Goal: Task Accomplishment & Management: Complete application form

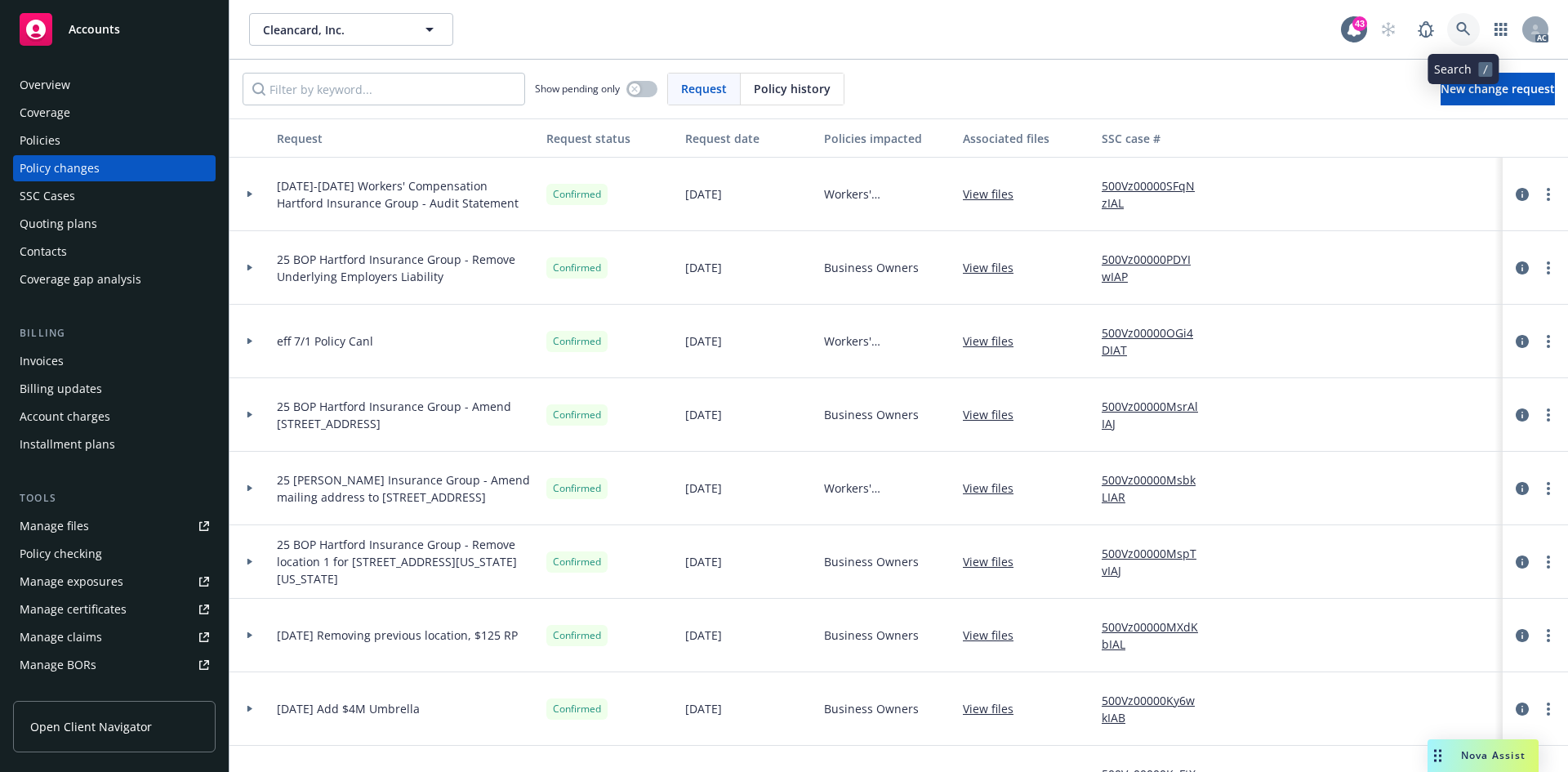
click at [1462, 31] on icon at bounding box center [1463, 29] width 14 height 14
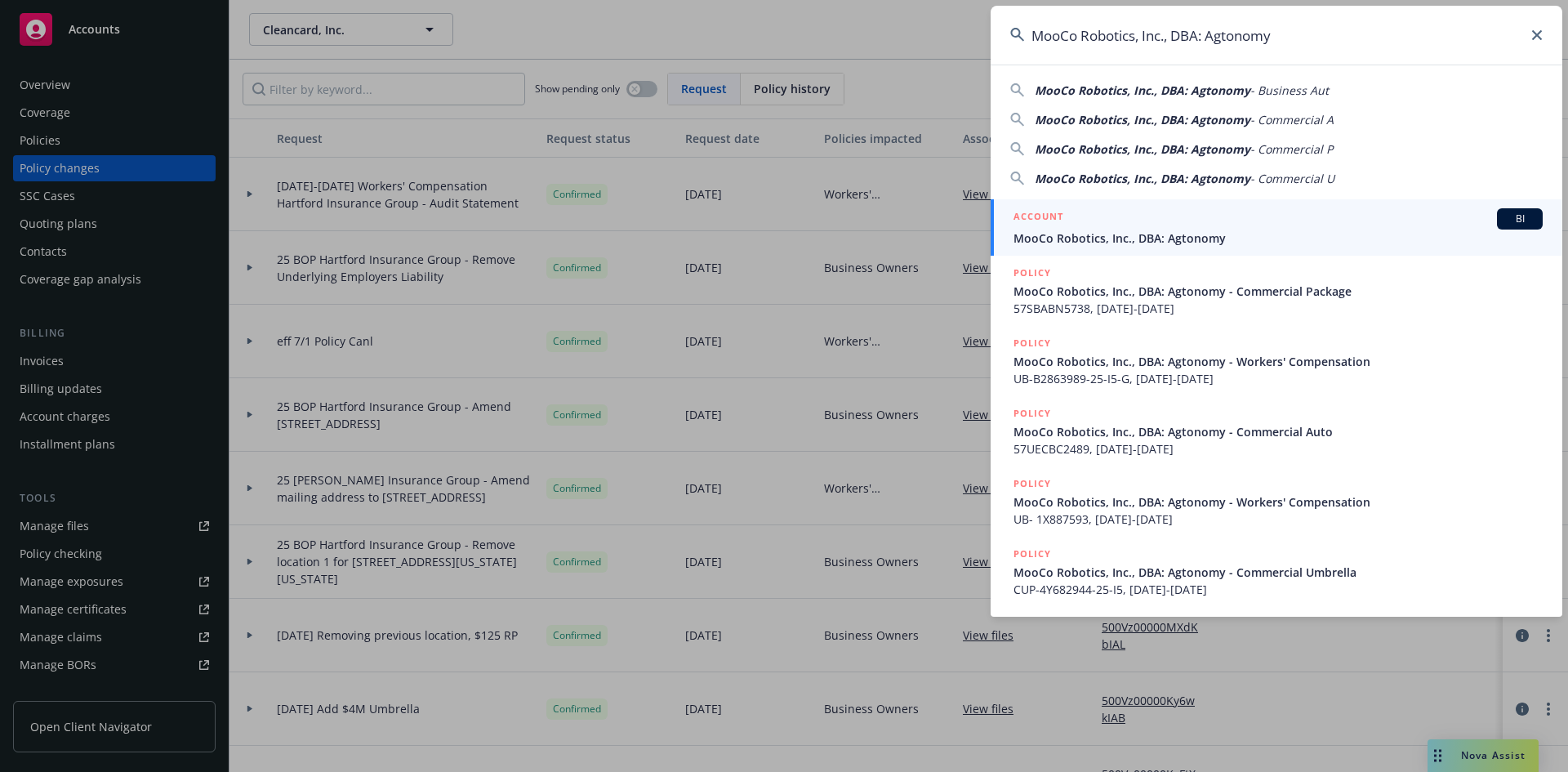
type input "MooCo Robotics, Inc., DBA: Agtonomy"
click at [1517, 217] on span "BI" at bounding box center [1520, 218] width 33 height 15
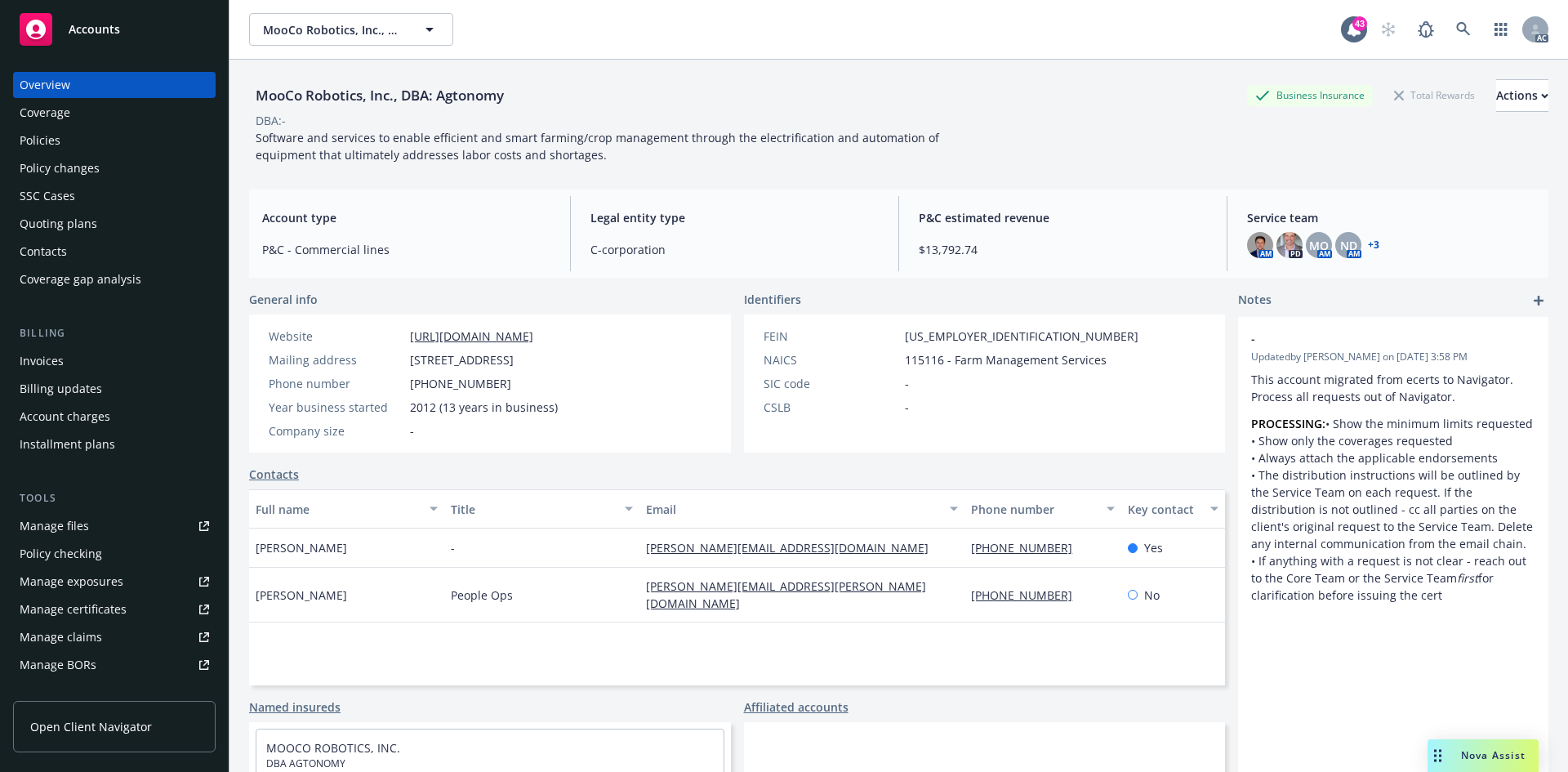
click at [117, 143] on div "Policies" at bounding box center [114, 141] width 189 height 26
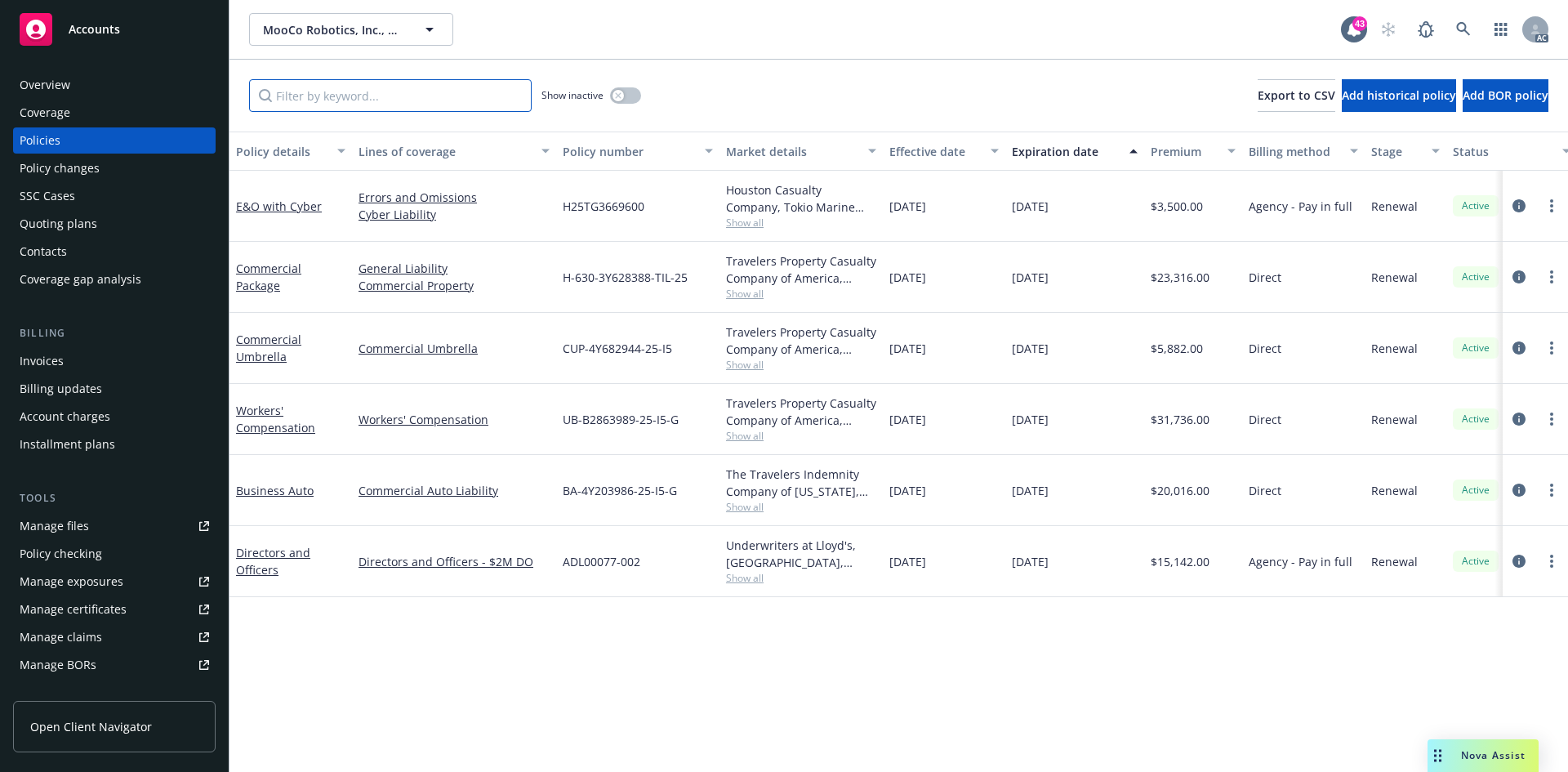
click at [437, 99] on input "Filter by keyword..." at bounding box center [390, 95] width 282 height 33
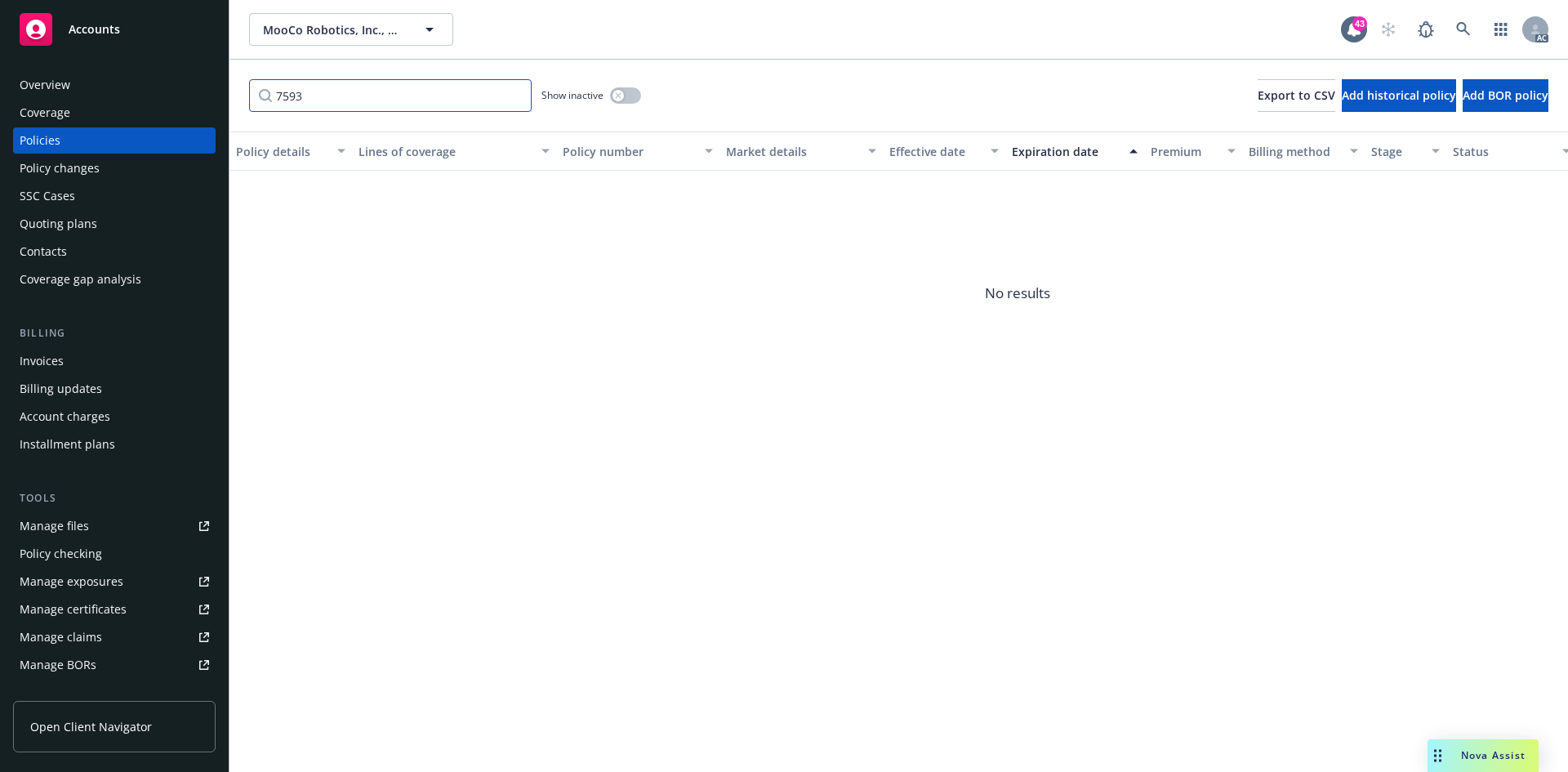
type input "7593"
click at [628, 97] on button "button" at bounding box center [625, 95] width 31 height 17
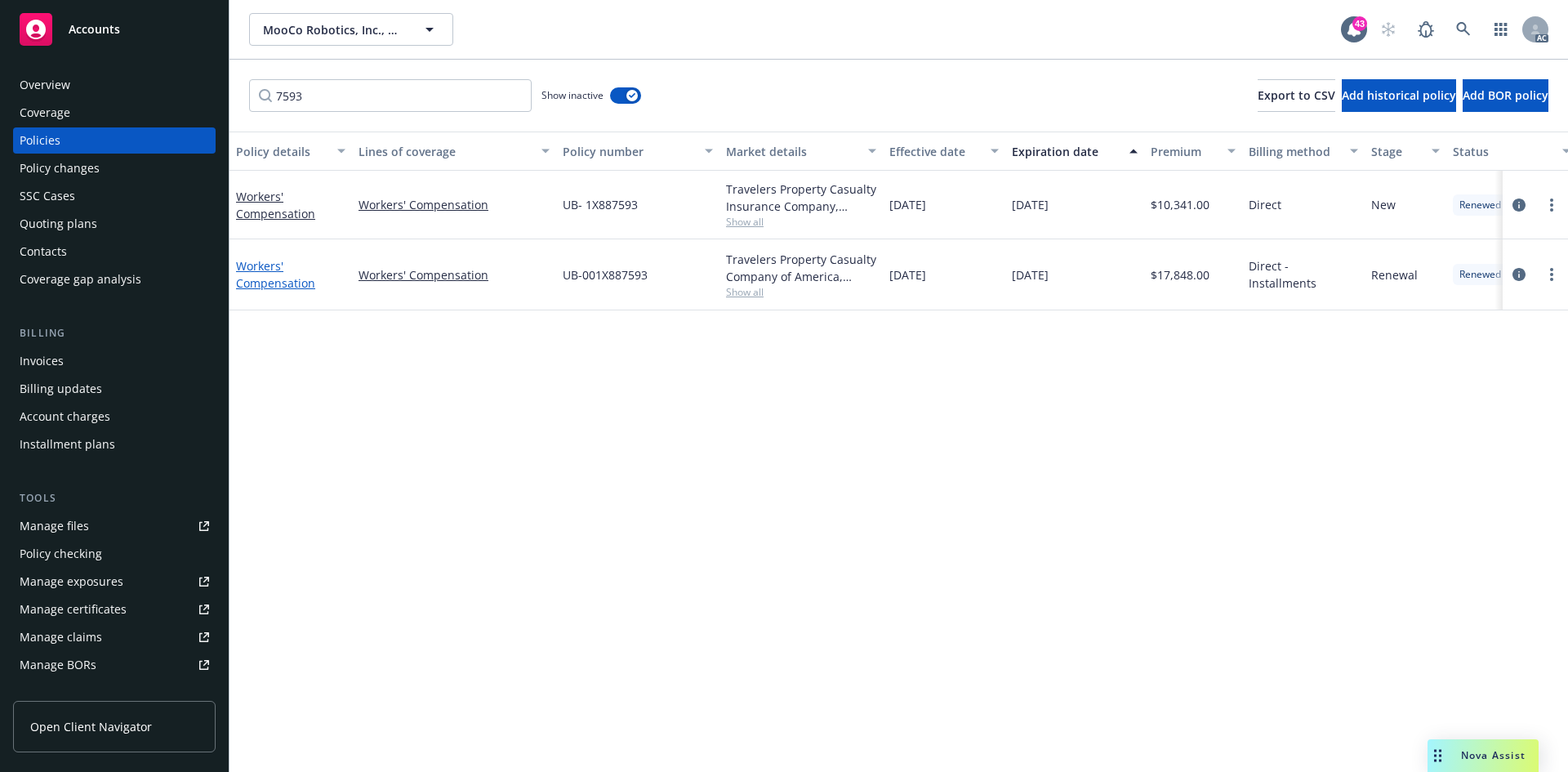
click at [275, 283] on link "Workers' Compensation" at bounding box center [275, 274] width 79 height 33
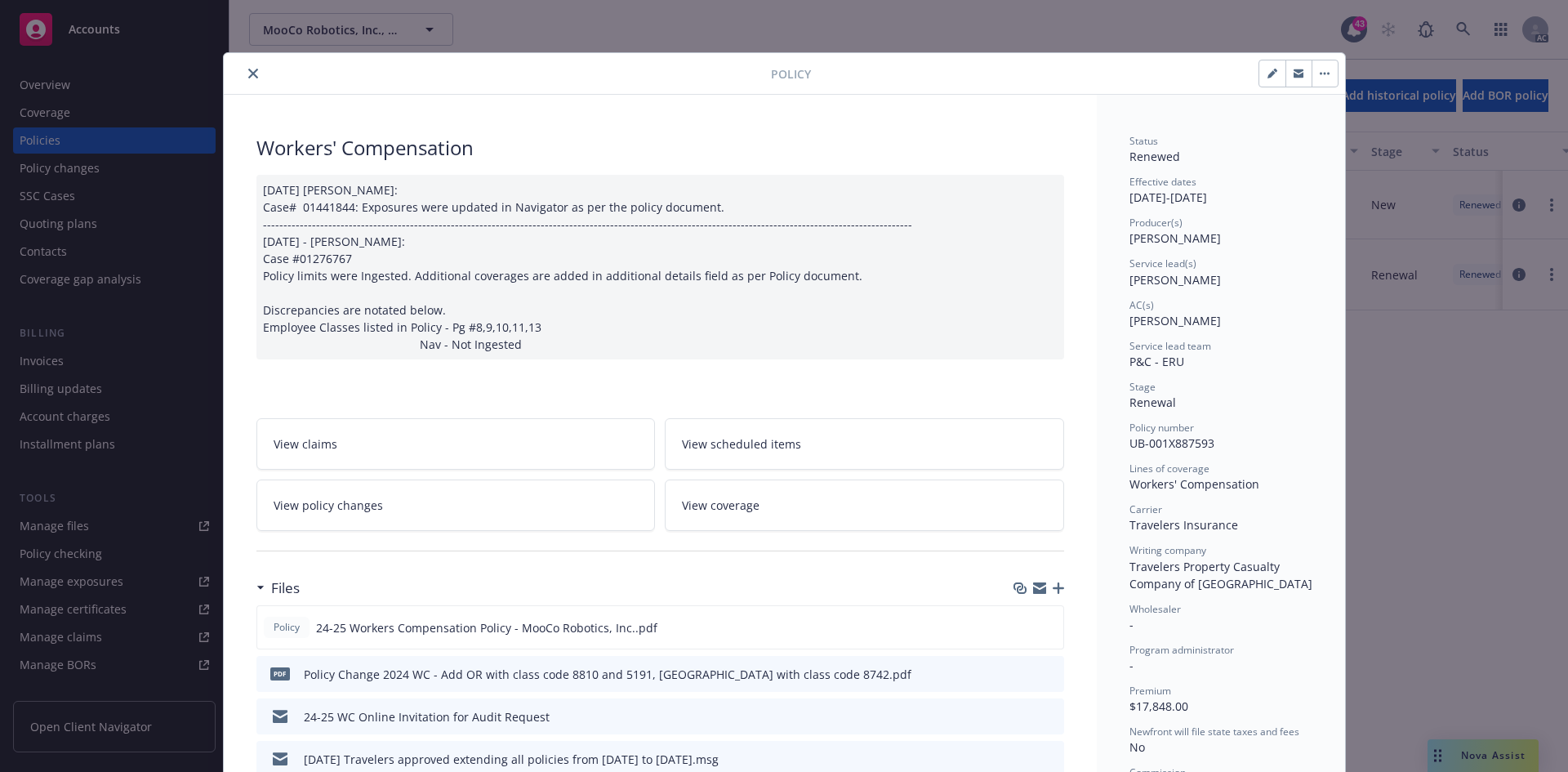
click at [248, 70] on icon "close" at bounding box center [253, 73] width 10 height 10
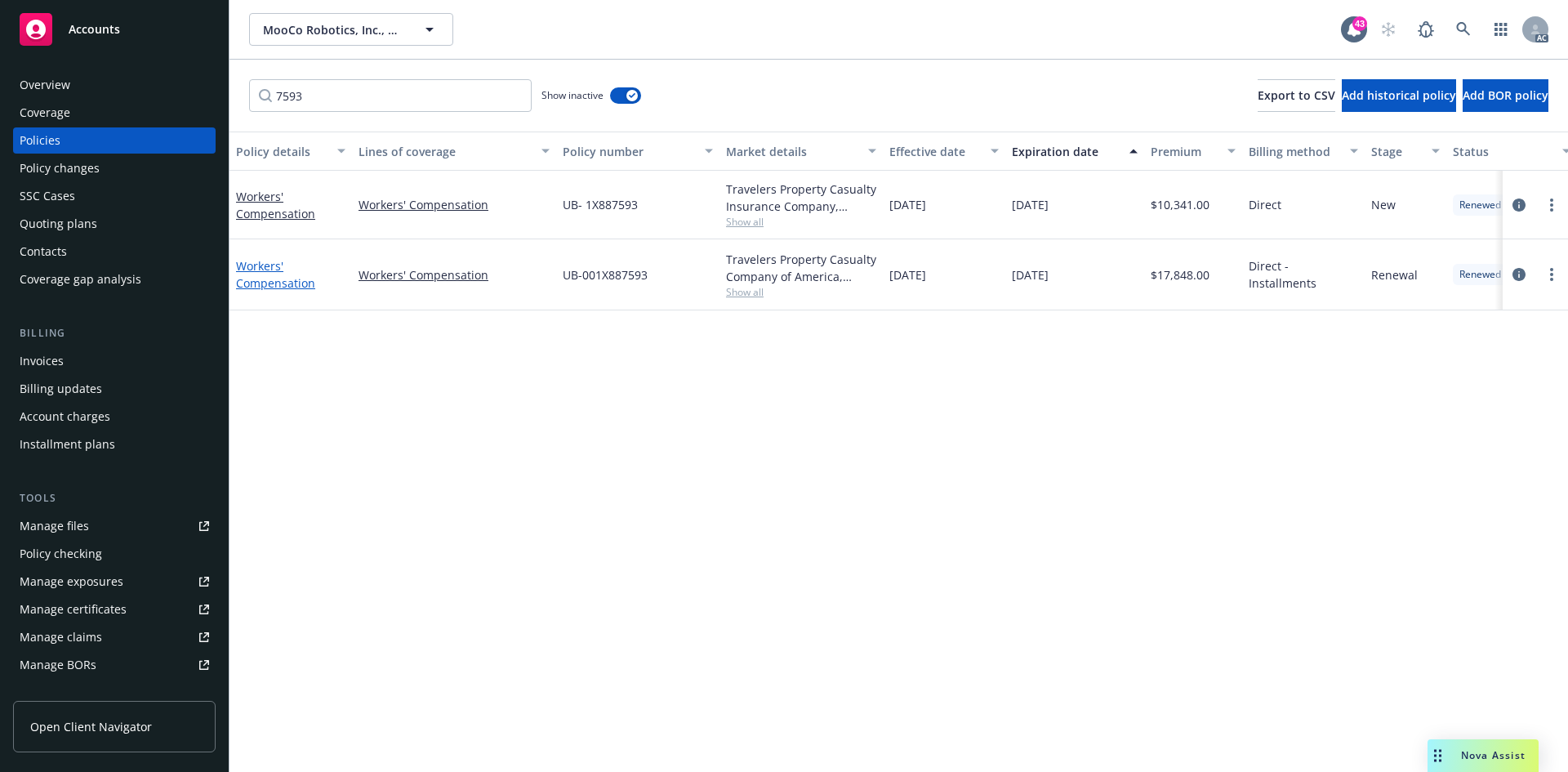
click at [282, 278] on link "Workers' Compensation" at bounding box center [275, 274] width 79 height 33
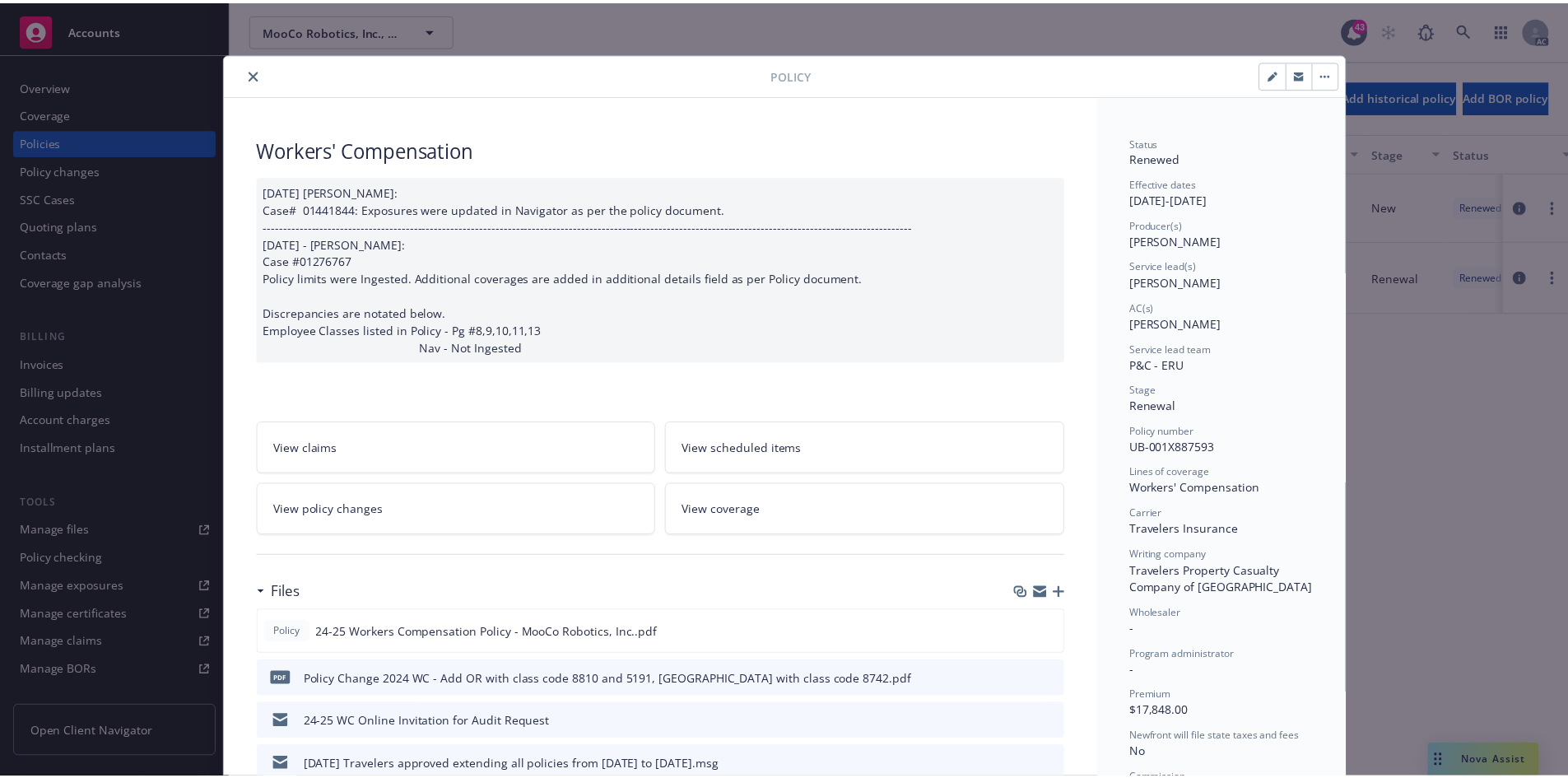
scroll to position [50, 0]
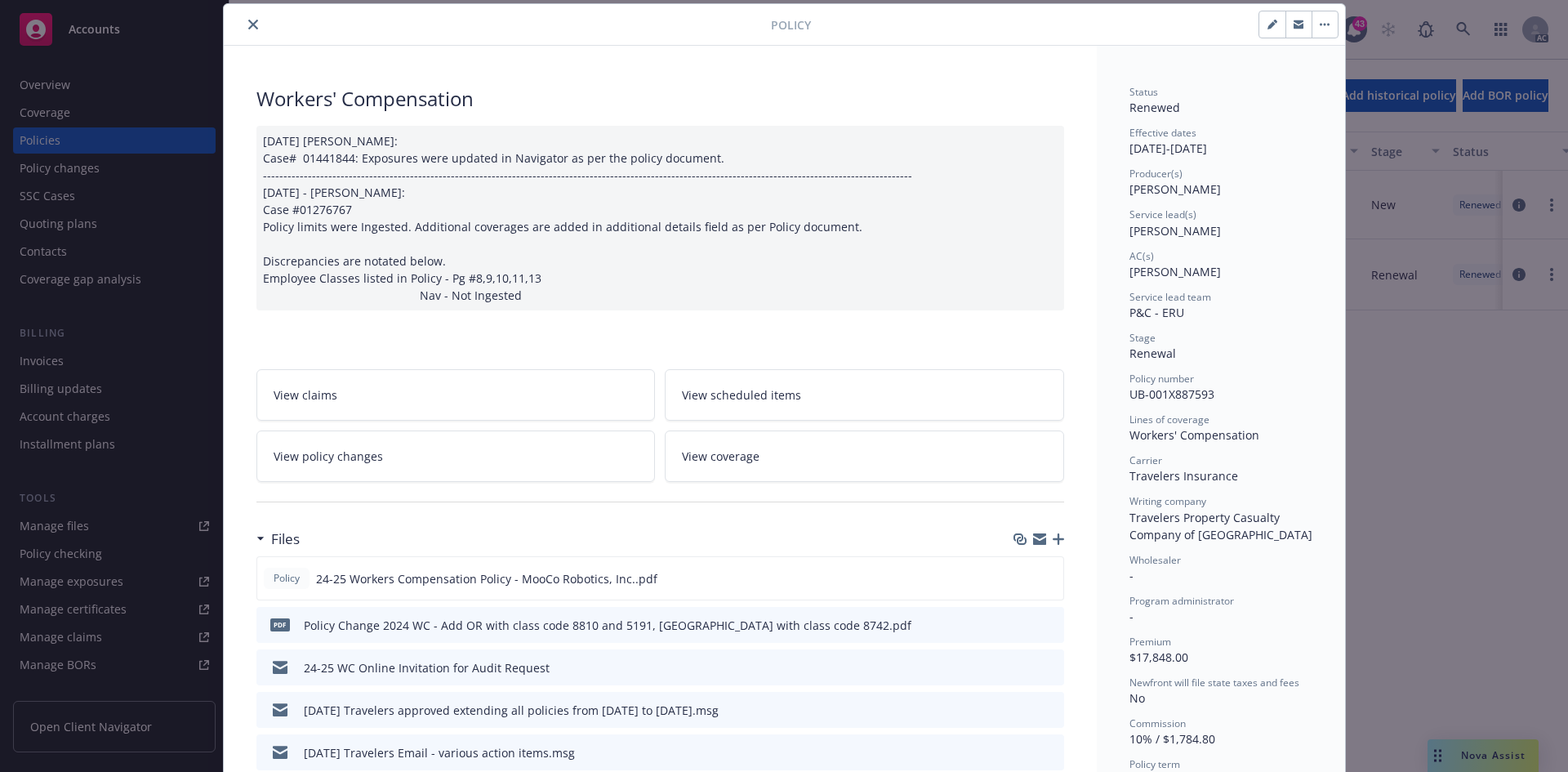
click at [467, 448] on link "View policy changes" at bounding box center [456, 456] width 399 height 51
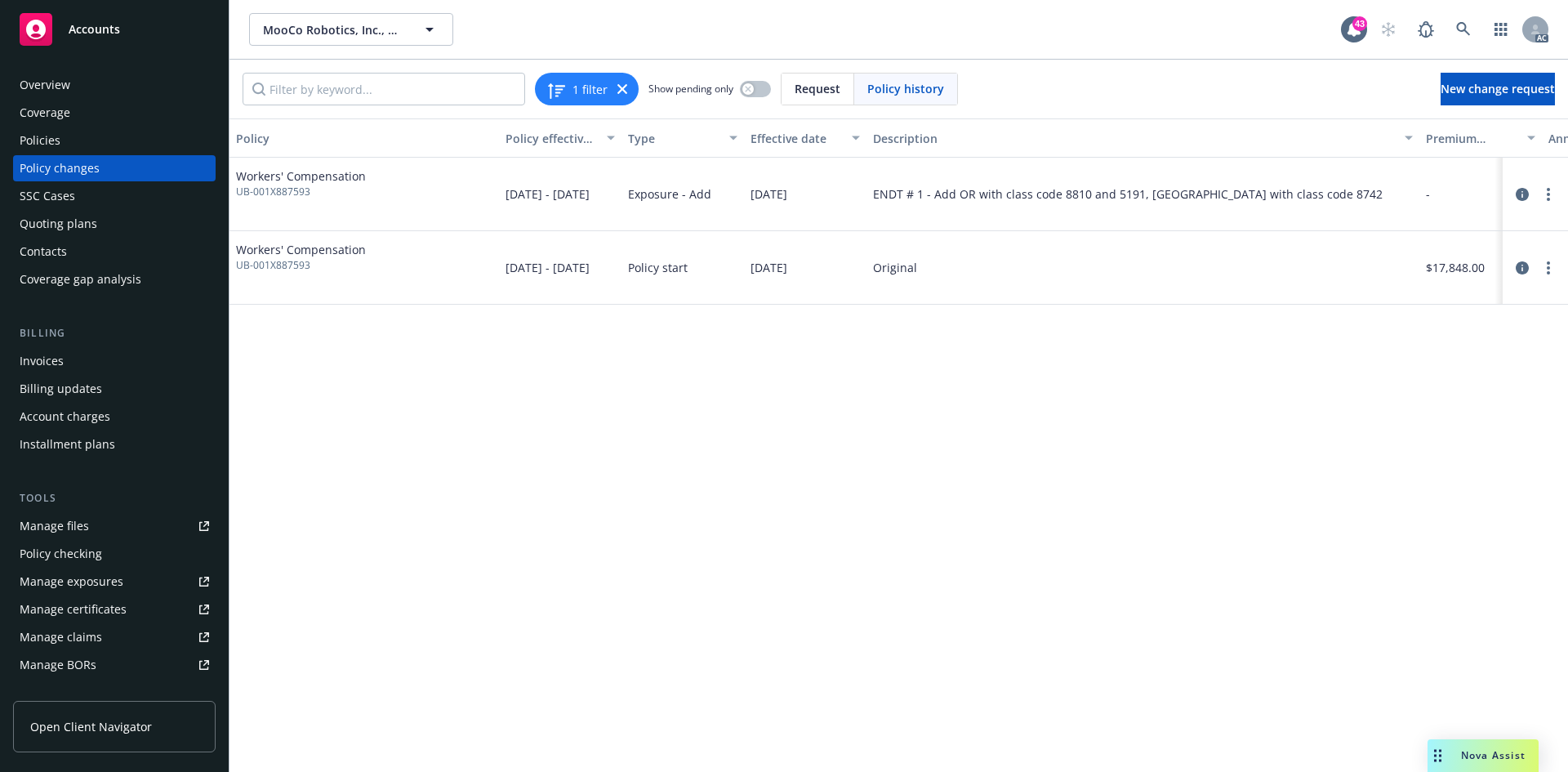
click at [122, 168] on div "Policy changes" at bounding box center [114, 168] width 189 height 26
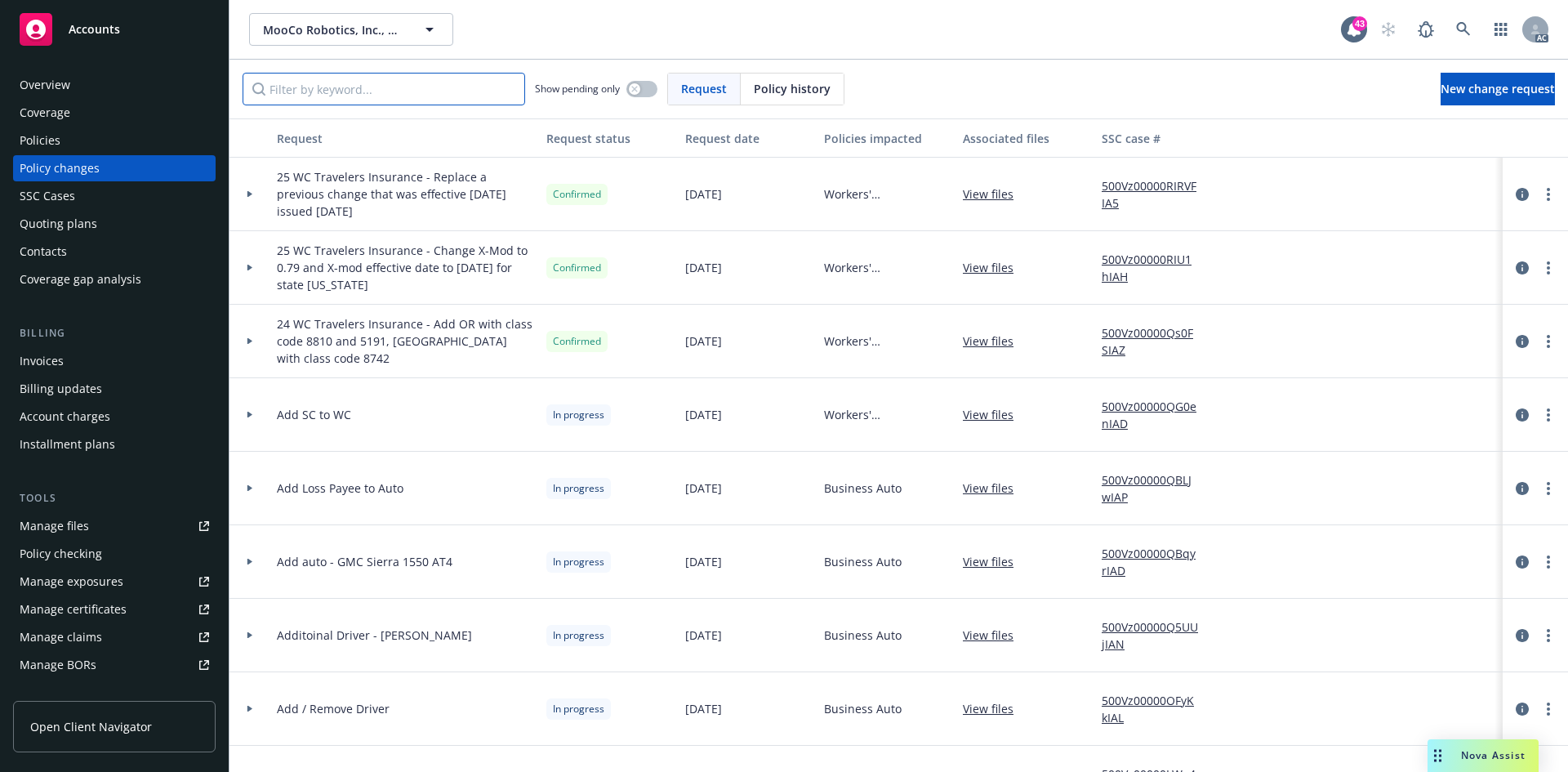
click at [432, 94] on input "Filter by keyword..." at bounding box center [384, 89] width 282 height 33
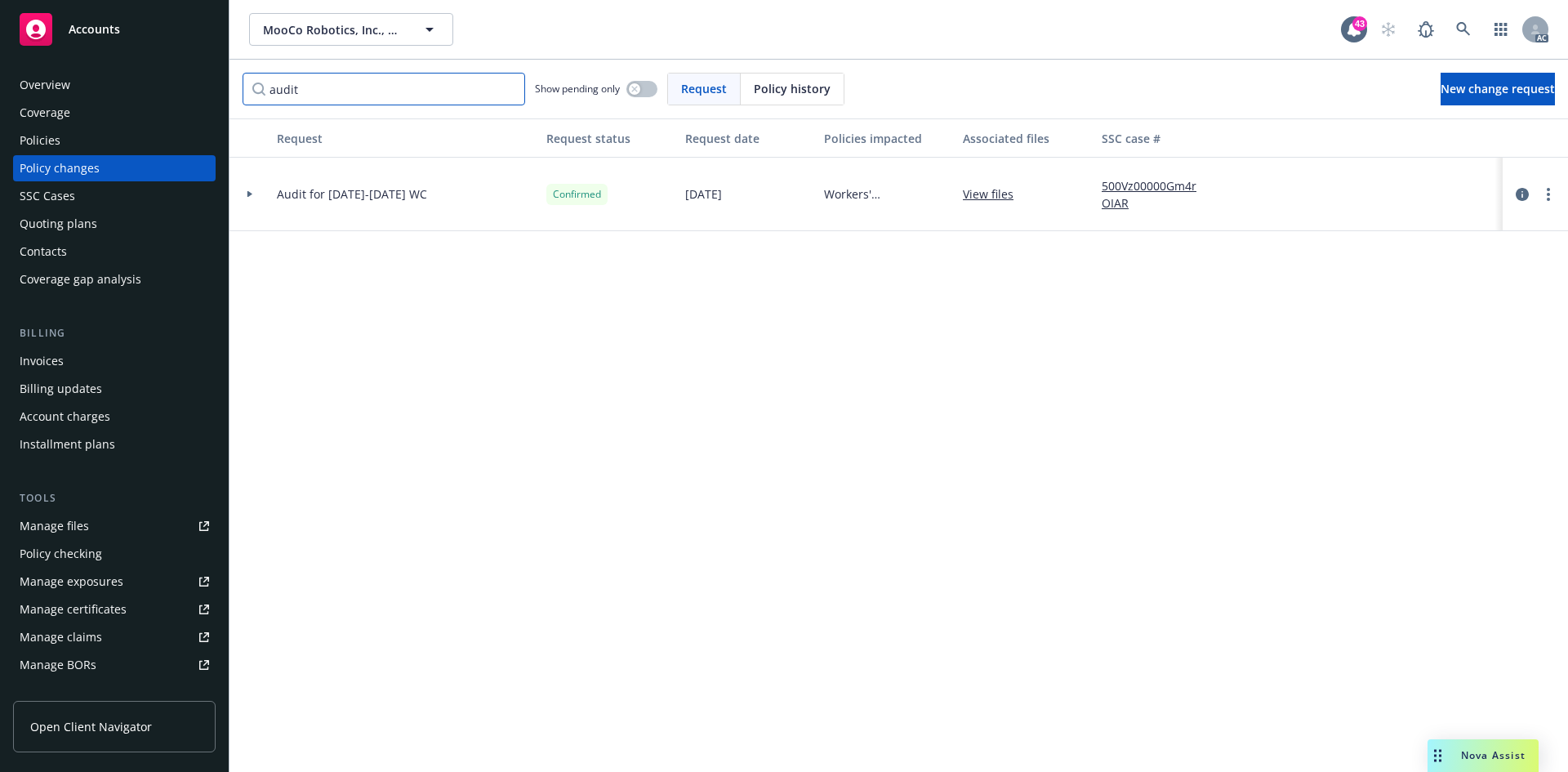
type input "audit"
click at [1440, 84] on link "New change request" at bounding box center [1498, 89] width 114 height 33
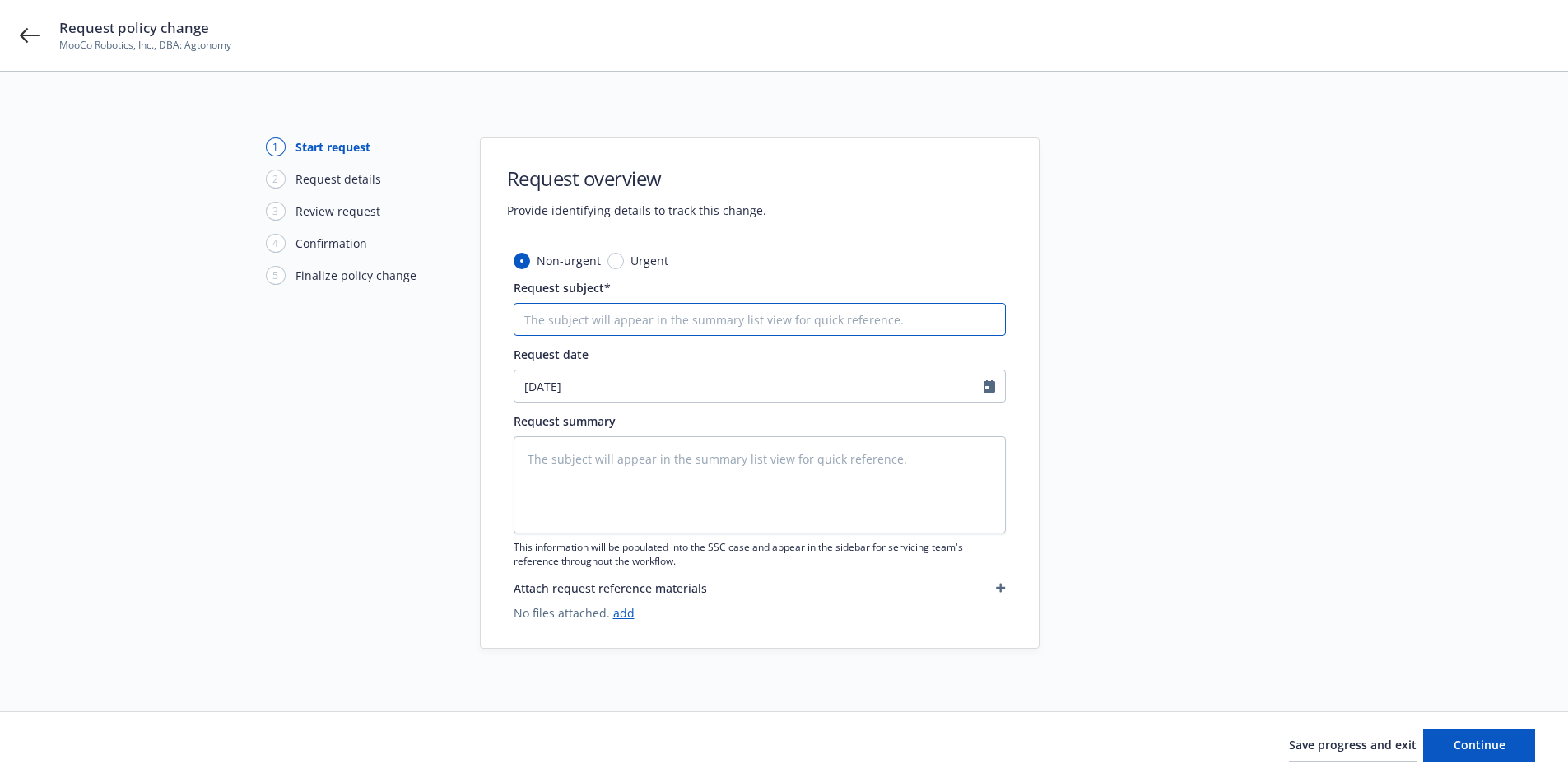
click at [756, 311] on input "Request subject*" at bounding box center [759, 319] width 492 height 33
type textarea "x"
type input "a"
type textarea "x"
type input "aud"
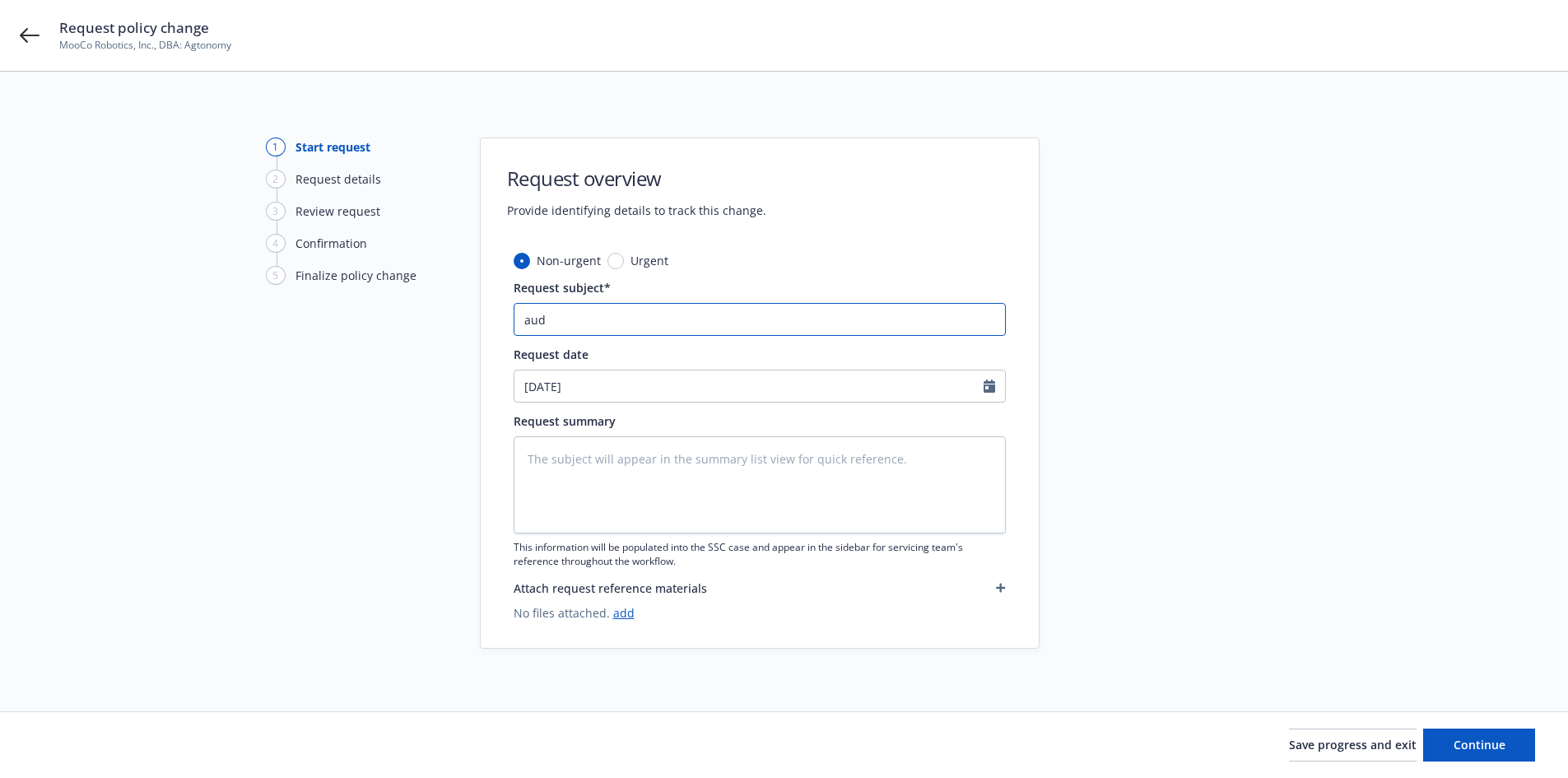
type textarea "x"
type input "audi"
type textarea "x"
type input "audit"
type textarea "x"
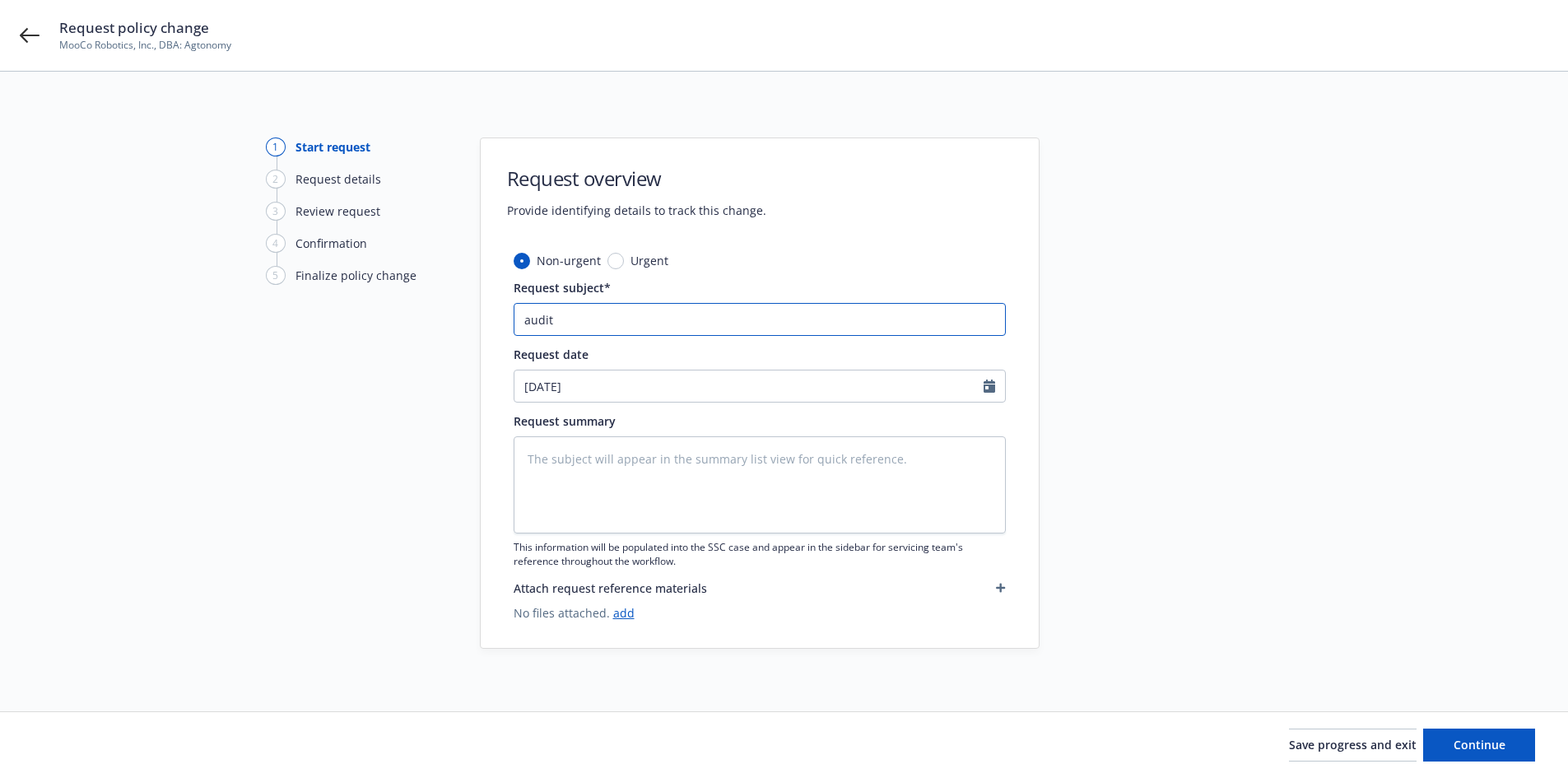
type input "audits"
type textarea "x"
type input "auditss"
type textarea "x"
type input "auditssc"
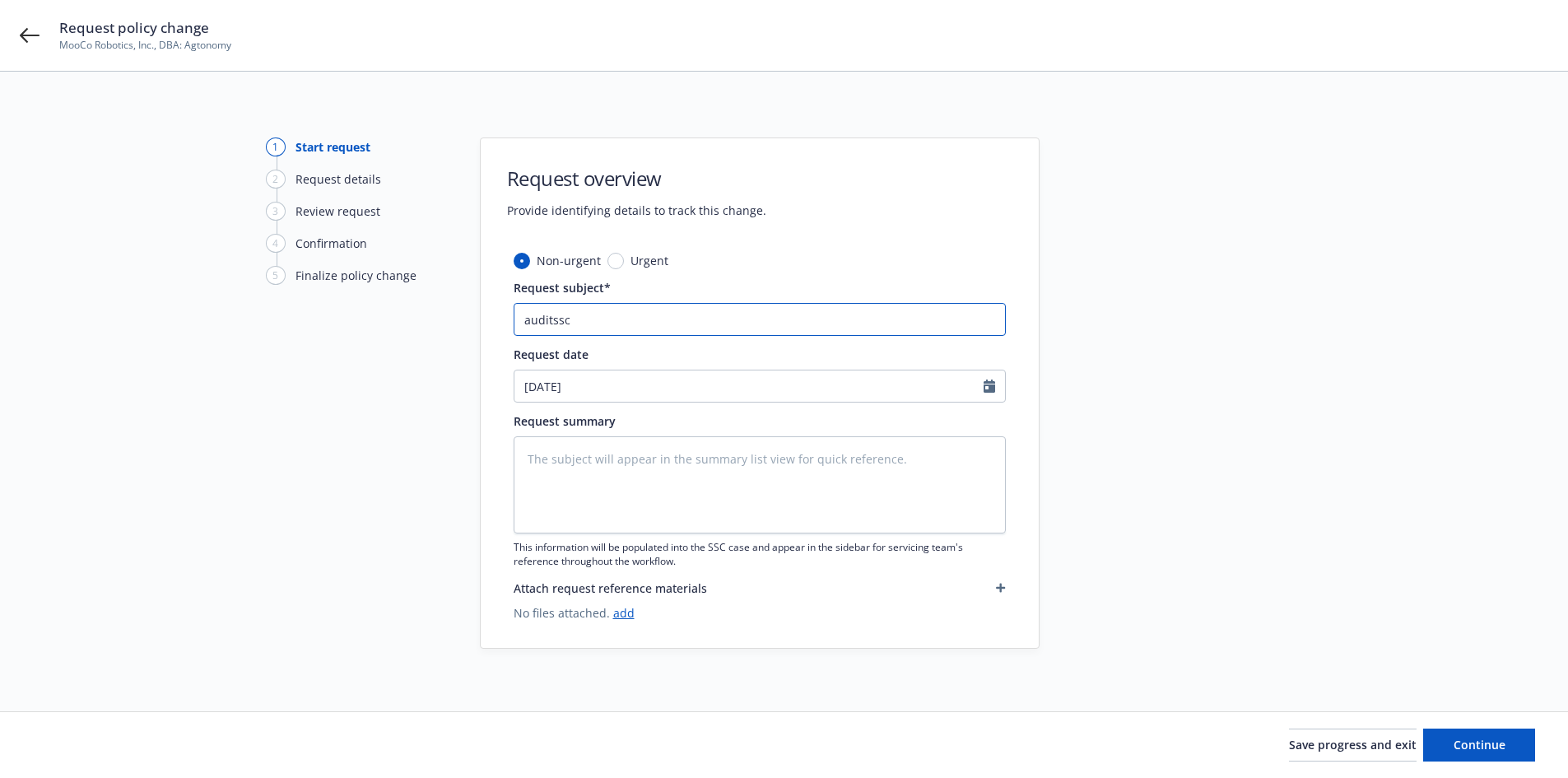
type textarea "x"
type input "auditsscc"
type textarea "x"
type input "auditsscca"
type textarea "x"
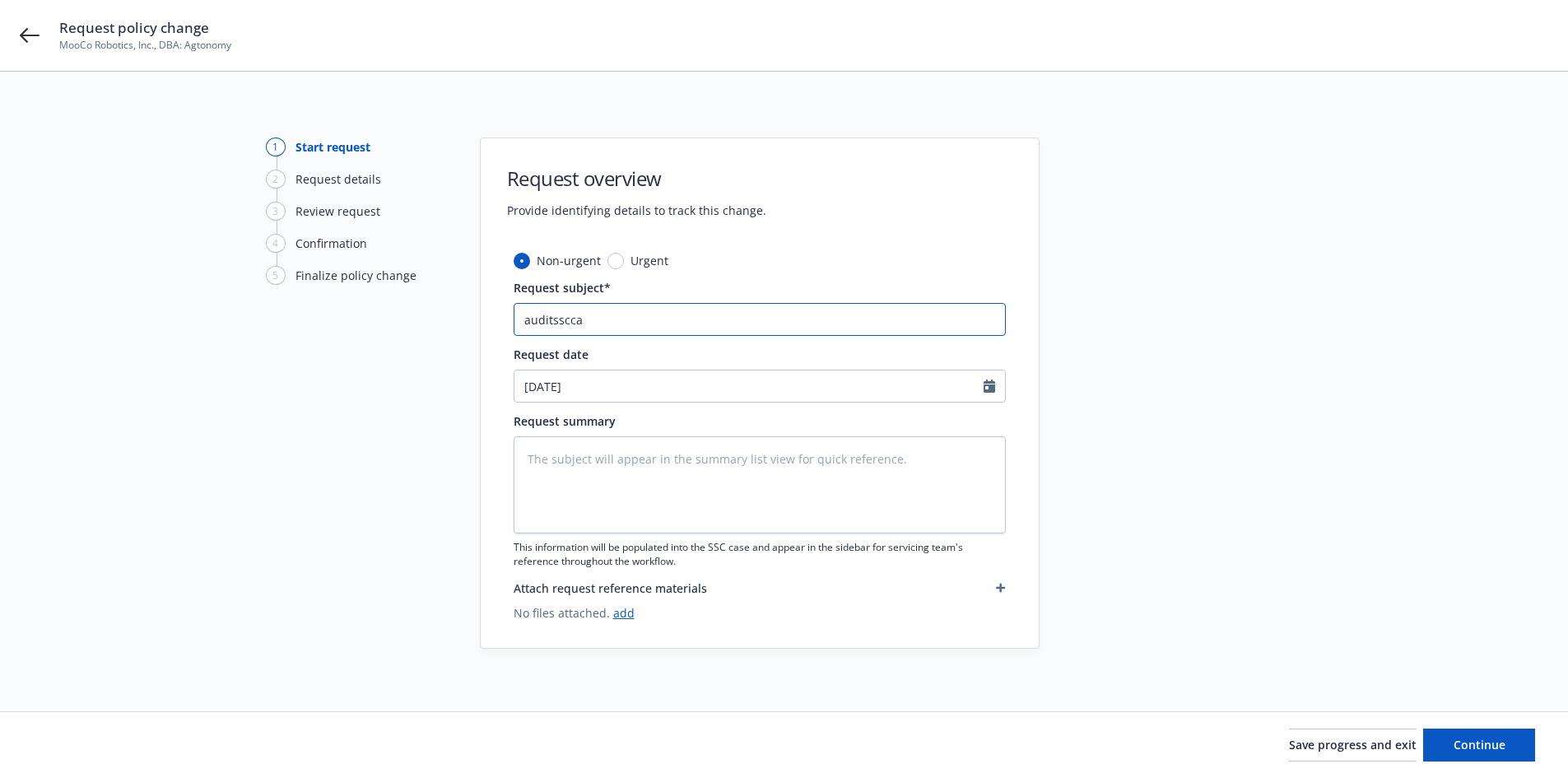
type input "auditssccas"
type textarea "x"
type input "auditssccase"
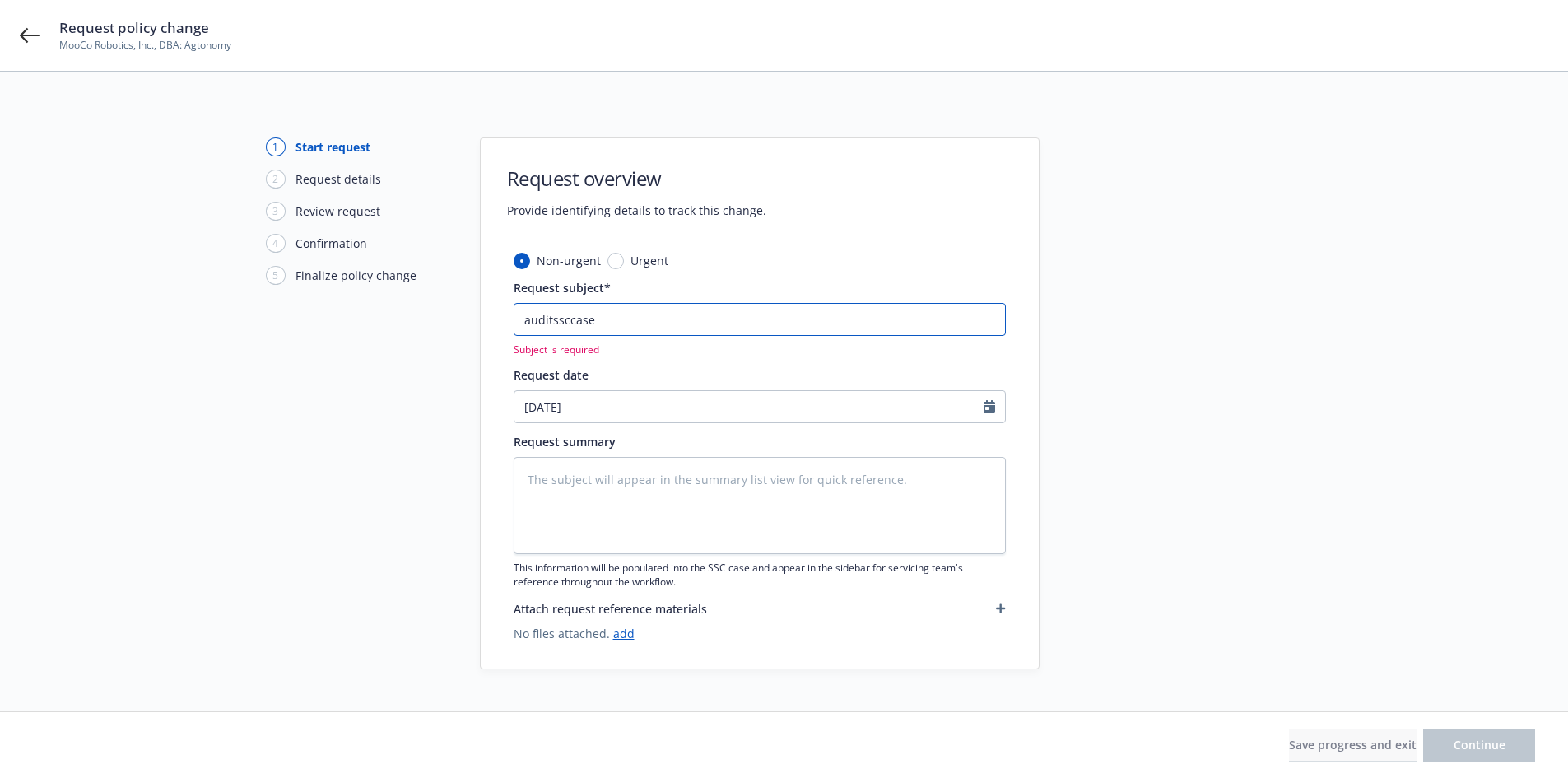
paste input "09/23/2024-05/28/2025 Workers' Compensation Travelers Insurance - Audit Stateme…"
type textarea "x"
type input "09/23/2024-05/28/2025 Workers' Compensation Travelers Insurance - Audit Stateme…"
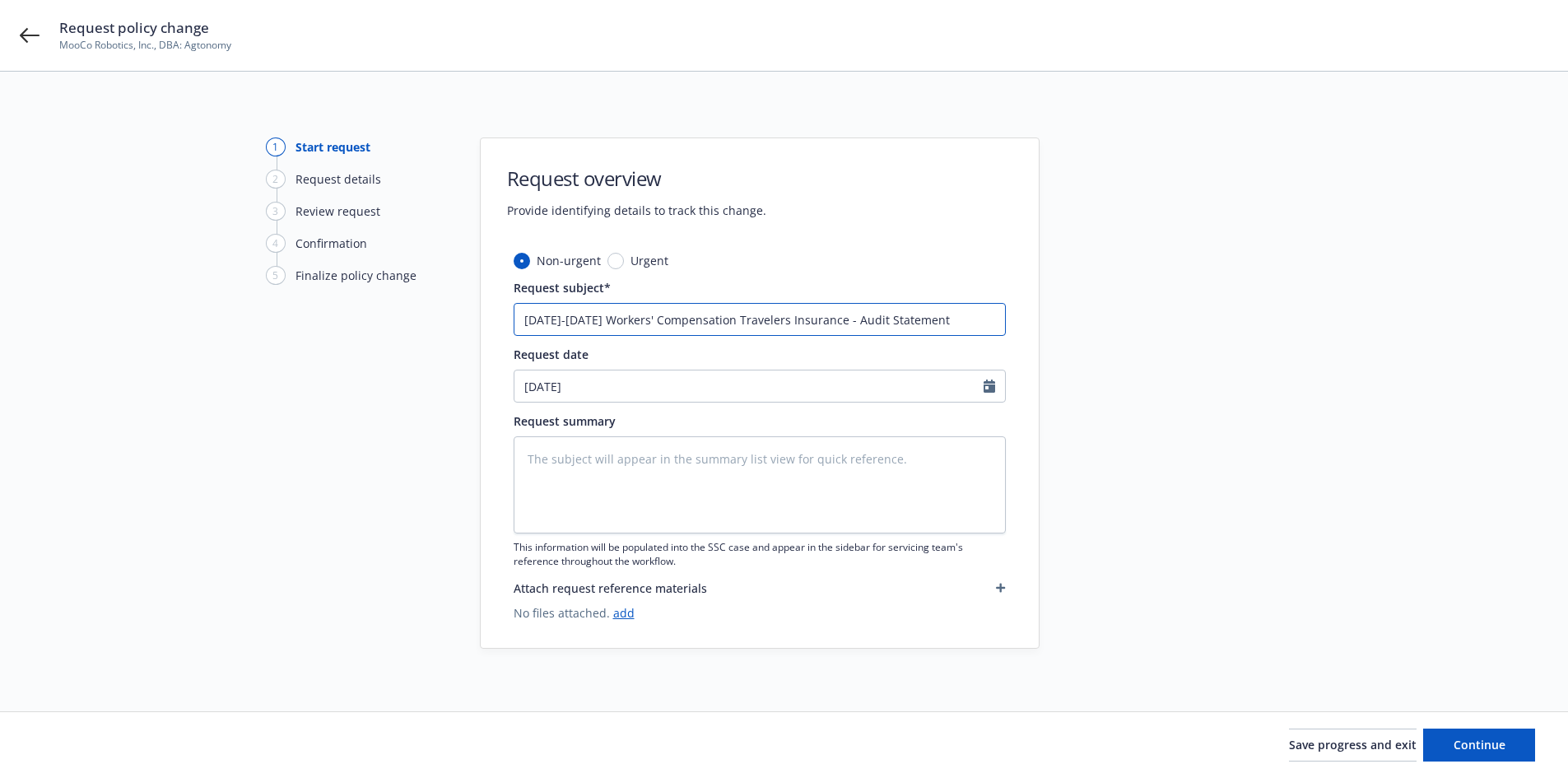
type textarea "x"
type input "09/23/2024-05/28/2025 Workers' Compensation Travelers Insurance - Audit Stateme…"
click at [617, 465] on textarea at bounding box center [759, 485] width 492 height 98
paste textarea "2024-2025 Final Audit Results Original Premium including Taxes and Surcharges -…"
type textarea "x"
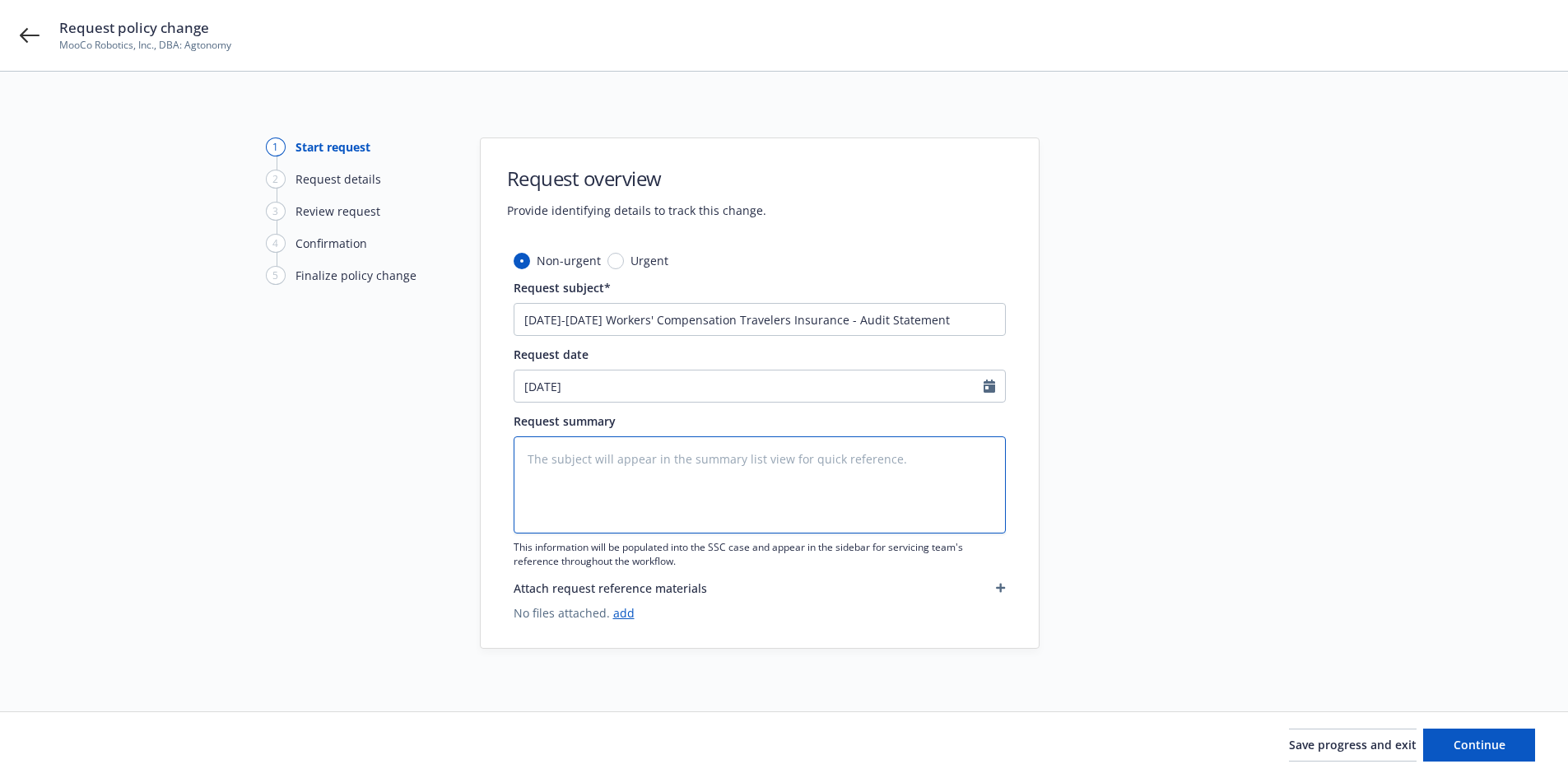
type textarea "2024-2025 Final Audit Results Original Premium including Taxes and Surcharges -…"
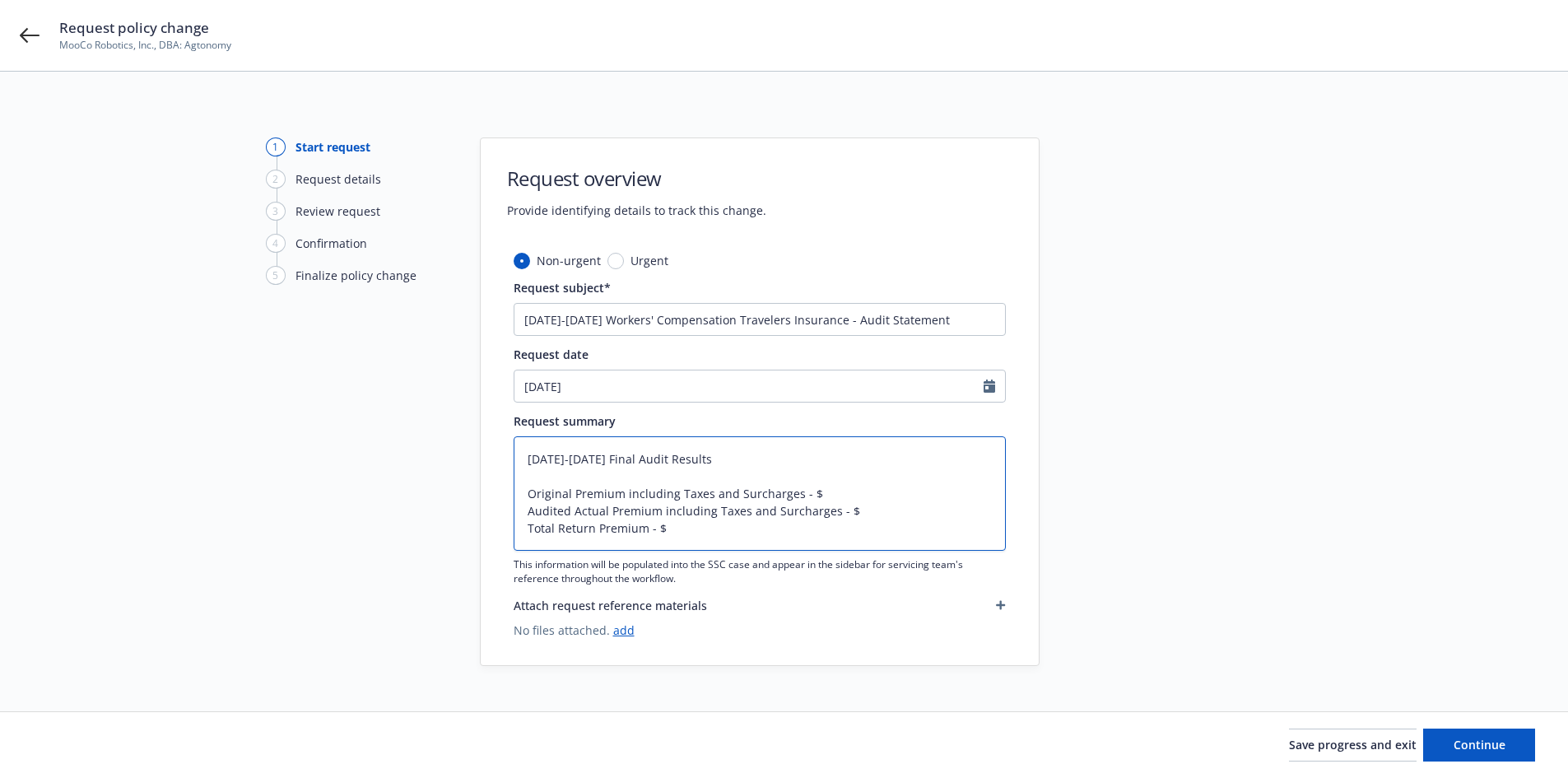
type textarea "x"
type textarea "2024-2025 Final Audit Results Original Premium including Taxes and Surcharges -…"
drag, startPoint x: 648, startPoint y: 320, endPoint x: 487, endPoint y: 321, distance: 161.0
click at [487, 321] on div "Non-urgent Urgent Request subject* 09/23/2024-05/28/2025 Workers' Compensation …" at bounding box center [759, 459] width 558 height 413
drag, startPoint x: 580, startPoint y: 460, endPoint x: 531, endPoint y: 460, distance: 49.0
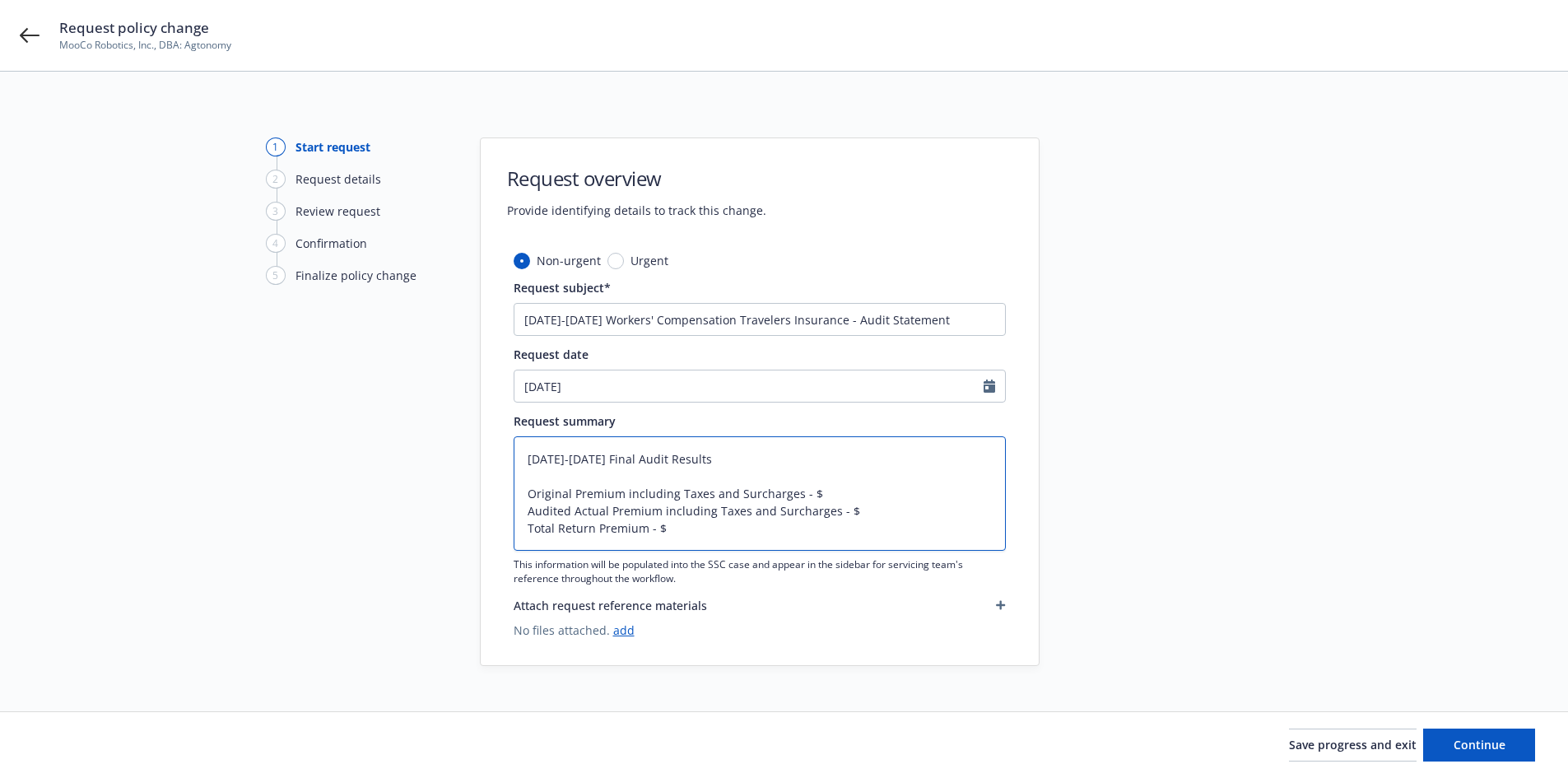
click at [531, 460] on textarea "2024-2025 Final Audit Results Original Premium including Taxes and Surcharges -…" at bounding box center [759, 493] width 492 height 114
drag, startPoint x: 582, startPoint y: 458, endPoint x: 501, endPoint y: 456, distance: 81.0
click at [501, 456] on div "Non-urgent Urgent Request subject* 09/23/2024-05/28/2025 Workers' Compensation …" at bounding box center [759, 459] width 558 height 413
paste textarea "09/23/2024-05/28/"
type textarea "x"
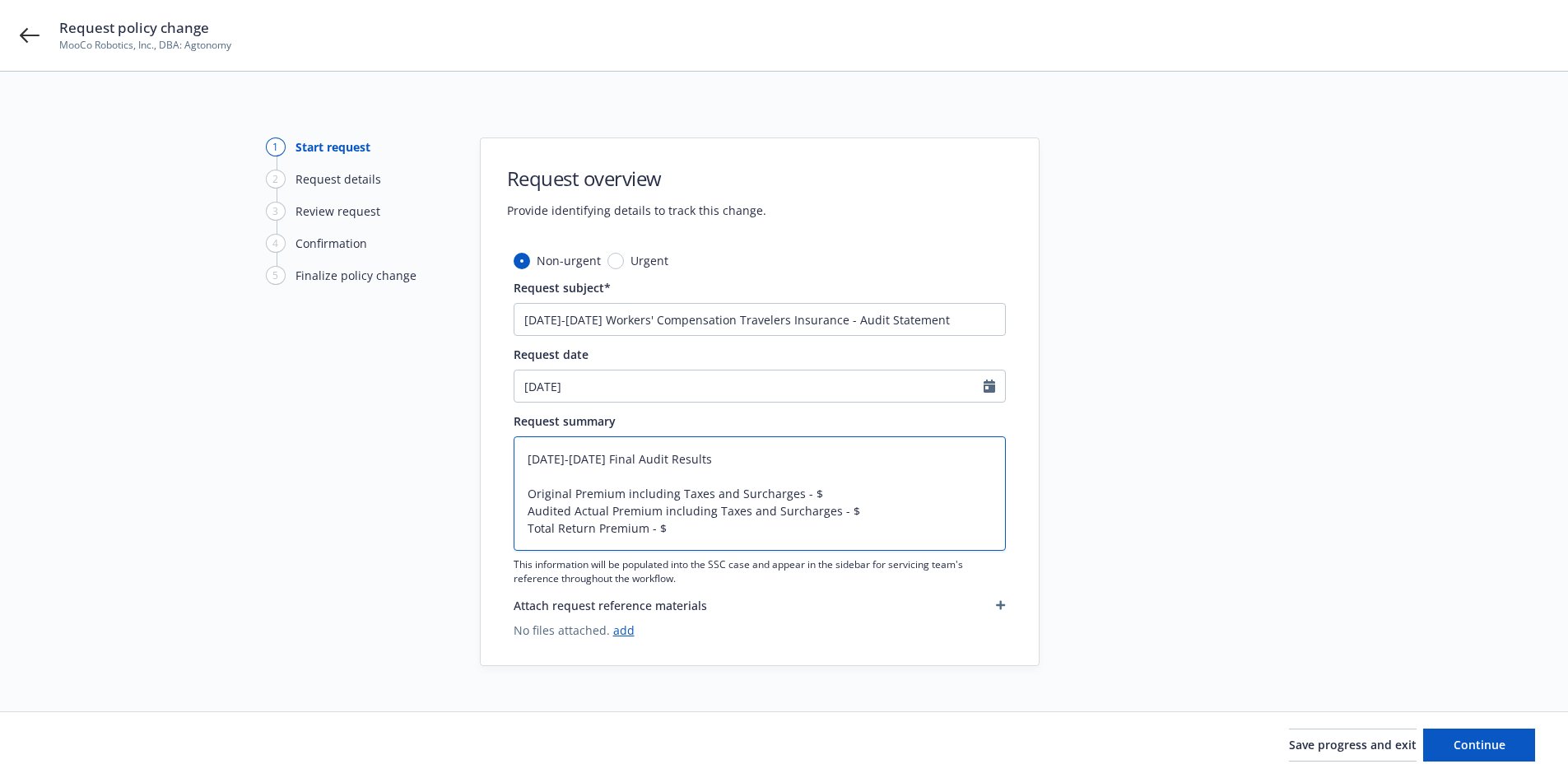
type textarea "09/23/2024-05/28/2025 Final Audit Results Original Premium including Taxes and …"
click at [820, 496] on textarea "09/23/2024-05/28/2025 Final Audit Results Original Premium including Taxes and …" at bounding box center [759, 493] width 492 height 114
paste textarea "18,871"
type textarea "x"
click at [857, 510] on textarea "09/23/2024-05/28/2025 Final Audit Results Original Premium including Taxes and …" at bounding box center [759, 493] width 492 height 114
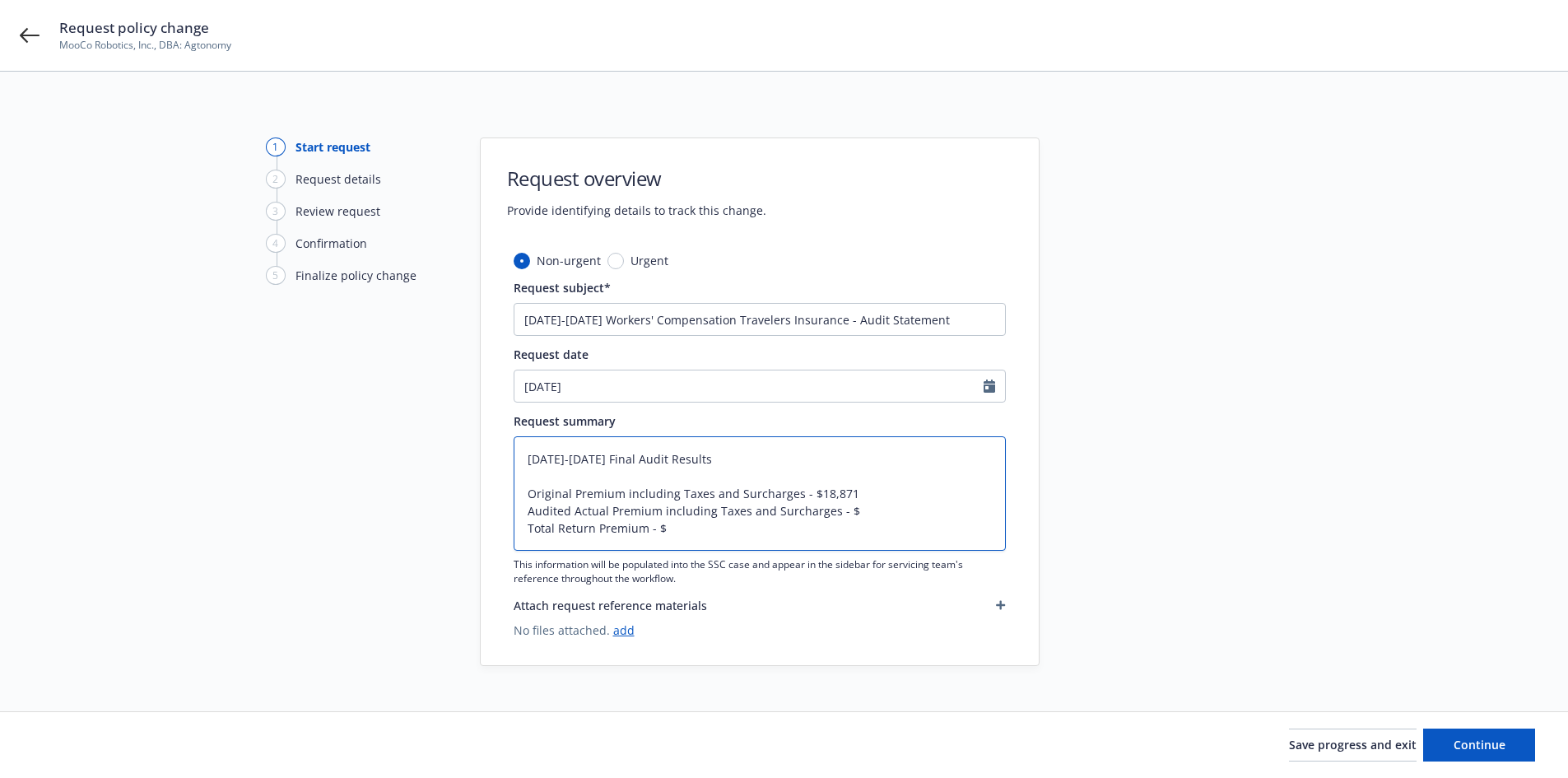
paste textarea "9,252"
type textarea "09/23/2024-05/28/2025 Final Audit Results Original Premium including Taxes and …"
type textarea "x"
click at [776, 528] on textarea "09/23/2024-05/28/2025 Final Audit Results Original Premium including Taxes and …" at bounding box center [759, 493] width 492 height 114
click at [720, 530] on textarea "09/23/2024-05/28/2025 Final Audit Results Original Premium including Taxes and …" at bounding box center [759, 493] width 492 height 114
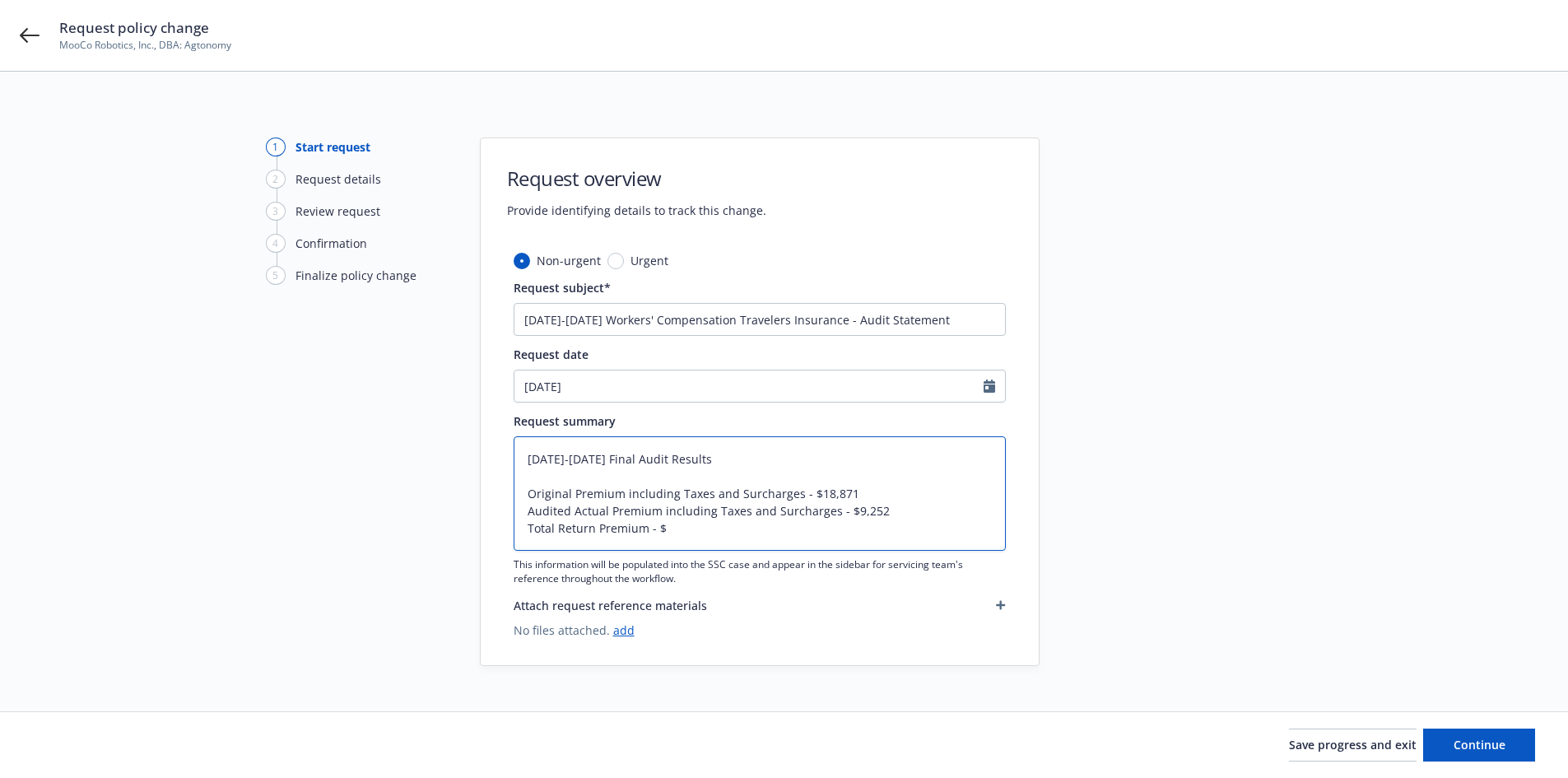
paste textarea "9,619"
type textarea "09/23/2024-05/28/2025 Final Audit Results Original Premium including Taxes and …"
type textarea "x"
type textarea "09/23/2024-05/28/2025 Final Audit Results Original Premium including Taxes and …"
click at [1492, 738] on span "Continue" at bounding box center [1479, 745] width 51 height 16
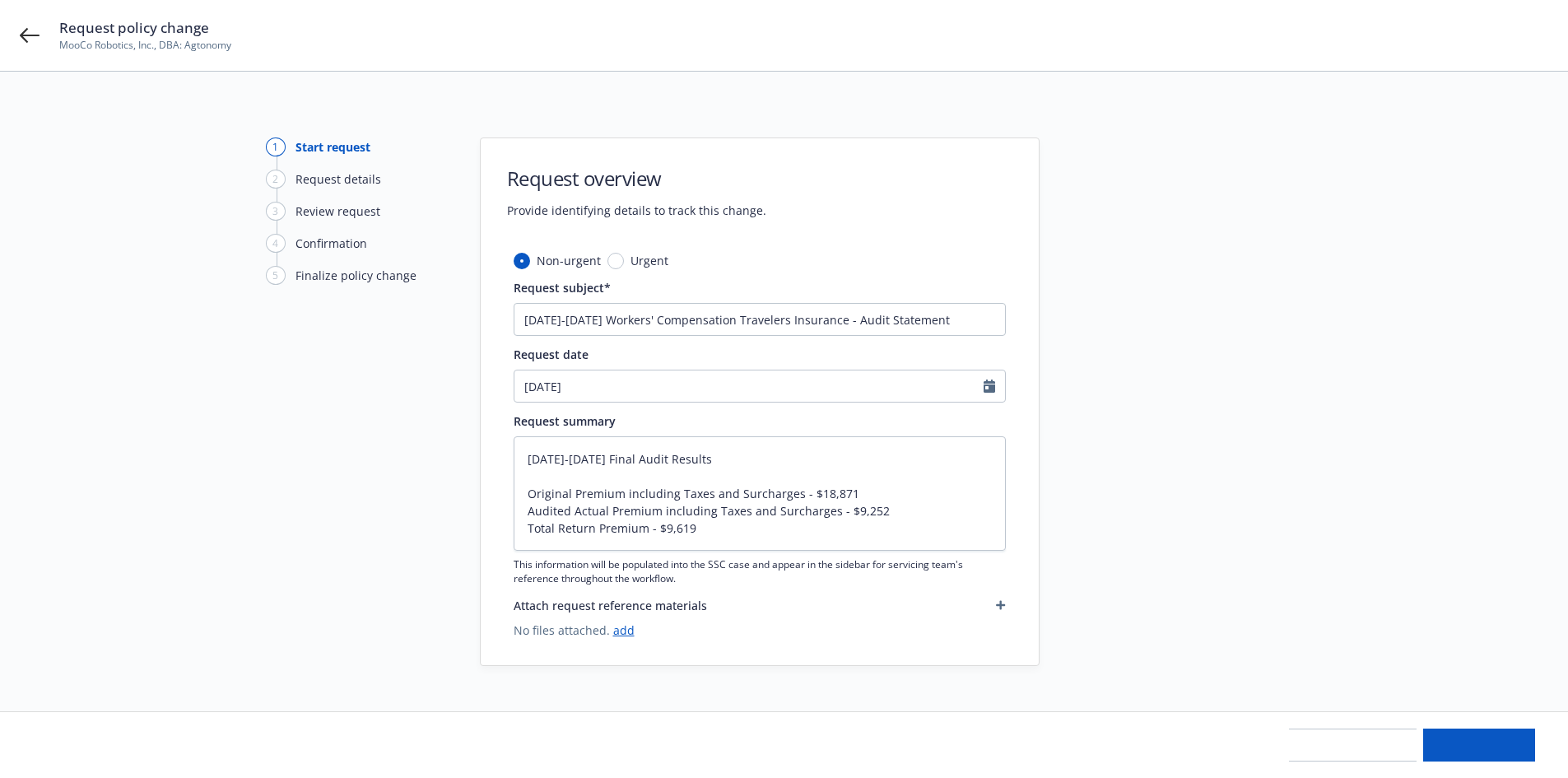
type textarea "x"
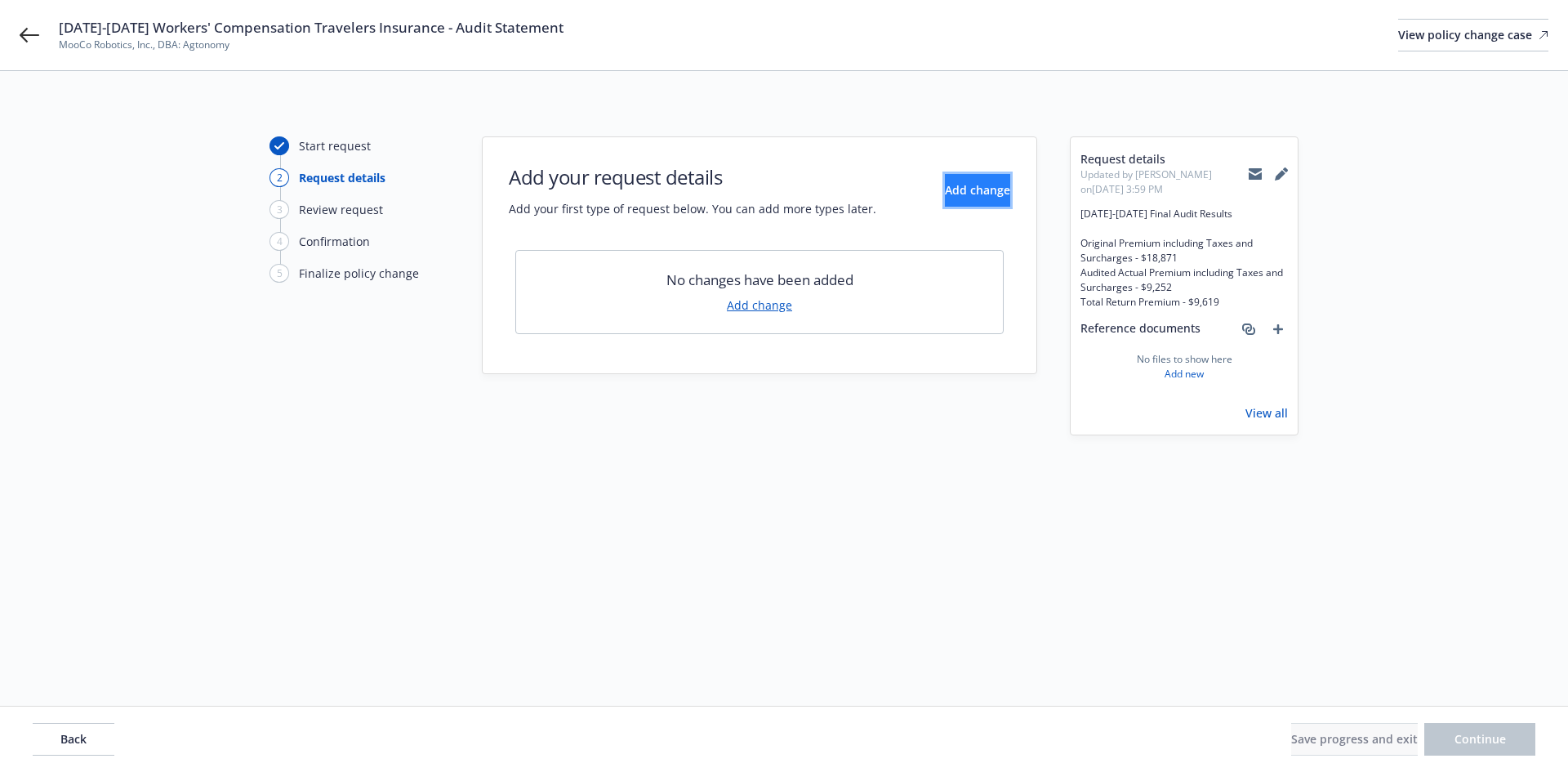
click at [978, 201] on button "Add change" at bounding box center [978, 190] width 65 height 33
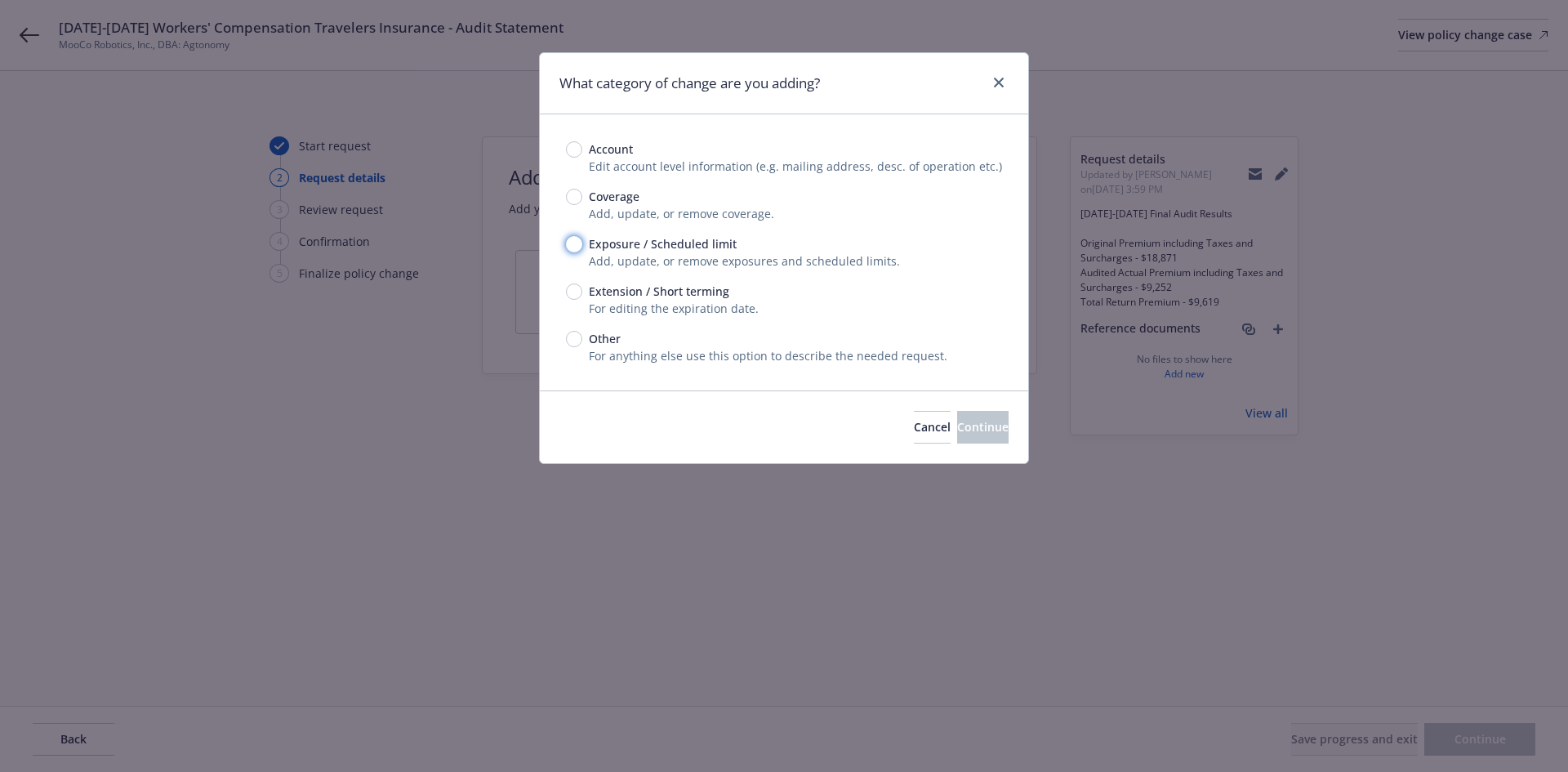
click at [575, 246] on input "Exposure / Scheduled limit" at bounding box center [574, 244] width 17 height 17
radio input "true"
click at [970, 420] on span "Continue" at bounding box center [983, 427] width 51 height 16
type textarea "x"
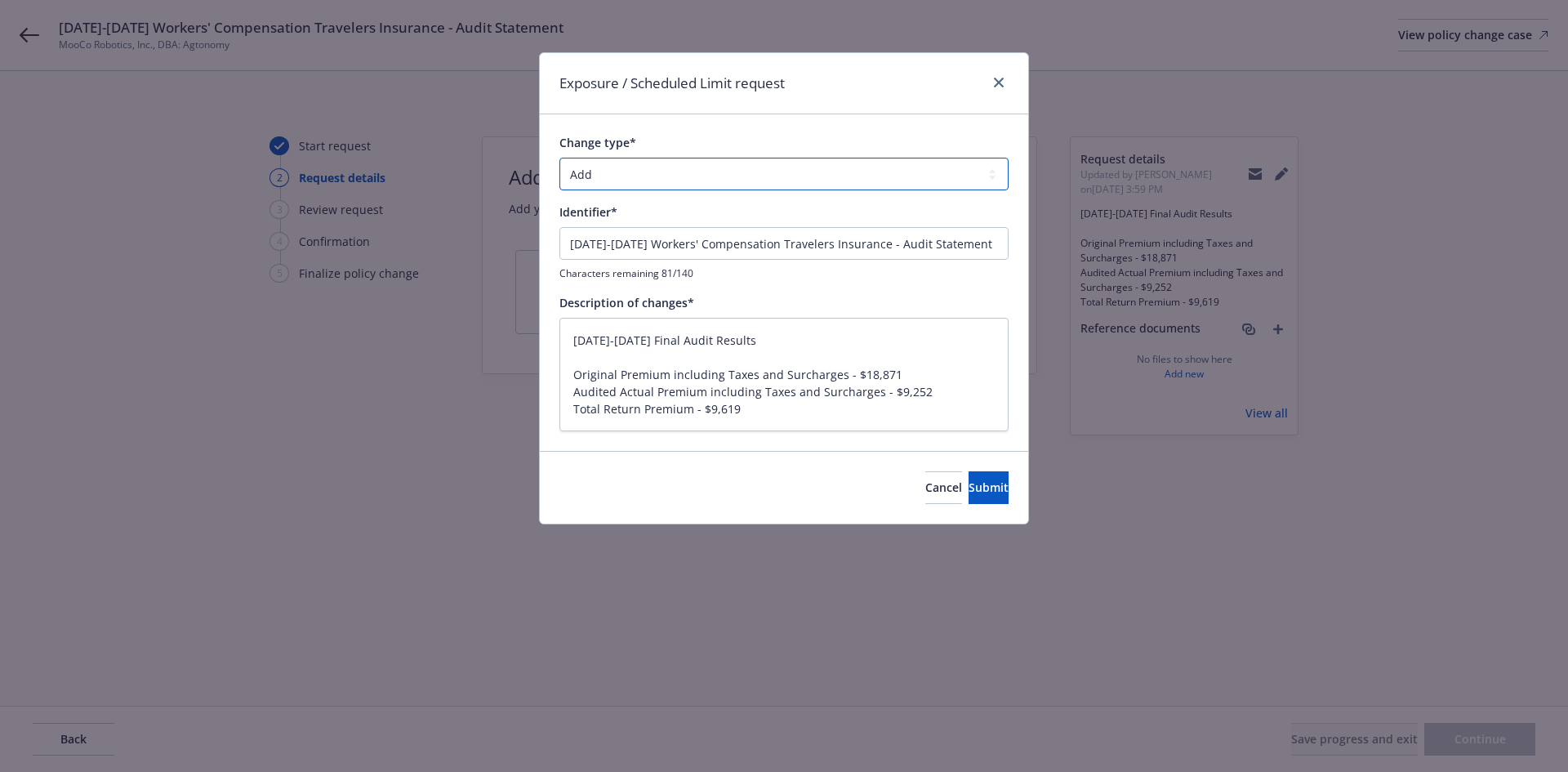
click at [667, 166] on select "Add Audit Change Remove" at bounding box center [784, 173] width 449 height 33
select select "AUDIT"
click at [560, 158] on select "Add Audit Change Remove" at bounding box center [784, 173] width 449 height 33
drag, startPoint x: 834, startPoint y: 337, endPoint x: 531, endPoint y: 339, distance: 303.0
click at [531, 339] on div "Exposure / Scheduled Limit request Change type* Add Audit Change Remove Identif…" at bounding box center [784, 386] width 1568 height 772
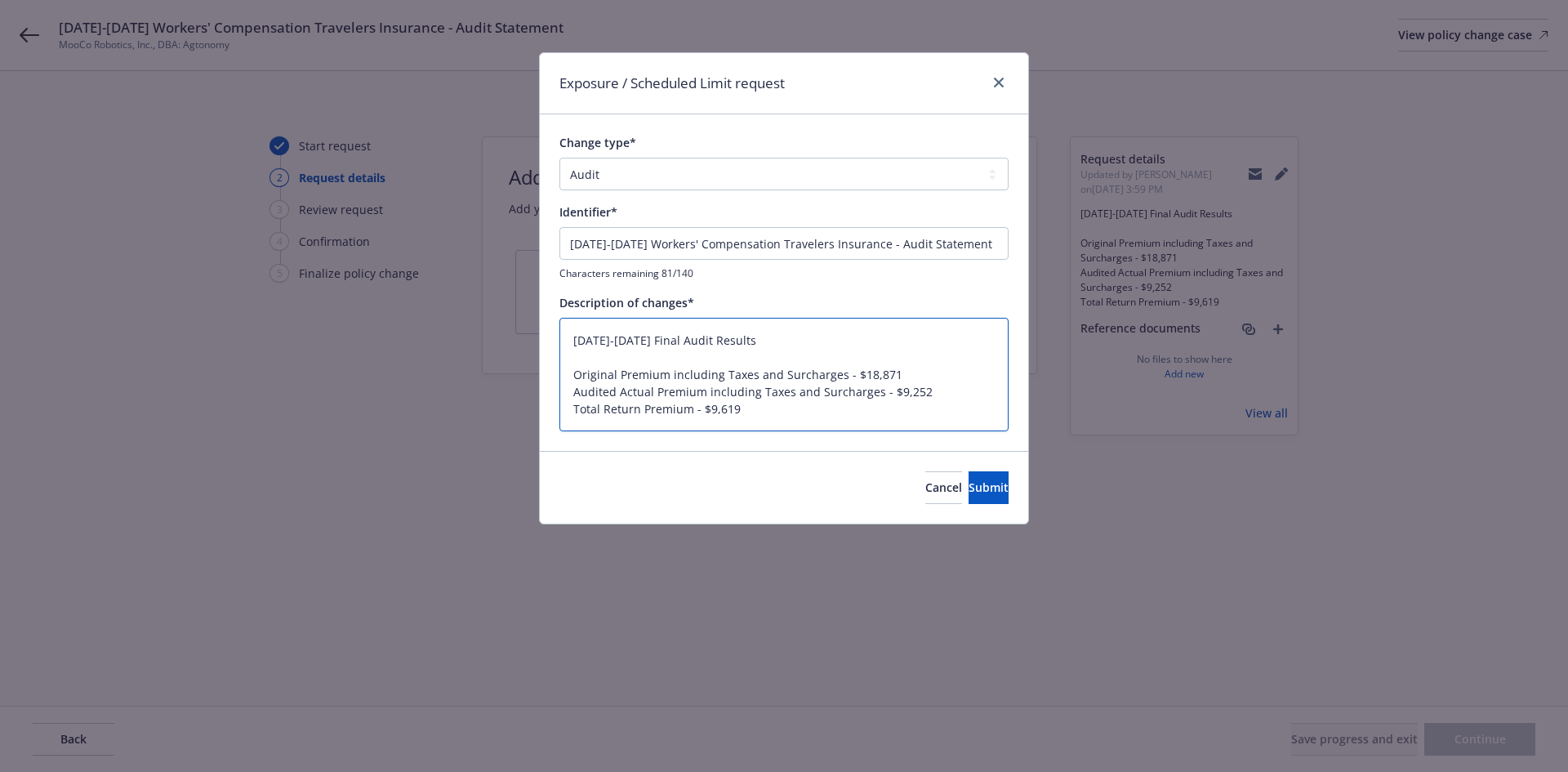
type textarea "x"
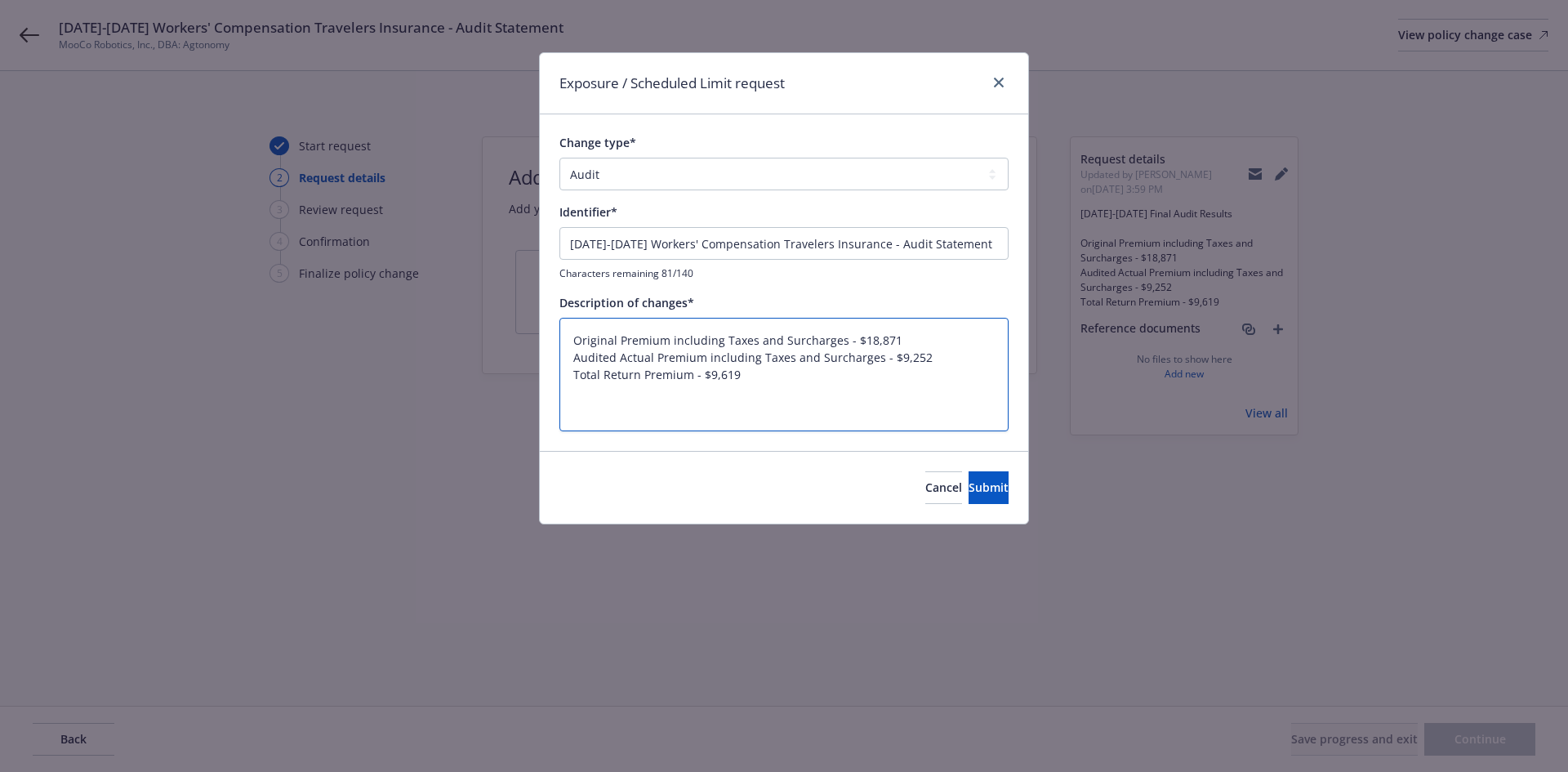
type textarea "Original Premium including Taxes and Surcharges - $18,871 Audited Actual Premiu…"
click at [712, 247] on input "09/23/2024-05/28/2025 Workers' Compensation Travelers Insurance - Audit Stateme…" at bounding box center [784, 243] width 449 height 33
paste input "Final Audit Results"
type textarea "x"
type input "09/23/2024-05/28/2025 Final Audit Results"
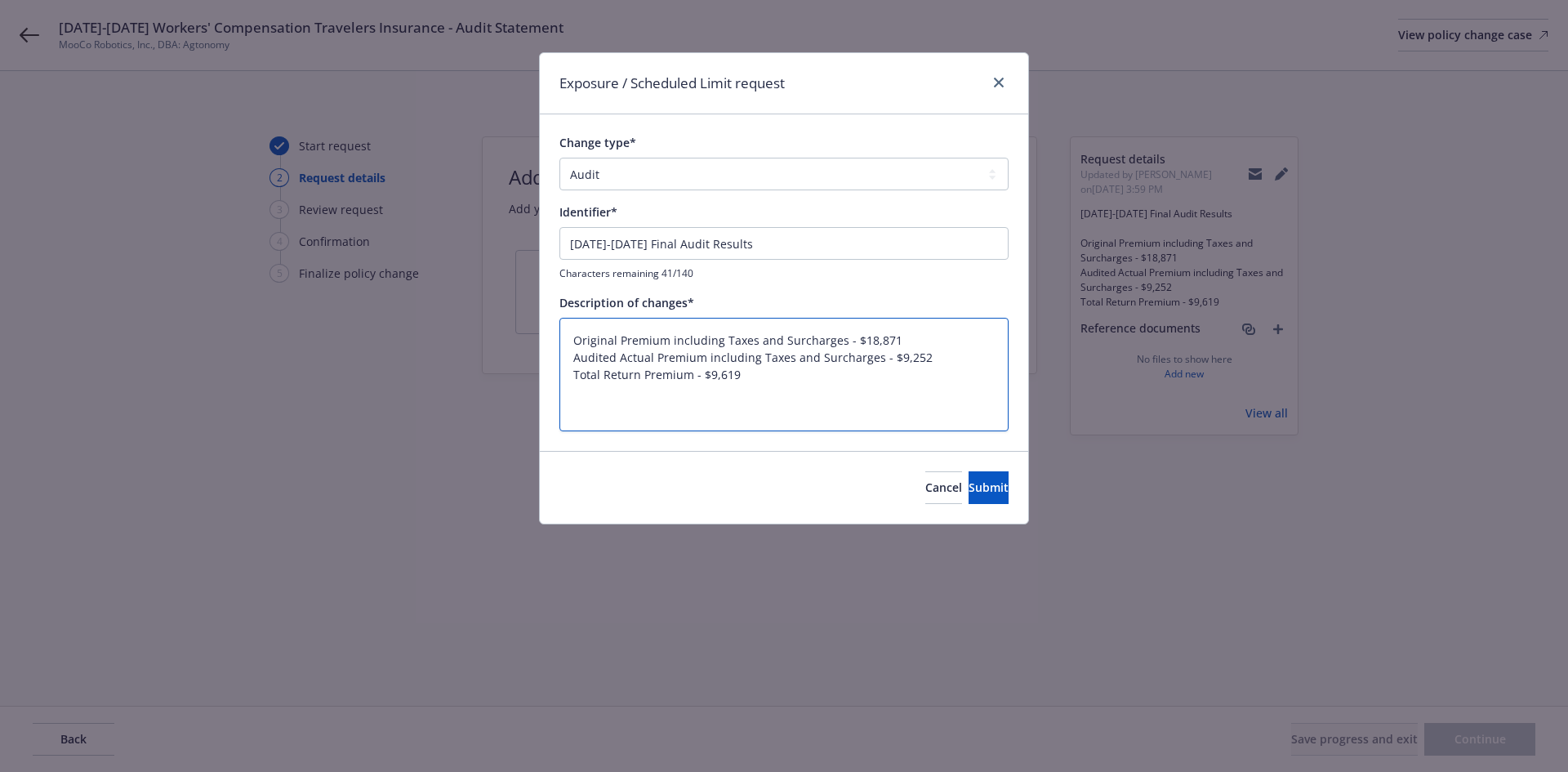
click at [575, 372] on textarea "Original Premium including Taxes and Surcharges - $18,871 Audited Actual Premiu…" at bounding box center [784, 374] width 449 height 114
type textarea "x"
type textarea "Original Premium including Taxes and Surcharges - $18,871 Audited Actual Premiu…"
type textarea "x"
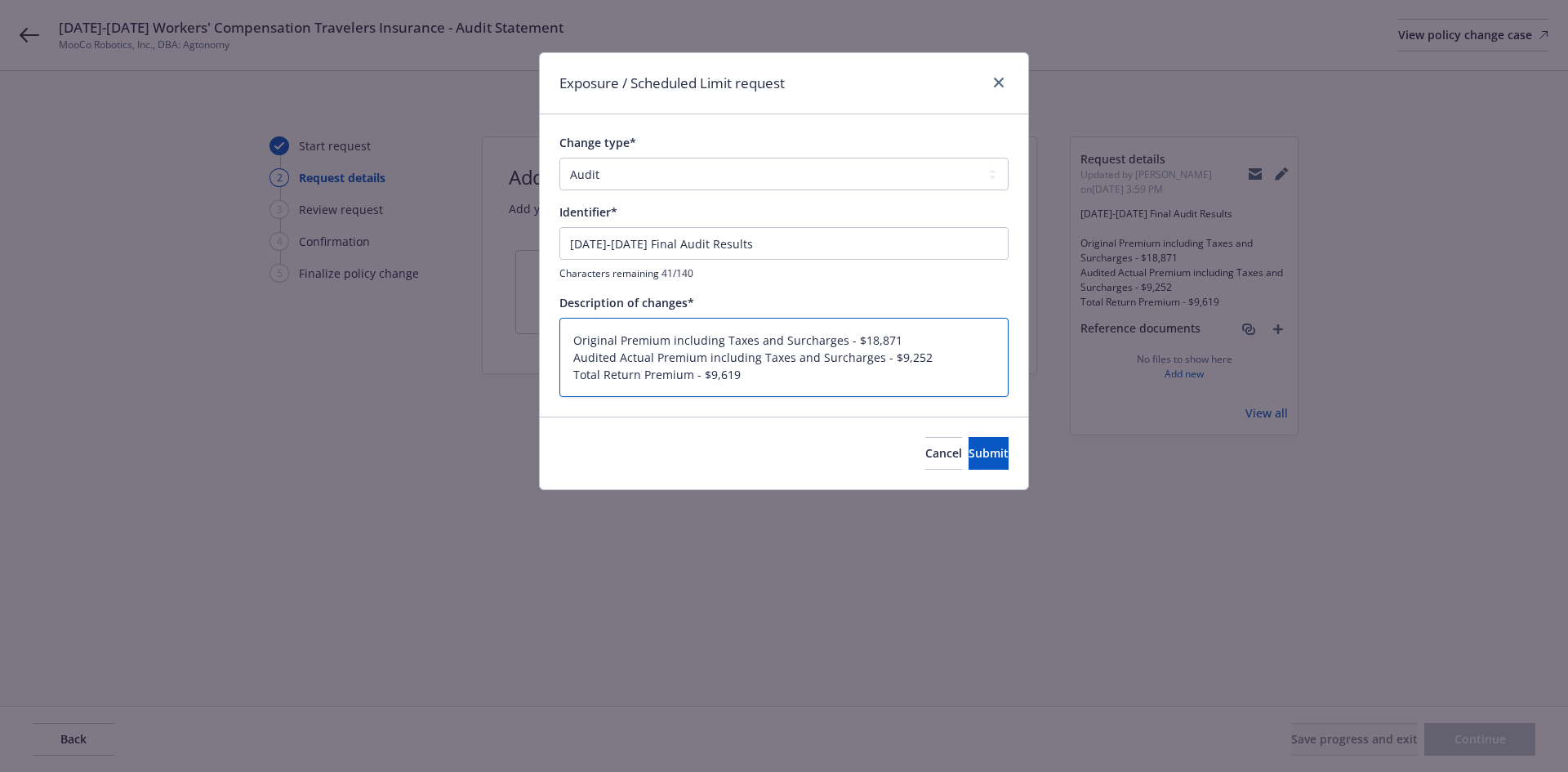
click at [768, 377] on textarea "Original Premium including Taxes and Surcharges - $18,871 Audited Actual Premiu…" at bounding box center [784, 357] width 449 height 79
type textarea "Original Premium including Taxes and Surcharges - $18,871 Audited Actual Premiu…"
click at [993, 362] on textarea "Original Premium including Taxes and Surcharges - $18,871 Audited Actual Premiu…" at bounding box center [784, 357] width 449 height 79
click at [975, 456] on span "Submit" at bounding box center [988, 453] width 40 height 16
type textarea "x"
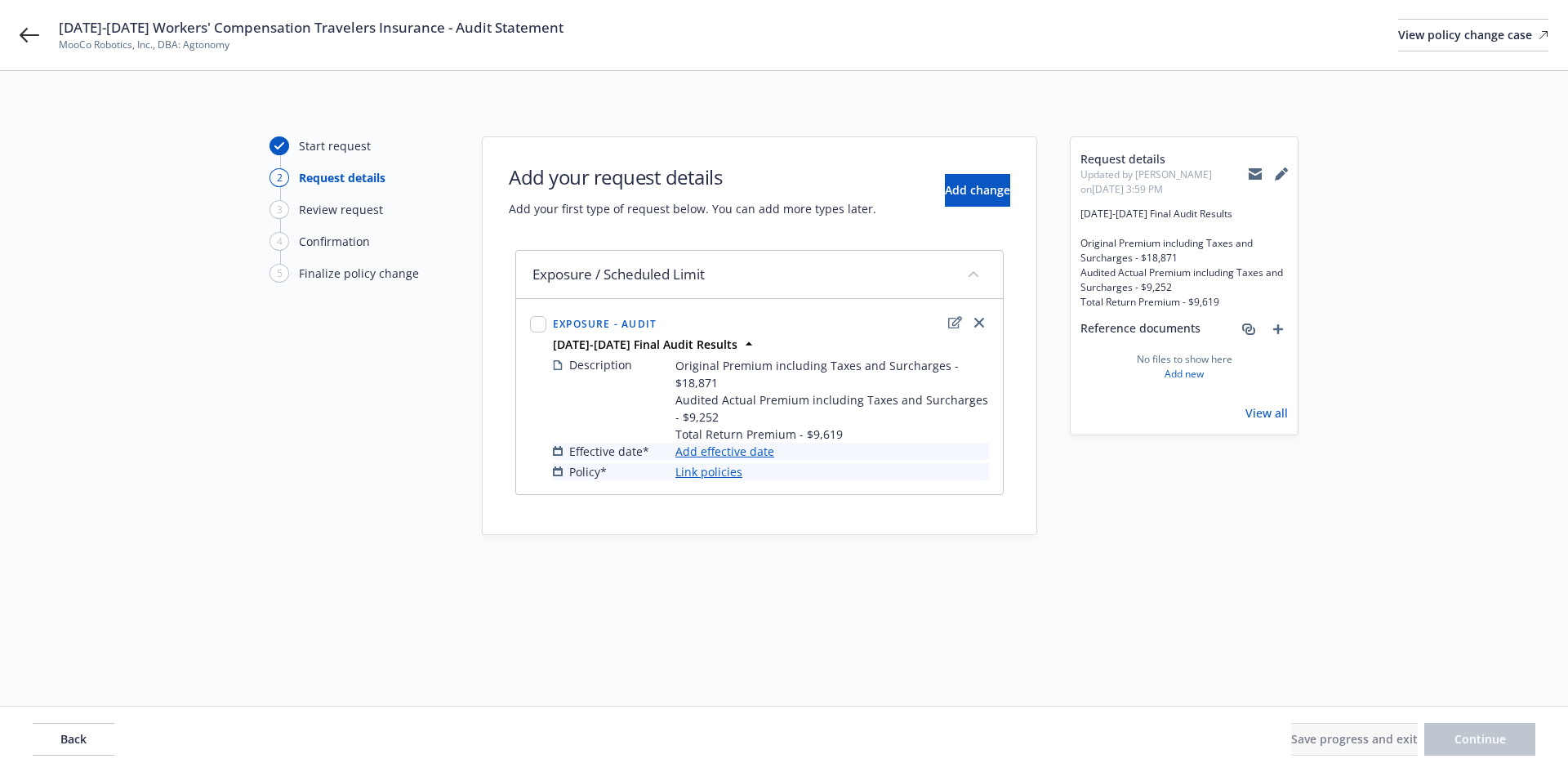
click at [719, 456] on link "Add effective date" at bounding box center [725, 451] width 99 height 17
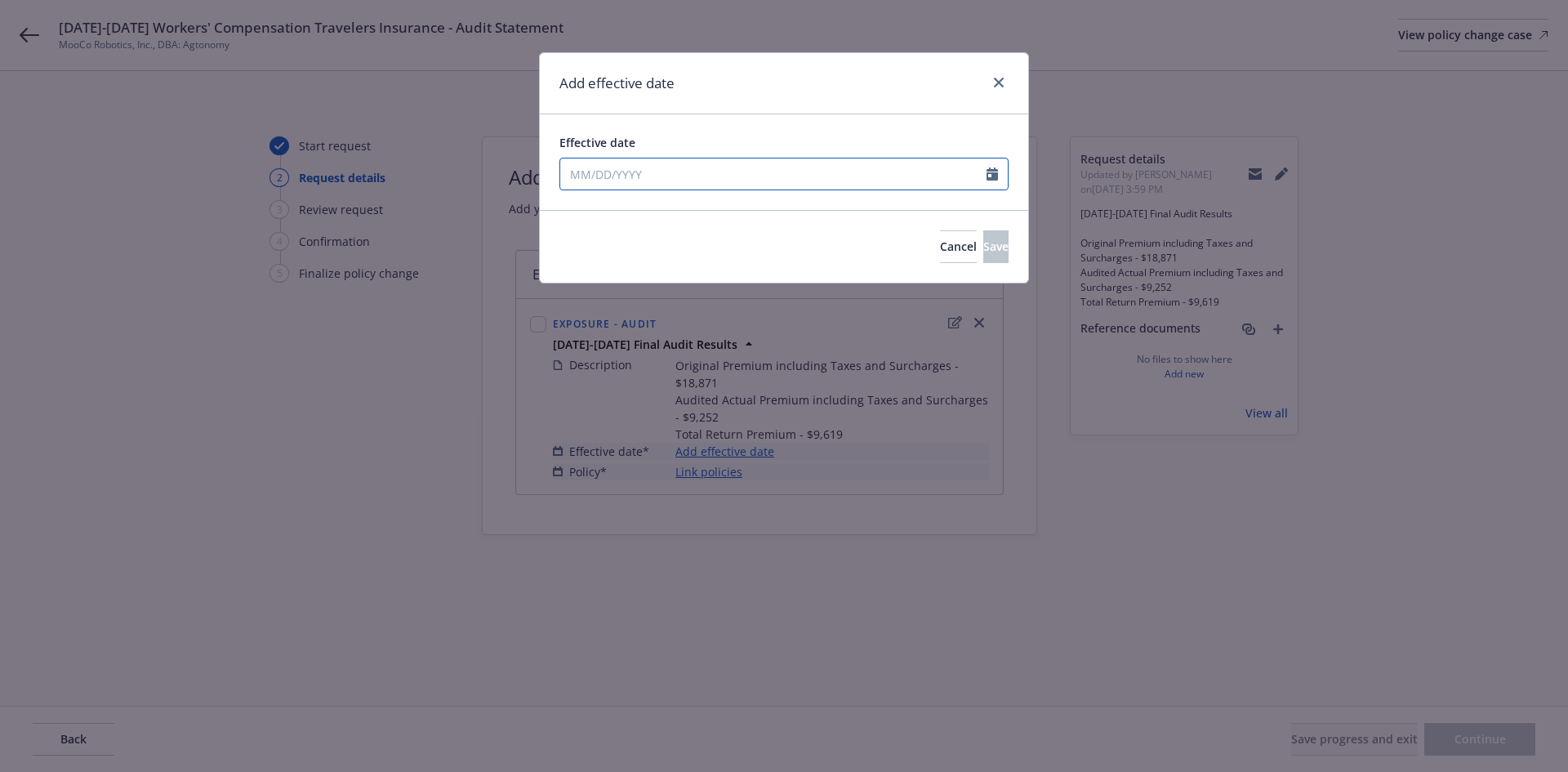
click at [713, 176] on input "Effective date" at bounding box center [773, 173] width 427 height 31
select select "9"
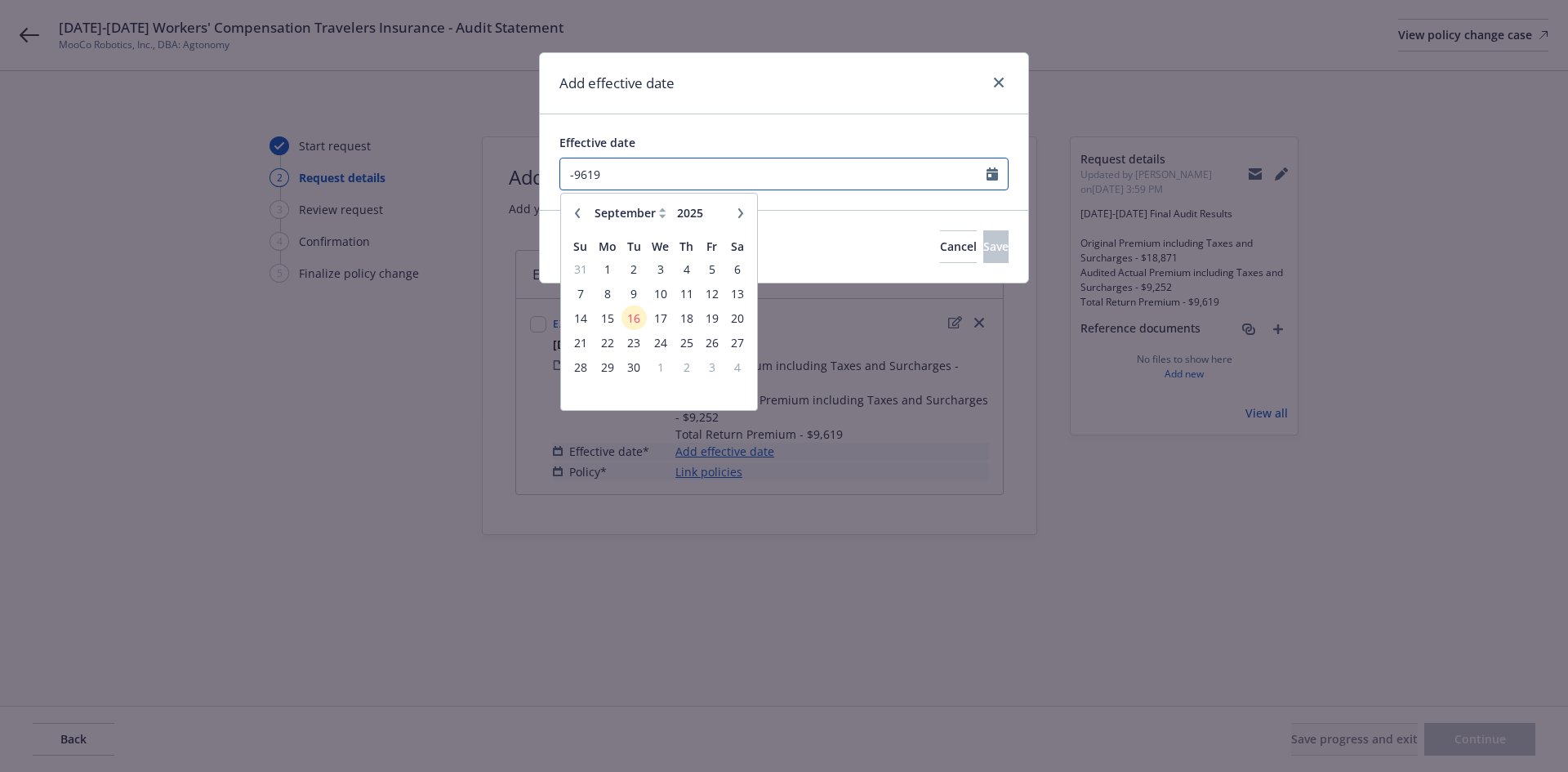
type input "-9619"
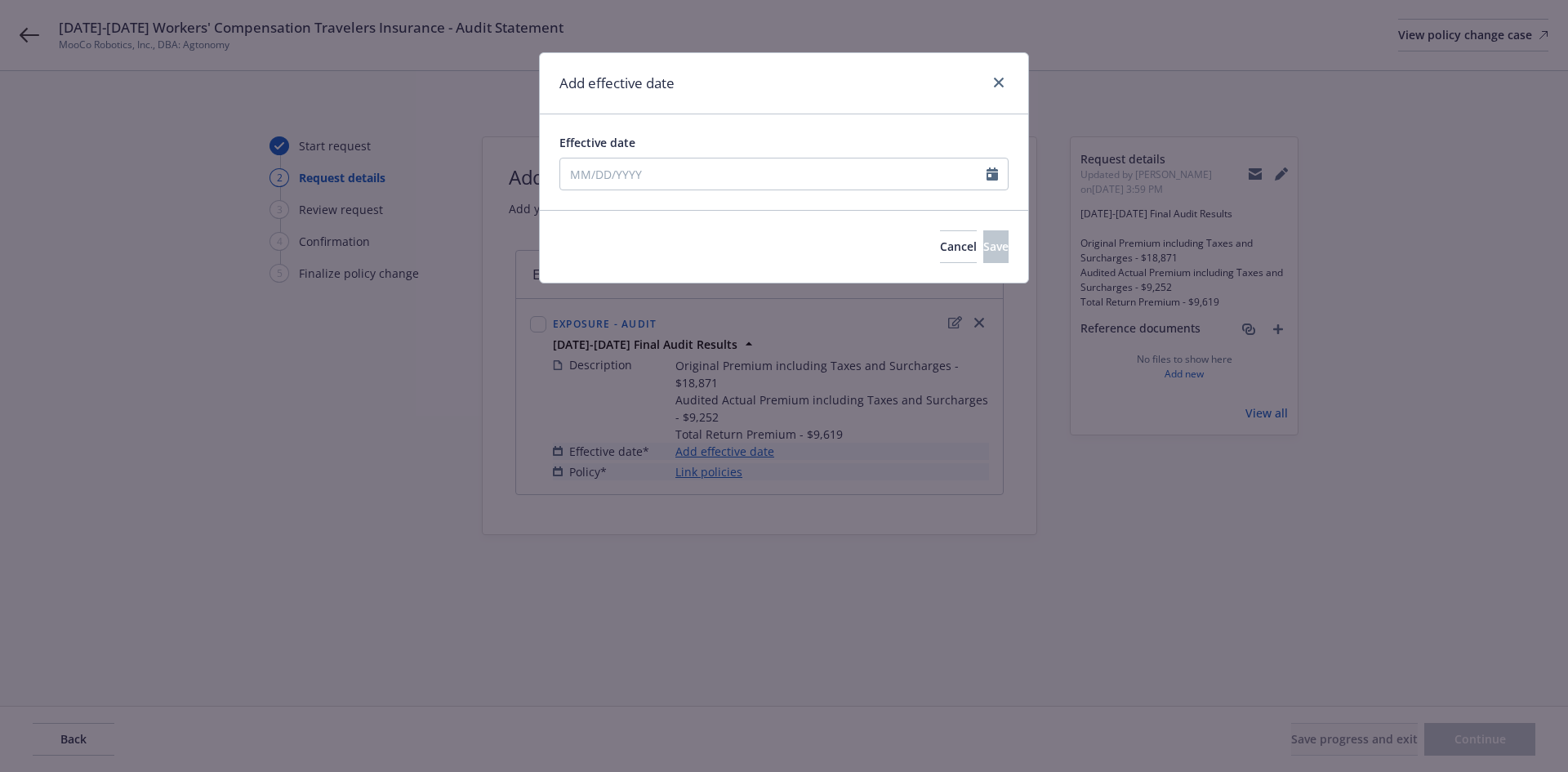
click at [742, 131] on div "Effective date January February March April May June July August September Octo…" at bounding box center [784, 162] width 488 height 96
click at [868, 180] on input "Effective date" at bounding box center [773, 173] width 427 height 31
select select "9"
type input "09/23/2024"
click at [686, 126] on div "Effective date 09/23/2024 January February March April May June July August Sep…" at bounding box center [784, 162] width 488 height 96
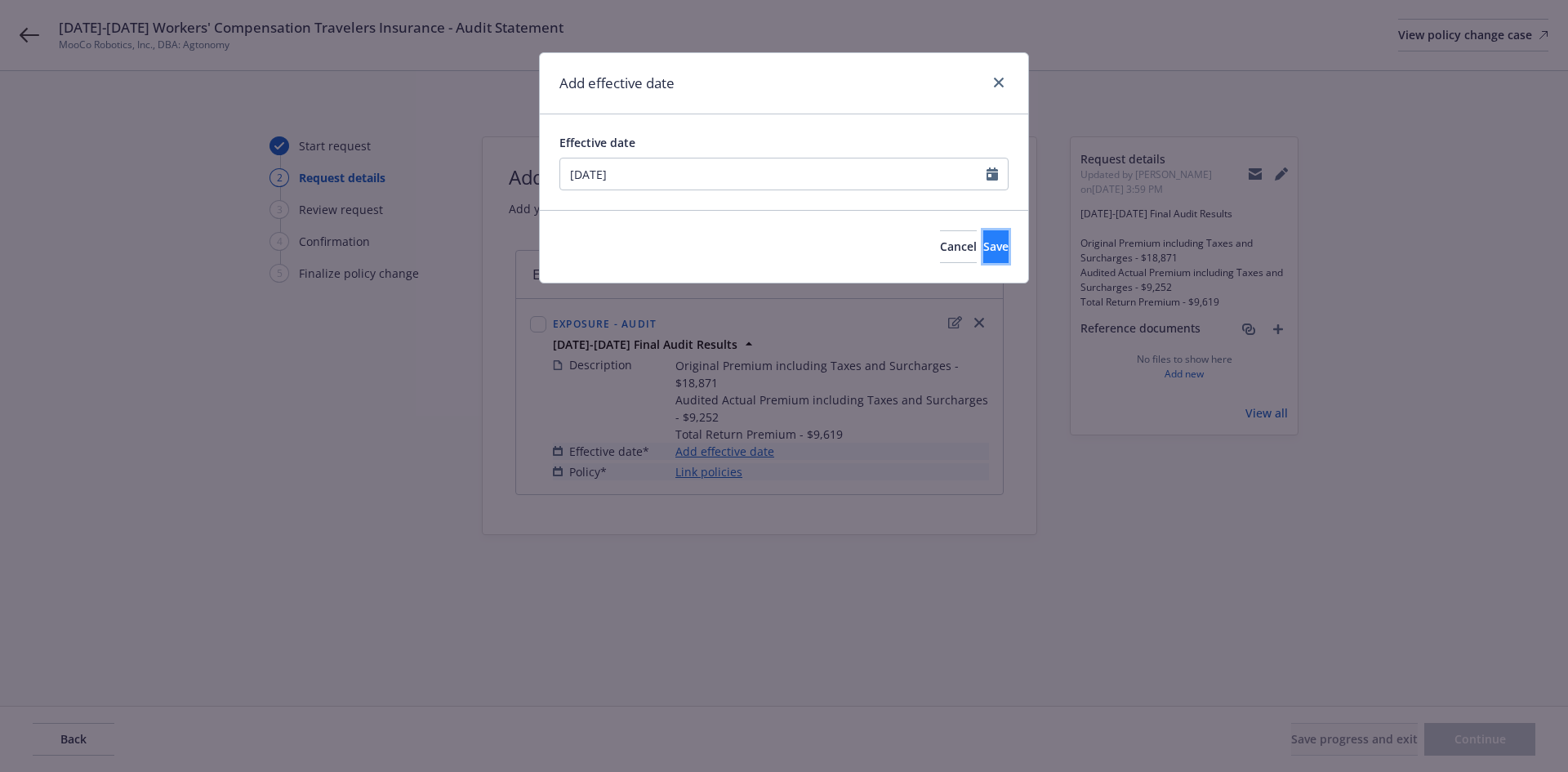
click at [984, 245] on button "Save" at bounding box center [996, 246] width 26 height 33
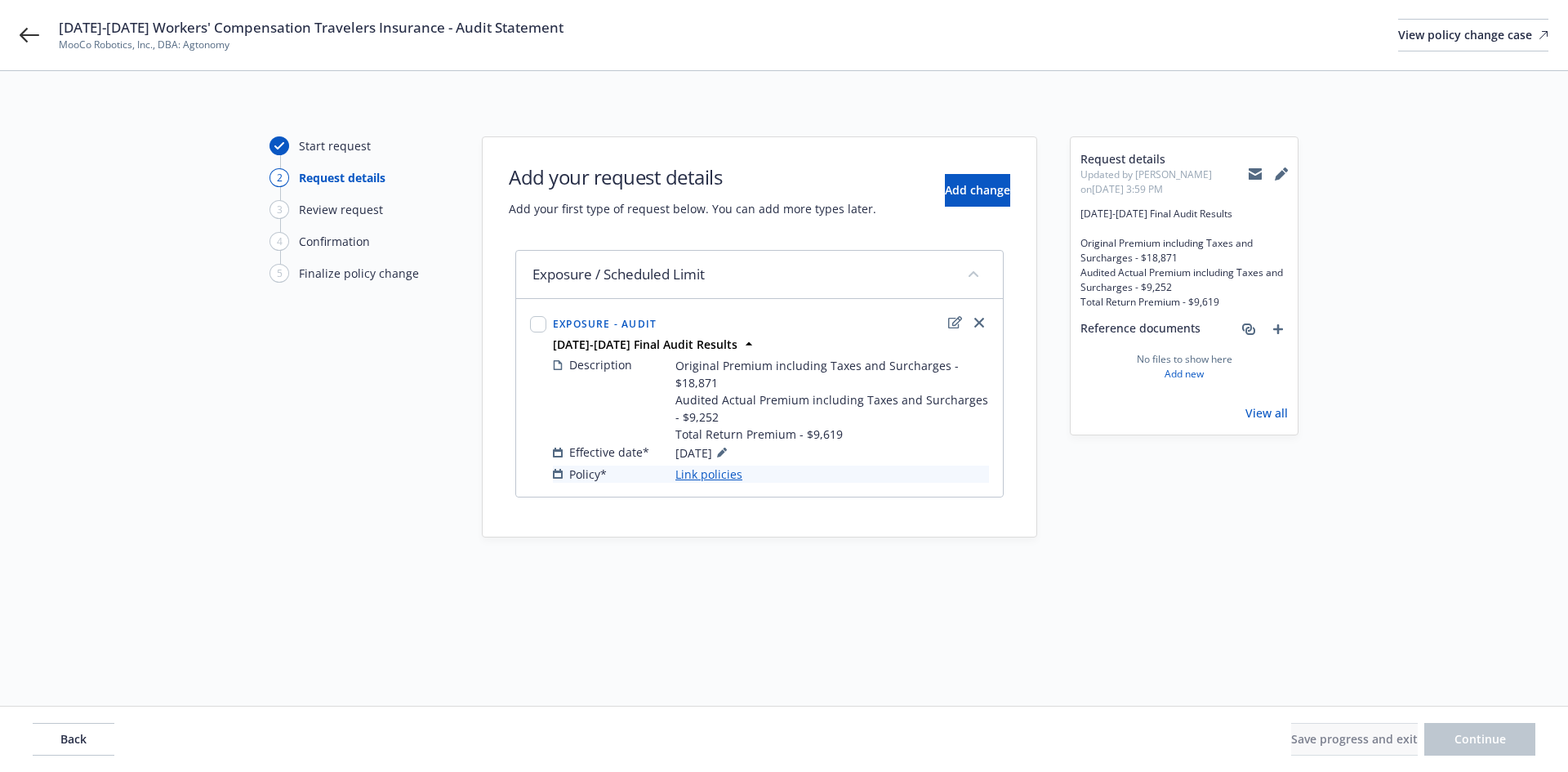
click at [730, 479] on link "Link policies" at bounding box center [709, 474] width 67 height 17
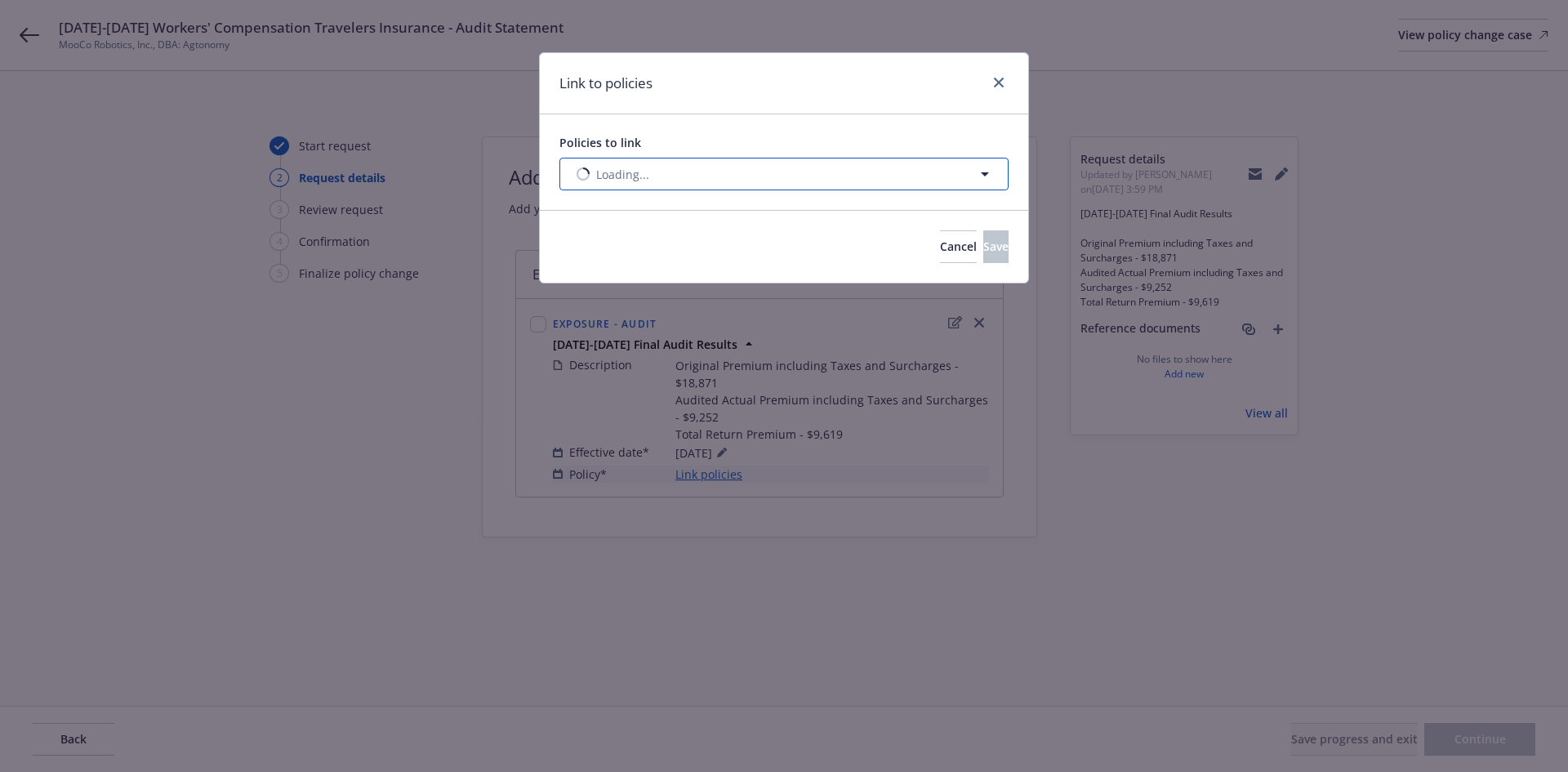
click at [786, 174] on button "Loading..." at bounding box center [784, 173] width 449 height 33
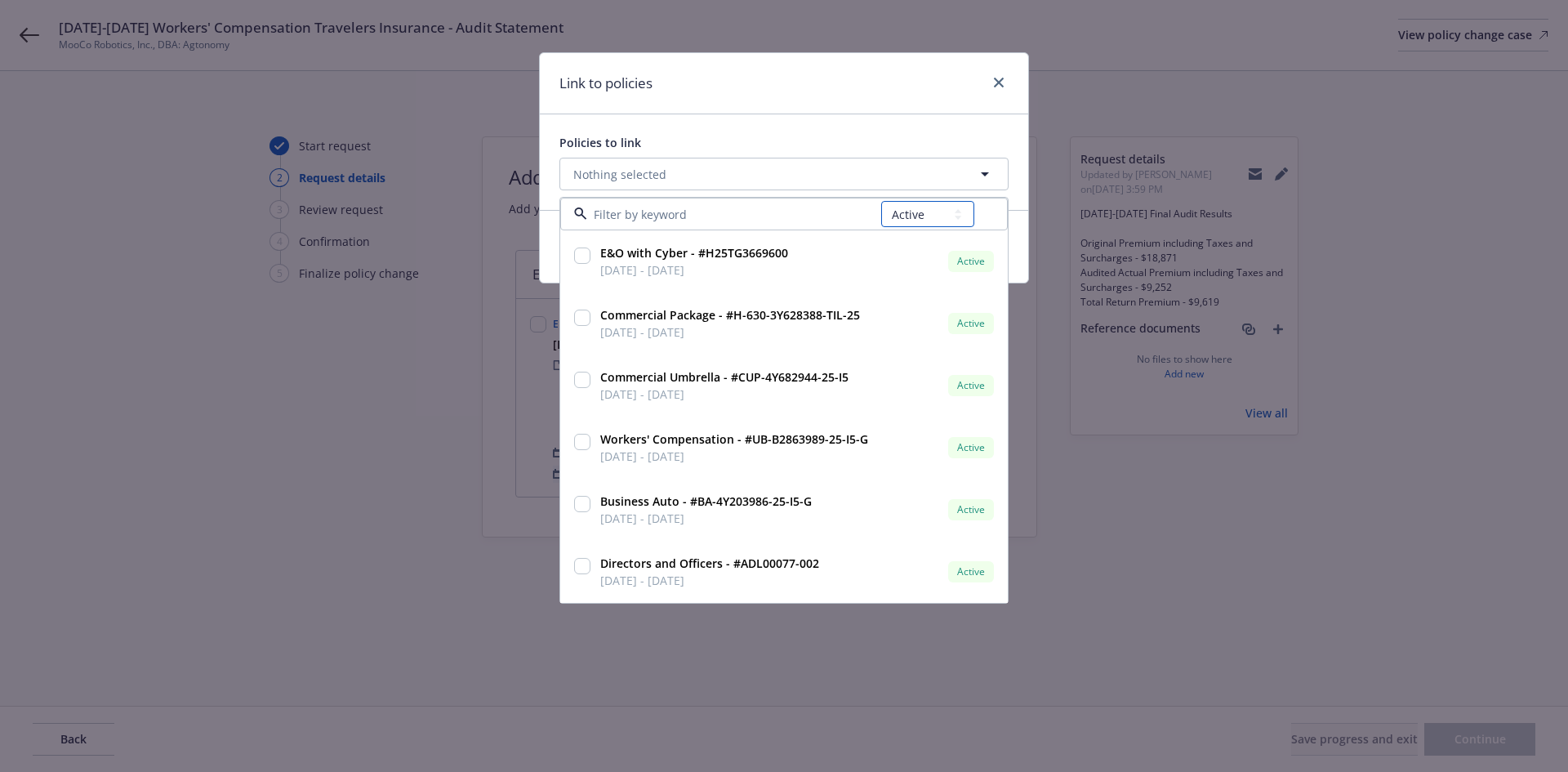
click at [896, 216] on select "All Active Upcoming Expired Cancelled" at bounding box center [927, 214] width 93 height 26
select select "EXPIRED"
click at [882, 201] on select "All Active Upcoming Expired Cancelled" at bounding box center [927, 214] width 93 height 26
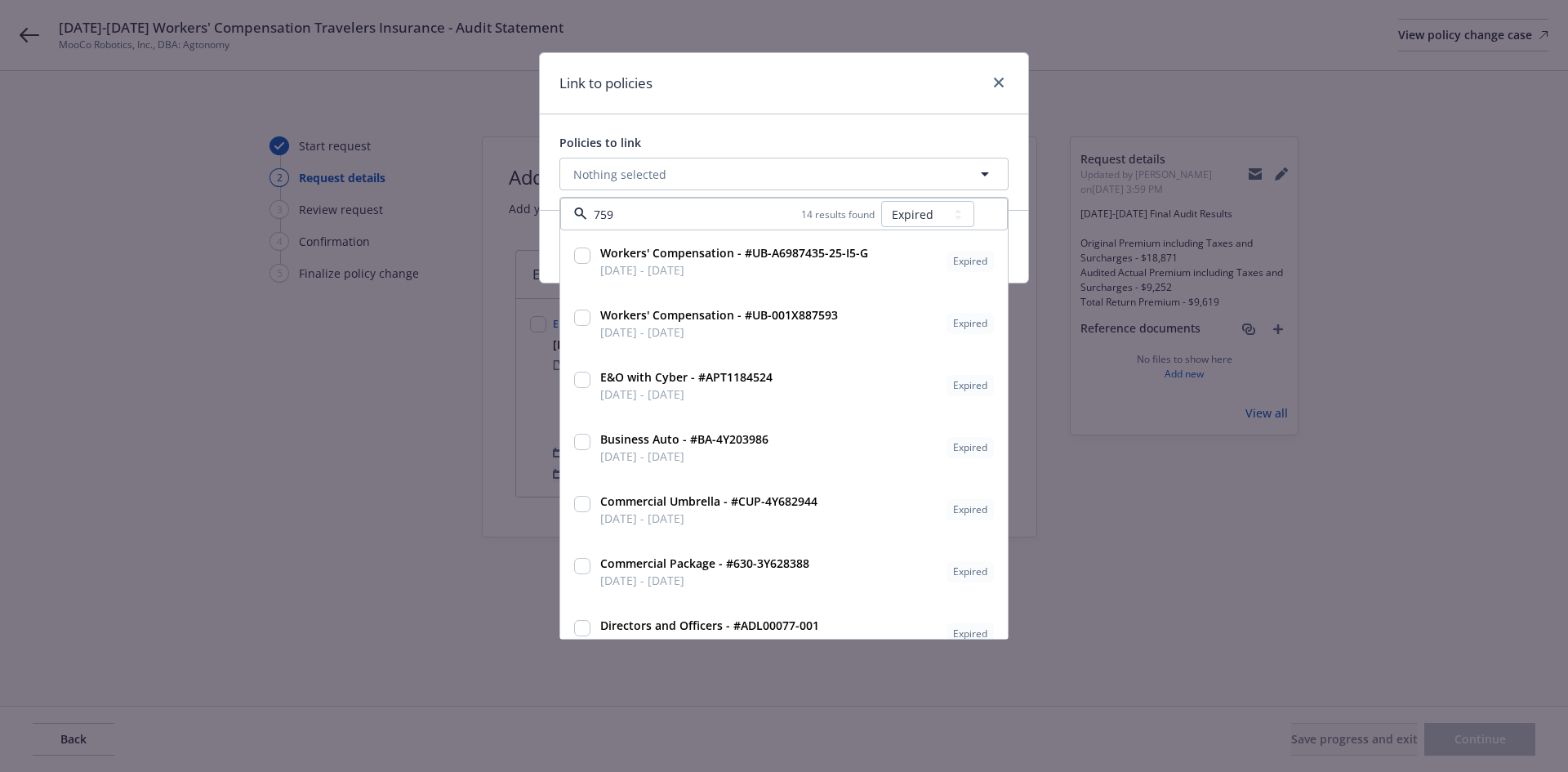
type input "7593"
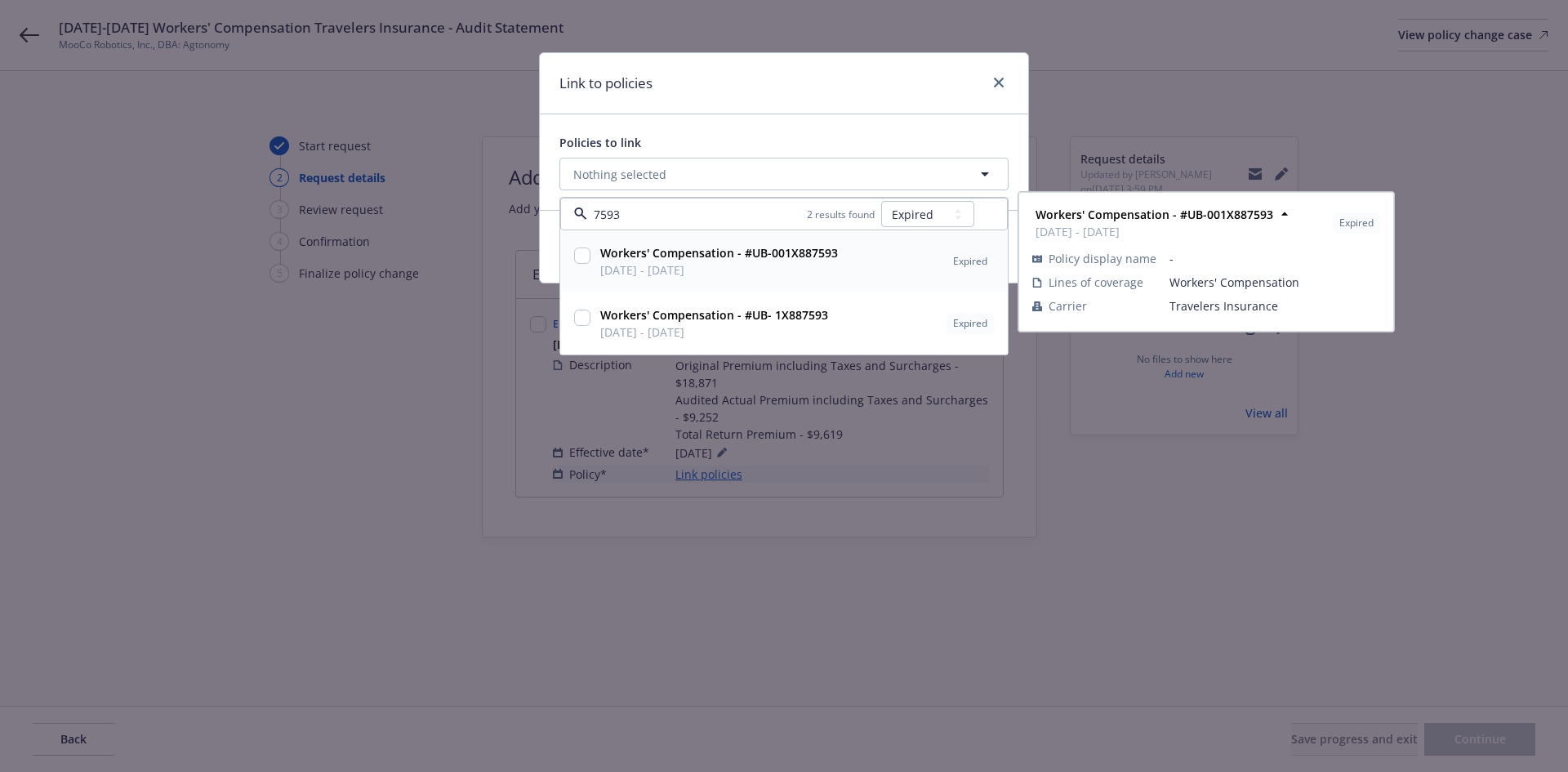
click at [757, 266] on span "09/23/2024 - 05/28/2025" at bounding box center [719, 269] width 238 height 17
checkbox input "true"
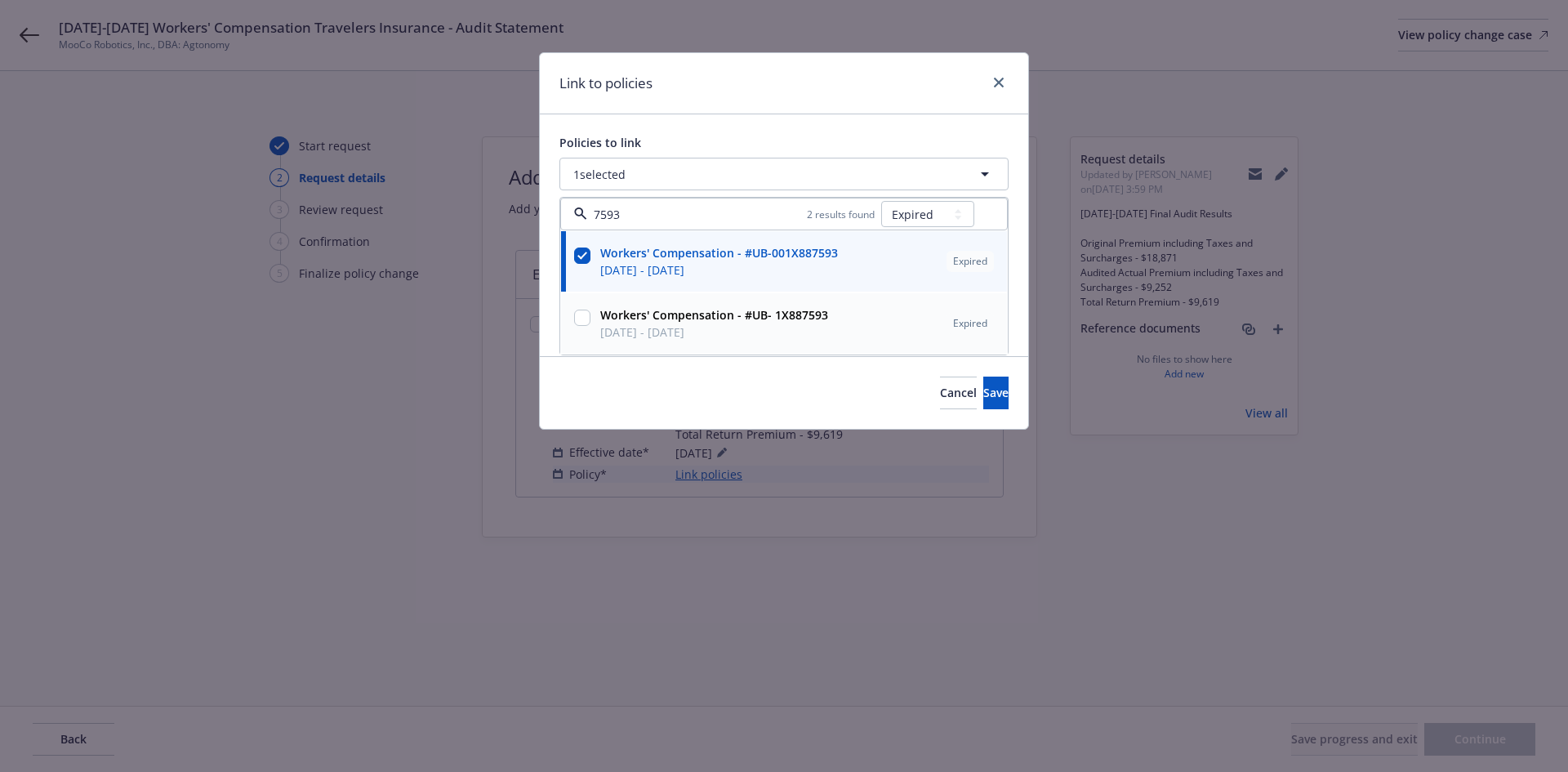
type input "7593"
click at [724, 372] on div "Cancel Save" at bounding box center [784, 393] width 488 height 73
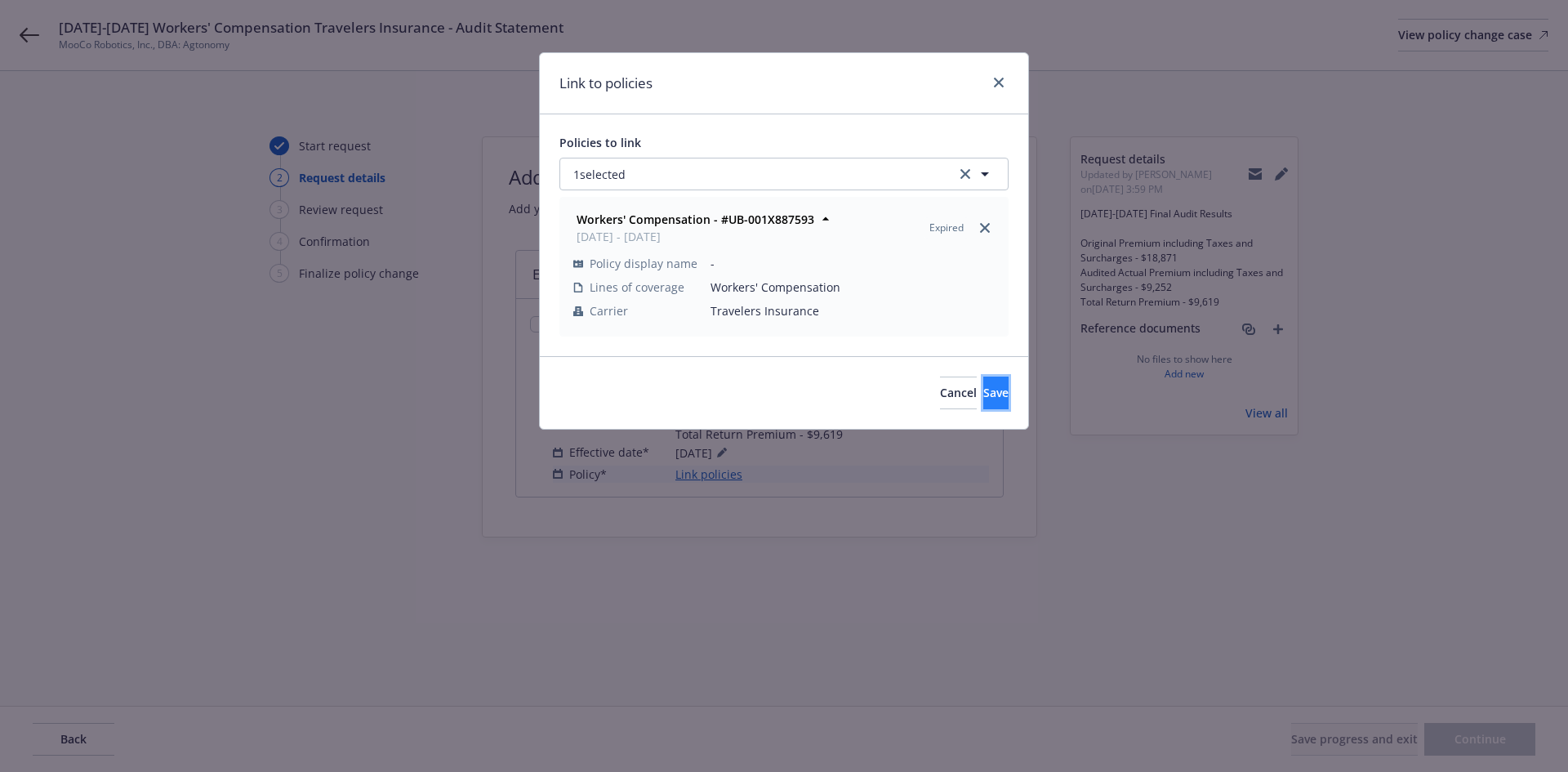
click at [984, 395] on span "Save" at bounding box center [996, 393] width 26 height 16
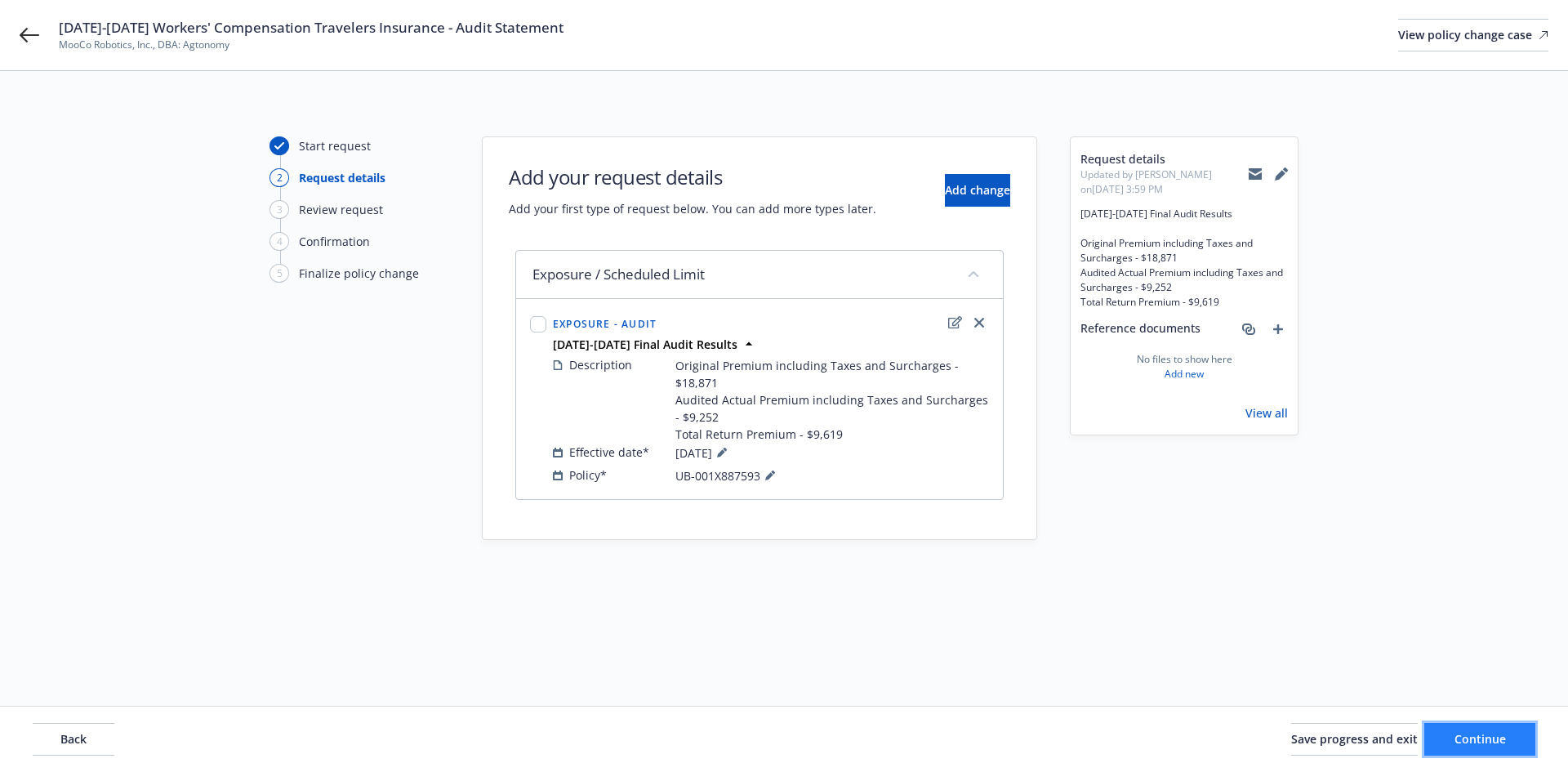
click at [1510, 741] on button "Continue" at bounding box center [1480, 739] width 111 height 33
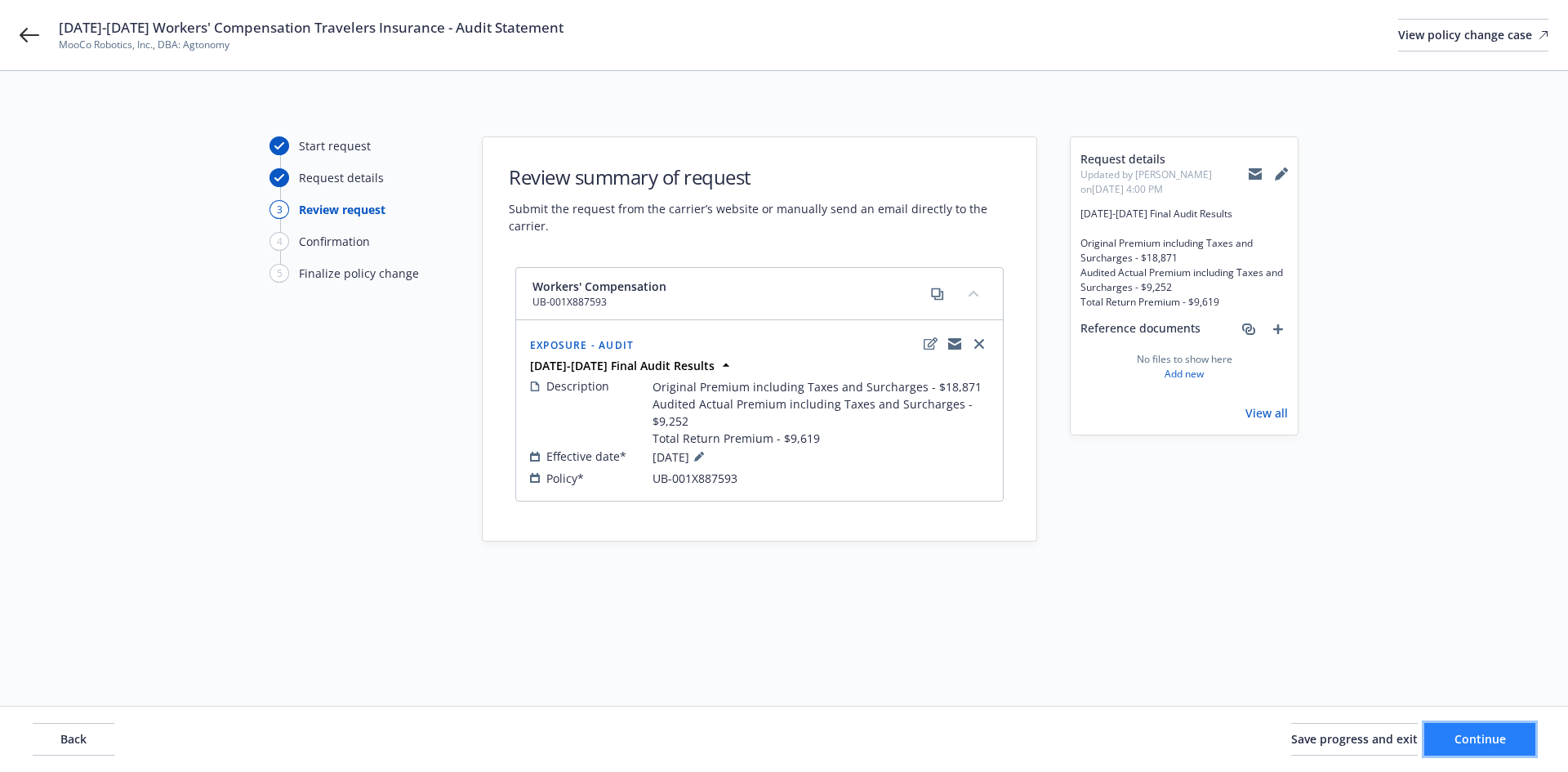
click at [1510, 741] on button "Continue" at bounding box center [1480, 739] width 111 height 33
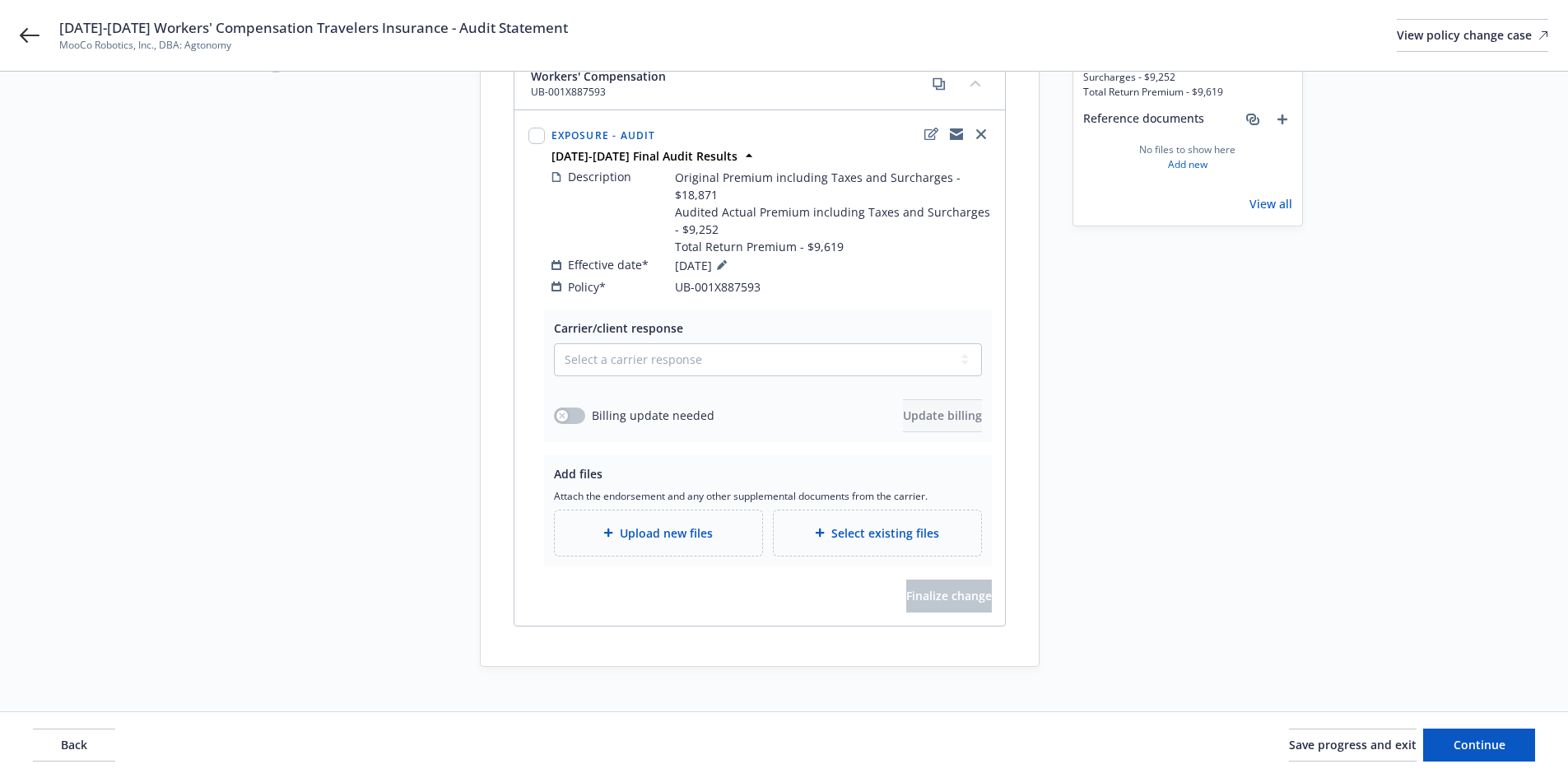
scroll to position [216, 0]
click at [700, 345] on select "Select a carrier response Accepted Accepted with revision No endorsement needed…" at bounding box center [768, 355] width 428 height 33
select select "ACCEPTED"
click at [554, 339] on select "Select a carrier response Accepted Accepted with revision No endorsement needed…" at bounding box center [768, 355] width 428 height 33
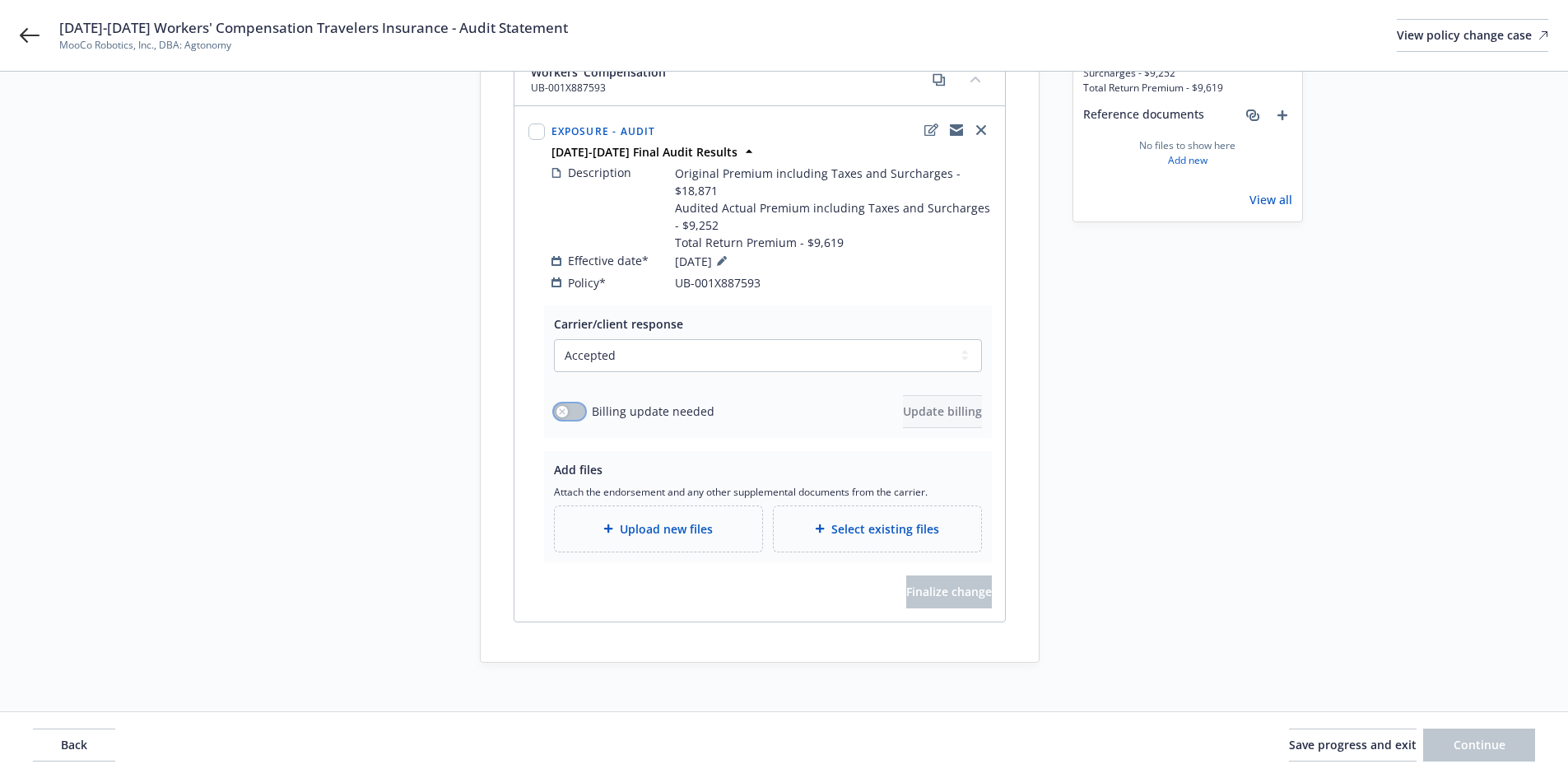
click at [560, 408] on icon "button" at bounding box center [561, 411] width 6 height 6
click at [941, 405] on button "Update billing" at bounding box center [942, 412] width 79 height 33
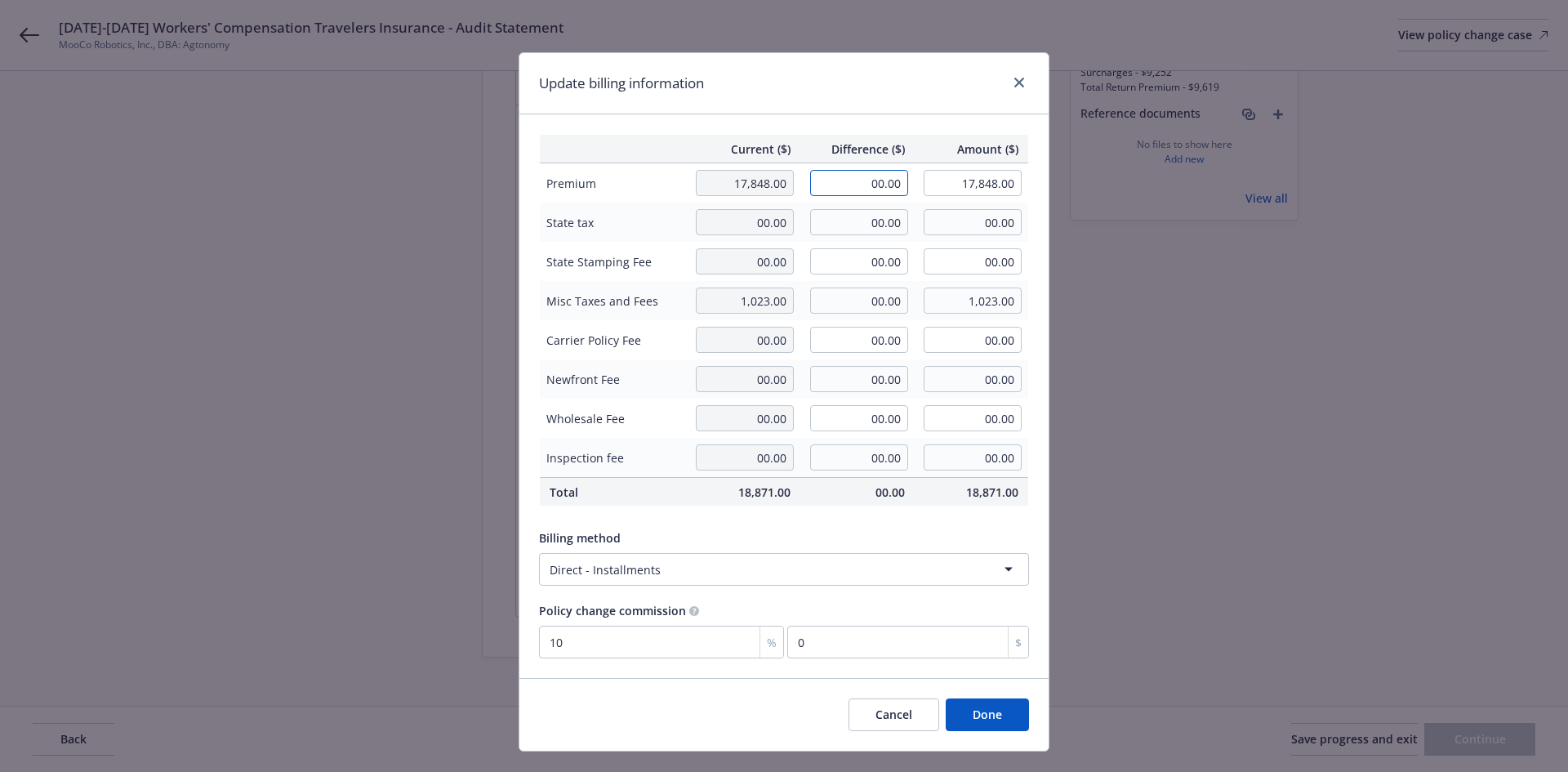
click at [866, 186] on input "00.00" at bounding box center [859, 183] width 98 height 26
type input "-9,619.00"
type input "8,229.00"
type input "-961.9"
click at [1137, 432] on div "Update billing information Current ($) Difference ($) Amount ($) Premium 17,848…" at bounding box center [784, 386] width 1568 height 772
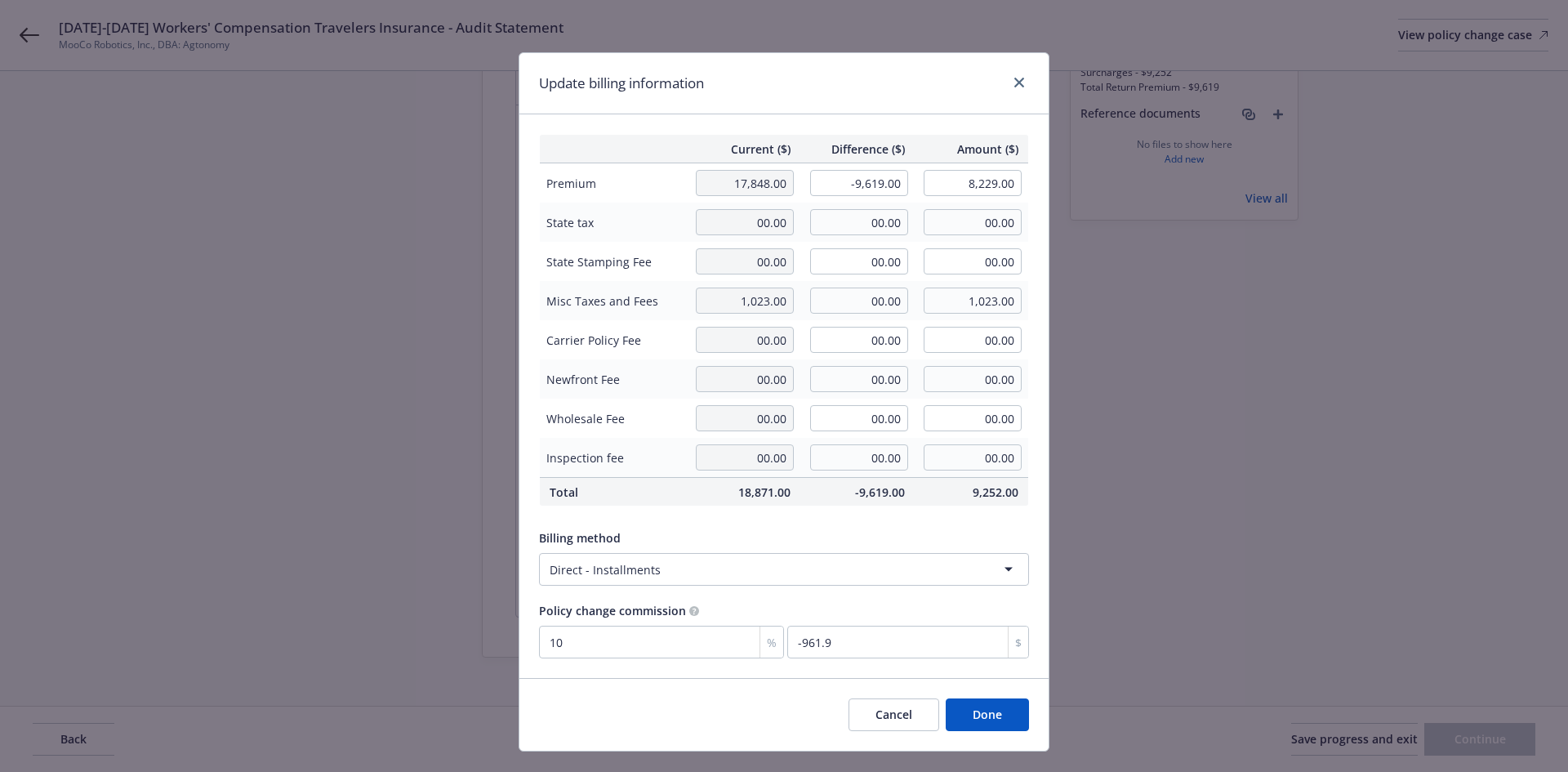
click at [989, 716] on button "Done" at bounding box center [987, 715] width 84 height 33
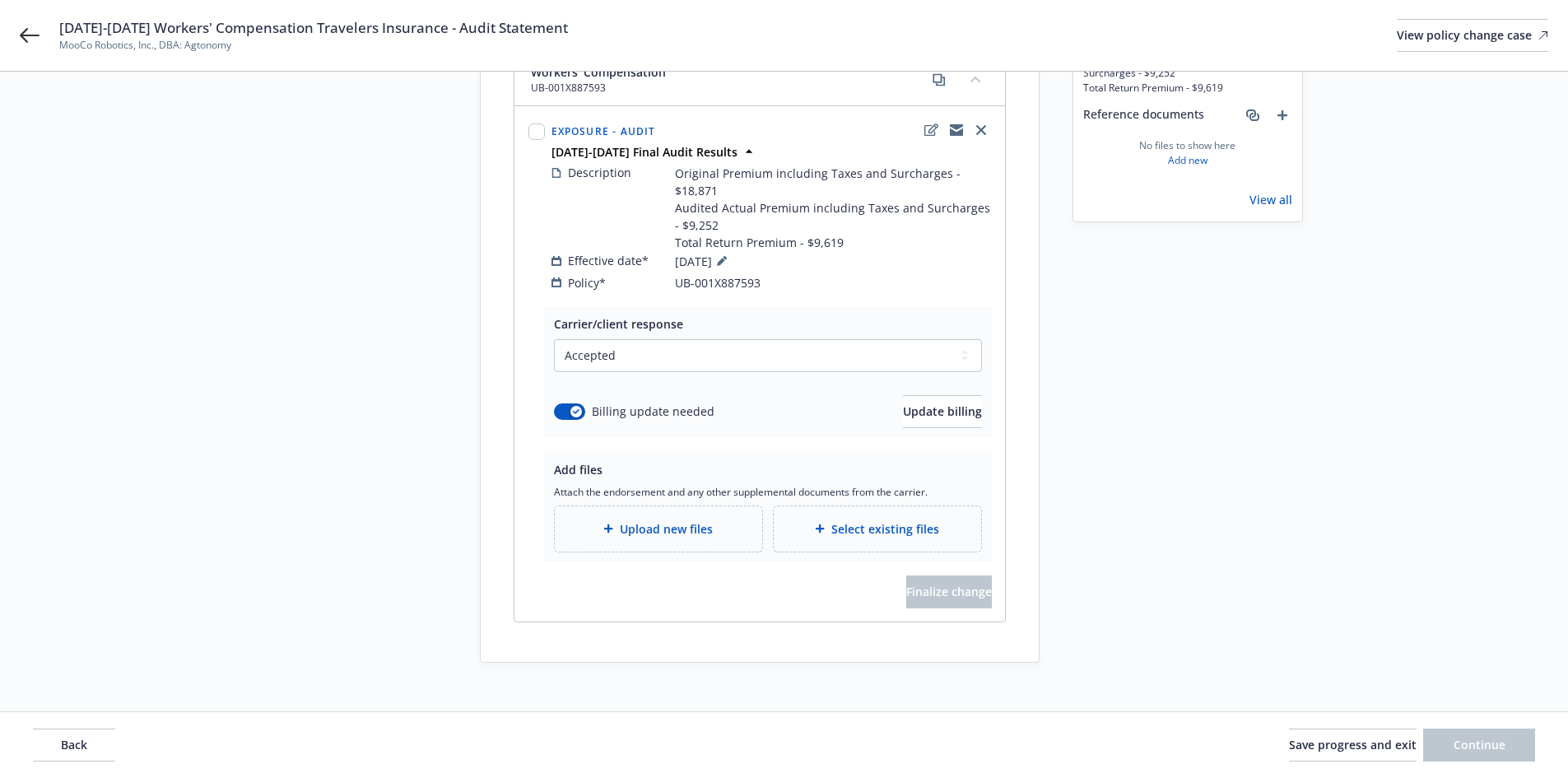
click at [615, 523] on div at bounding box center [611, 528] width 17 height 10
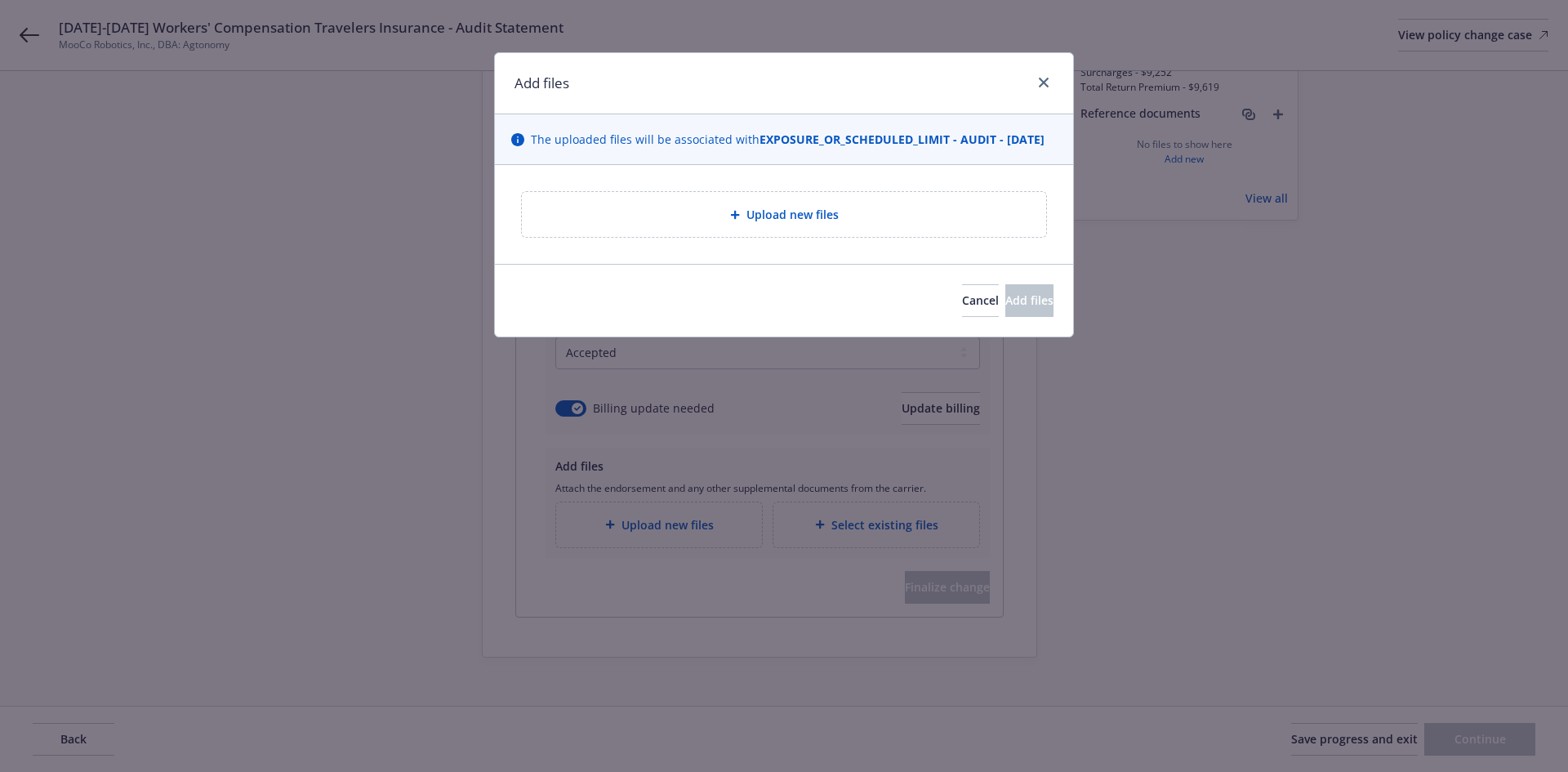
click at [874, 224] on div "Upload new files" at bounding box center [784, 214] width 498 height 18
type textarea "x"
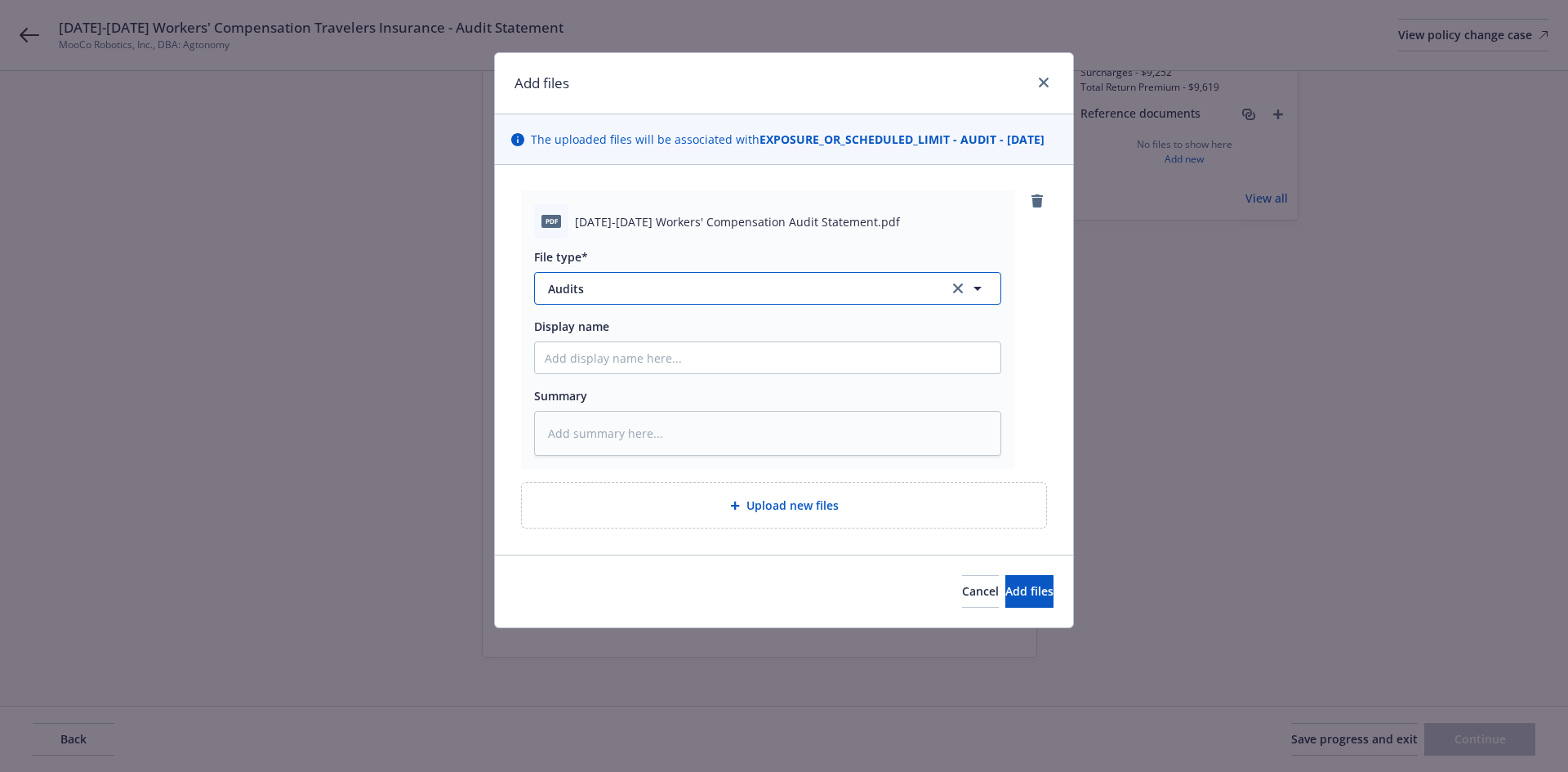
click at [690, 298] on span "Audits" at bounding box center [737, 288] width 378 height 17
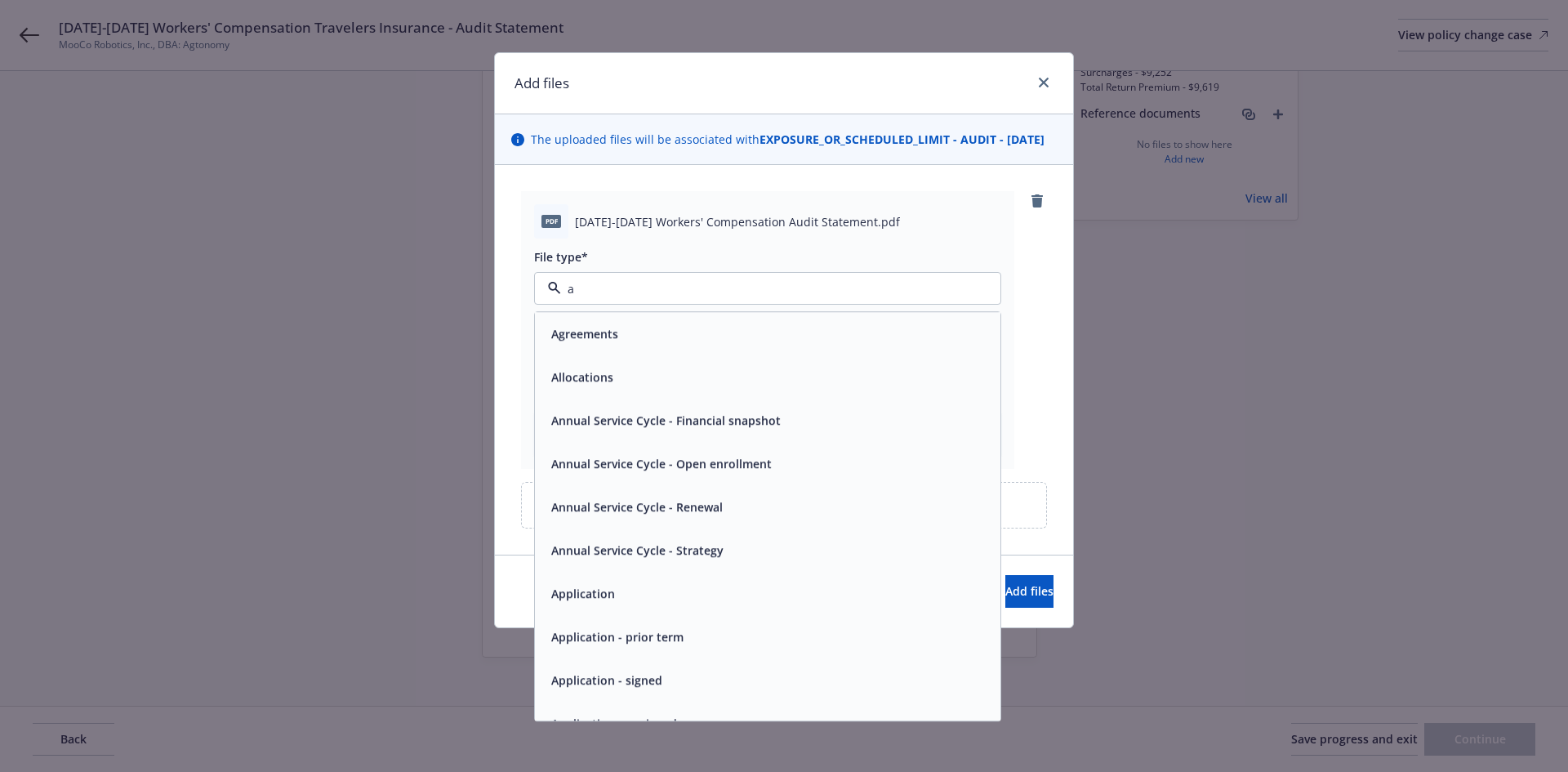
type input "au"
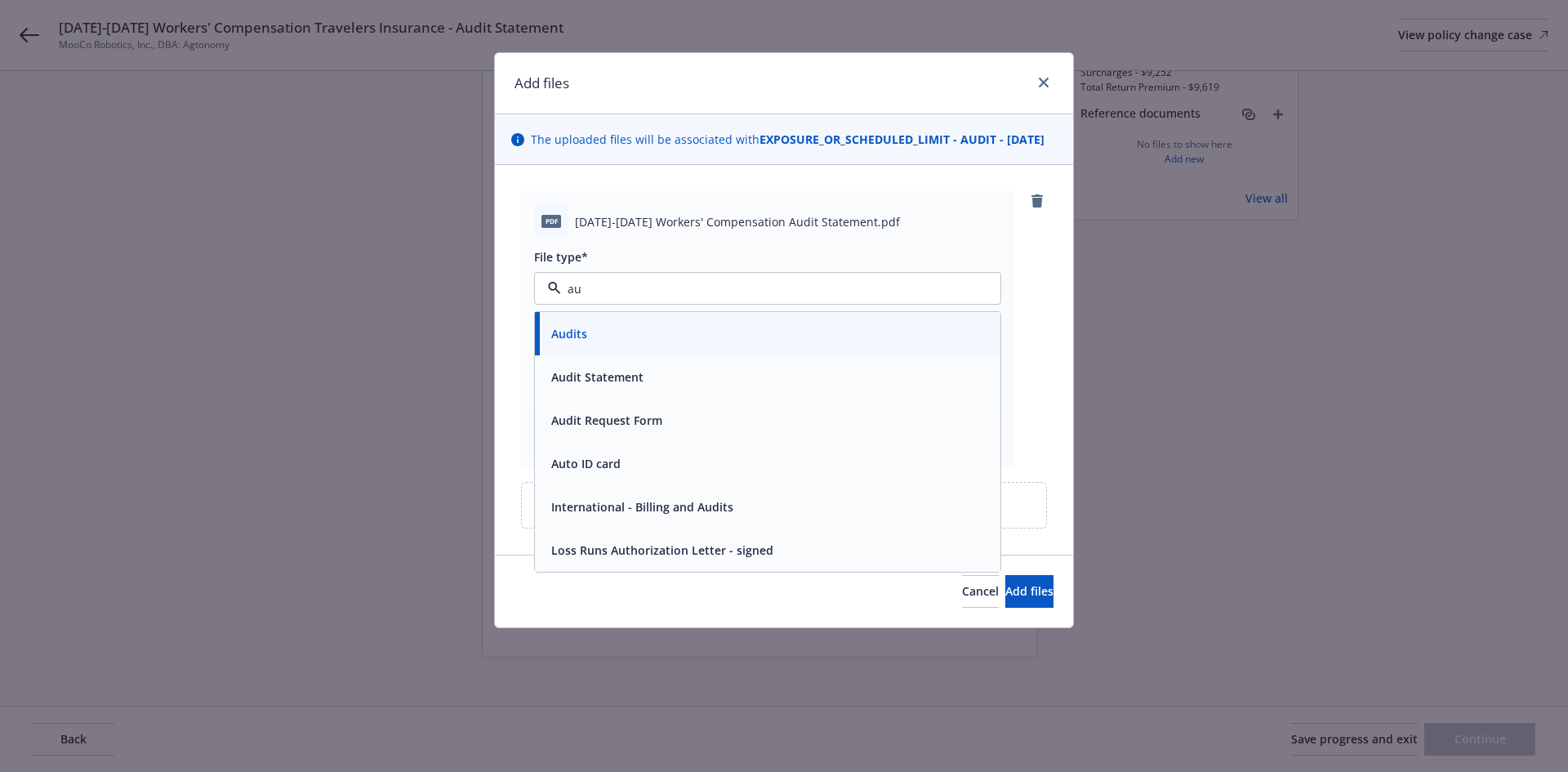
click at [641, 386] on span "Audit Statement" at bounding box center [597, 377] width 92 height 17
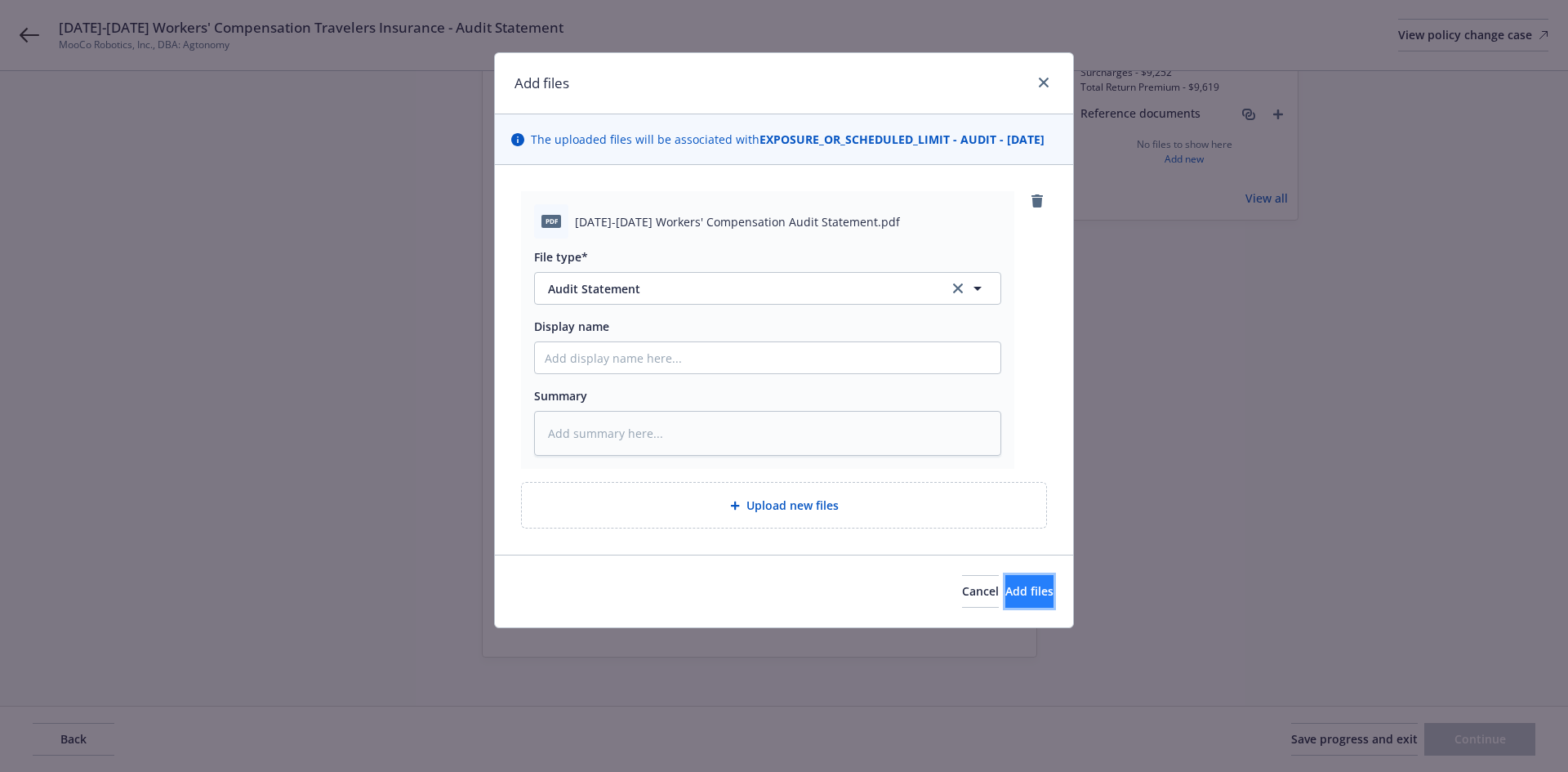
click at [1006, 599] on button "Add files" at bounding box center [1029, 591] width 48 height 33
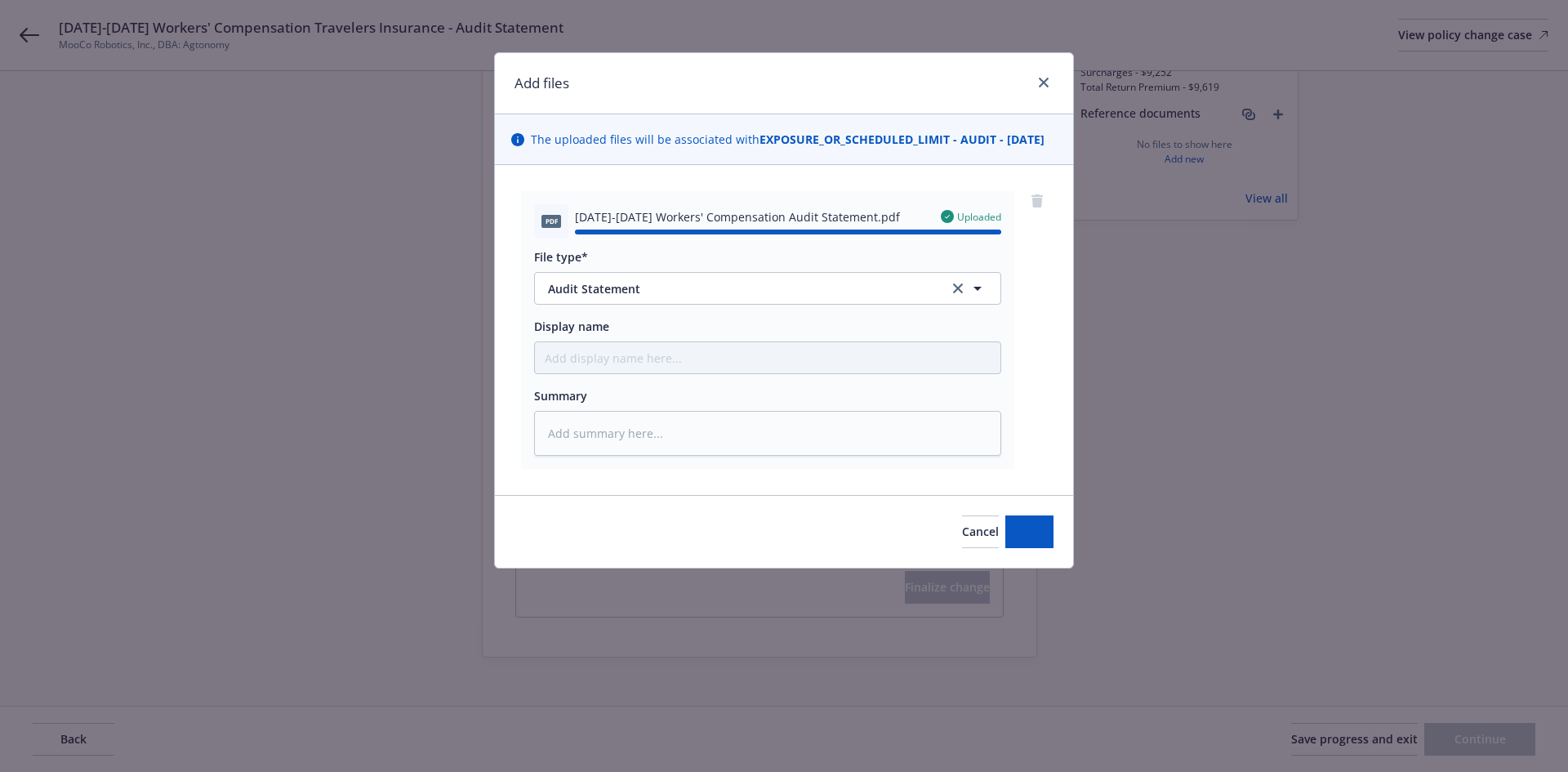
type textarea "x"
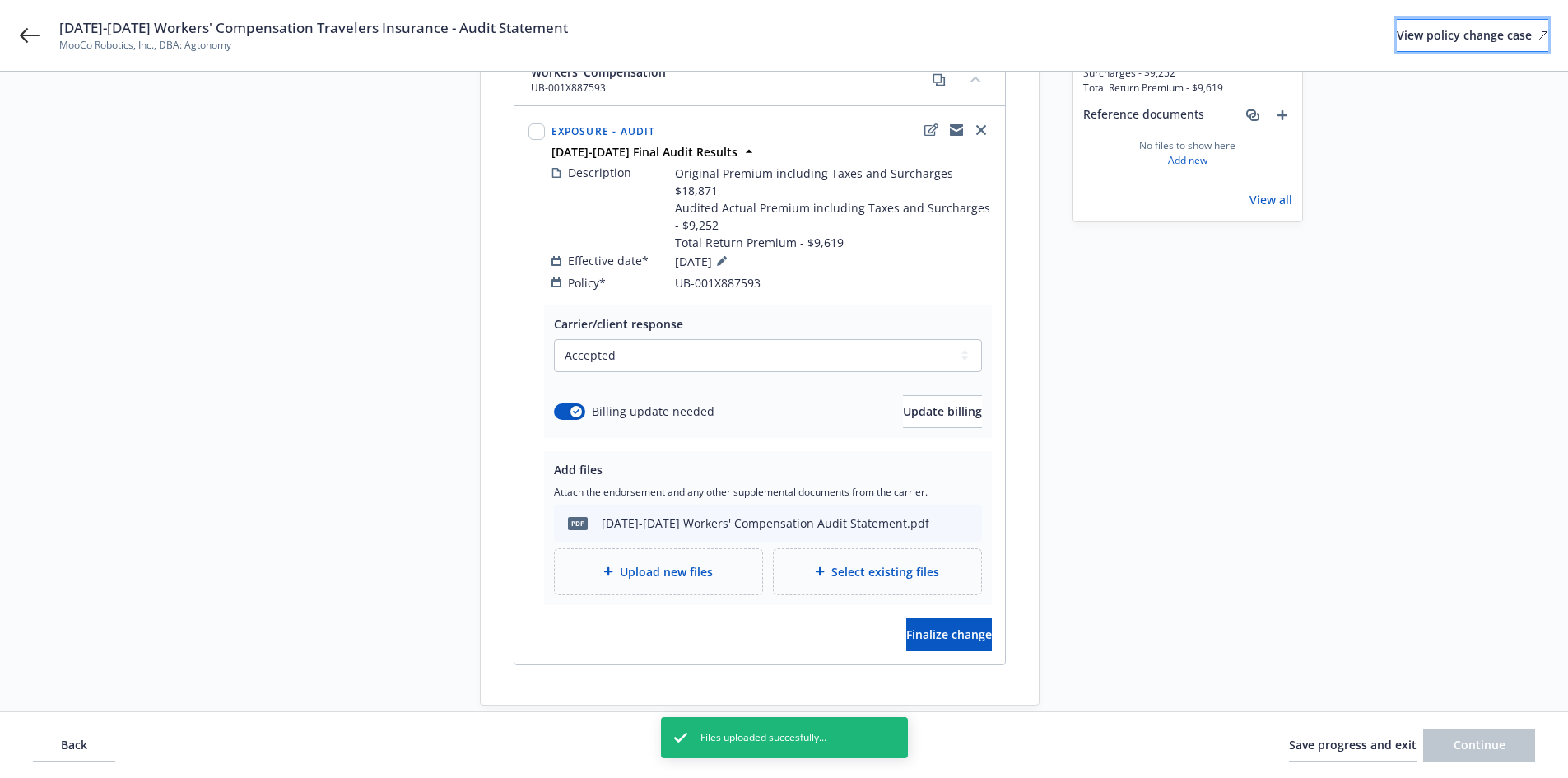
click at [1429, 35] on div "View policy change case" at bounding box center [1472, 35] width 152 height 31
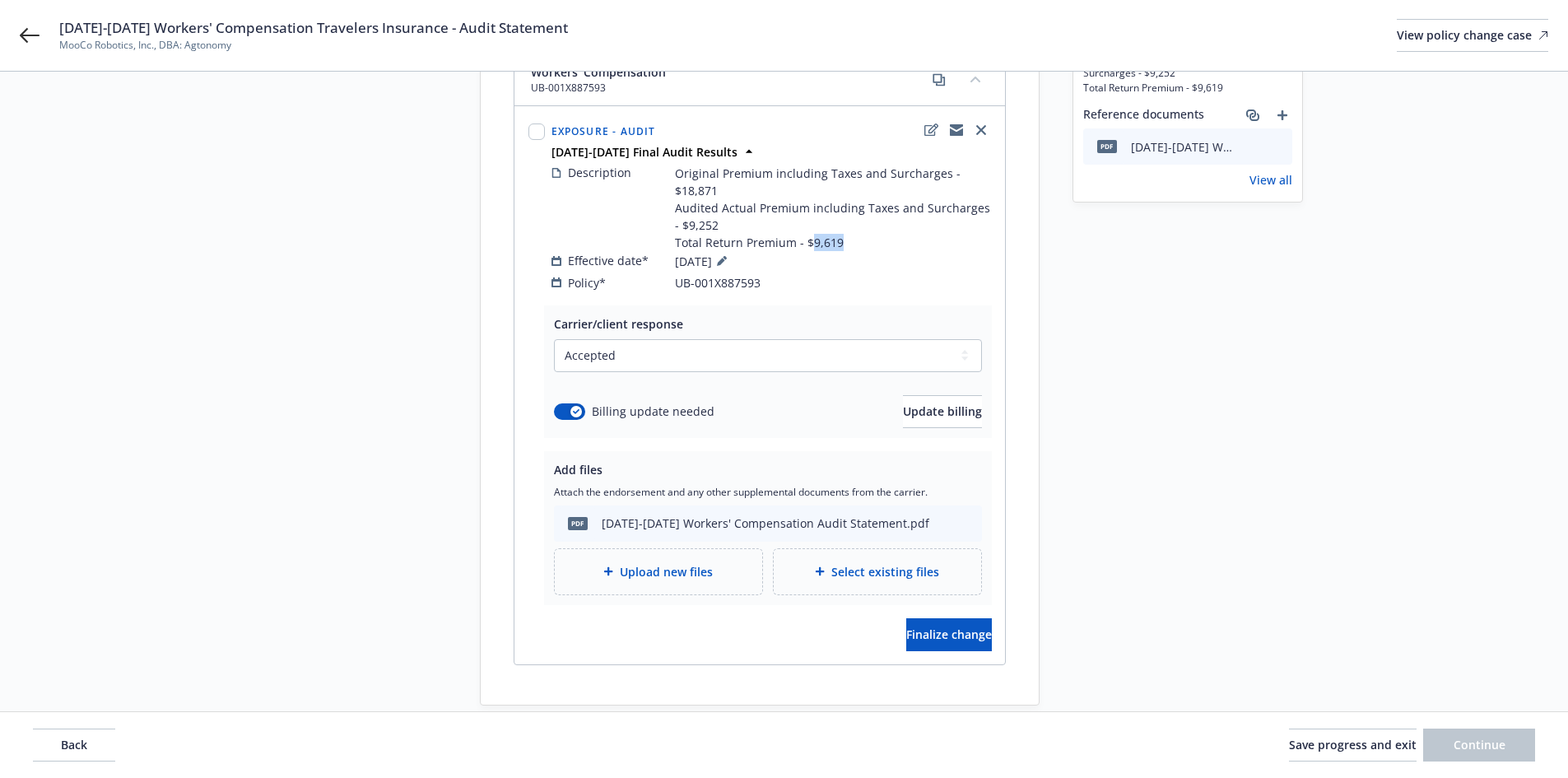
drag, startPoint x: 811, startPoint y: 225, endPoint x: 848, endPoint y: 225, distance: 37.0
click at [848, 225] on span "Original Premium including Taxes and Surcharges - $18,871 Audited Actual Premiu…" at bounding box center [833, 208] width 316 height 86
copy span "9,619"
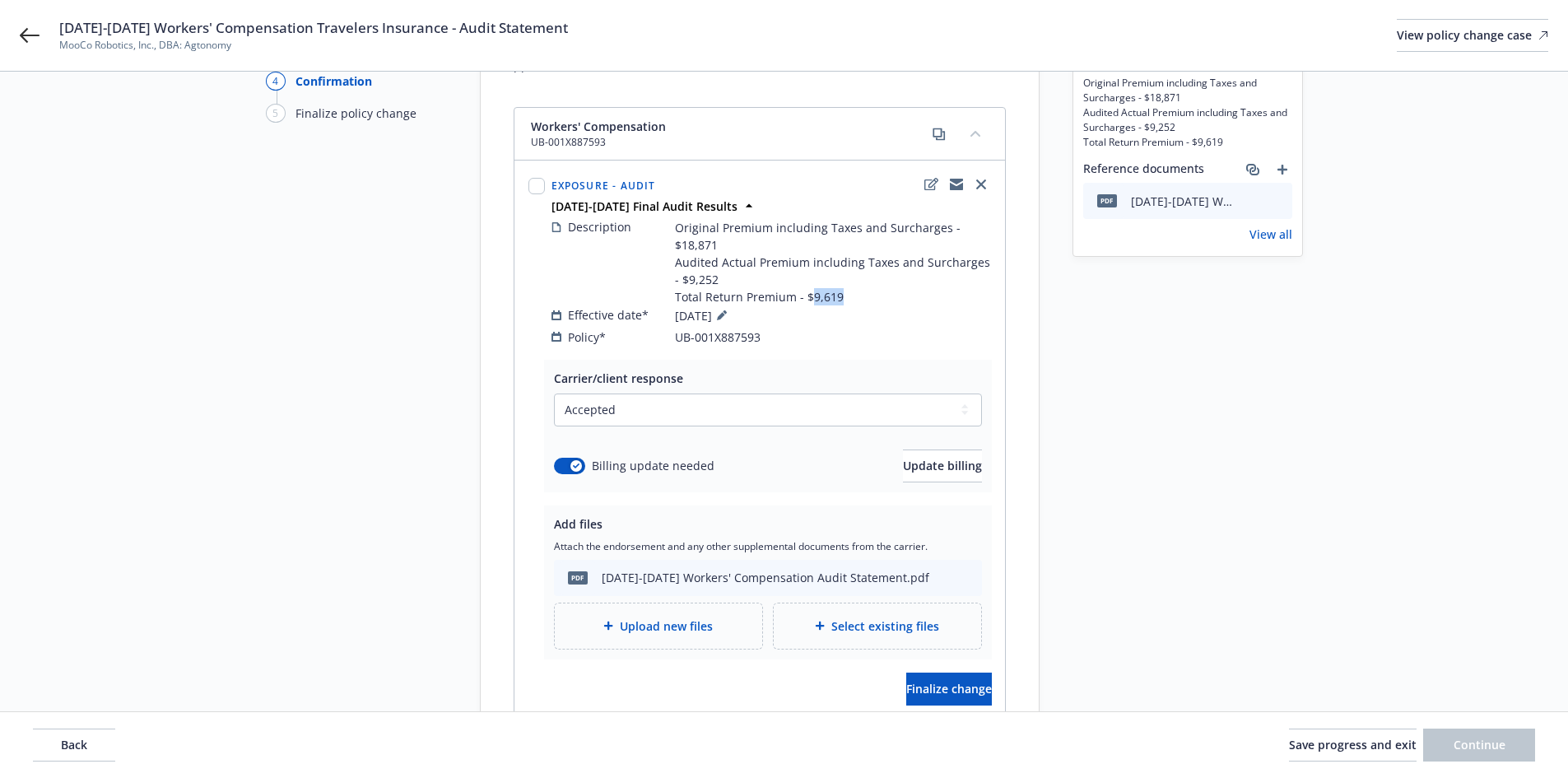
scroll to position [51, 0]
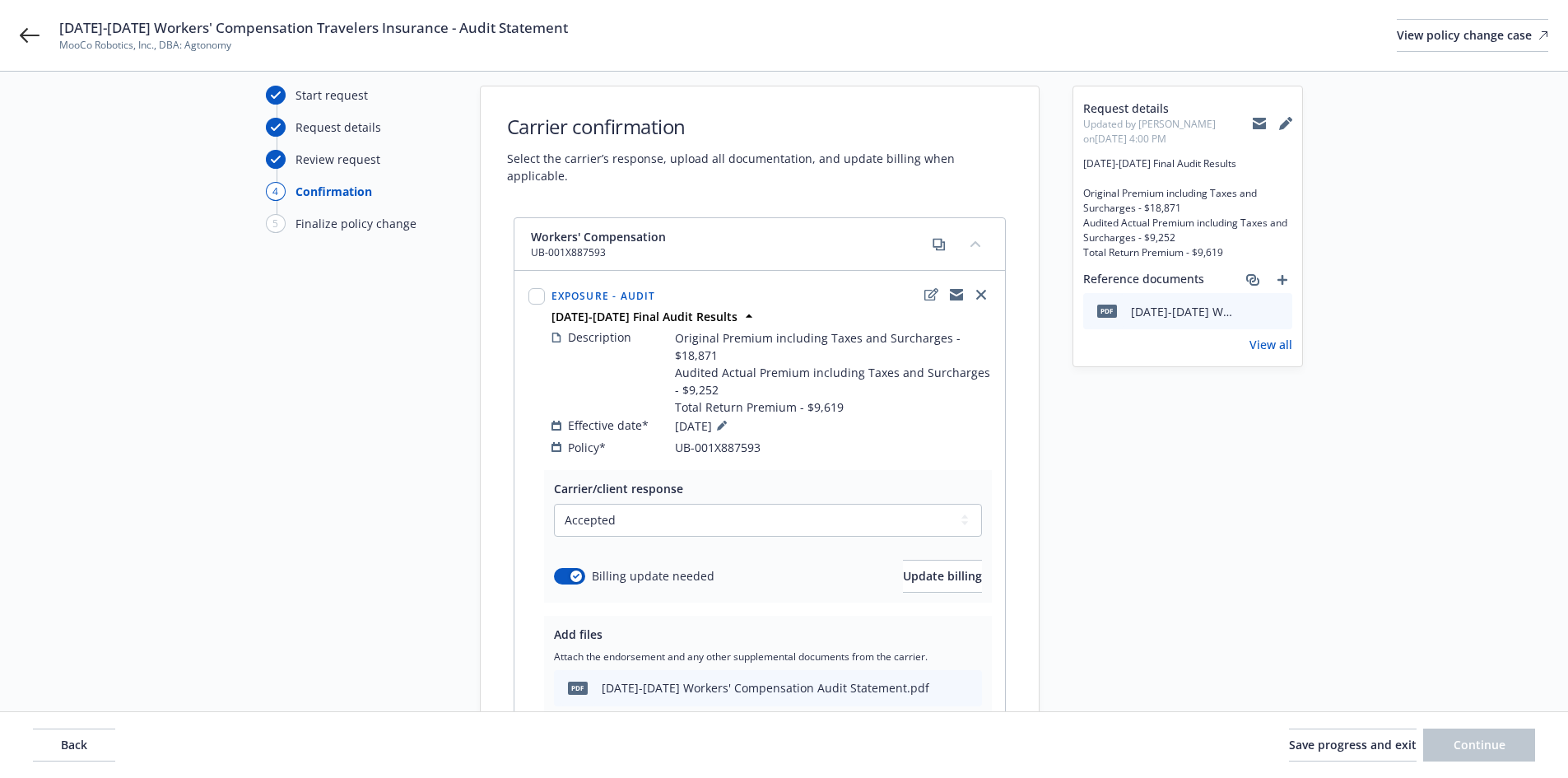
click at [380, 352] on div "Start request Request details Review request 4 Confirmation 5 Finalize policy c…" at bounding box center [357, 478] width 181 height 785
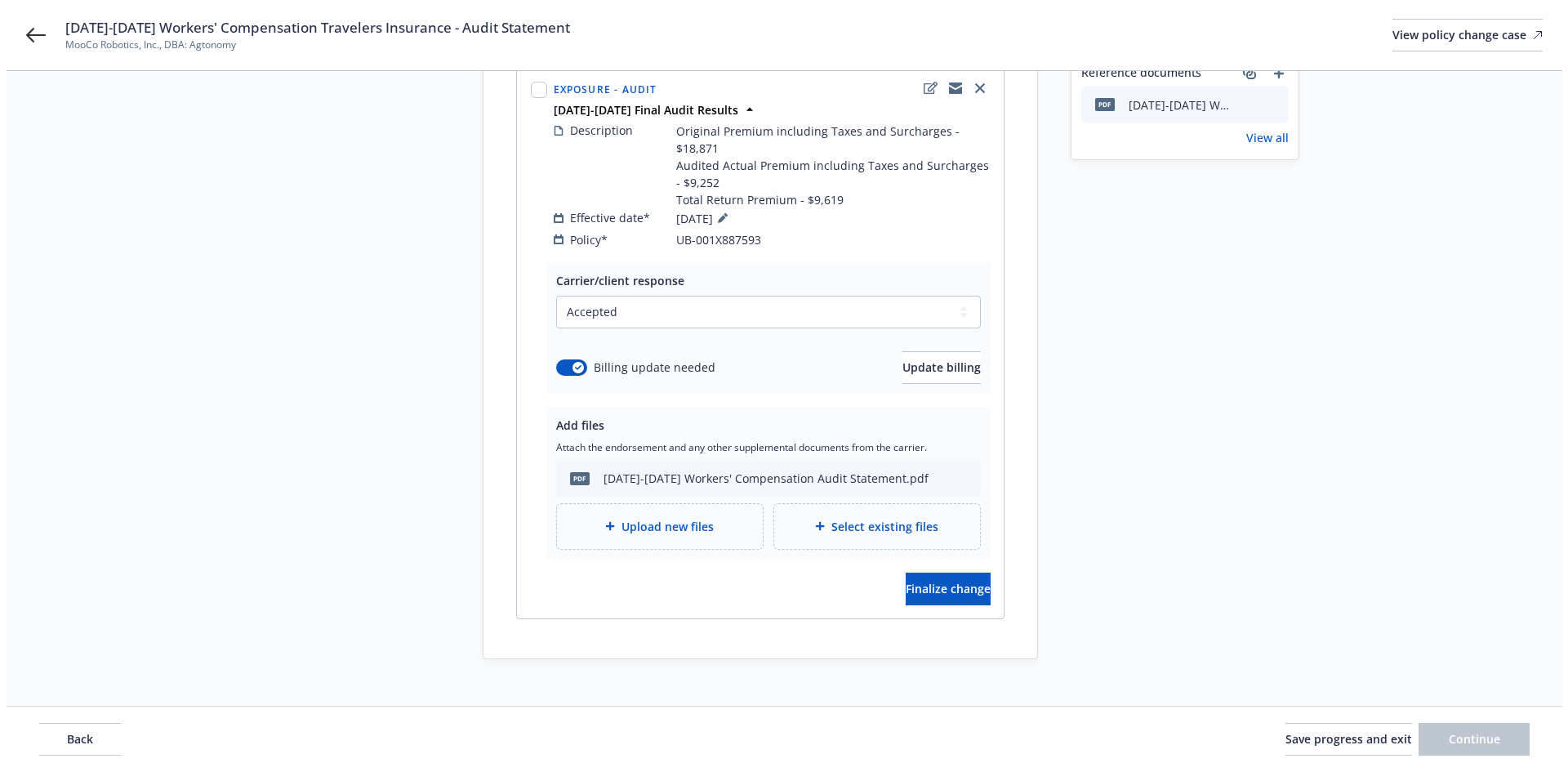
scroll to position [257, 0]
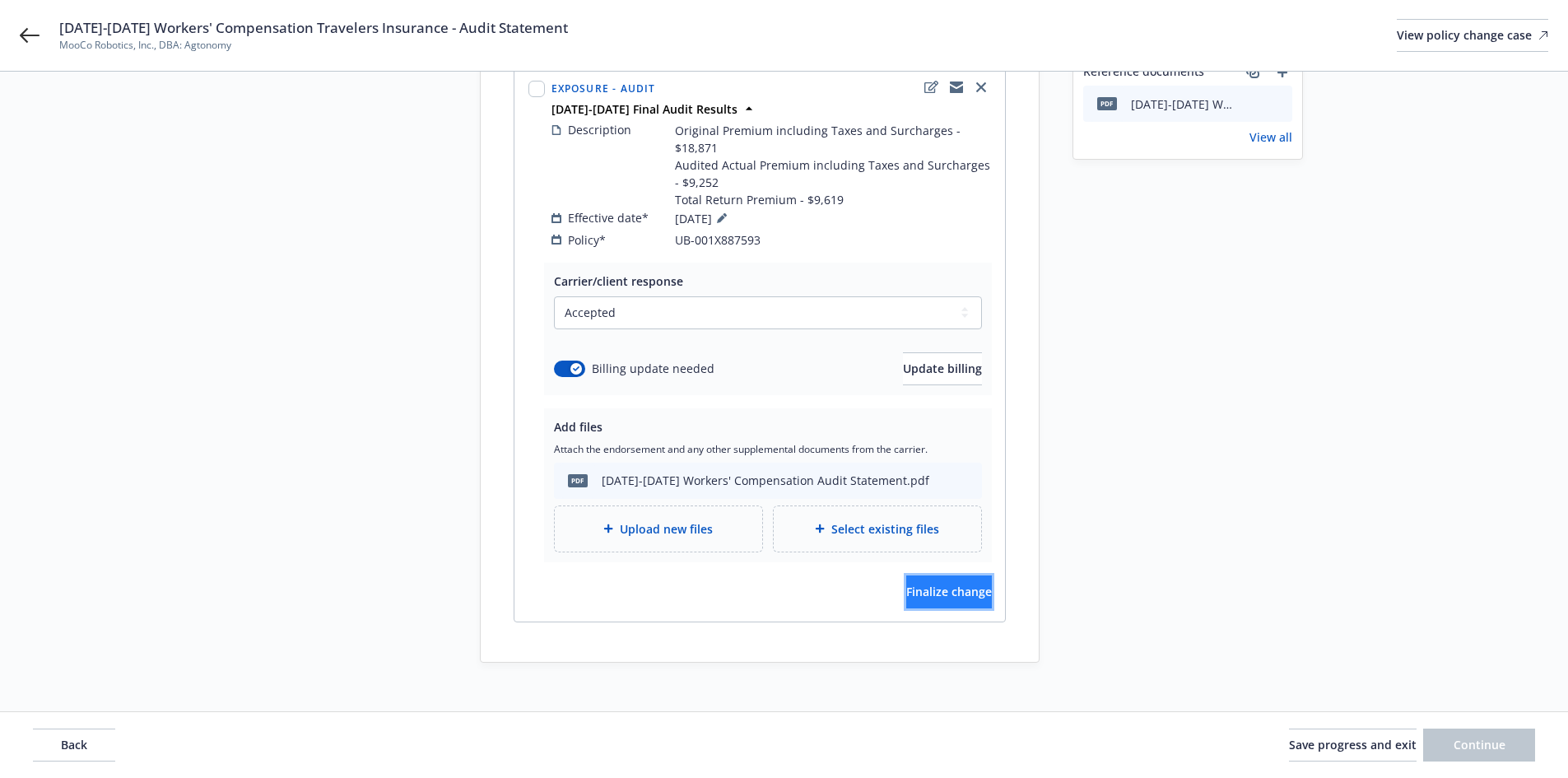
click at [906, 584] on span "Finalize change" at bounding box center [949, 592] width 86 height 16
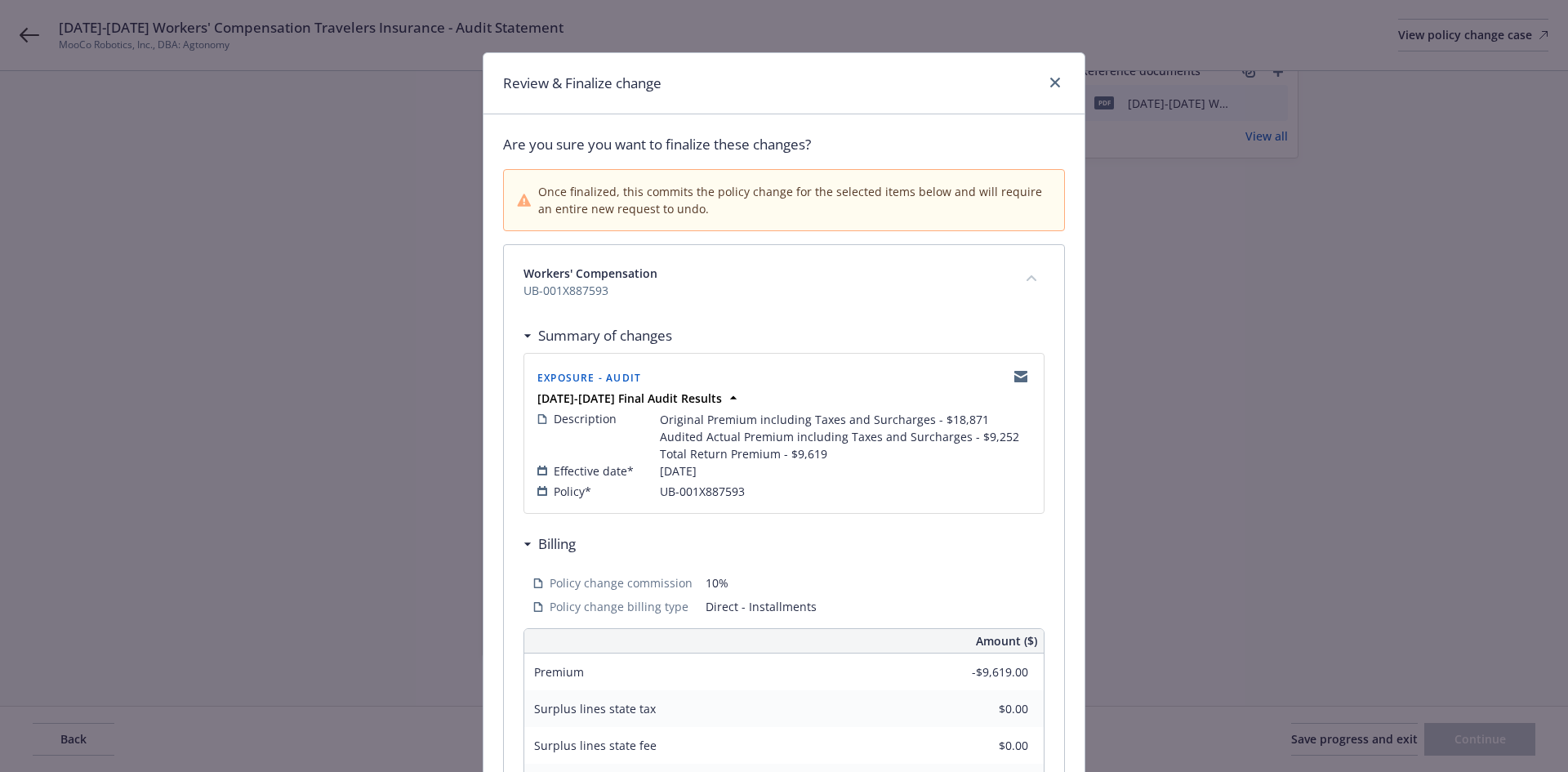
scroll to position [367, 0]
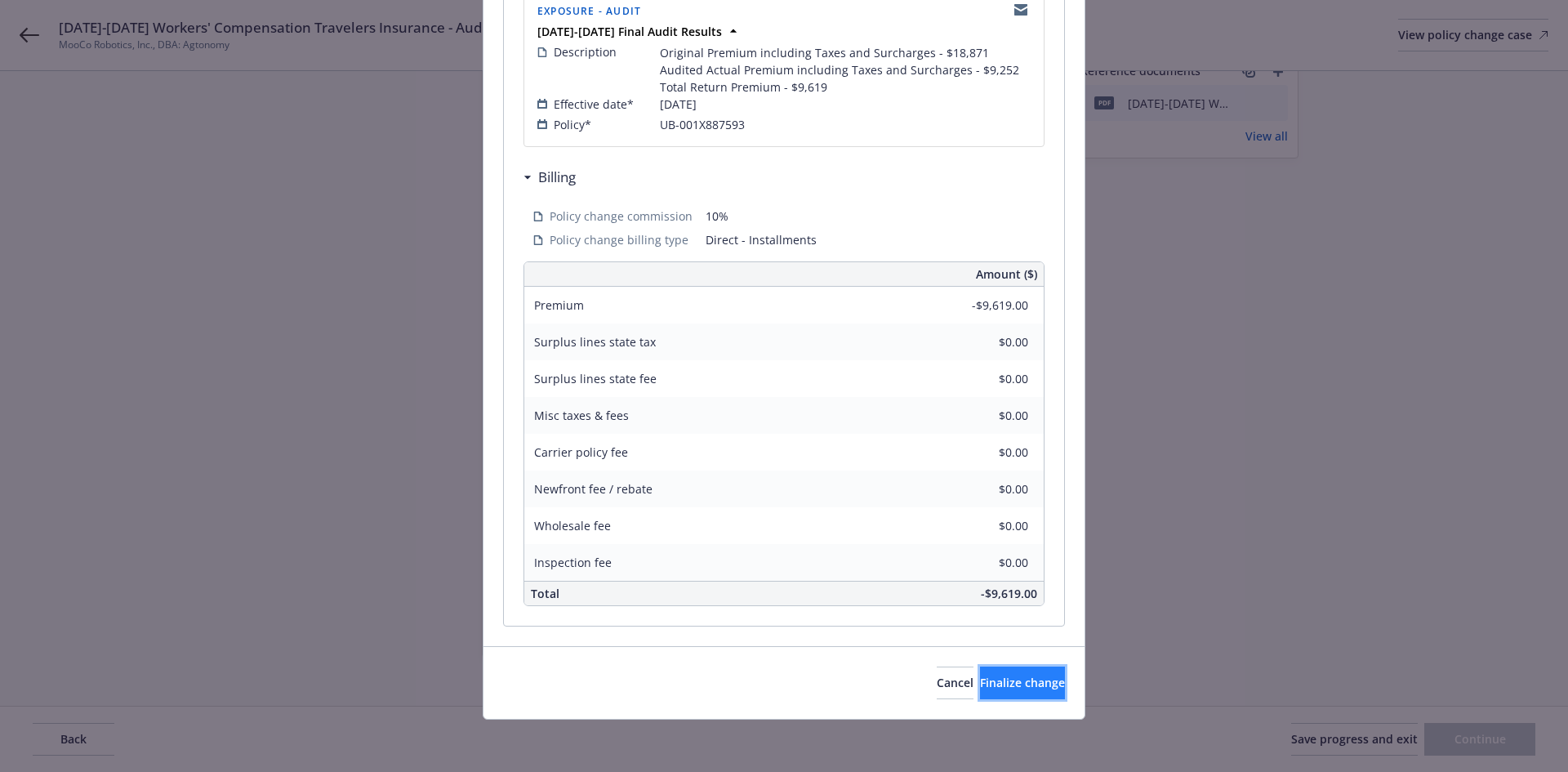
click at [980, 687] on span "Finalize change" at bounding box center [1022, 683] width 85 height 16
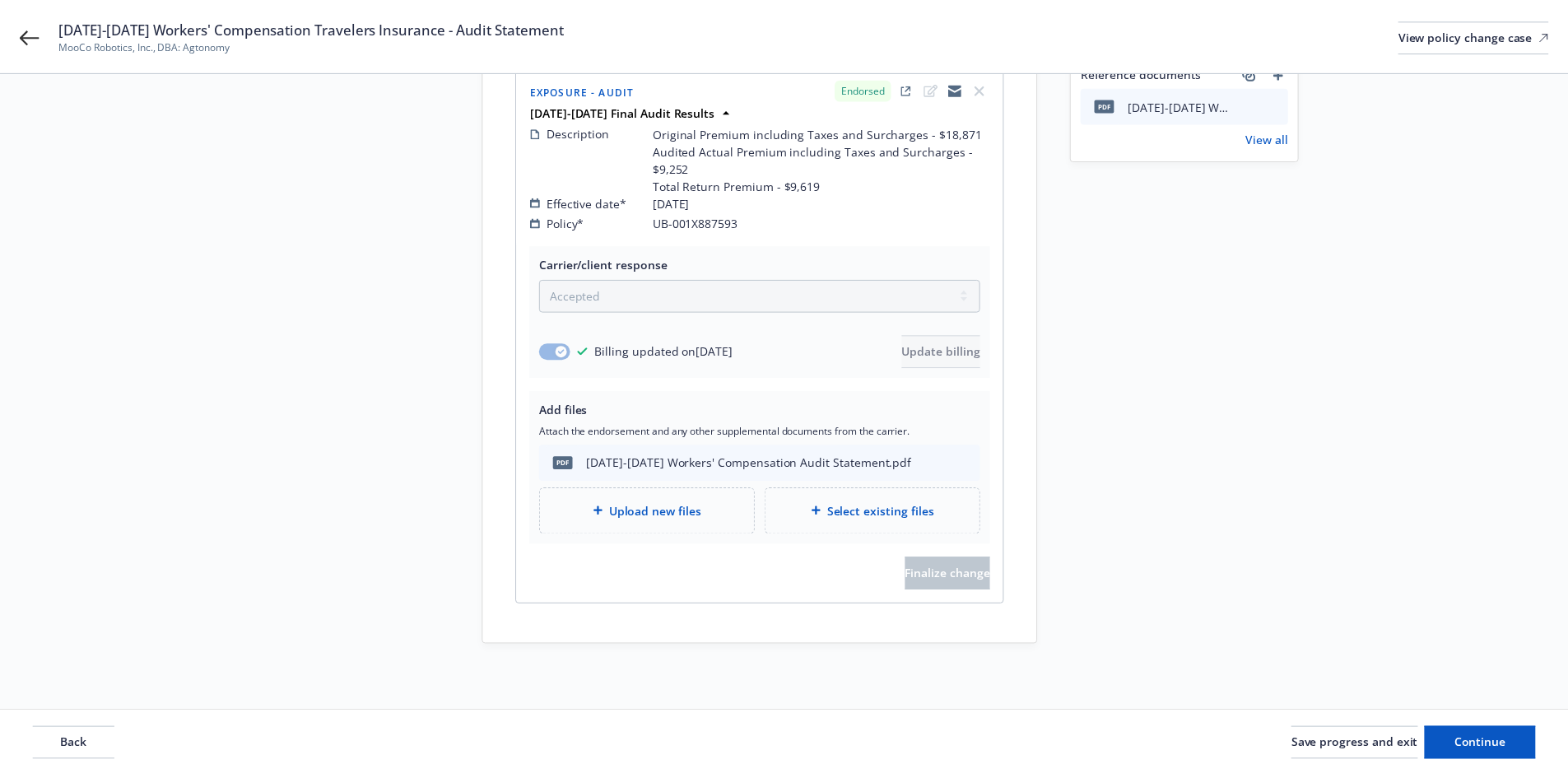
scroll to position [241, 0]
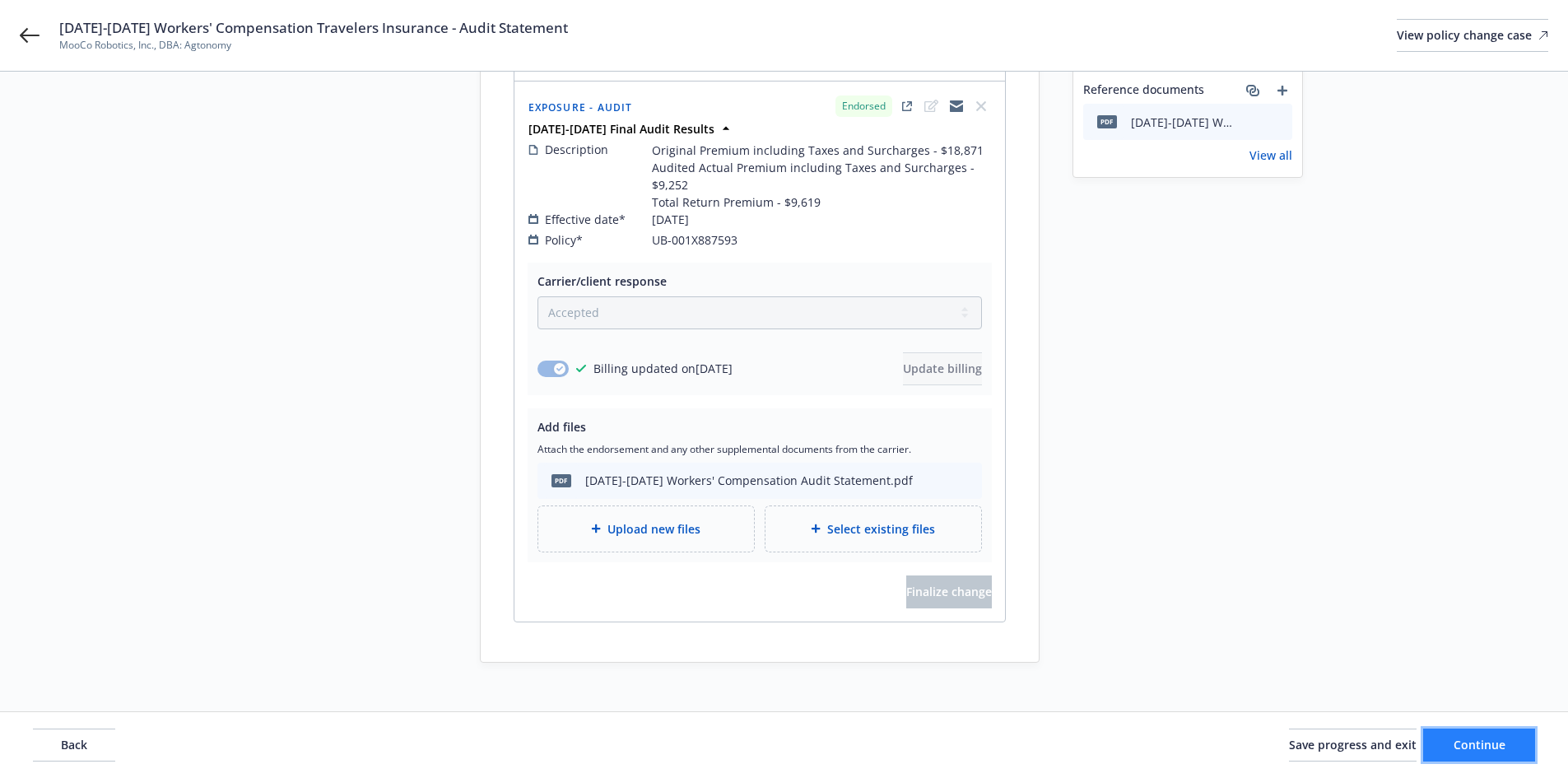
click at [1504, 750] on span "Continue" at bounding box center [1479, 745] width 51 height 16
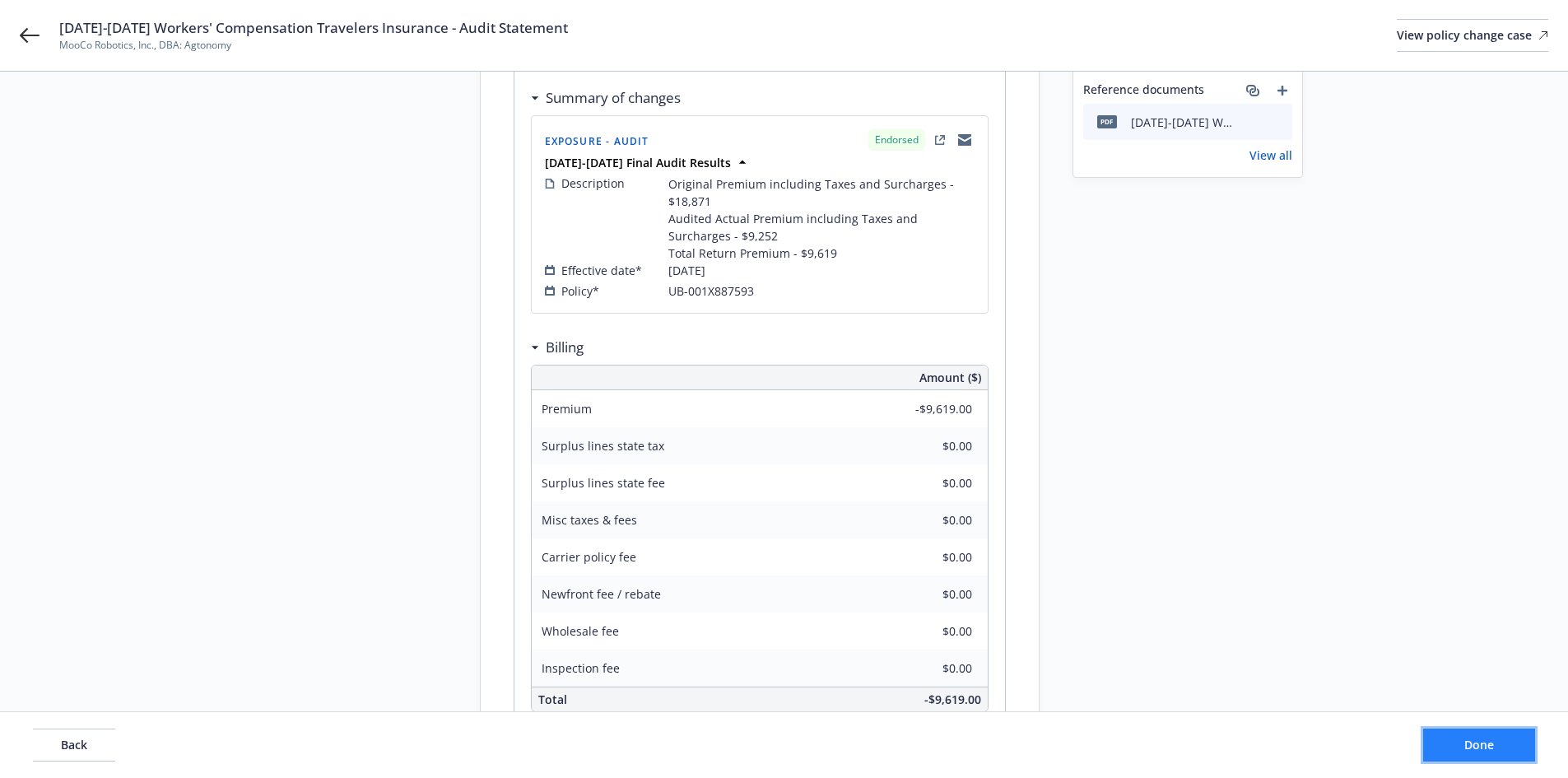
click at [1504, 750] on button "Done" at bounding box center [1479, 744] width 112 height 33
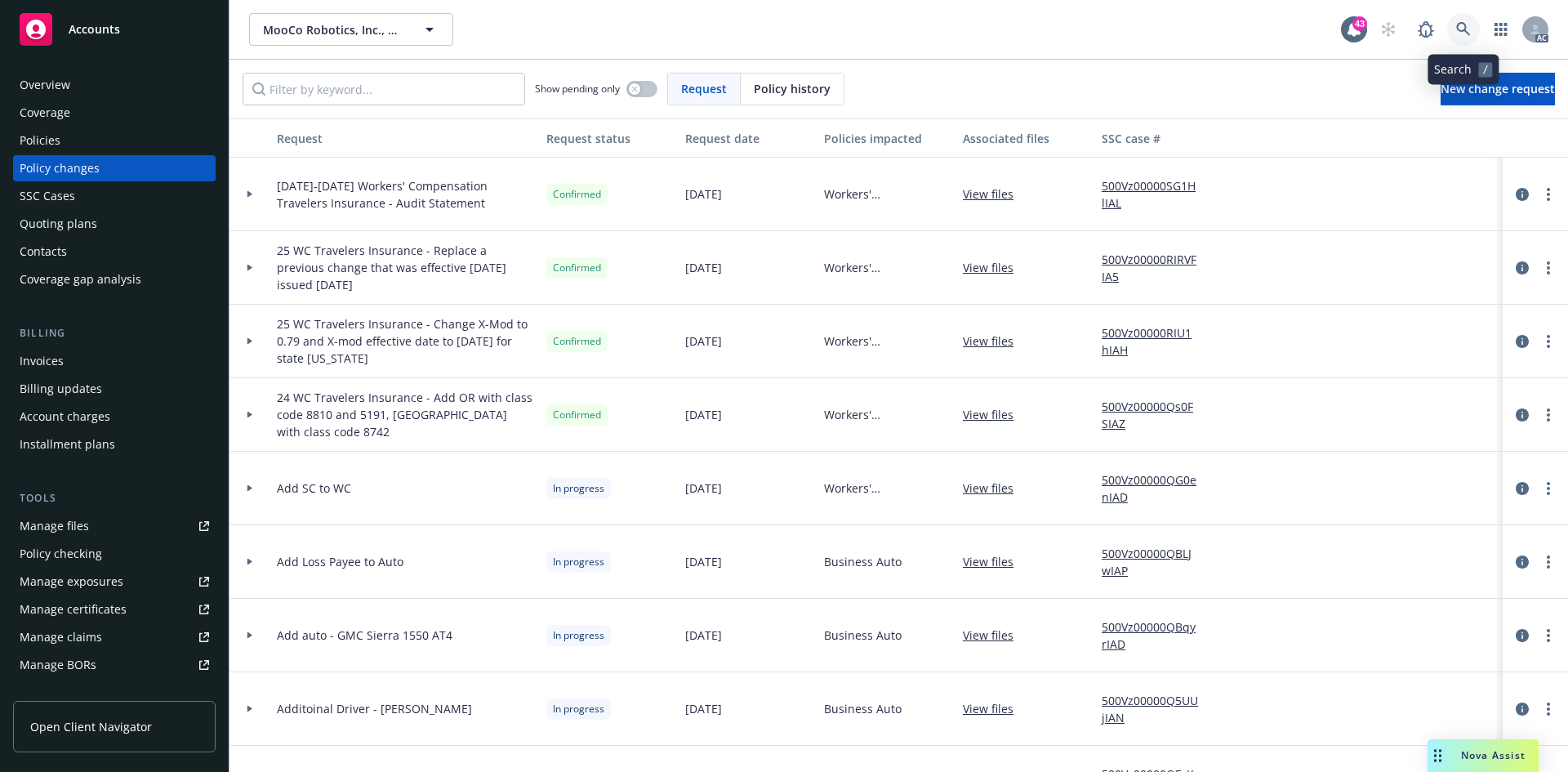
click at [1463, 30] on icon at bounding box center [1463, 29] width 14 height 14
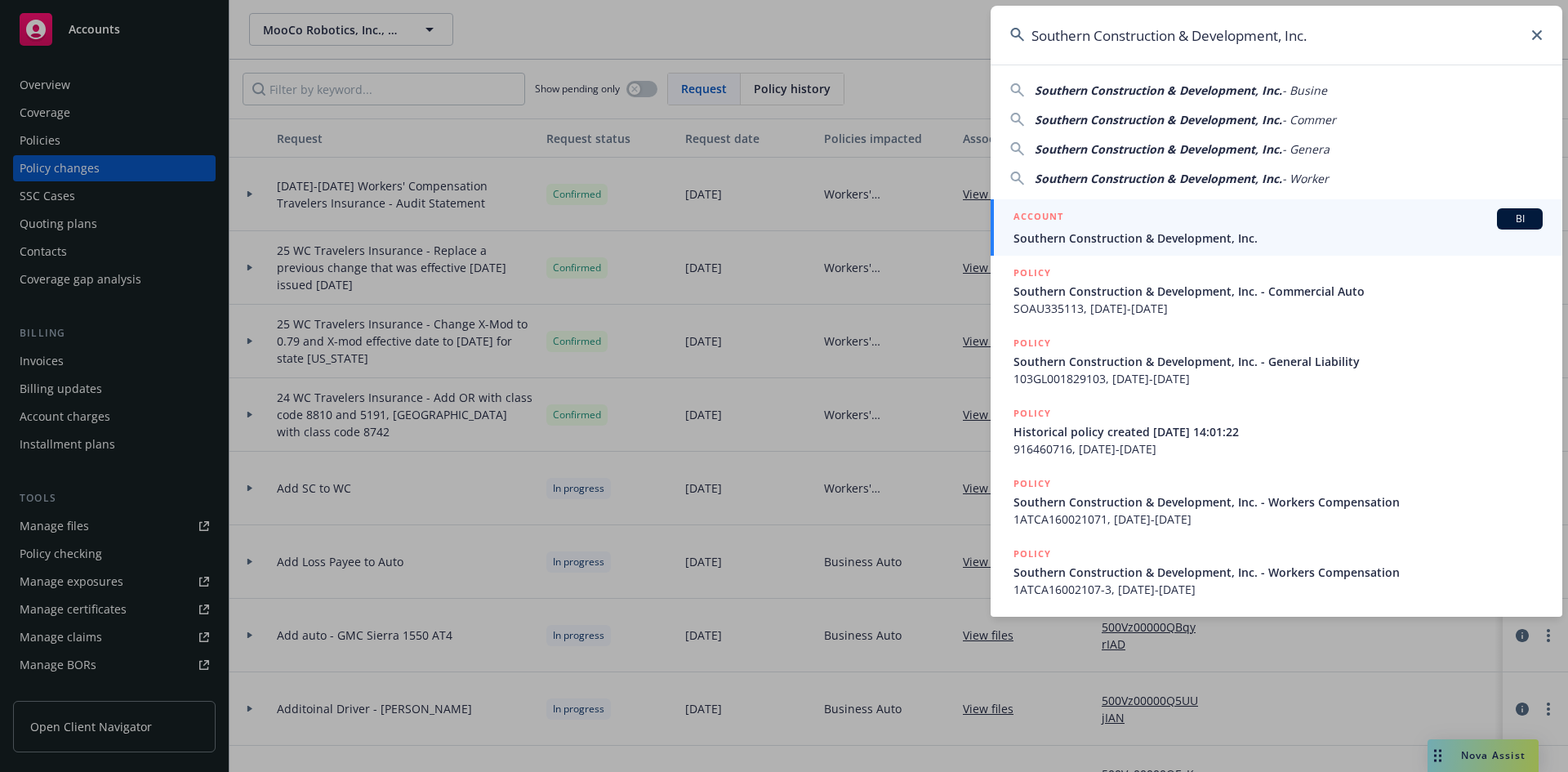
type input "Southern Construction & Development, Inc."
click at [1506, 217] on span "BI" at bounding box center [1520, 218] width 33 height 15
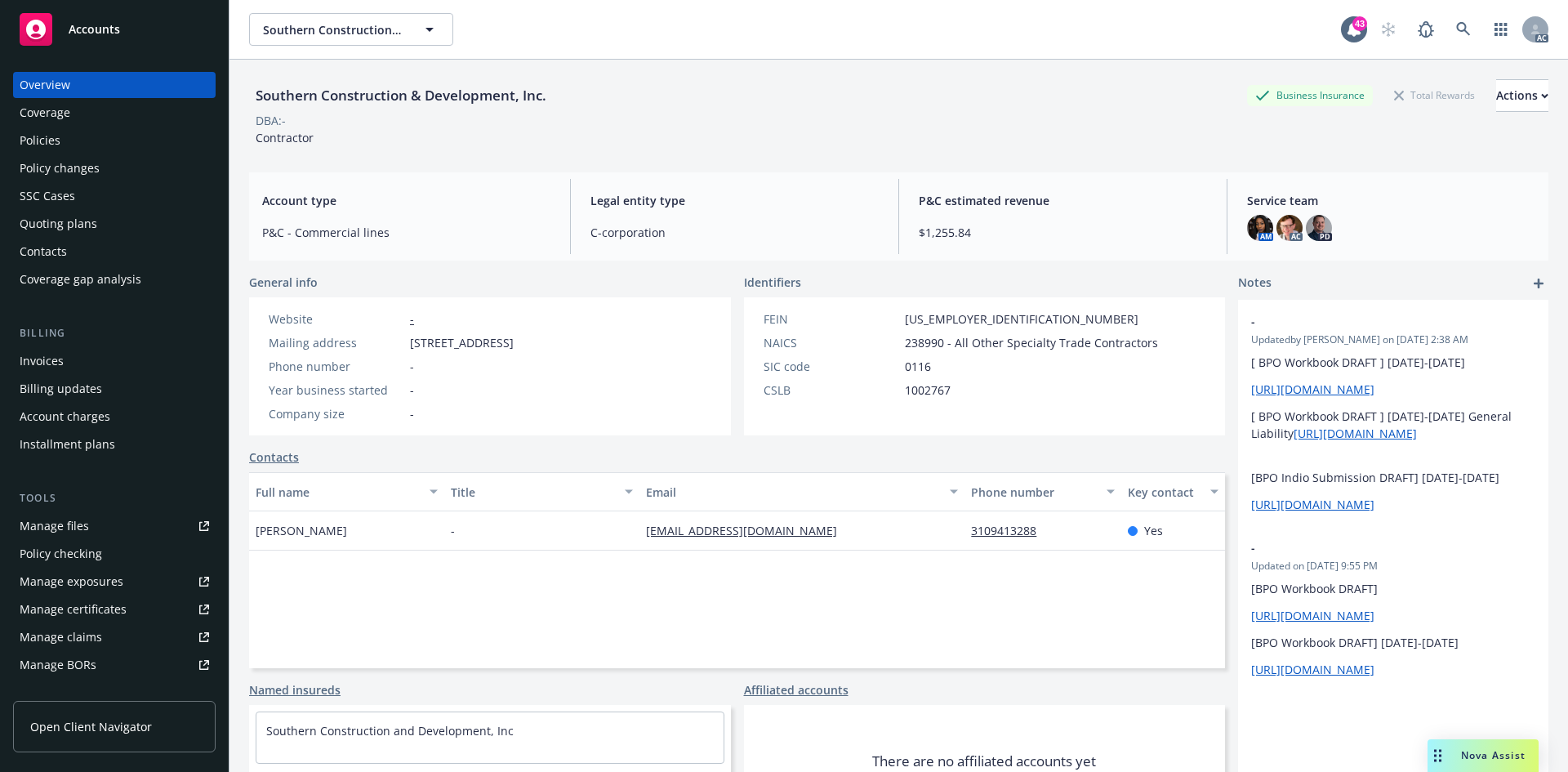
click at [76, 141] on div "Policies" at bounding box center [114, 141] width 189 height 26
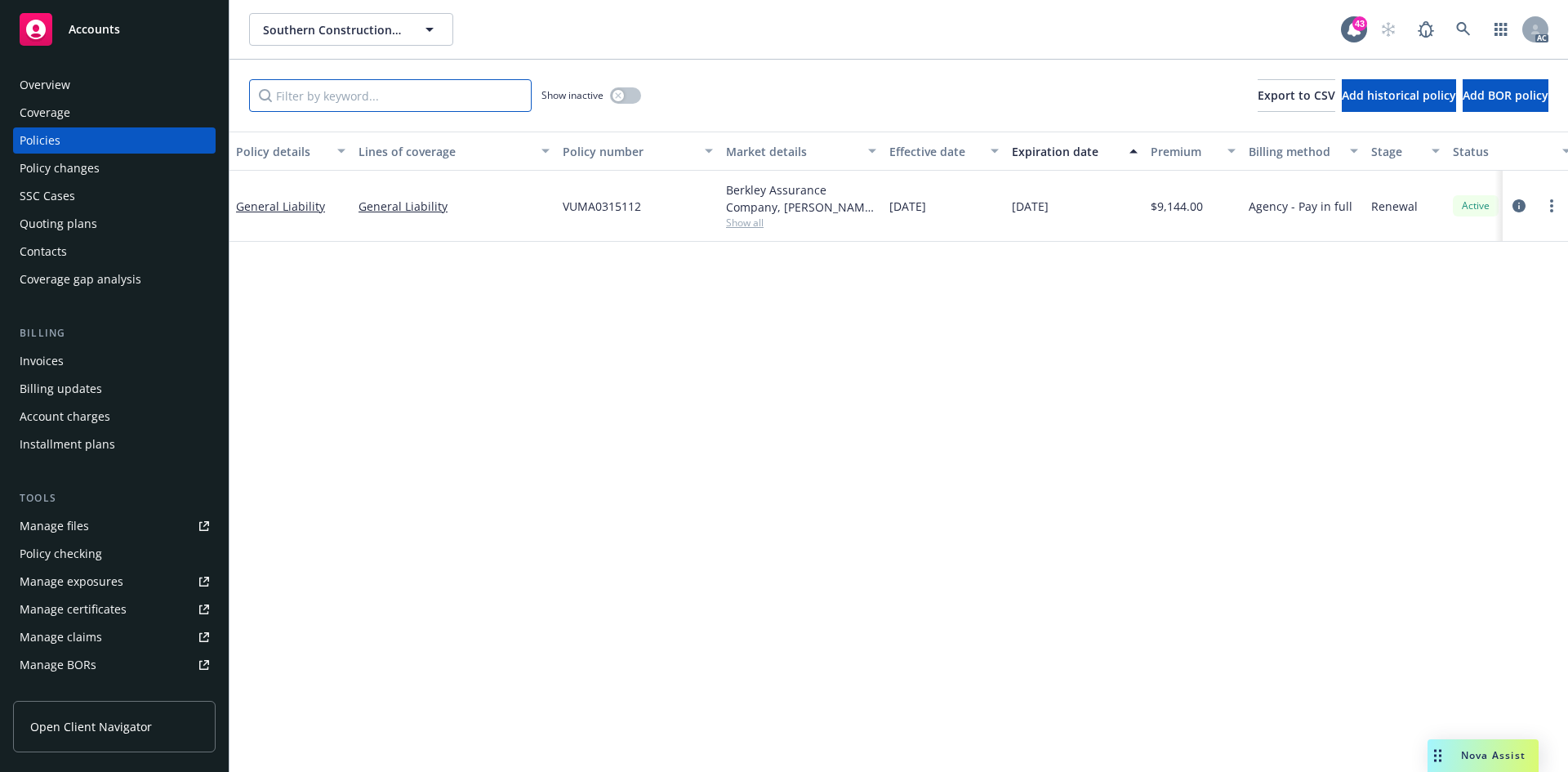
click at [358, 94] on input "Filter by keyword..." at bounding box center [390, 95] width 282 height 33
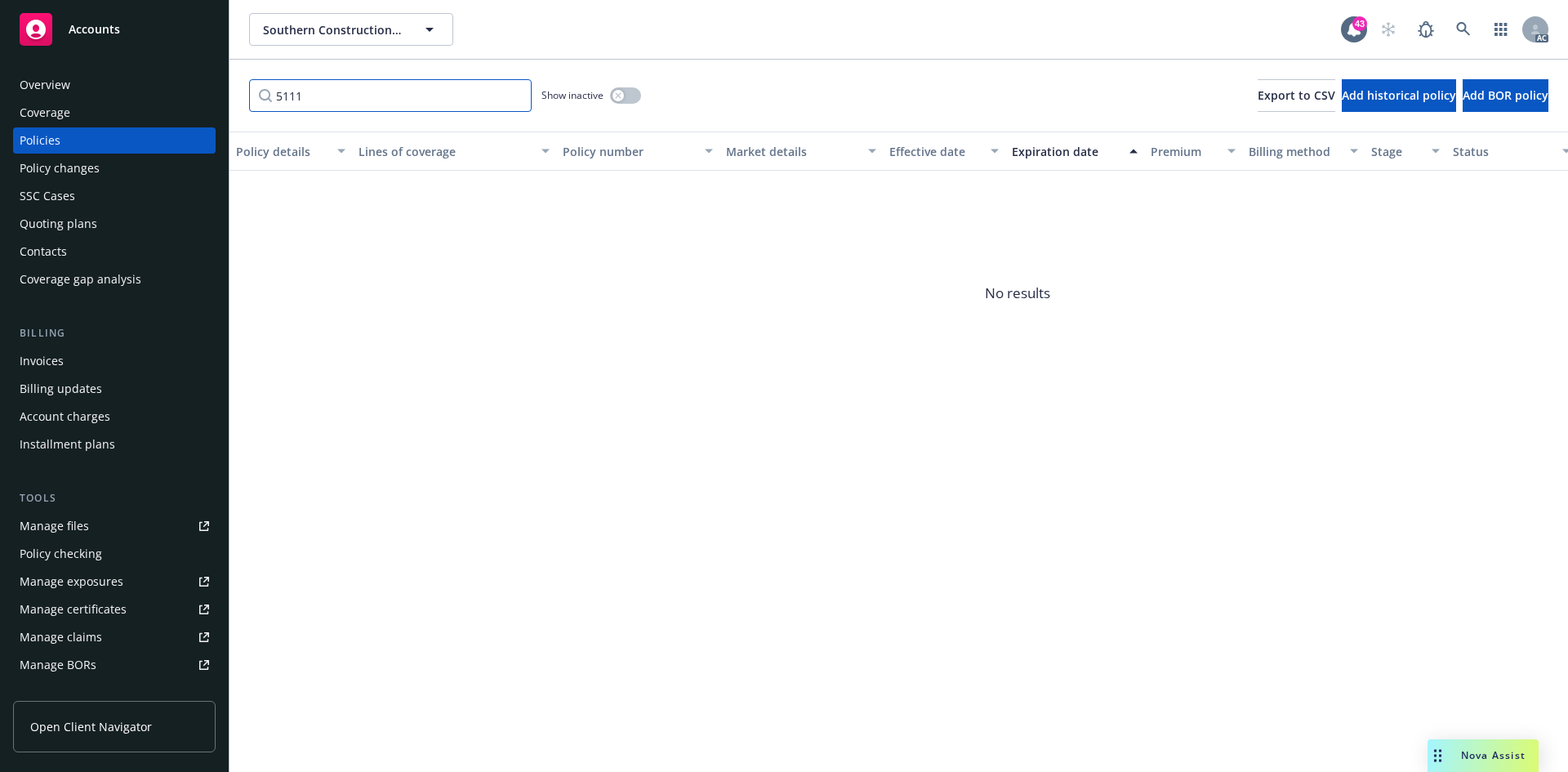
type input "5111"
click at [615, 94] on icon "button" at bounding box center [618, 95] width 6 height 6
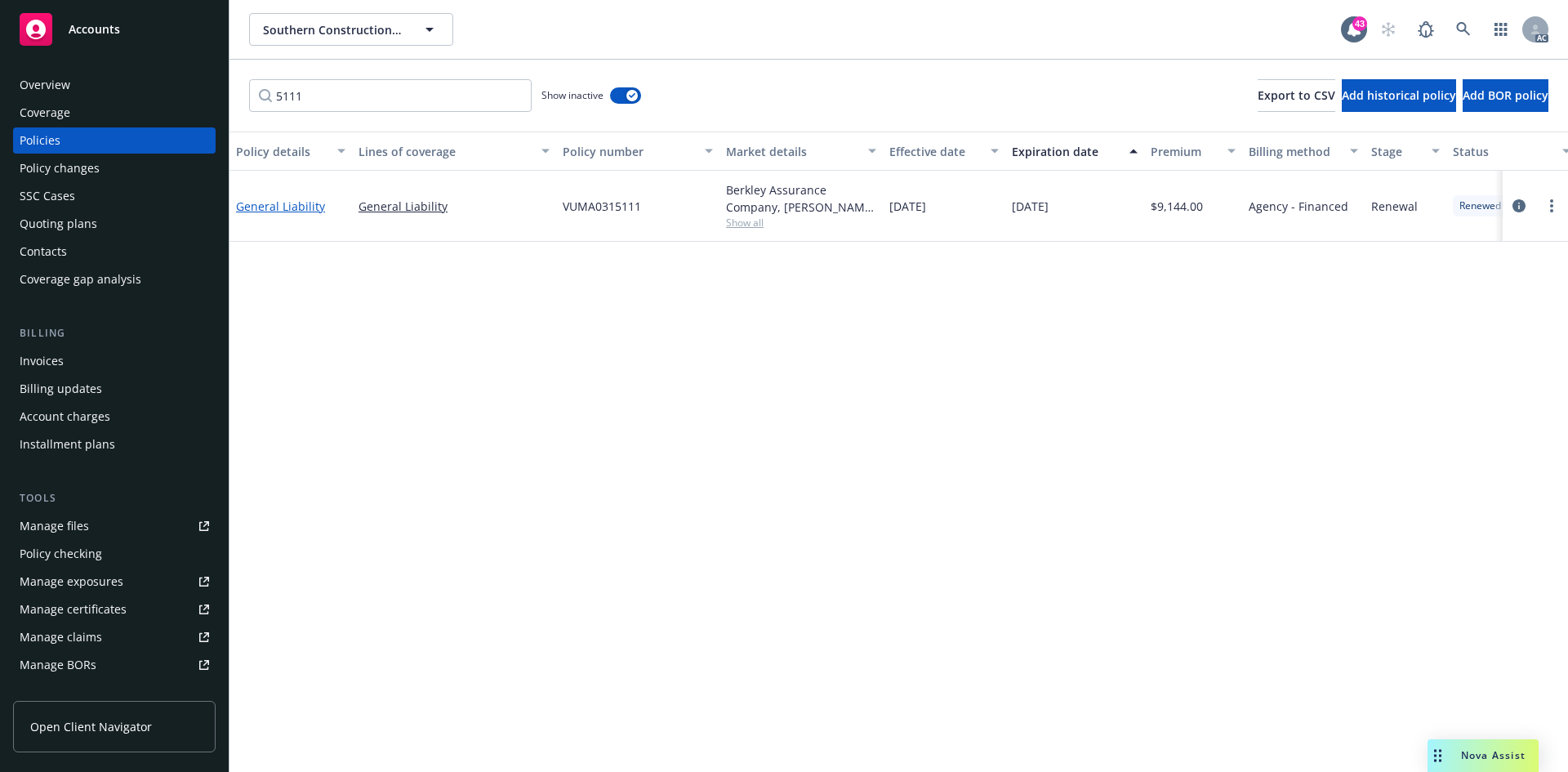
click at [257, 210] on link "General Liability" at bounding box center [280, 207] width 89 height 16
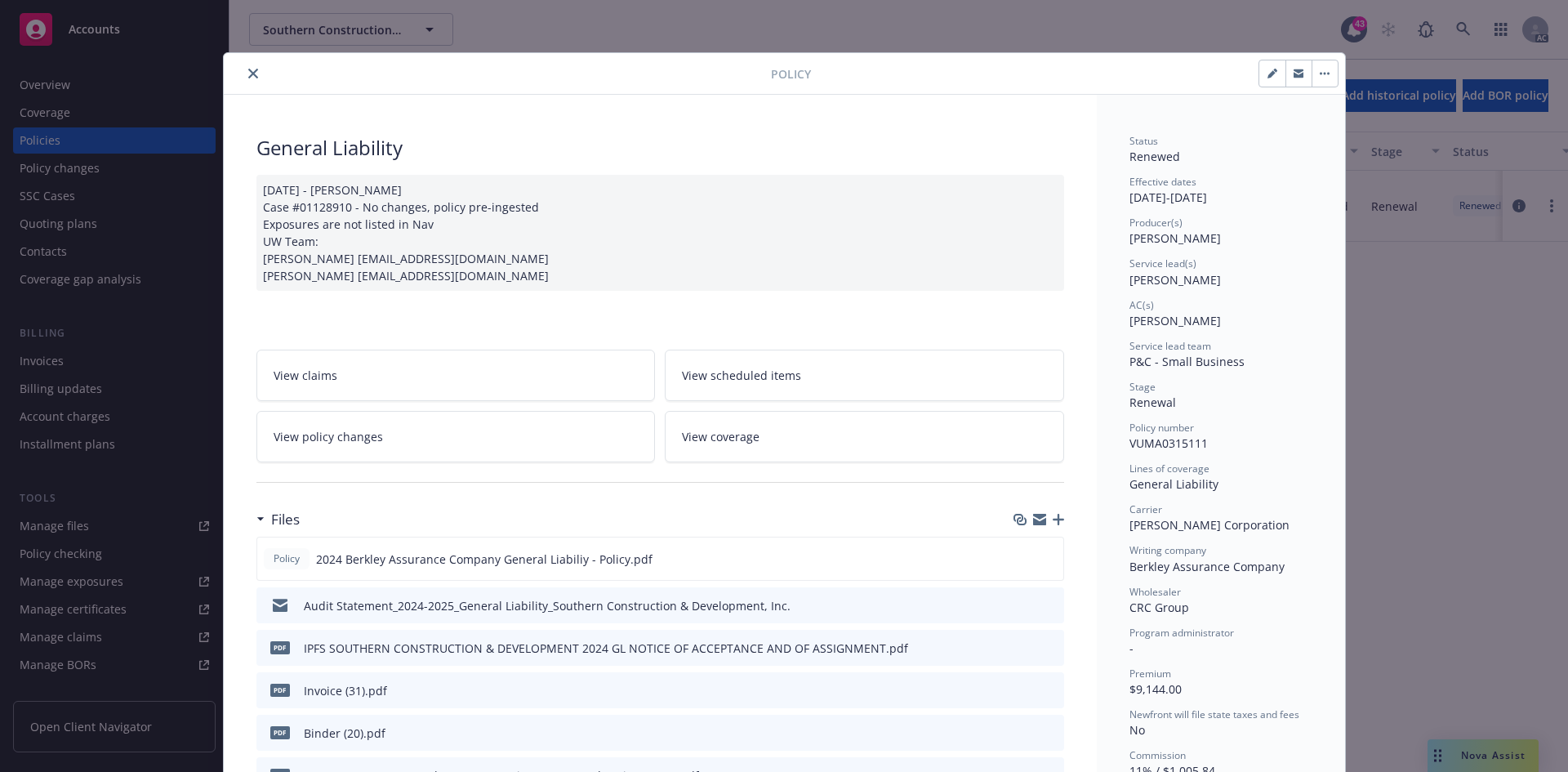
click at [248, 76] on icon "close" at bounding box center [253, 73] width 10 height 10
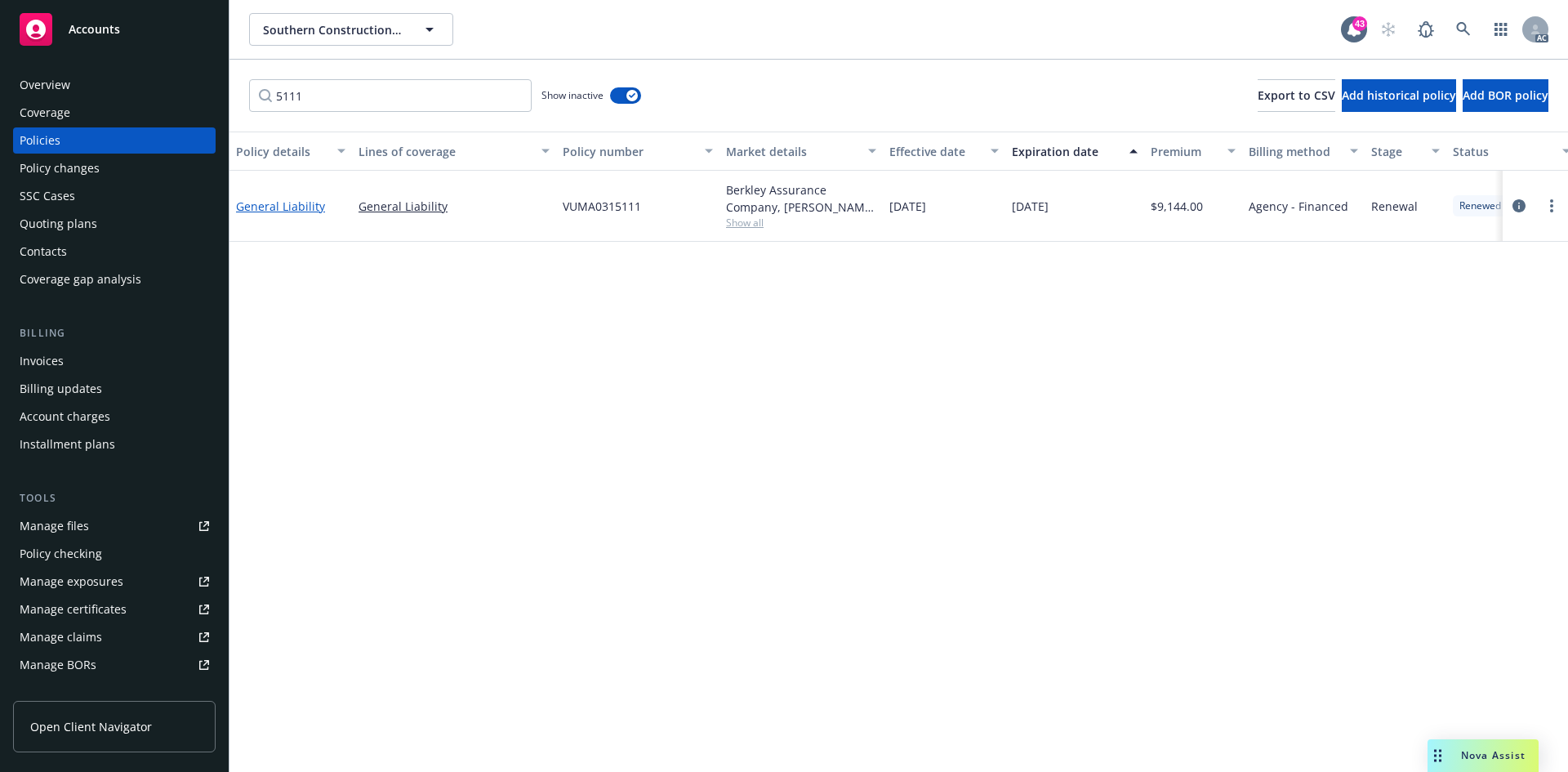
click at [267, 212] on link "General Liability" at bounding box center [280, 207] width 89 height 16
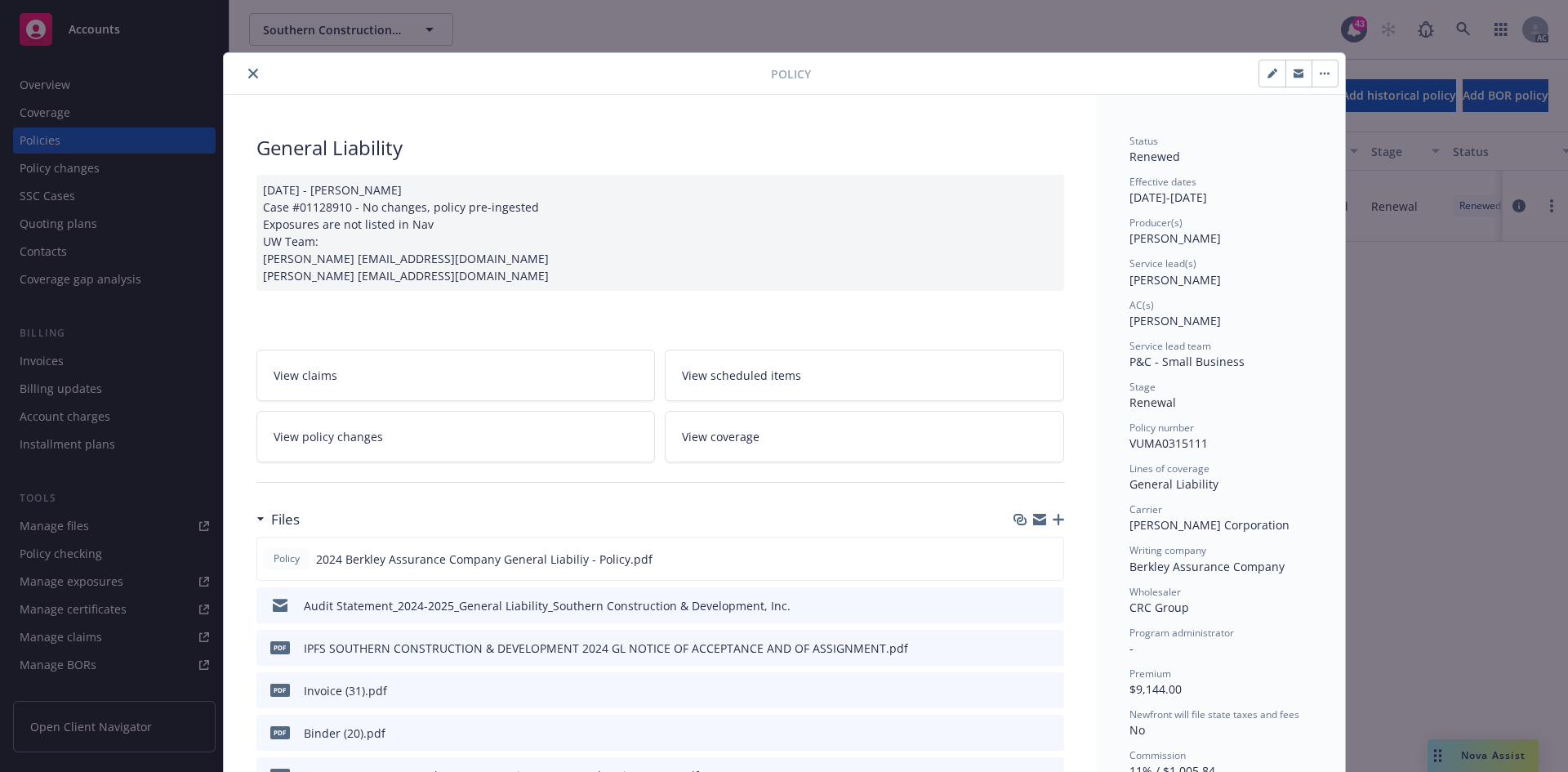
click at [469, 434] on link "View policy changes" at bounding box center [456, 437] width 399 height 51
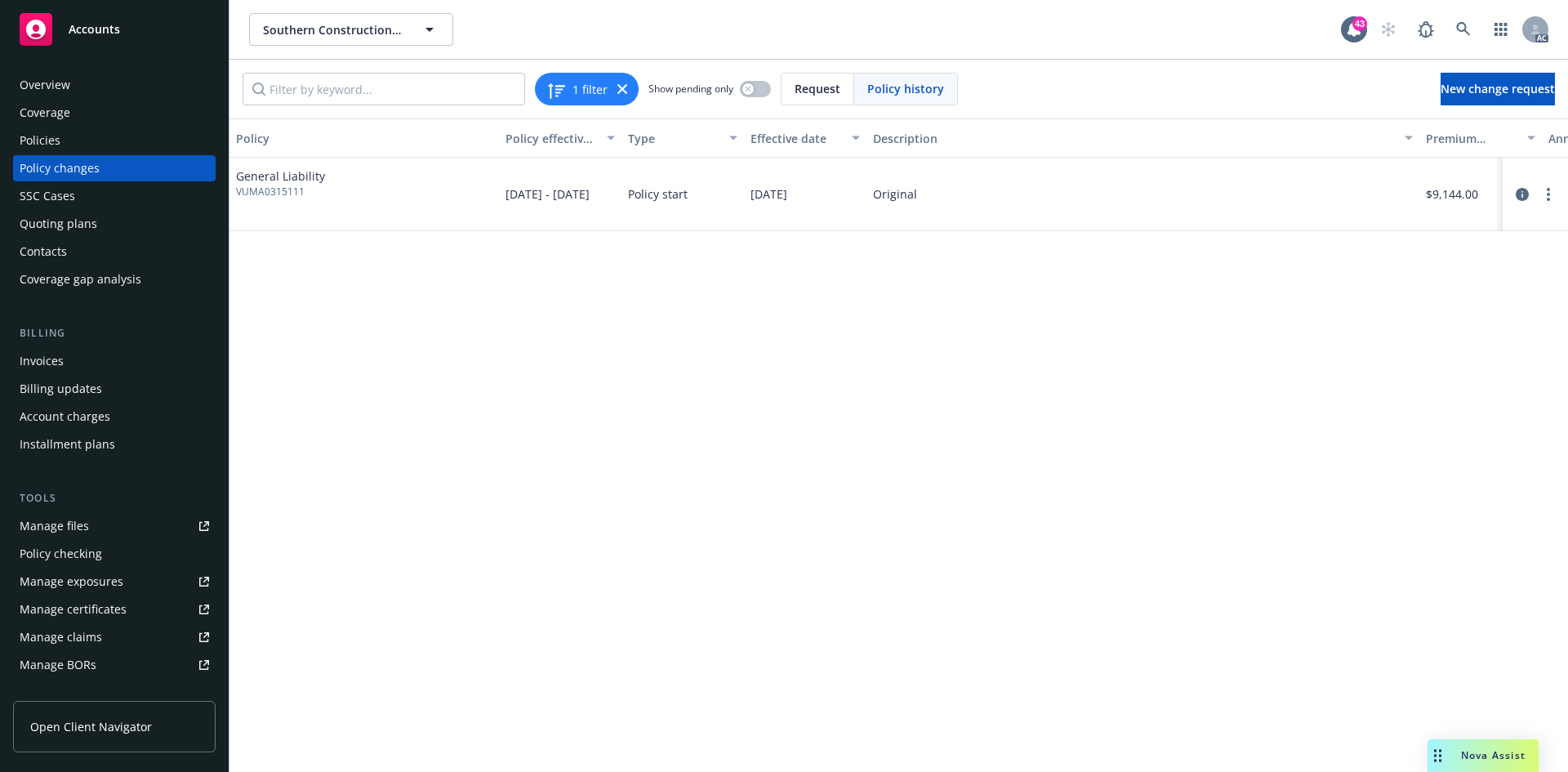
click at [123, 165] on div "Policy changes" at bounding box center [114, 168] width 189 height 26
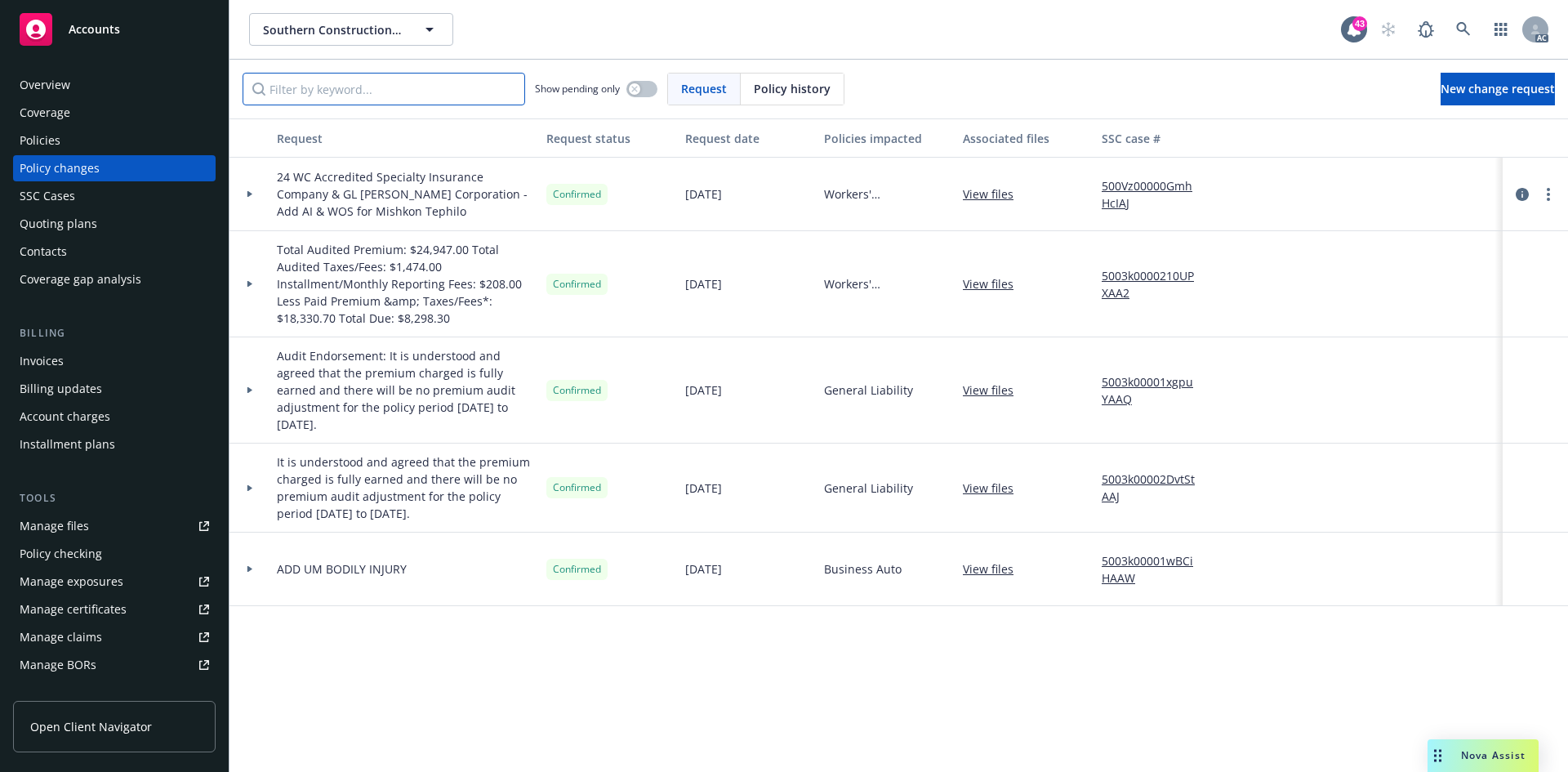
click at [404, 87] on input "Filter by keyword..." at bounding box center [384, 89] width 282 height 33
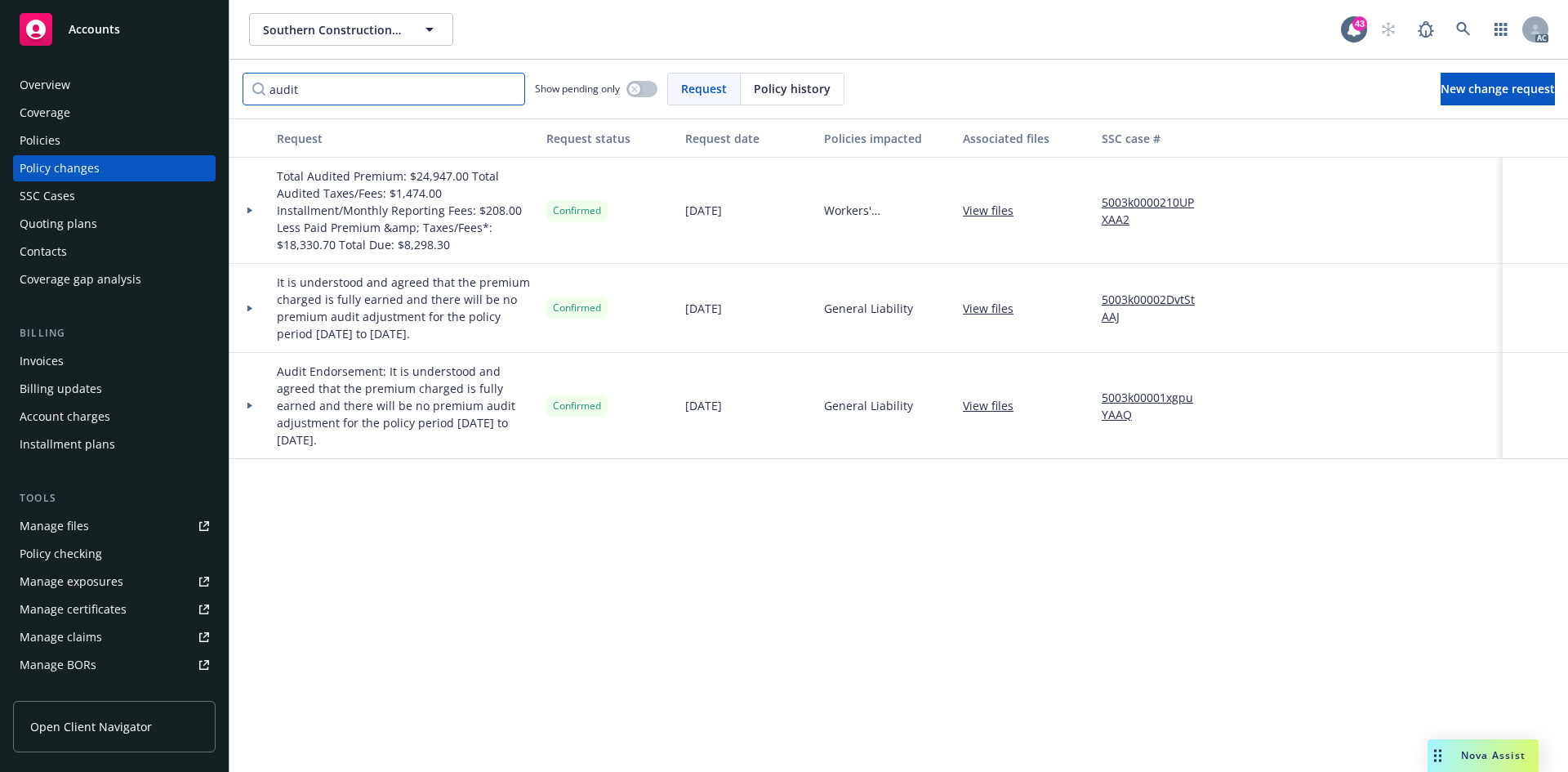
type input "audit"
click at [1440, 84] on span "New change request" at bounding box center [1498, 89] width 114 height 16
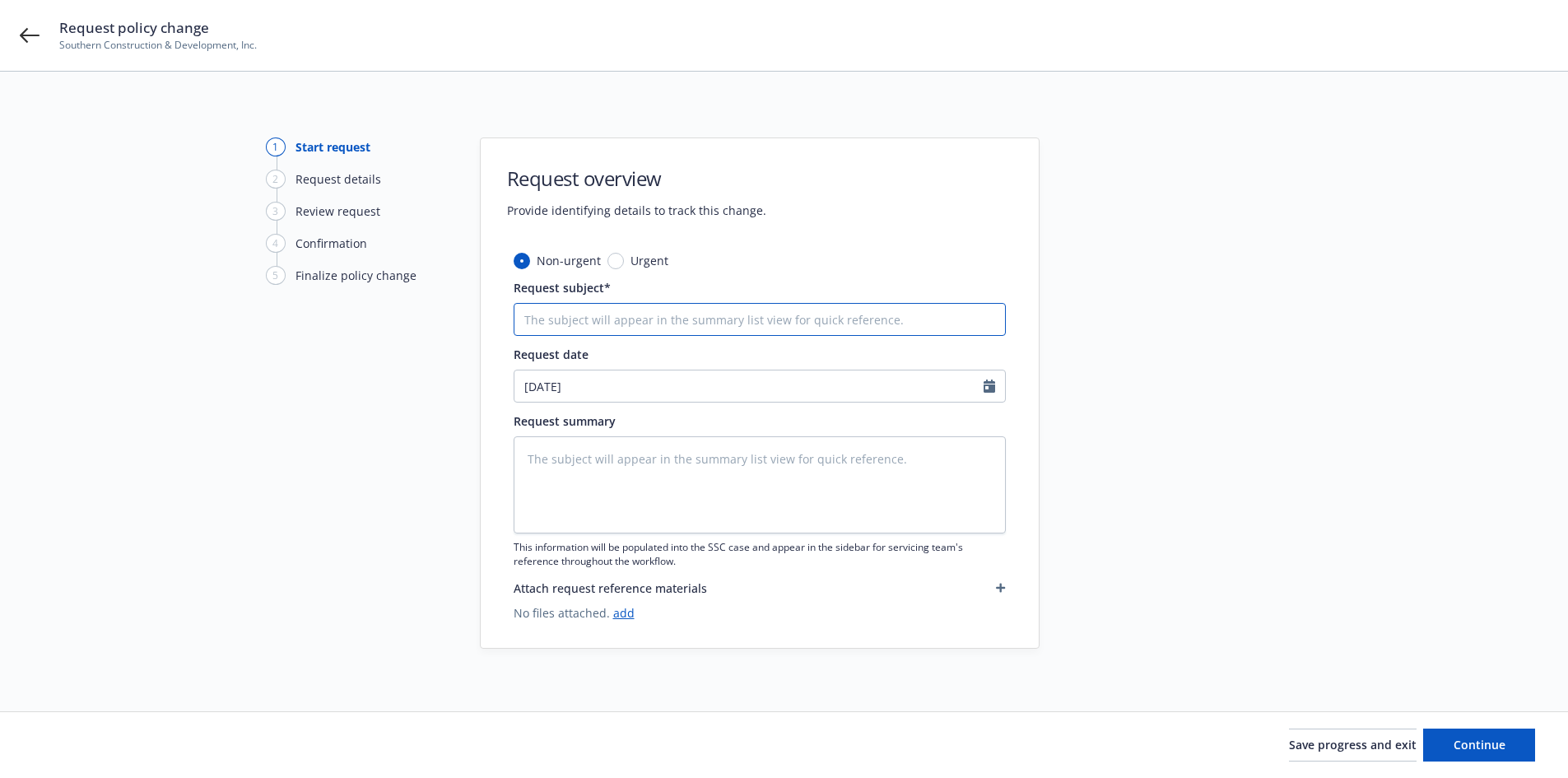
click at [742, 318] on input "Request subject*" at bounding box center [759, 319] width 492 height 33
type textarea "x"
type input "au"
type textarea "x"
type input "aud"
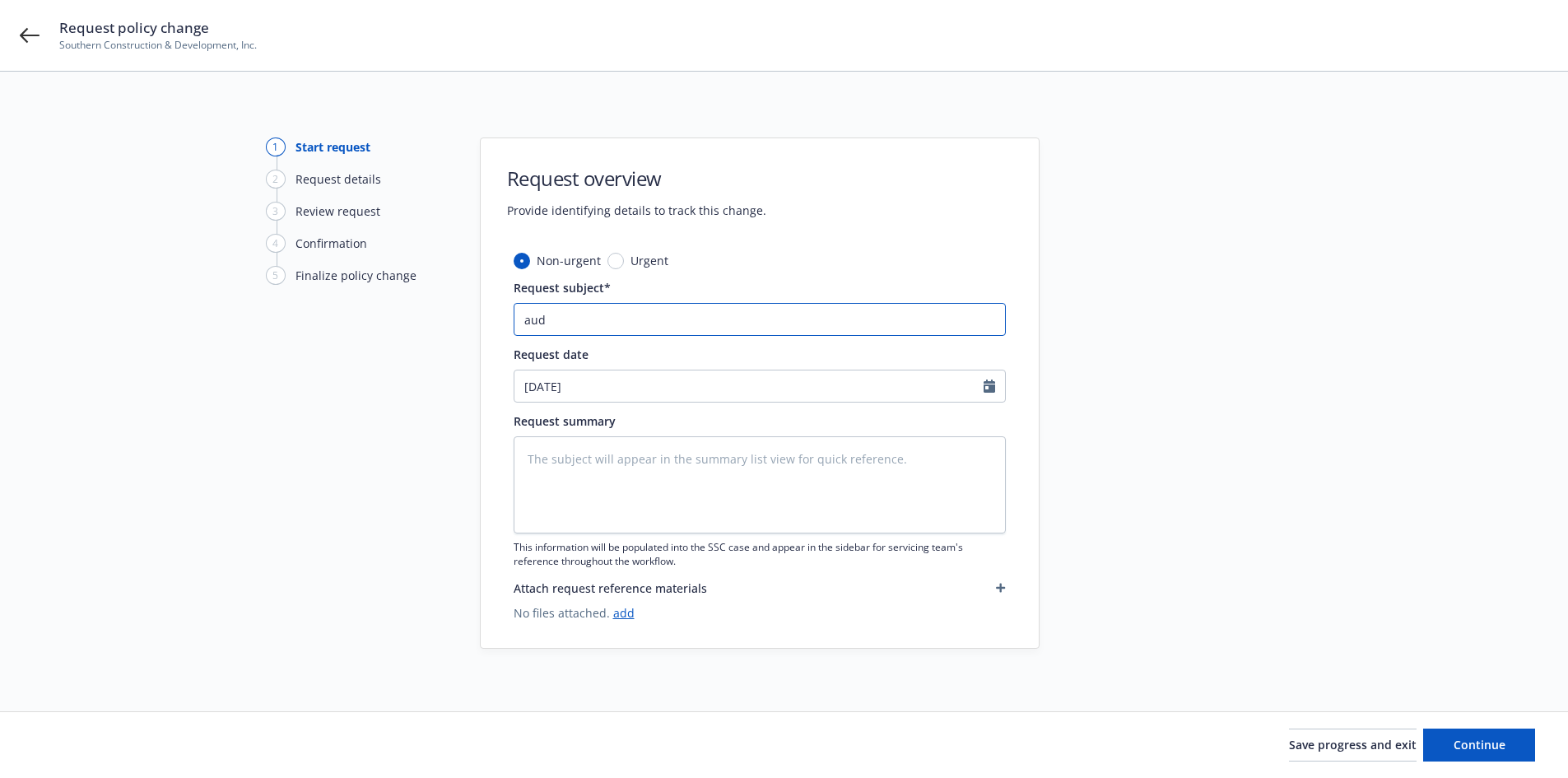
type textarea "x"
type input "audi"
type textarea "x"
type input "audit"
type textarea "x"
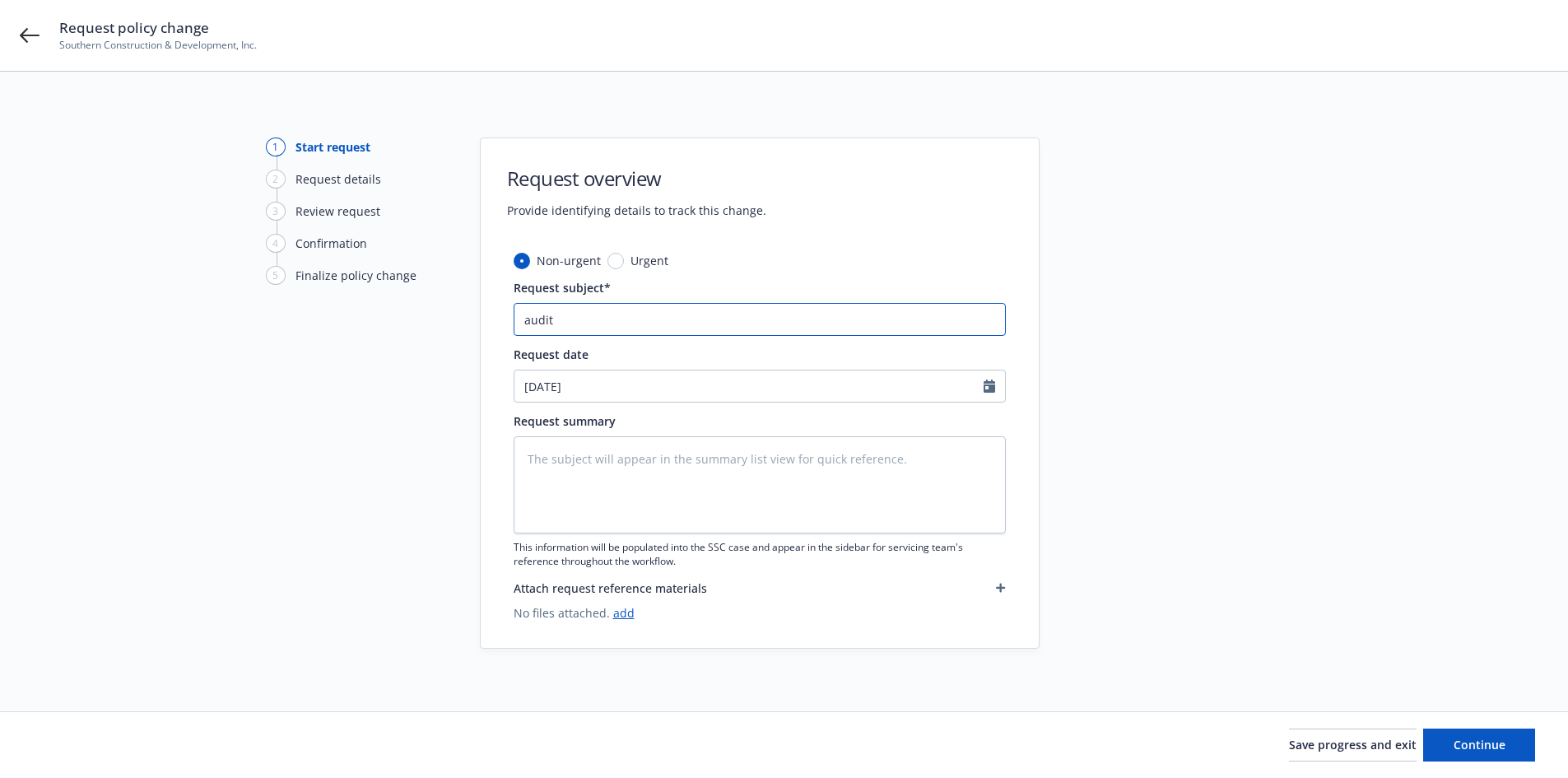
type input "audits"
type textarea "x"
type input "auditss"
type textarea "x"
type input "auditssc"
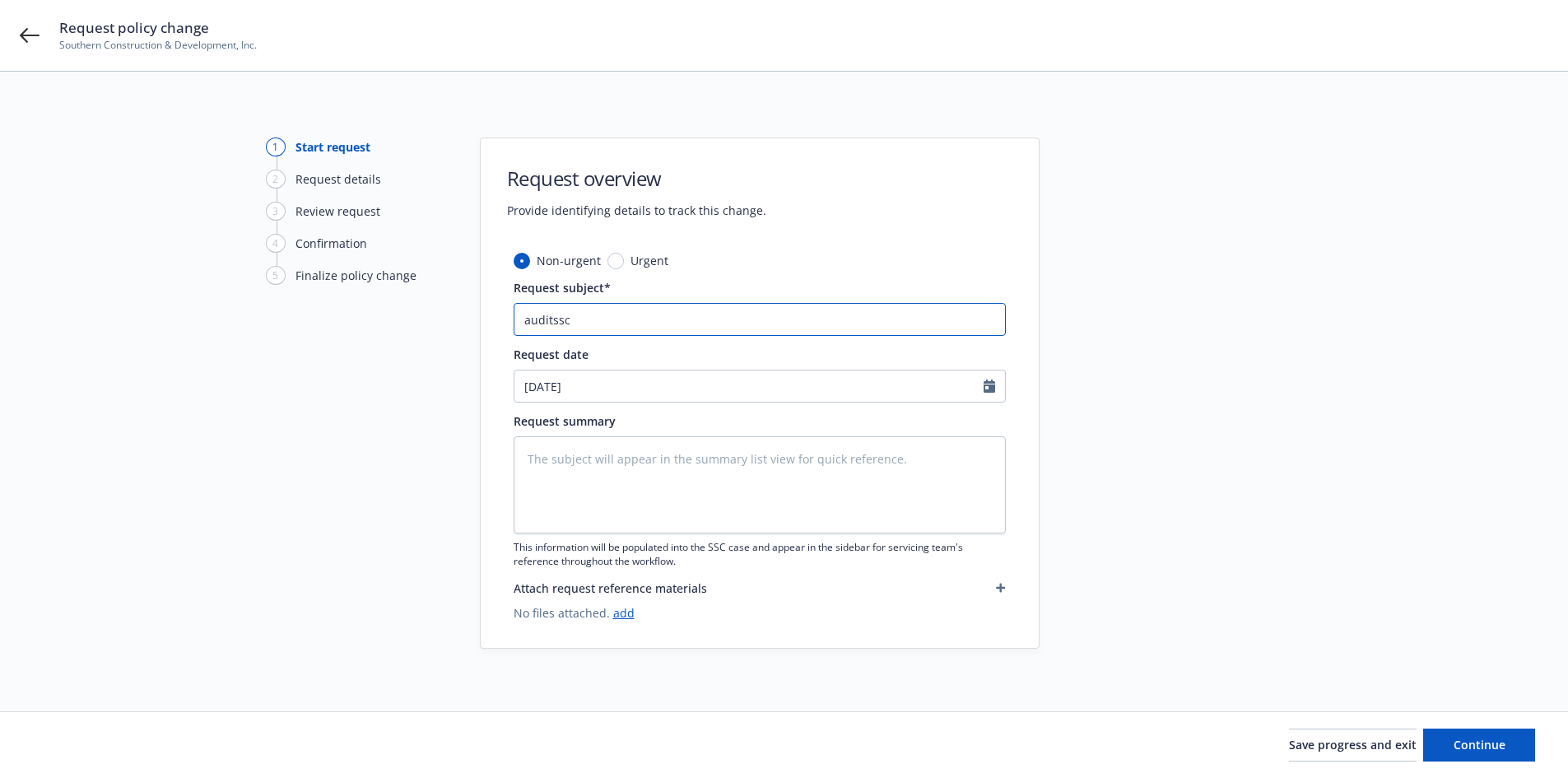
type textarea "x"
type input "auditsscc"
type textarea "x"
type input "auditsscca"
type textarea "x"
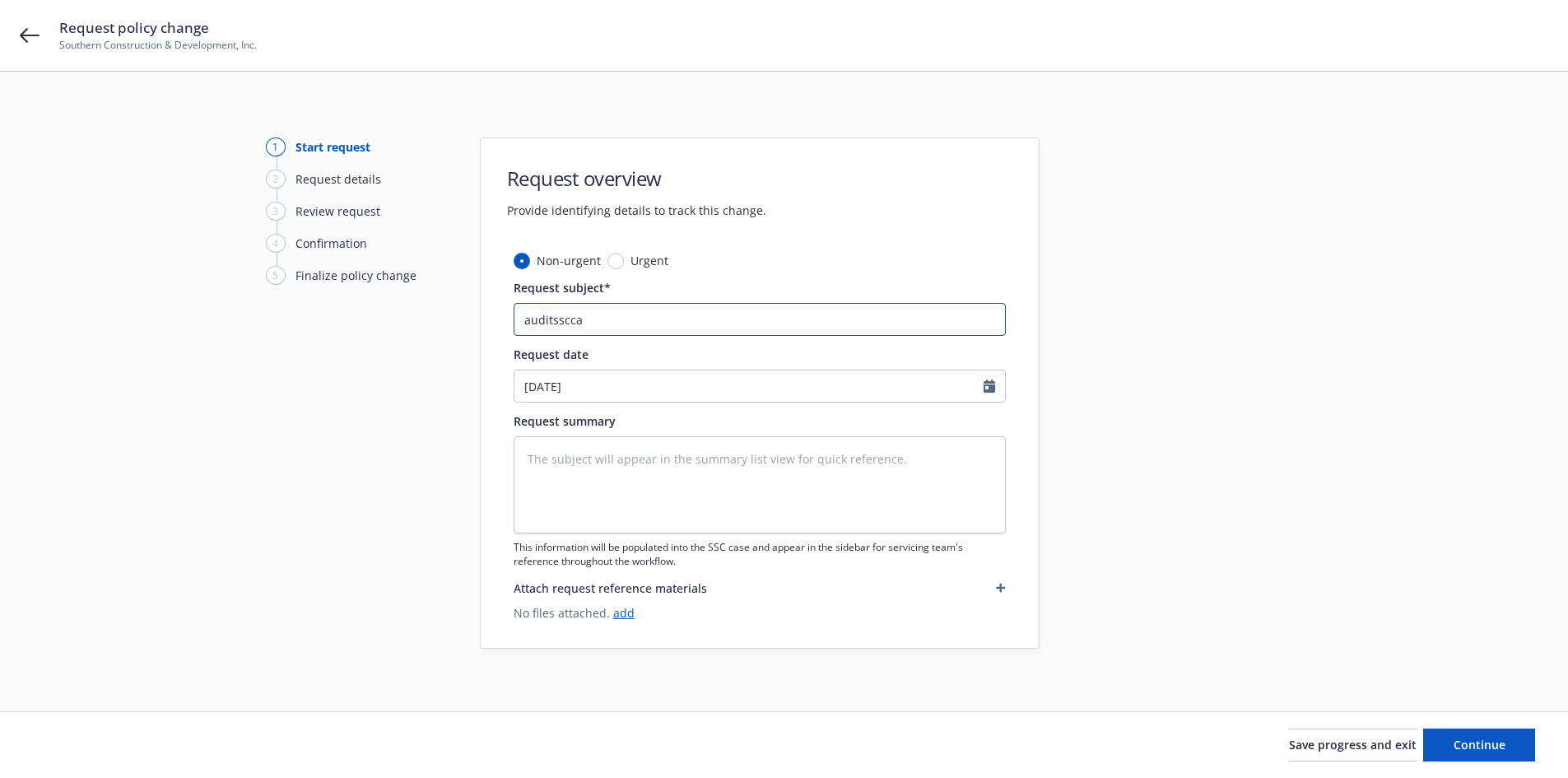
type input "auditssccas"
type textarea "x"
type input "auditssccase"
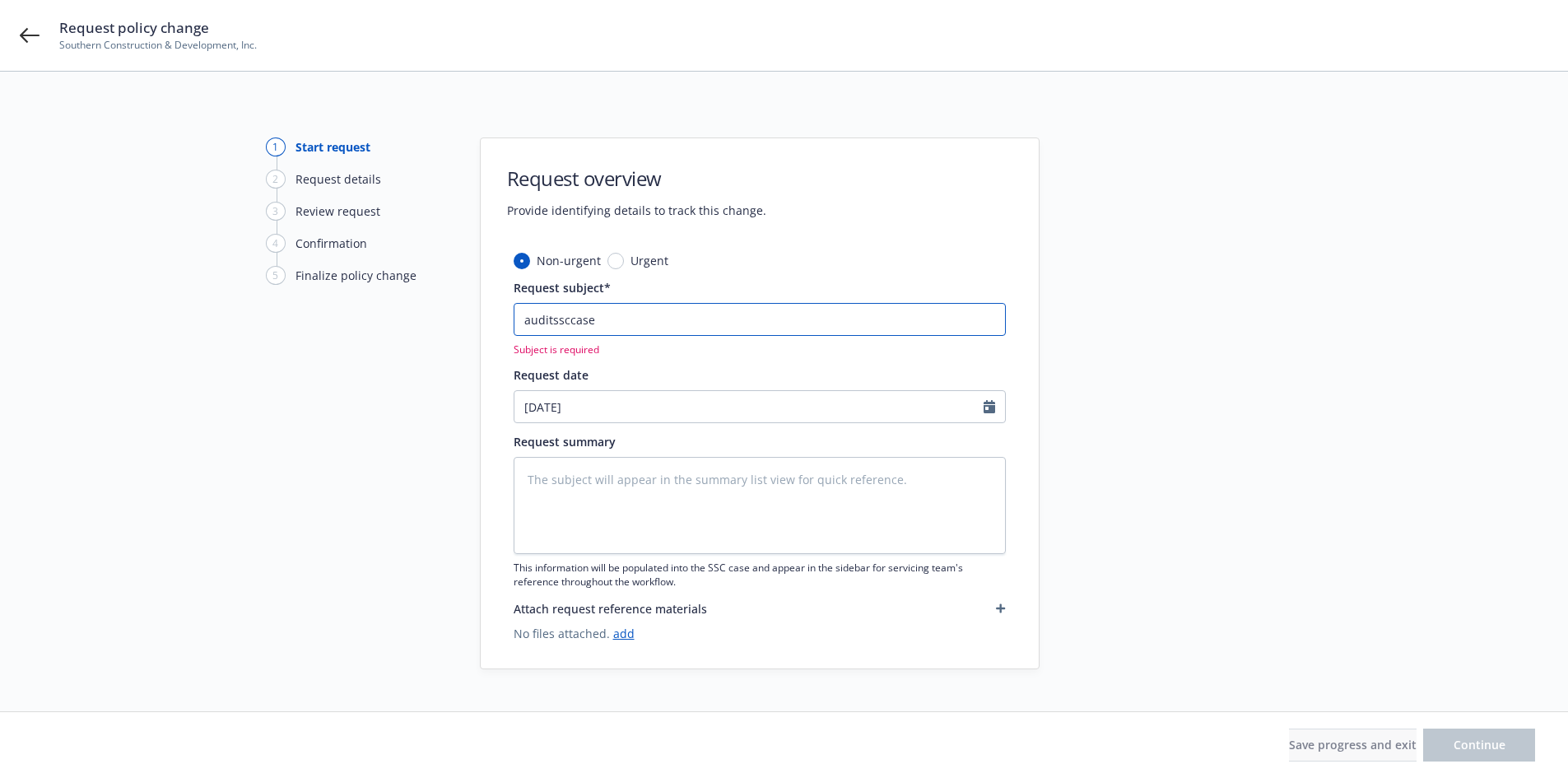
paste input "06/01/2024-08/19/2025 General Liability W.R. Berkley Corporation - Audit Statem…"
type textarea "x"
type input "06/01/2024-08/19/2025 General Liability W.R. Berkley Corporation - Audit Statem…"
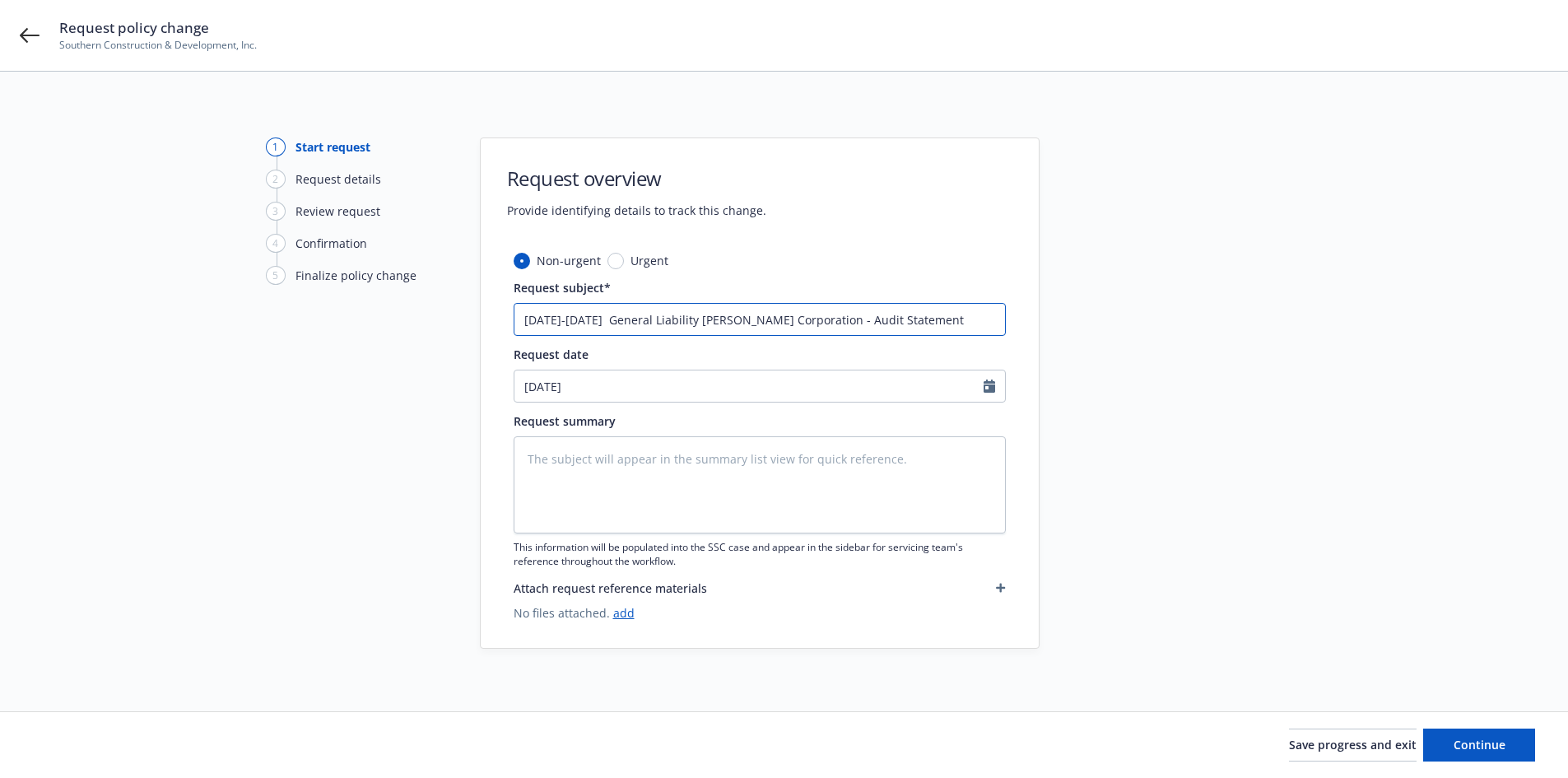
type textarea "x"
type input "06/01/2024-08/19/2025 General Liability W.R. Berkley Corporation - Audit Statem…"
click at [788, 318] on input "06/01/2024-08/19/2025 General Liability W.R. Berkley Corporation - Audit Statem…" at bounding box center [759, 319] width 492 height 33
click at [657, 315] on input "06/01/2024-08/19/2025 General Liability W.R. Berkley Corporation - Audit Statem…" at bounding box center [759, 319] width 492 height 33
type textarea "x"
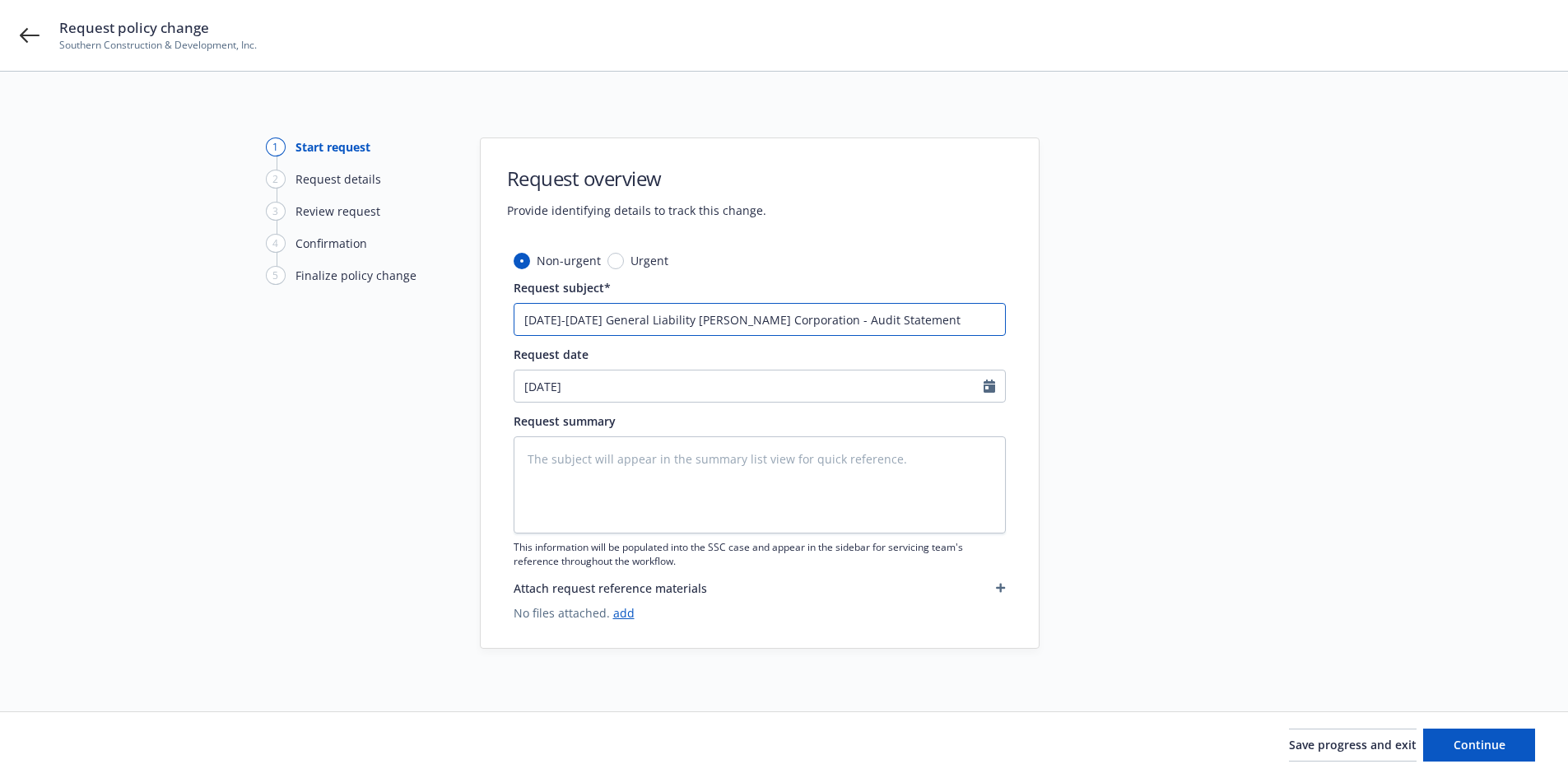
click at [720, 326] on input "06/01/2024-08/19/2025 General Liability W.R. Berkley Corporation - Audit Statem…" at bounding box center [759, 319] width 492 height 33
type input "06/01/2024-08/19/2025 General Liability W.R. Berkley Corporation - Audit Statem…"
click at [1001, 585] on icon "button" at bounding box center [1000, 587] width 10 height 10
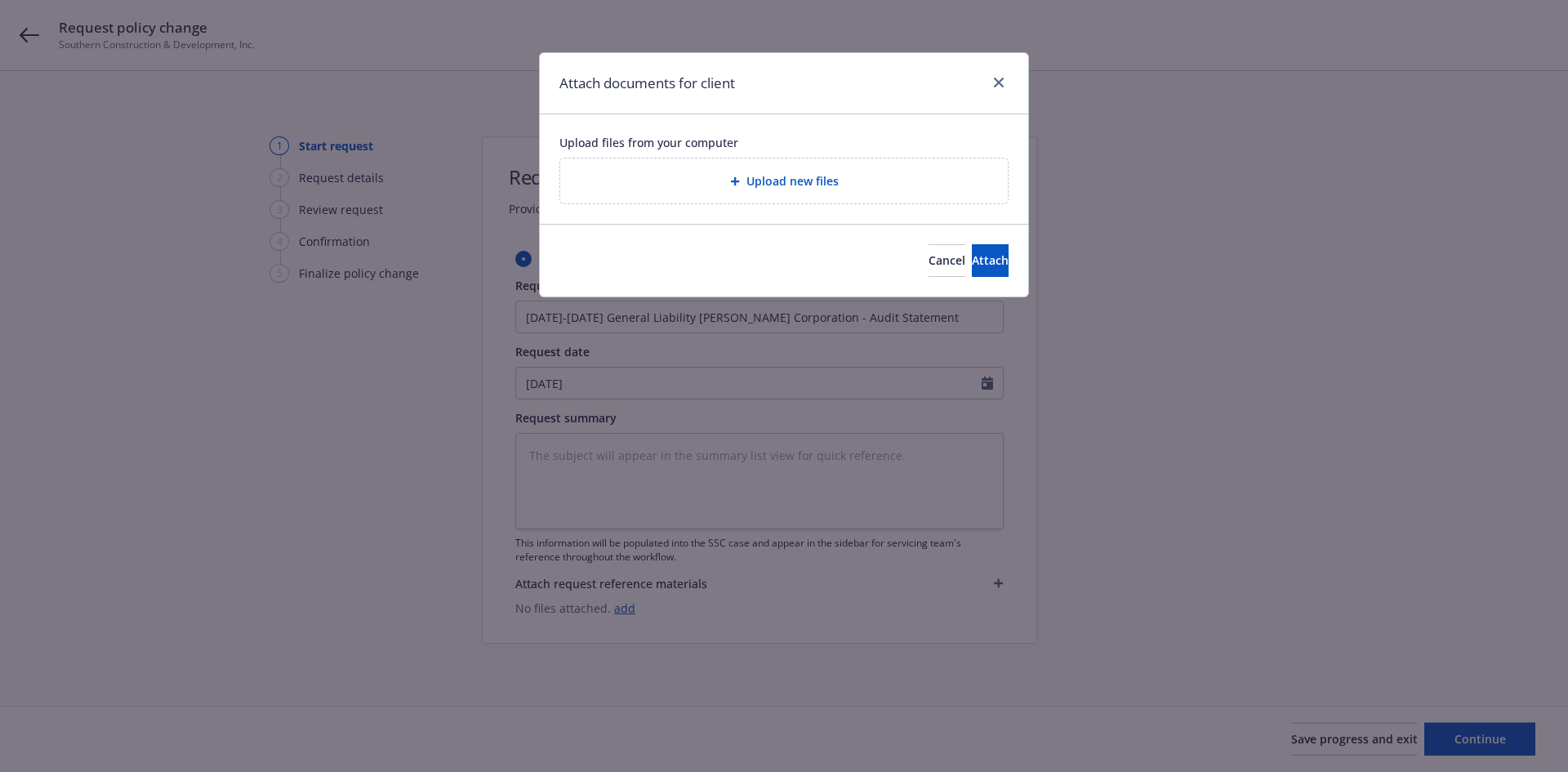
click at [893, 186] on div "Upload new files" at bounding box center [784, 180] width 421 height 18
type textarea "x"
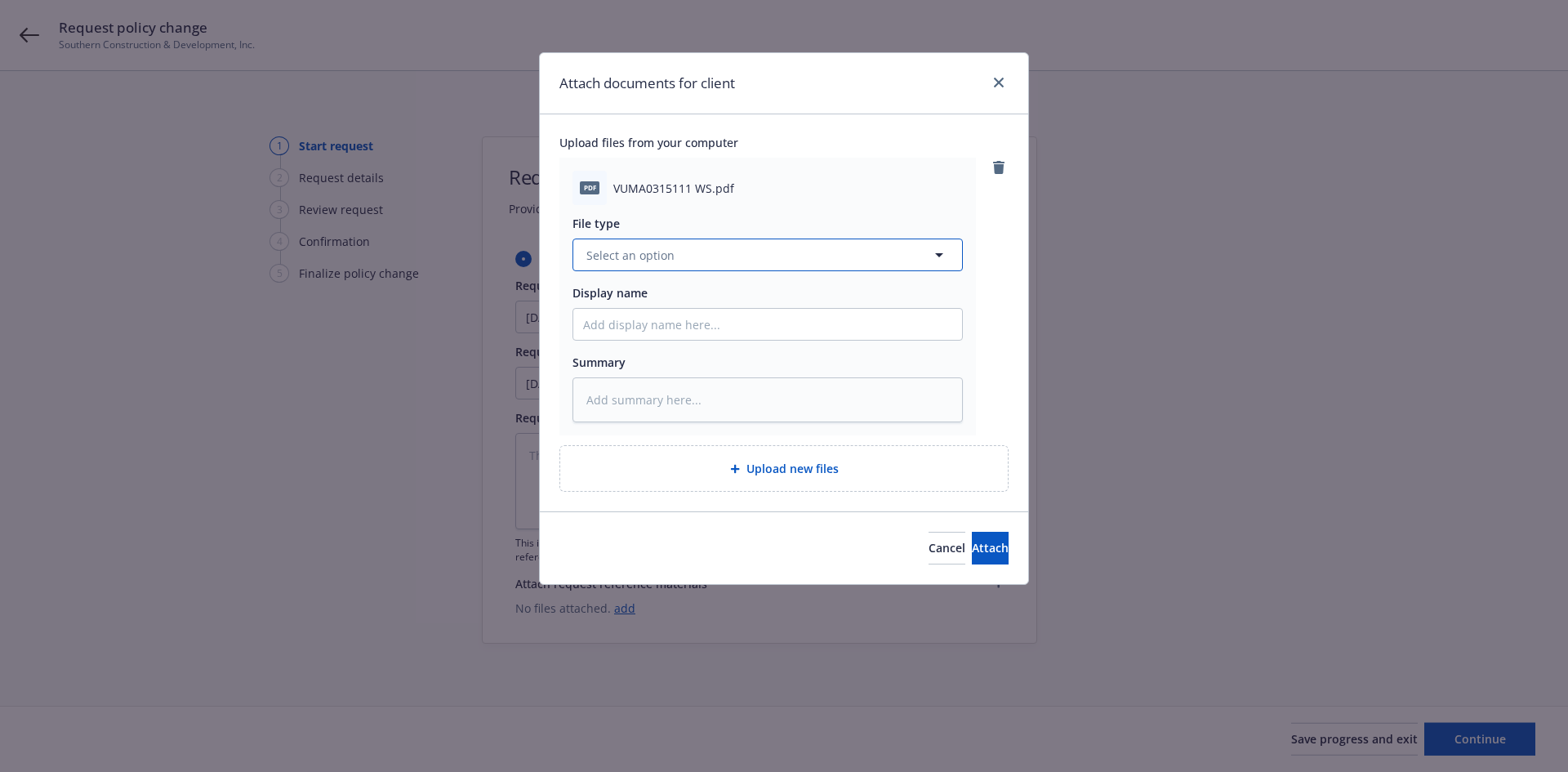
click at [741, 256] on button "Select an option" at bounding box center [768, 254] width 391 height 33
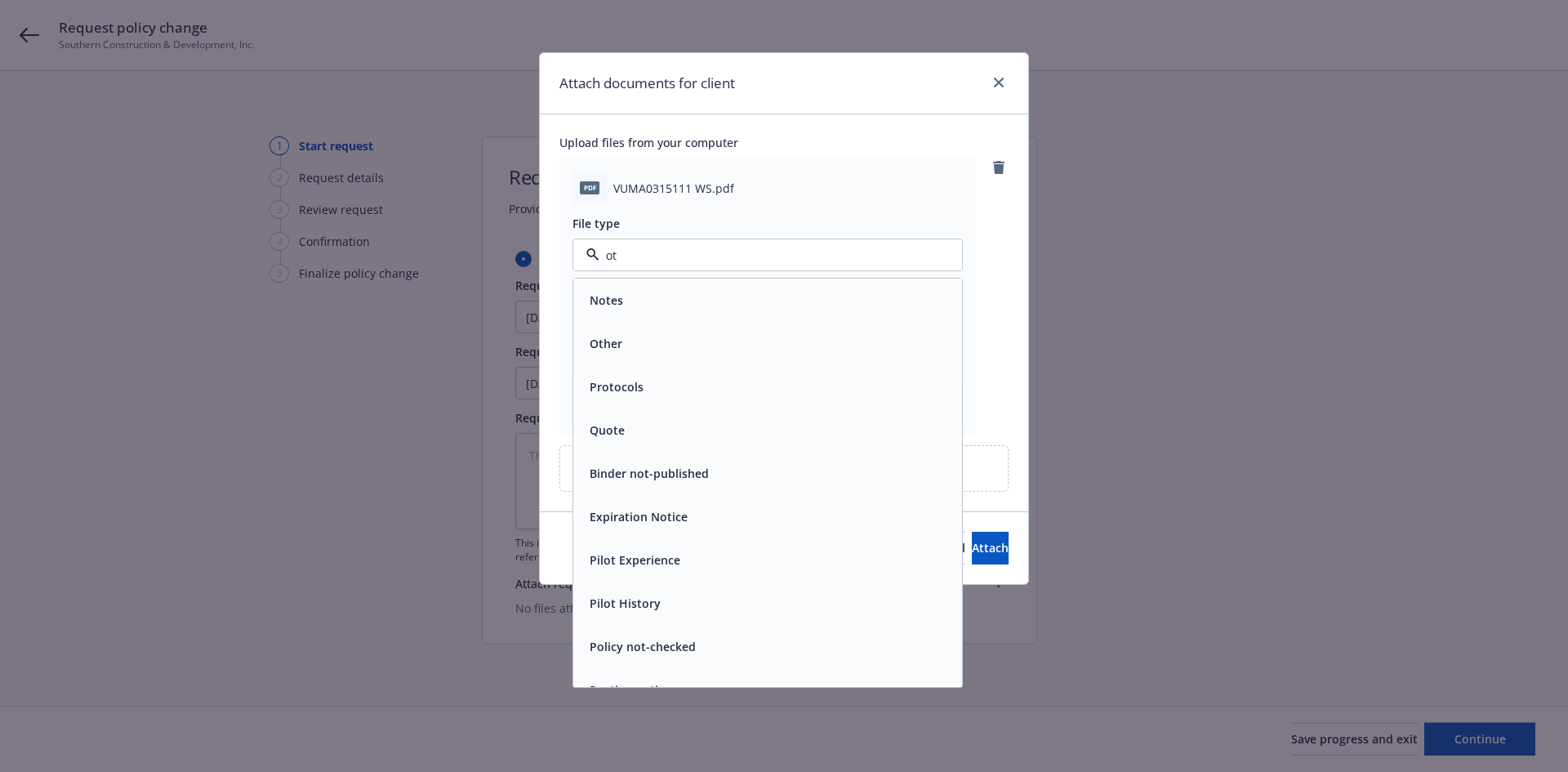
type input "oth"
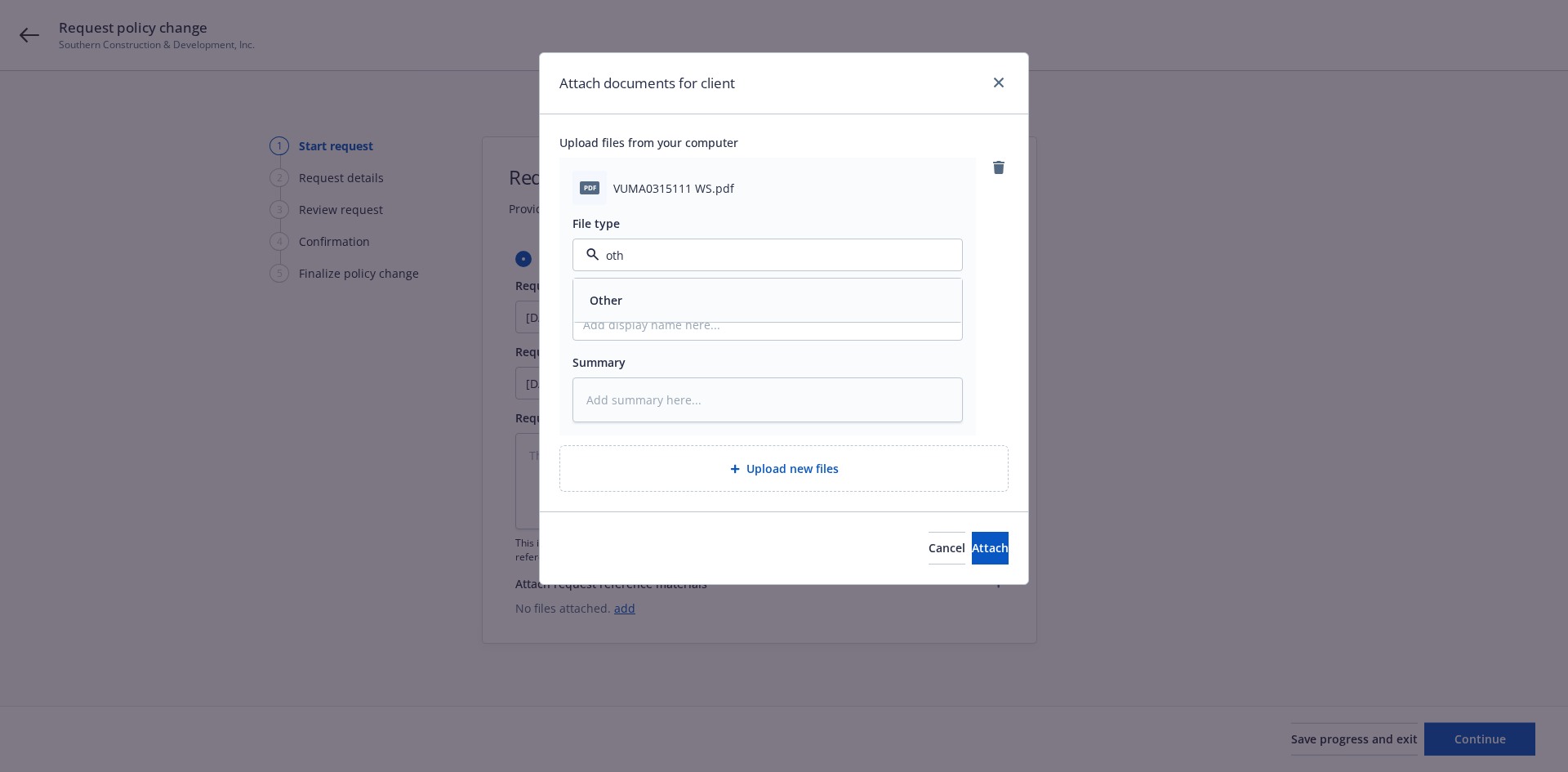
click at [733, 301] on div "Other" at bounding box center [768, 300] width 370 height 24
click at [972, 545] on button "Attach" at bounding box center [991, 548] width 37 height 33
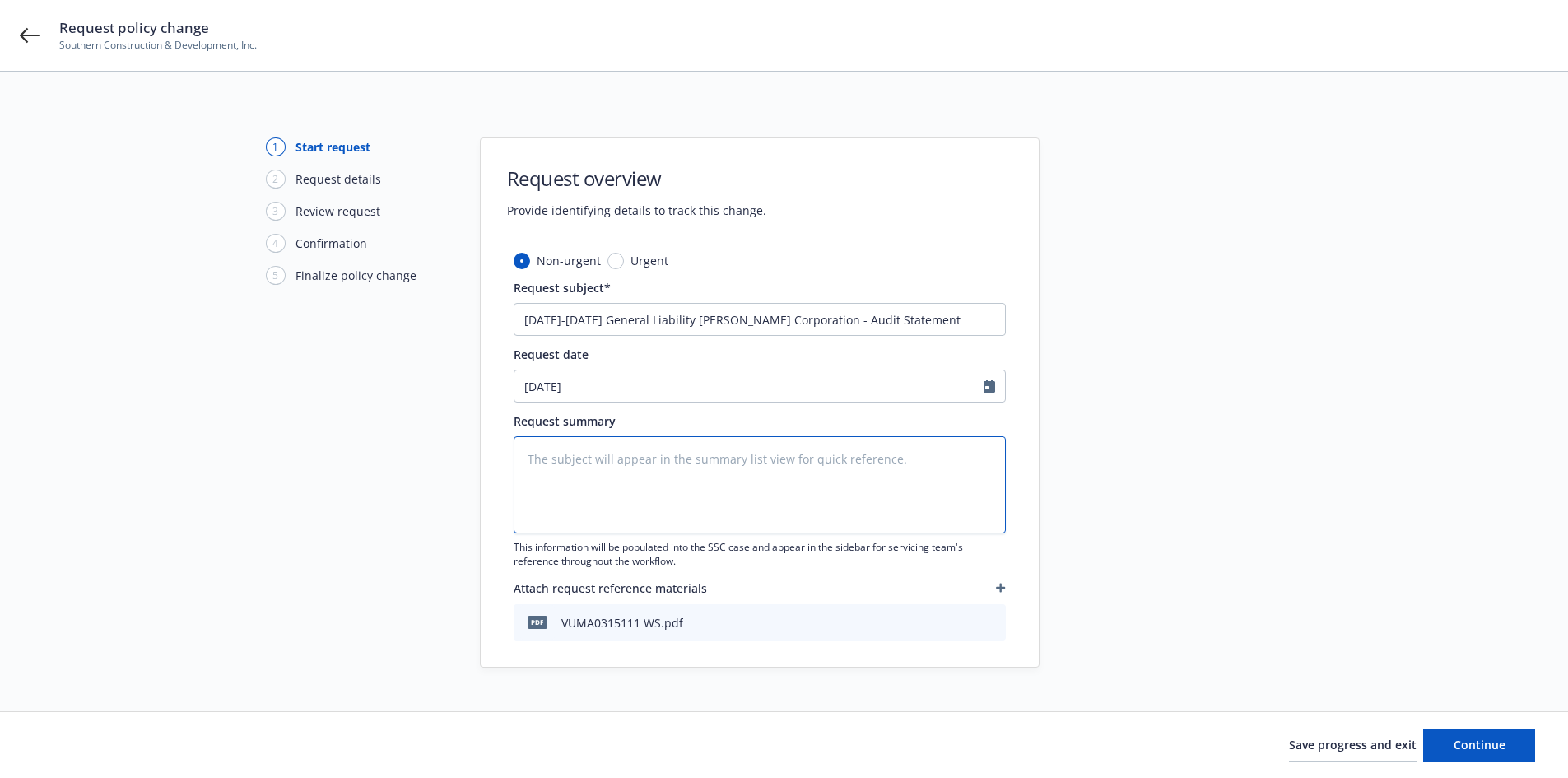
click at [651, 467] on textarea at bounding box center [759, 485] width 492 height 98
paste textarea "2024-2025 Final Audit Results Original Premium including Taxes and Surcharges -…"
type textarea "x"
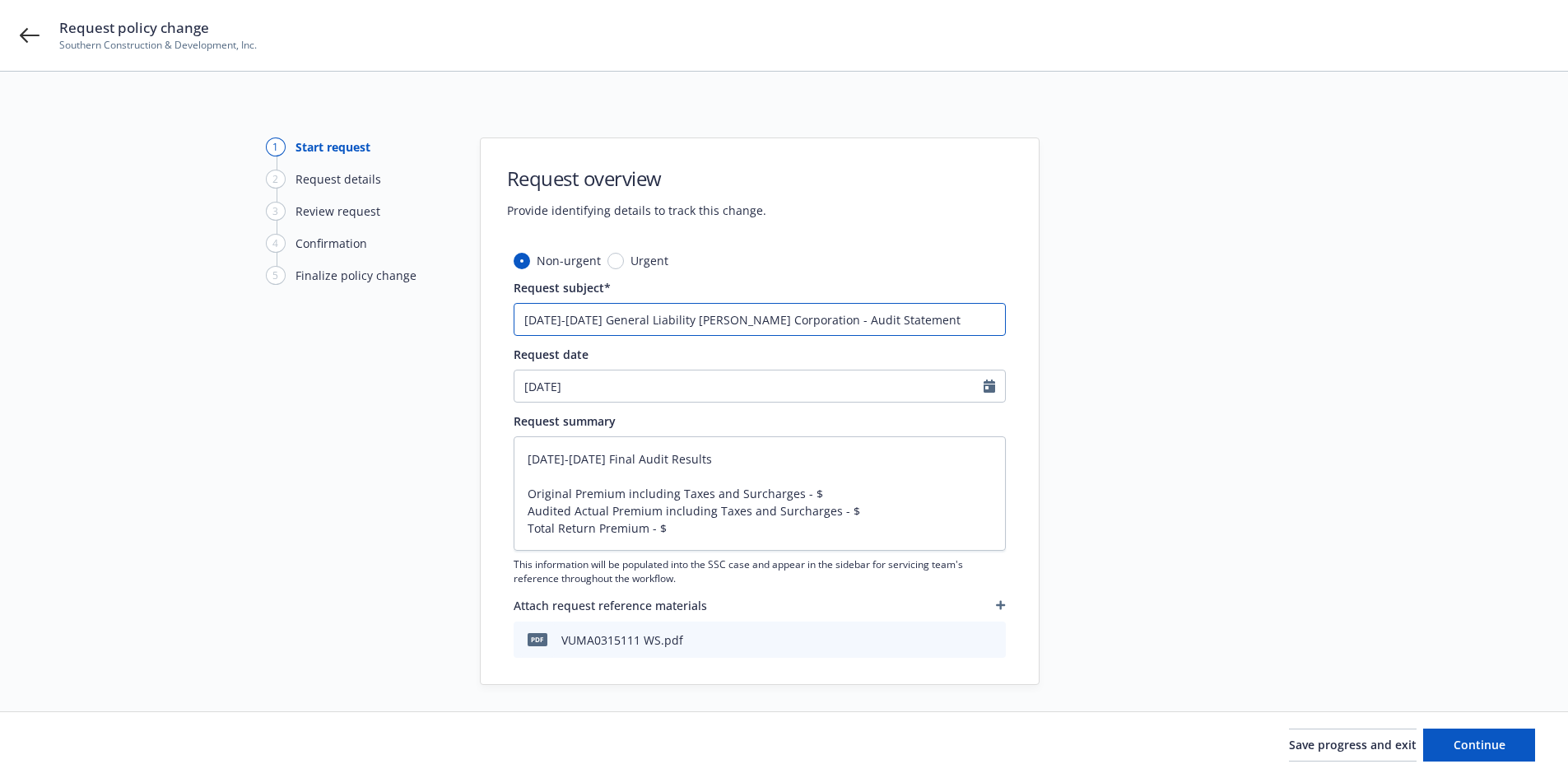
drag, startPoint x: 647, startPoint y: 322, endPoint x: 474, endPoint y: 323, distance: 173.0
click at [474, 323] on div "1 Start request 2 Request details 3 Review request 4 Confirmation 5 Finalize po…" at bounding box center [784, 411] width 1529 height 547
drag, startPoint x: 582, startPoint y: 460, endPoint x: 485, endPoint y: 449, distance: 97.6
click at [485, 449] on div "Non-urgent Urgent Request subject* 06/01/2024-08/19/2025 General Liability W.R.…" at bounding box center [759, 468] width 558 height 432
paste textarea "06/01/2024-08/19/"
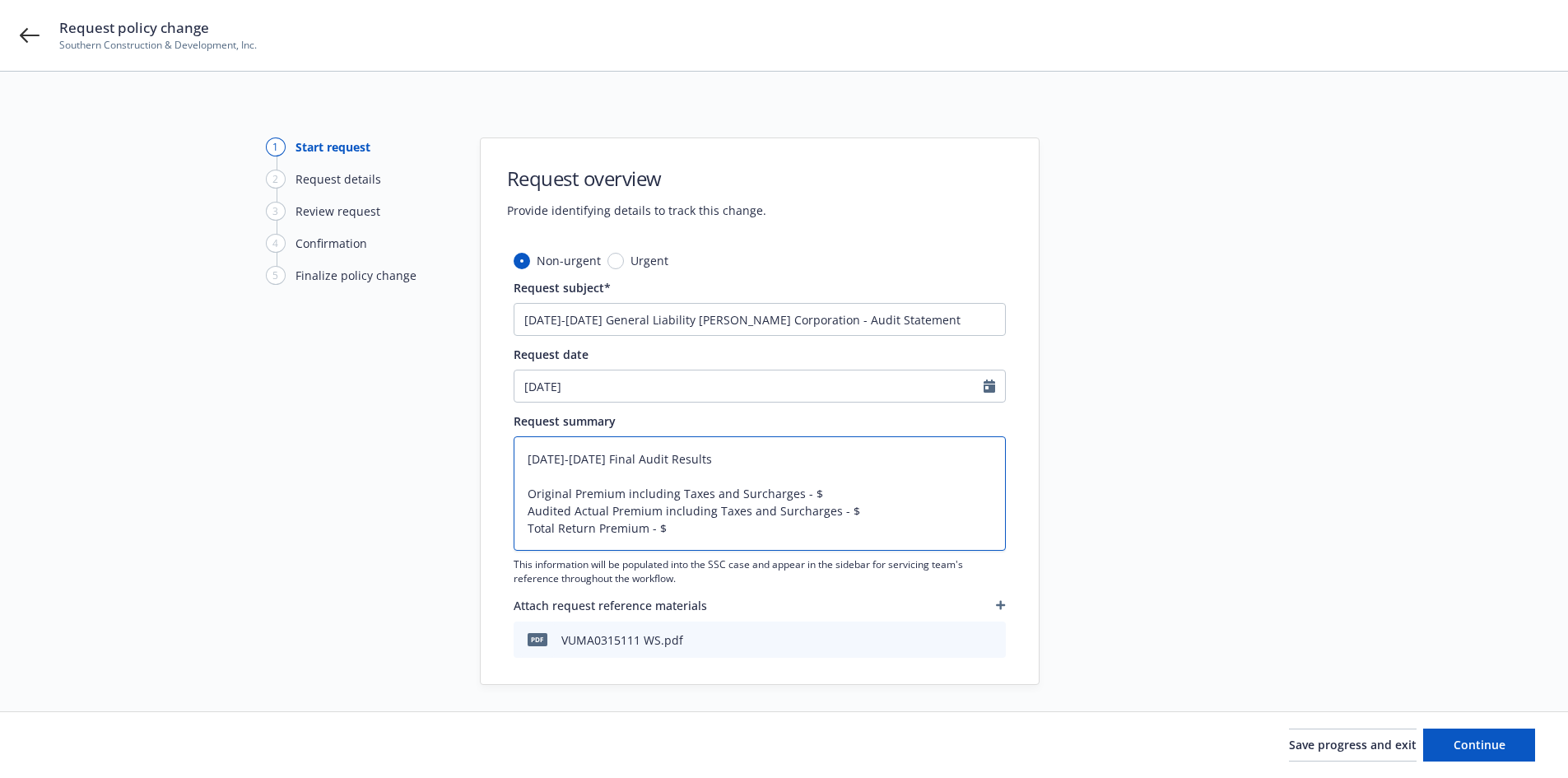
type textarea "06/01/2024-08/19/2025 Final Audit Results Original Premium including Taxes and …"
type textarea "x"
click at [159, 424] on div "1 Start request 2 Request details 3 Review request 4 Confirmation 5 Finalize po…" at bounding box center [784, 411] width 1529 height 547
click at [822, 491] on textarea "06/01/2024-08/19/2025 Final Audit Results Original Premium including Taxes and …" at bounding box center [759, 493] width 492 height 114
paste textarea "9,144"
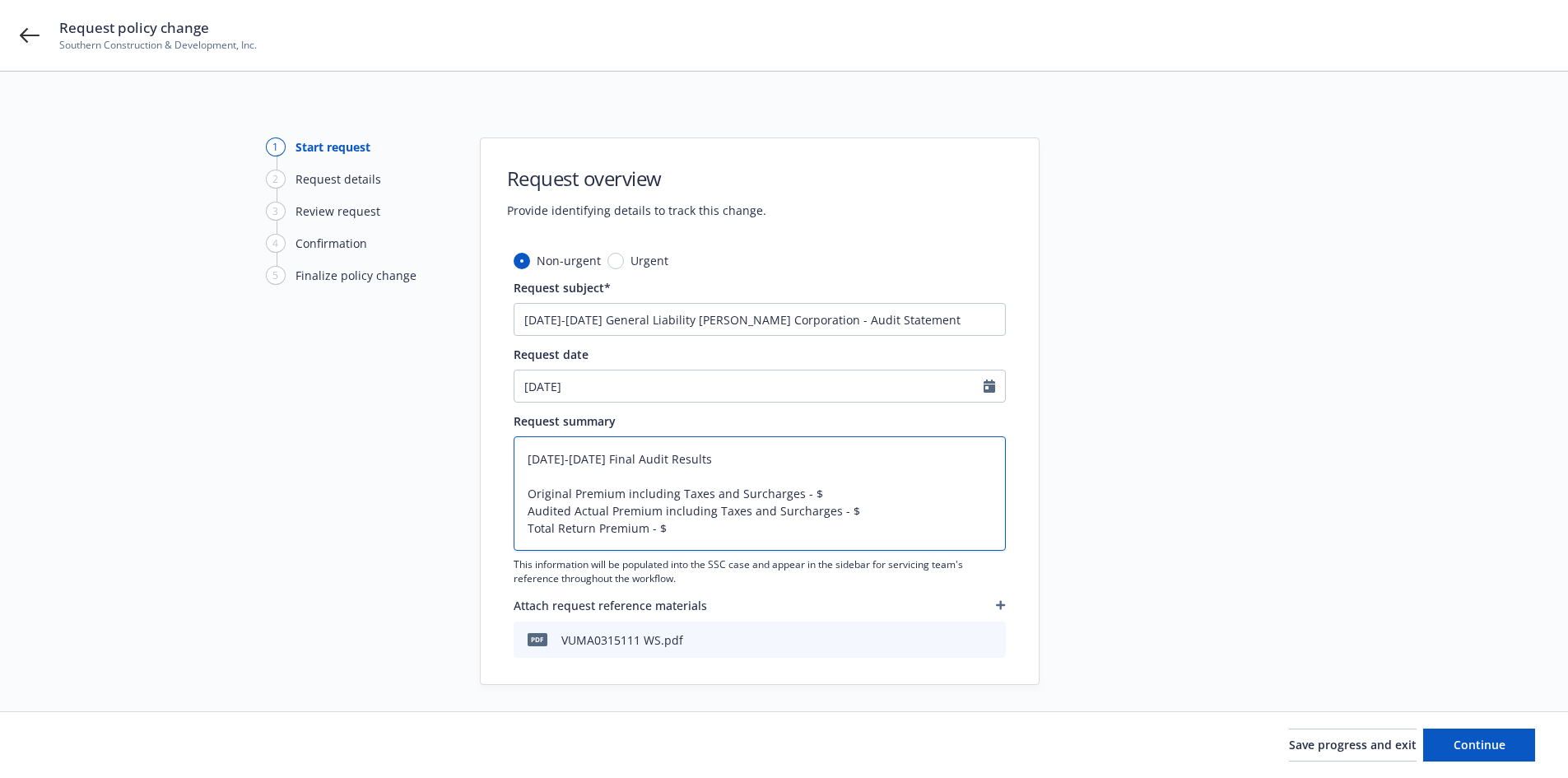
type textarea "06/01/2024-08/19/2025 Final Audit Results Original Premium including Taxes and …"
type textarea "x"
click at [892, 496] on textarea "06/01/2024-08/19/2025 Final Audit Results Original Premium including Taxes and …" at bounding box center [759, 493] width 492 height 114
type textarea "06/01/2024-08/19/2025 Final Audit Results Original Premium including Taxes and …"
click at [857, 510] on textarea "06/01/2024-08/19/2025 Final Audit Results Original Premium including Taxes and …" at bounding box center [759, 493] width 492 height 114
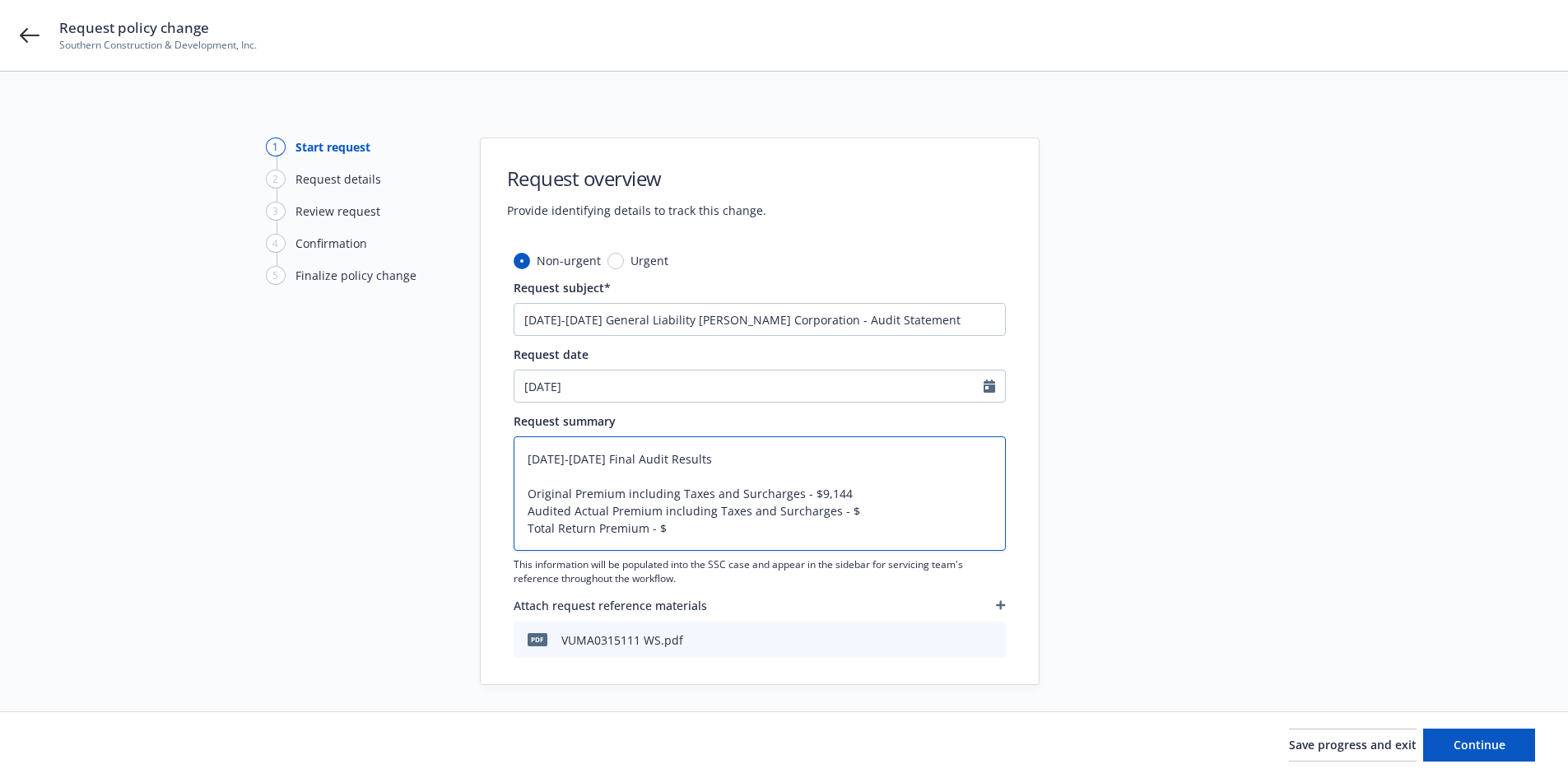
paste textarea "7,500"
type textarea "x"
type textarea "06/01/2024-08/19/2025 Final Audit Results Original Premium including Taxes and …"
click at [780, 538] on textarea "06/01/2024-08/19/2025 Final Audit Results Original Premium including Taxes and …" at bounding box center [759, 493] width 492 height 114
click at [722, 536] on textarea "06/01/2024-08/19/2025 Final Audit Results Original Premium including Taxes and …" at bounding box center [759, 493] width 492 height 114
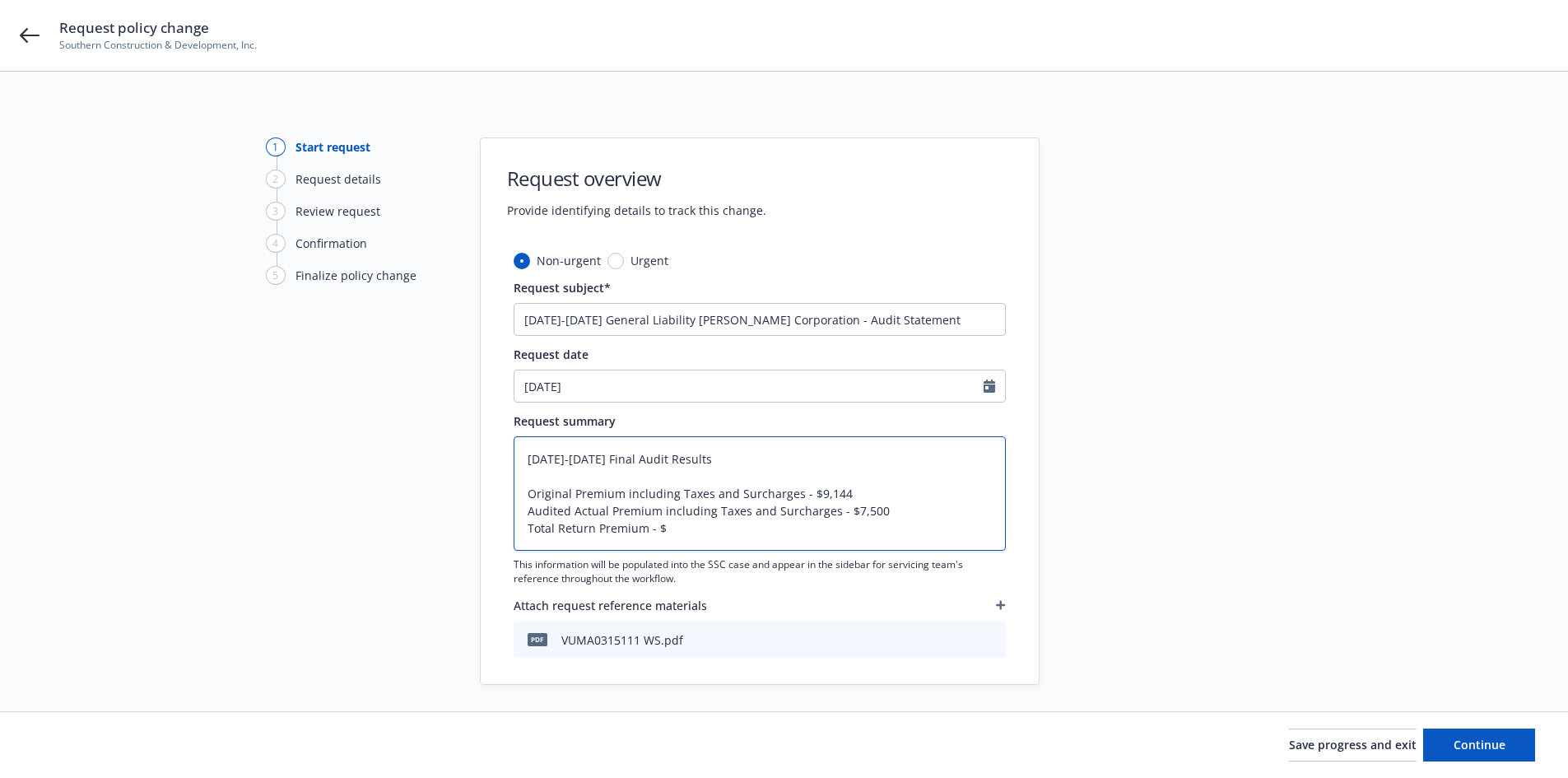
type textarea "x"
type textarea "06/01/2024-08/19/2025 Final Audit Results Original Premium including Taxes and …"
type textarea "x"
type textarea "06/01/2024-08/19/2025 Final Audit Results Original Premium including Taxes and …"
type textarea "x"
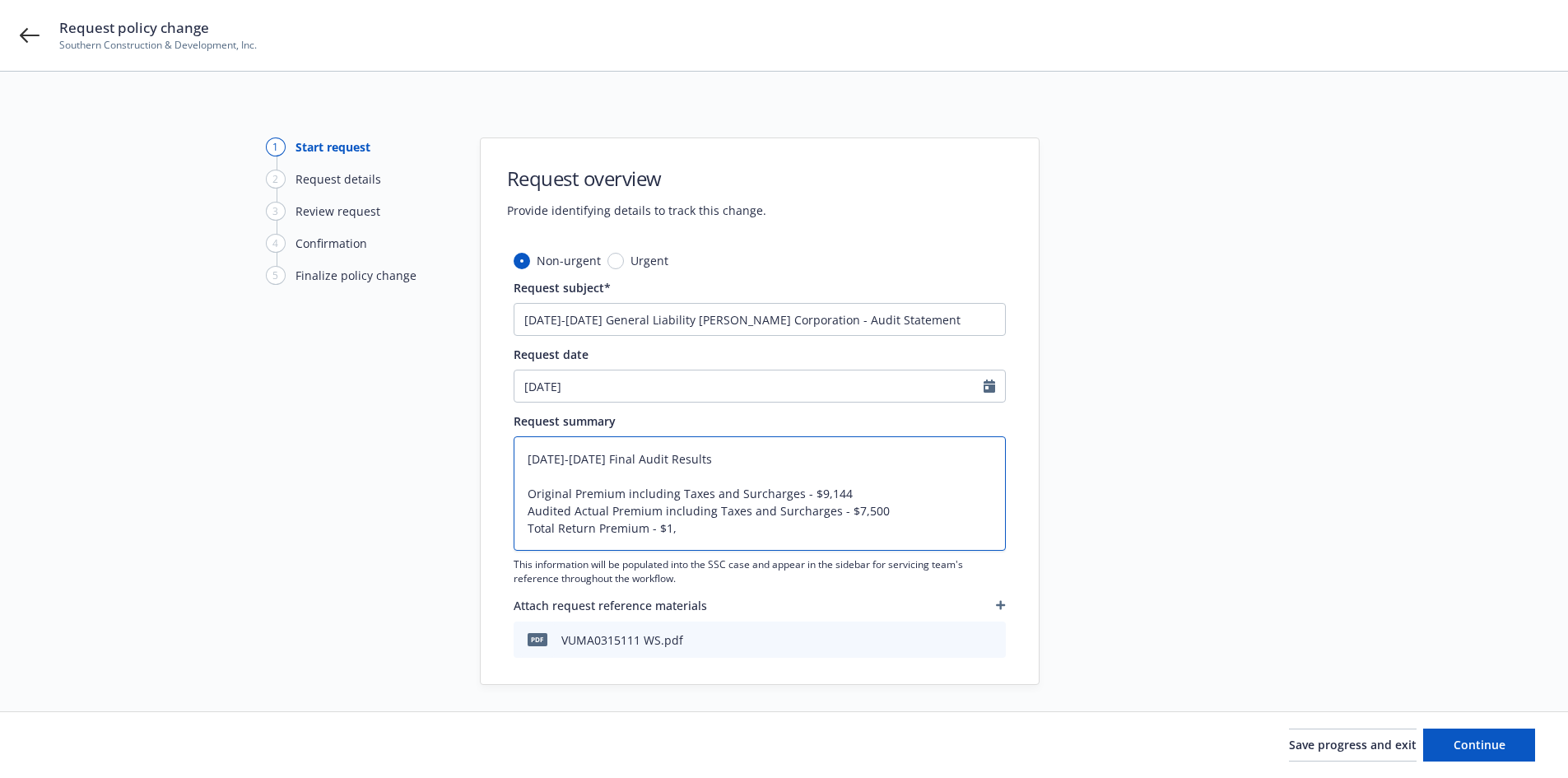
type textarea "06/01/2024-08/19/2025 Final Audit Results Original Premium including Taxes and …"
type textarea "x"
type textarea "06/01/2024-08/19/2025 Final Audit Results Original Premium including Taxes and …"
type textarea "x"
type textarea "06/01/2024-08/19/2025 Final Audit Results Original Premium including Taxes and …"
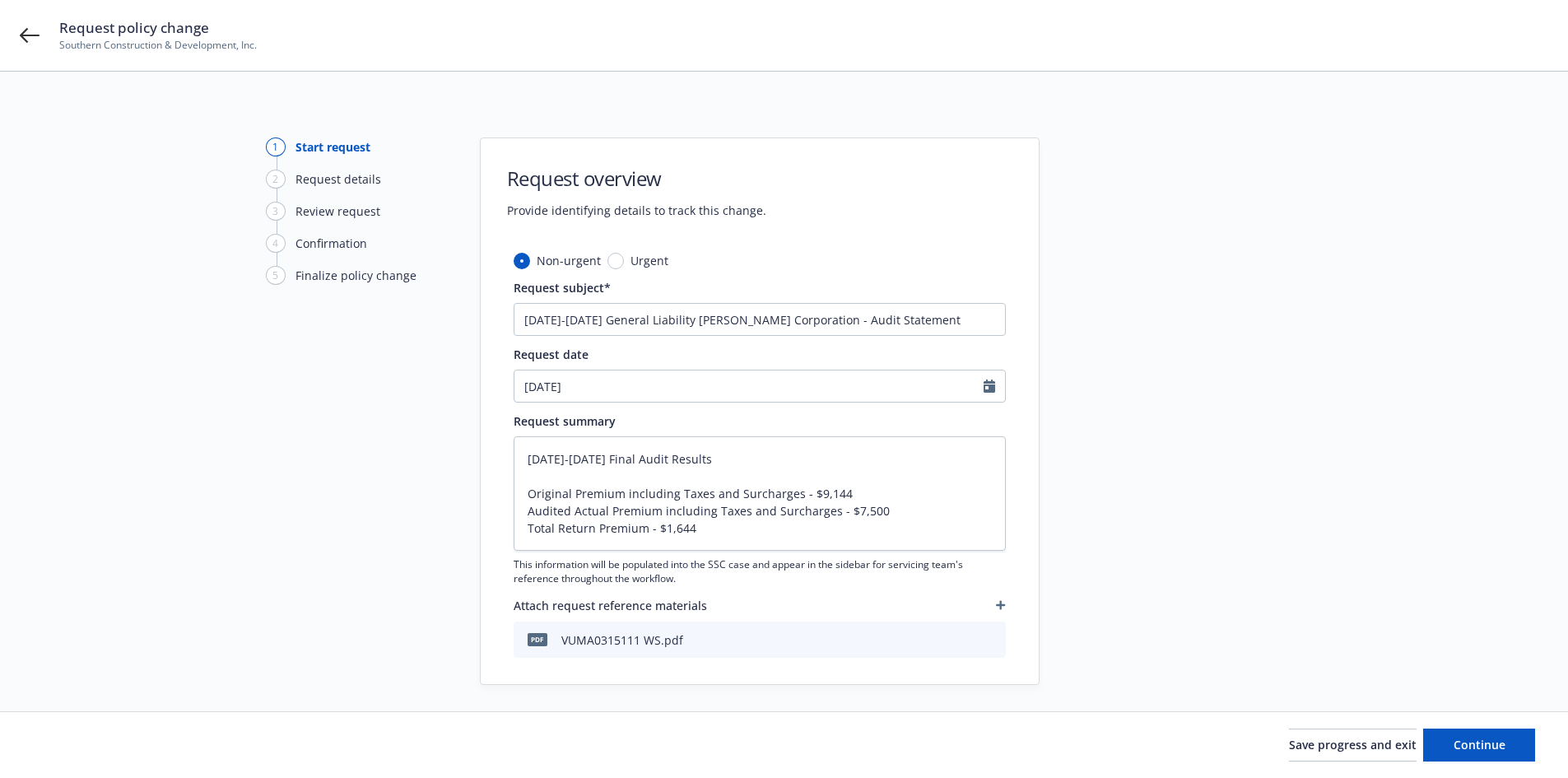
click at [388, 519] on div "1 Start request 2 Request details 3 Review request 4 Confirmation 5 Finalize po…" at bounding box center [357, 411] width 181 height 547
click at [1492, 744] on span "Continue" at bounding box center [1479, 745] width 51 height 16
type textarea "x"
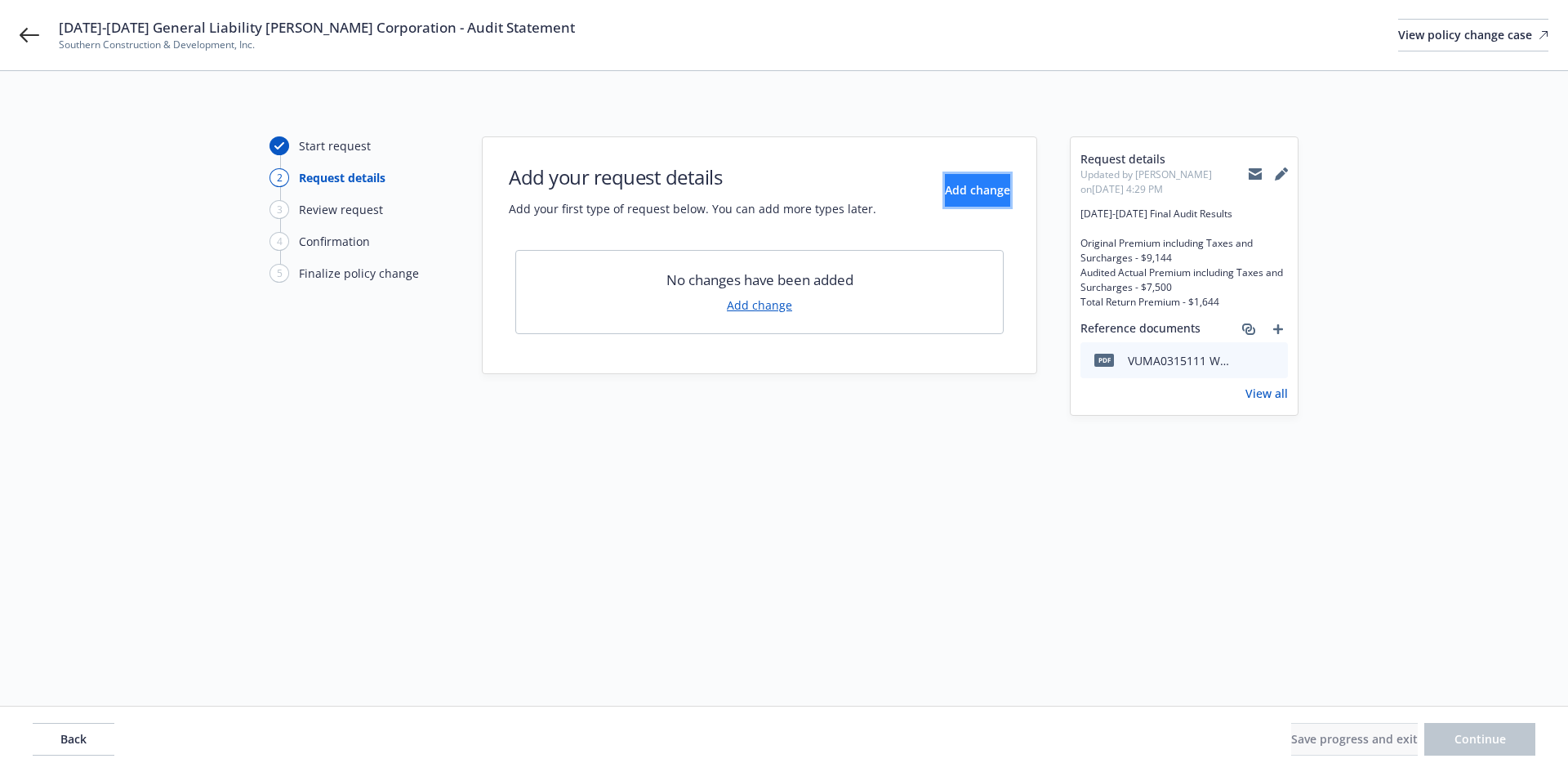
click at [982, 195] on span "Add change" at bounding box center [978, 190] width 65 height 16
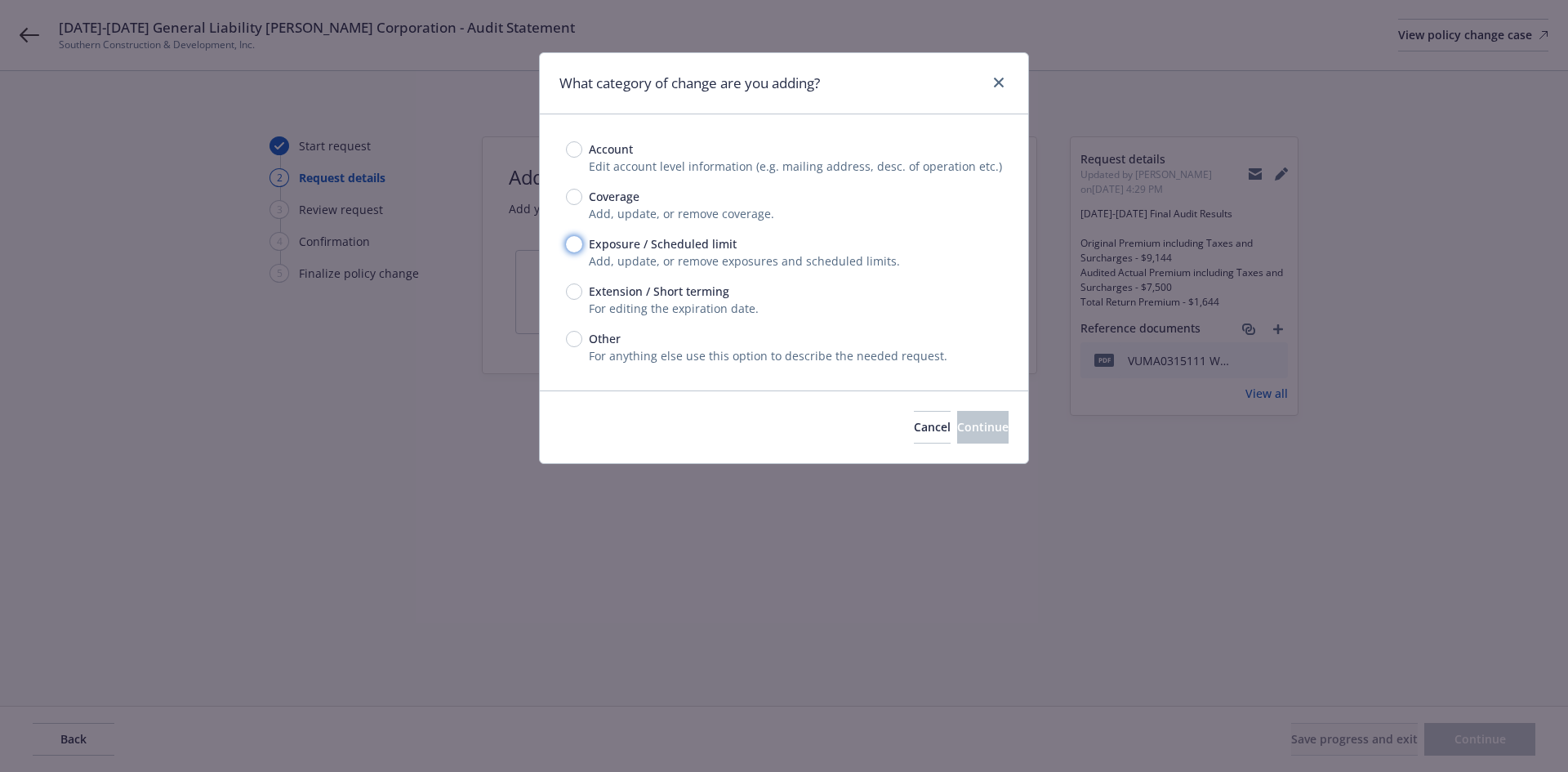
click at [575, 245] on input "Exposure / Scheduled limit" at bounding box center [574, 244] width 17 height 17
radio input "true"
click at [957, 420] on span "Continue" at bounding box center [983, 427] width 51 height 16
type textarea "x"
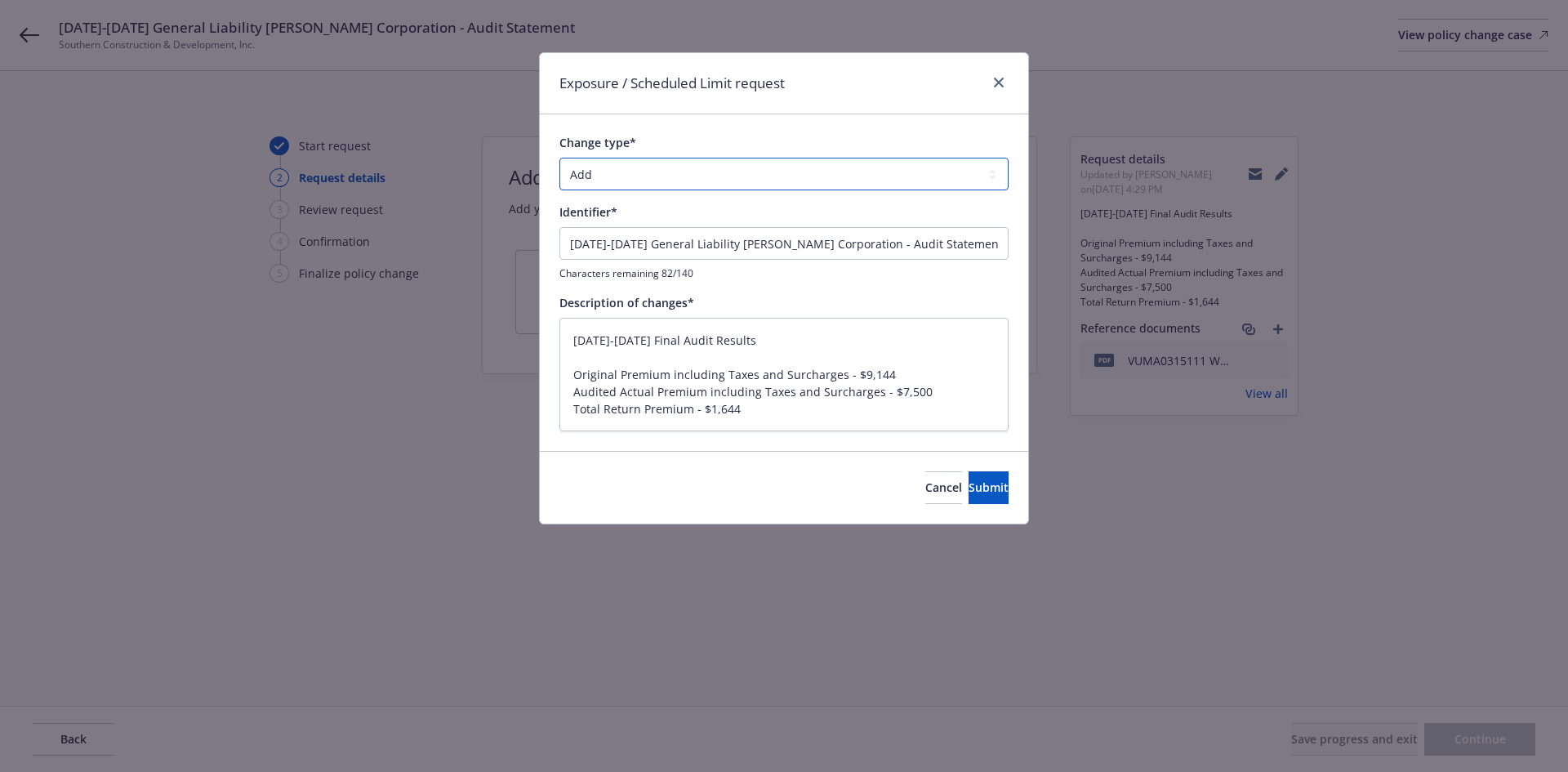
click at [616, 171] on select "Add Audit Change Remove" at bounding box center [784, 173] width 449 height 33
select select "AUDIT"
click at [560, 158] on select "Add Audit Change Remove" at bounding box center [784, 173] width 449 height 33
drag, startPoint x: 835, startPoint y: 342, endPoint x: 517, endPoint y: 336, distance: 318.1
click at [517, 336] on div "Exposure / Scheduled Limit request Change type* Add Audit Change Remove Identif…" at bounding box center [784, 386] width 1568 height 772
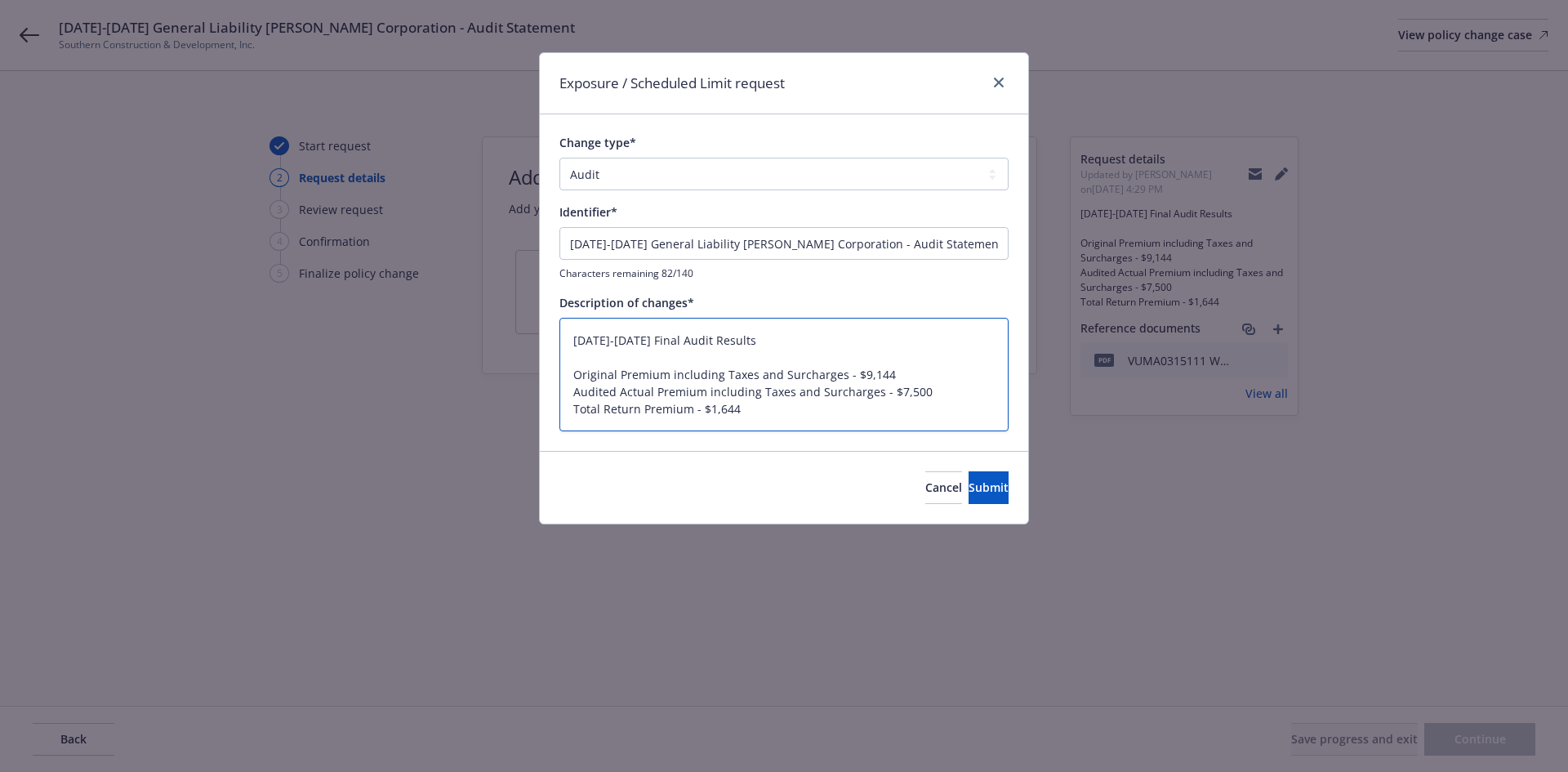
type textarea "x"
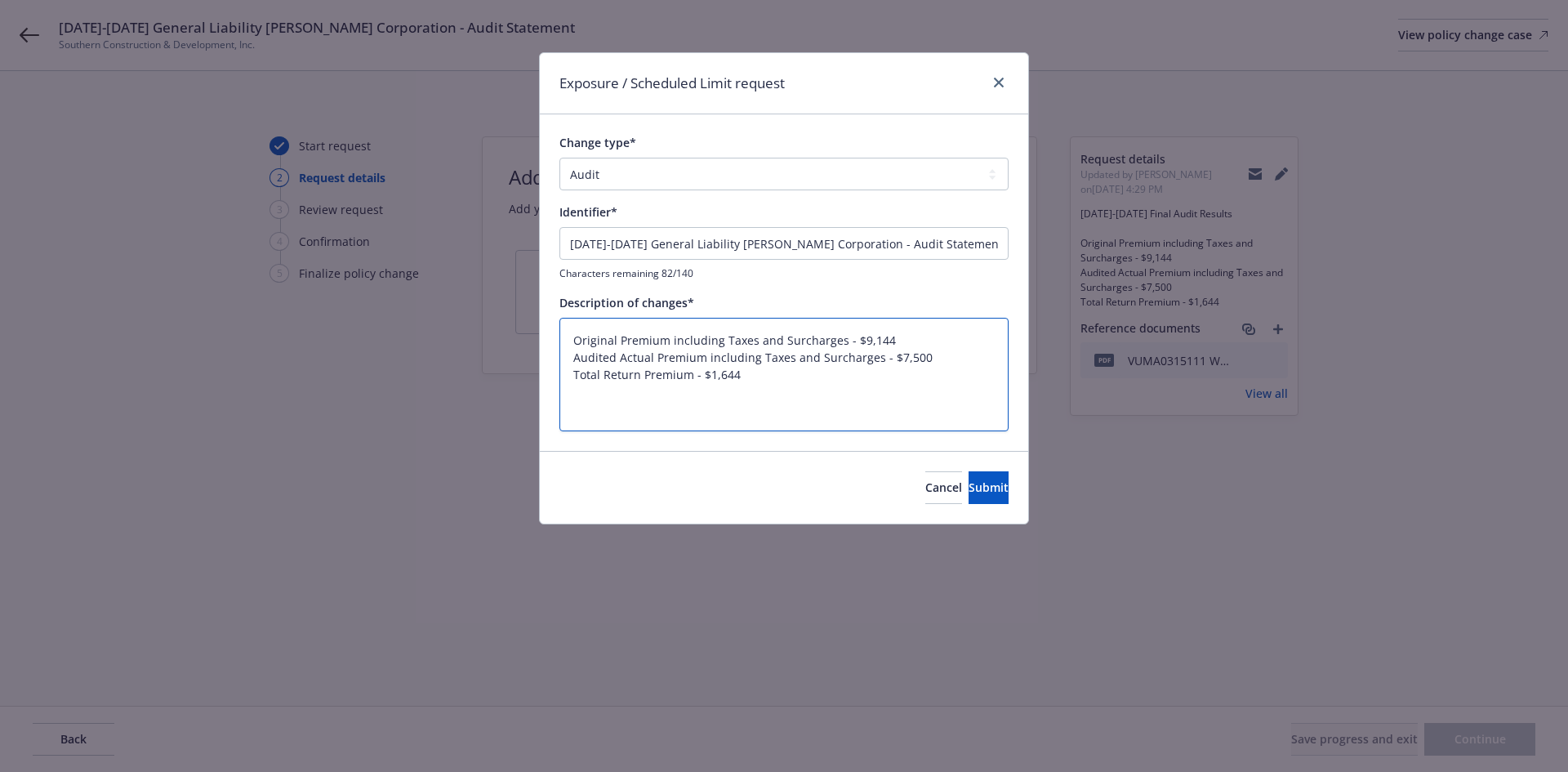
type textarea "Original Premium including Taxes and Surcharges - $9,144 Audited Actual Premium…"
click at [798, 243] on input "06/01/2024-08/19/2025 General Liability W.R. Berkley Corporation - Audit Statem…" at bounding box center [784, 243] width 449 height 33
paste input "Final Audit Results"
type textarea "x"
type input "06/01/2024-08/19/2025 Final Audit Results"
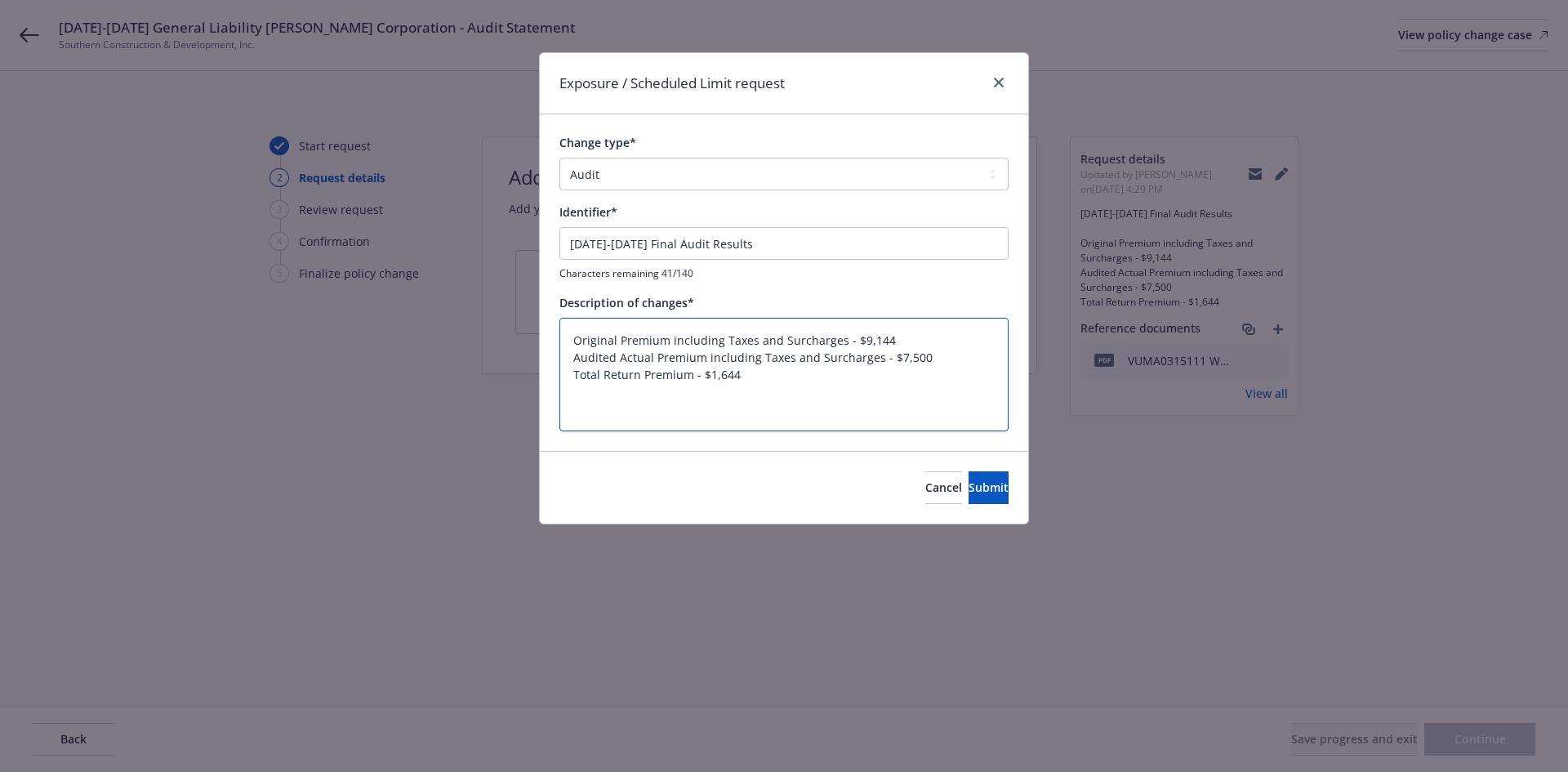
click at [568, 374] on textarea "Original Premium including Taxes and Surcharges - $9,144 Audited Actual Premium…" at bounding box center [784, 374] width 449 height 114
type textarea "x"
type textarea "Original Premium including Taxes and Surcharges - $9,144 Audited Actual Premium…"
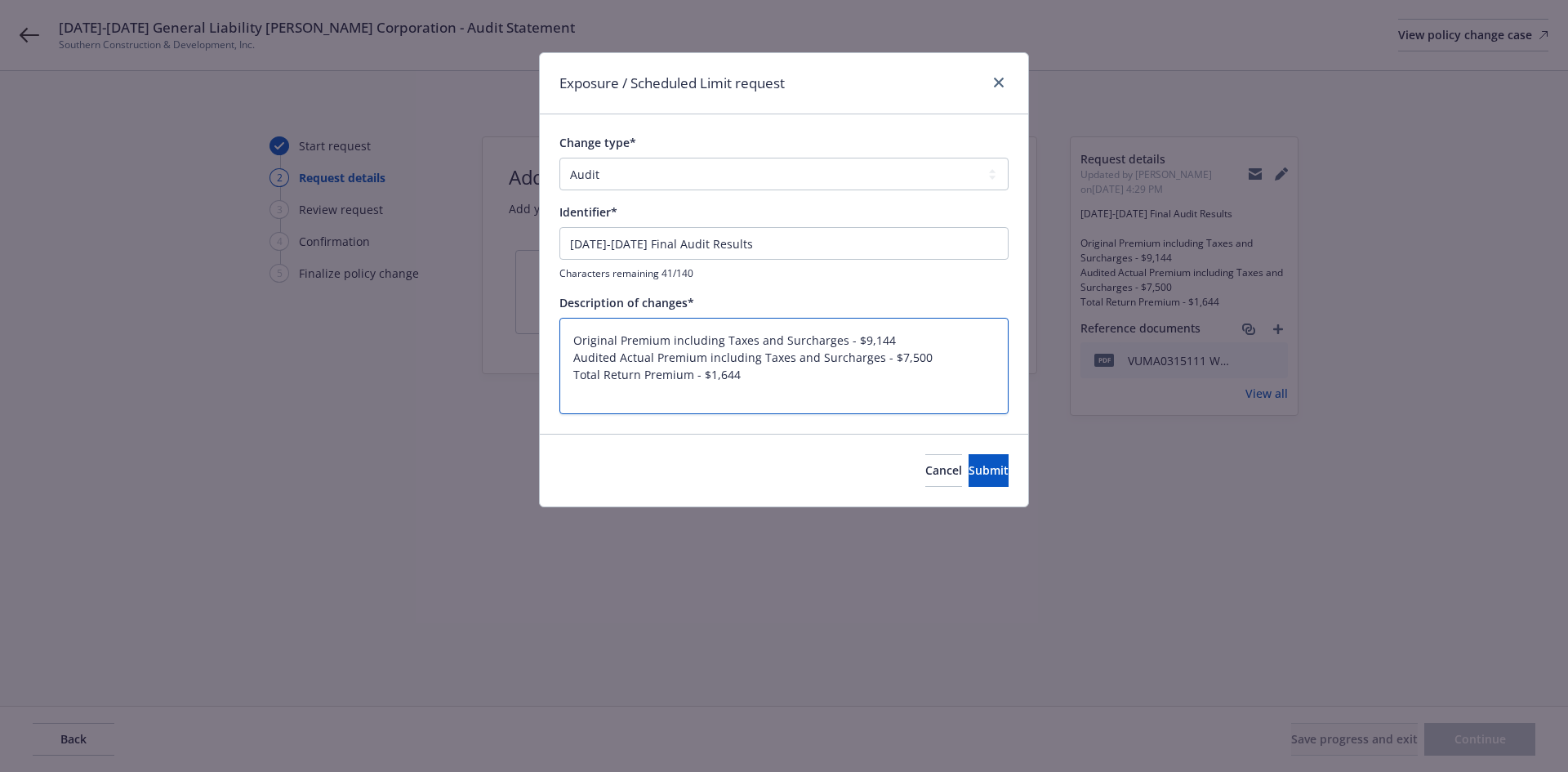
type textarea "x"
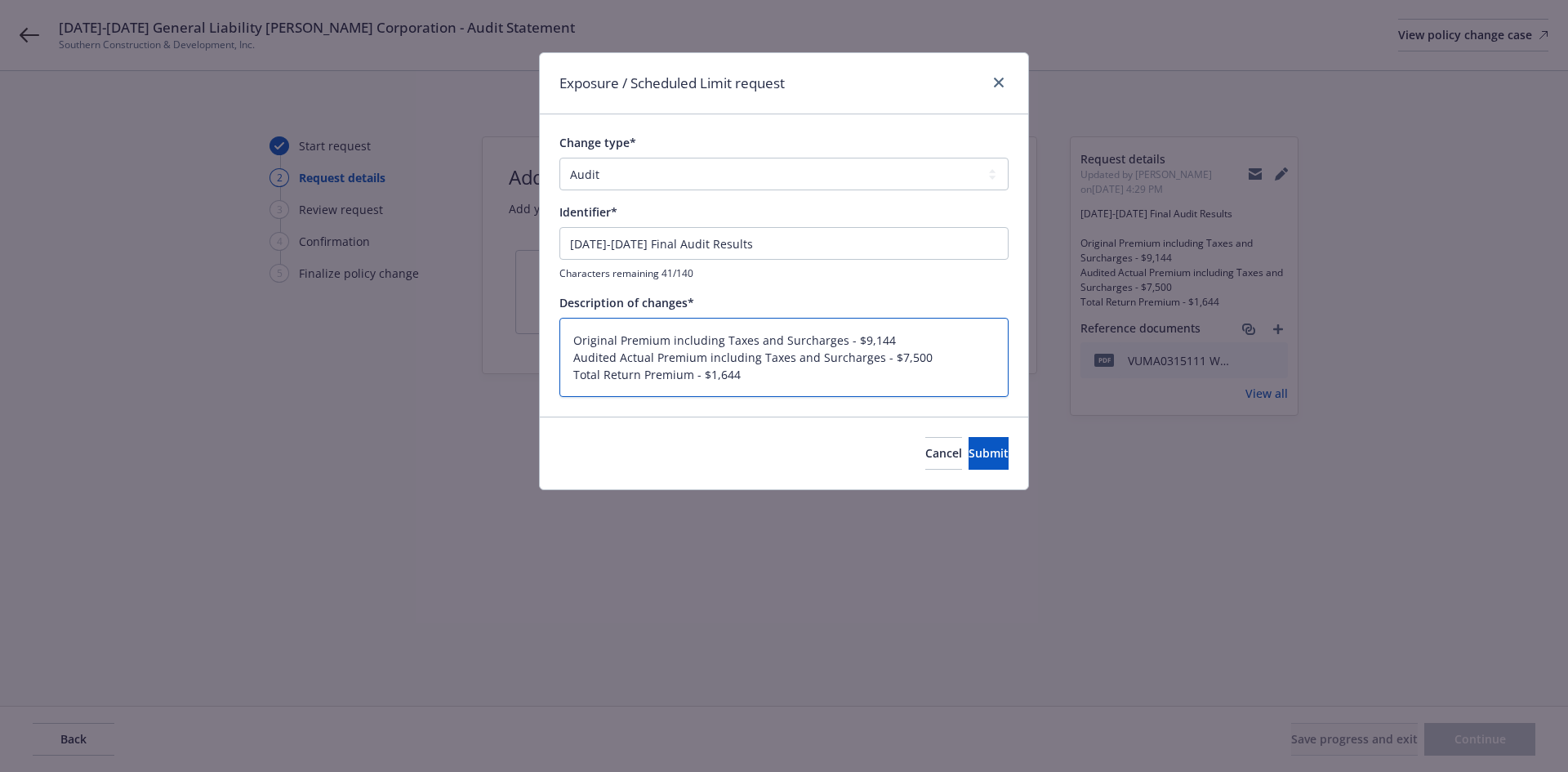
click at [762, 379] on textarea "Original Premium including Taxes and Surcharges - $9,144 Audited Actual Premium…" at bounding box center [784, 357] width 449 height 79
type textarea "Original Premium including Taxes and Surcharges - $9,144 Audited Actual Premium…"
click at [960, 352] on textarea "Original Premium including Taxes and Surcharges - $9,144 Audited Actual Premium…" at bounding box center [784, 357] width 449 height 79
click at [984, 451] on button "Submit" at bounding box center [988, 453] width 40 height 33
type textarea "x"
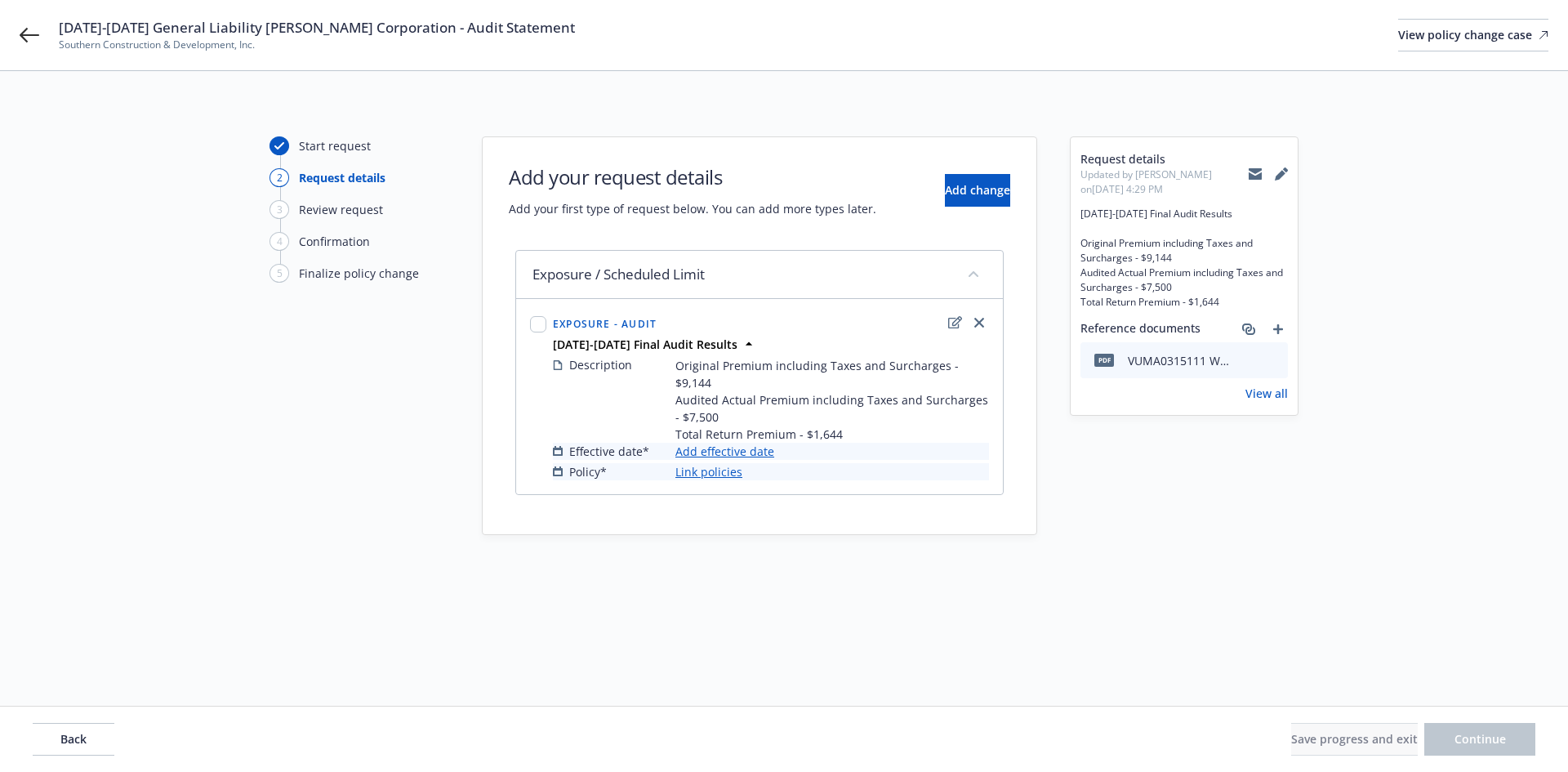
click at [757, 443] on link "Add effective date" at bounding box center [725, 451] width 99 height 17
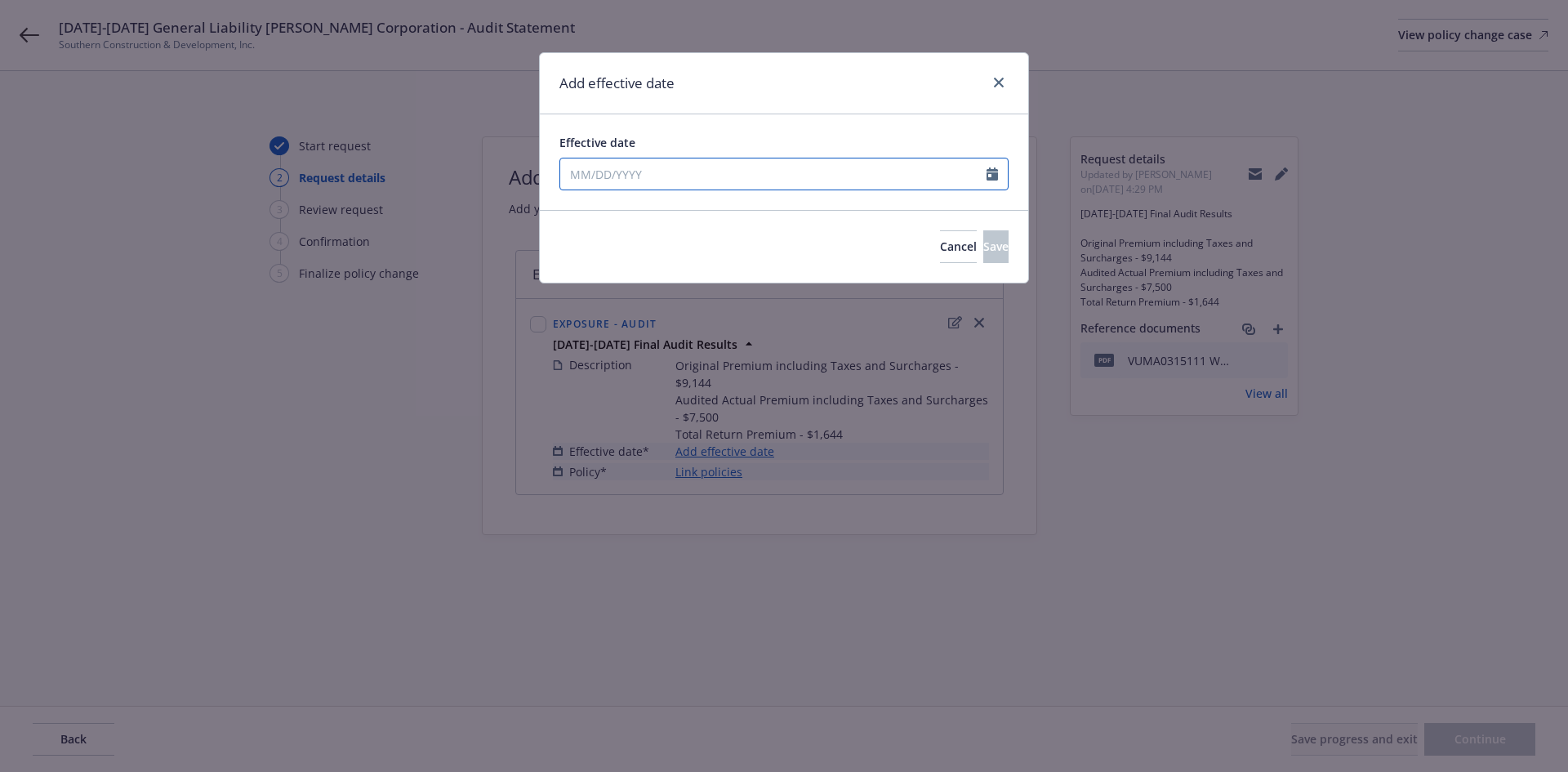
select select "9"
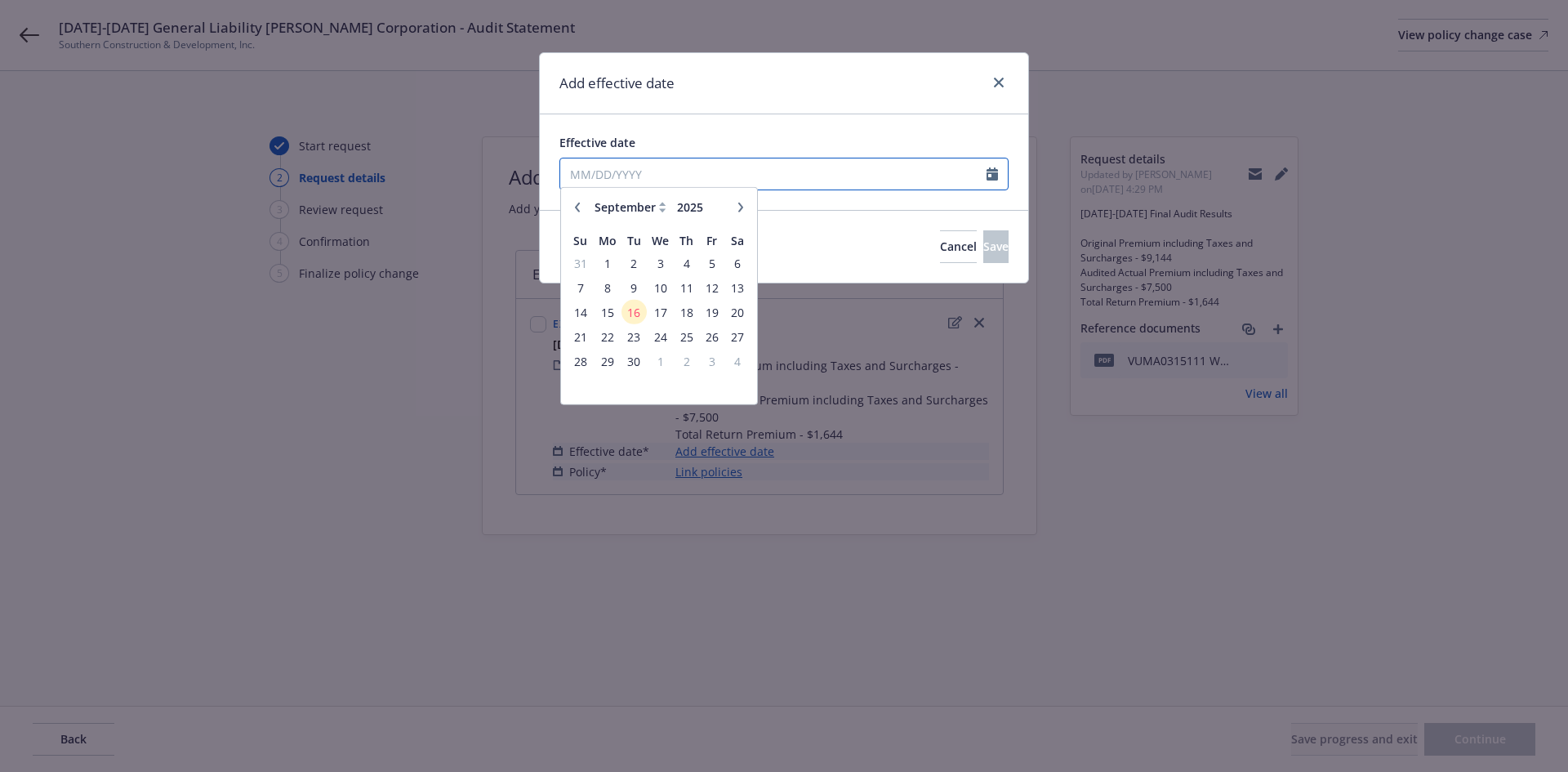
click at [688, 173] on input "Effective date" at bounding box center [773, 173] width 427 height 31
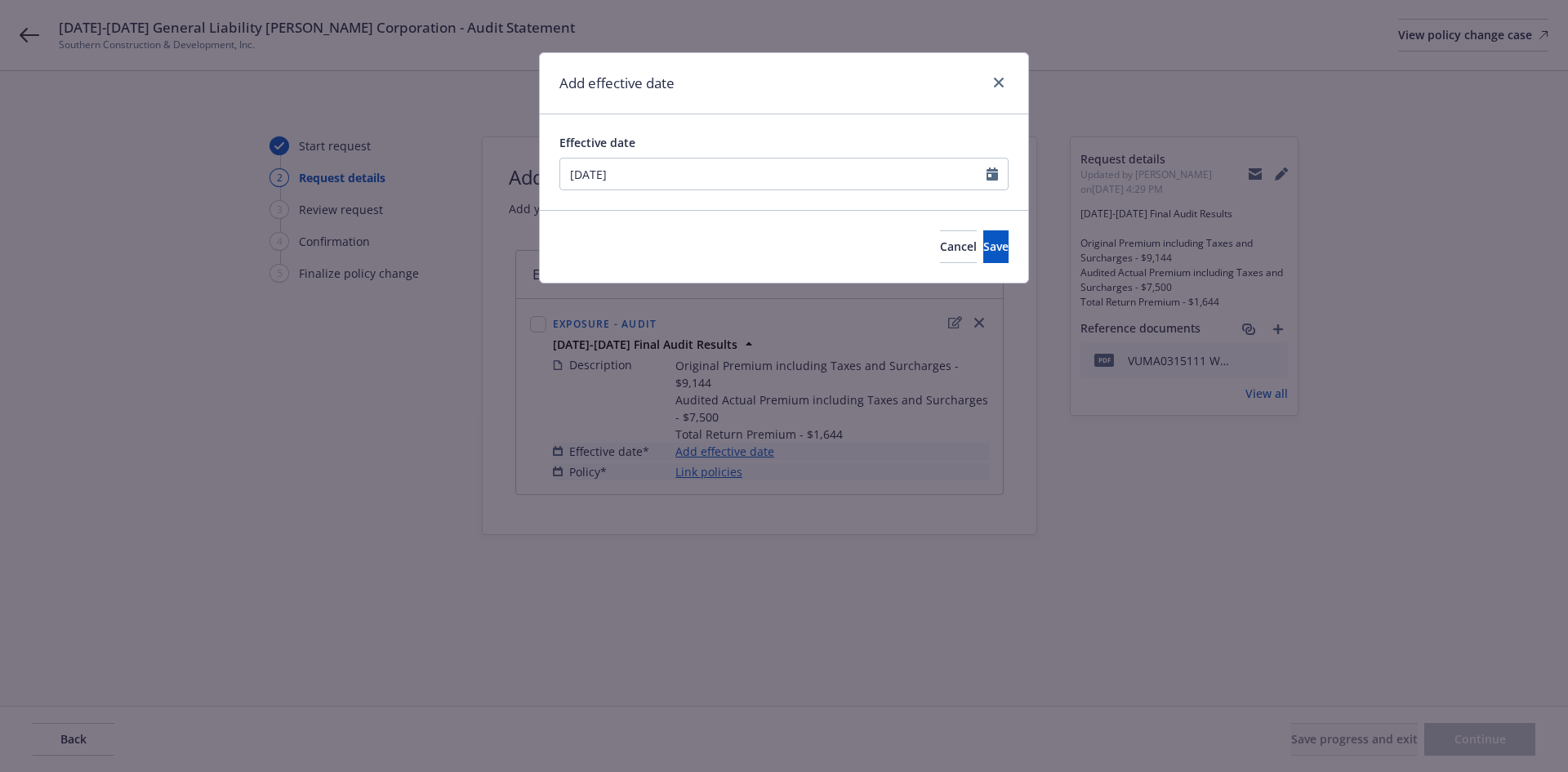
type input "06/01/2024"
click at [715, 142] on div "Effective date" at bounding box center [784, 142] width 449 height 17
click at [984, 241] on button "Save" at bounding box center [996, 246] width 26 height 33
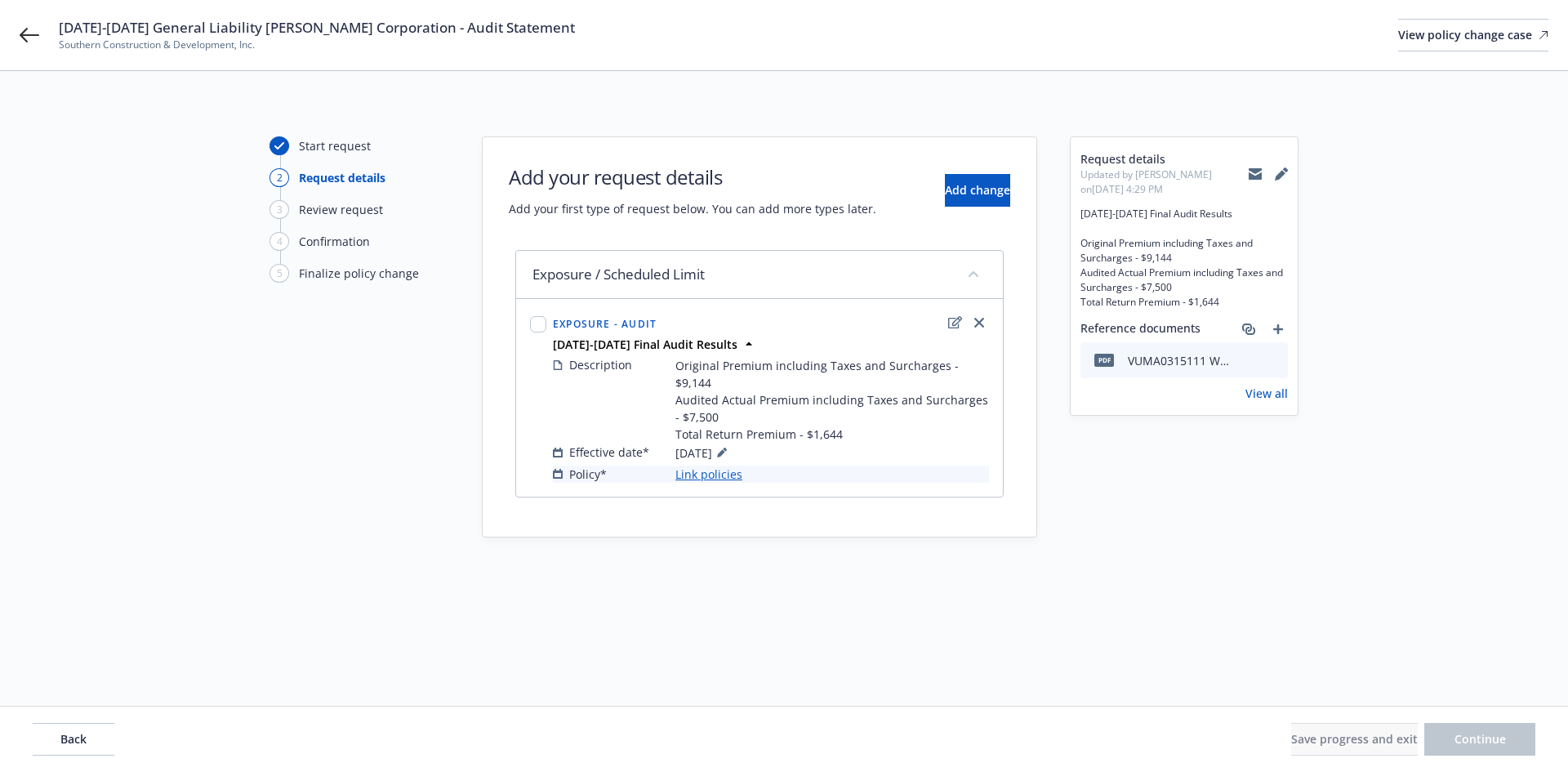
click at [728, 466] on link "Link policies" at bounding box center [709, 474] width 67 height 17
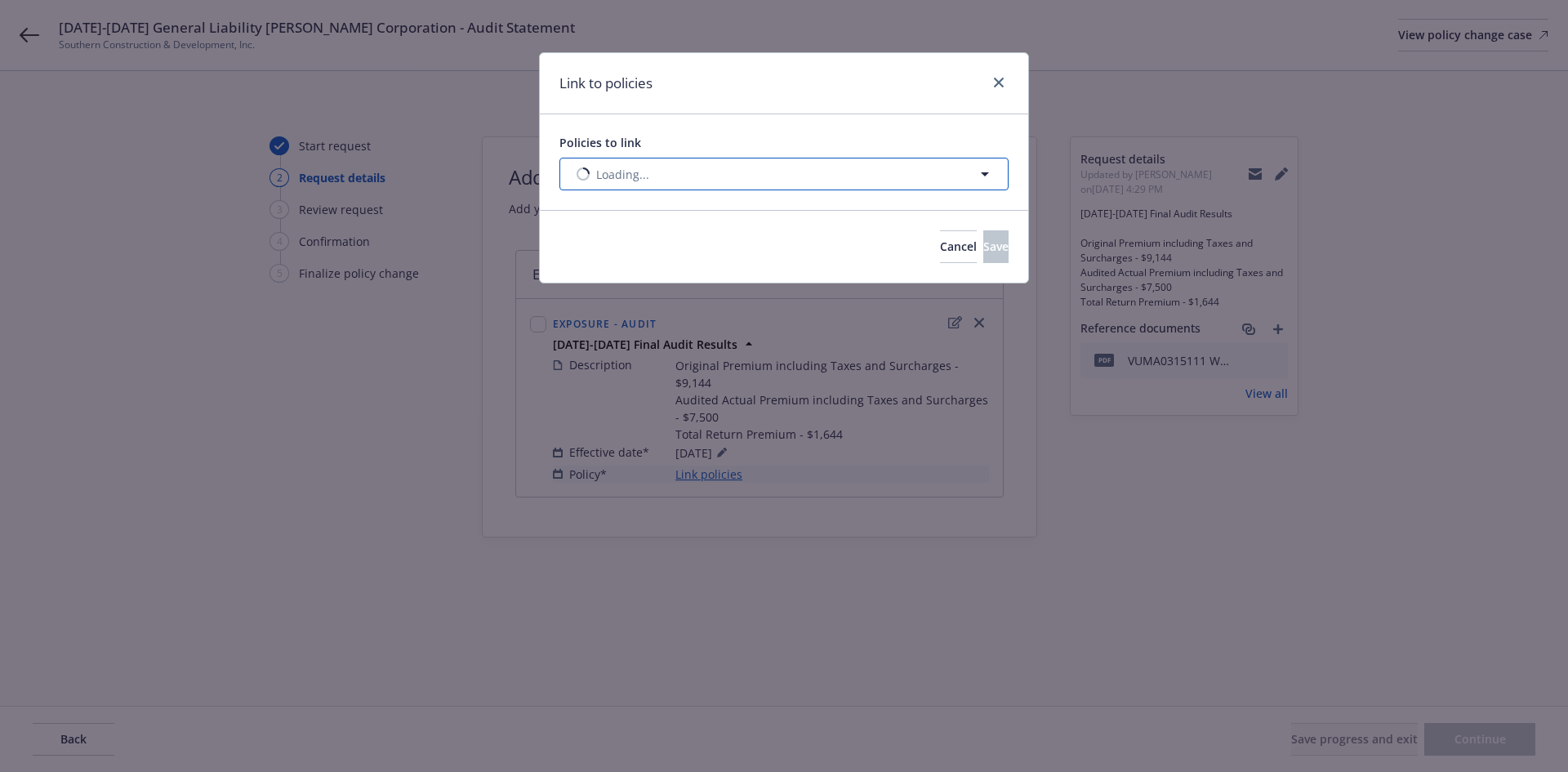
click at [798, 172] on button "Loading..." at bounding box center [784, 173] width 449 height 33
click at [924, 217] on select "All Active Upcoming Expired Cancelled" at bounding box center [927, 214] width 93 height 26
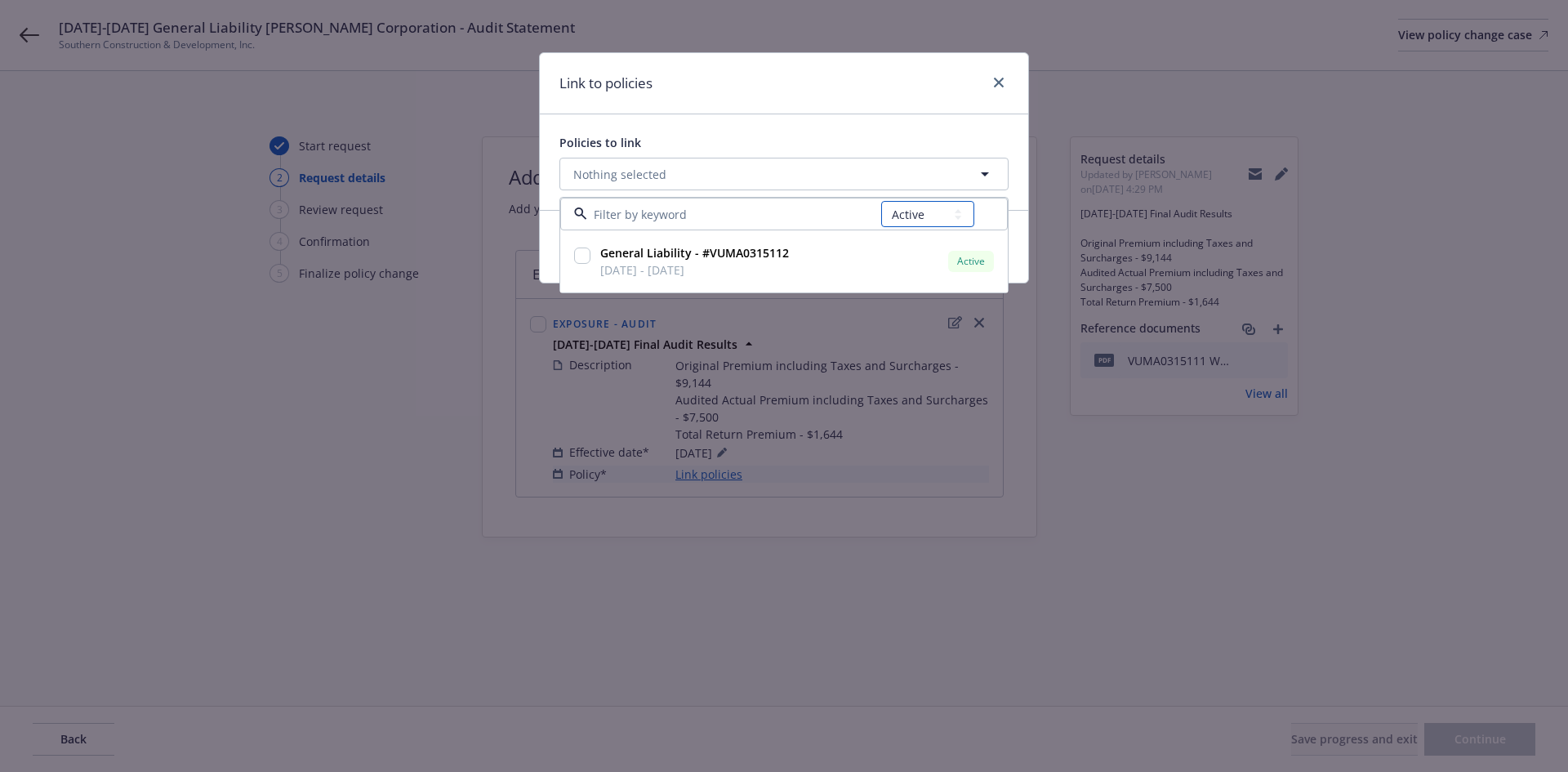
select select "EXPIRED"
click at [882, 201] on select "All Active Upcoming Expired Cancelled" at bounding box center [927, 214] width 93 height 26
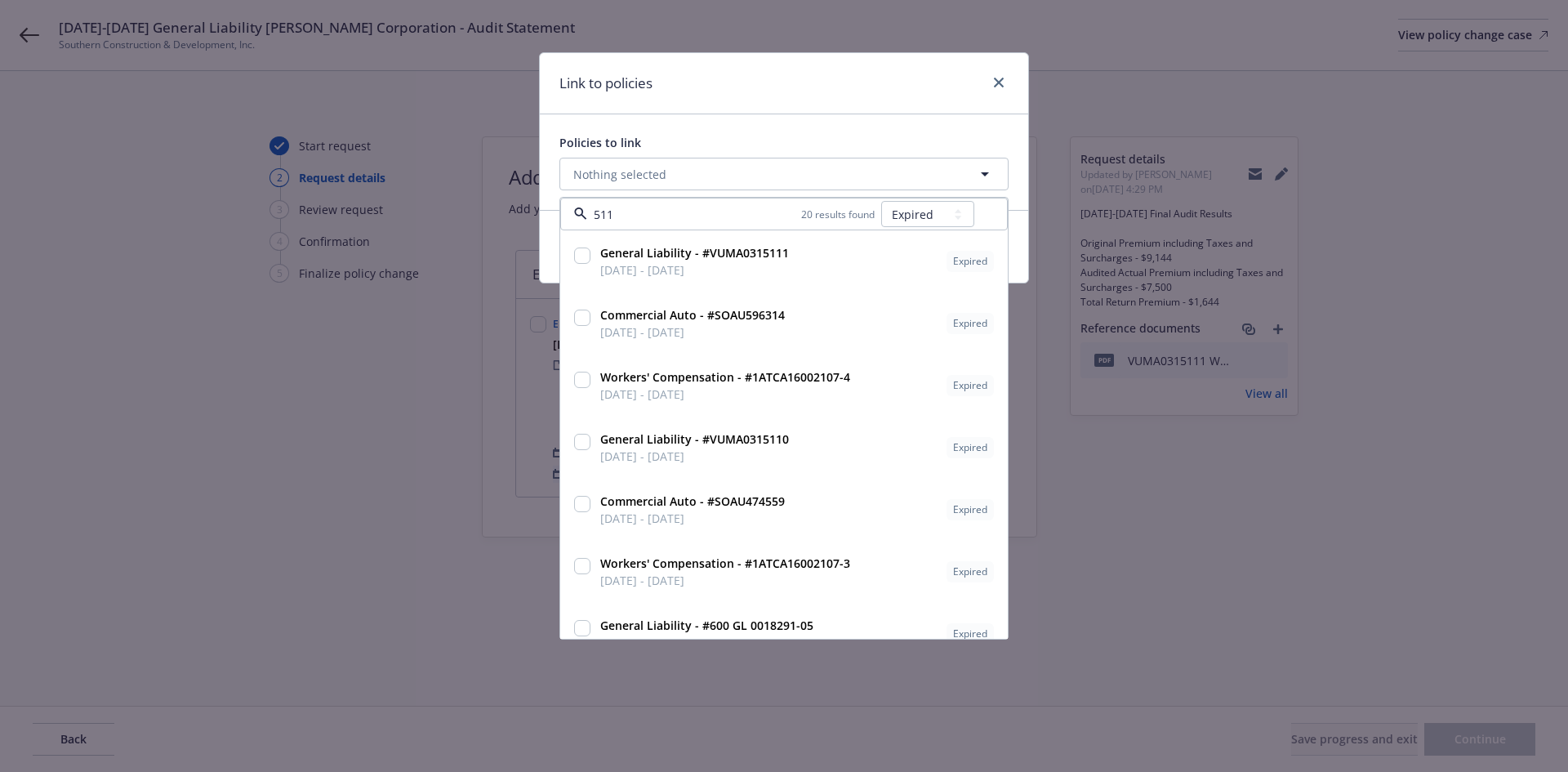
type input "5111"
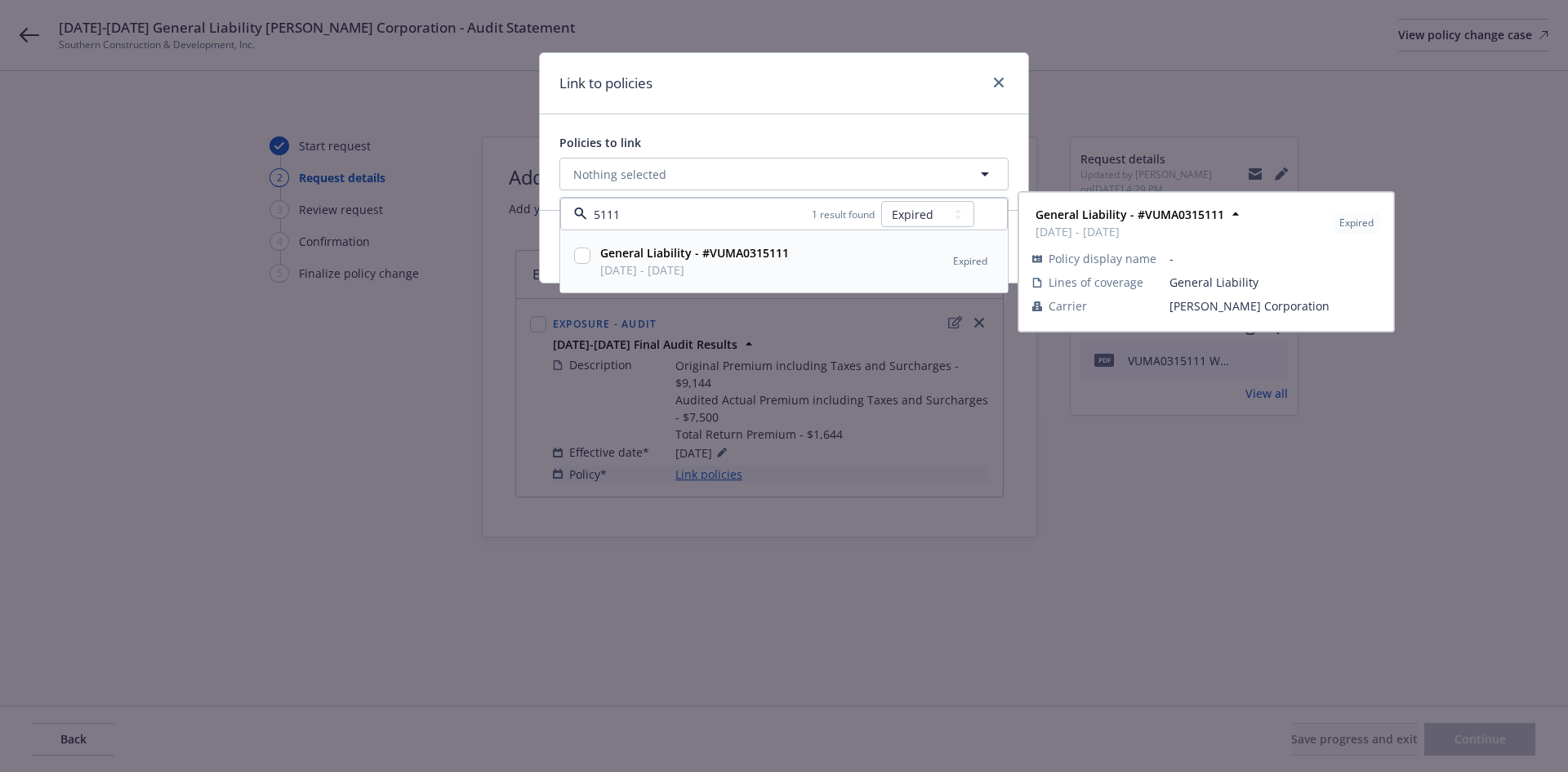
click at [757, 253] on strong "General Liability - #VUMA0315111" at bounding box center [694, 253] width 188 height 16
checkbox input "true"
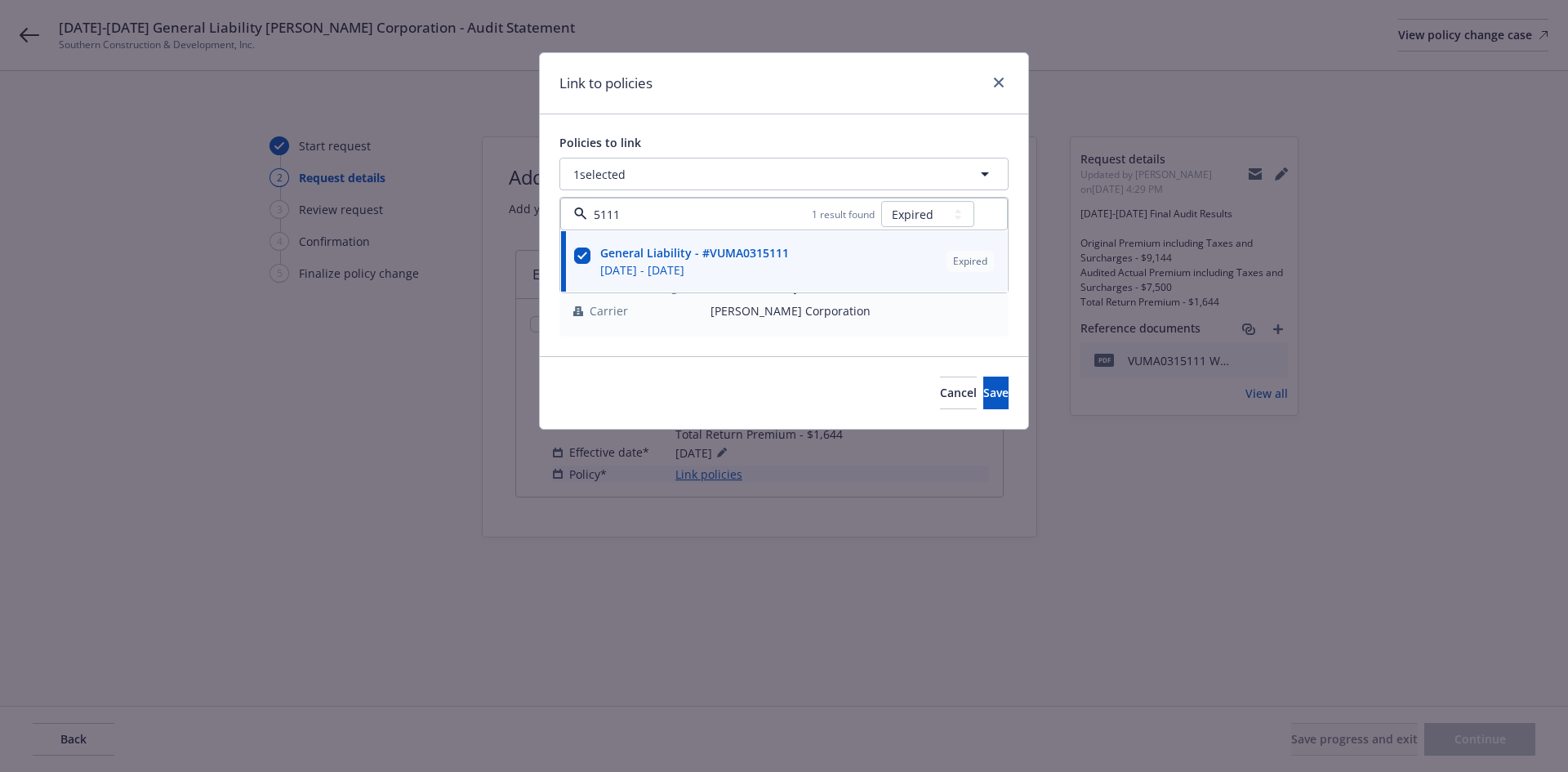
type input "5111"
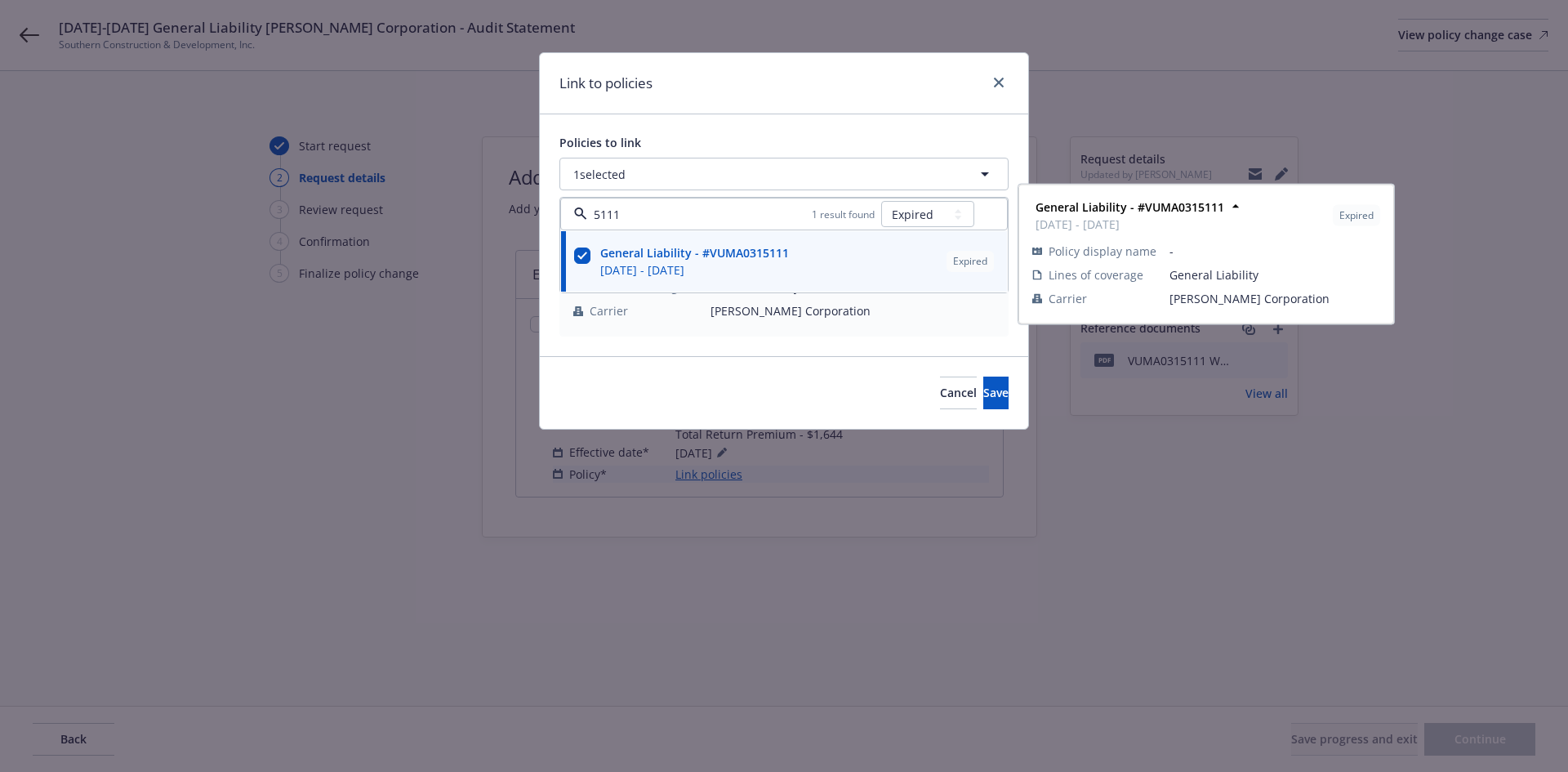
click at [679, 334] on div "General Liability - #VUMA0315111 06/01/2024 - 08/19/2025 Expired Policy display…" at bounding box center [784, 267] width 448 height 138
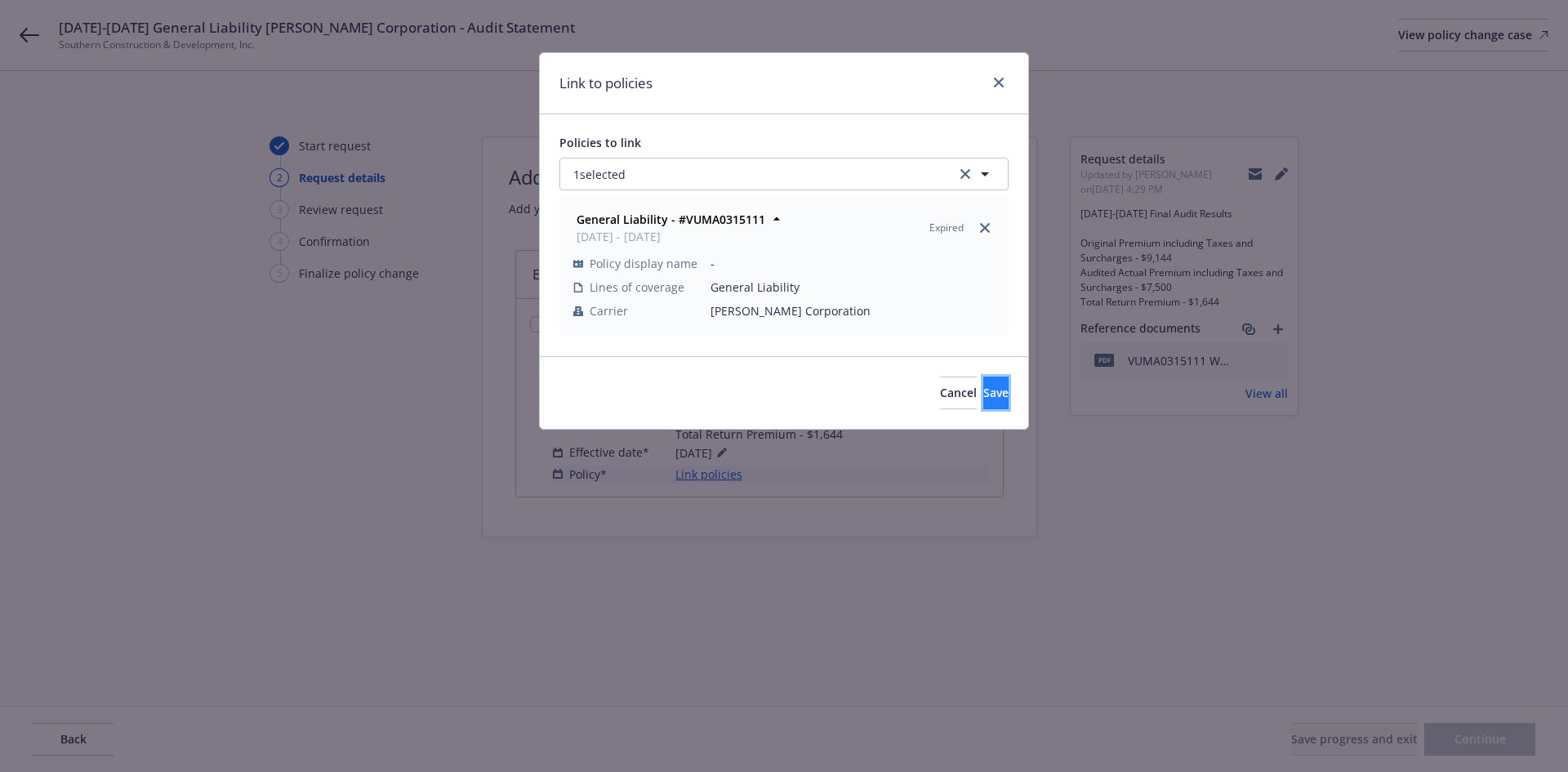
click at [984, 390] on button "Save" at bounding box center [996, 393] width 26 height 33
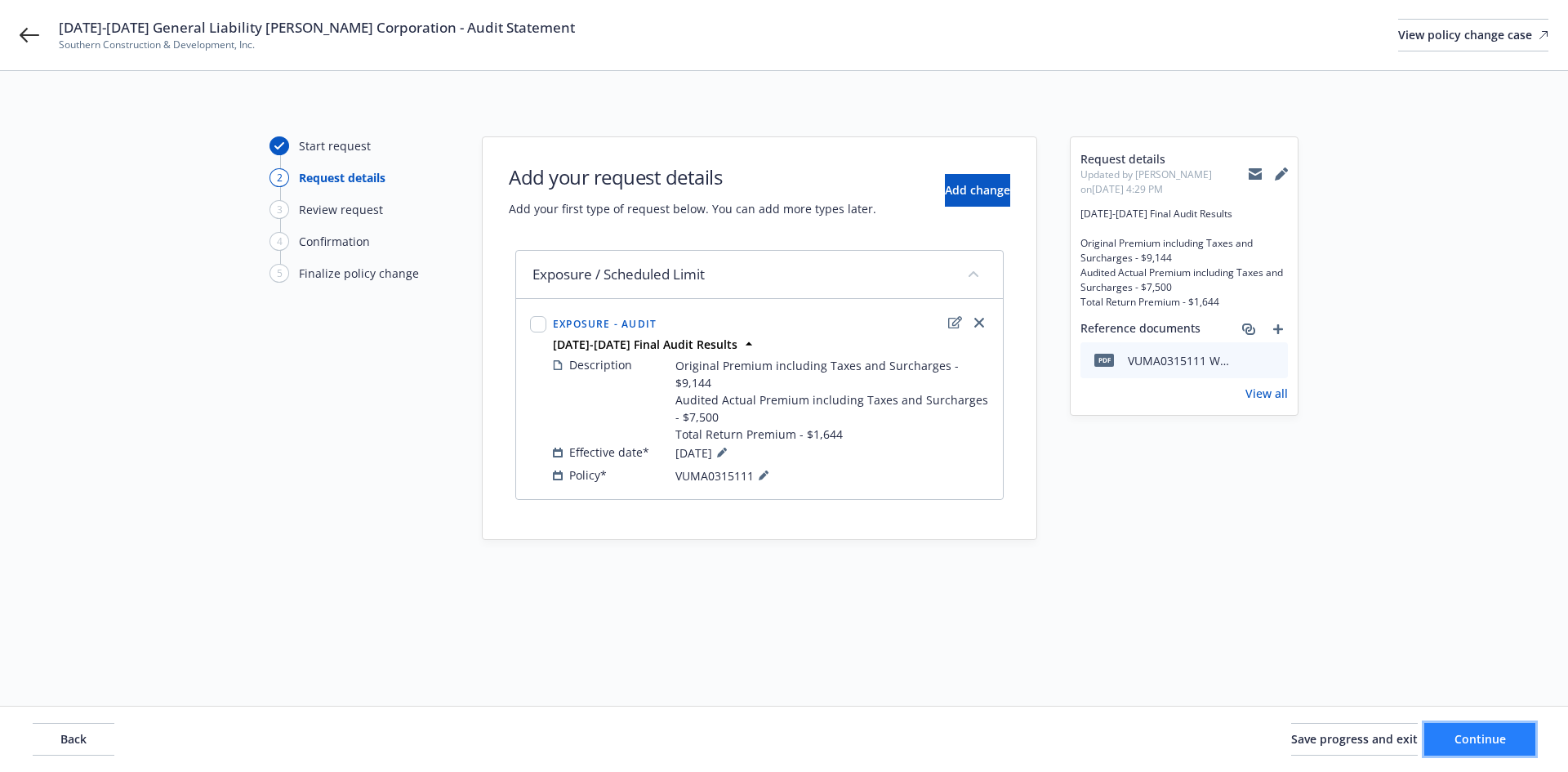
click at [1468, 734] on span "Continue" at bounding box center [1480, 739] width 51 height 16
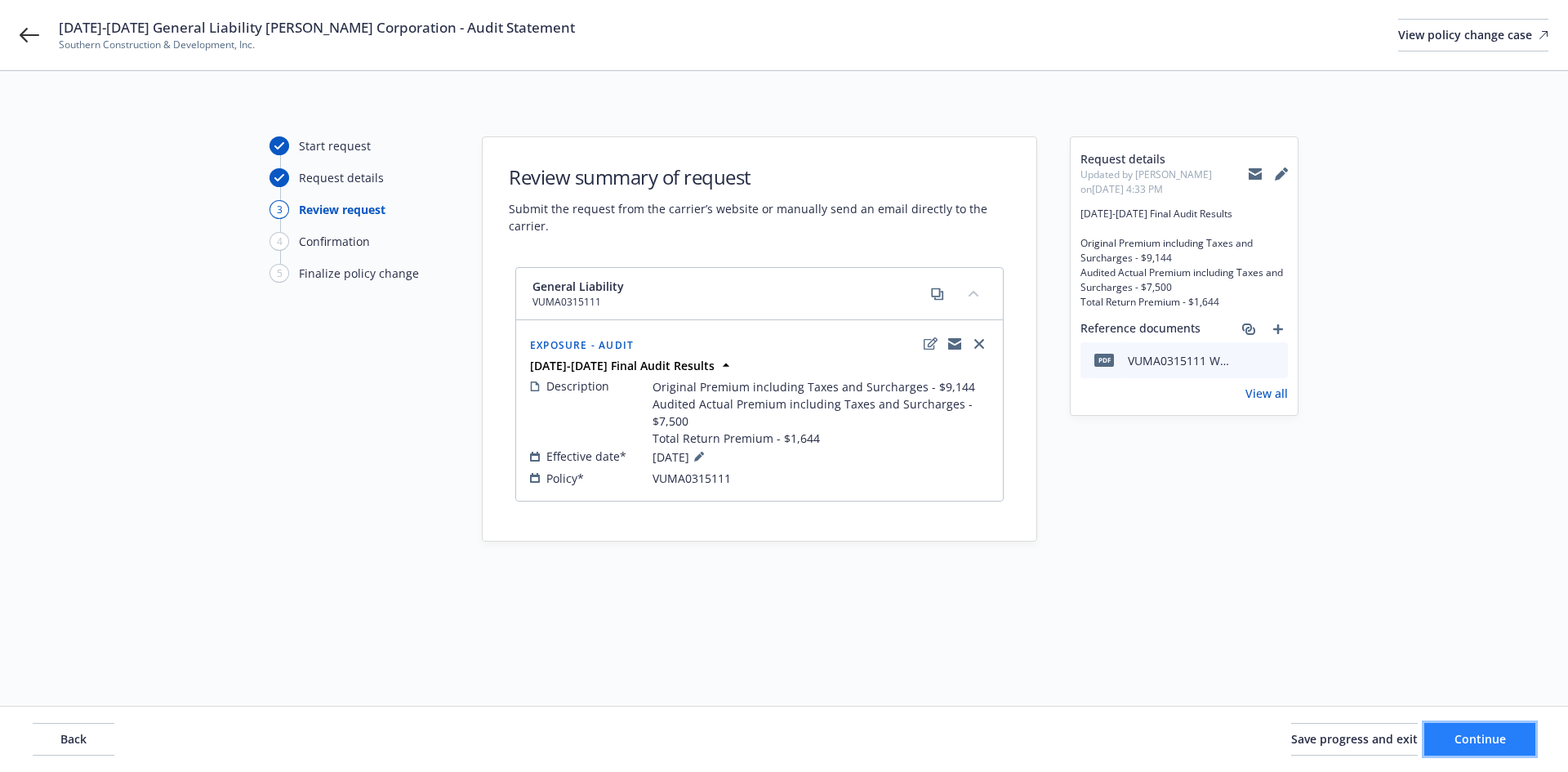
click at [1498, 733] on span "Continue" at bounding box center [1480, 739] width 51 height 16
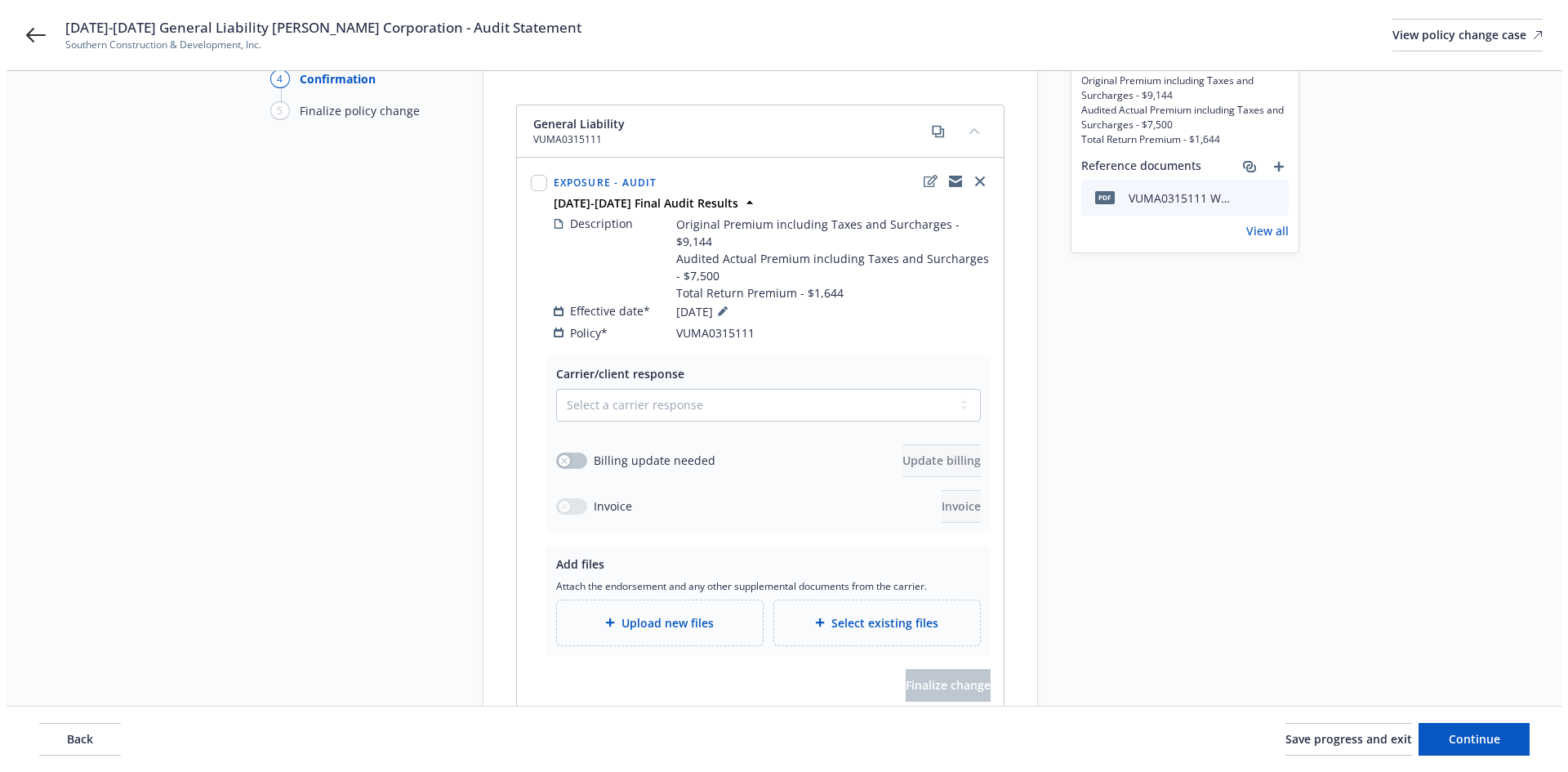
scroll to position [164, 0]
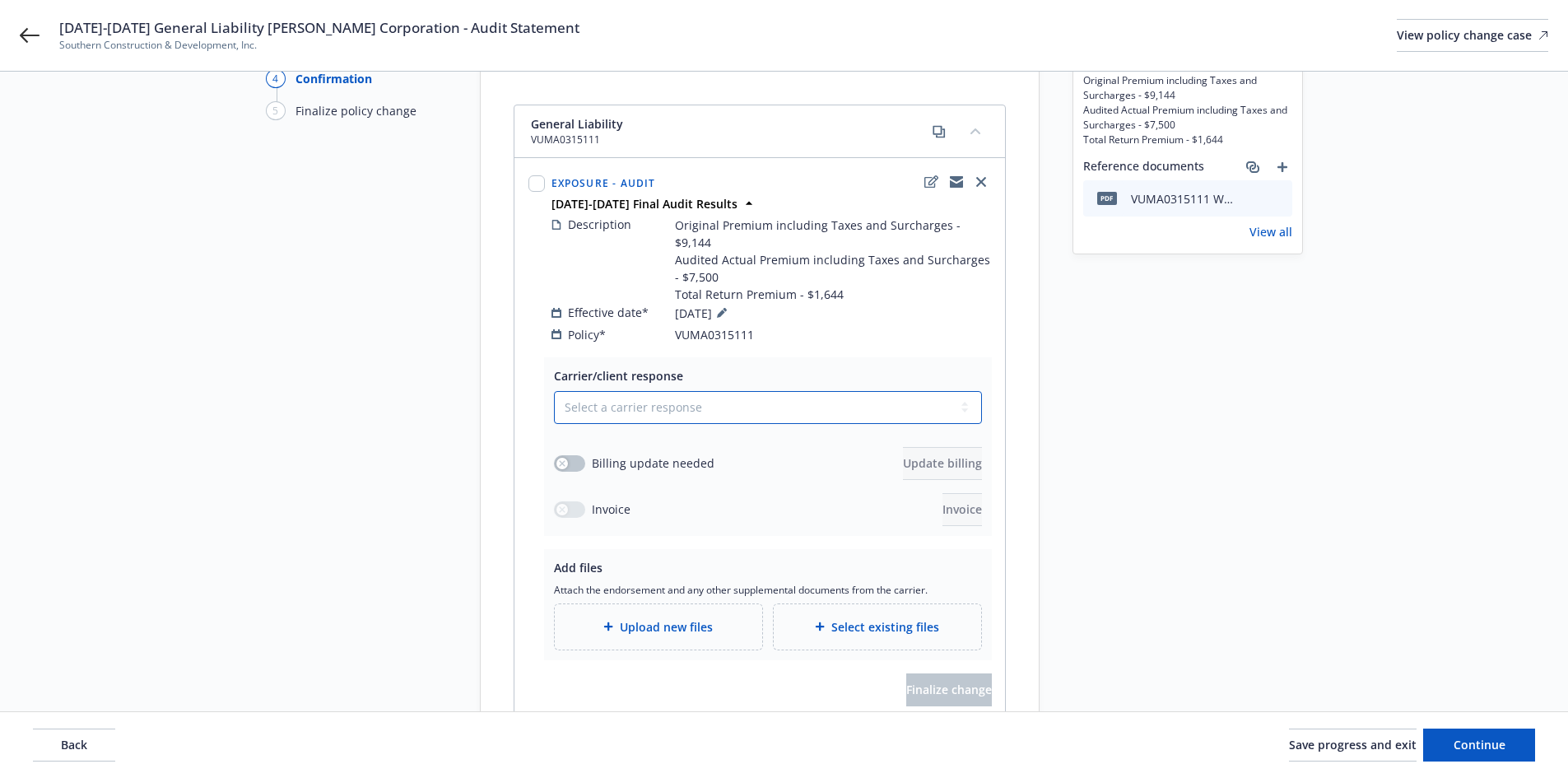
click at [708, 391] on select "Select a carrier response Accepted Accepted with revision No endorsement needed…" at bounding box center [768, 407] width 428 height 33
select select "ACCEPTED"
click at [554, 391] on select "Select a carrier response Accepted Accepted with revision No endorsement needed…" at bounding box center [768, 407] width 428 height 33
click at [577, 455] on button "button" at bounding box center [569, 463] width 31 height 17
click at [903, 455] on span "Update billing" at bounding box center [942, 463] width 79 height 16
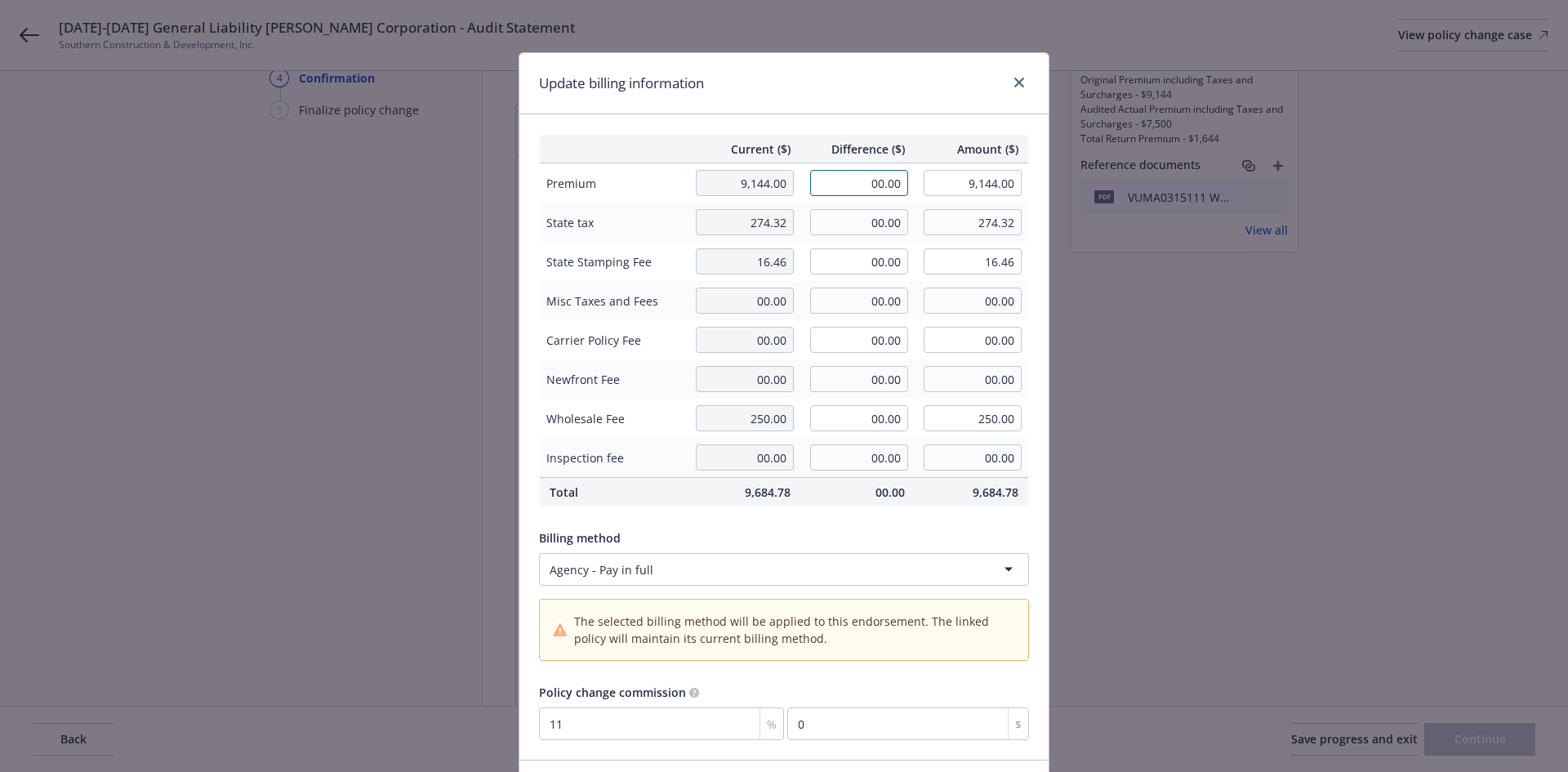
click at [846, 185] on input "00.00" at bounding box center [859, 183] width 98 height 26
type input "-1,644.00"
type input "7,500.00"
type input "-180.84"
click at [837, 107] on div "Update billing information" at bounding box center [783, 84] width 529 height 62
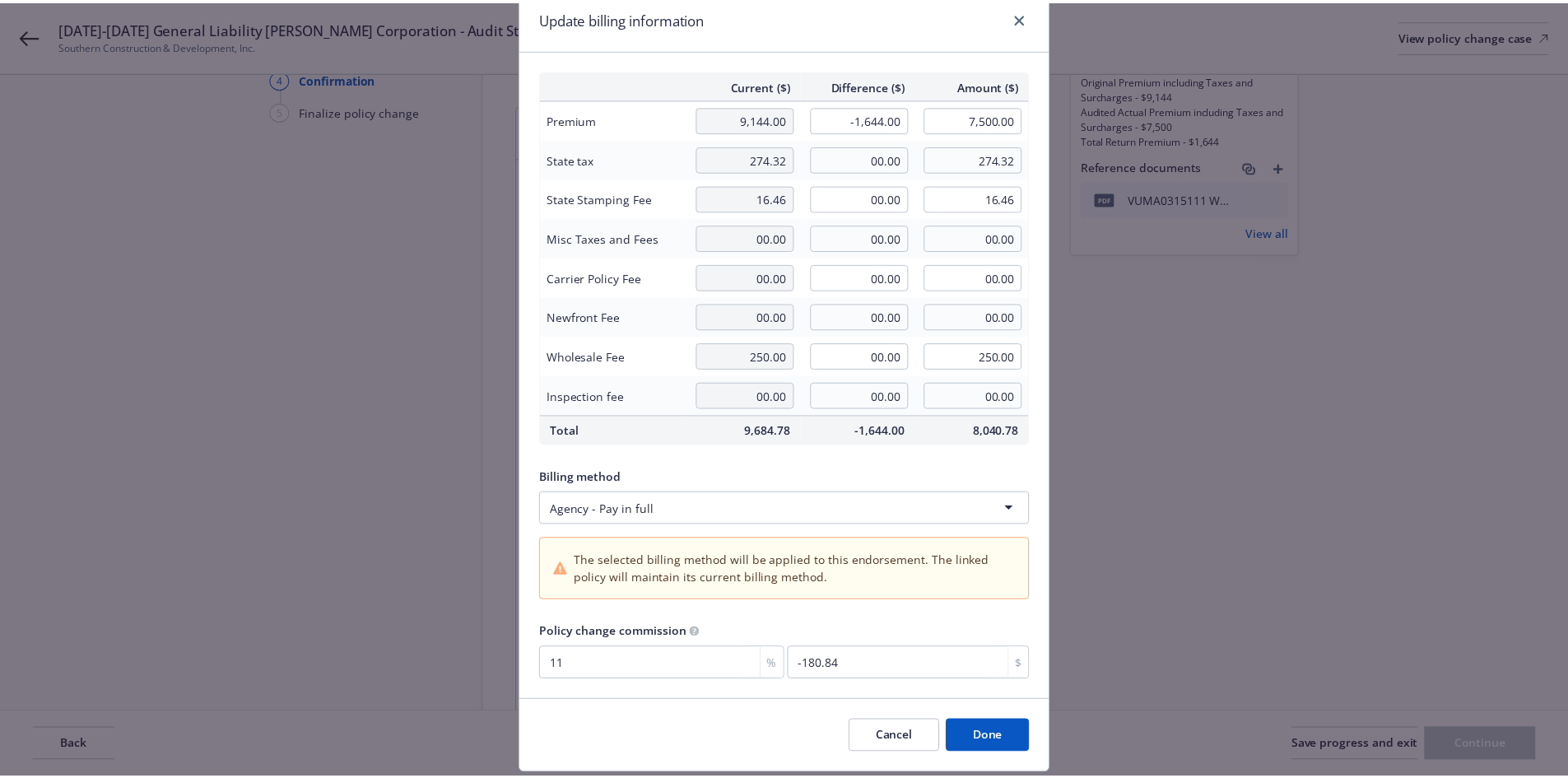
scroll to position [114, 0]
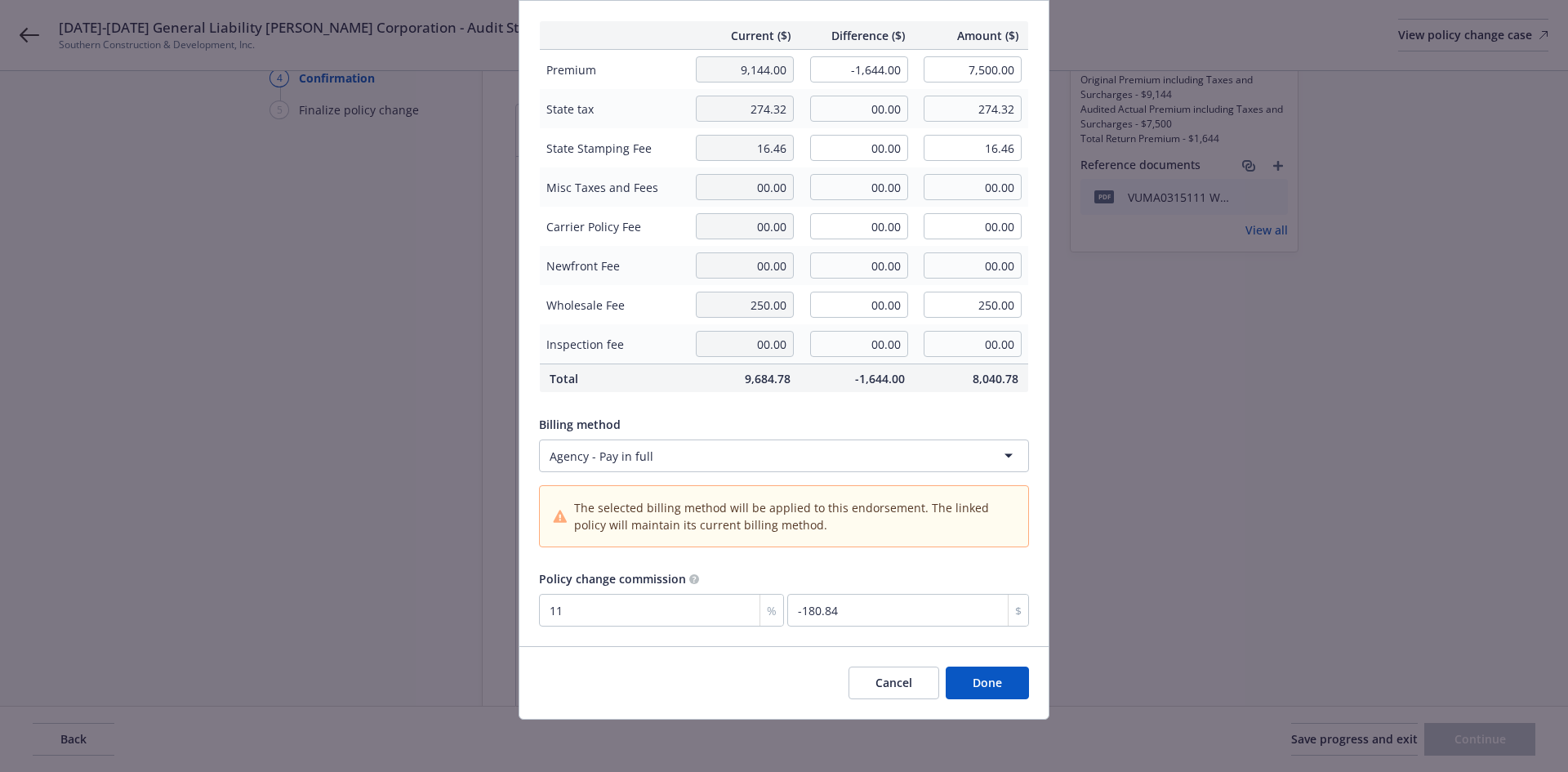
click at [1007, 687] on button "Done" at bounding box center [987, 682] width 84 height 33
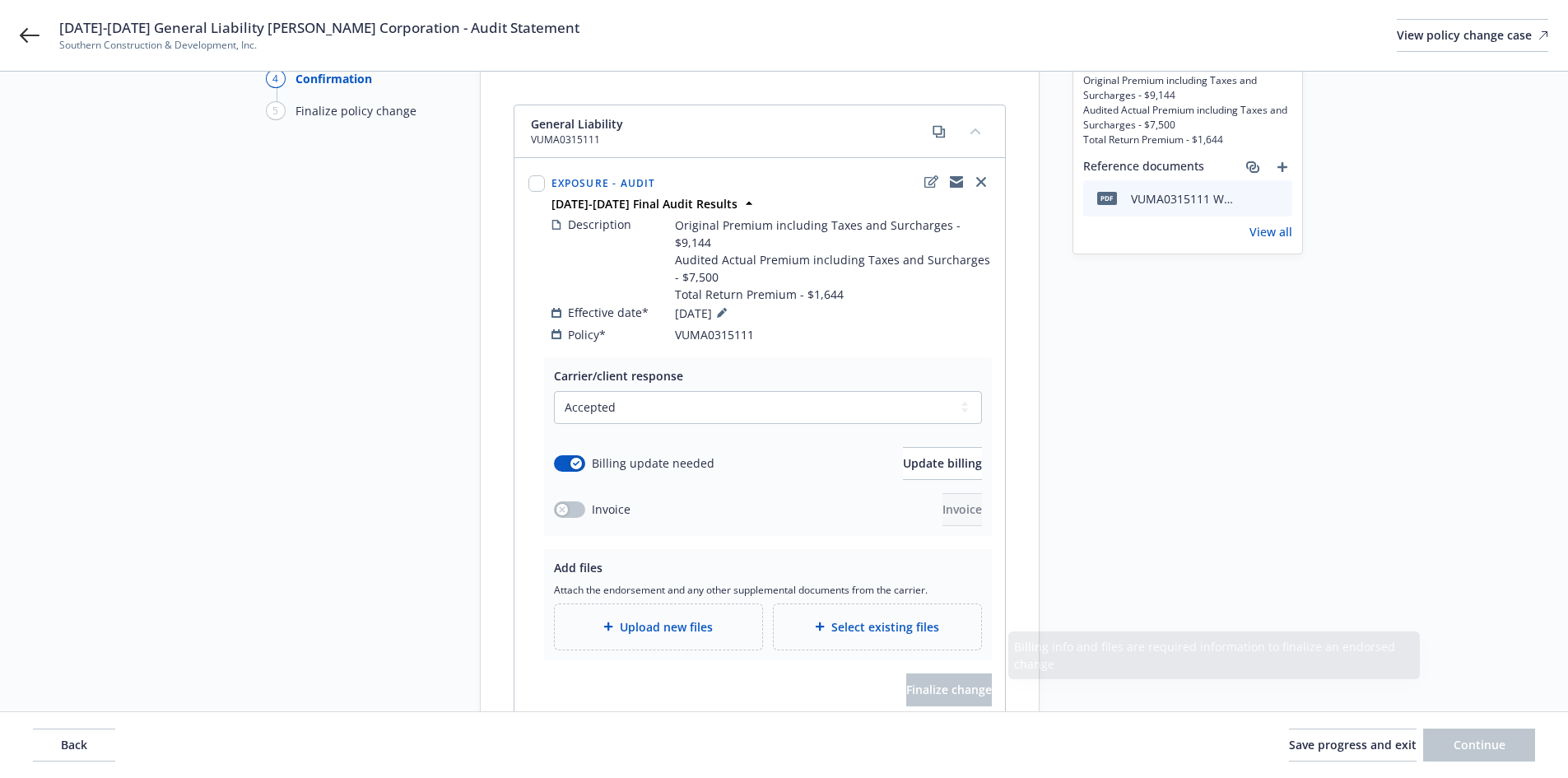
click at [686, 618] on span "Upload new files" at bounding box center [666, 626] width 93 height 17
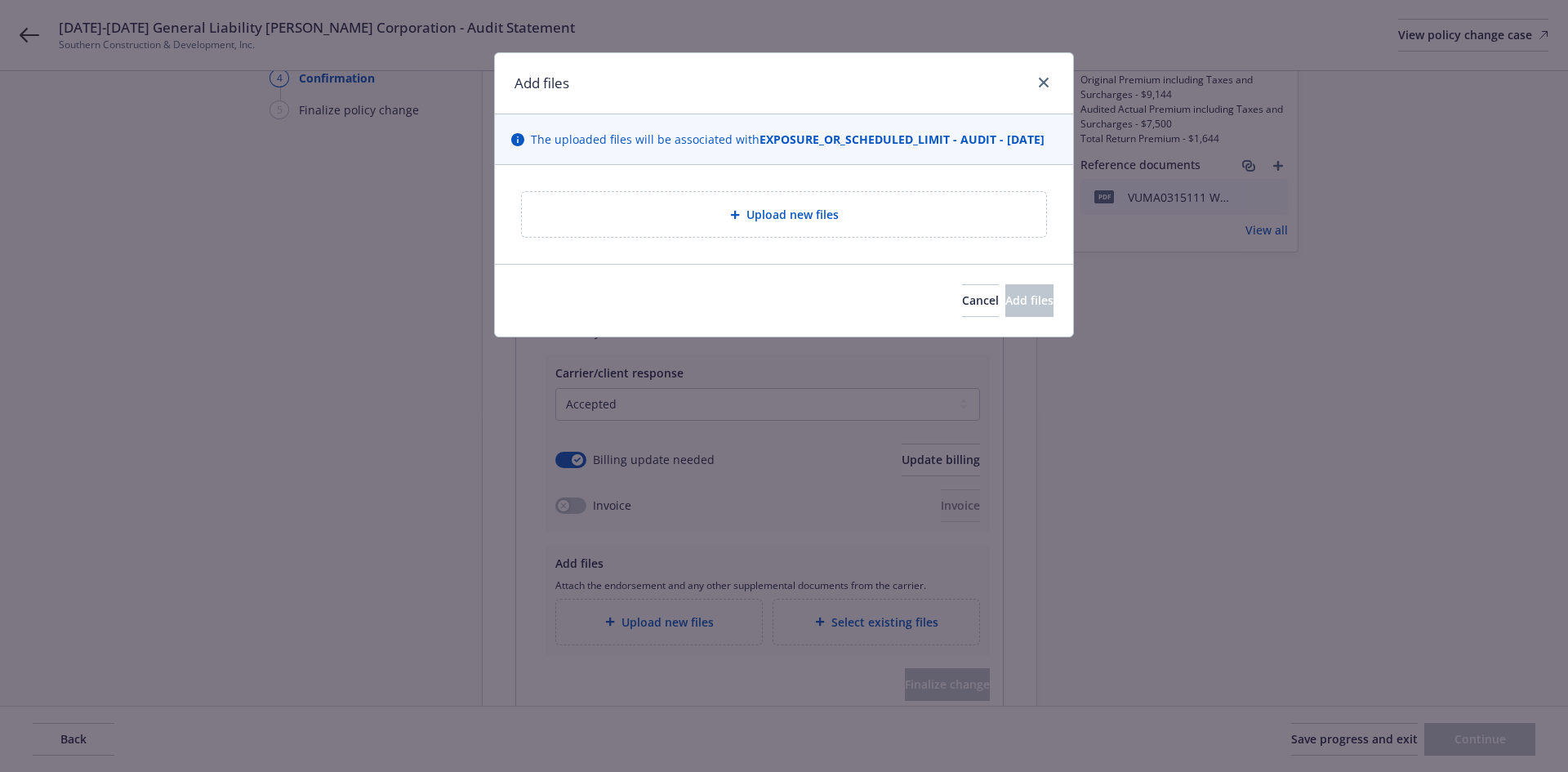
click at [864, 224] on div "Upload new files" at bounding box center [784, 214] width 498 height 18
type textarea "x"
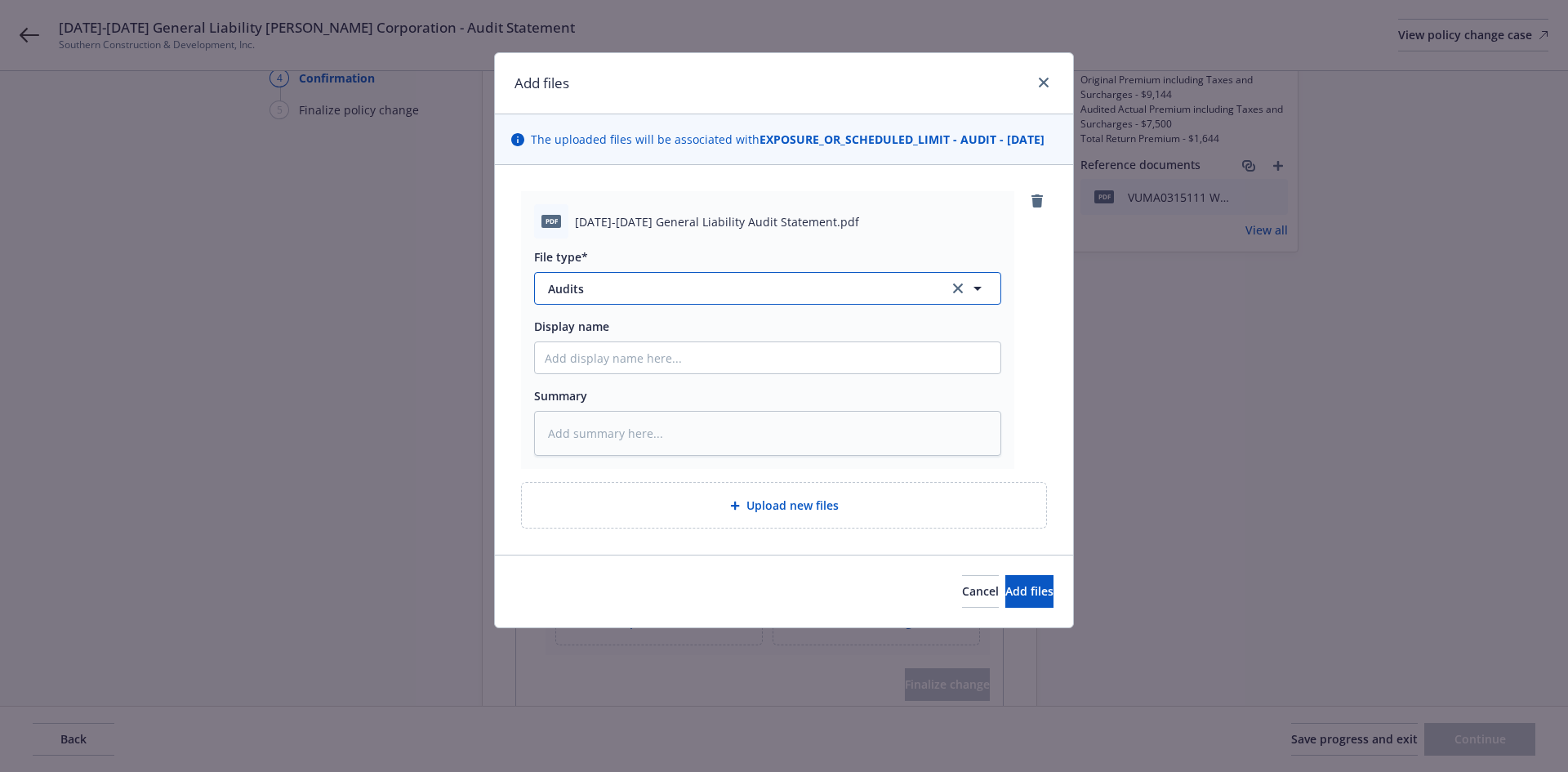
click at [743, 298] on span "Audits" at bounding box center [737, 288] width 378 height 17
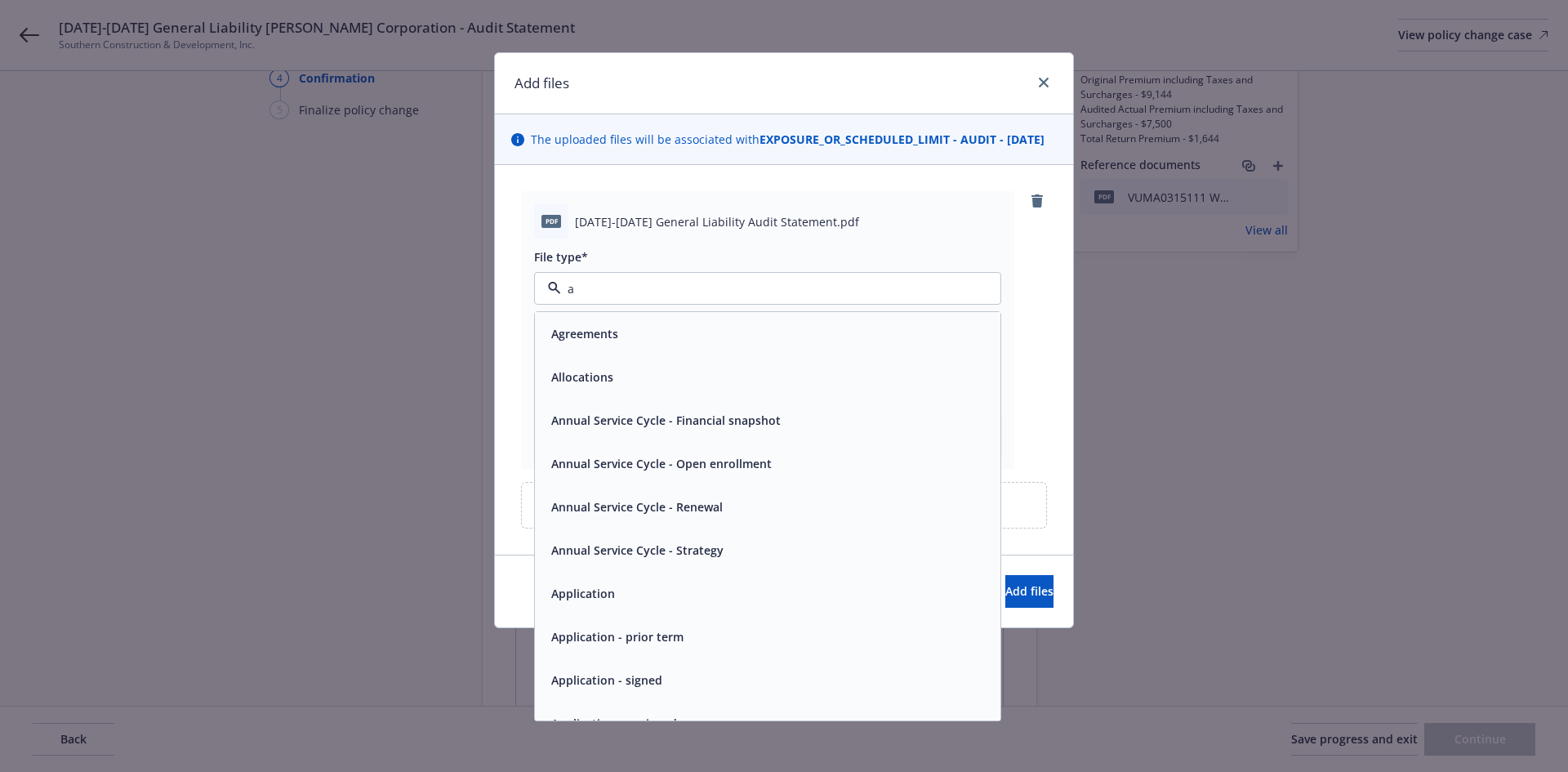
type input "au"
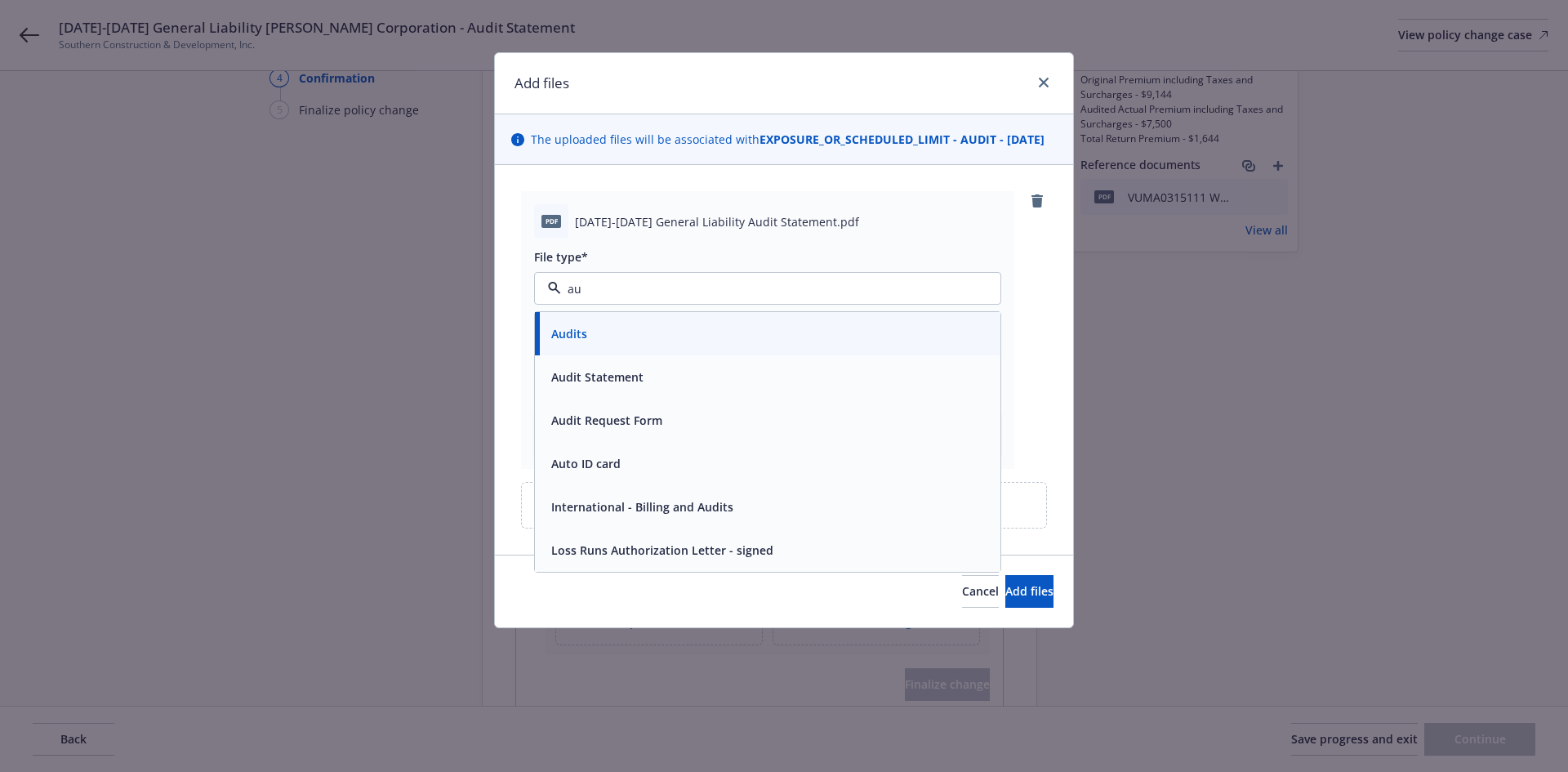
click at [692, 388] on div "Audit Statement" at bounding box center [767, 377] width 446 height 24
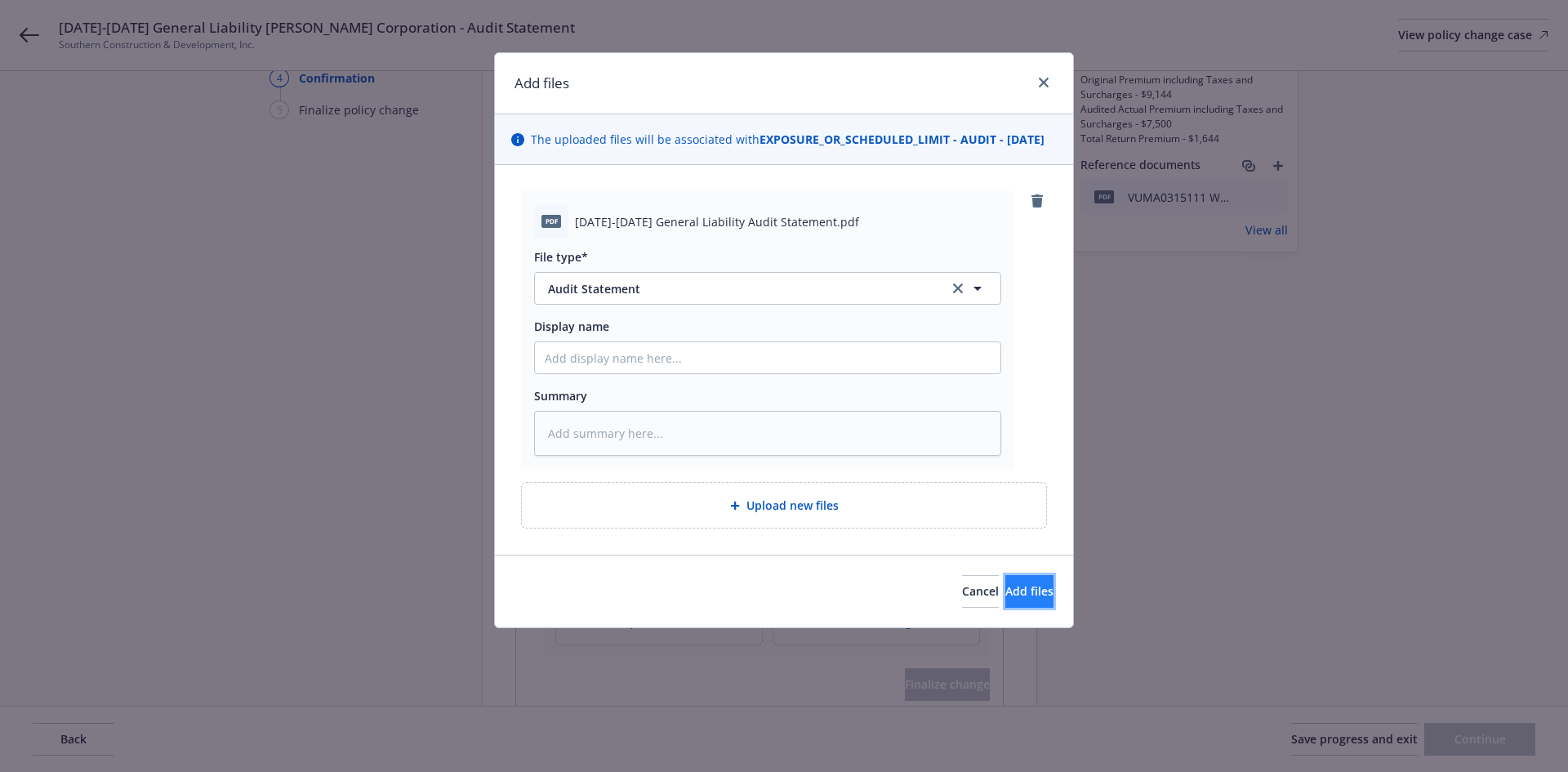
click at [1006, 599] on span "Add files" at bounding box center [1029, 592] width 48 height 16
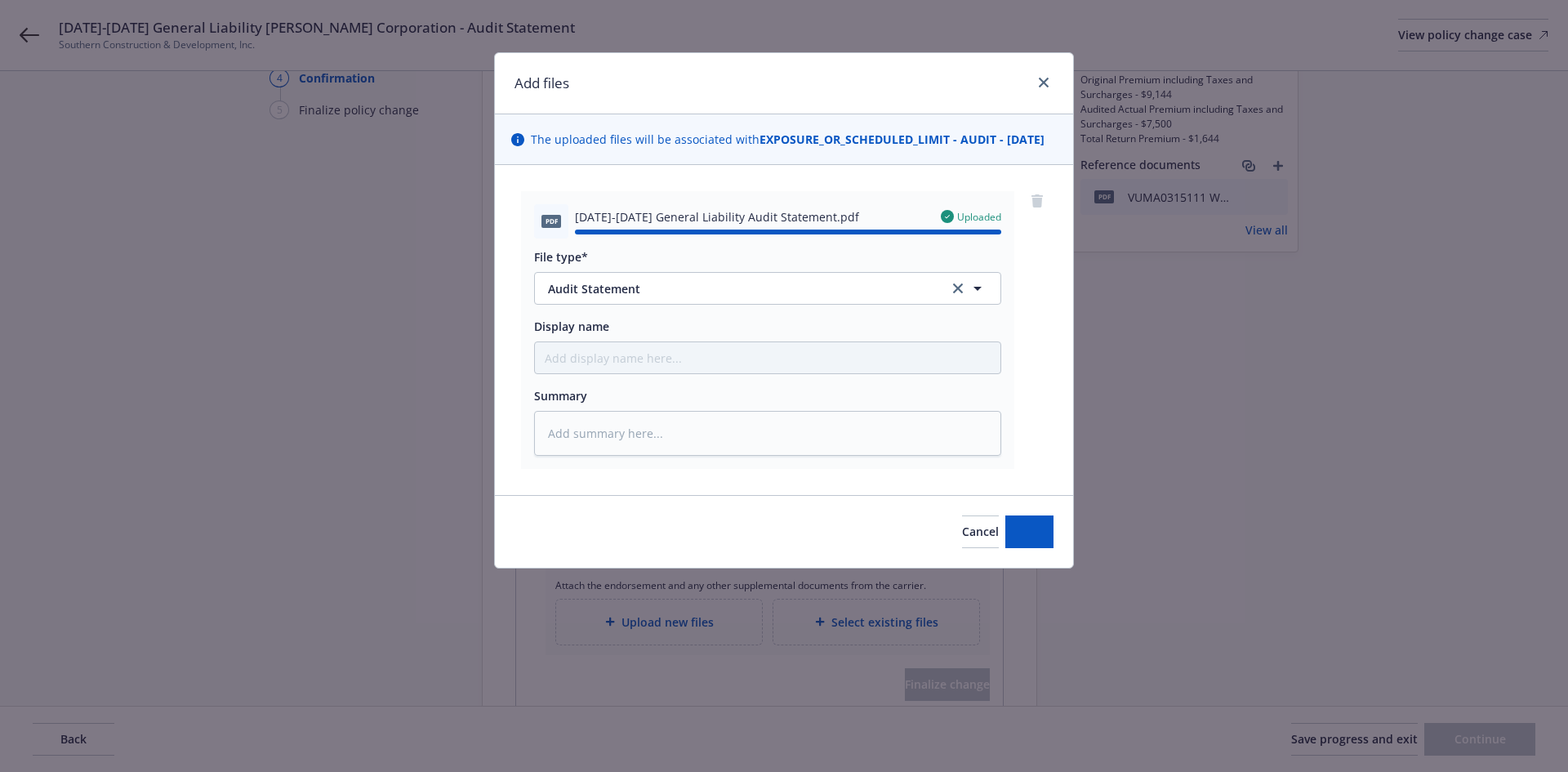
type textarea "x"
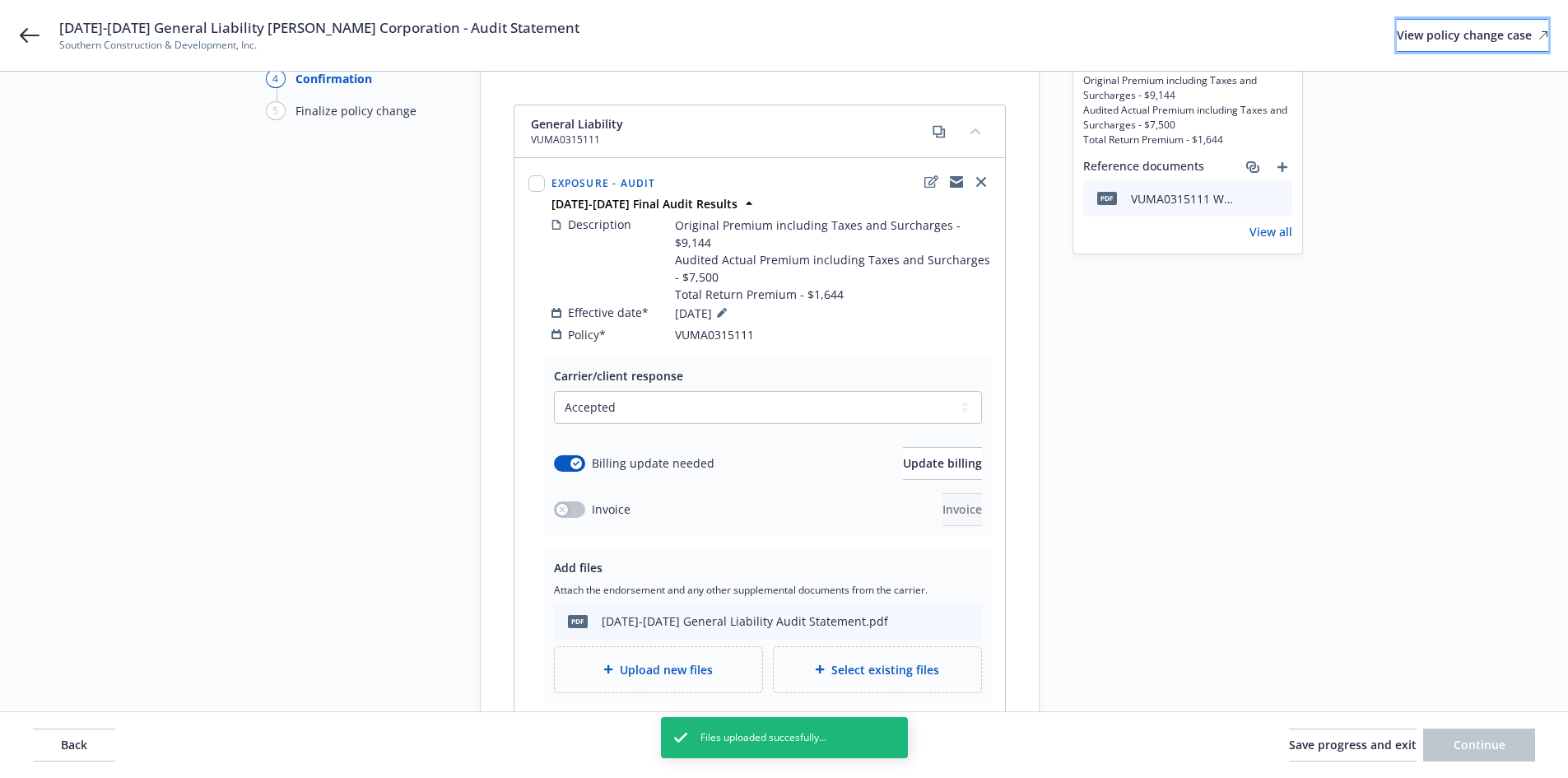
click at [1434, 28] on div "View policy change case" at bounding box center [1472, 35] width 152 height 31
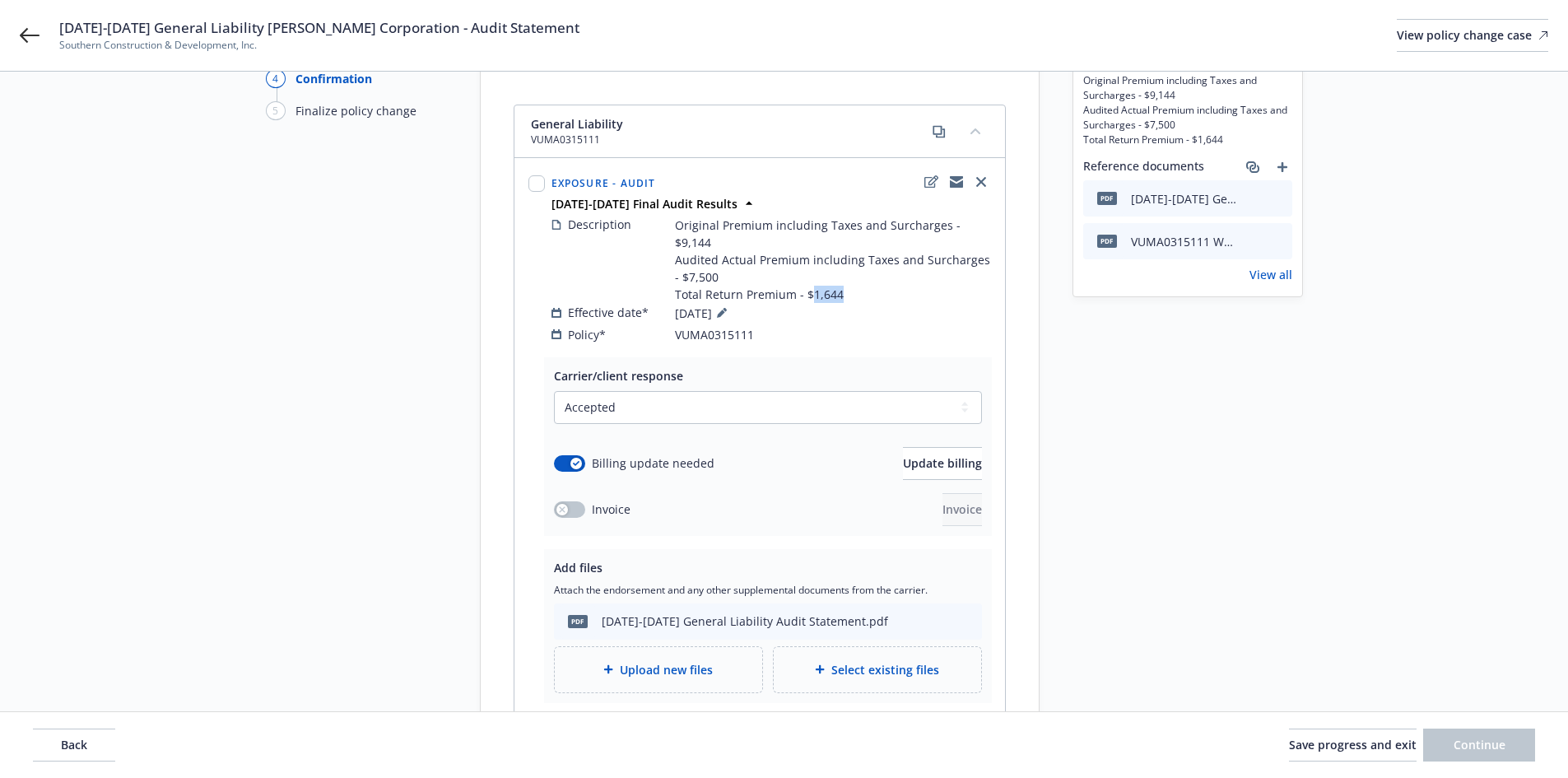
drag, startPoint x: 810, startPoint y: 262, endPoint x: 848, endPoint y: 260, distance: 38.1
click at [848, 260] on span "Original Premium including Taxes and Surcharges - $9,144 Audited Actual Premium…" at bounding box center [833, 259] width 316 height 86
copy span "1,644"
click at [913, 303] on div "Effective date* 06/01/2024" at bounding box center [772, 313] width 440 height 20
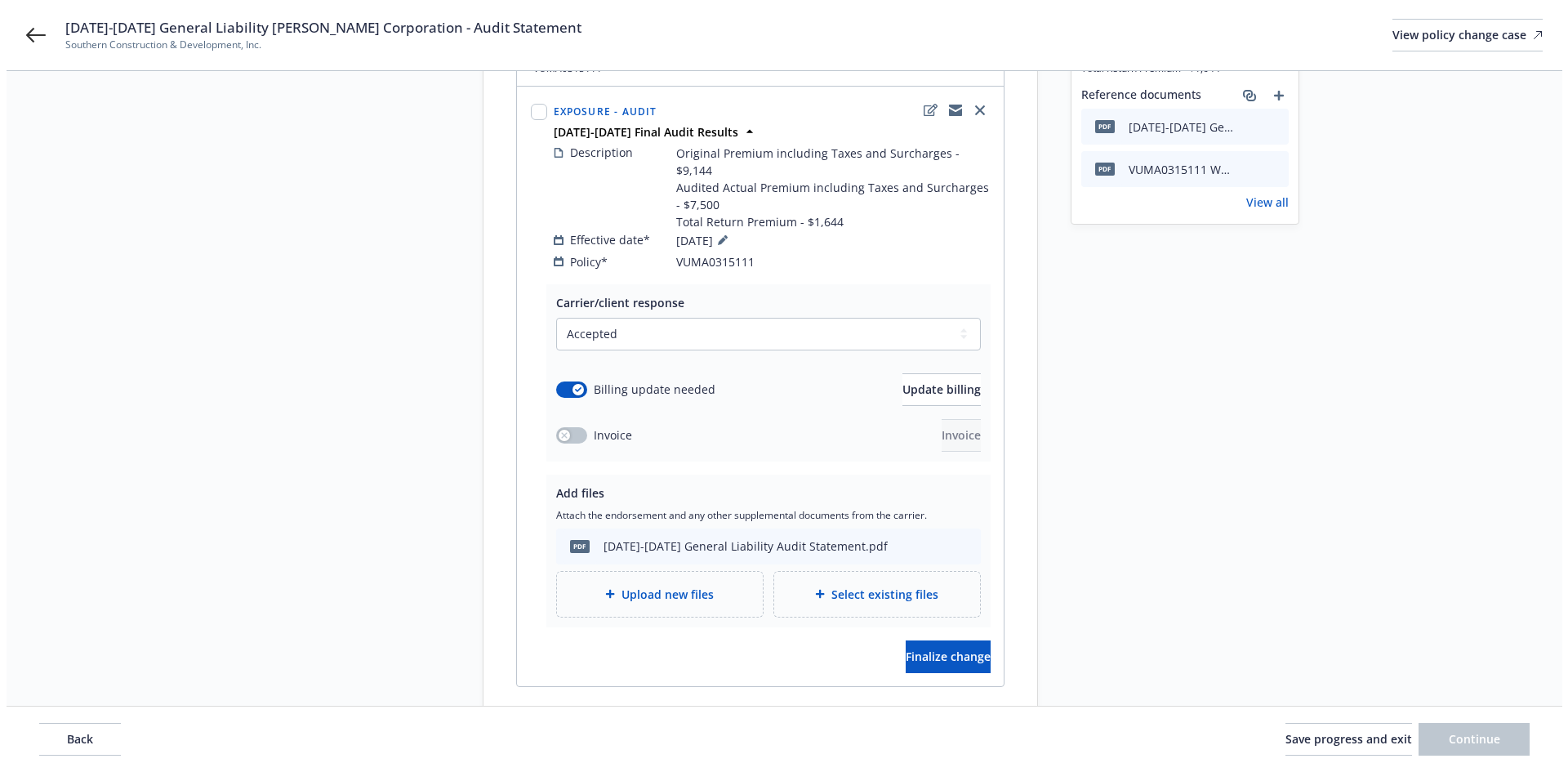
scroll to position [286, 0]
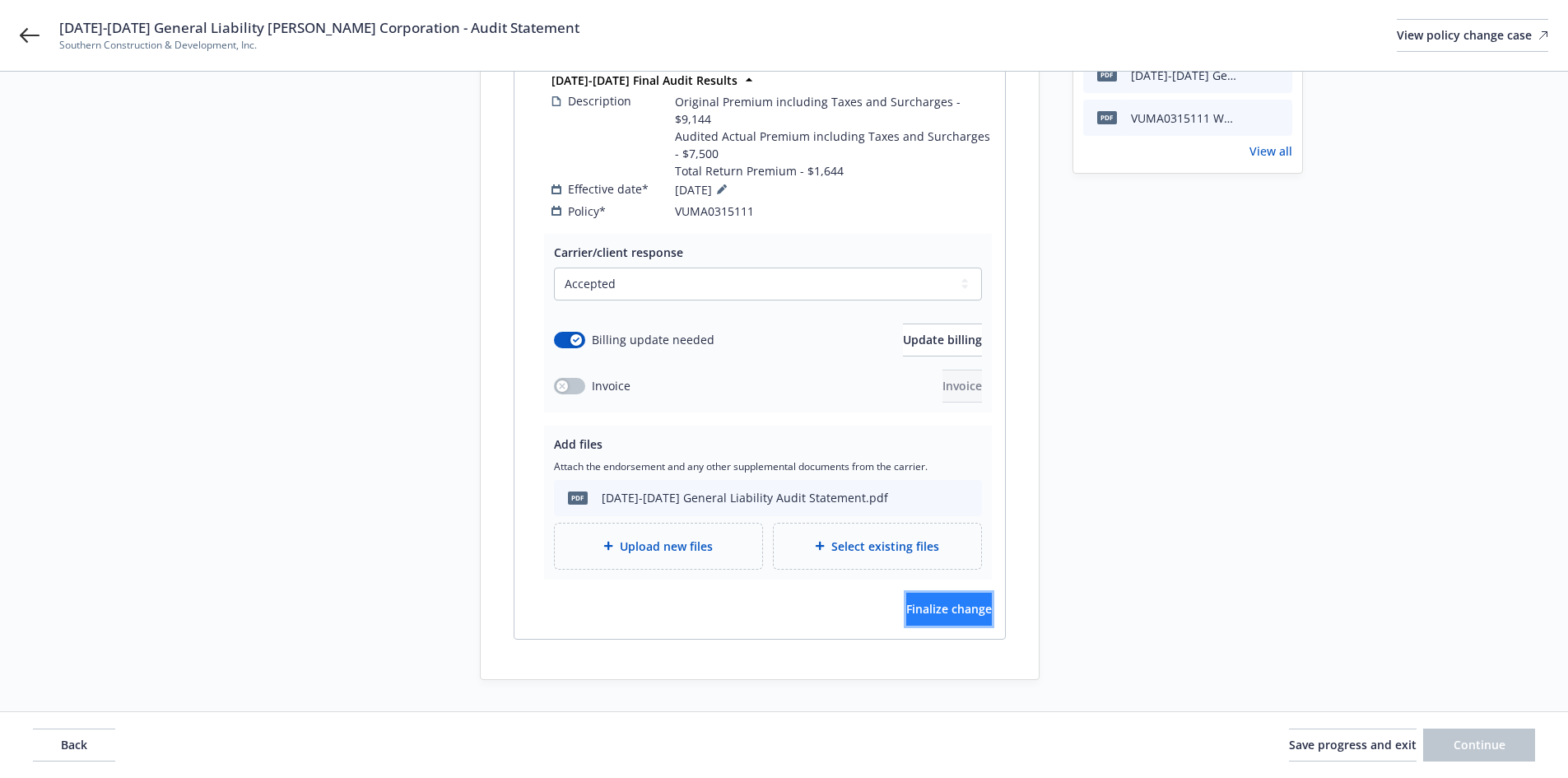
click at [928, 601] on span "Finalize change" at bounding box center [949, 609] width 86 height 16
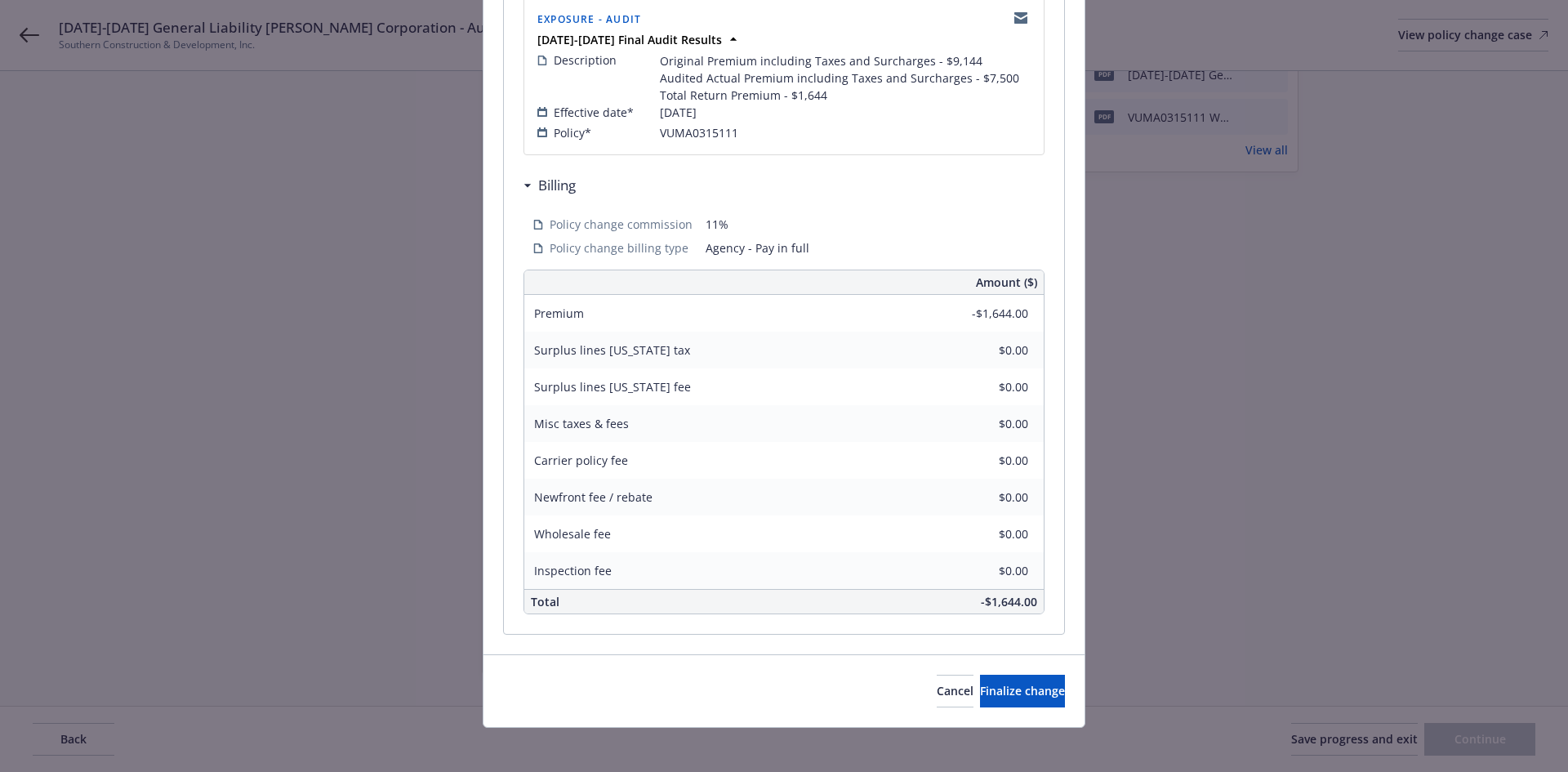
scroll to position [367, 0]
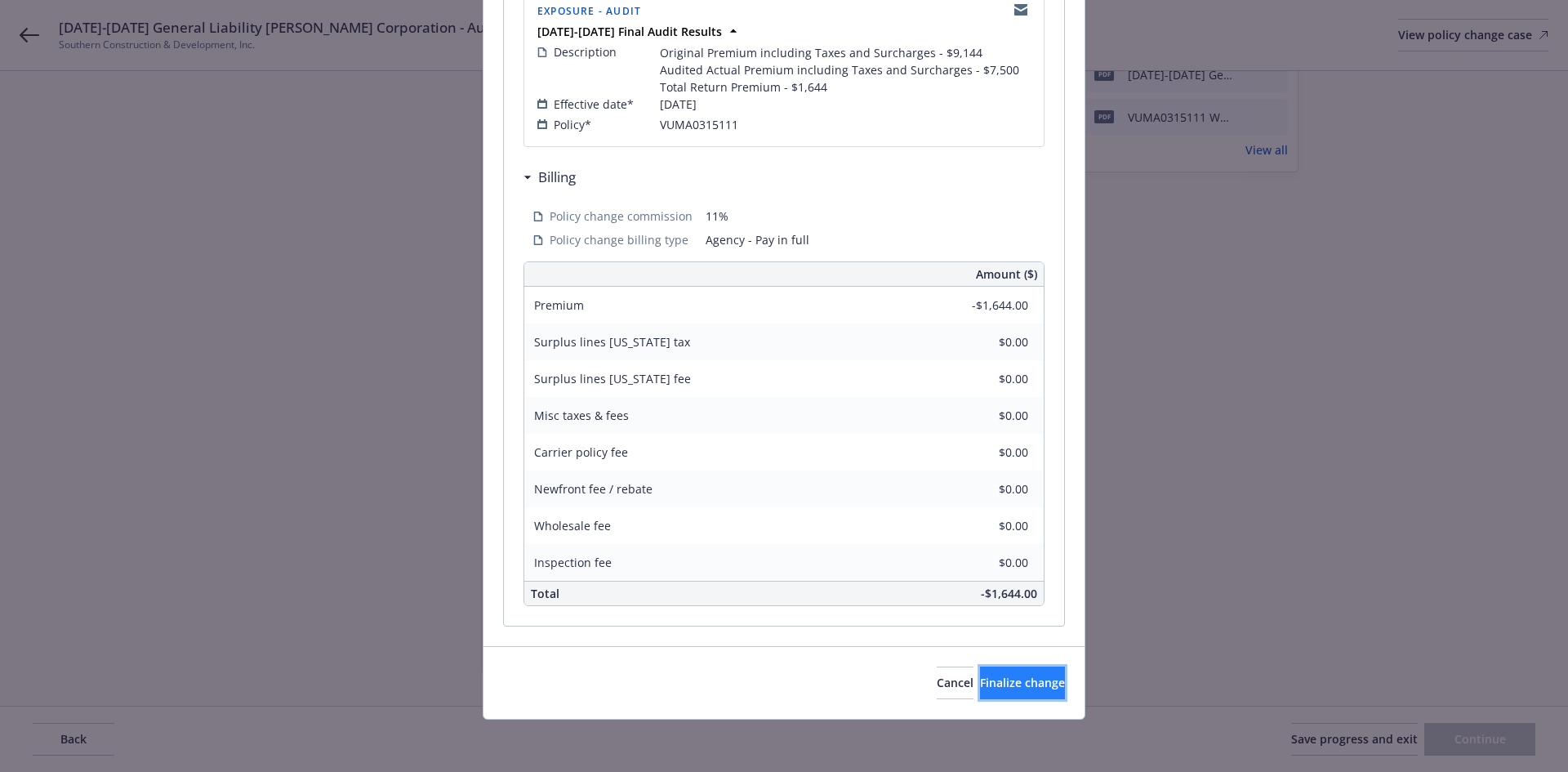
click at [980, 676] on span "Finalize change" at bounding box center [1022, 683] width 85 height 16
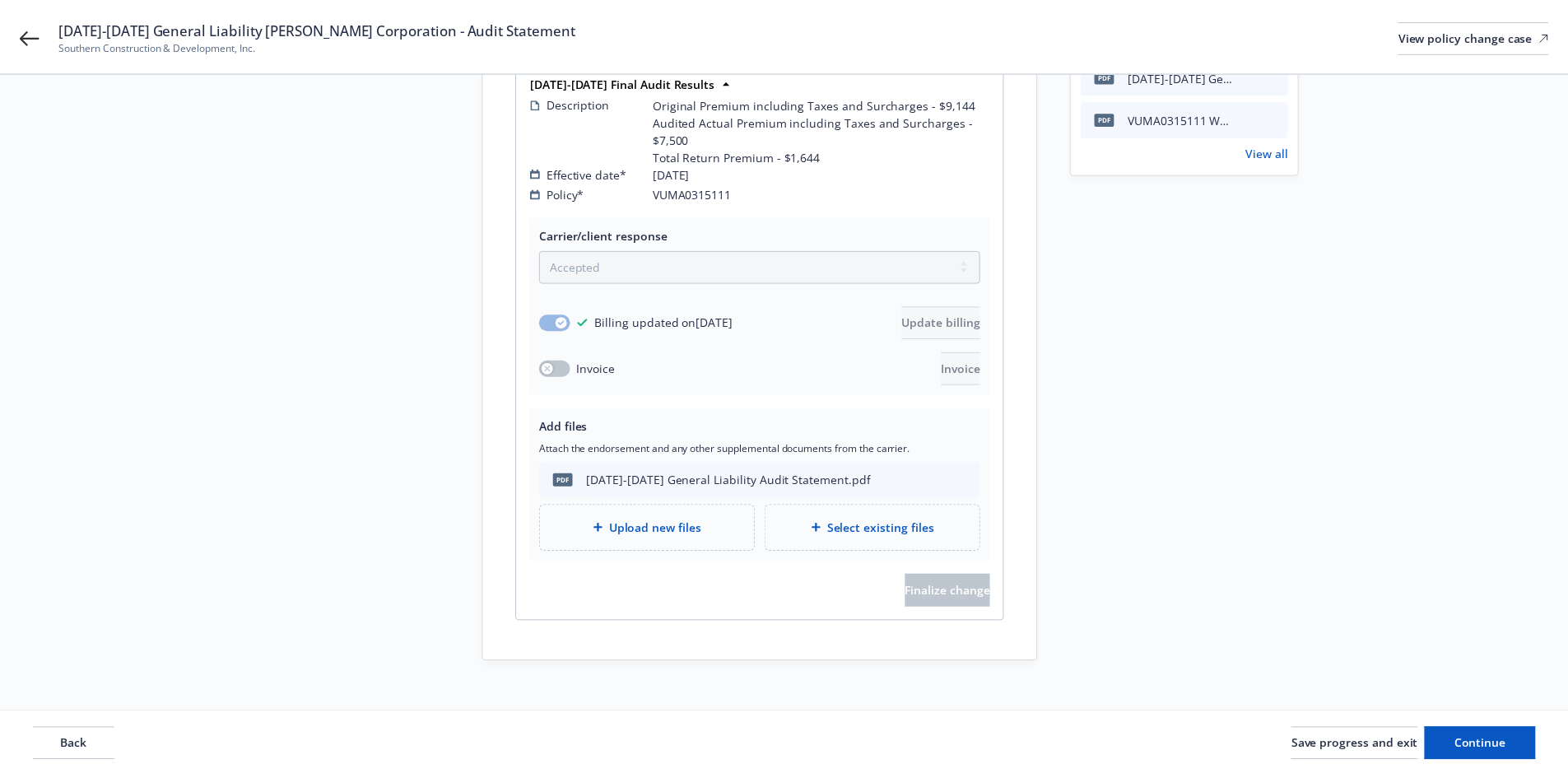
scroll to position [287, 0]
click at [1492, 743] on span "Continue" at bounding box center [1479, 745] width 51 height 16
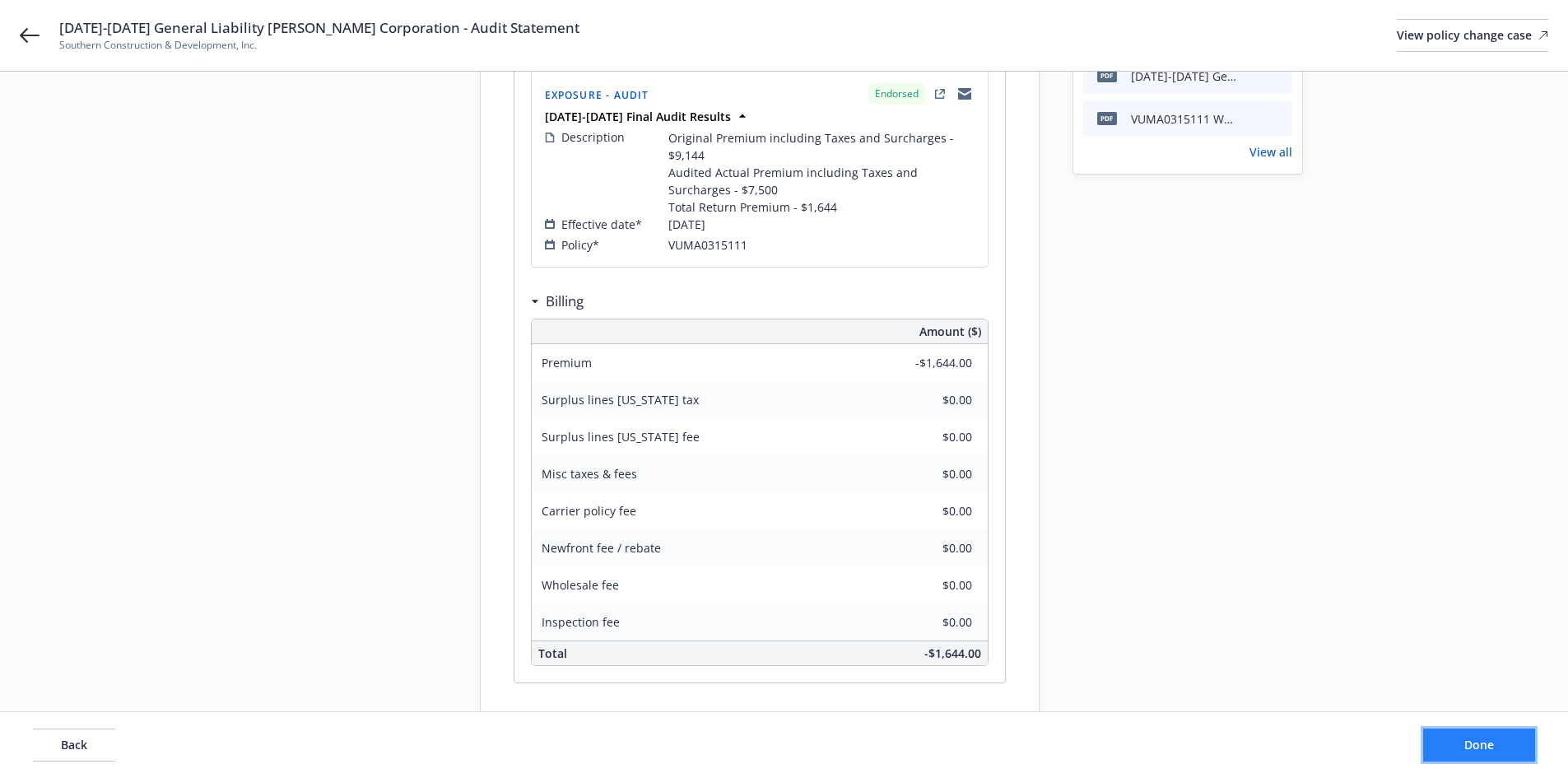
click at [1492, 743] on span "Done" at bounding box center [1478, 745] width 29 height 16
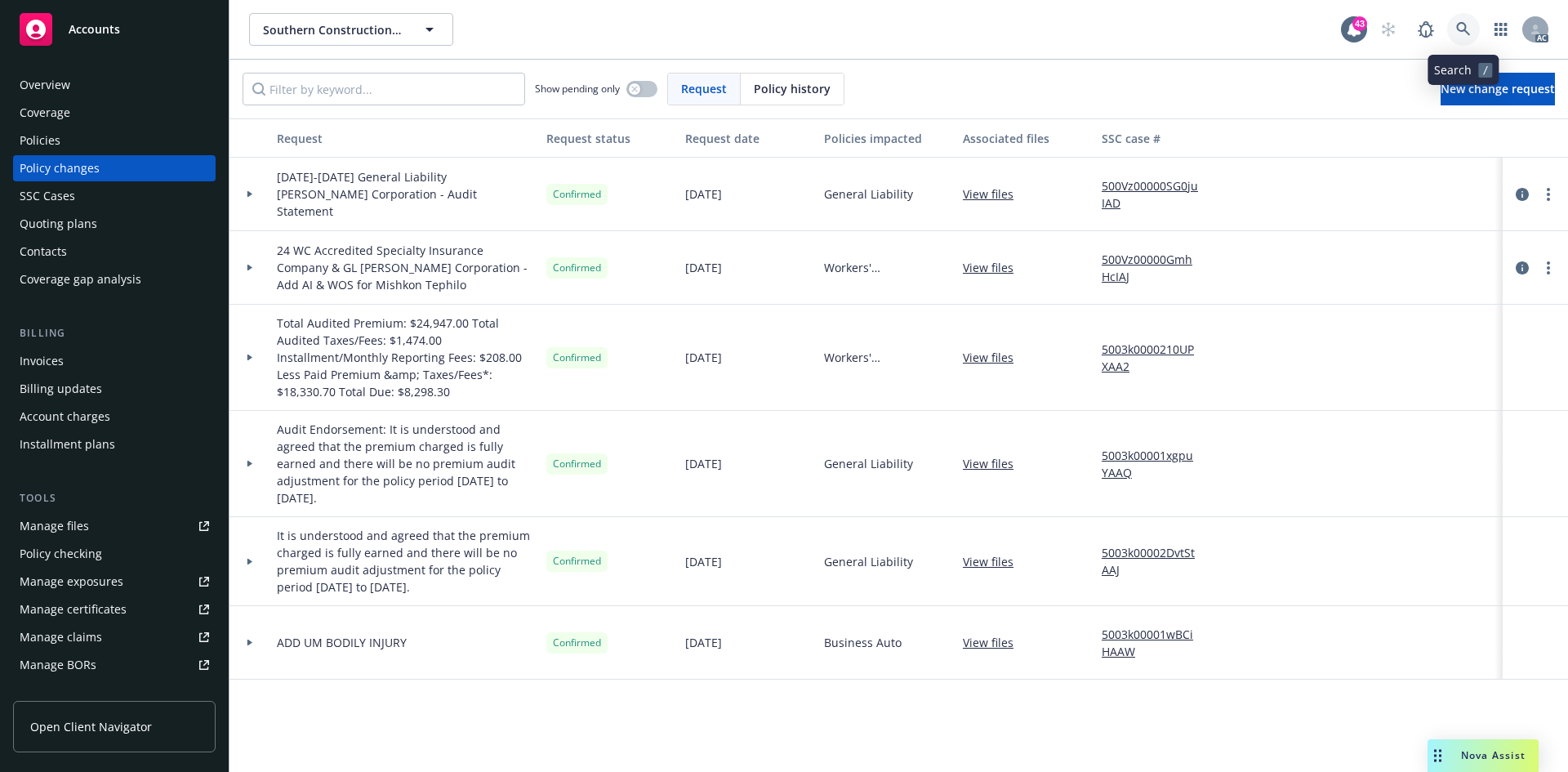
click at [1469, 23] on icon at bounding box center [1463, 29] width 15 height 15
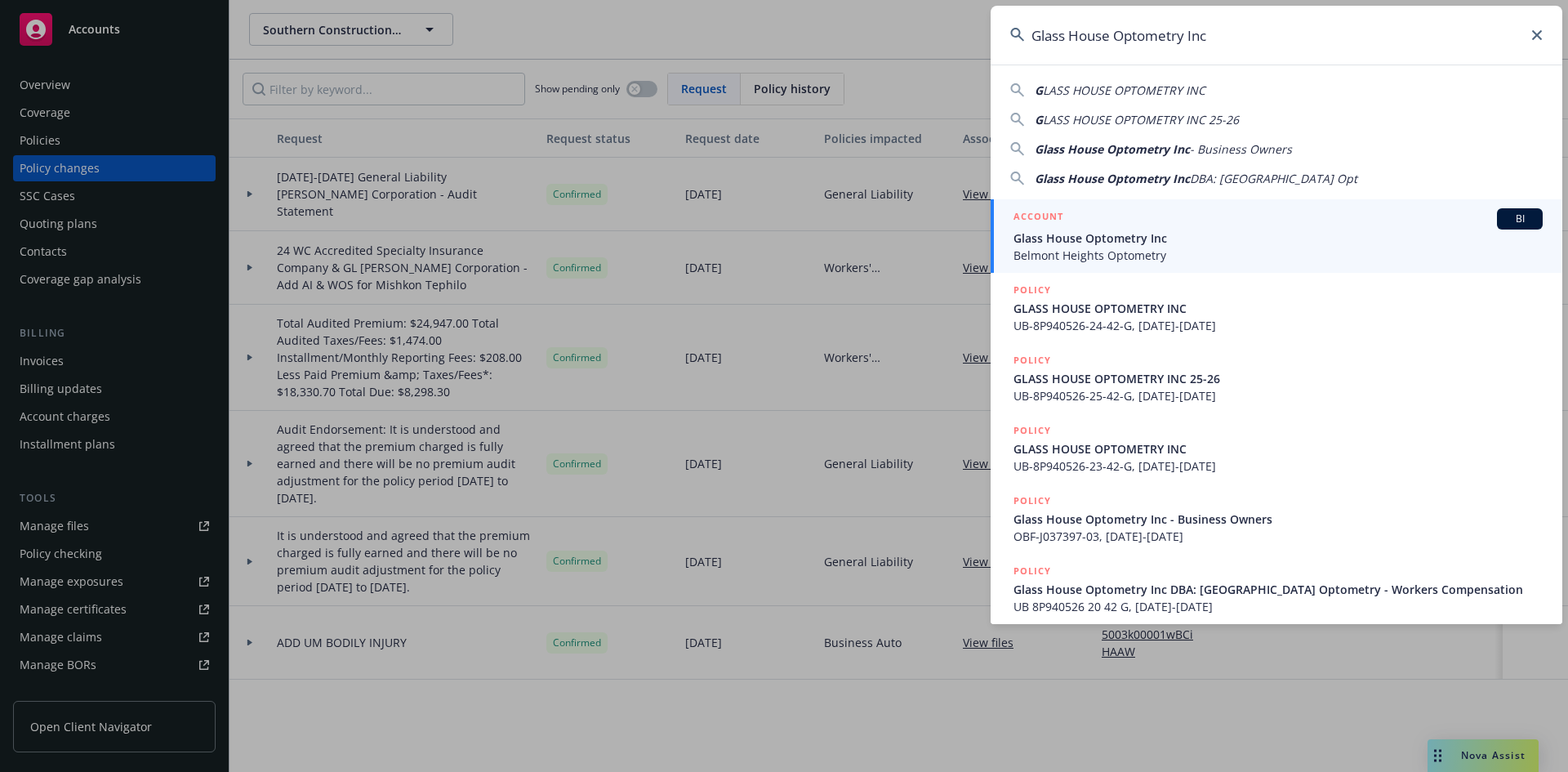
type input "Glass House Optometry Inc"
click at [1506, 220] on span "BI" at bounding box center [1520, 218] width 33 height 15
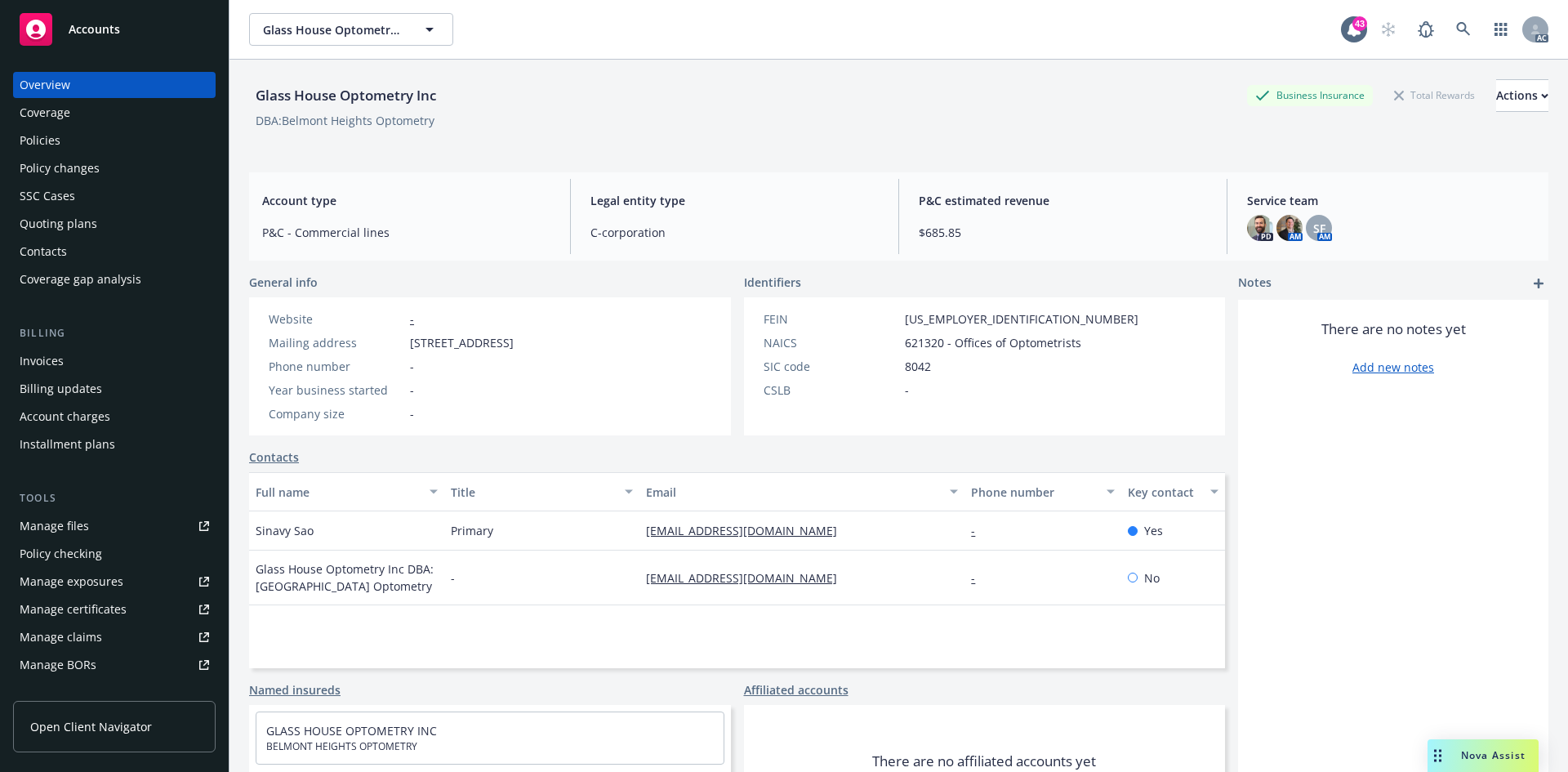
click at [120, 142] on div "Policies" at bounding box center [114, 141] width 189 height 26
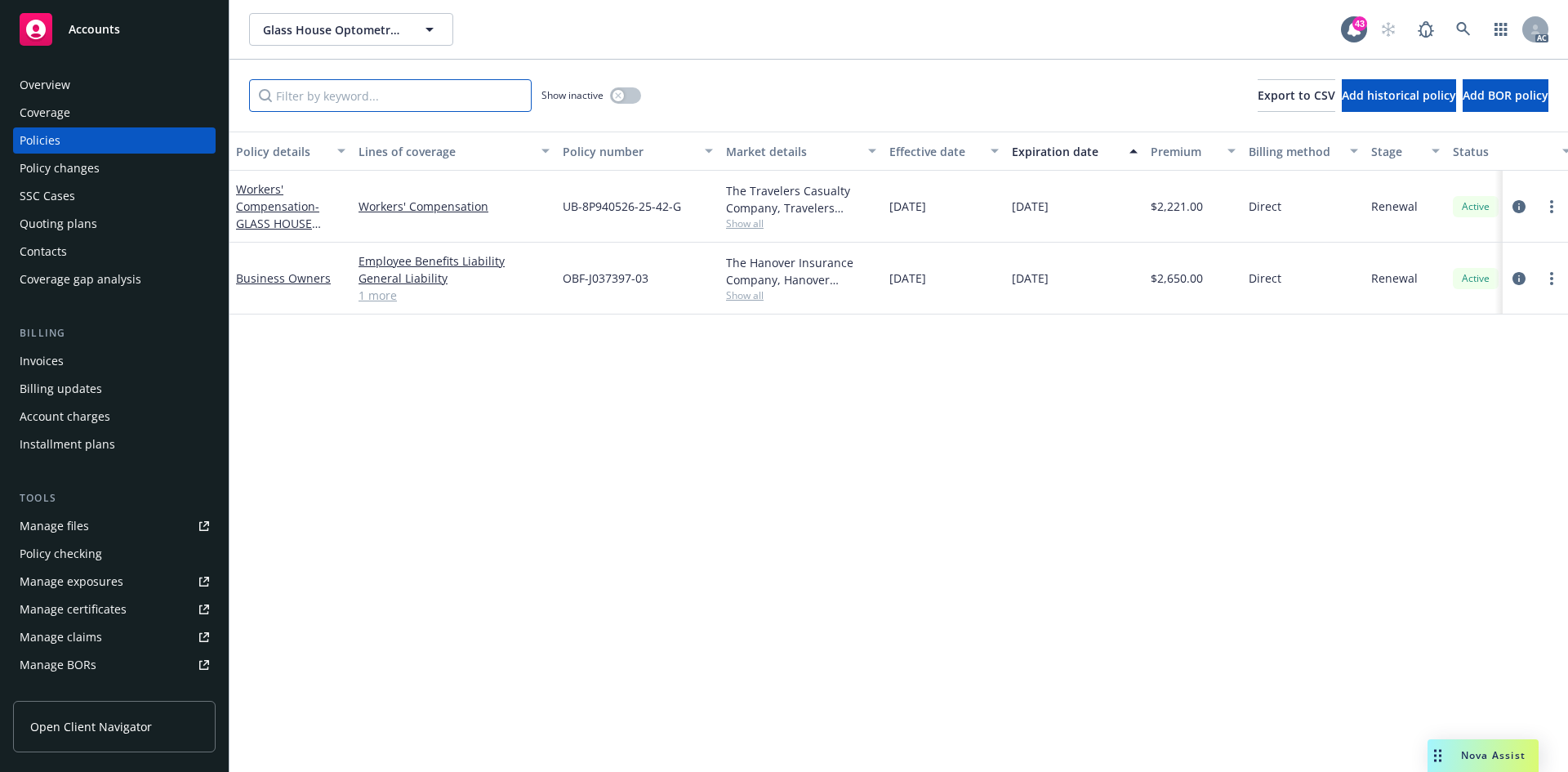
click at [443, 97] on input "Filter by keyword..." at bounding box center [390, 95] width 282 height 33
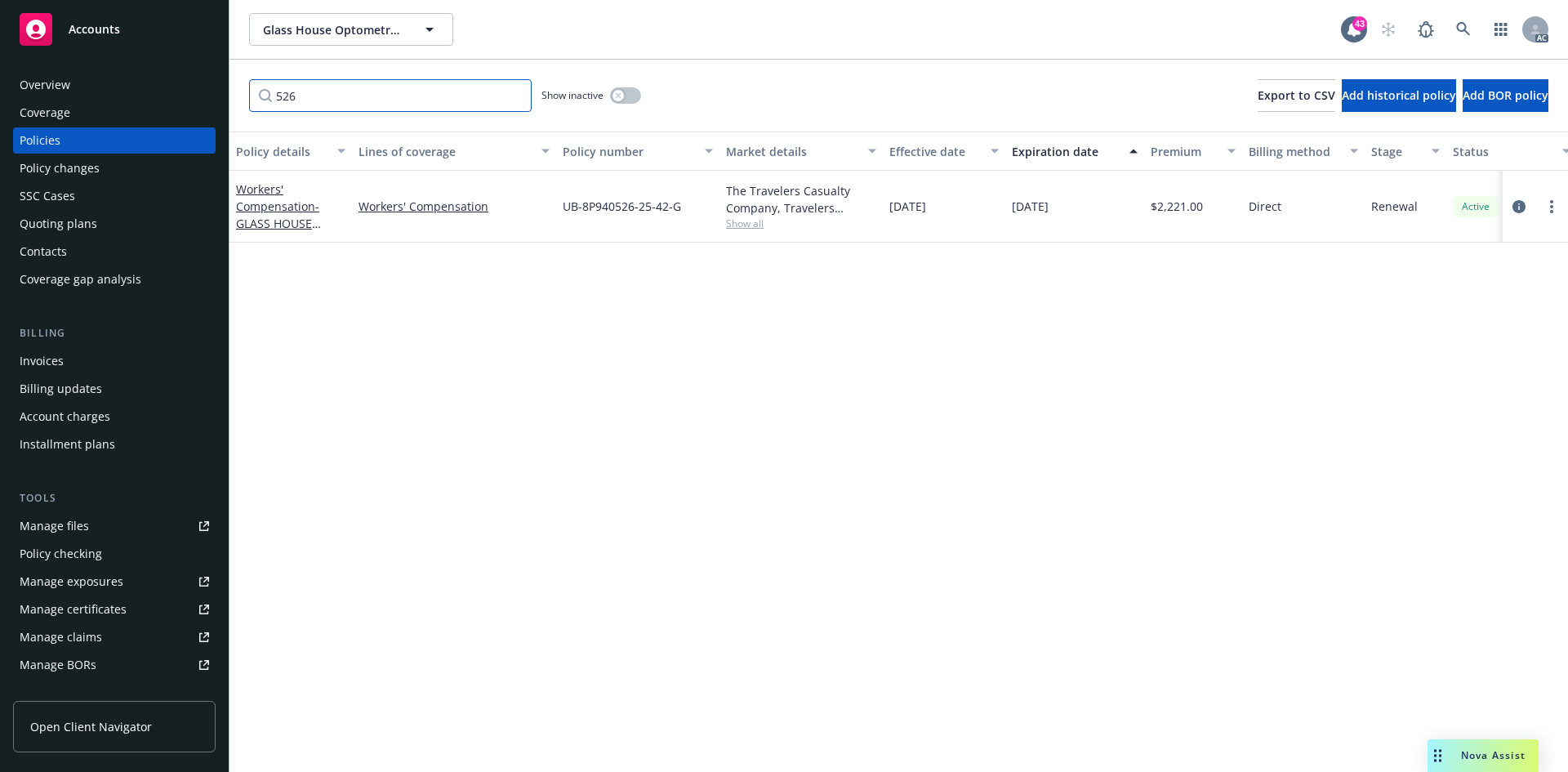
type input "526"
click at [622, 98] on div "button" at bounding box center [618, 95] width 11 height 11
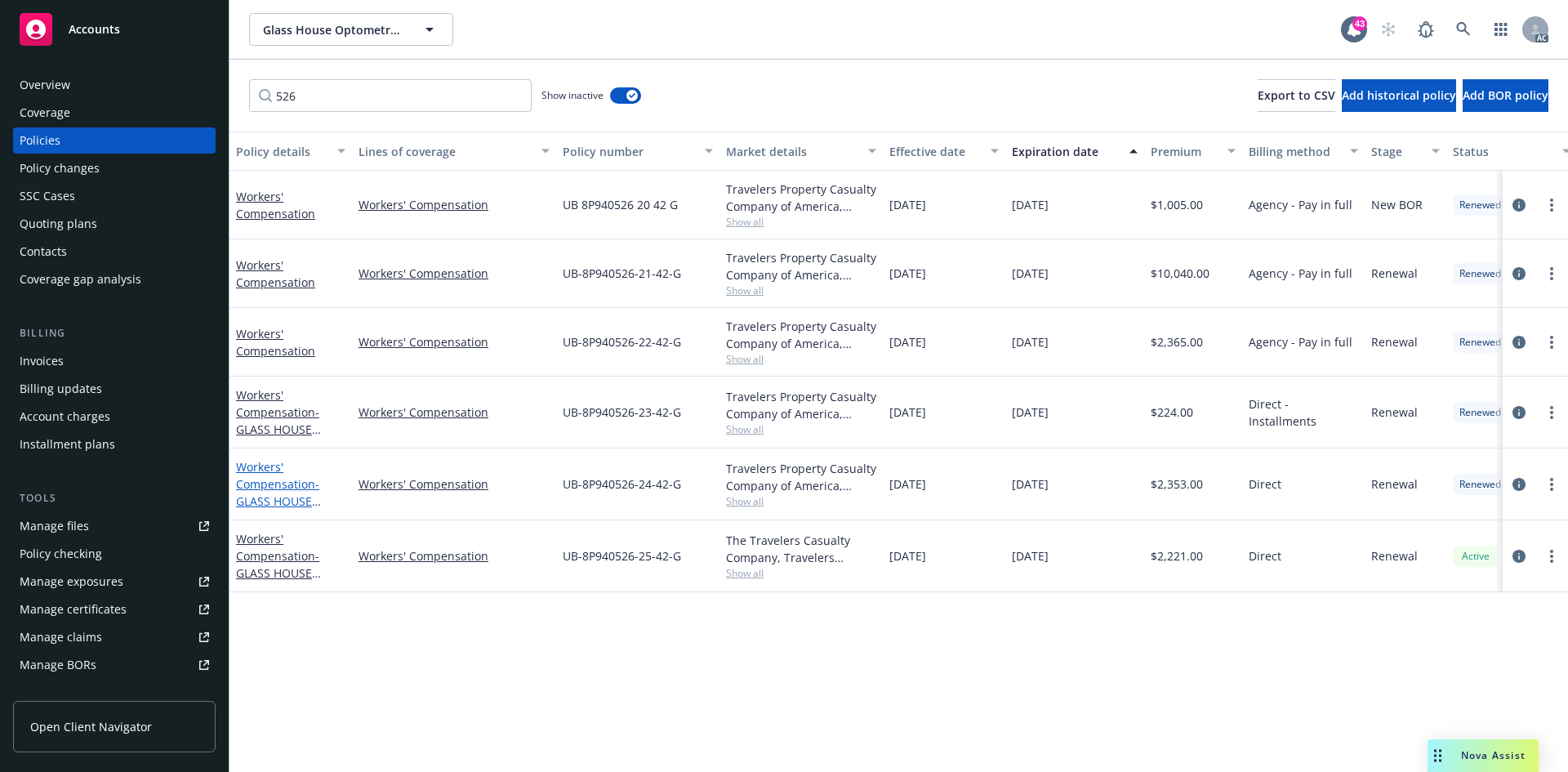
click at [280, 488] on link "Workers' Compensation - GLASS HOUSE OPTOMETRY INC" at bounding box center [282, 493] width 92 height 67
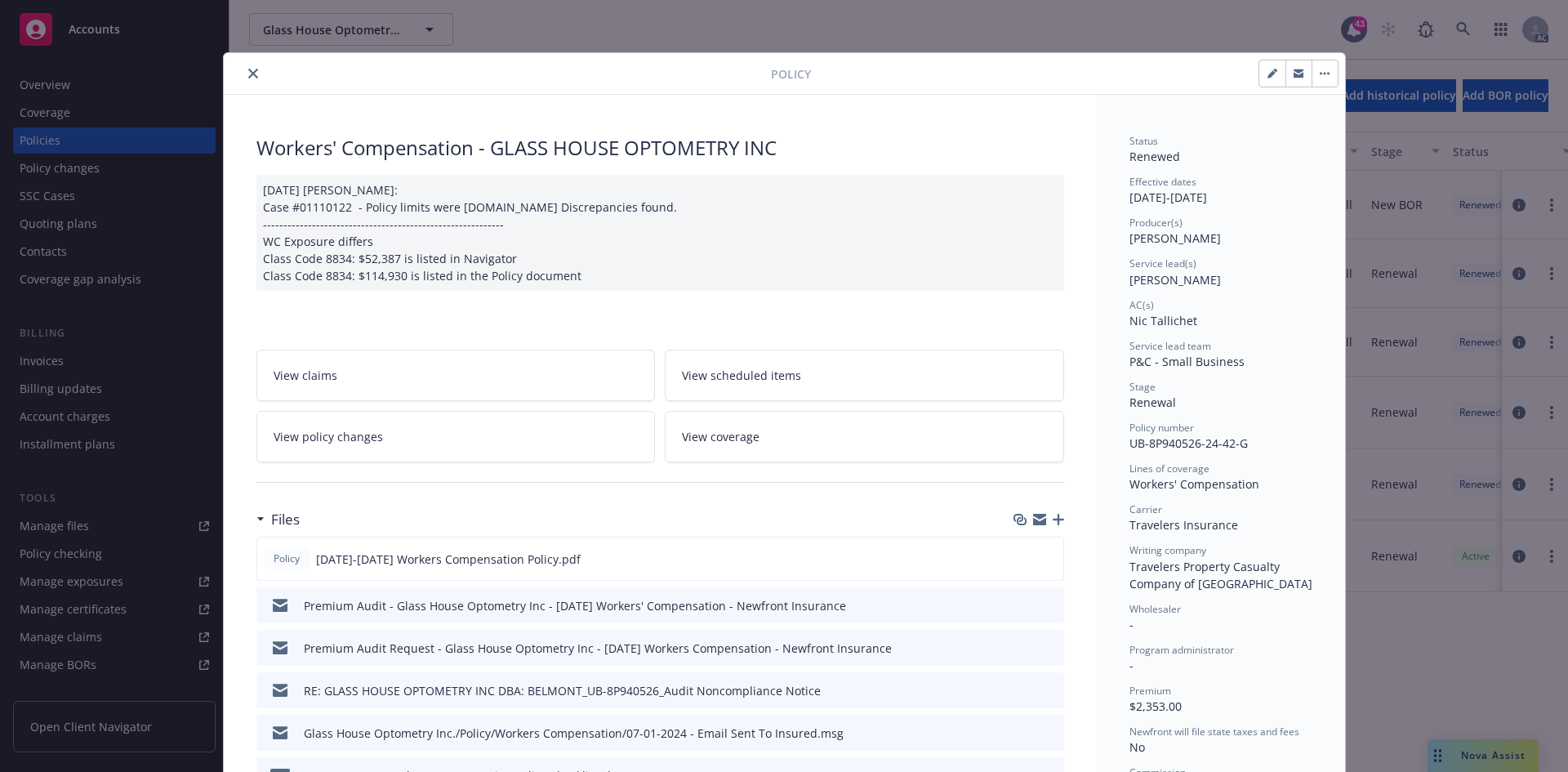
click at [250, 69] on icon "close" at bounding box center [253, 73] width 10 height 10
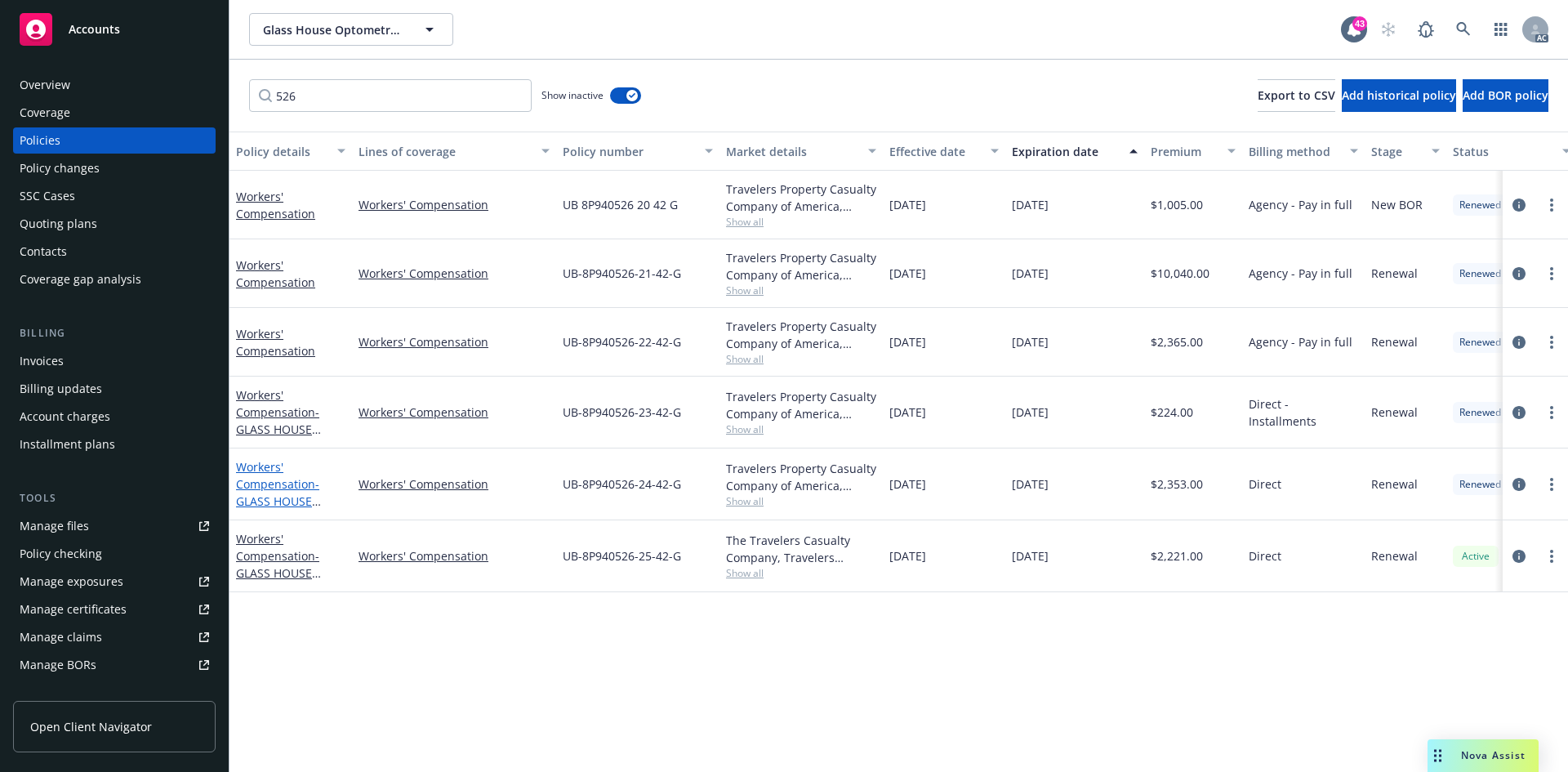
click at [286, 484] on link "Workers' Compensation - GLASS HOUSE OPTOMETRY INC" at bounding box center [282, 493] width 92 height 67
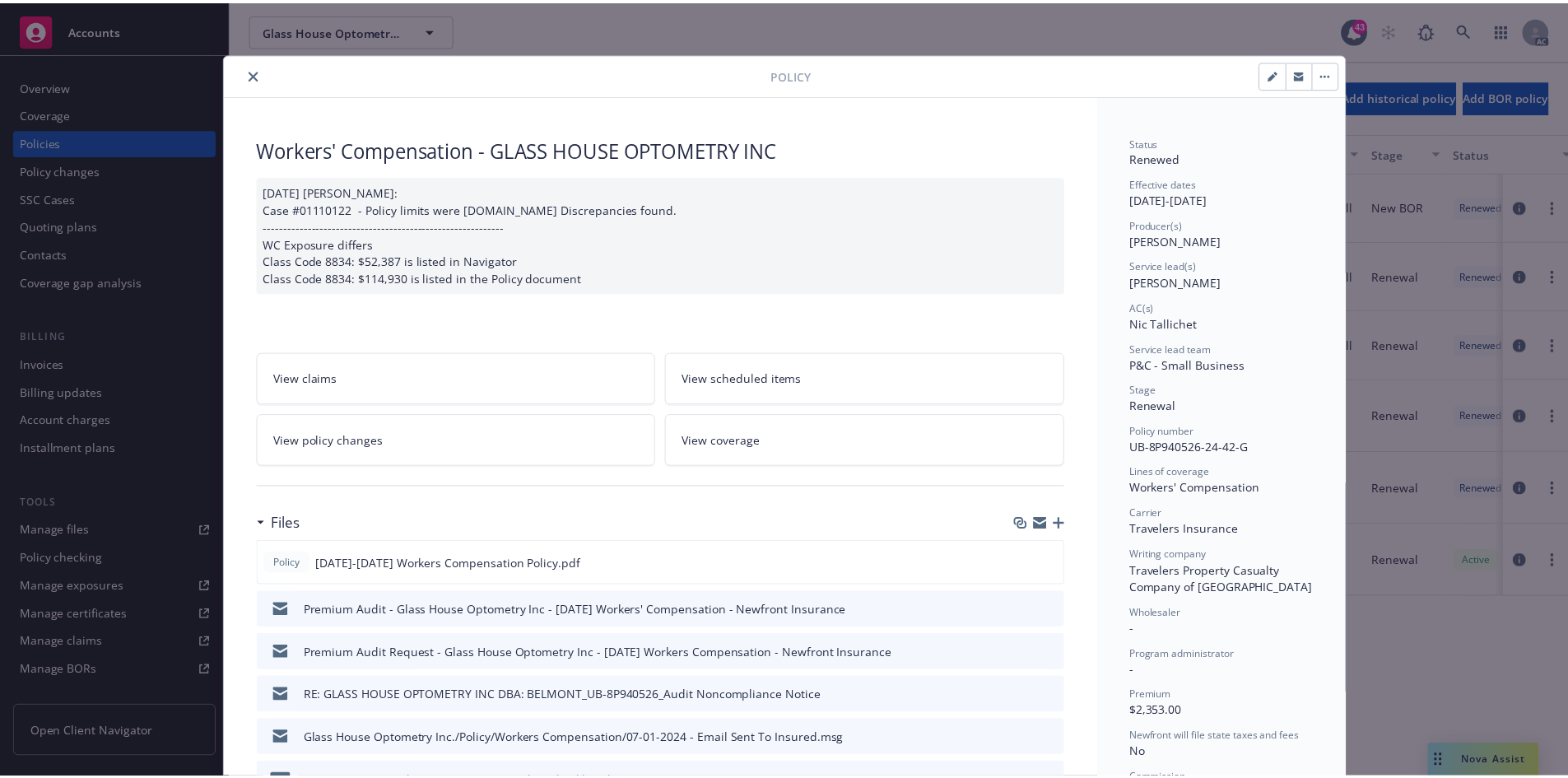
scroll to position [50, 0]
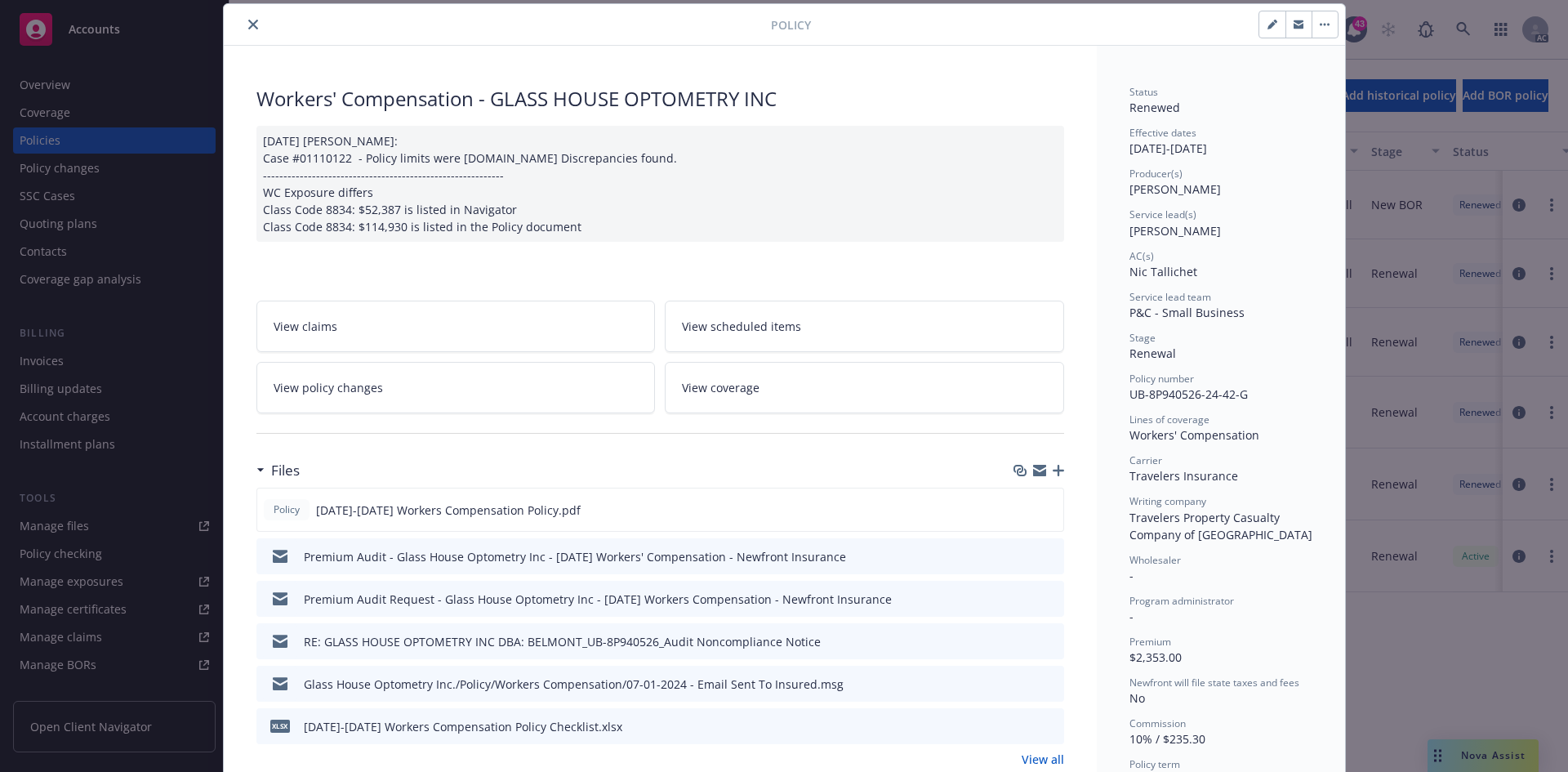
click at [406, 388] on link "View policy changes" at bounding box center [456, 387] width 399 height 51
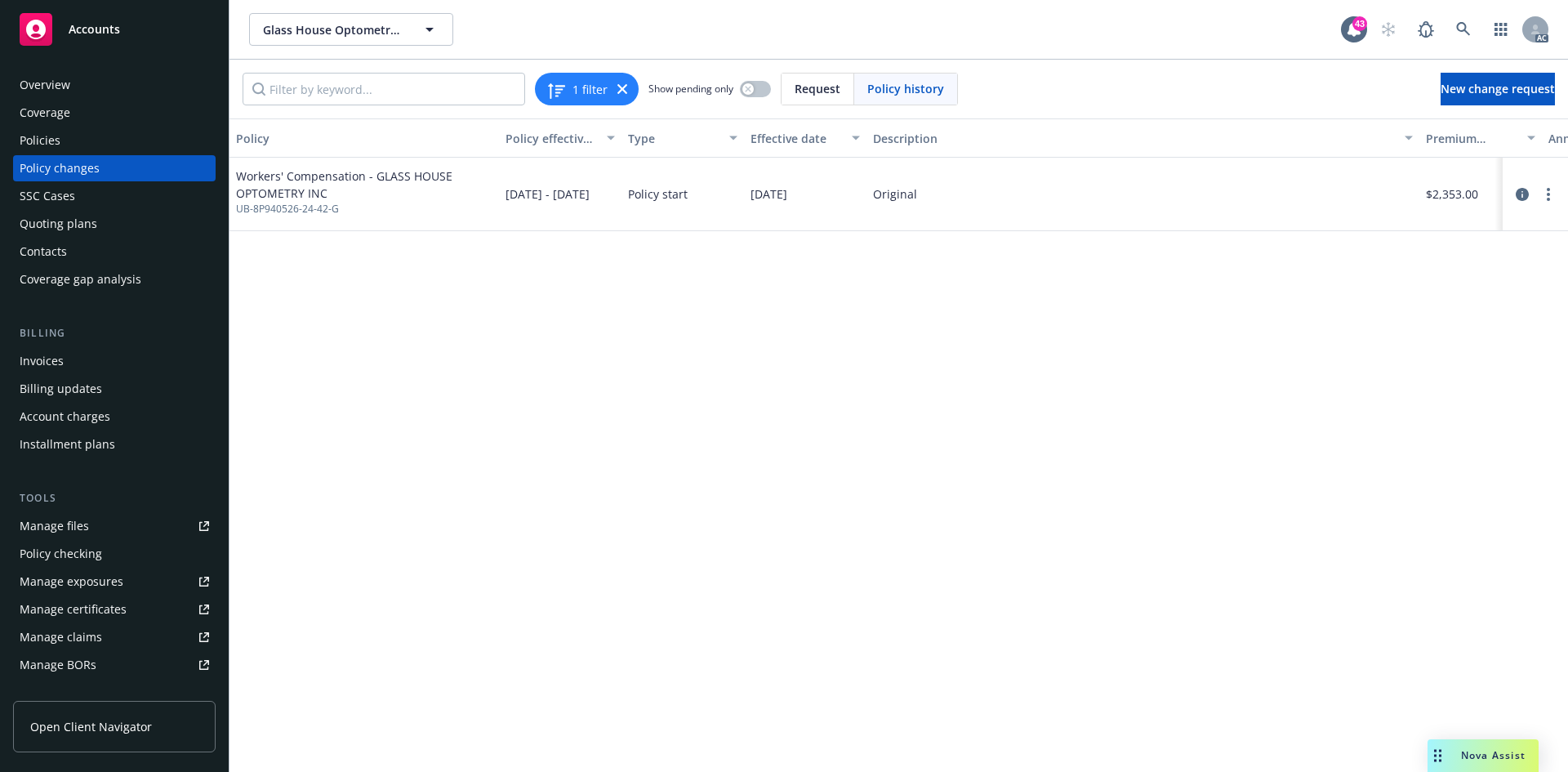
click at [160, 160] on div "Policy changes" at bounding box center [114, 168] width 189 height 26
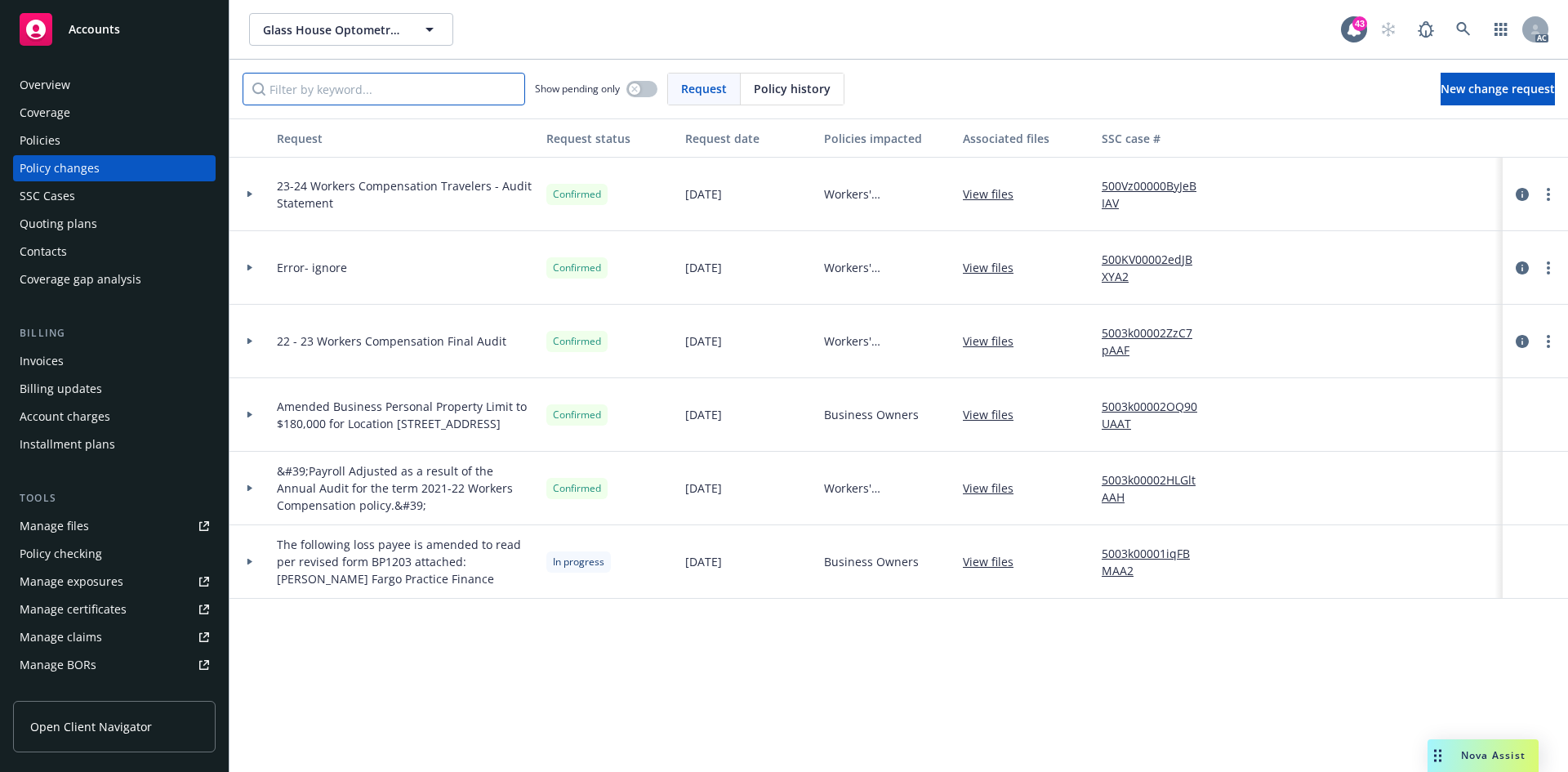
click at [401, 92] on input "Filter by keyword..." at bounding box center [384, 89] width 282 height 33
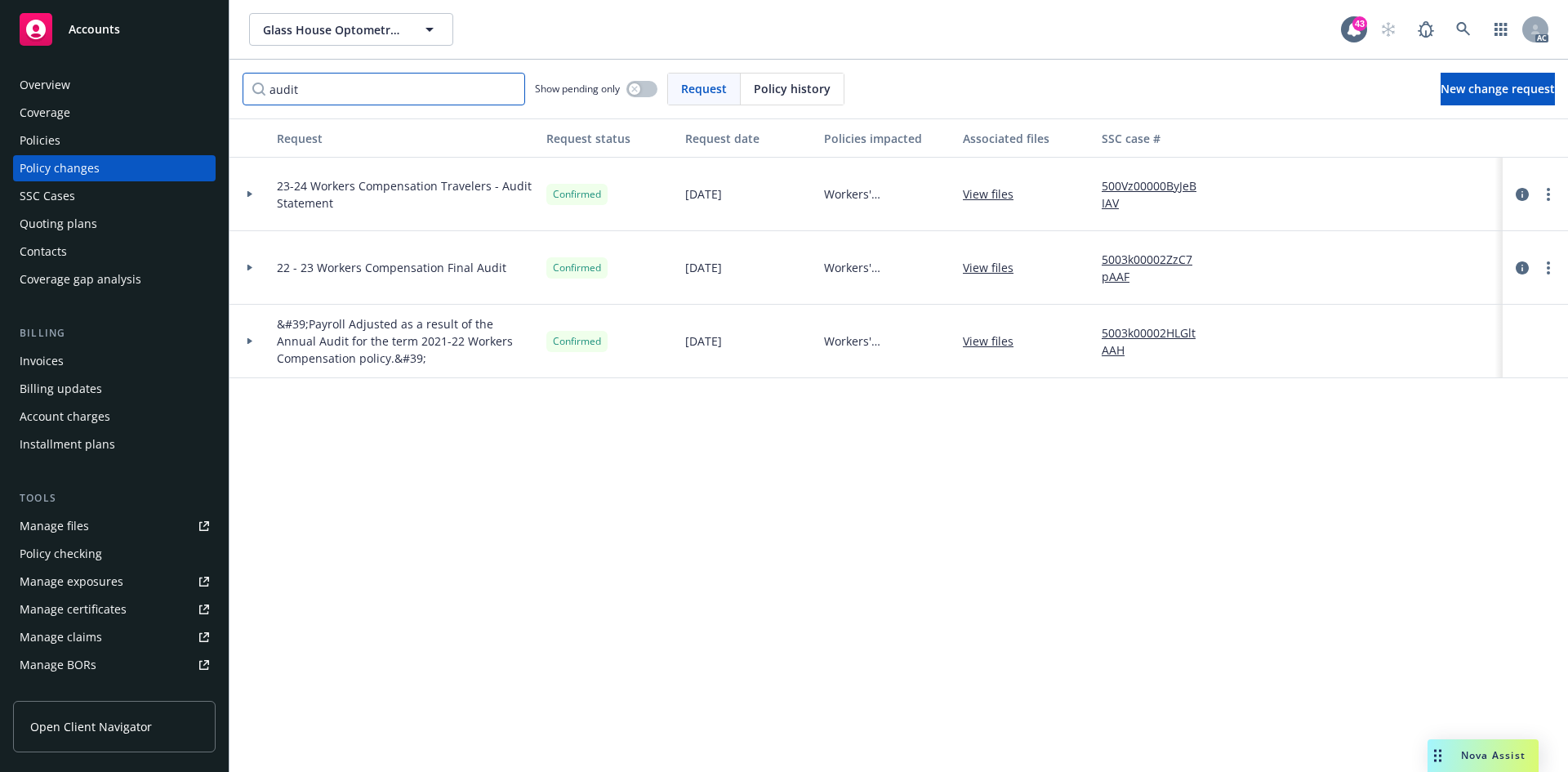
type input "audit"
drag, startPoint x: 339, startPoint y: 202, endPoint x: 278, endPoint y: 187, distance: 62.8
click at [278, 187] on span "23-24 Workers Compensation Travelers - Audit Statement" at bounding box center [405, 194] width 256 height 34
copy span "23-24 Workers Compensation Travelers - Audit Statement"
click at [1142, 418] on div "Request Request status Request date Policies impacted Associated files SSC case…" at bounding box center [898, 445] width 1338 height 654
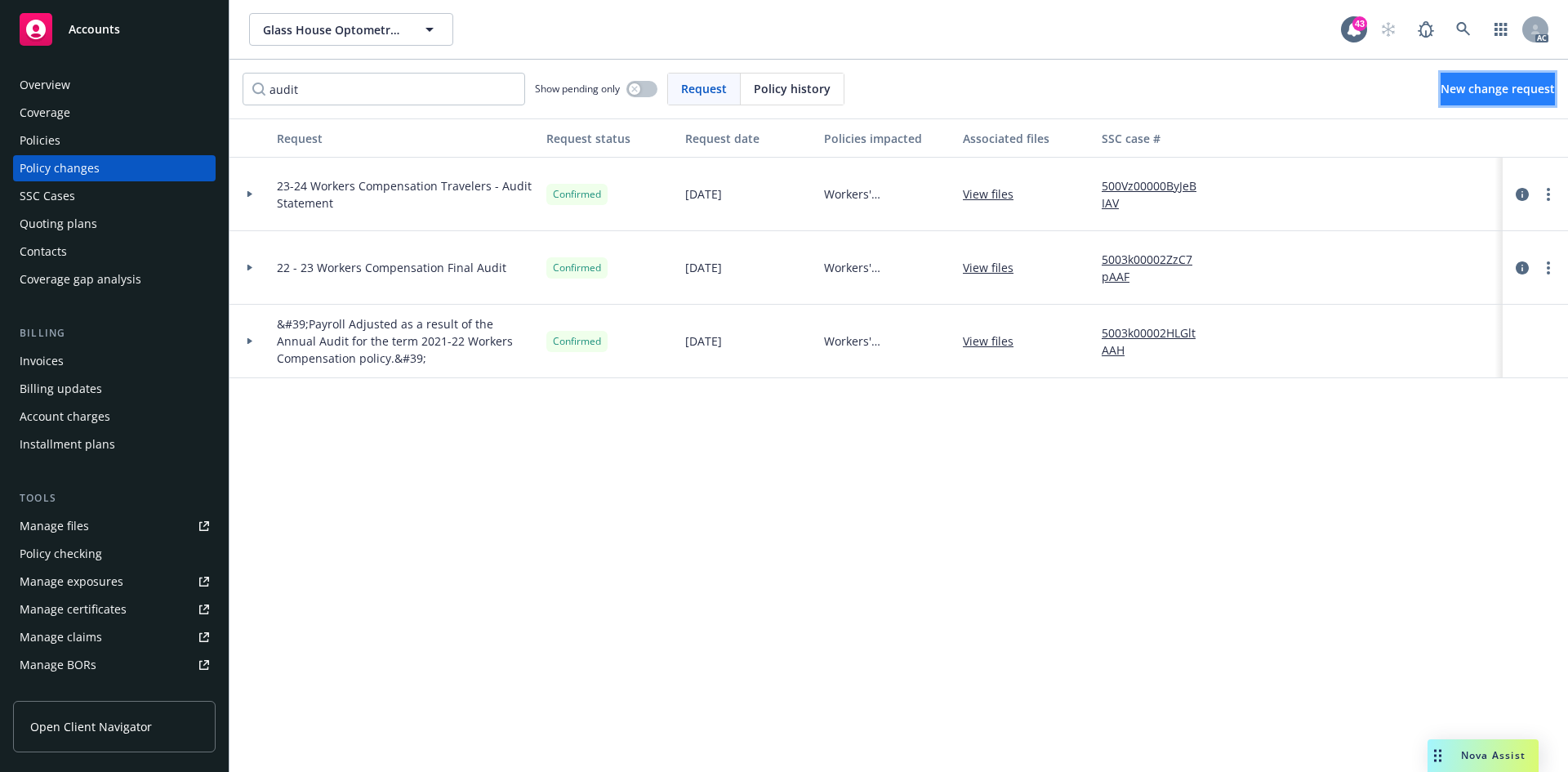
click at [1441, 77] on link "New change request" at bounding box center [1498, 89] width 114 height 33
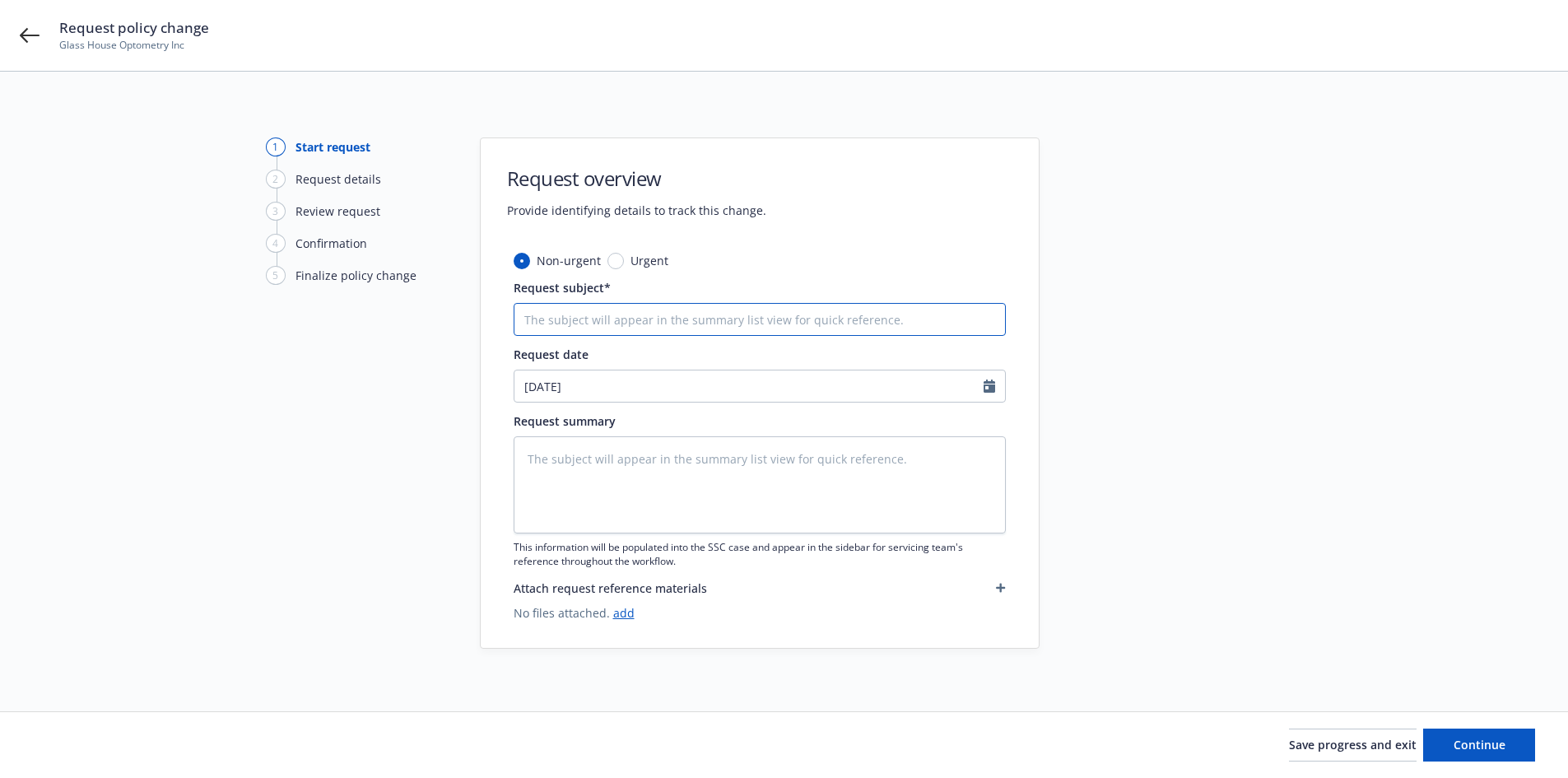
click at [745, 312] on input "Request subject*" at bounding box center [759, 319] width 492 height 33
type textarea "x"
type input "a"
type textarea "x"
type input "au"
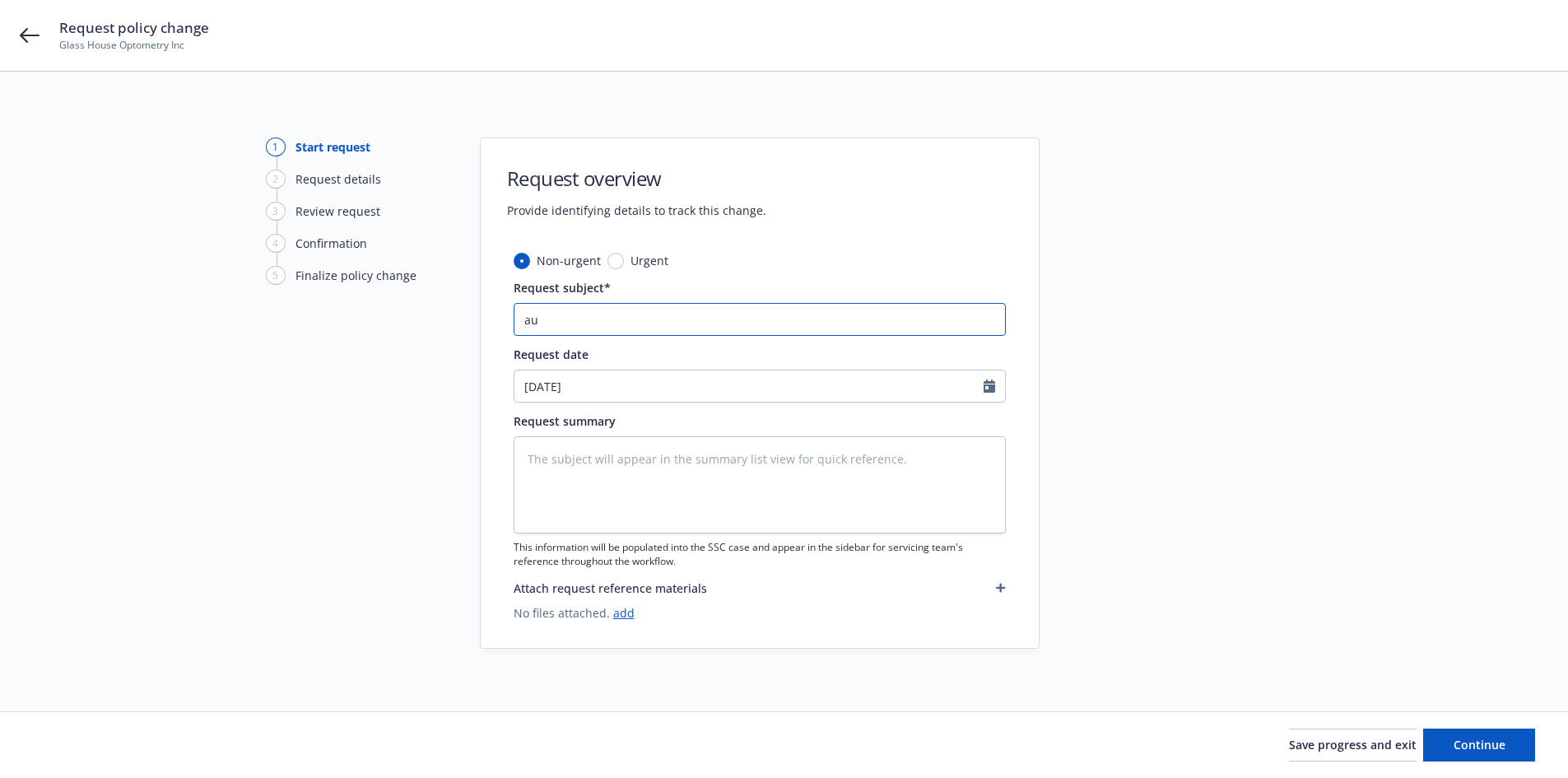
type textarea "x"
type input "aud"
type textarea "x"
type input "audi"
type textarea "x"
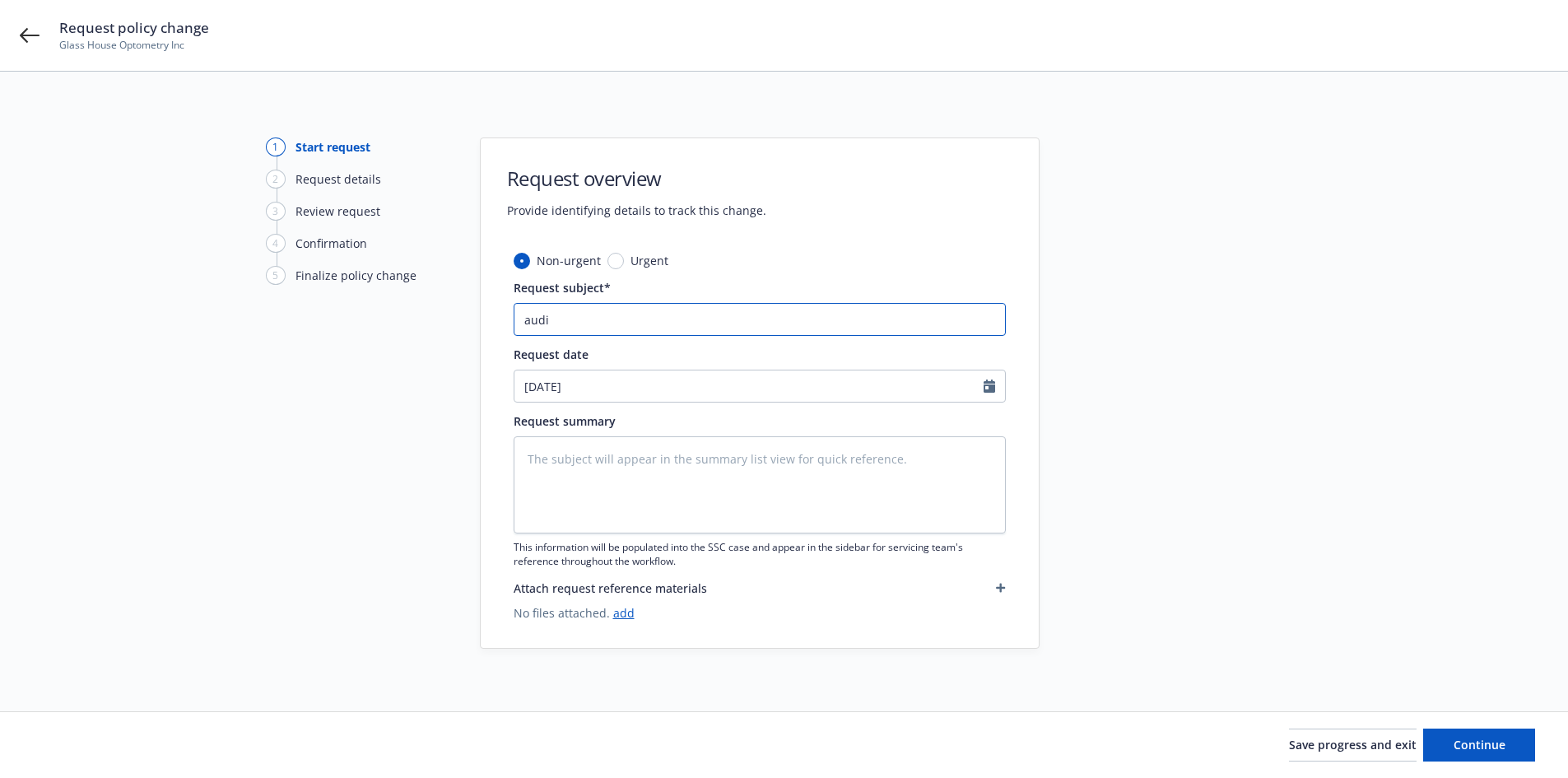
type input "audit"
type textarea "x"
type input "audits"
type textarea "x"
type input "auditss"
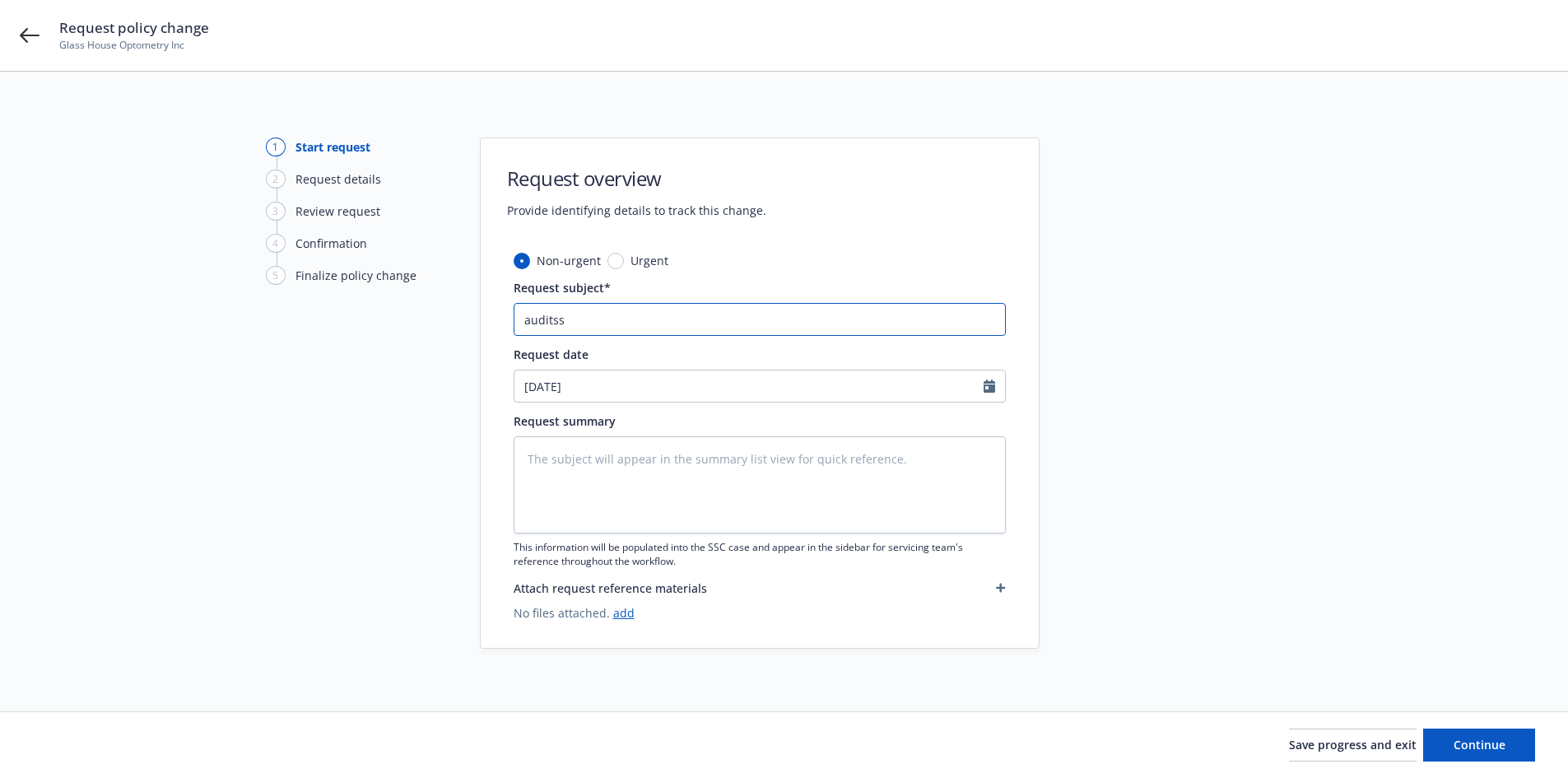
type textarea "x"
type input "auditssc"
type textarea "x"
type input "auditsscc"
type textarea "x"
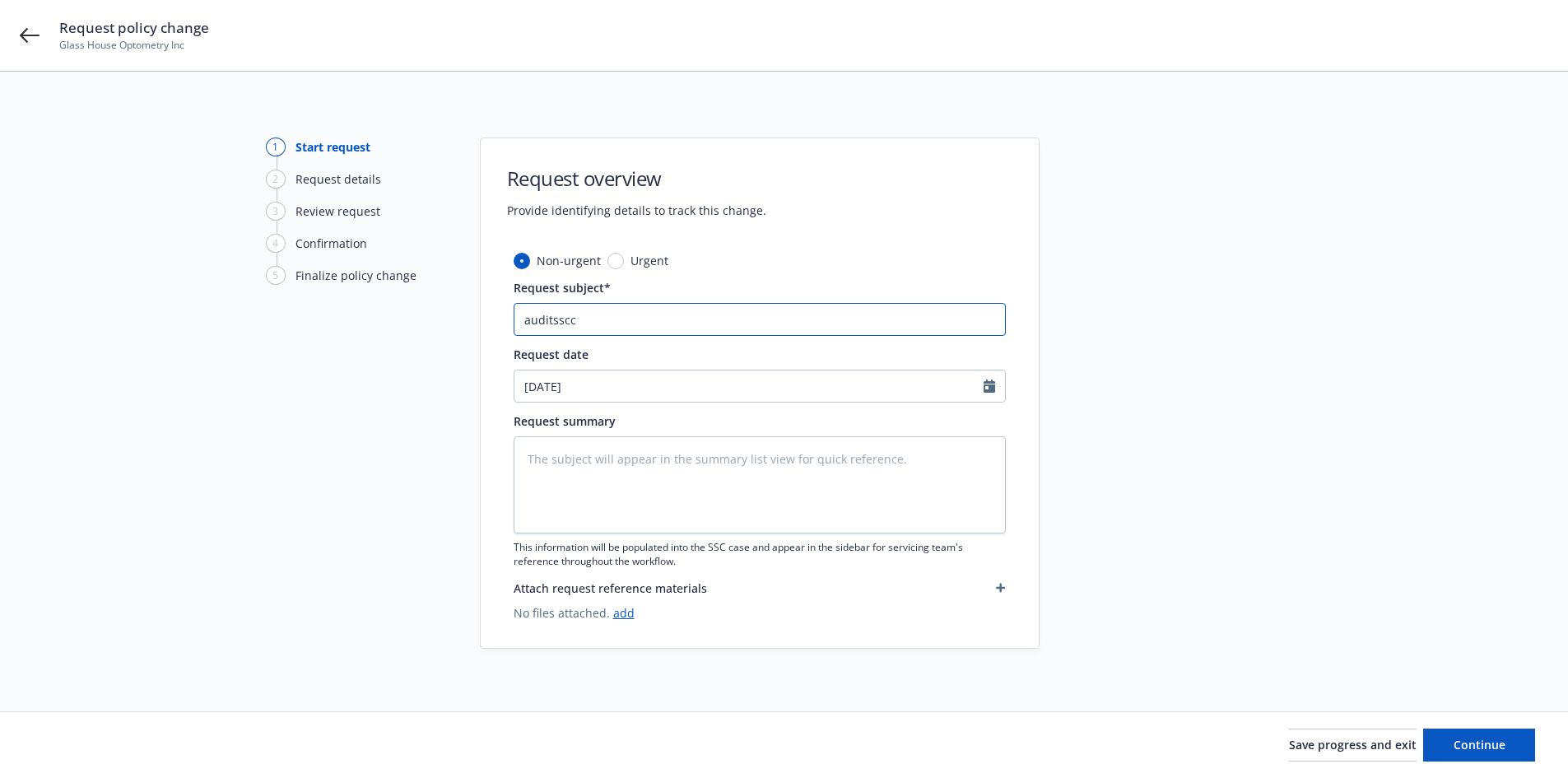
type input "auditsscca"
type textarea "x"
type input "auditssccas"
type textarea "x"
type input "auditssccase"
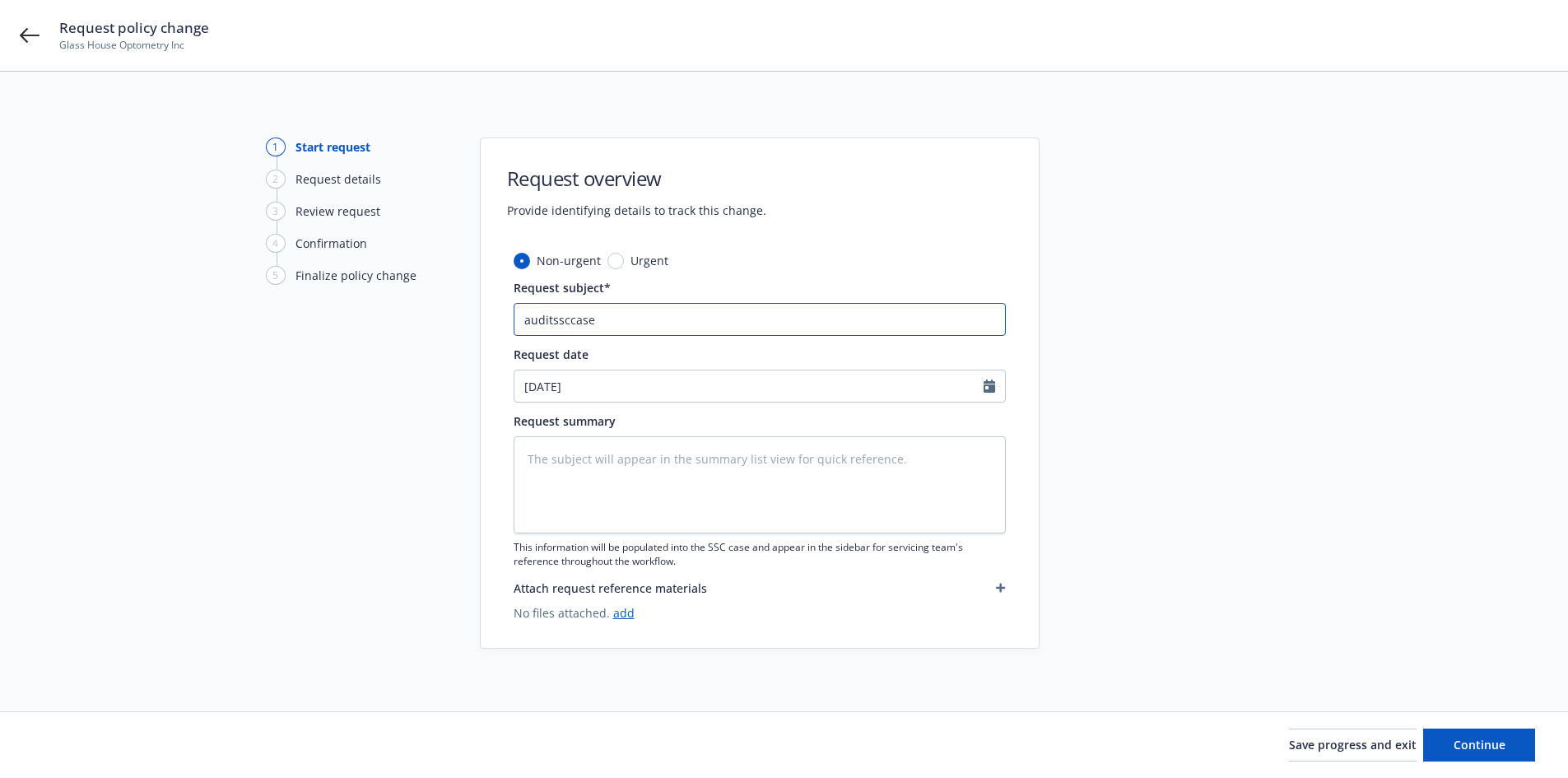
type textarea "x"
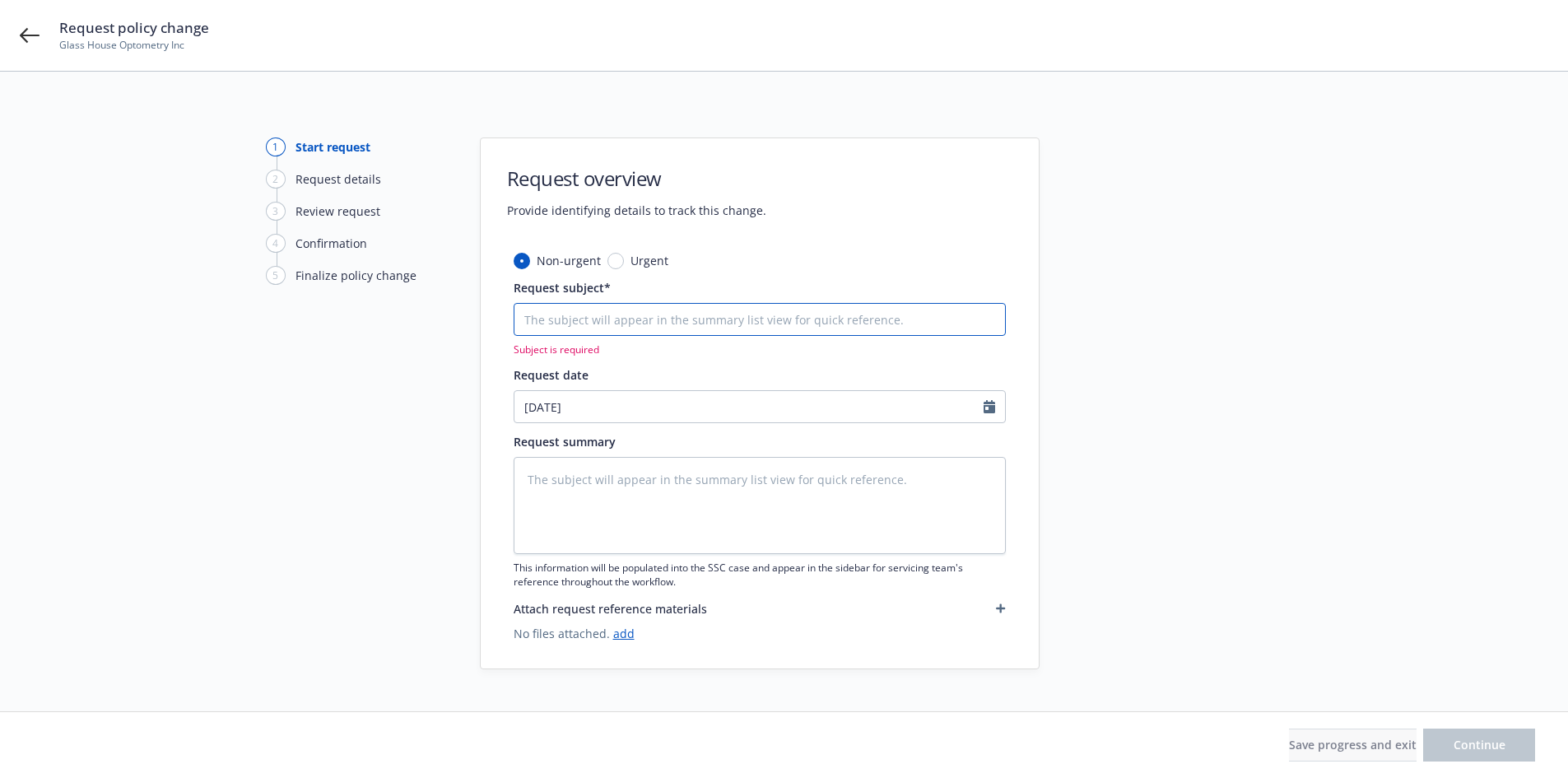
paste input "24-25 Workers' Compensation Travelers Insurance - Audit Statement"
type textarea "x"
type input "24-25 Workers' Compensation Travelers Insurance - Audit Statement"
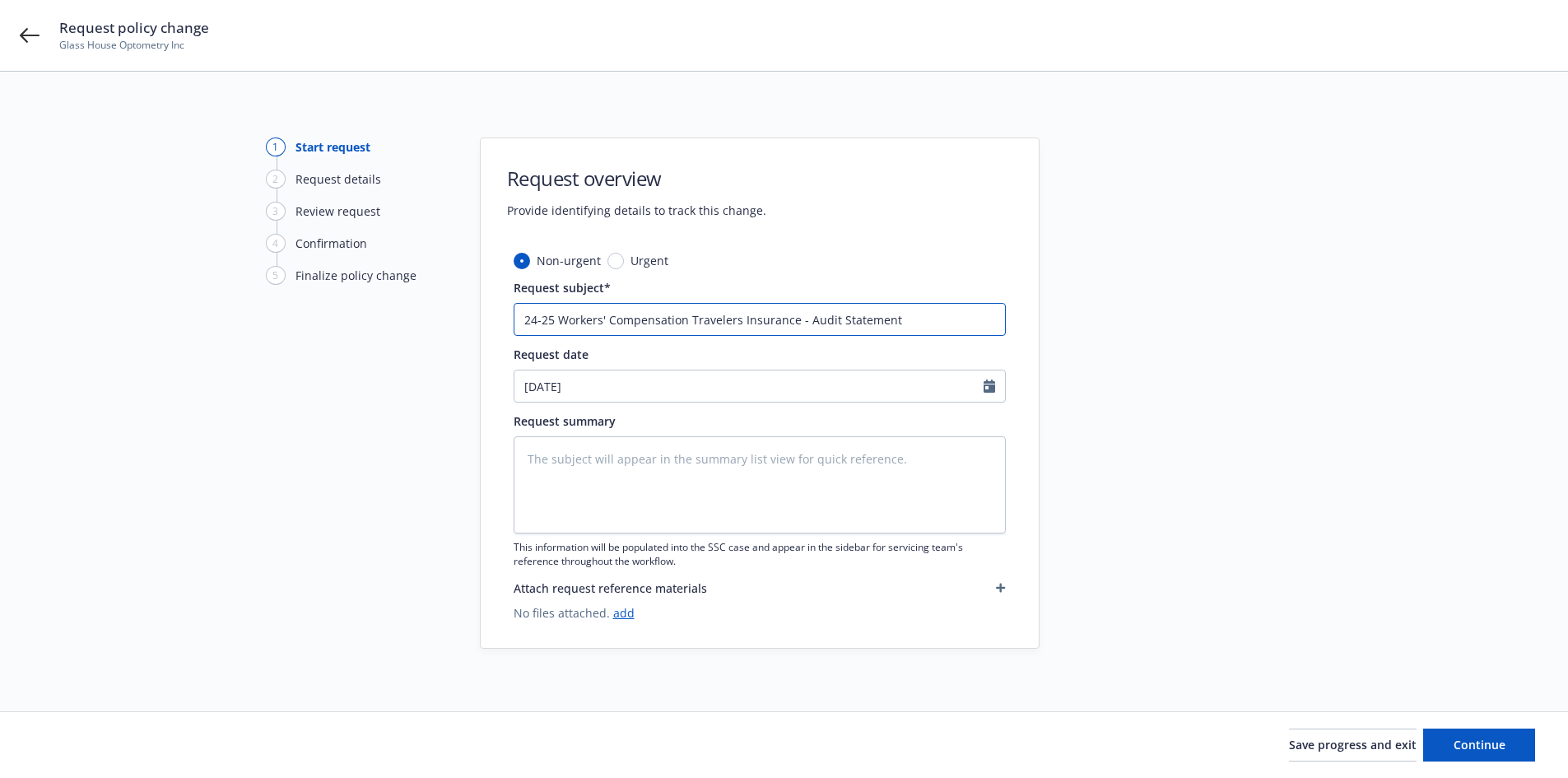
type textarea "x"
type input "24-25 Workers' Compensation Travelers Insurance - Audit Statement"
click at [775, 323] on input "24-25 Workers' Compensation Travelers Insurance - Audit Statement" at bounding box center [759, 319] width 492 height 33
click at [647, 464] on textarea at bounding box center [759, 485] width 492 height 98
paste textarea "2024-2025 Final Audit Results Original Premium including Taxes and Surcharges -…"
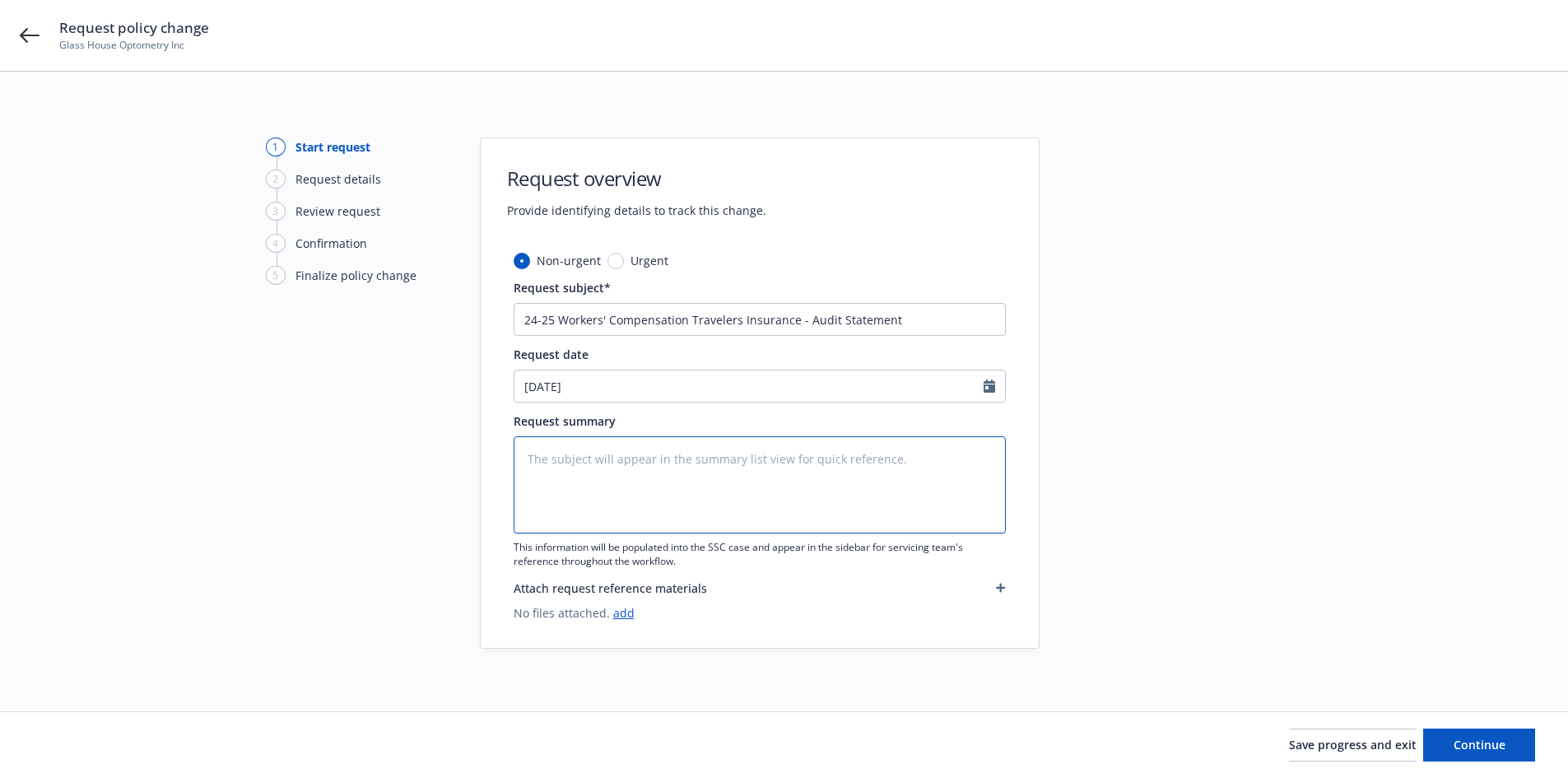
type textarea "x"
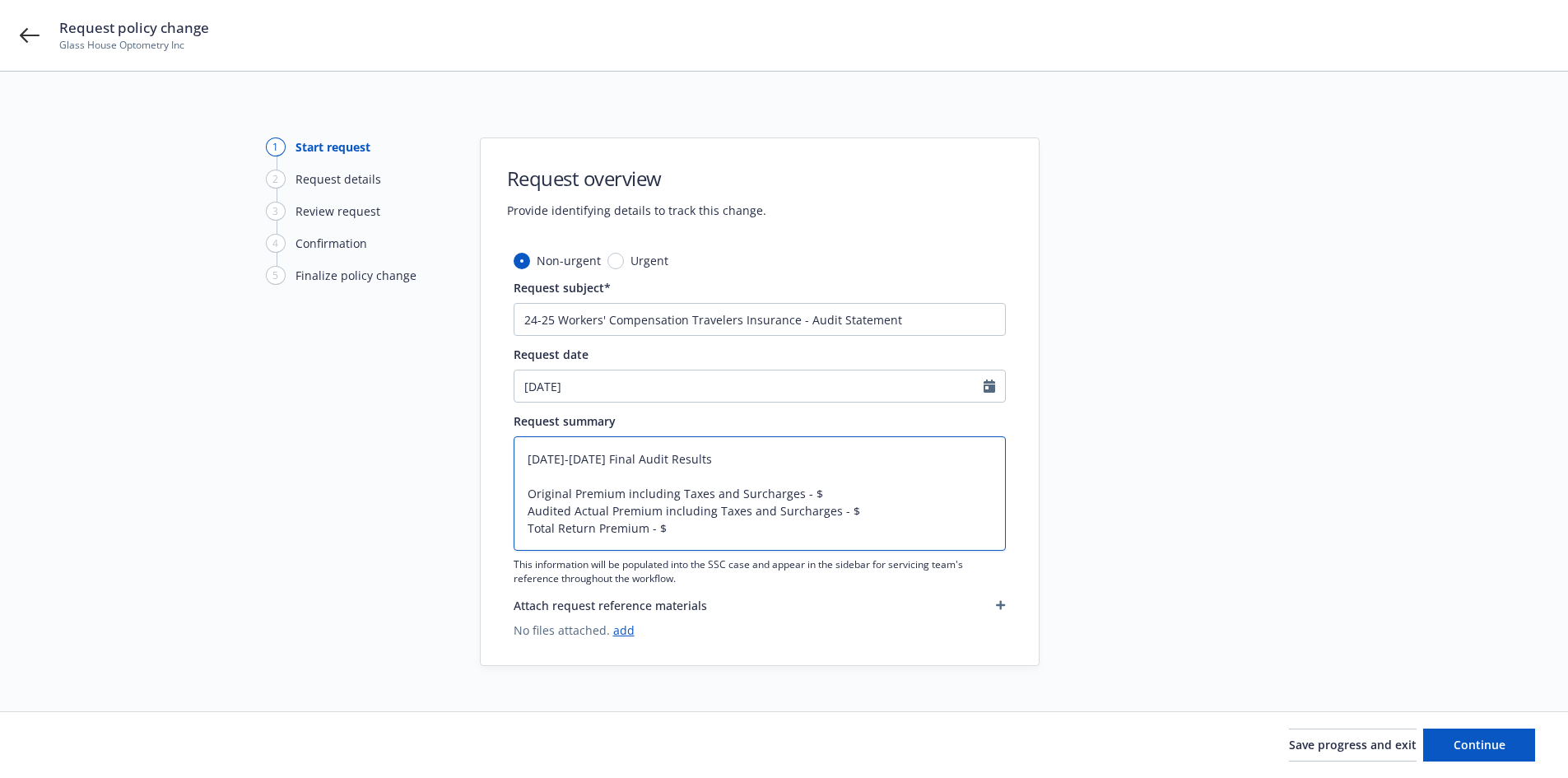
type textarea "2024-2025 Final Audit Results Original Premium including Taxes and Surcharges -…"
click at [830, 488] on textarea "2024-2025 Final Audit Results Original Premium including Taxes and Surcharges -…" at bounding box center [759, 493] width 492 height 114
paste textarea "1,967"
type textarea "x"
click at [854, 512] on textarea "2024-2025 Final Audit Results Original Premium including Taxes and Surcharges -…" at bounding box center [759, 493] width 492 height 114
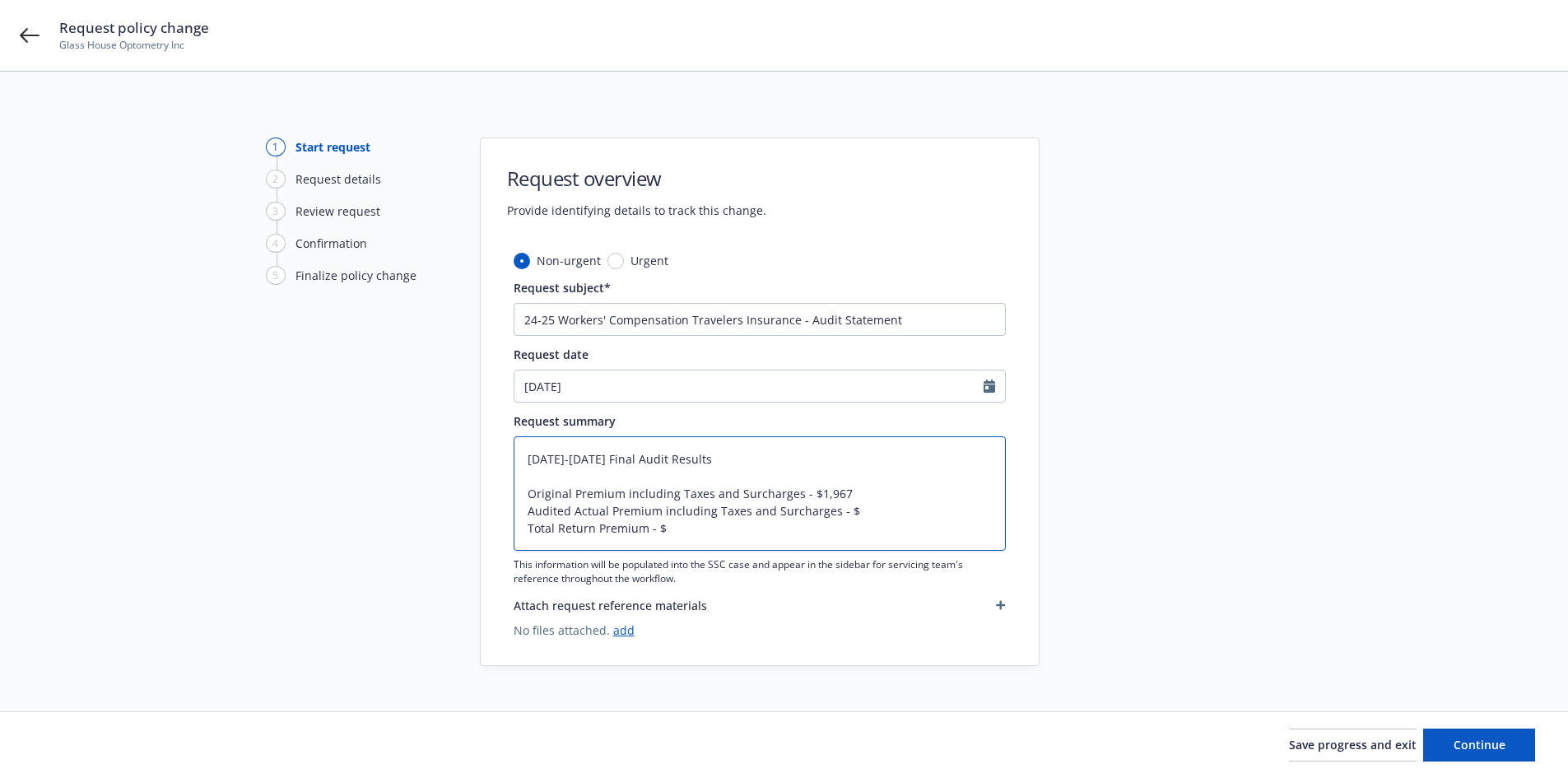
paste textarea "1,561"
type textarea "2024-2025 Final Audit Results Original Premium including Taxes and Surcharges -…"
click at [752, 536] on textarea "2024-2025 Final Audit Results Original Premium including Taxes and Surcharges -…" at bounding box center [759, 493] width 492 height 114
click at [705, 533] on textarea "2024-2025 Final Audit Results Original Premium including Taxes and Surcharges -…" at bounding box center [759, 493] width 492 height 114
type textarea "x"
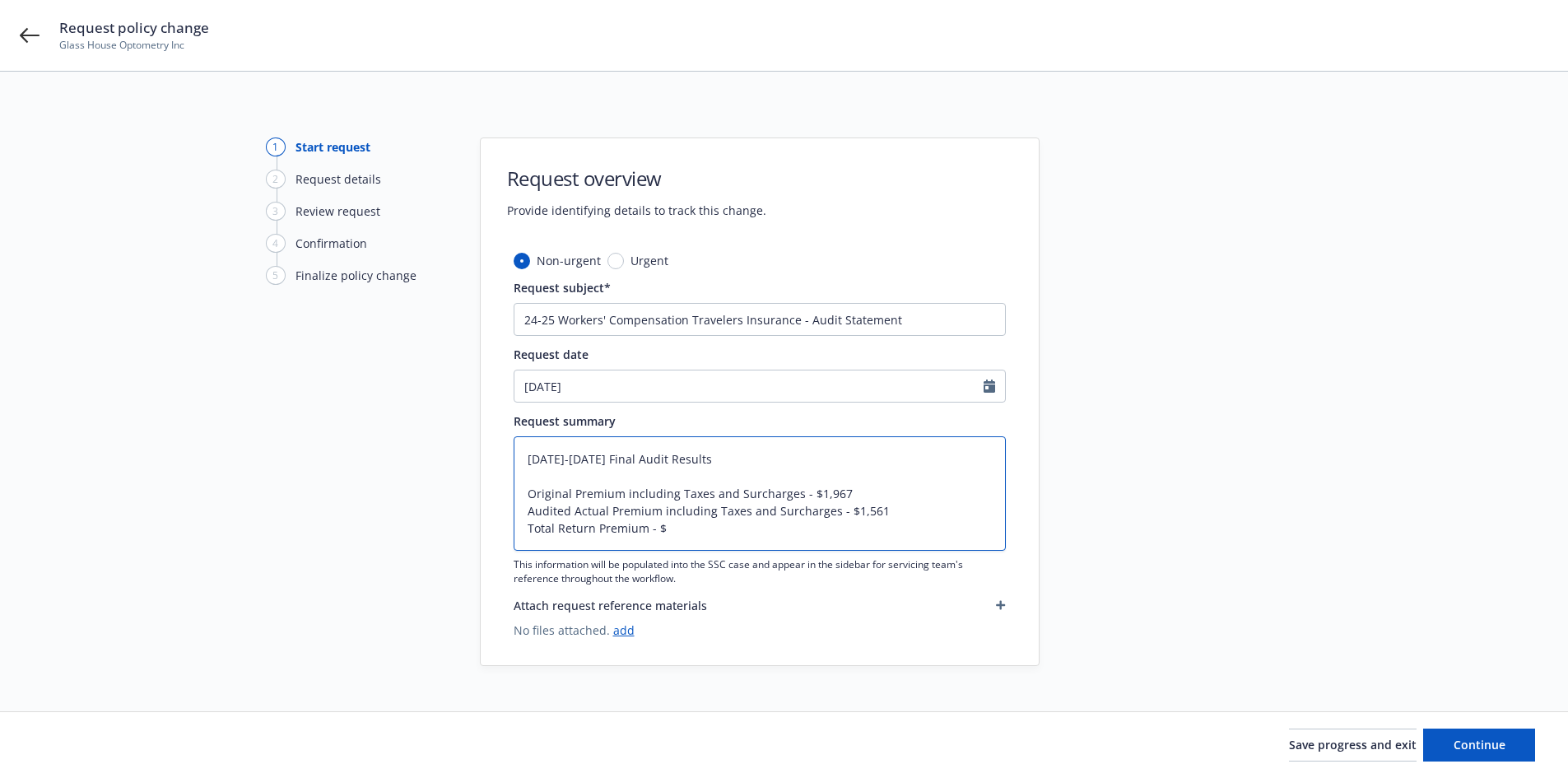
type textarea "2024-2025 Final Audit Results Original Premium including Taxes and Surcharges -…"
type textarea "x"
type textarea "2024-2025 Final Audit Results Original Premium including Taxes and Surcharges -…"
type textarea "x"
type textarea "2024-2025 Final Audit Results Original Premium including Taxes and Surcharges -…"
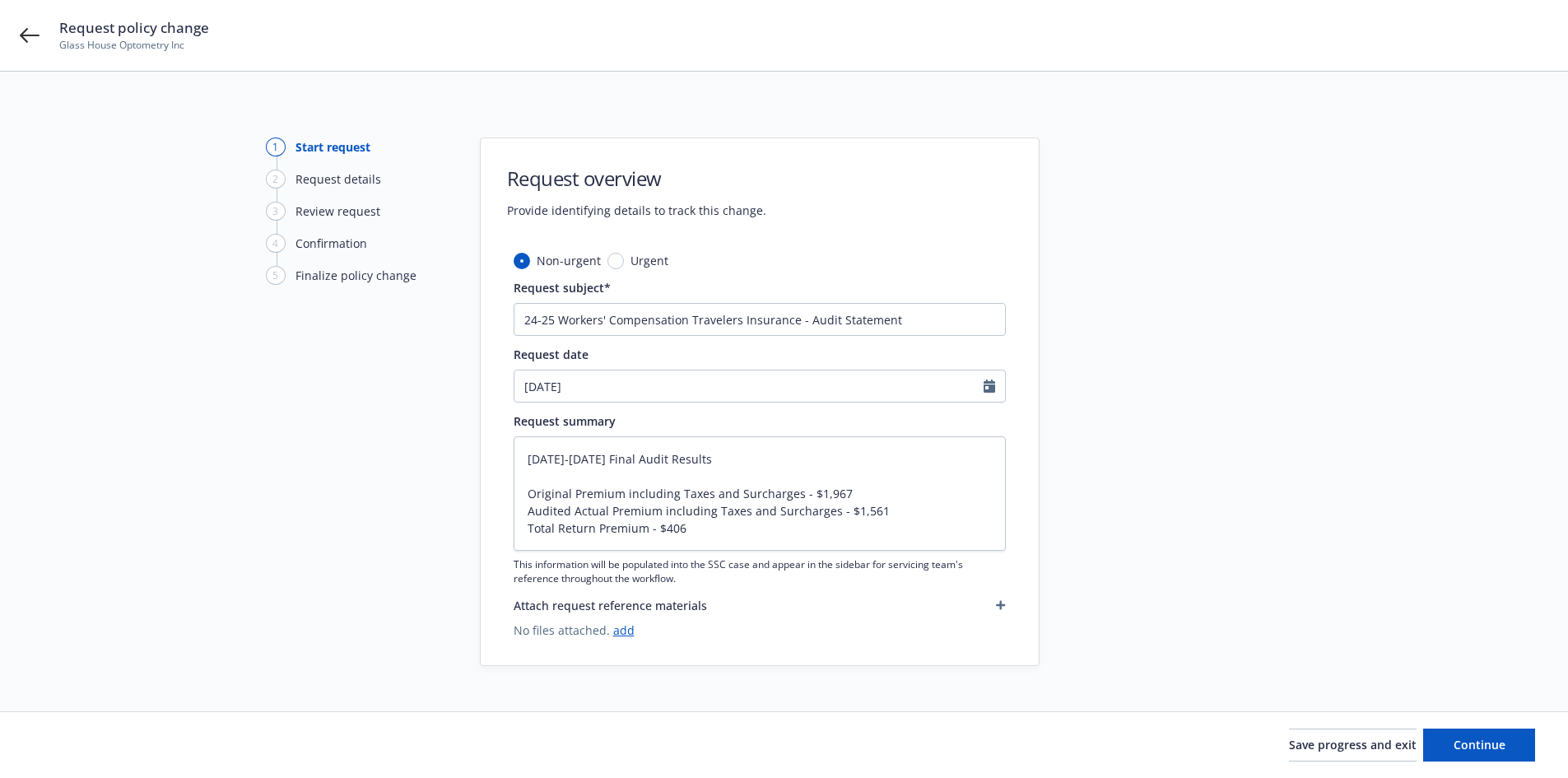
click at [1197, 548] on div at bounding box center [1188, 402] width 231 height 529
click at [1447, 740] on button "Continue" at bounding box center [1479, 744] width 112 height 33
type textarea "x"
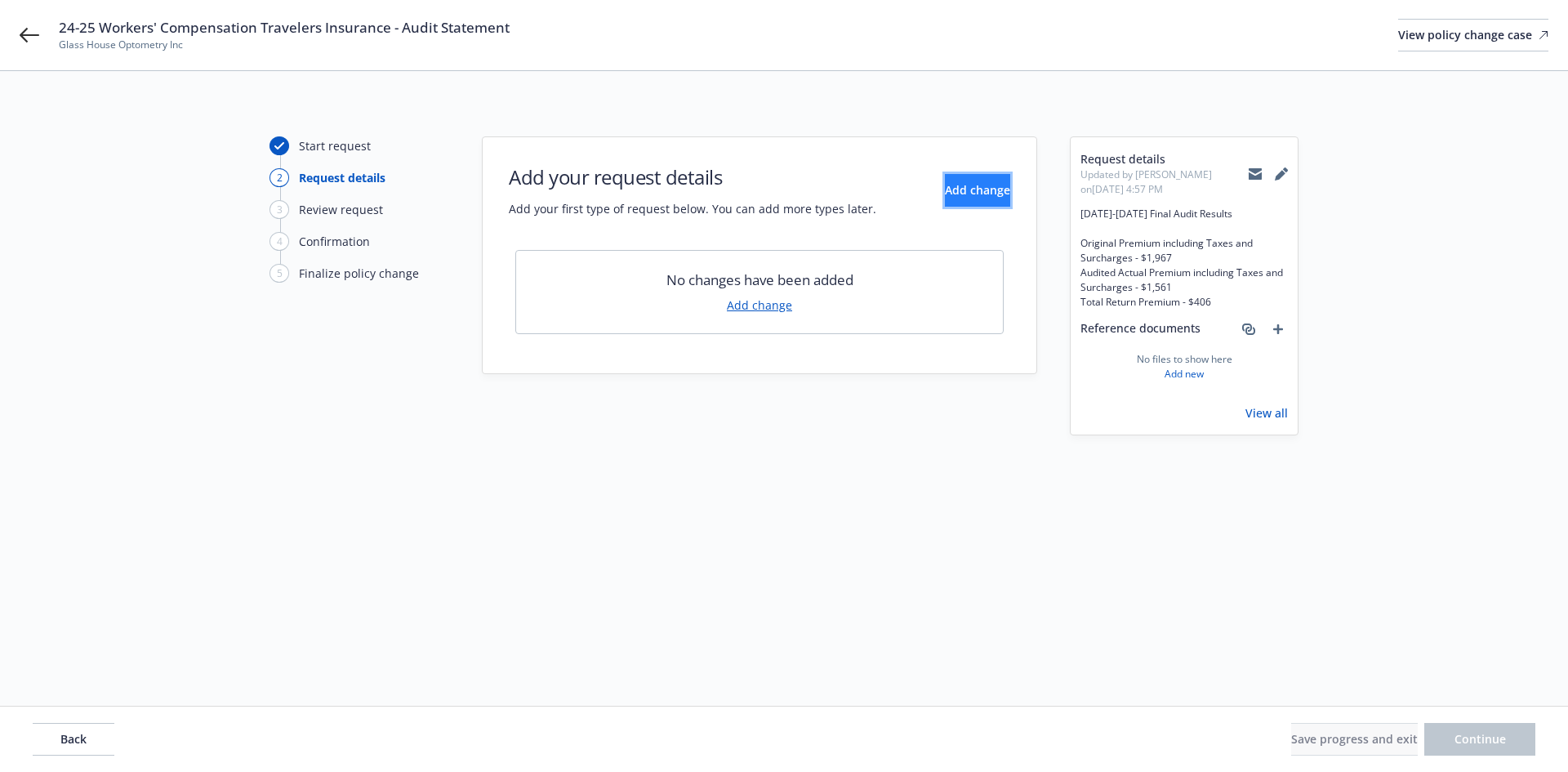
click at [961, 195] on span "Add change" at bounding box center [978, 190] width 65 height 16
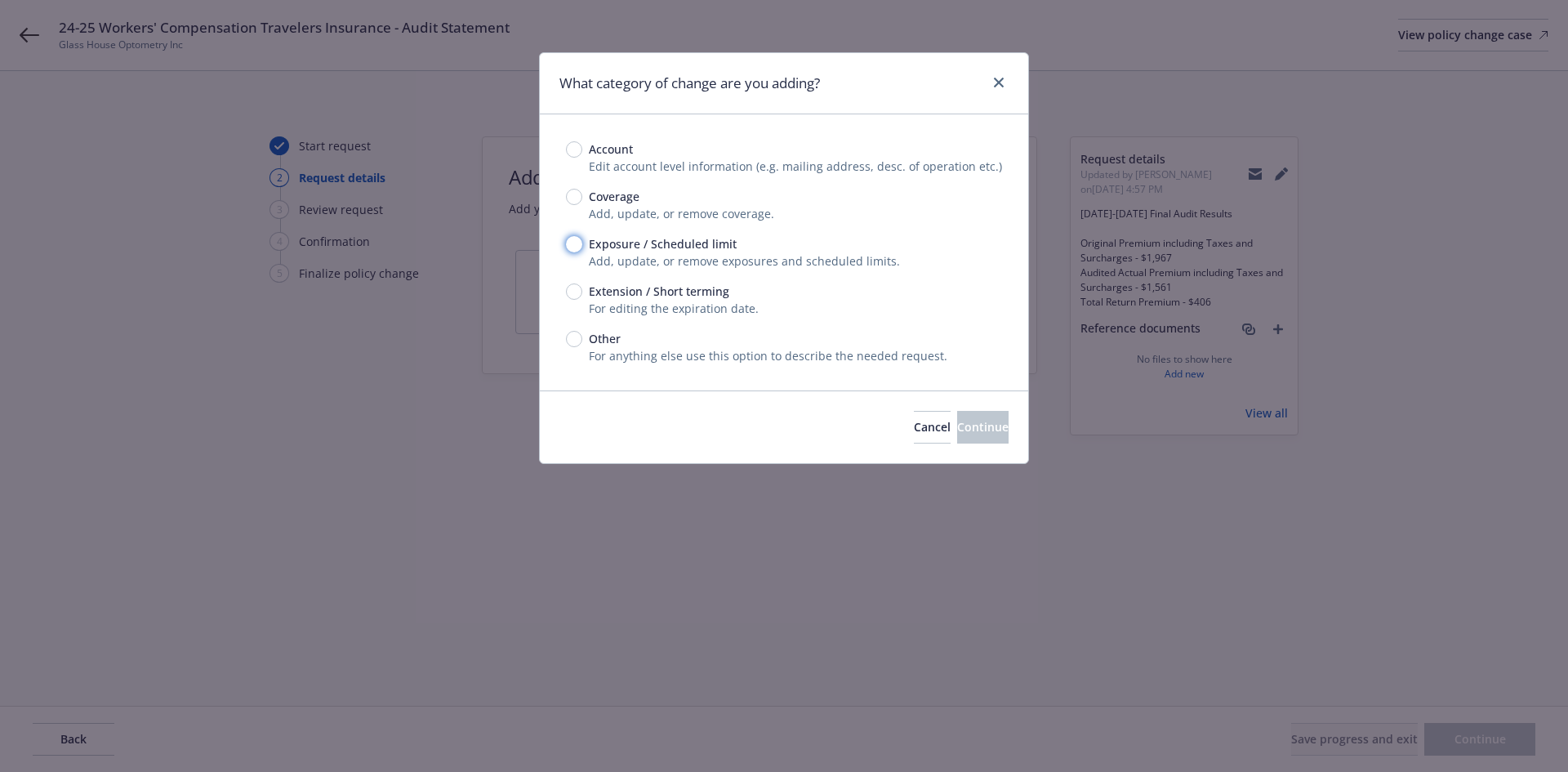
click at [572, 246] on input "Exposure / Scheduled limit" at bounding box center [574, 244] width 17 height 17
radio input "true"
click at [990, 424] on button "Continue" at bounding box center [983, 427] width 51 height 33
type textarea "x"
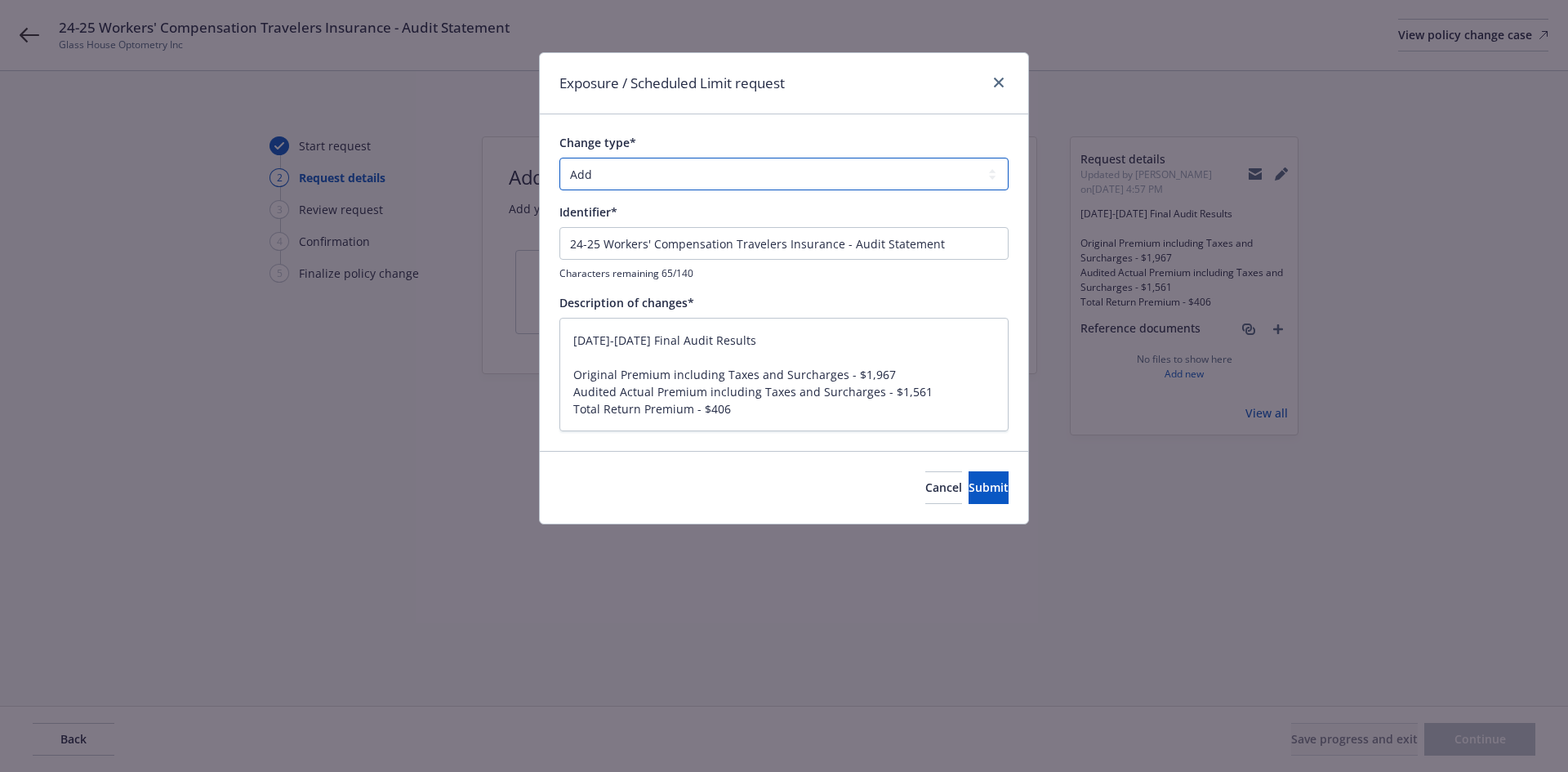
click at [627, 173] on select "Add Audit Change Remove" at bounding box center [784, 173] width 449 height 33
select select "AUDIT"
click at [560, 158] on select "Add Audit Change Remove" at bounding box center [784, 173] width 449 height 33
drag, startPoint x: 756, startPoint y: 342, endPoint x: 540, endPoint y: 344, distance: 216.0
click at [540, 344] on div "Change type* Add Audit Change Remove Identifier* 24-25 Workers' Compensation Tr…" at bounding box center [784, 282] width 488 height 335
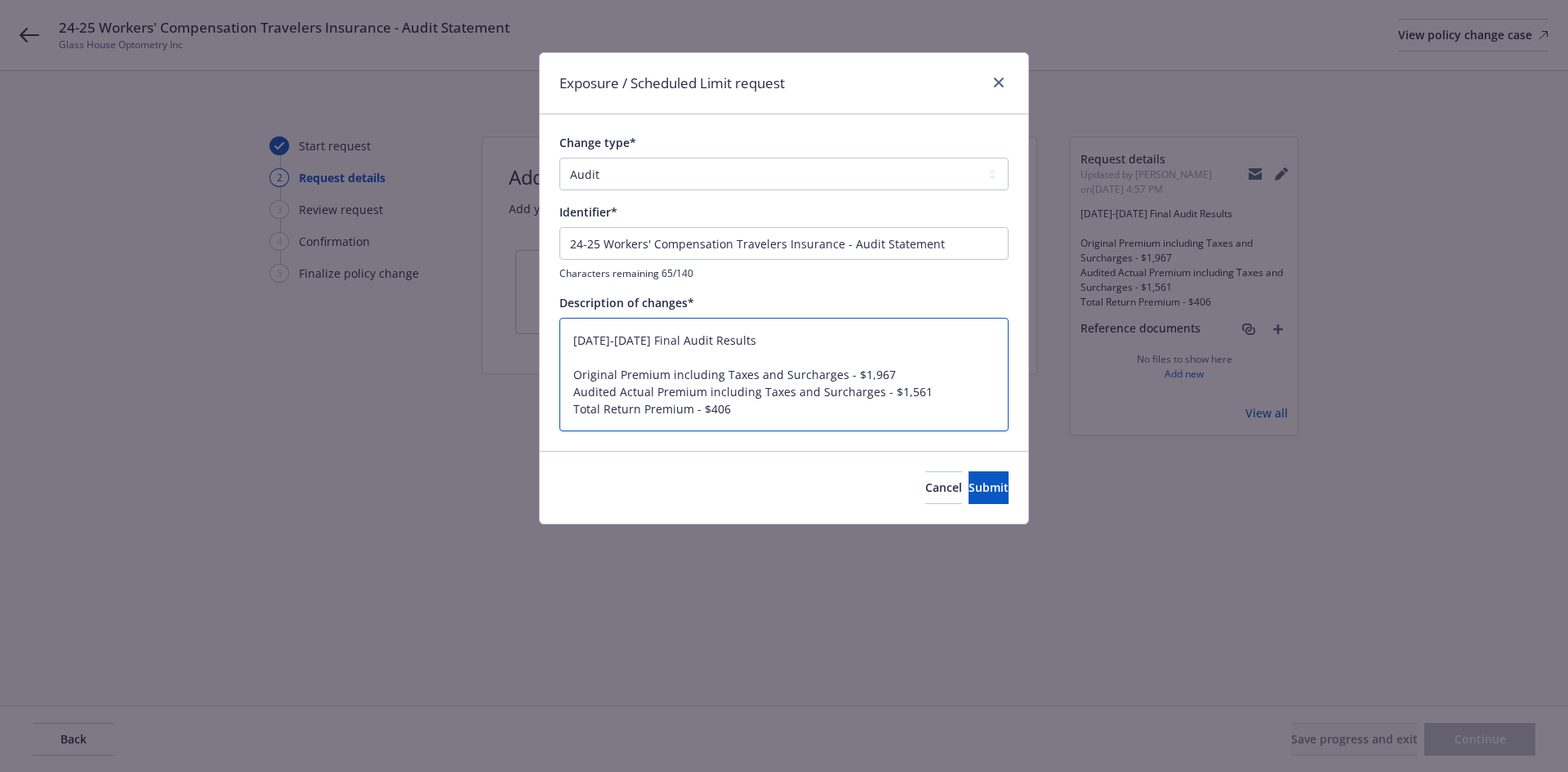
type textarea "x"
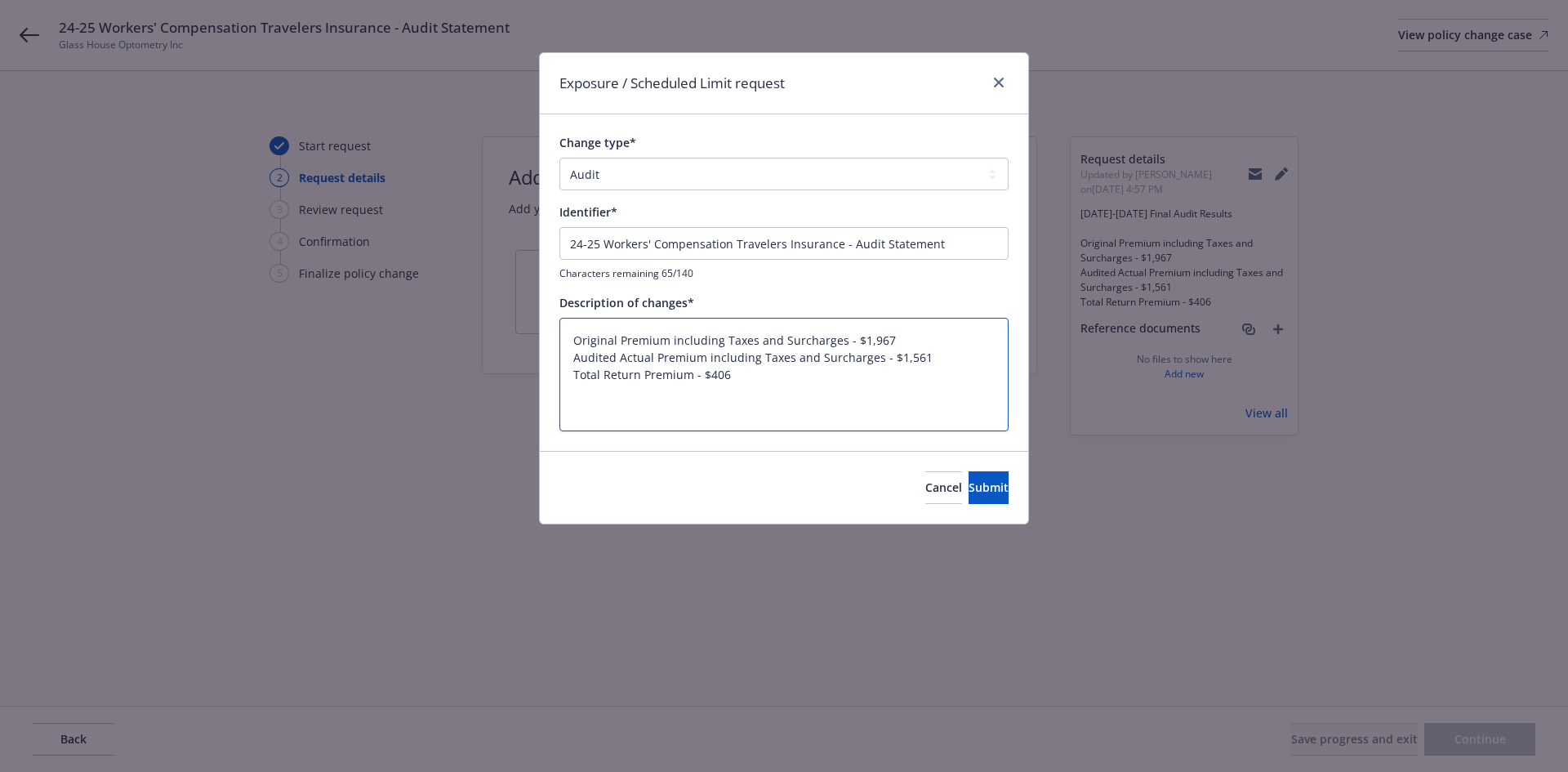
type textarea "Original Premium including Taxes and Surcharges - $1,967 Audited Actual Premium…"
click at [854, 238] on input "24-25 Workers' Compensation Travelers Insurance - Audit Statement" at bounding box center [784, 243] width 449 height 33
paste input "024-2025 Final Audit Results"
type textarea "x"
type input "[DATE]-[DATE] Final Audit Results"
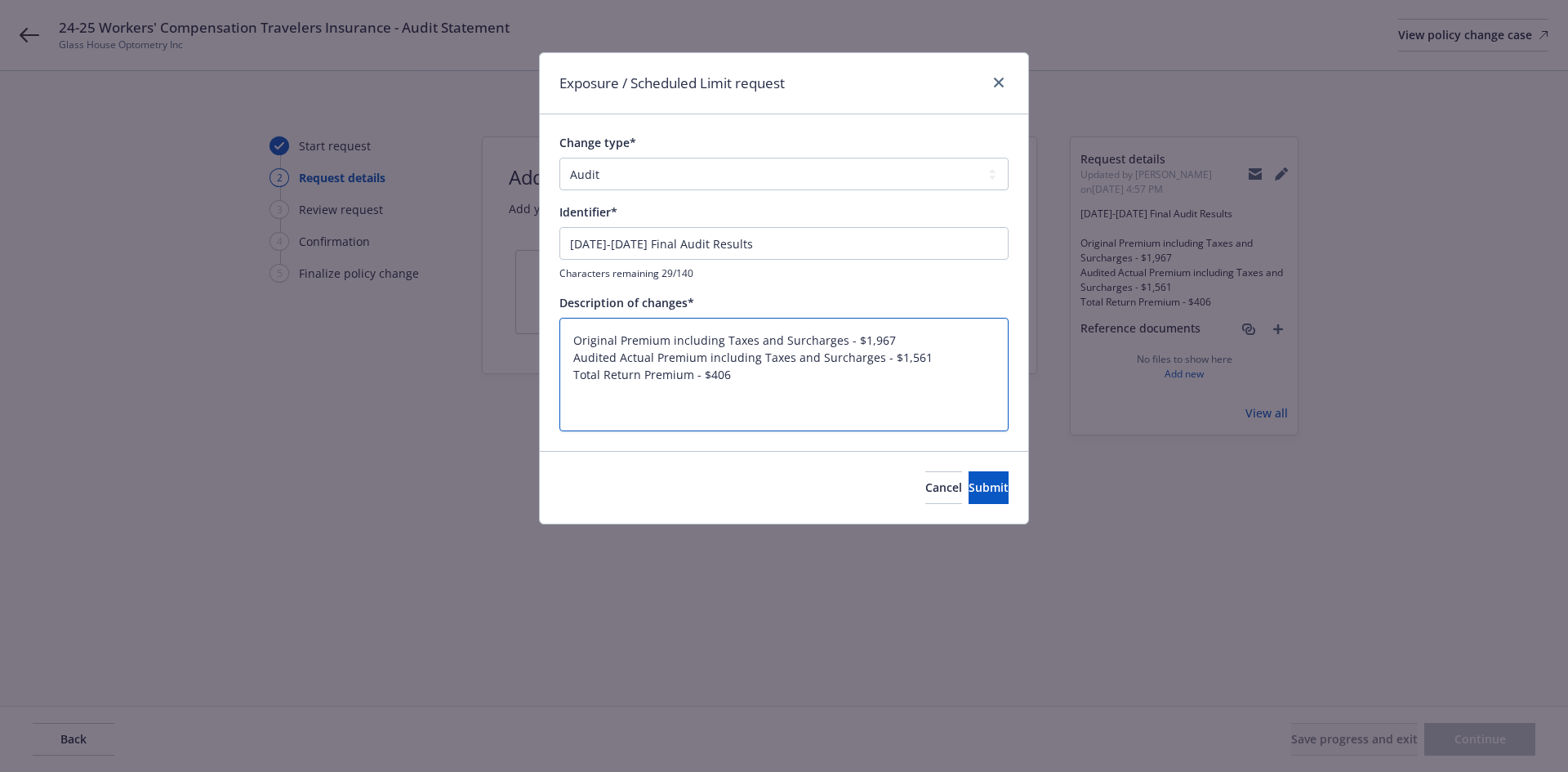
click at [575, 379] on textarea "Original Premium including Taxes and Surcharges - $1,967 Audited Actual Premium…" at bounding box center [784, 374] width 449 height 114
type textarea "x"
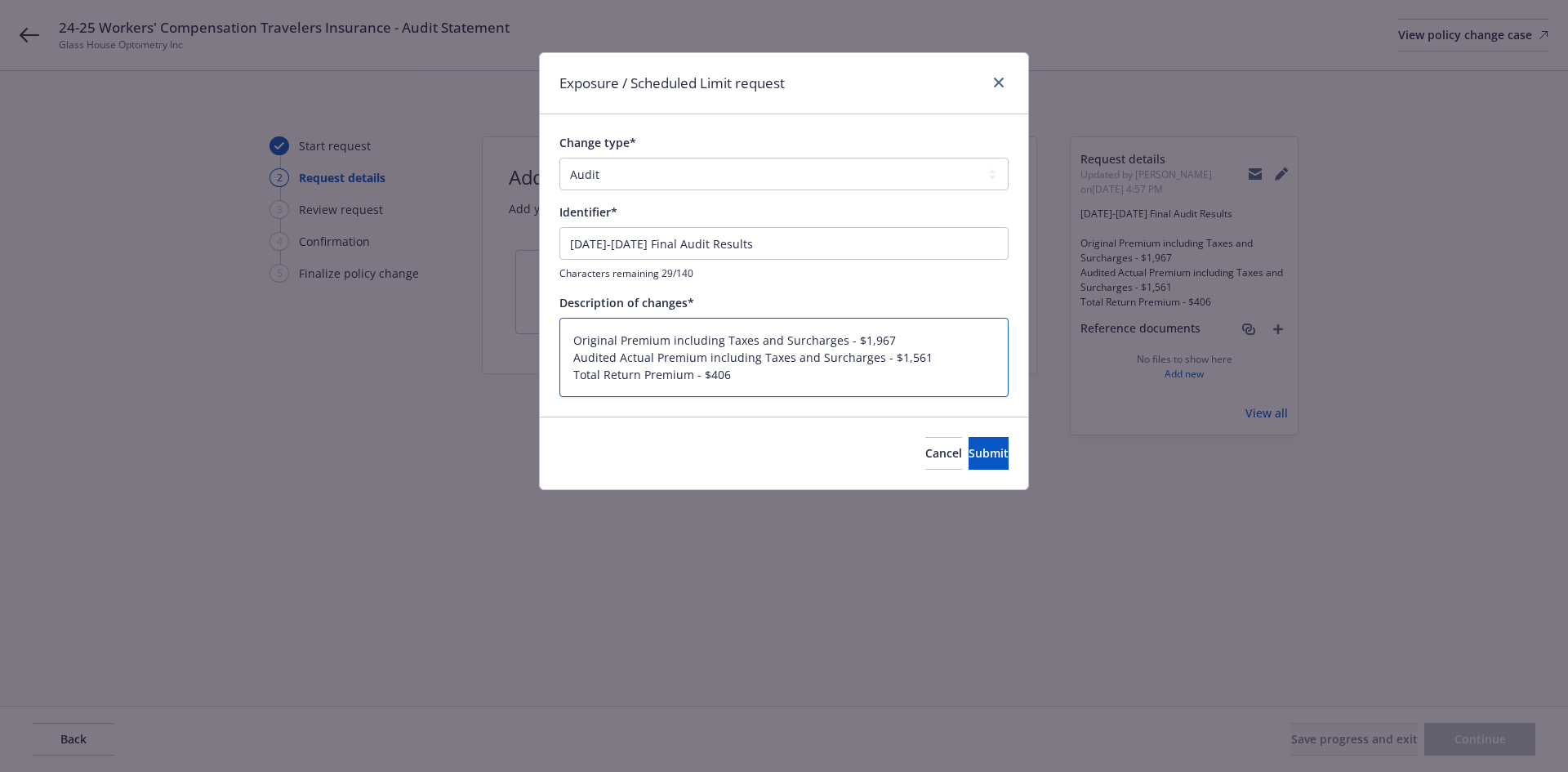
click at [762, 377] on textarea "Original Premium including Taxes and Surcharges - $1,967 Audited Actual Premium…" at bounding box center [784, 357] width 449 height 79
click at [973, 373] on textarea "Original Premium including Taxes and Surcharges - $1,967 Audited Actual Premium…" at bounding box center [784, 357] width 449 height 79
click at [976, 445] on span "Submit" at bounding box center [988, 453] width 40 height 16
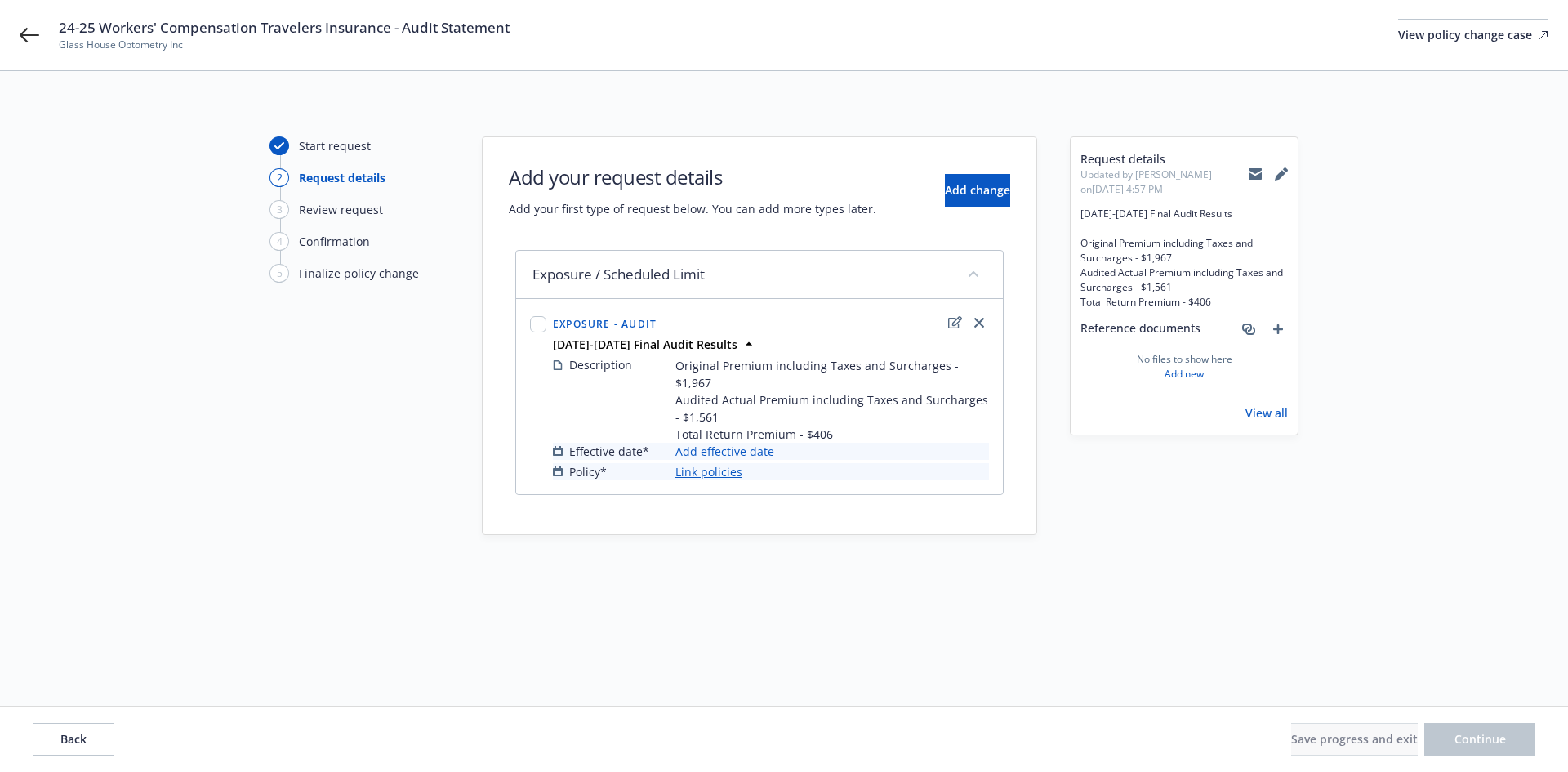
click at [755, 443] on link "Add effective date" at bounding box center [725, 451] width 99 height 17
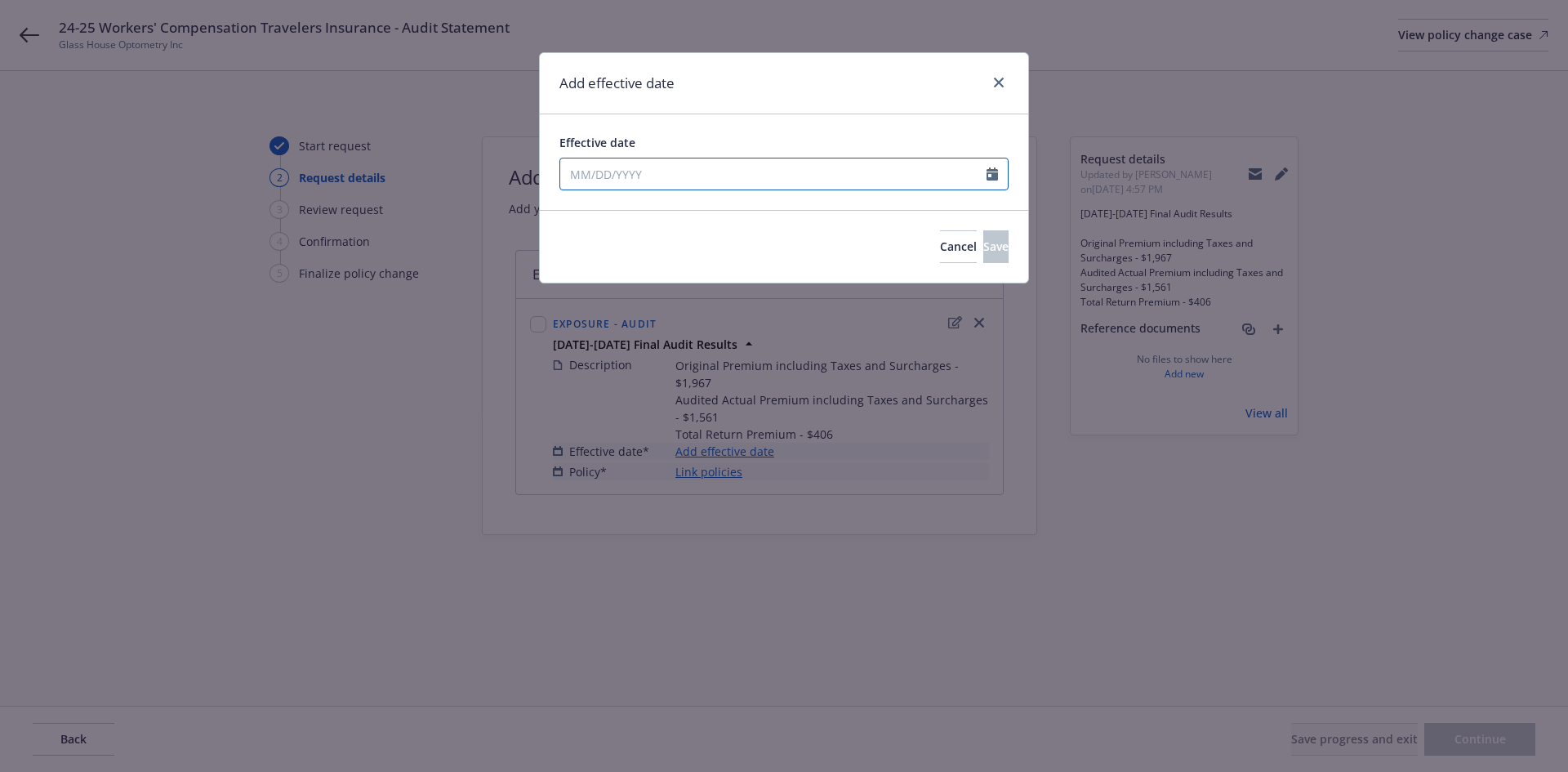
click at [749, 169] on input "Effective date" at bounding box center [773, 173] width 427 height 31
click at [779, 128] on div "Effective date 07/01/2024 January February March April May June July August Sep…" at bounding box center [784, 162] width 488 height 96
click at [984, 248] on span "Save" at bounding box center [996, 246] width 26 height 16
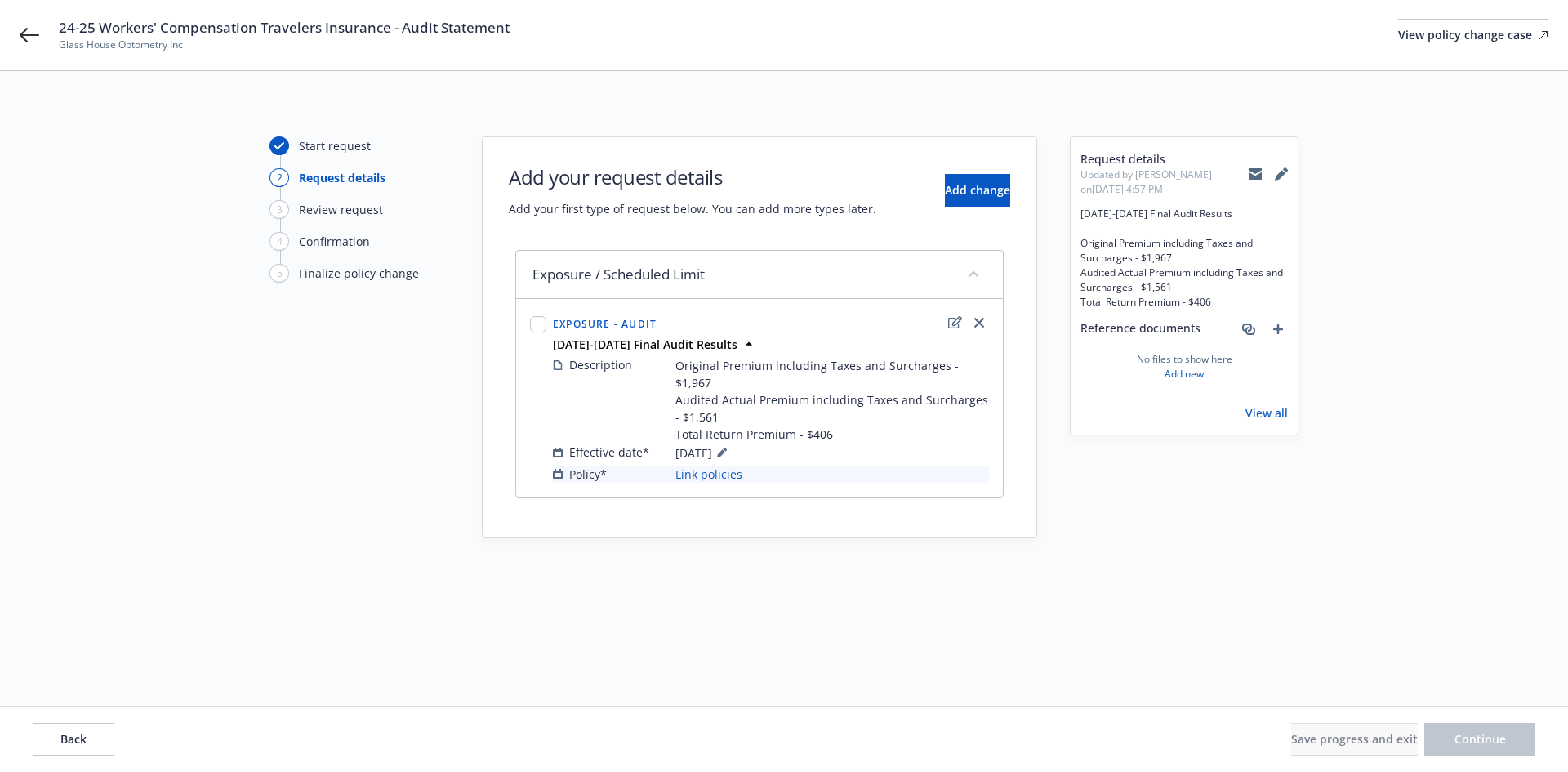
click at [698, 466] on link "Link policies" at bounding box center [709, 474] width 67 height 17
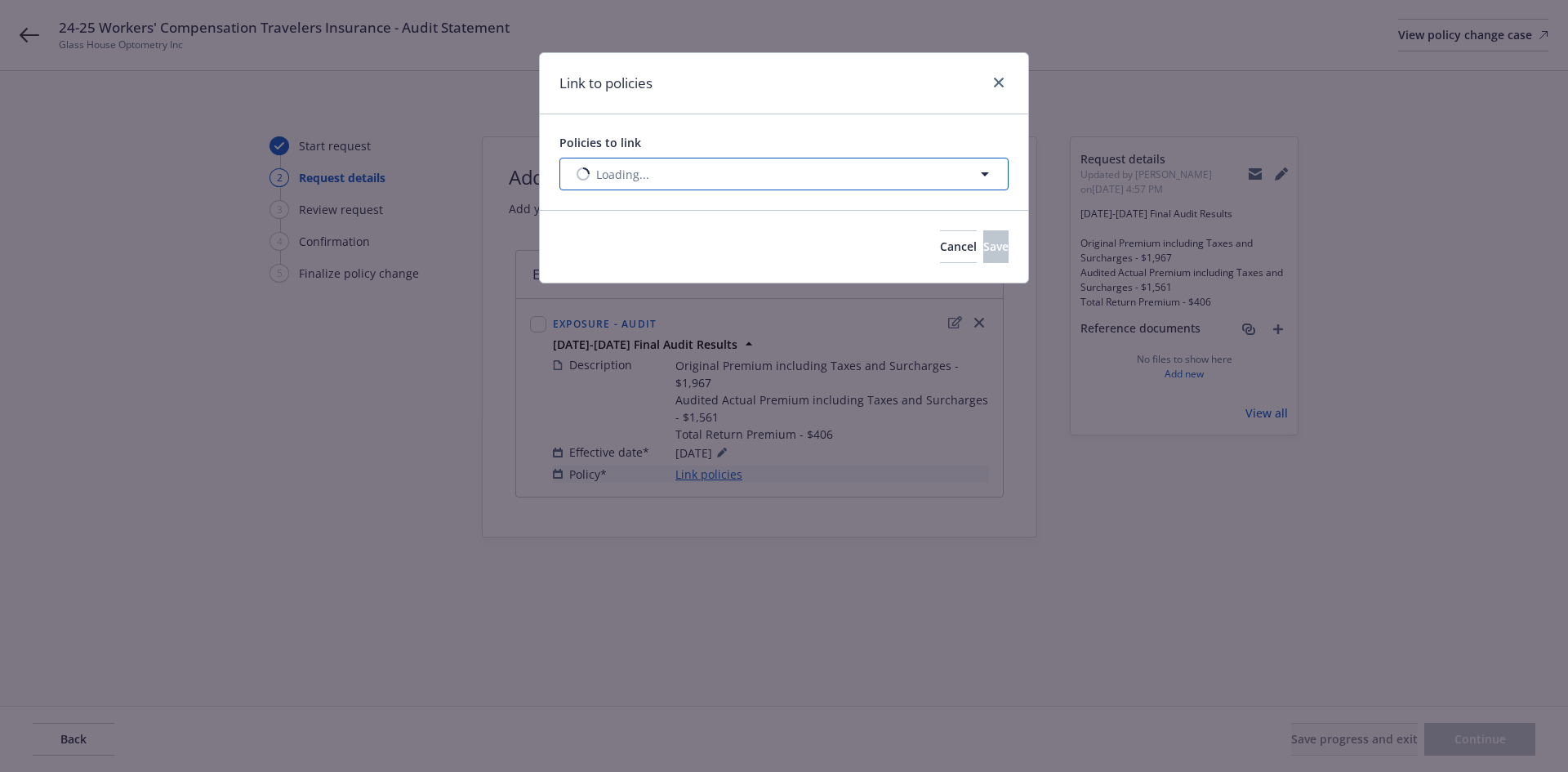
click at [804, 169] on button "Loading..." at bounding box center [784, 173] width 449 height 33
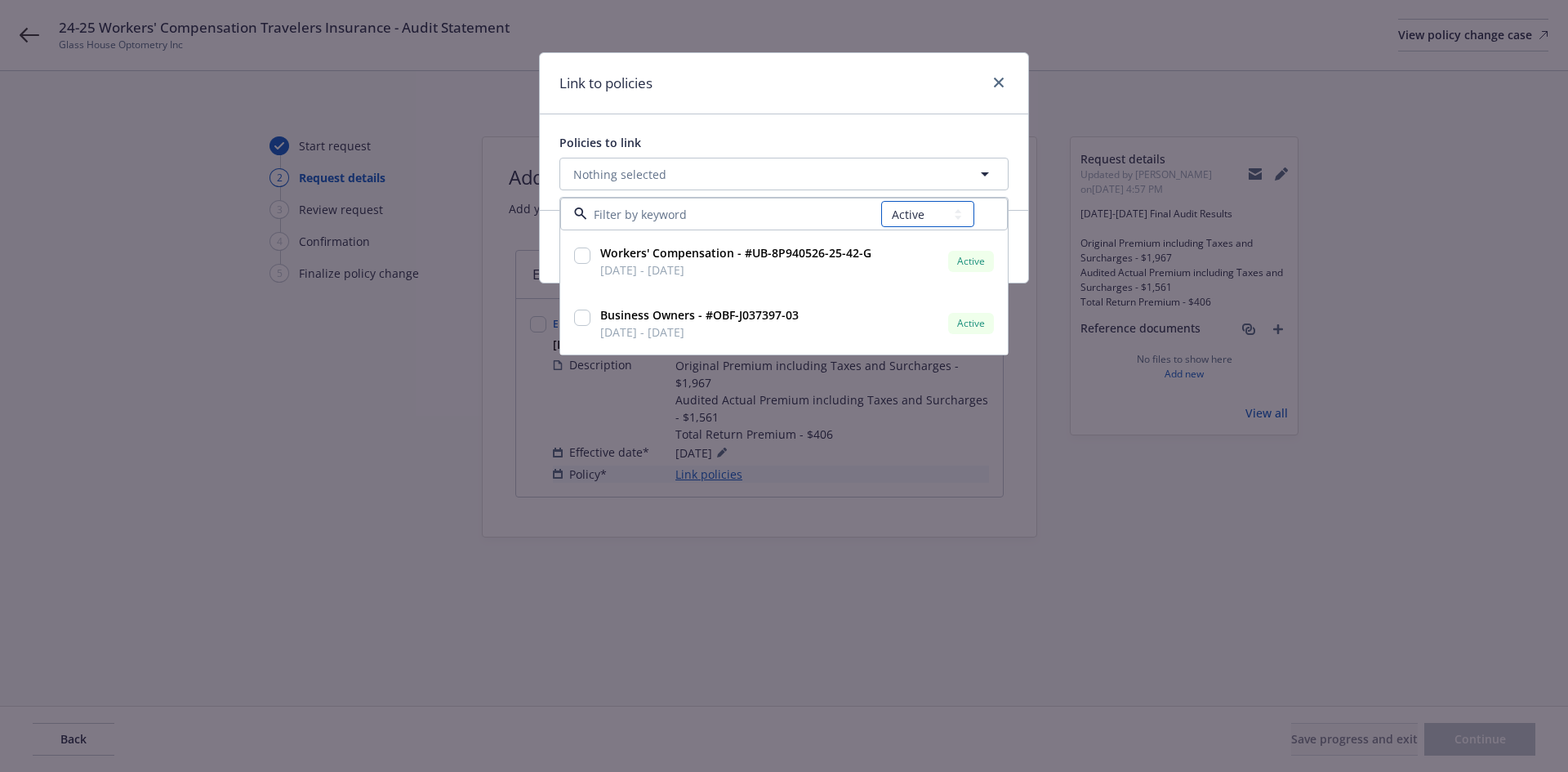
click at [954, 224] on select "All Active Upcoming Expired Cancelled" at bounding box center [927, 214] width 93 height 26
click at [882, 201] on select "All Active Upcoming Expired Cancelled" at bounding box center [927, 214] width 93 height 26
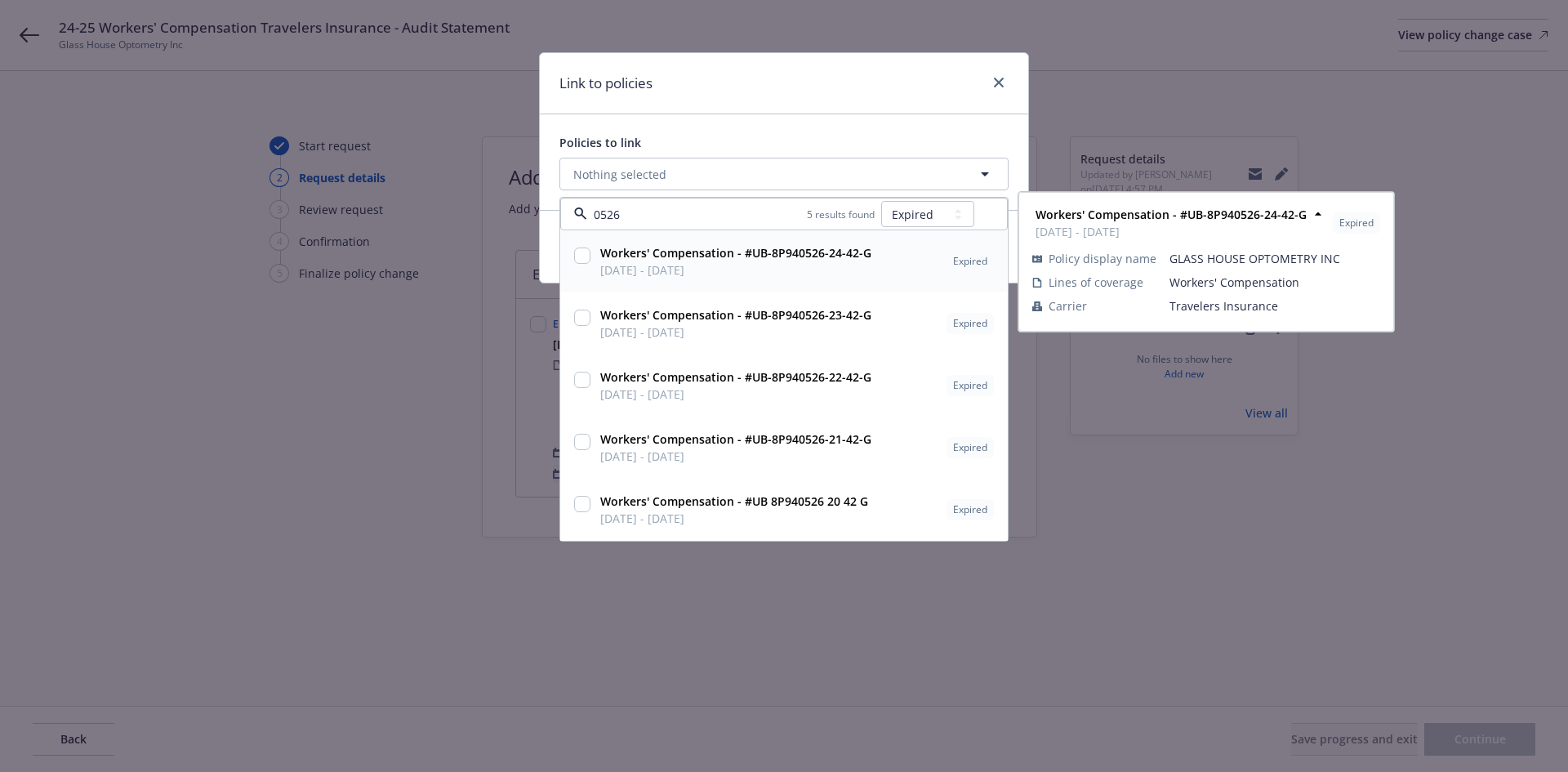
click at [775, 254] on strong "Workers' Compensation - #UB-8P940526-24-42-G" at bounding box center [736, 253] width 271 height 16
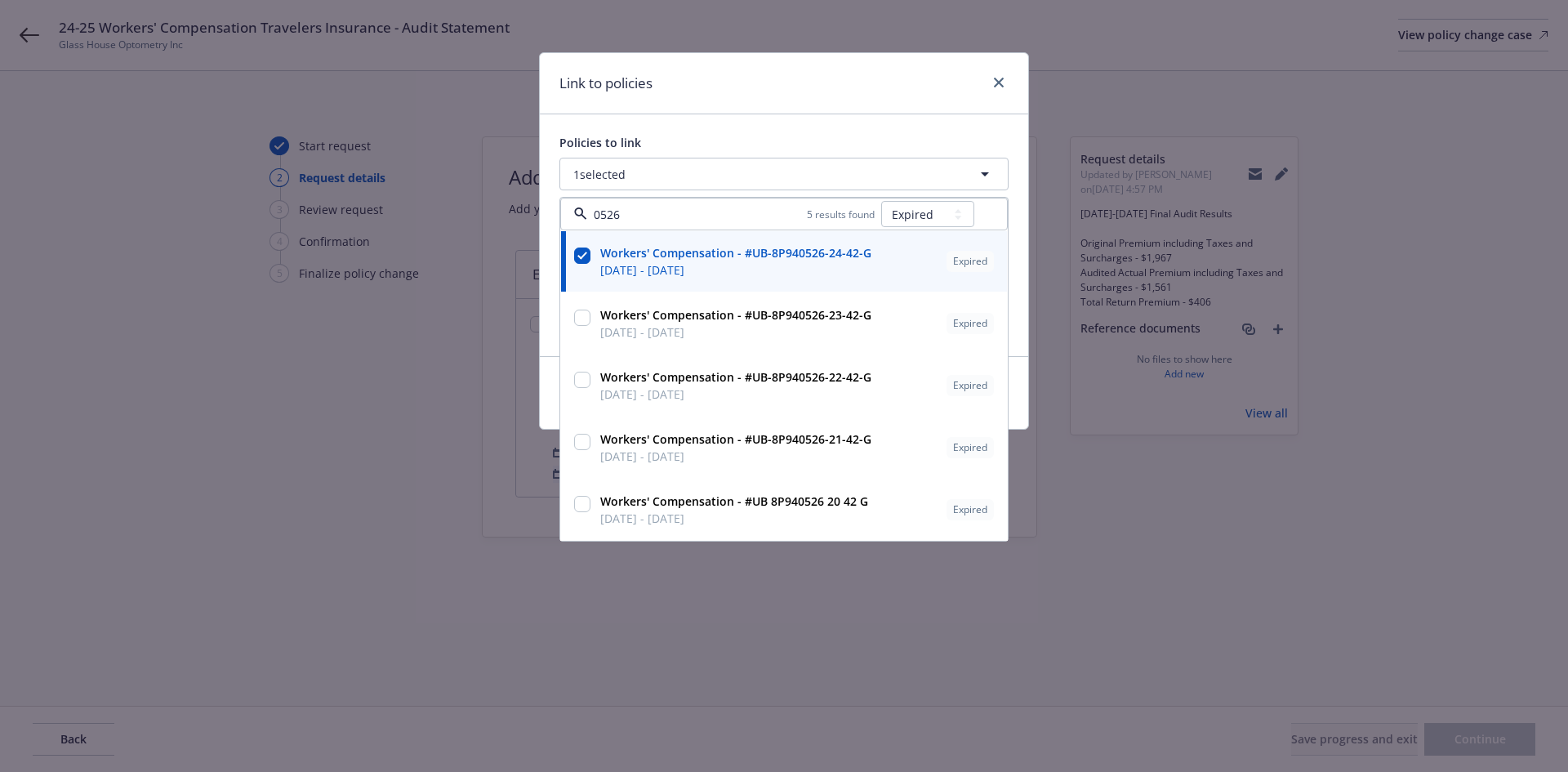
click at [371, 342] on div "Link to policies Policies to link 1 selected 0526 5 results found All Active Up…" at bounding box center [784, 386] width 1568 height 772
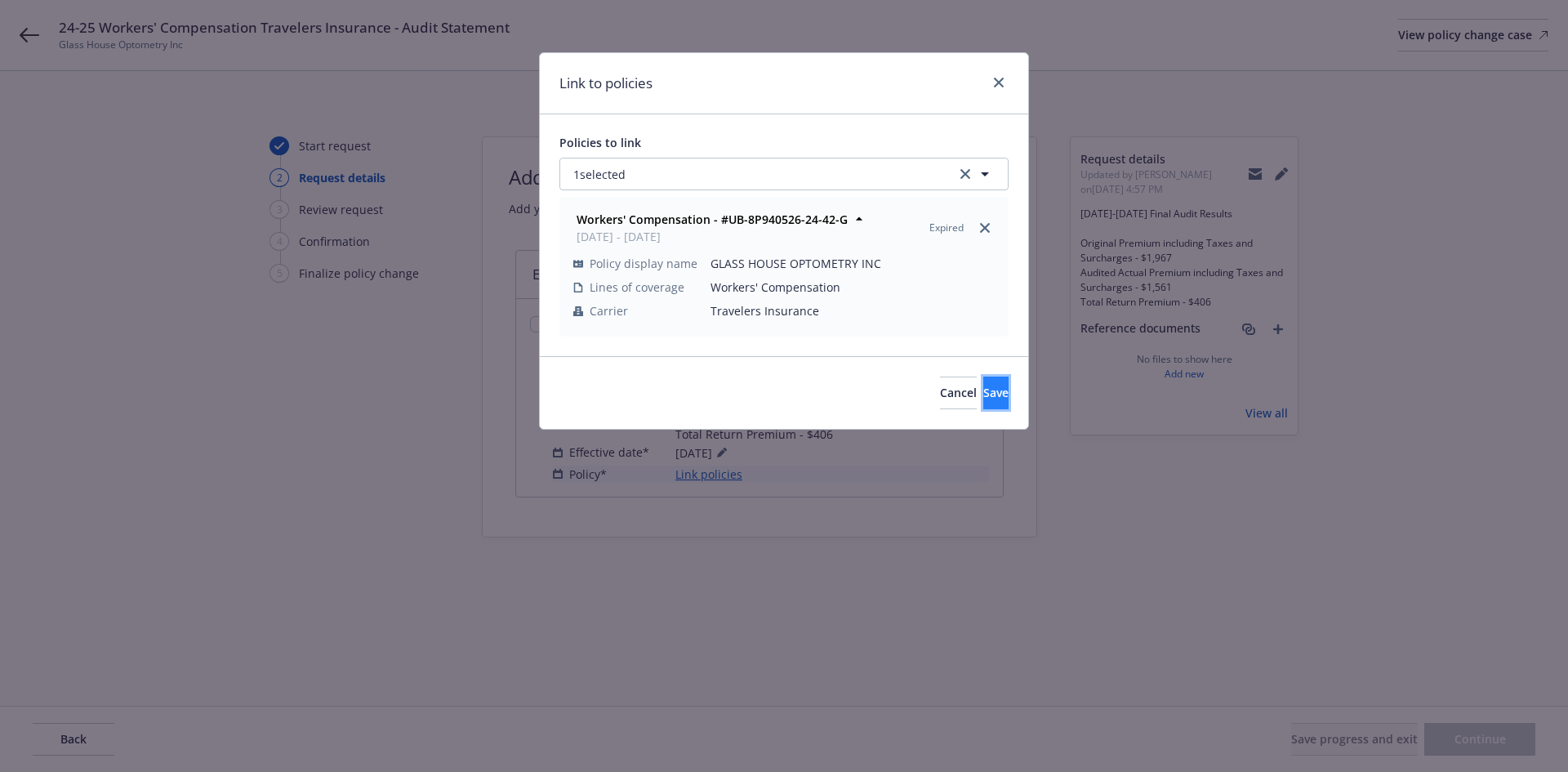
click at [992, 391] on button "Save" at bounding box center [996, 393] width 26 height 33
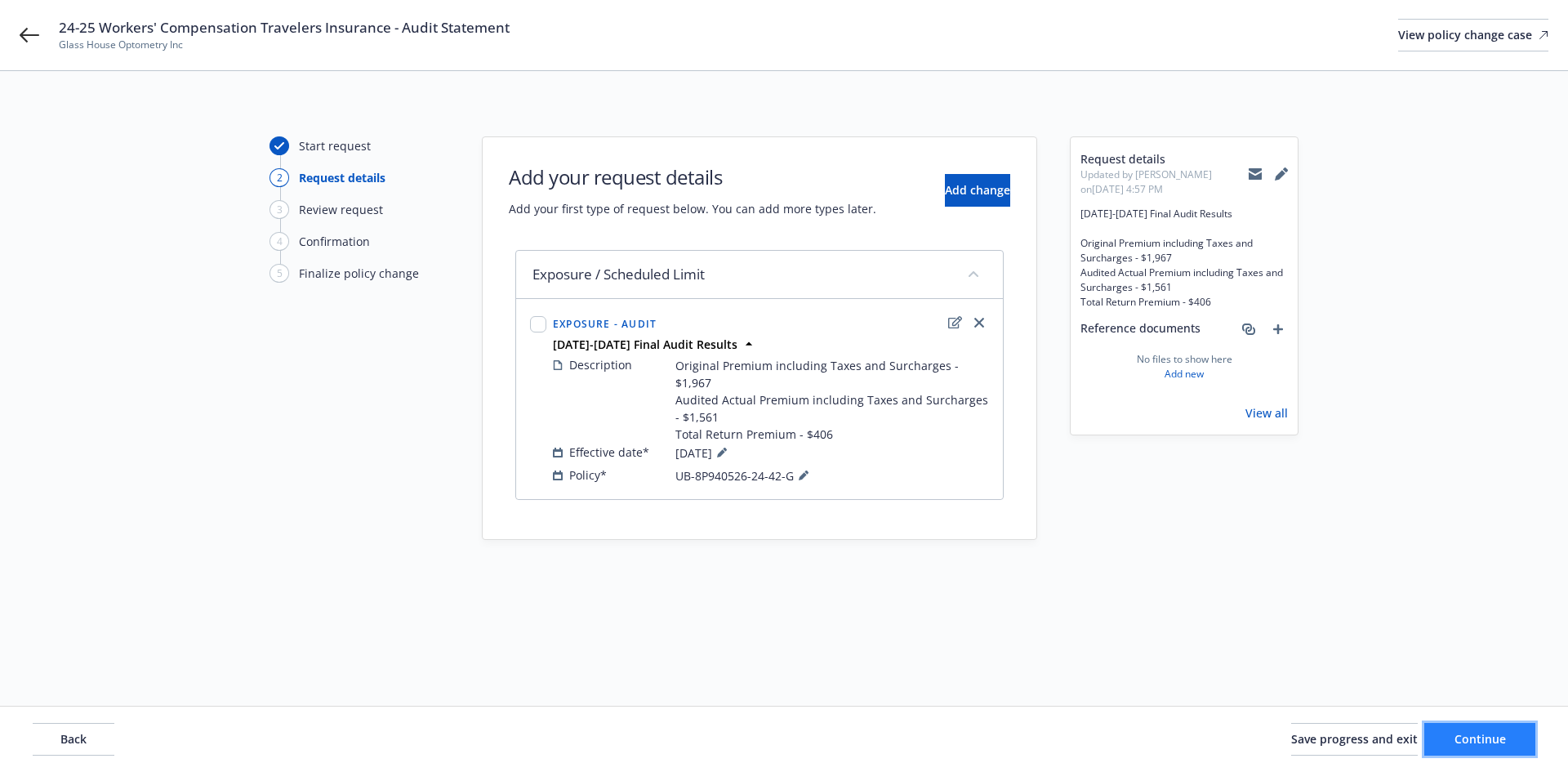
click at [1498, 733] on span "Continue" at bounding box center [1480, 739] width 51 height 16
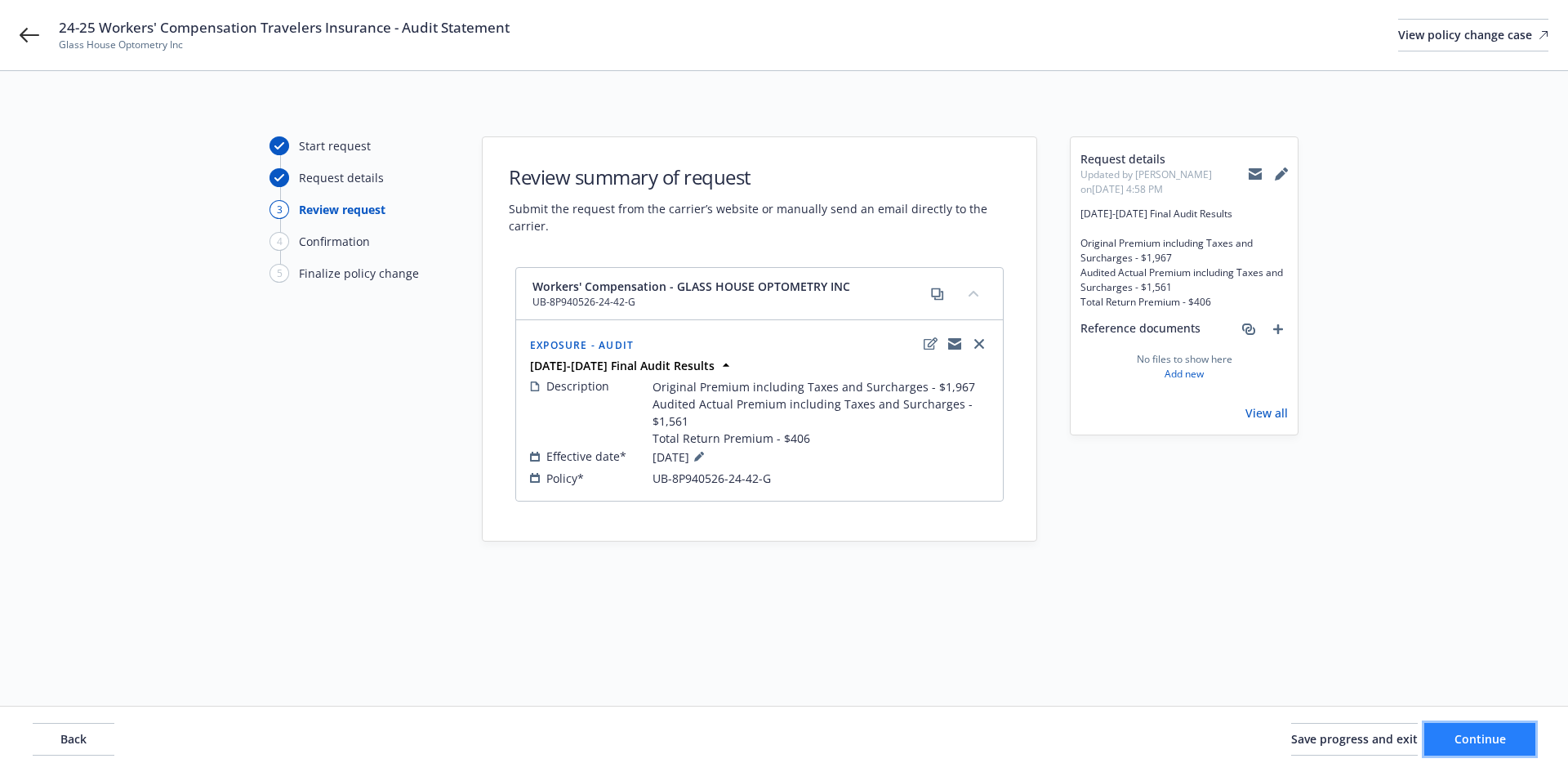
click at [1498, 733] on span "Continue" at bounding box center [1480, 739] width 51 height 16
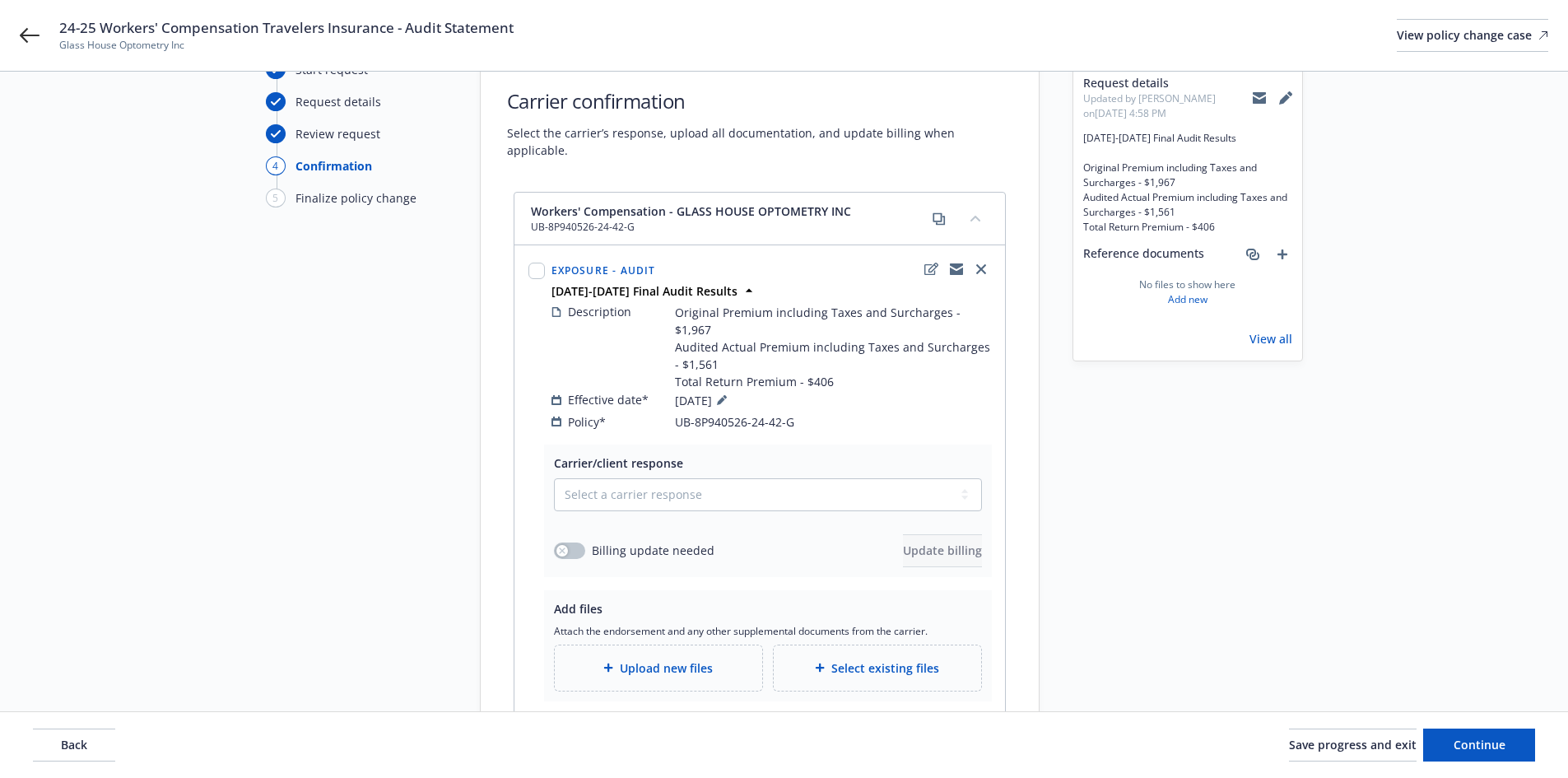
scroll to position [200, 0]
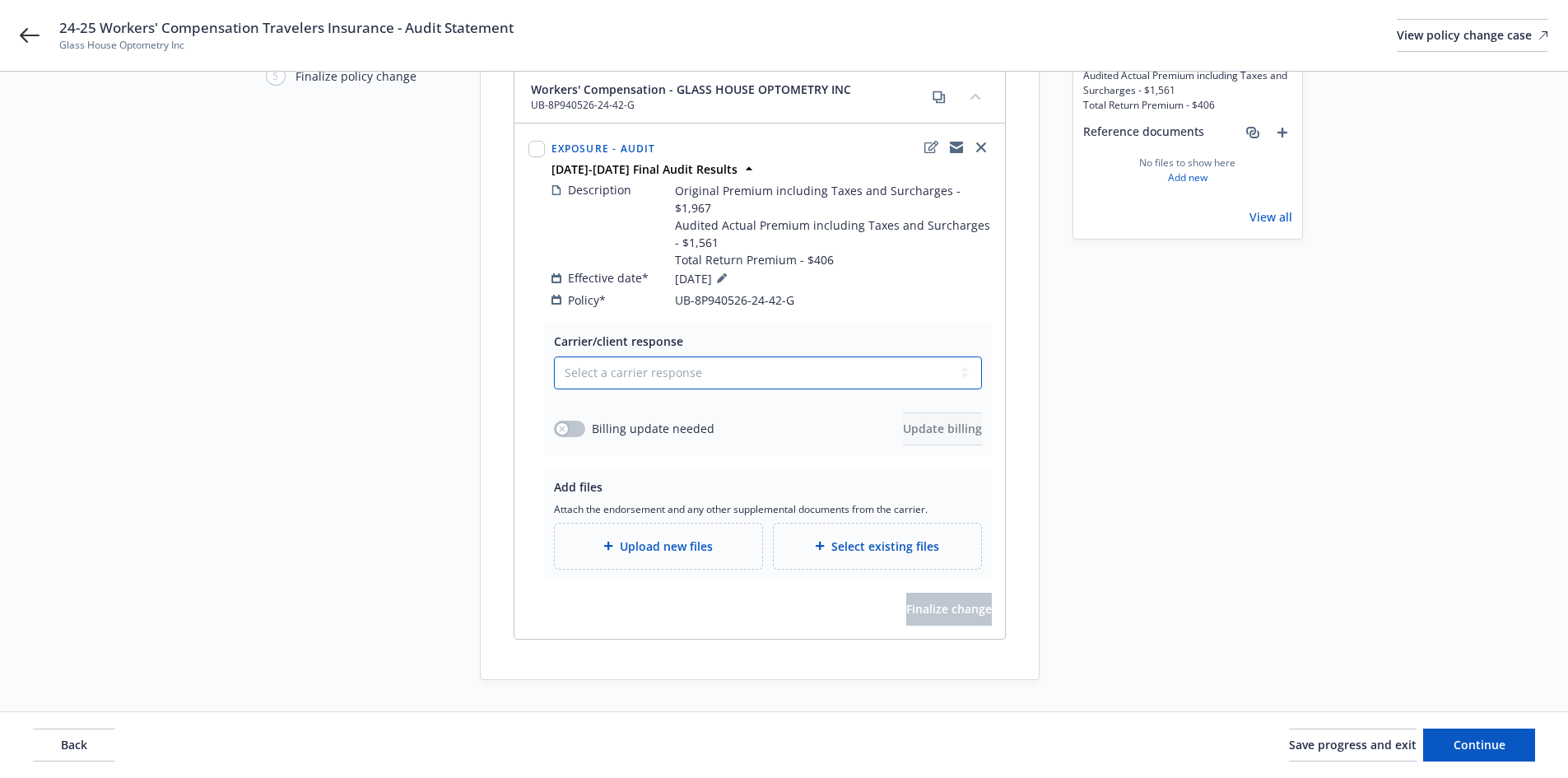
click at [712, 357] on select "Select a carrier response Accepted Accepted with revision No endorsement needed…" at bounding box center [768, 373] width 428 height 33
click at [554, 357] on select "Select a carrier response Accepted Accepted with revision No endorsement needed…" at bounding box center [768, 373] width 428 height 33
click at [569, 420] on button "button" at bounding box center [569, 428] width 31 height 17
click at [906, 420] on span "Update billing" at bounding box center [942, 428] width 79 height 16
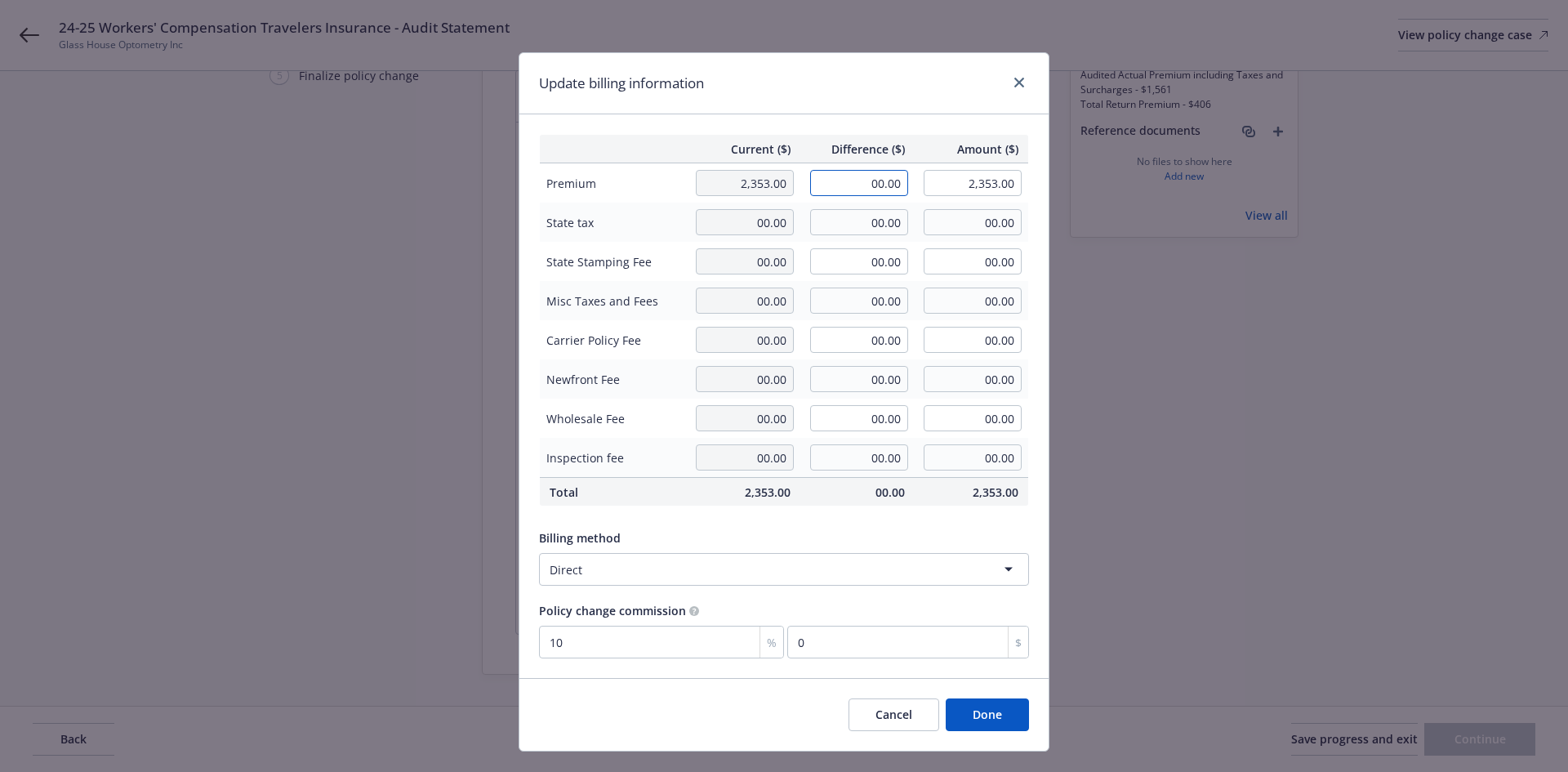
click at [855, 177] on input "00.00" at bounding box center [859, 183] width 98 height 26
click at [863, 114] on div "Update billing information" at bounding box center [783, 84] width 529 height 62
click at [970, 715] on button "Done" at bounding box center [987, 715] width 84 height 33
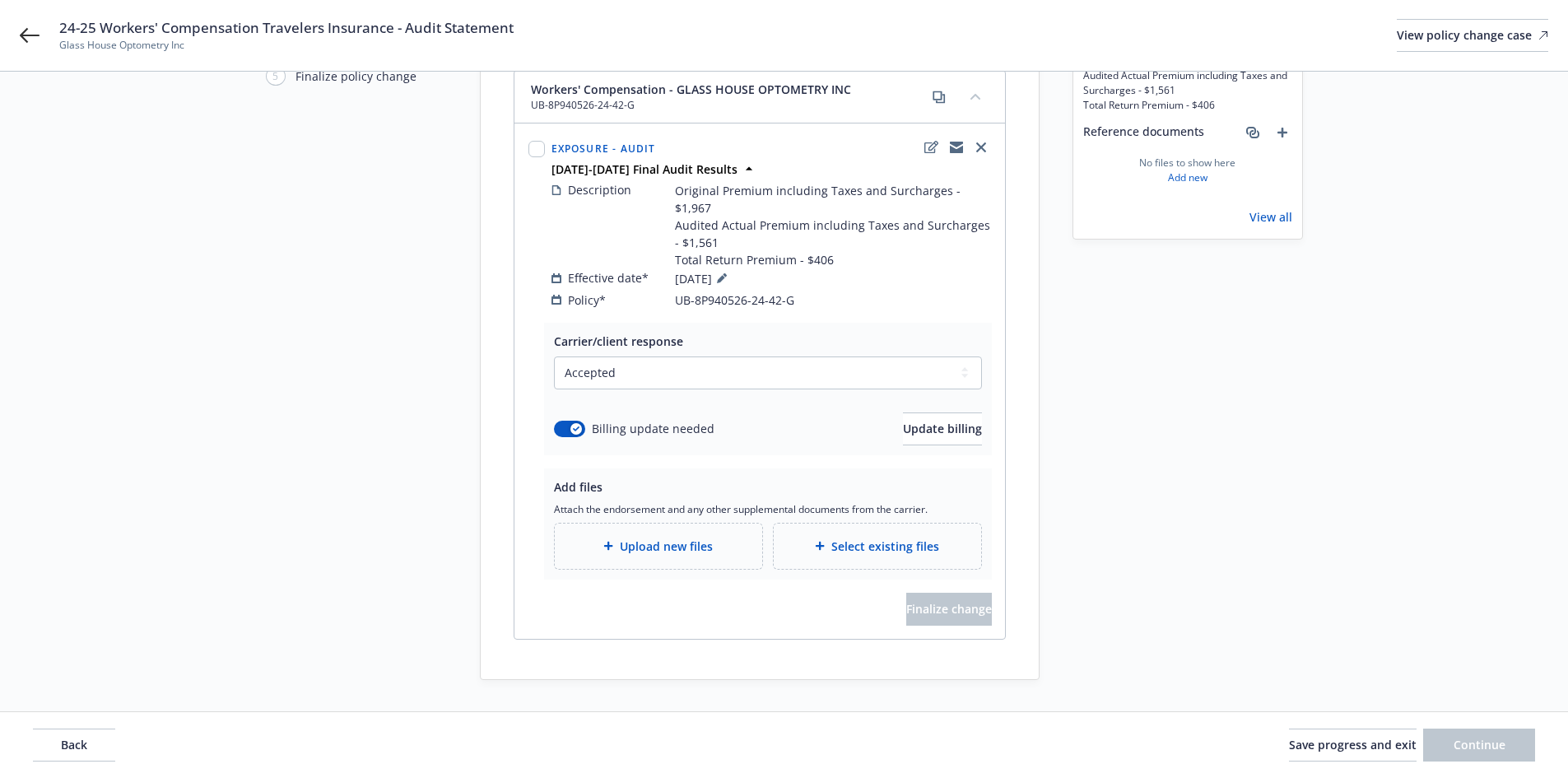
click at [649, 523] on div "Upload new files" at bounding box center [659, 546] width 208 height 45
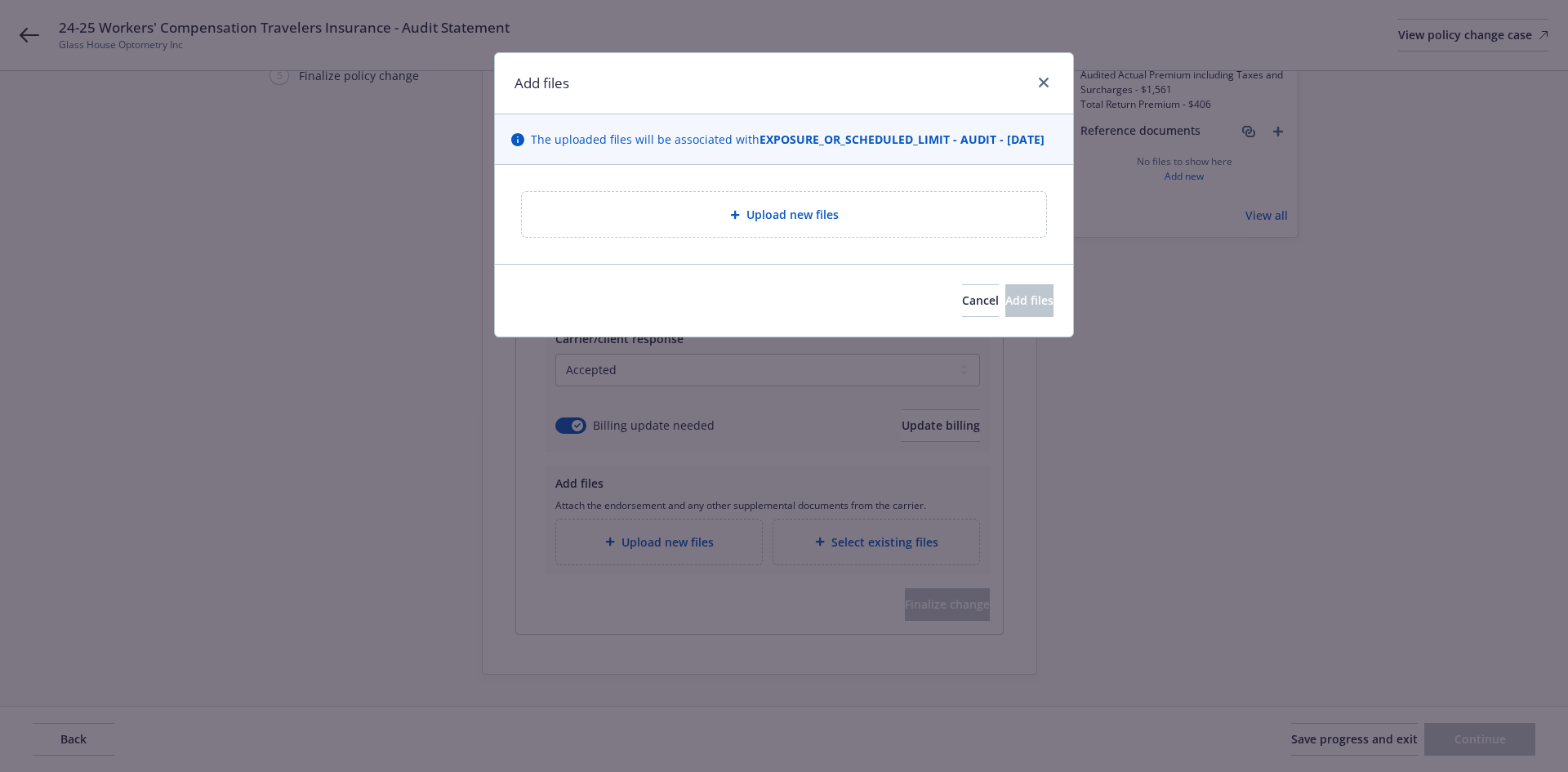
click at [898, 237] on div "Upload new files" at bounding box center [784, 214] width 524 height 45
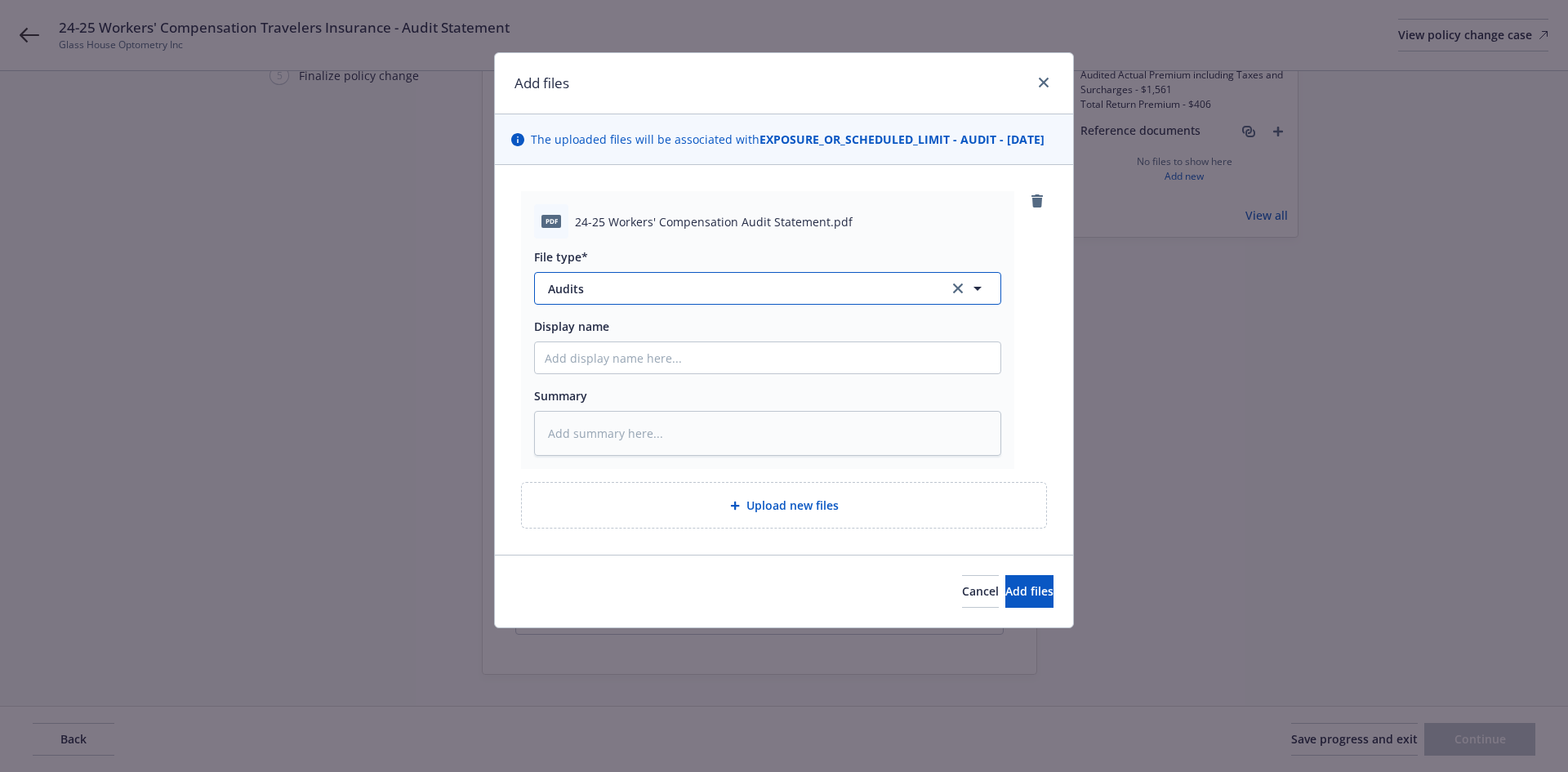
click at [714, 298] on span "Audits" at bounding box center [737, 288] width 378 height 17
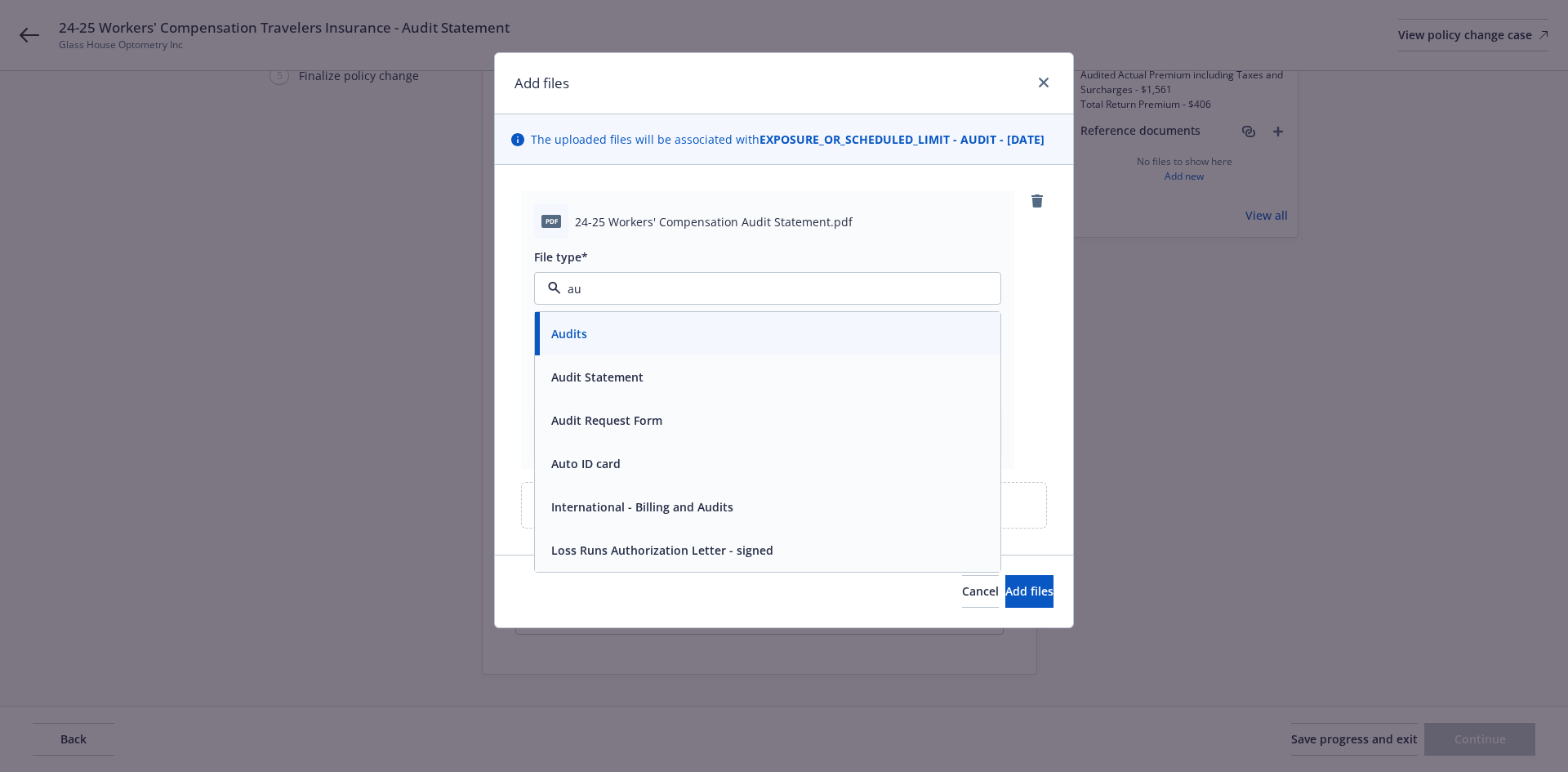
click at [656, 389] on div "Audit Statement" at bounding box center [767, 377] width 446 height 24
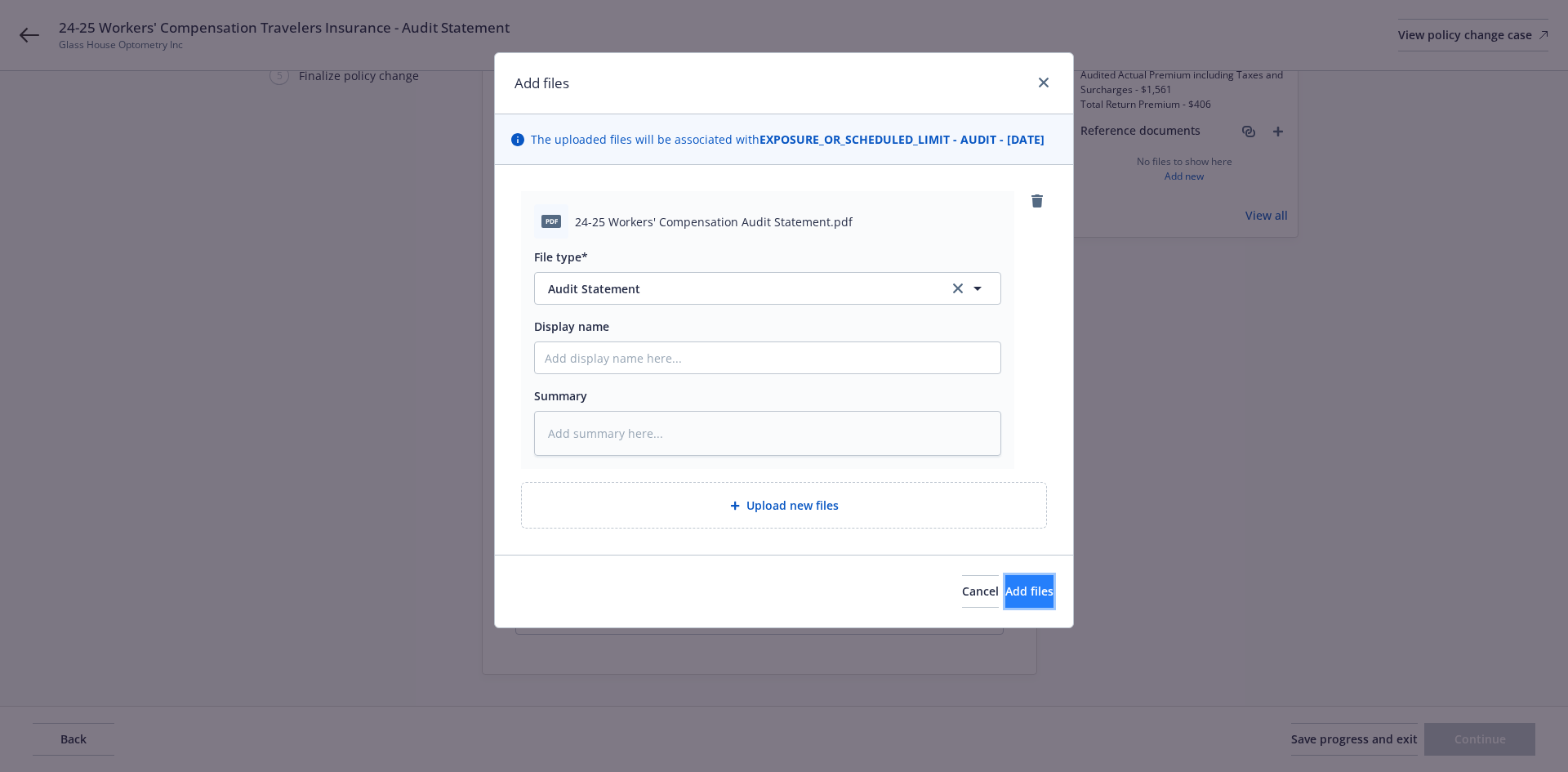
click at [1006, 599] on span "Add files" at bounding box center [1029, 592] width 48 height 16
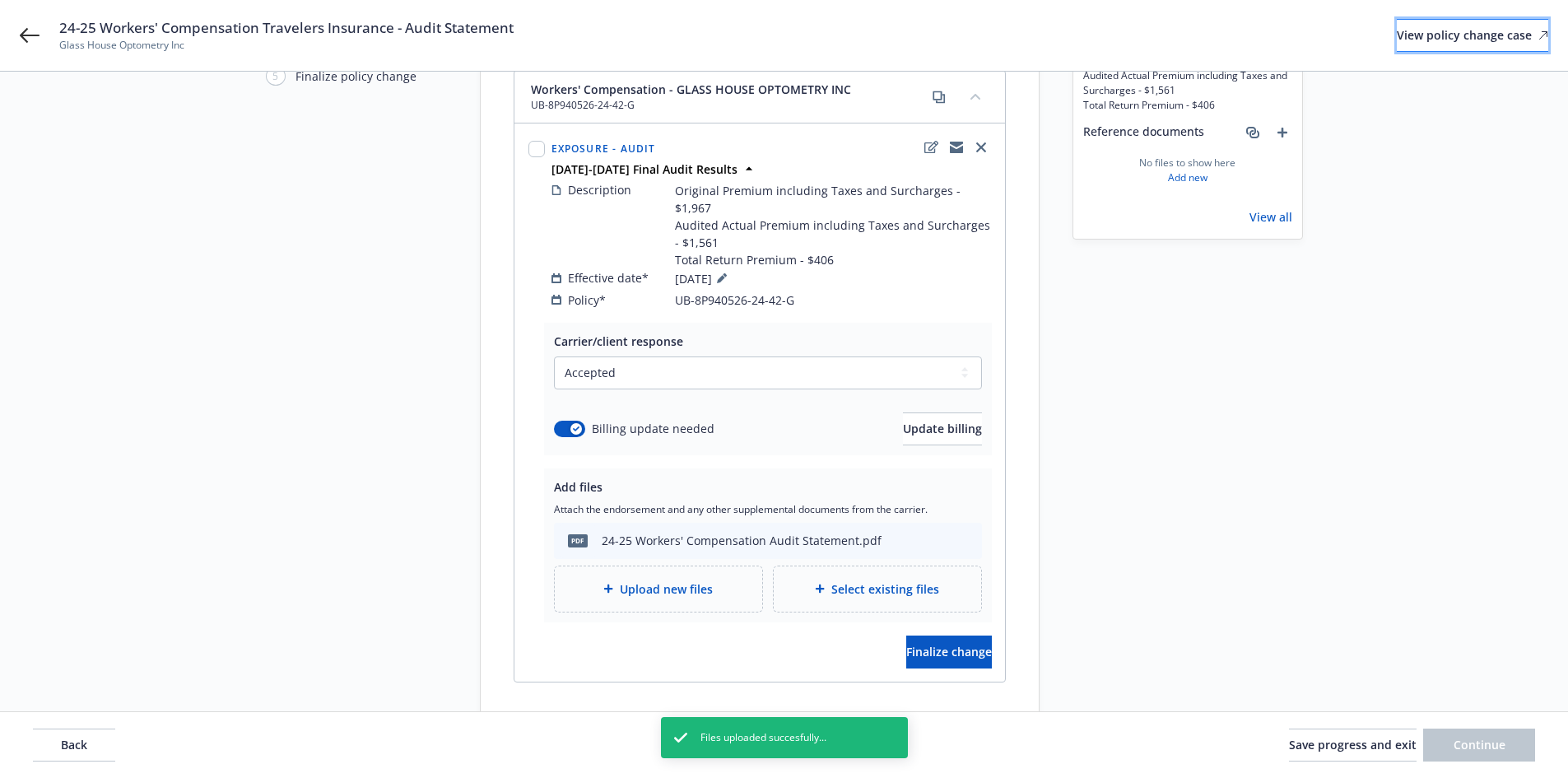
click at [1470, 40] on div "View policy change case" at bounding box center [1472, 35] width 152 height 31
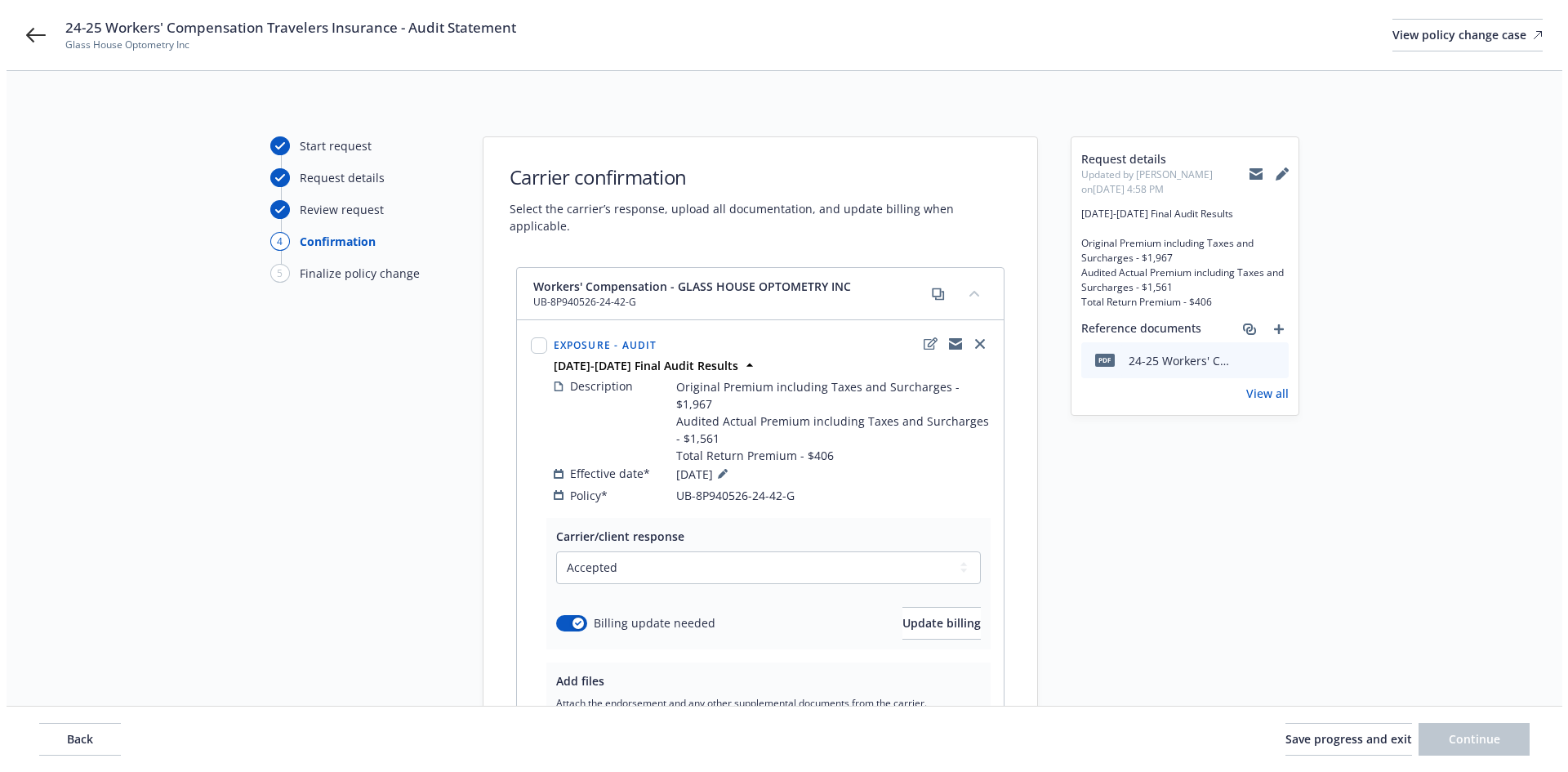
scroll to position [240, 0]
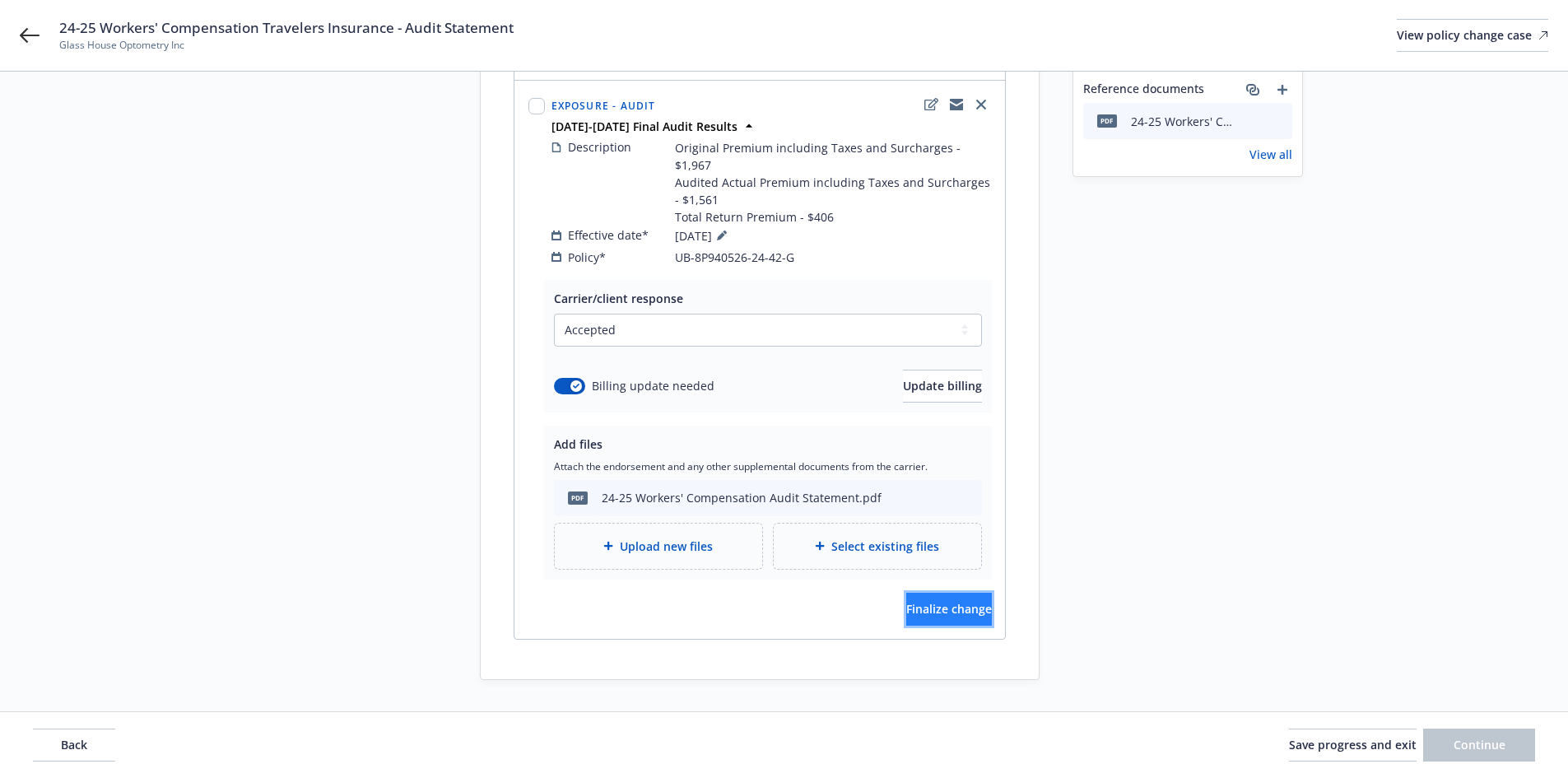
click at [927, 601] on span "Finalize change" at bounding box center [949, 609] width 86 height 16
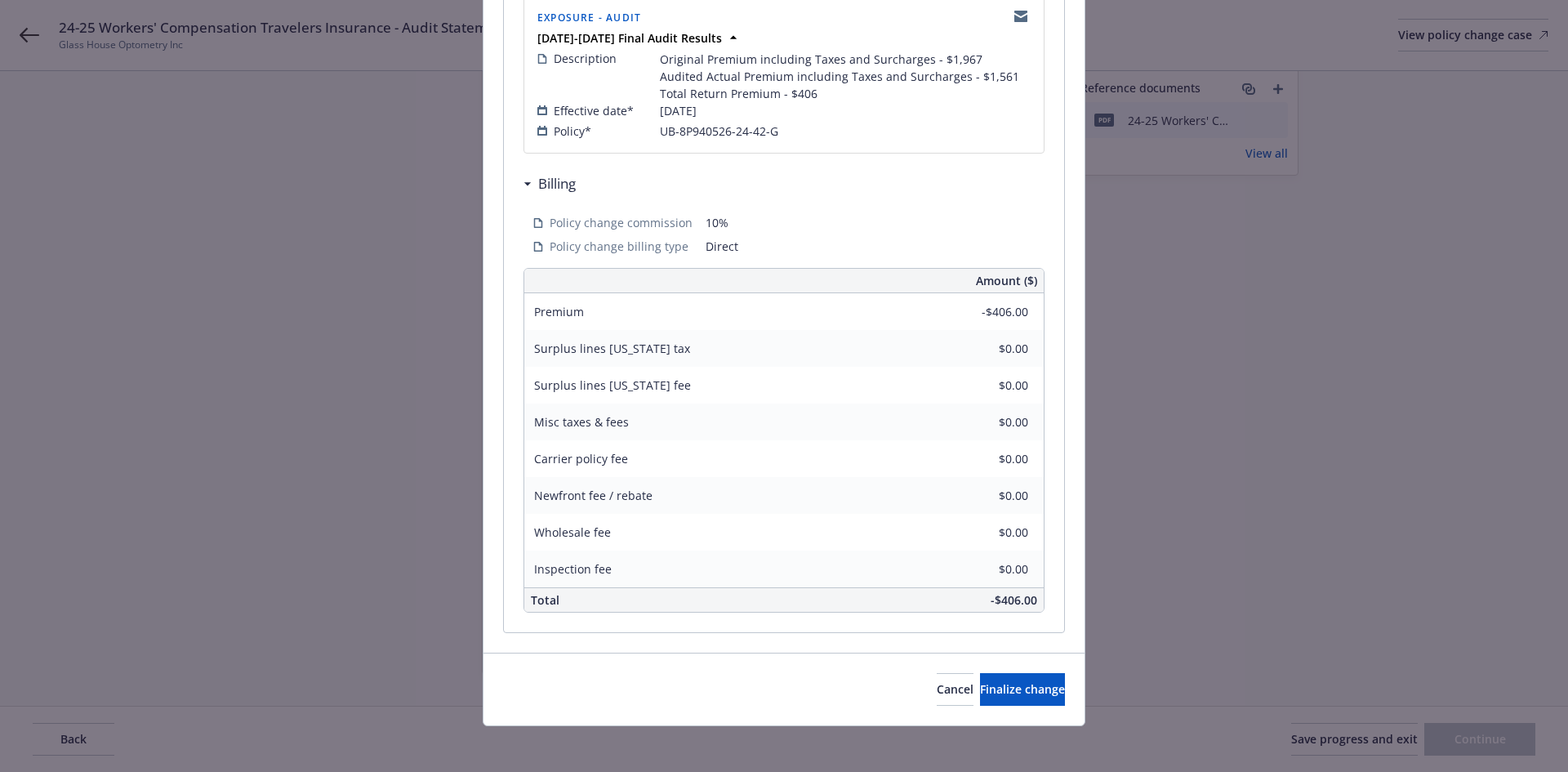
scroll to position [367, 0]
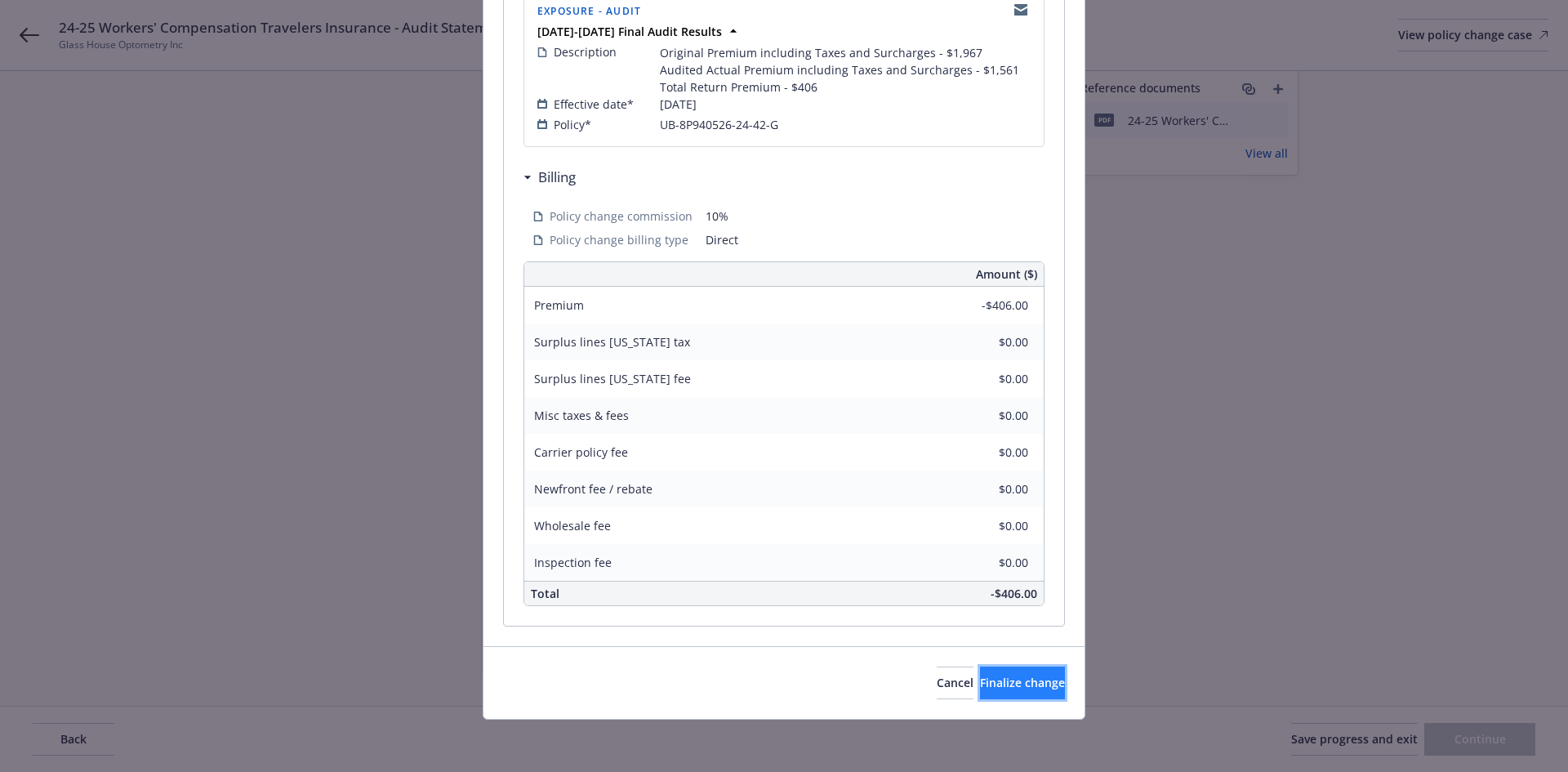
click at [997, 673] on button "Finalize change" at bounding box center [1022, 682] width 85 height 33
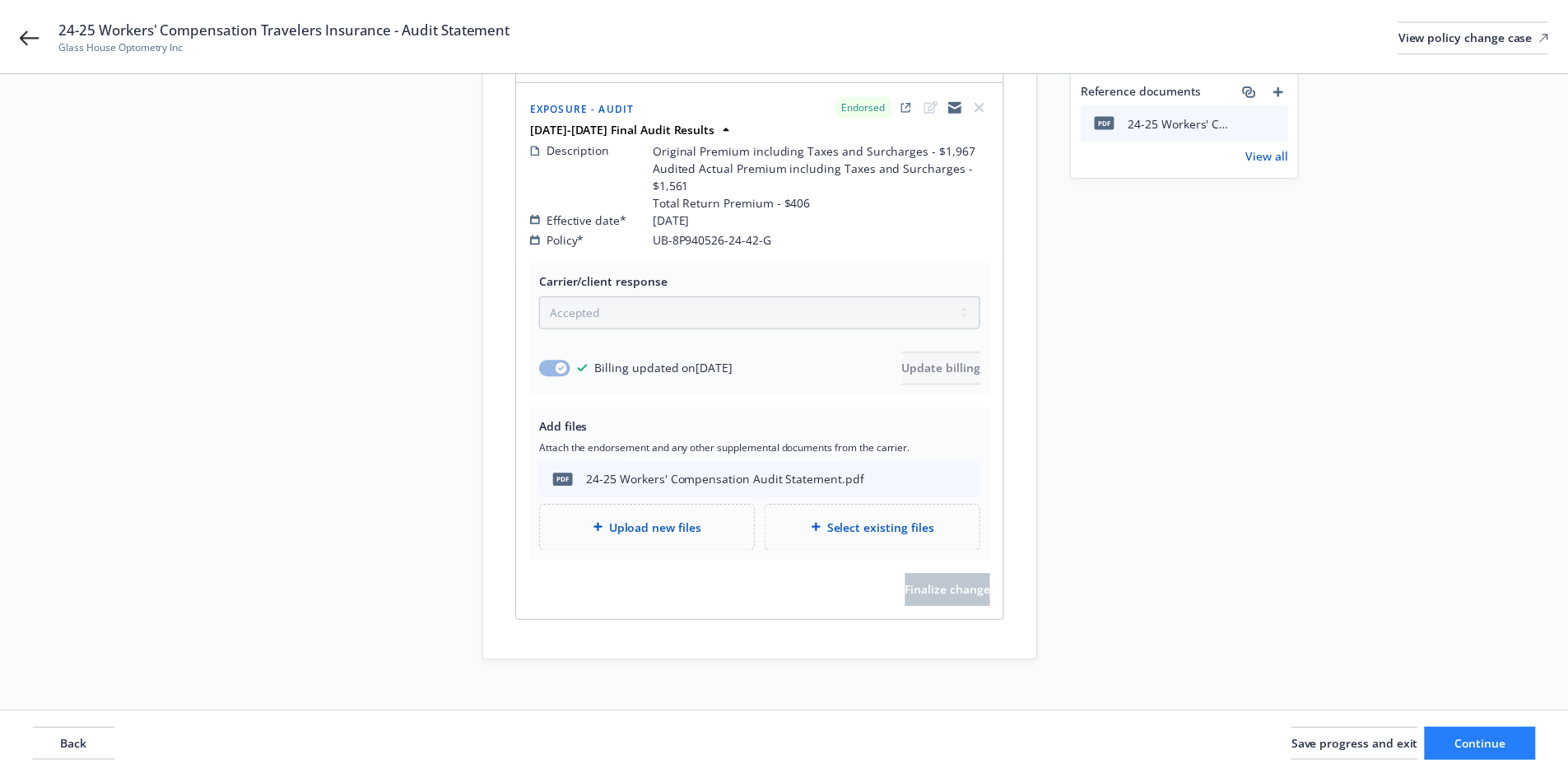
scroll to position [241, 0]
click at [1482, 743] on span "Continue" at bounding box center [1479, 745] width 51 height 16
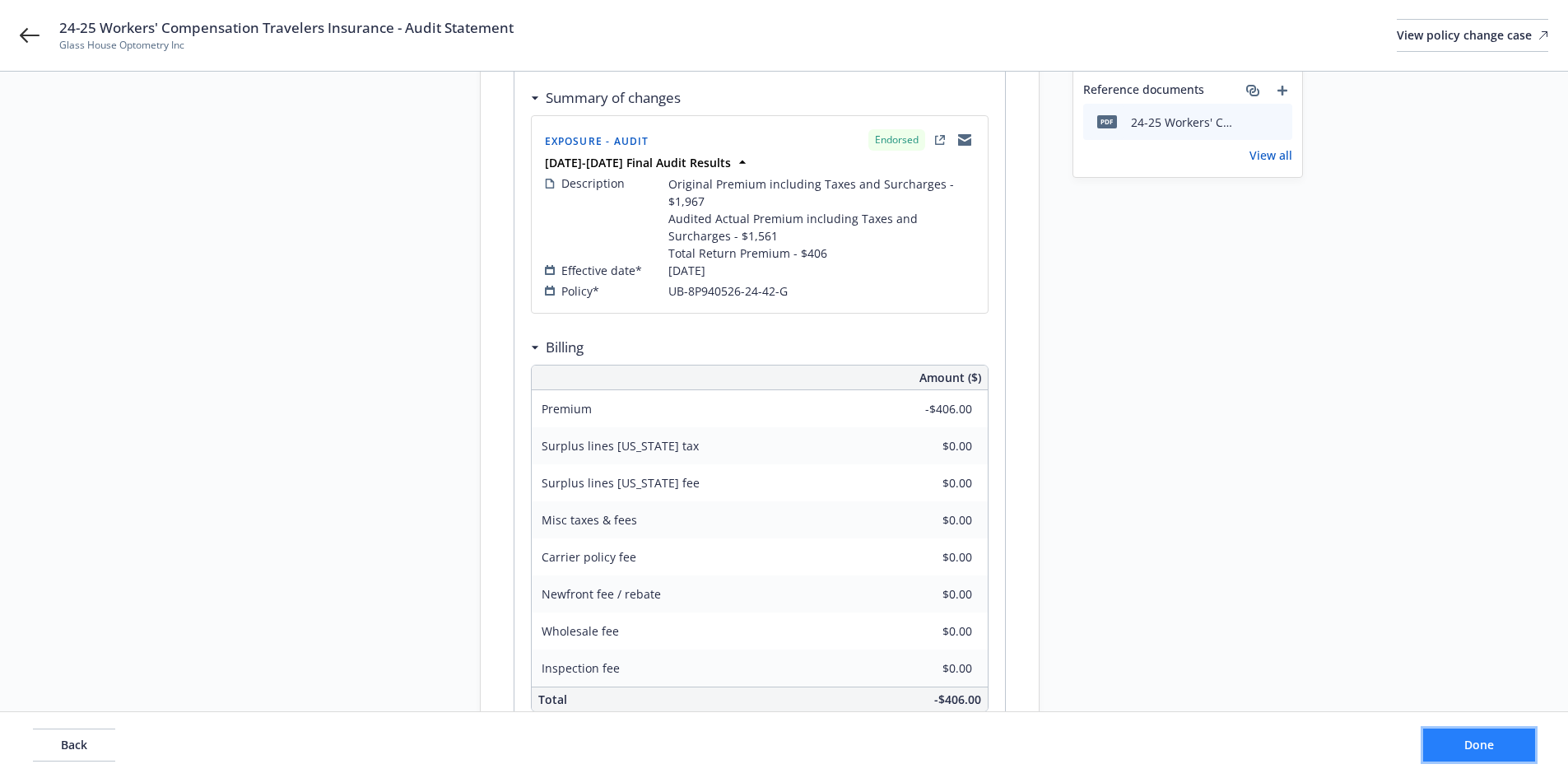
click at [1482, 743] on span "Done" at bounding box center [1478, 745] width 29 height 16
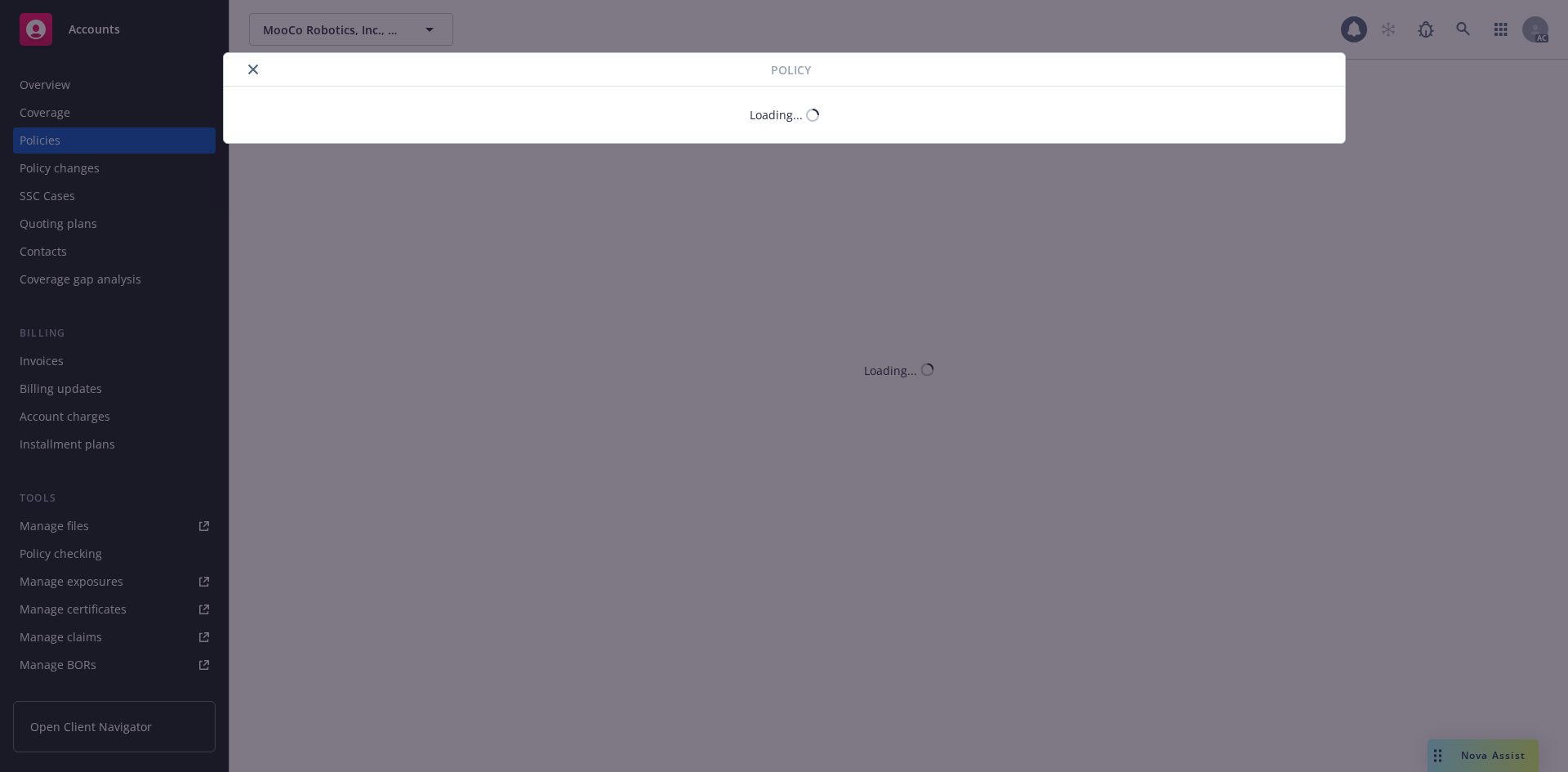
click at [251, 69] on icon "close" at bounding box center [253, 69] width 10 height 10
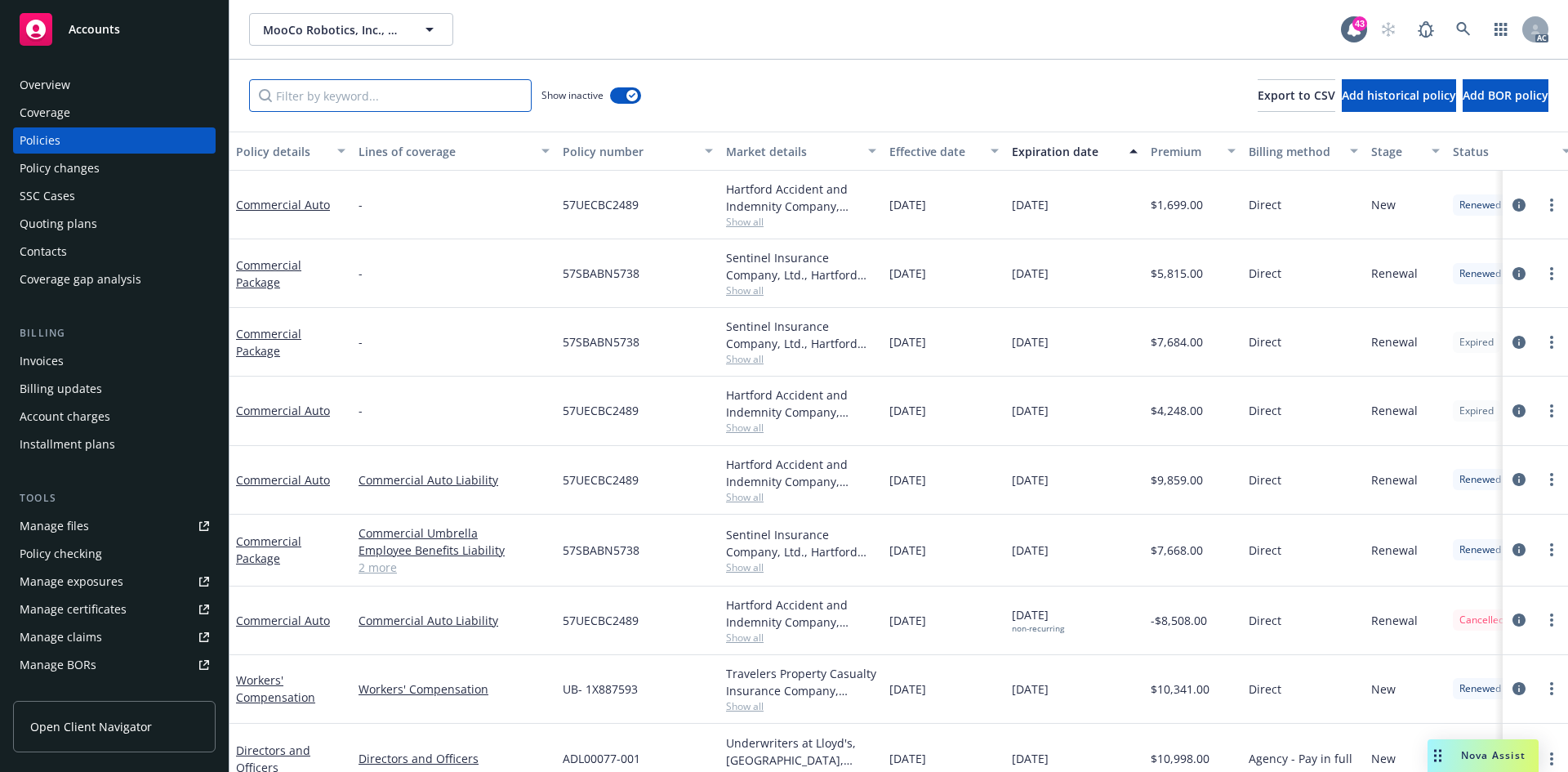
click at [310, 97] on input "Filter by keyword..." at bounding box center [390, 95] width 282 height 33
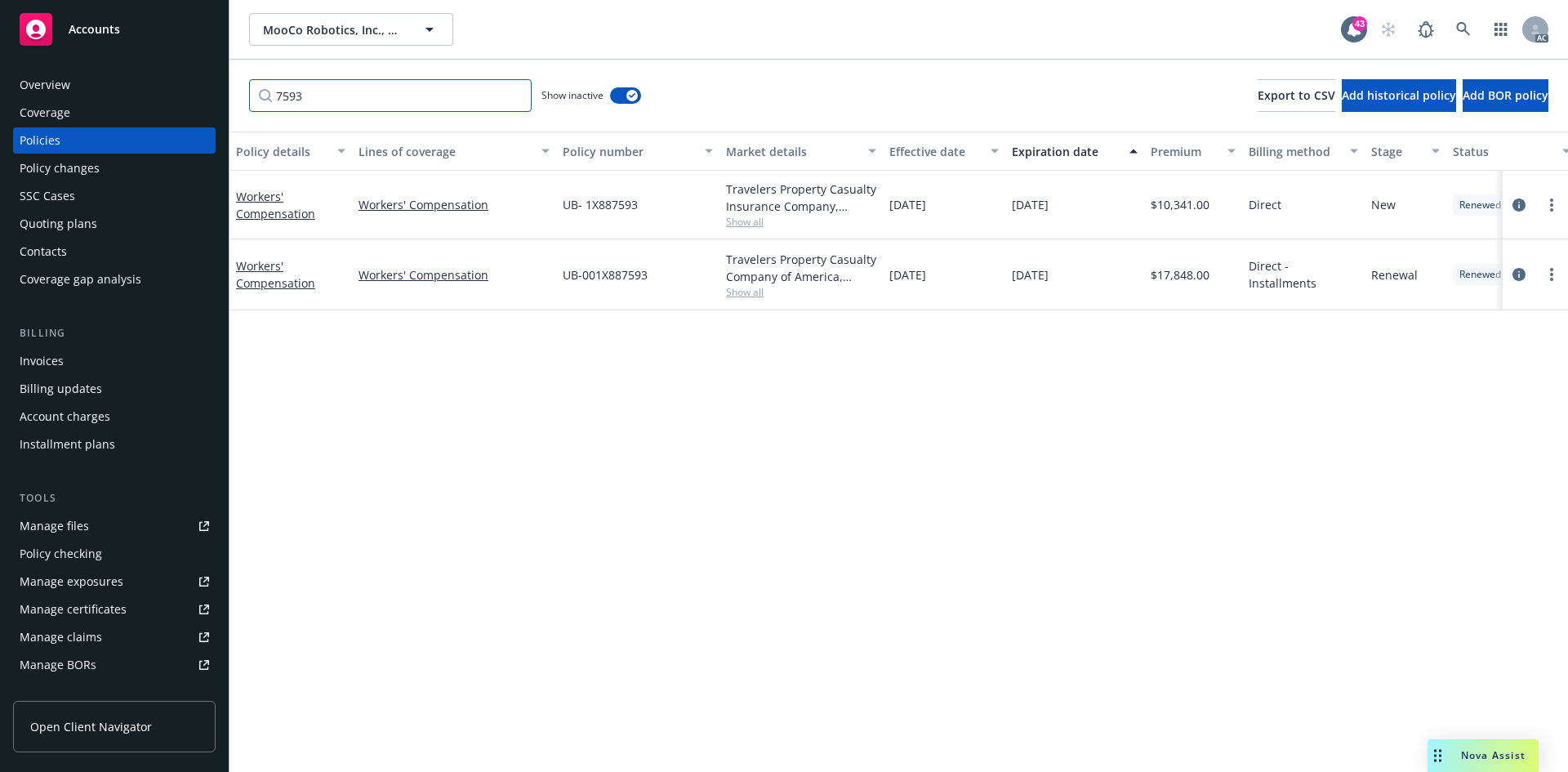
type input "7593"
drag, startPoint x: 328, startPoint y: 289, endPoint x: 236, endPoint y: 268, distance: 94.4
click at [236, 268] on div "Workers' Compensation" at bounding box center [290, 274] width 109 height 34
copy link "Workers' Compensation"
drag, startPoint x: 319, startPoint y: 289, endPoint x: 238, endPoint y: 262, distance: 85.4
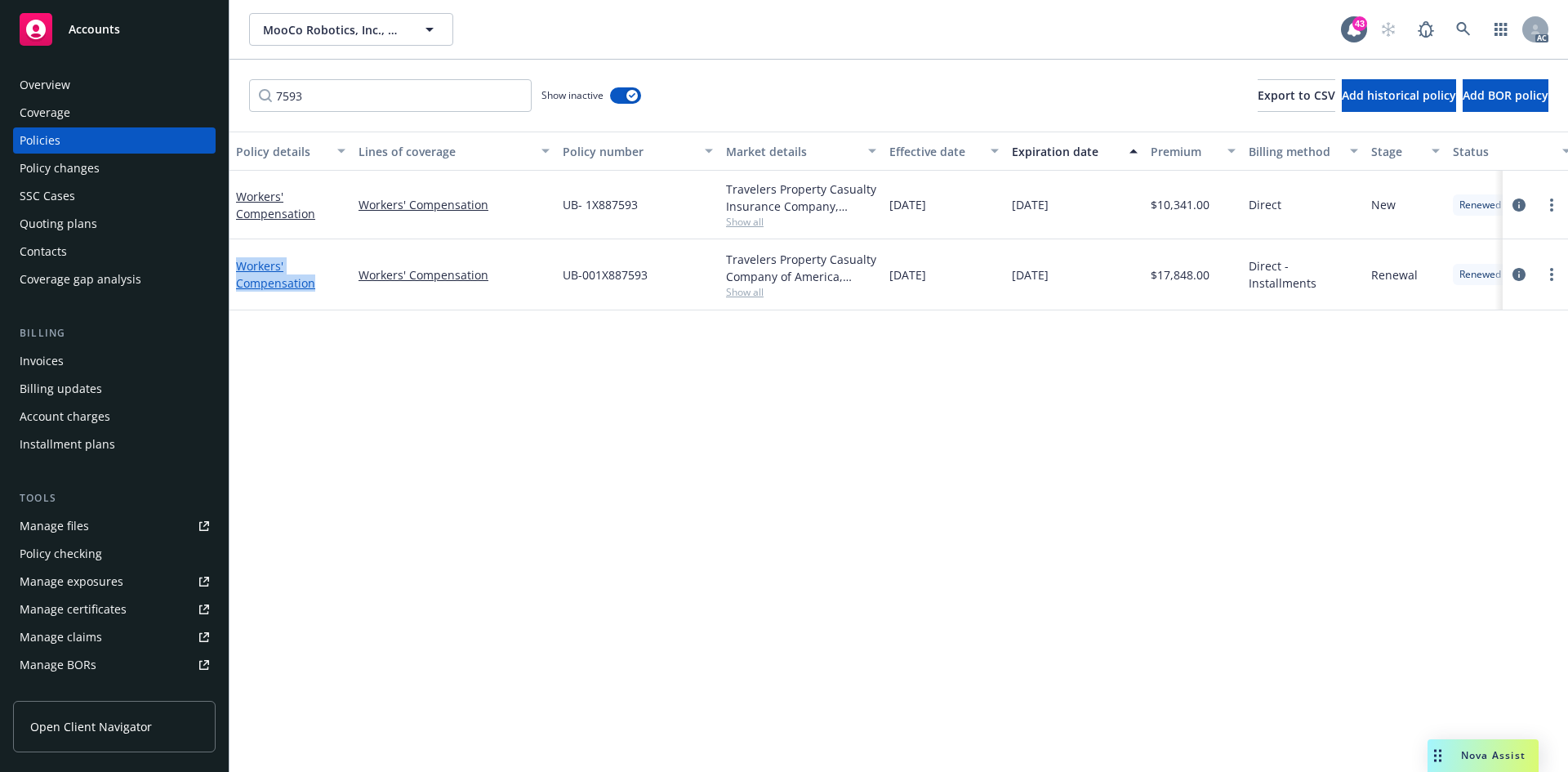
click at [238, 262] on div "Workers' Compensation" at bounding box center [290, 274] width 109 height 34
copy link "Workers' Compensation"
click at [750, 292] on span "Show all" at bounding box center [801, 292] width 150 height 14
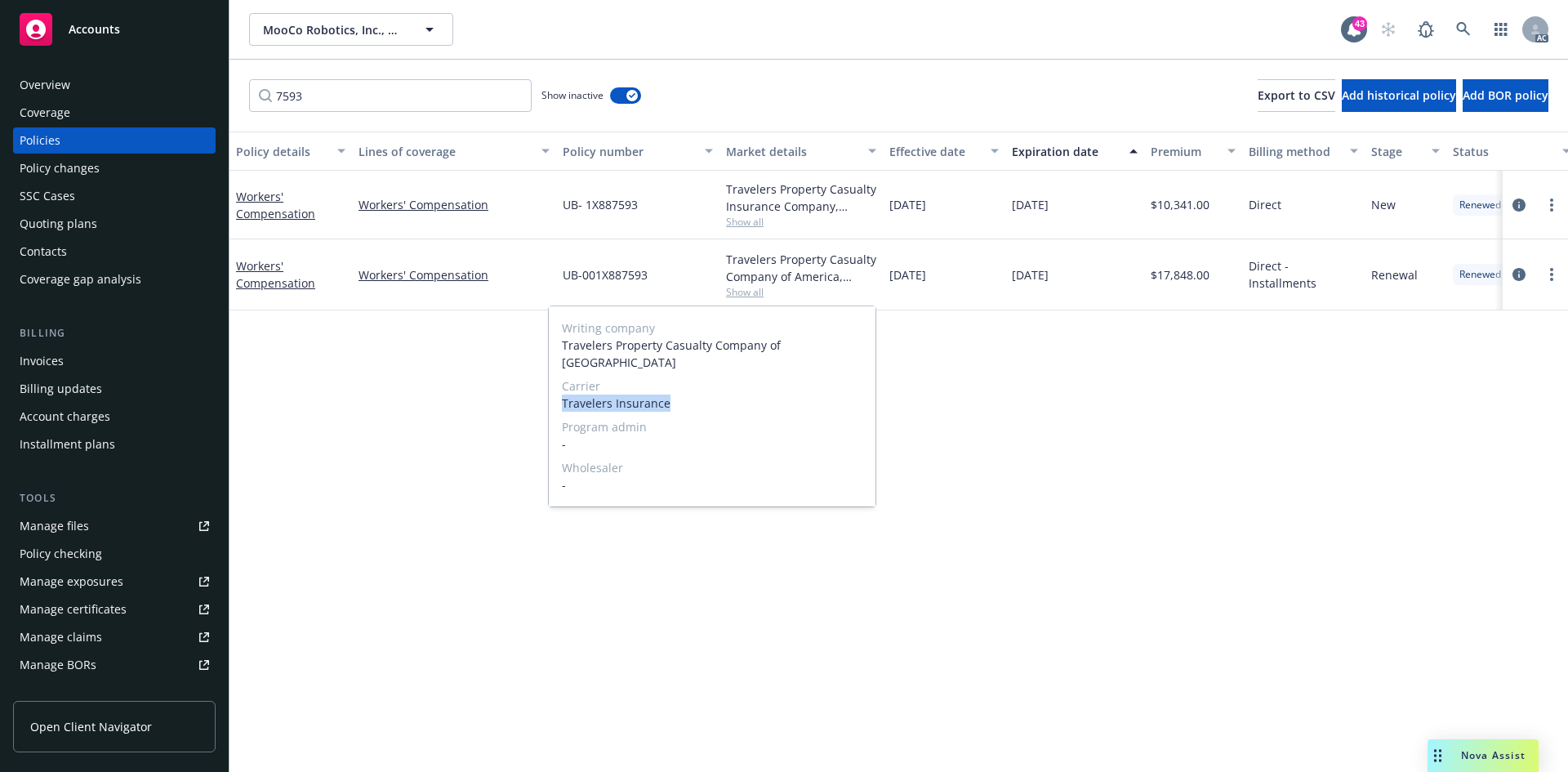
drag, startPoint x: 561, startPoint y: 386, endPoint x: 699, endPoint y: 389, distance: 138.0
click at [699, 389] on div "Writing company Travelers Property Casualty Company of America Carrier Traveler…" at bounding box center [712, 406] width 326 height 200
copy span "Travelers Insurance"
click at [430, 449] on div "Policy details Lines of coverage Policy number Market details Effective date Ex…" at bounding box center [898, 452] width 1338 height 641
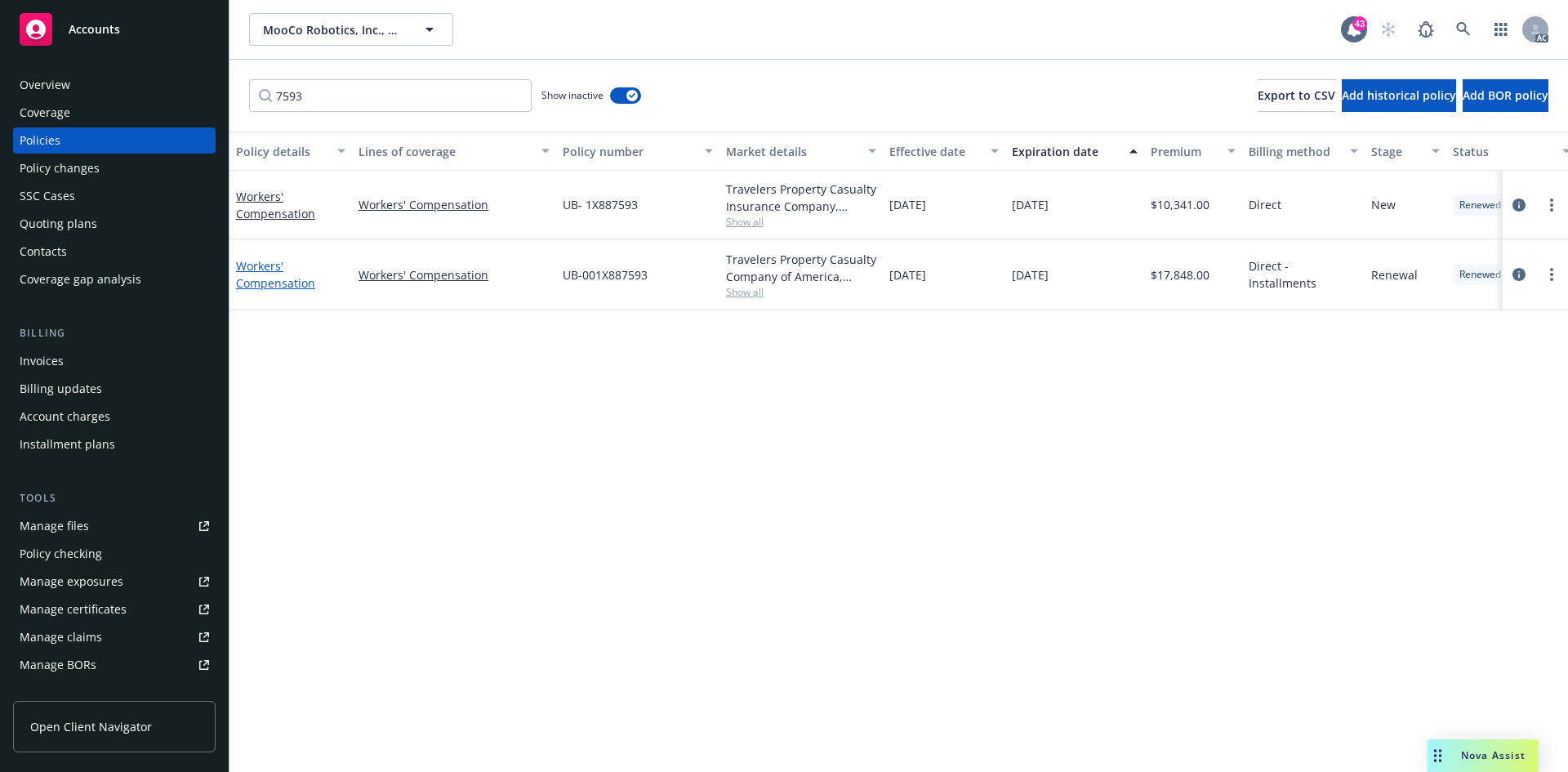
click at [270, 279] on link "Workers' Compensation" at bounding box center [275, 274] width 79 height 33
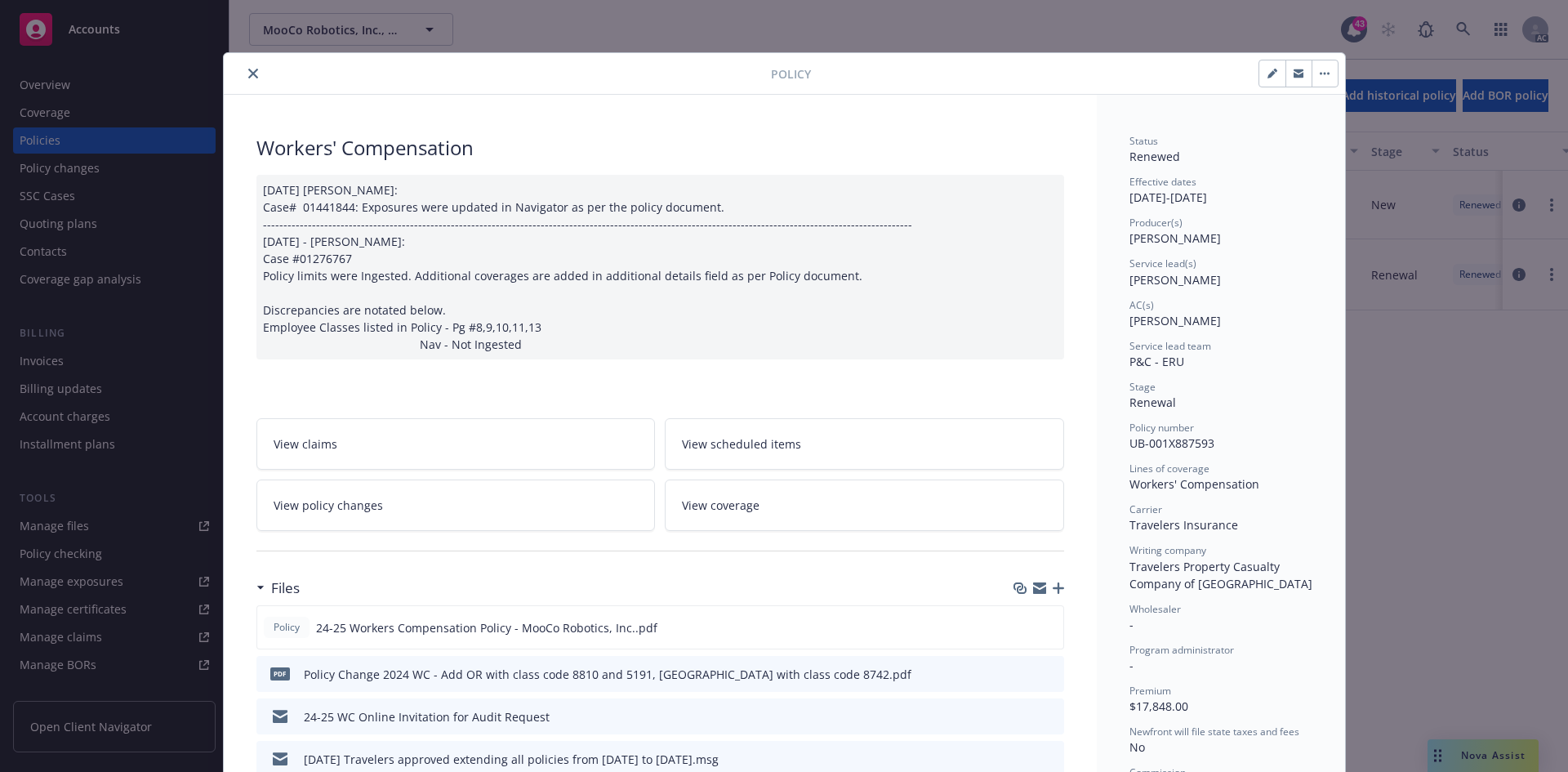
click at [556, 347] on div "01/28/2025 Galib Sheik: Case# 01441844: Exposures were updated in Navigator as …" at bounding box center [660, 268] width 808 height 185
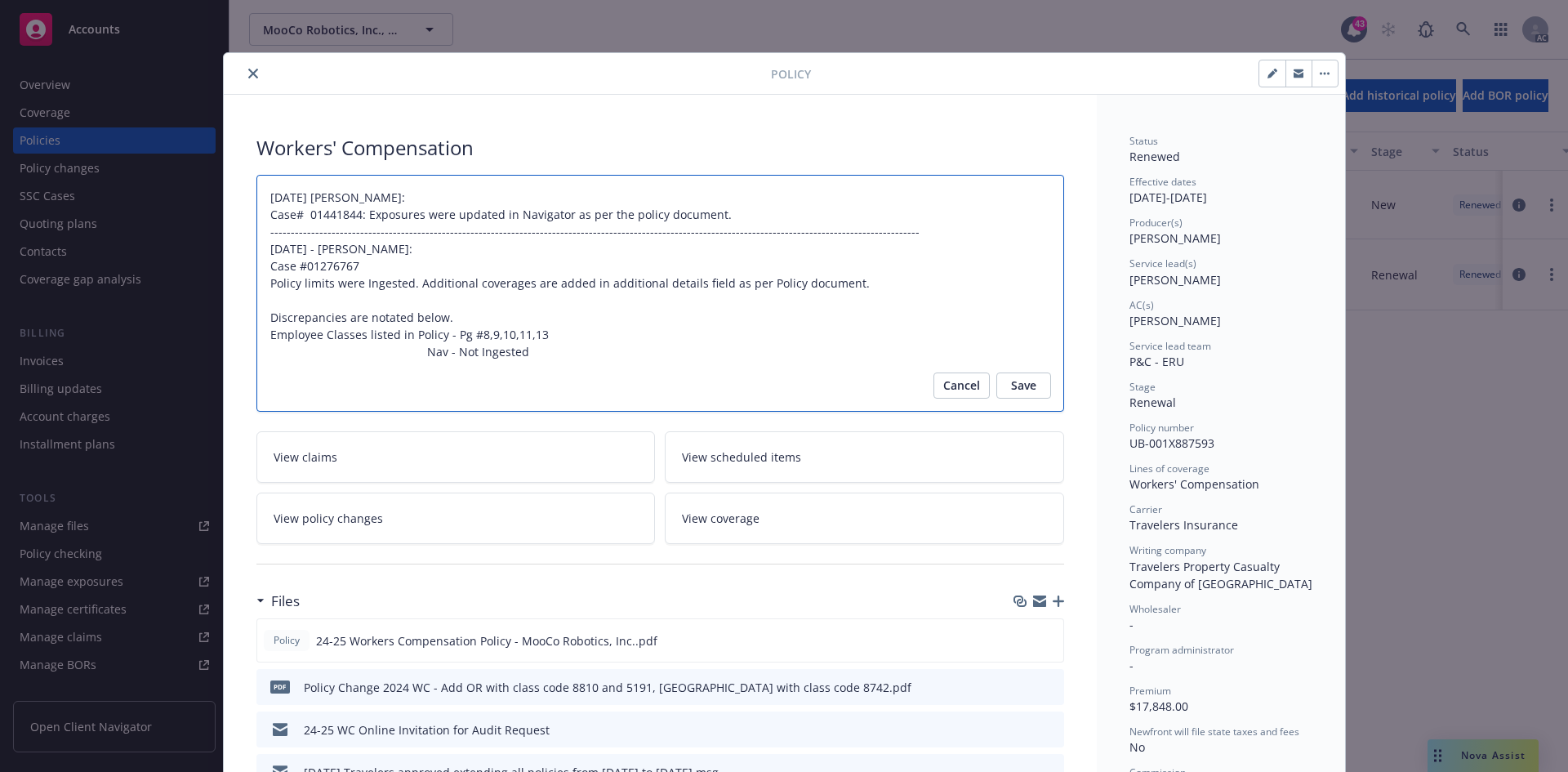
click at [556, 347] on textarea "01/28/2025 Galib Sheik: Case# 01441844: Exposures were updated in Navigator as …" at bounding box center [660, 293] width 808 height 237
type textarea "x"
type textarea "01/28/2025 Galib Sheik: Case# 01441844: Exposures were updated in Navigator as …"
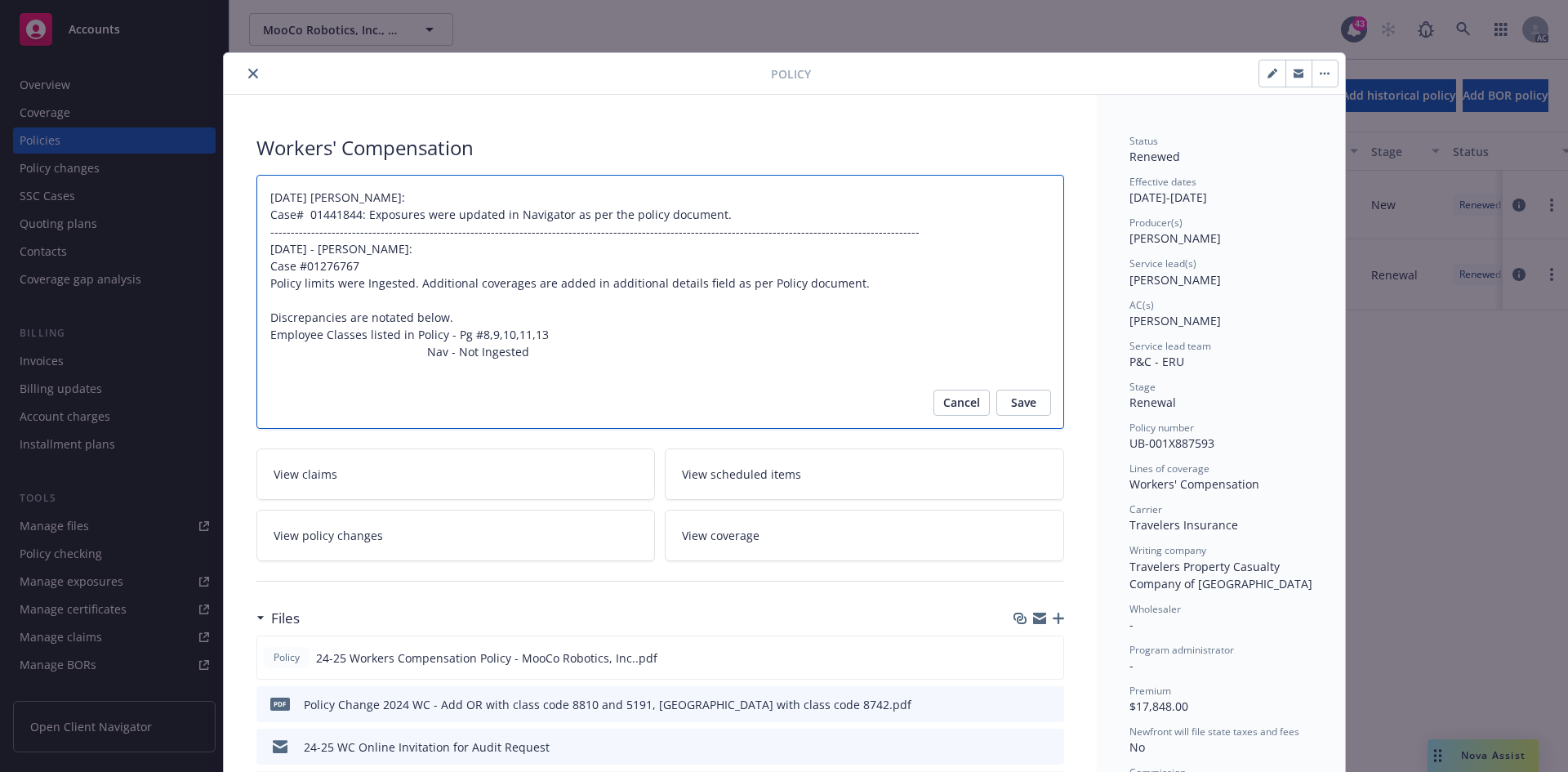
type textarea "x"
type textarea "01/28/2025 Galib Sheik: Case# 01441844: Exposures were updated in Navigator as …"
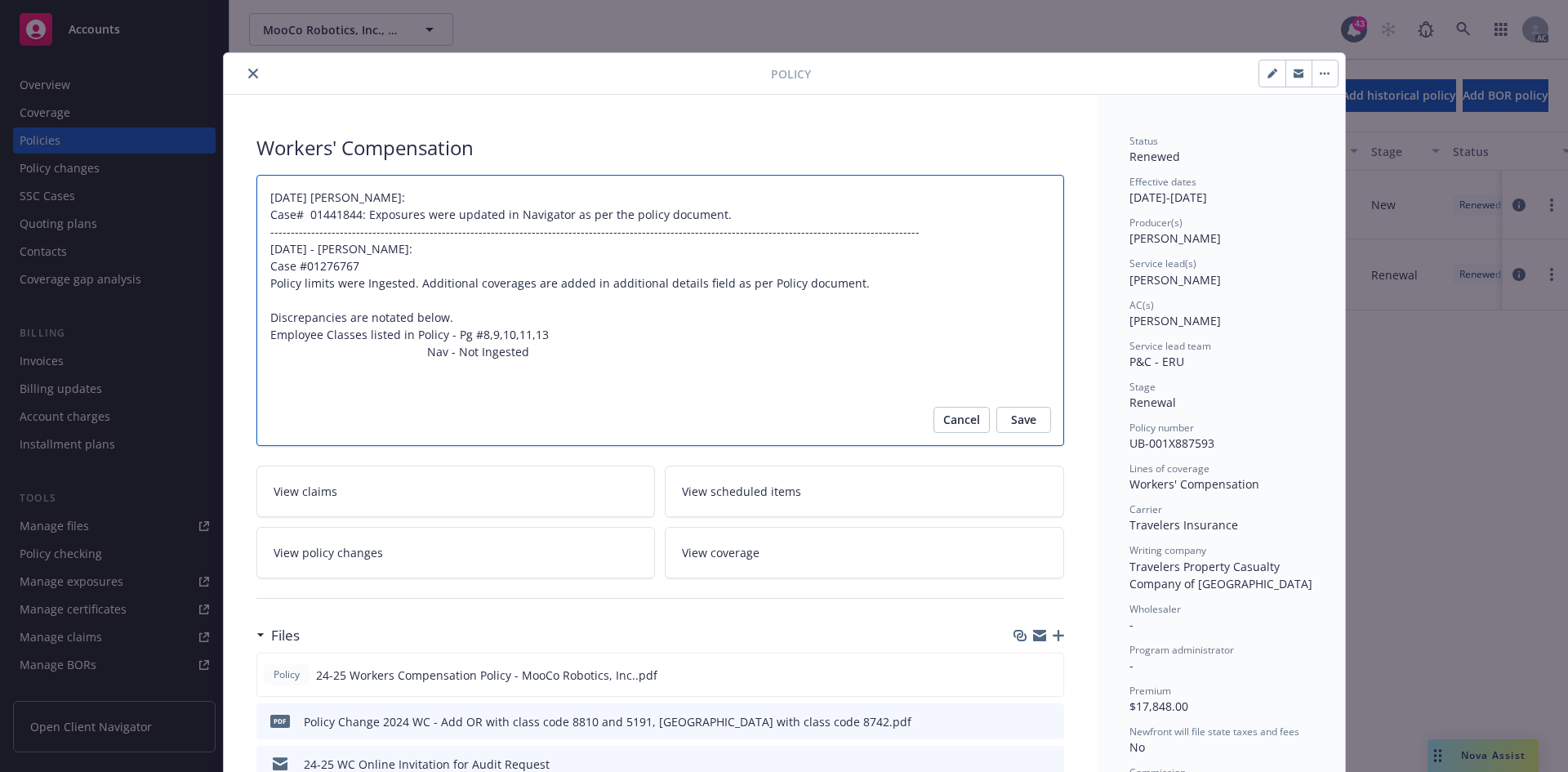
type textarea "x"
type textarea "01/28/2025 Galib Sheik: Case# 01441844: Exposures were updated in Navigator as …"
type textarea "x"
type textarea "01/28/2025 Galib Sheik: Case# 01441844: Exposures were updated in Navigator as …"
type textarea "x"
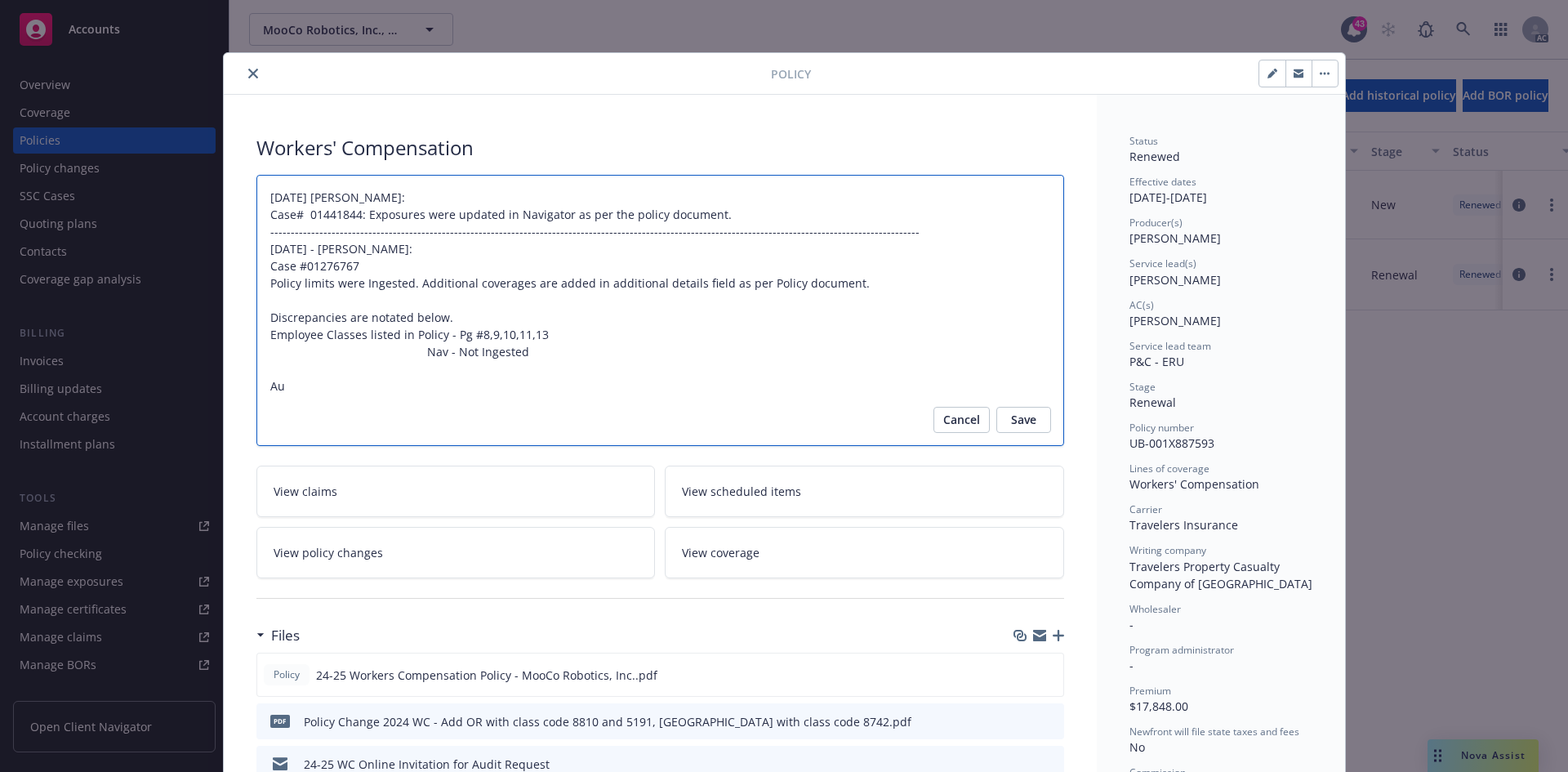
type textarea "01/28/2025 Galib Sheik: Case# 01441844: Exposures were updated in Navigator as …"
type textarea "x"
type textarea "01/28/2025 Galib Sheik: Case# 01441844: Exposures were updated in Navigator as …"
type textarea "x"
type textarea "01/28/2025 Galib Sheik: Case# 01441844: Exposures were updated in Navigator as …"
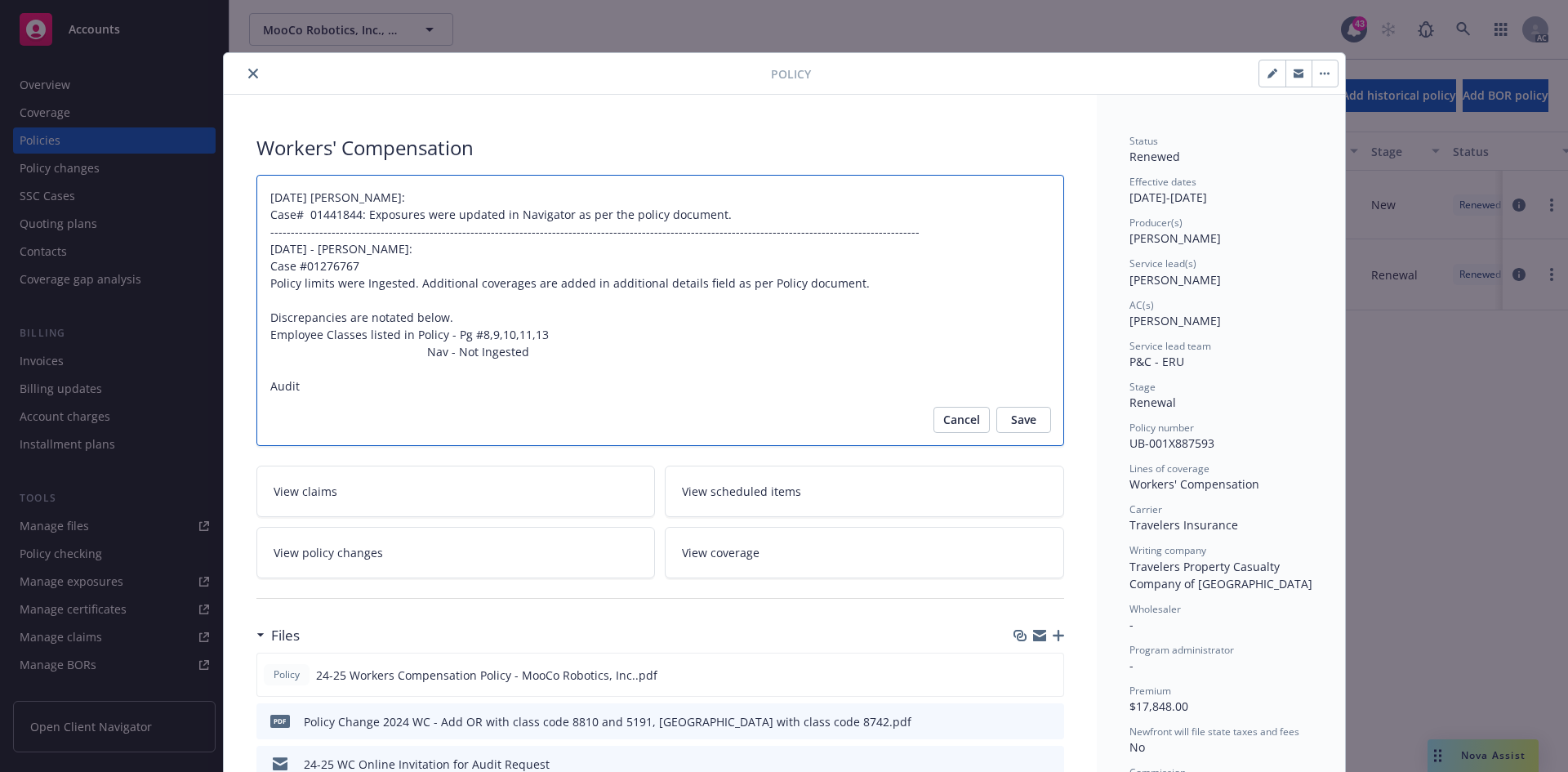
type textarea "x"
type textarea "01/28/2025 Galib Sheik: Case# 01441844: Exposures were updated in Navigator as …"
type textarea "x"
type textarea "01/28/2025 Galib Sheik: Case# 01441844: Exposures were updated in Navigator as …"
type textarea "x"
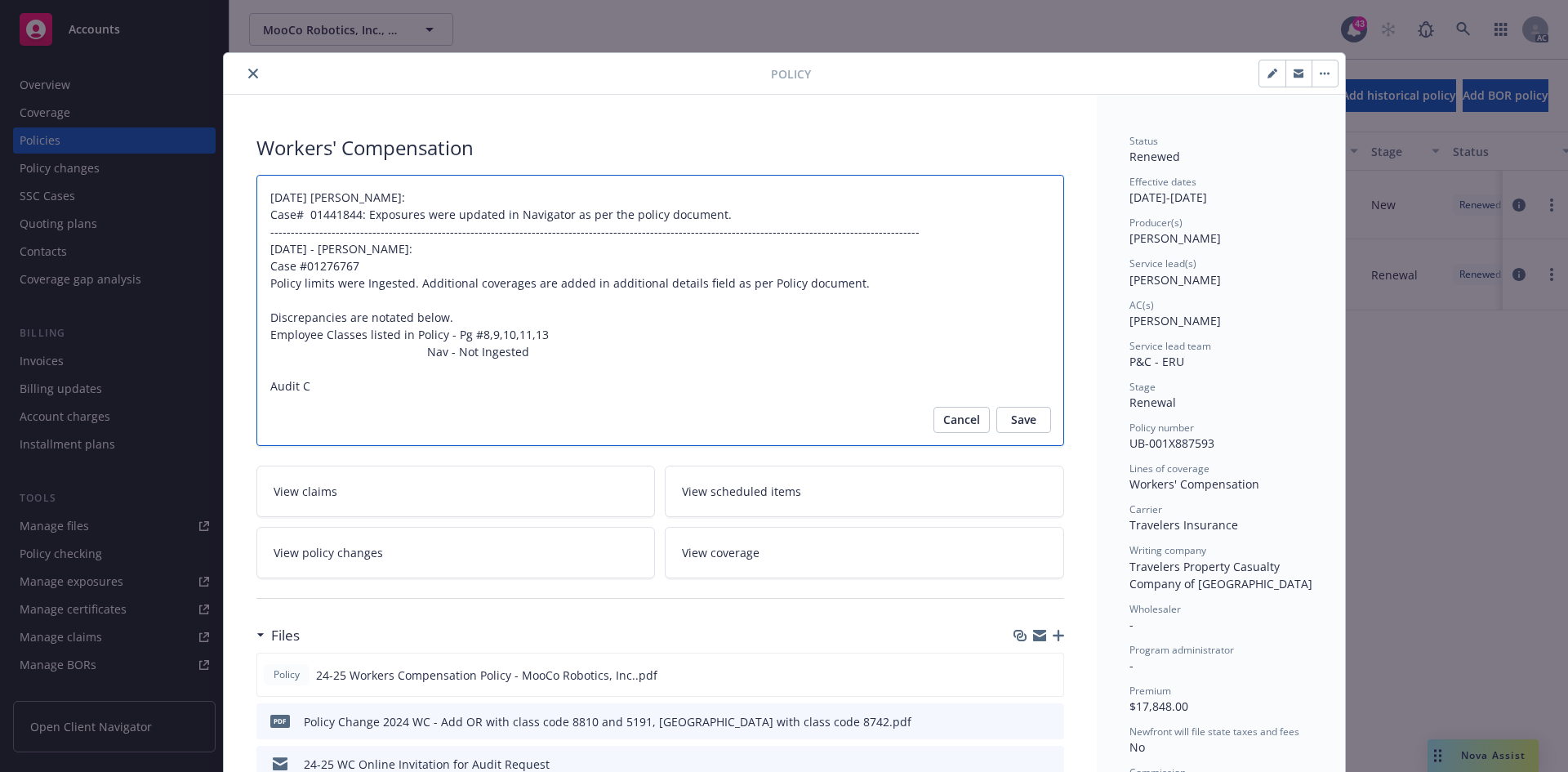
type textarea "01/28/2025 Galib Sheik: Case# 01441844: Exposures were updated in Navigator as …"
type textarea "x"
type textarea "01/28/2025 Galib Sheik: Case# 01441844: Exposures were updated in Navigator as …"
type textarea "x"
type textarea "01/28/2025 Galib Sheik: Case# 01441844: Exposures were updated in Navigator as …"
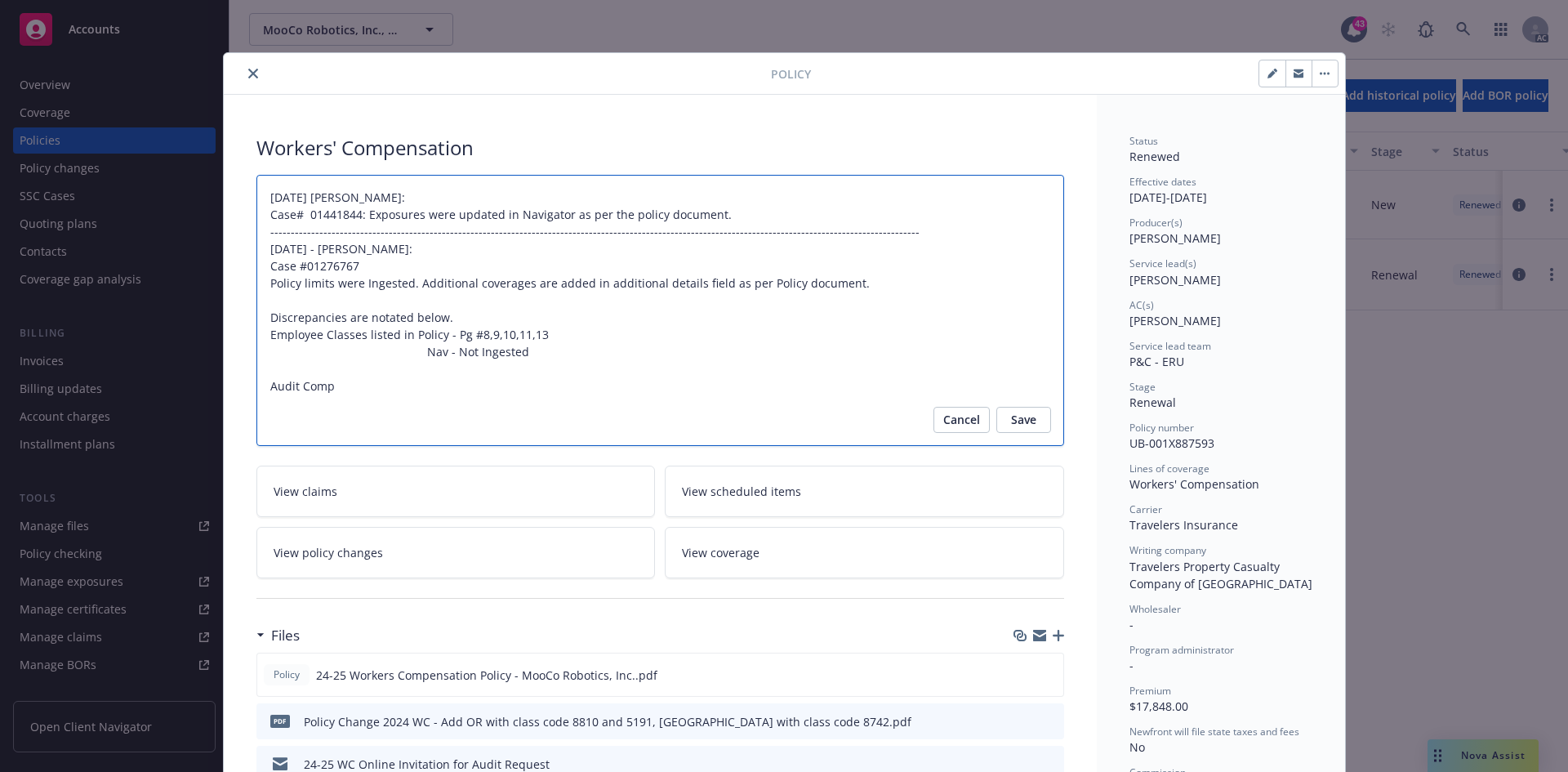
type textarea "x"
type textarea "01/28/2025 Galib Sheik: Case# 01441844: Exposures were updated in Navigator as …"
type textarea "x"
type textarea "01/28/2025 Galib Sheik: Case# 01441844: Exposures were updated in Navigator as …"
type textarea "x"
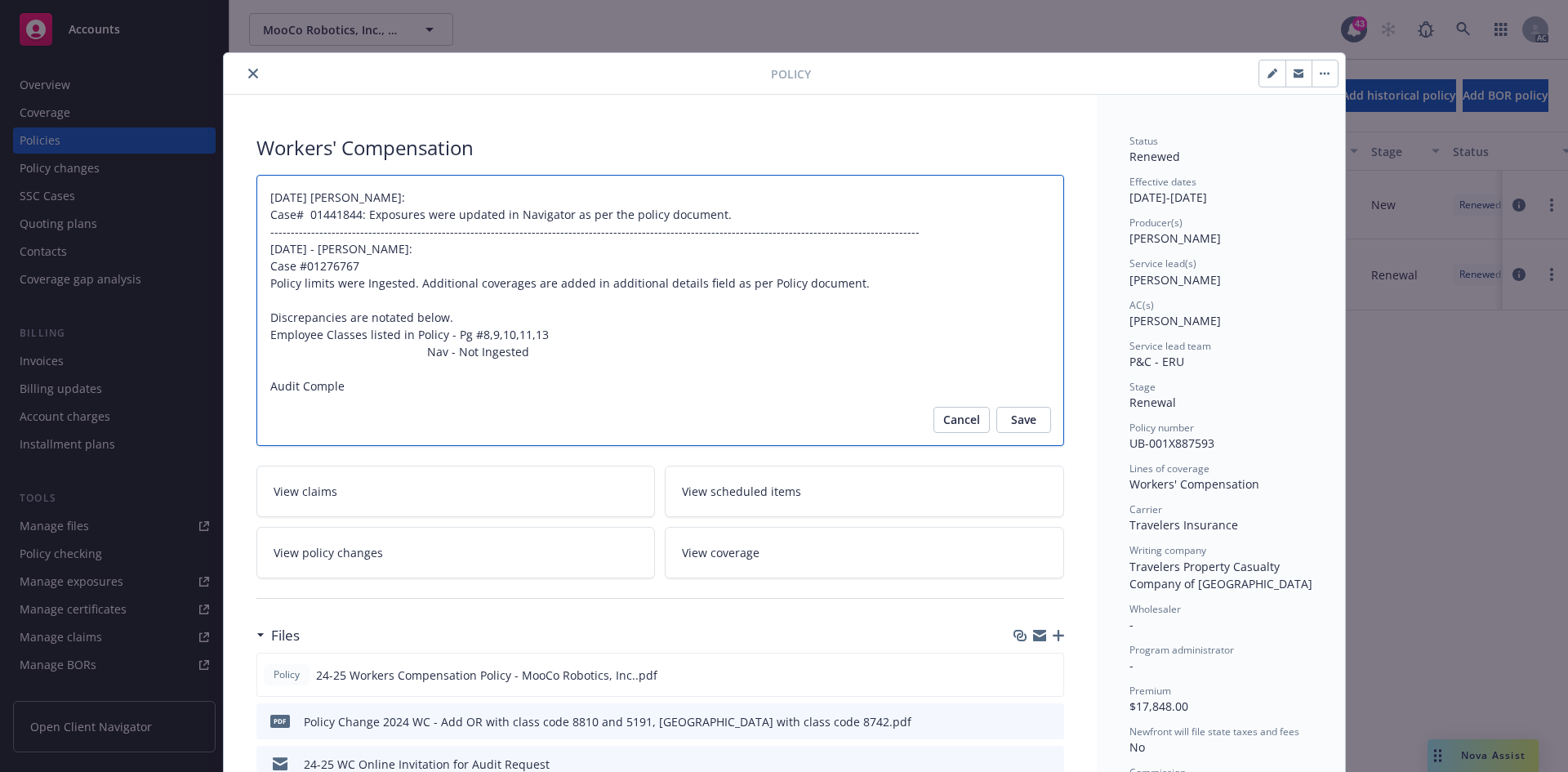
type textarea "01/28/2025 Galib Sheik: Case# 01441844: Exposures were updated in Navigator as …"
type textarea "x"
type textarea "01/28/2025 Galib Sheik: Case# 01441844: Exposures were updated in Navigator as …"
type textarea "x"
type textarea "01/28/2025 Galib Sheik: Case# 01441844: Exposures were updated in Navigator as …"
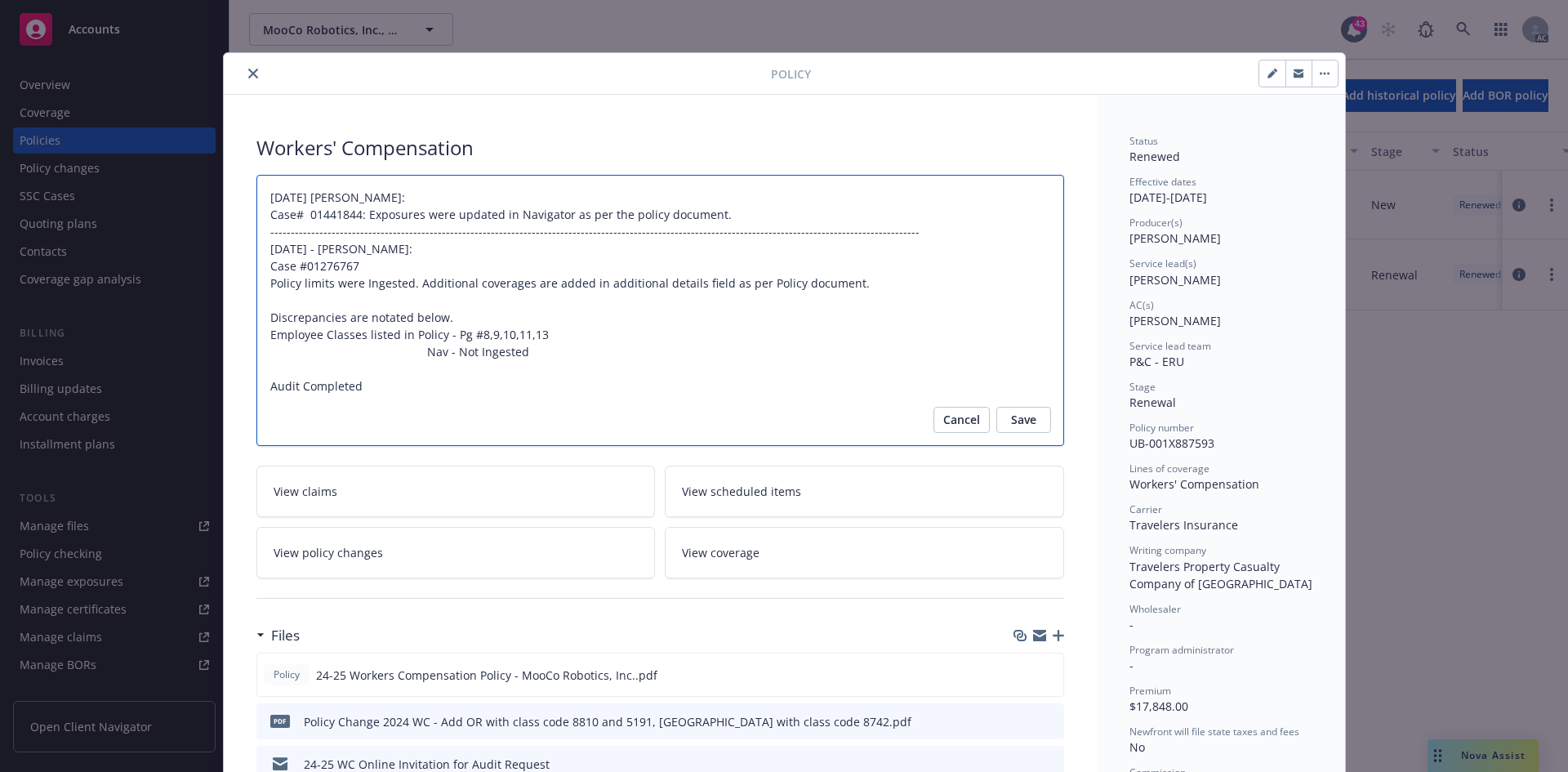
type textarea "x"
type textarea "01/28/2025 Galib Sheik: Case# 01441844: Exposures were updated in Navigator as …"
type textarea "x"
type textarea "01/28/2025 Galib Sheik: Case# 01441844: Exposures were updated in Navigator as …"
type textarea "x"
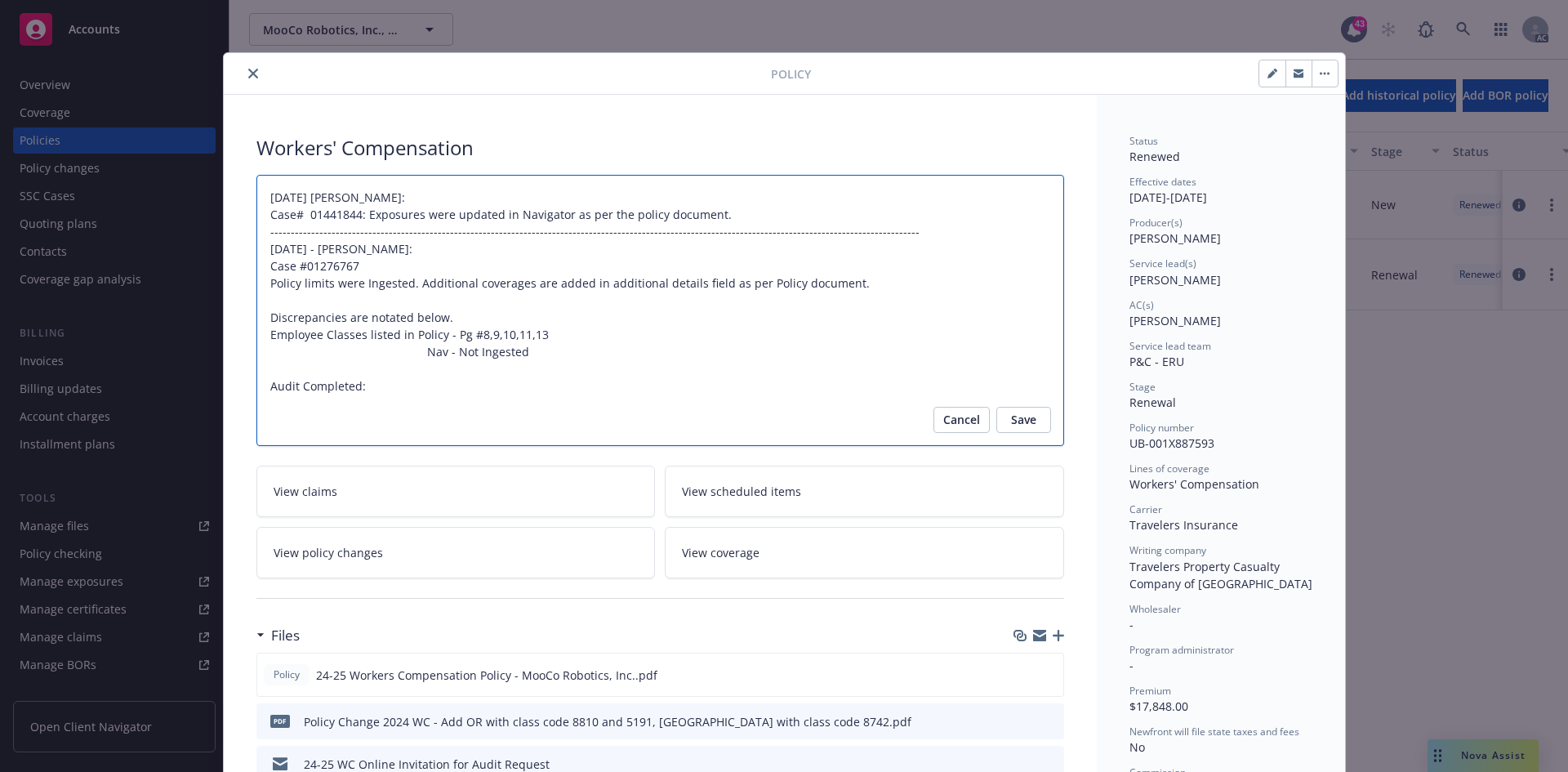
type textarea "01/28/2025 Galib Sheik: Case# 01441844: Exposures were updated in Navigator as …"
type textarea "x"
type textarea "01/28/2025 Galib Sheik: Case# 01441844: Exposures were updated in Navigator as …"
type textarea "x"
type textarea "01/28/2025 Galib Sheik: Case# 01441844: Exposures were updated in Navigator as …"
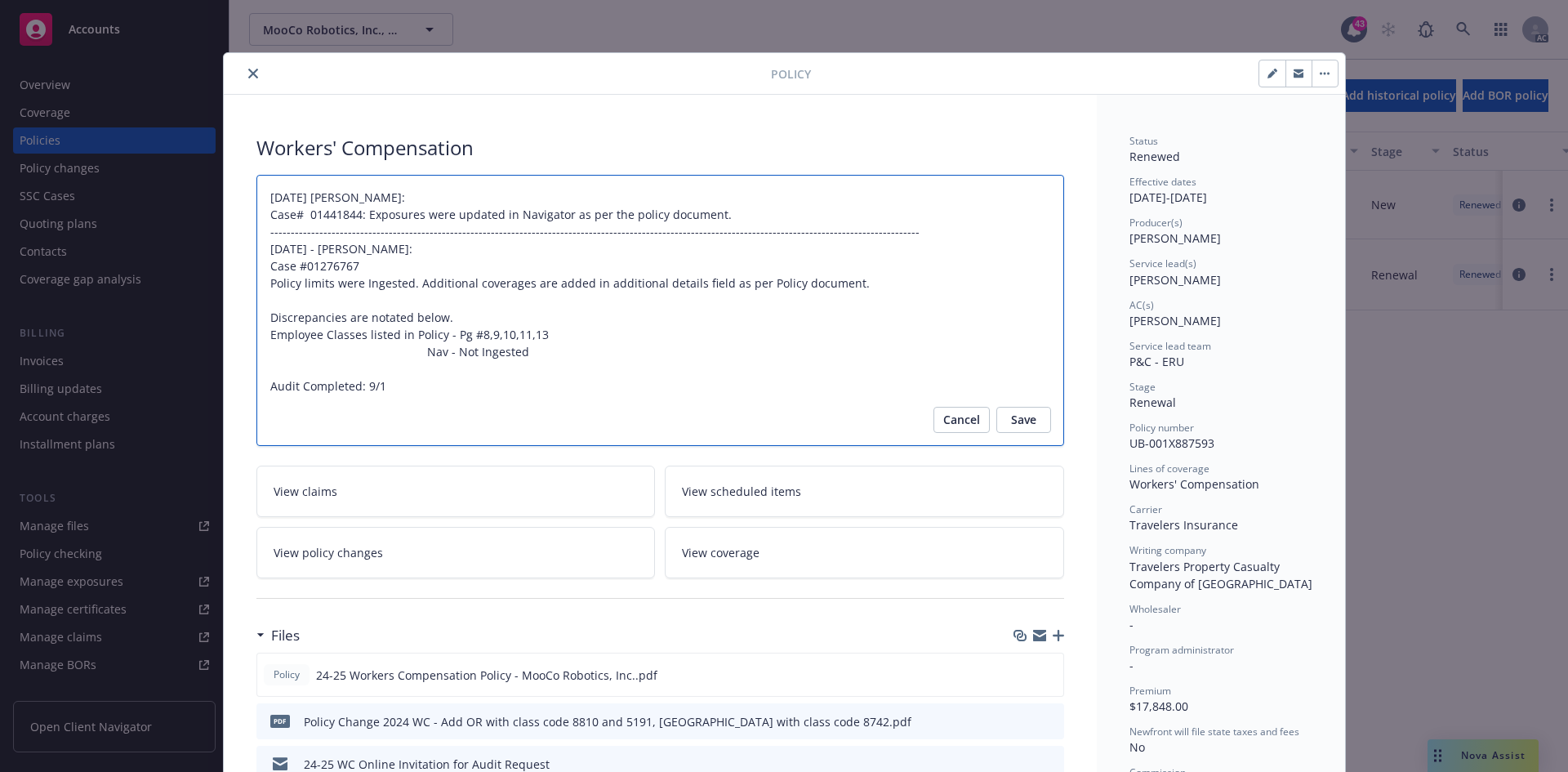
type textarea "x"
type textarea "01/28/2025 Galib Sheik: Case# 01441844: Exposures were updated in Navigator as …"
type textarea "x"
type textarea "01/28/2025 Galib Sheik: Case# 01441844: Exposures were updated in Navigator as …"
type textarea "x"
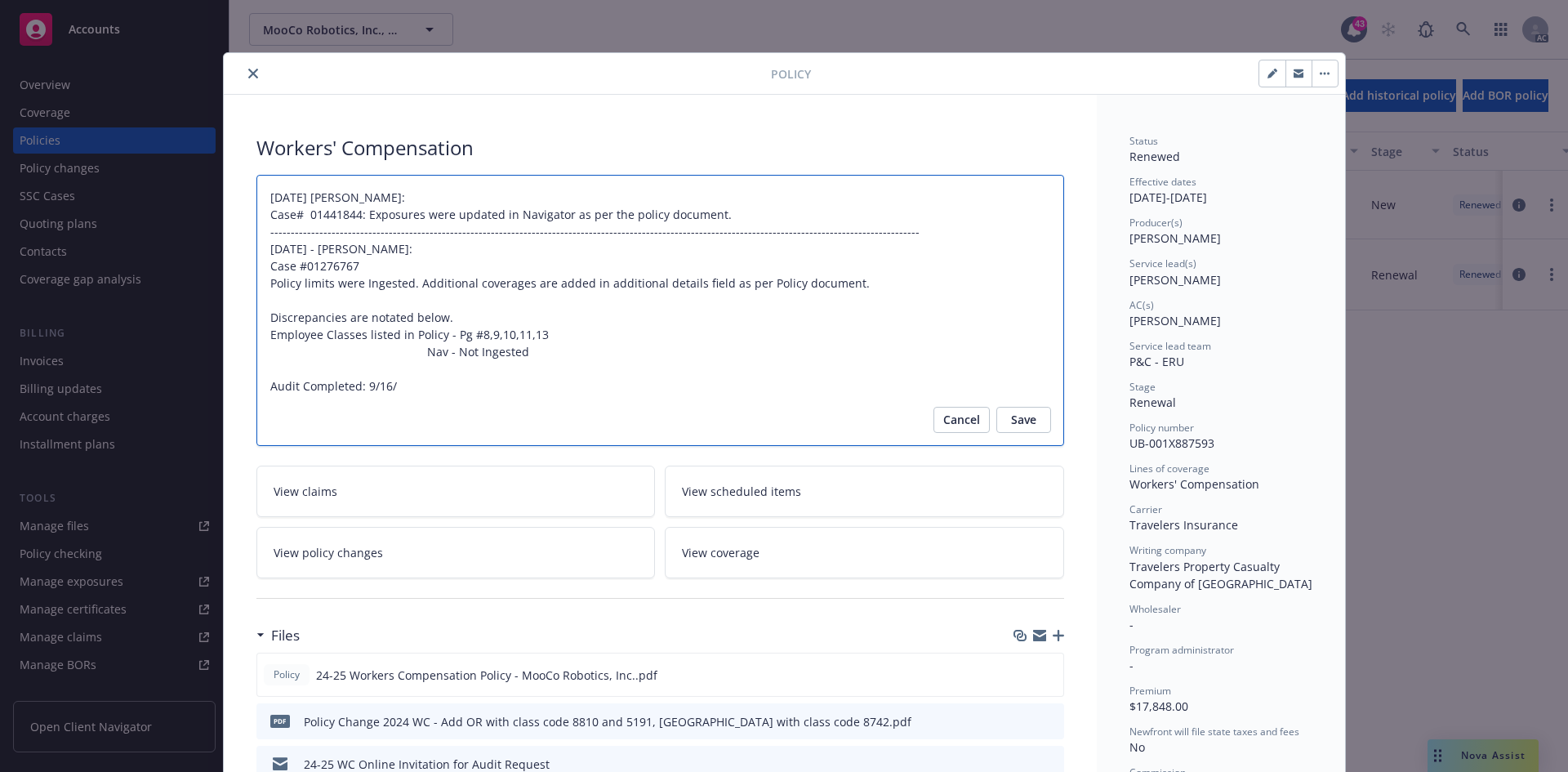
type textarea "01/28/2025 Galib Sheik: Case# 01441844: Exposures were updated in Navigator as …"
type textarea "x"
type textarea "01/28/2025 Galib Sheik: Case# 01441844: Exposures were updated in Navigator as …"
type textarea "x"
type textarea "01/28/2025 Galib Sheik: Case# 01441844: Exposures were updated in Navigator as …"
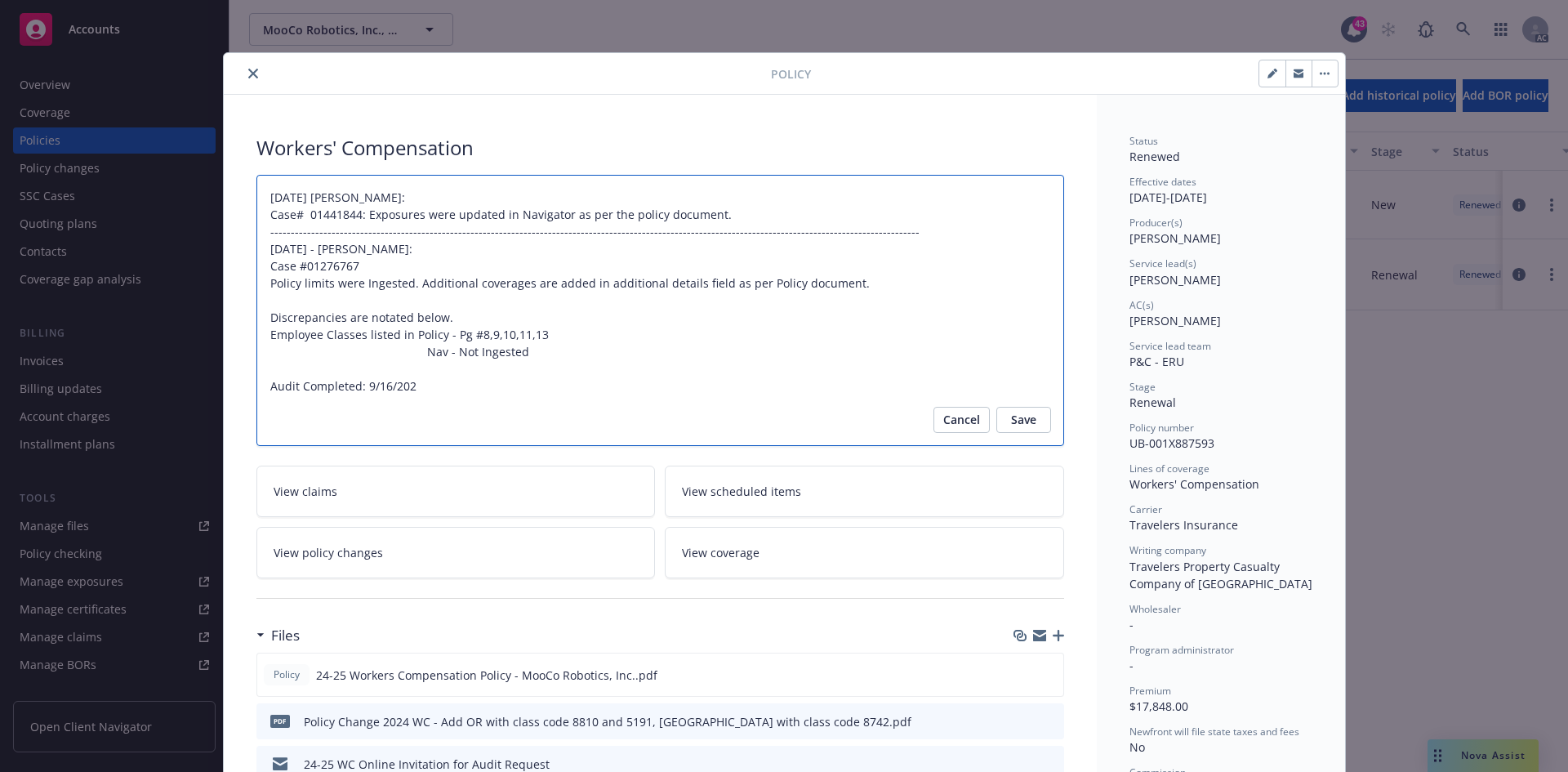
type textarea "x"
type textarea "01/28/2025 Galib Sheik: Case# 01441844: Exposures were updated in Navigator as …"
type textarea "x"
type textarea "01/28/2025 Galib Sheik: Case# 01441844: Exposures were updated in Navigator as …"
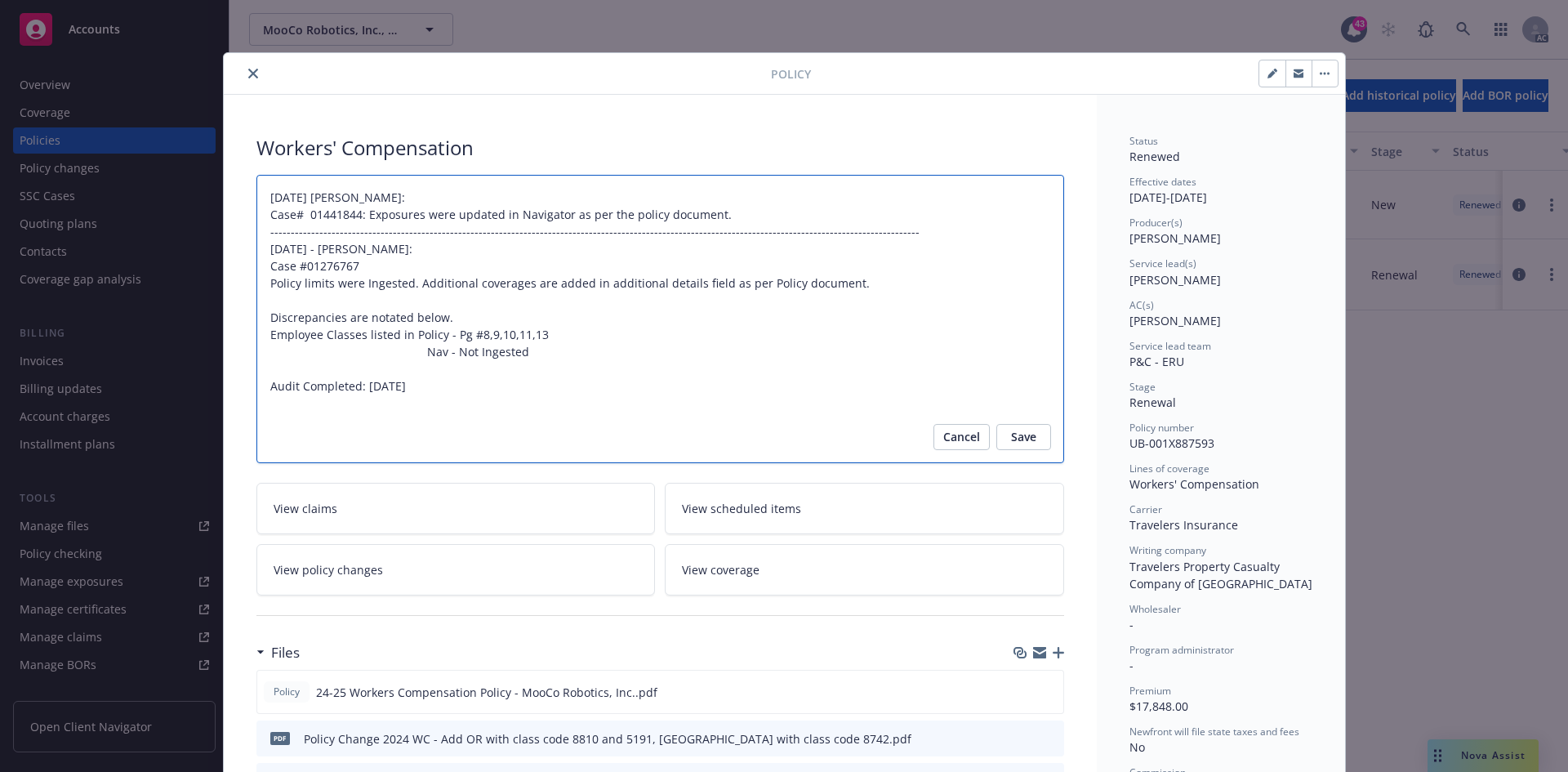
type textarea "x"
type textarea "01/28/2025 Galib Sheik: Case# 01441844: Exposures were updated in Navigator as …"
type textarea "x"
type textarea "01/28/2025 Galib Sheik: Case# 01441844: Exposures were updated in Navigator as …"
type textarea "x"
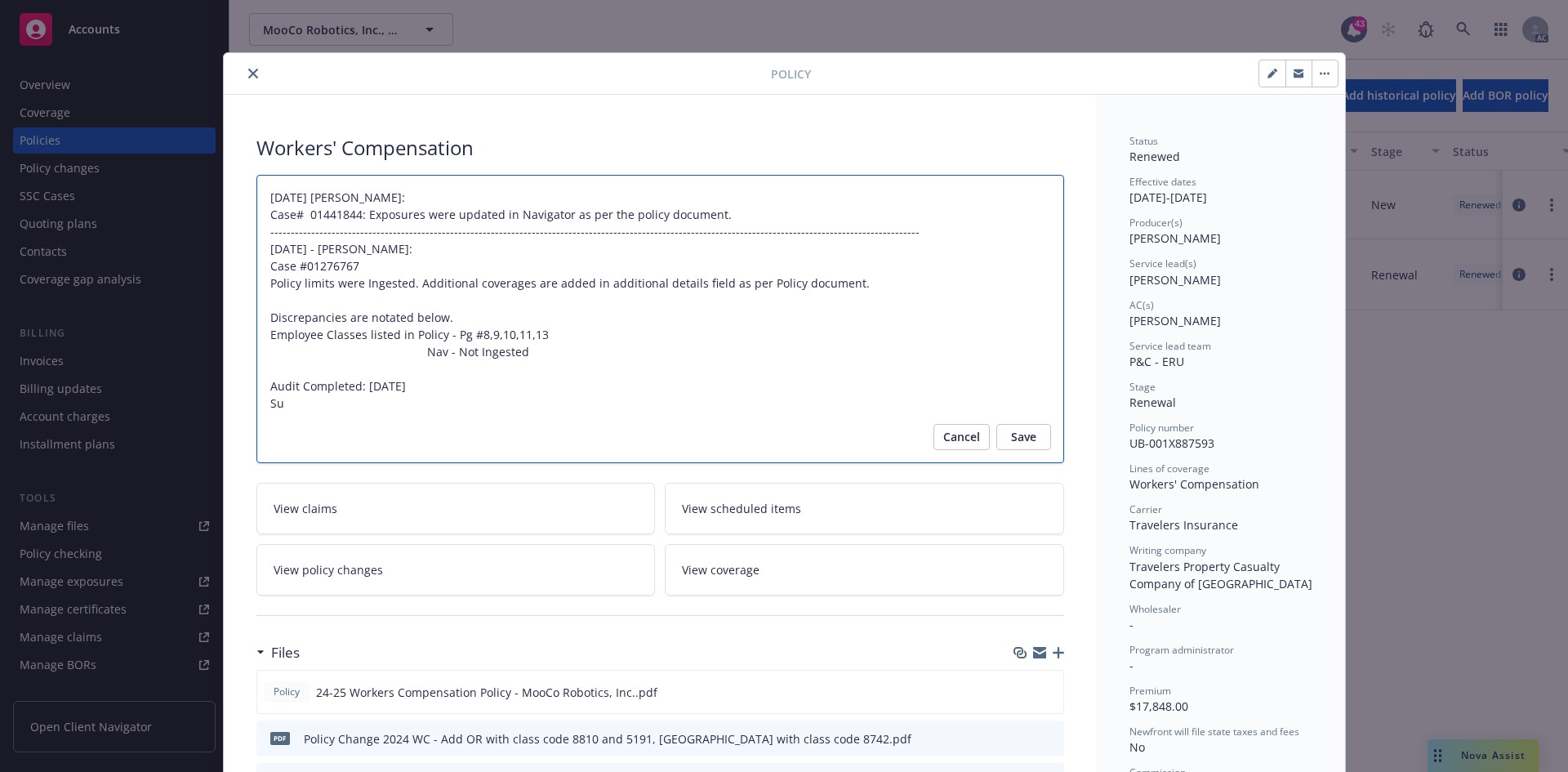
type textarea "01/28/2025 Galib Sheik: Case# 01441844: Exposures were updated in Navigator as …"
type textarea "x"
type textarea "01/28/2025 Galib Sheik: Case# 01441844: Exposures were updated in Navigator as …"
type textarea "x"
type textarea "01/28/2025 Galib Sheik: Case# 01441844: Exposures were updated in Navigator as …"
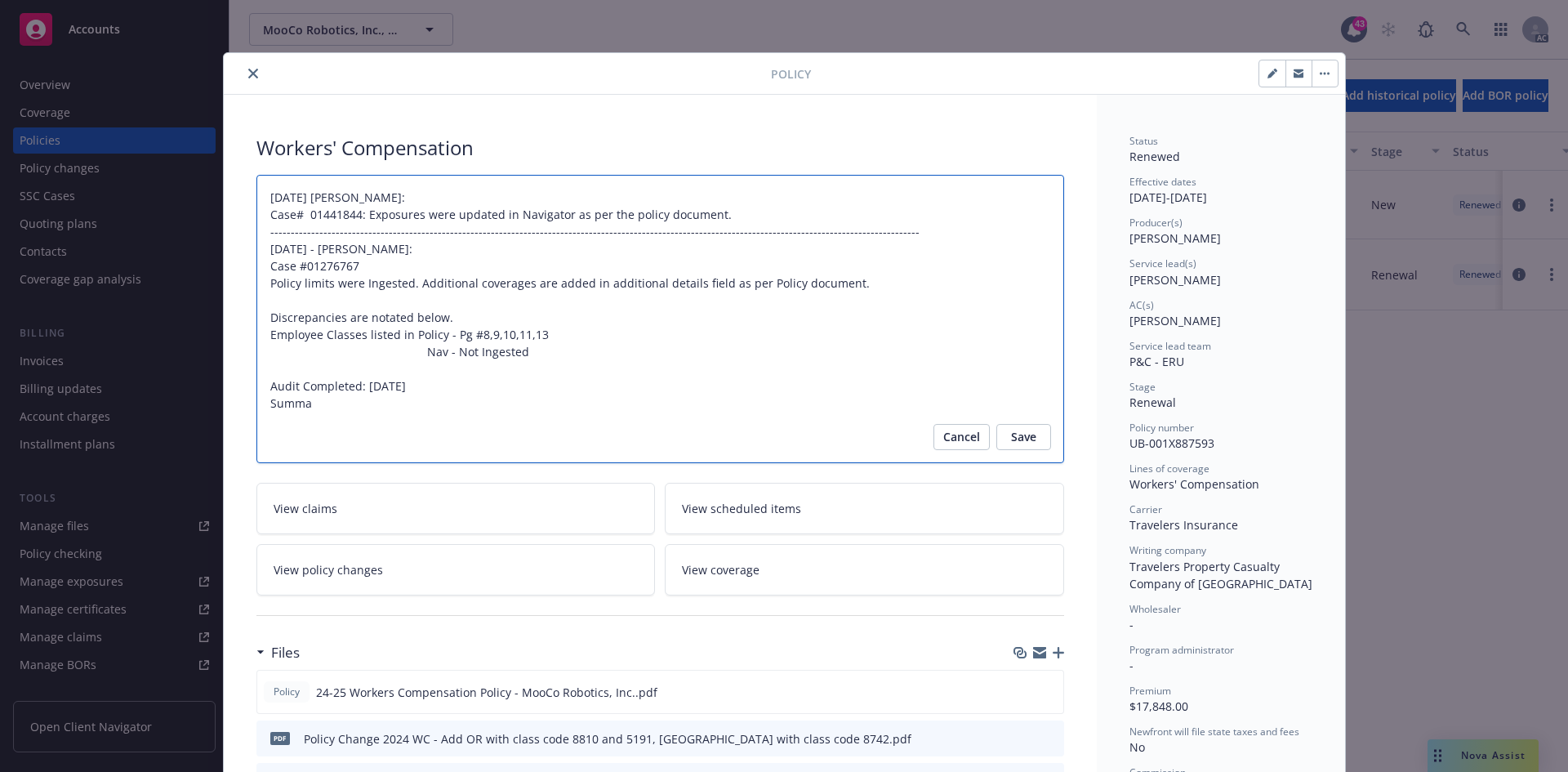
type textarea "x"
type textarea "01/28/2025 Galib Sheik: Case# 01441844: Exposures were updated in Navigator as …"
type textarea "x"
type textarea "01/28/2025 Galib Sheik: Case# 01441844: Exposures were updated in Navigator as …"
type textarea "x"
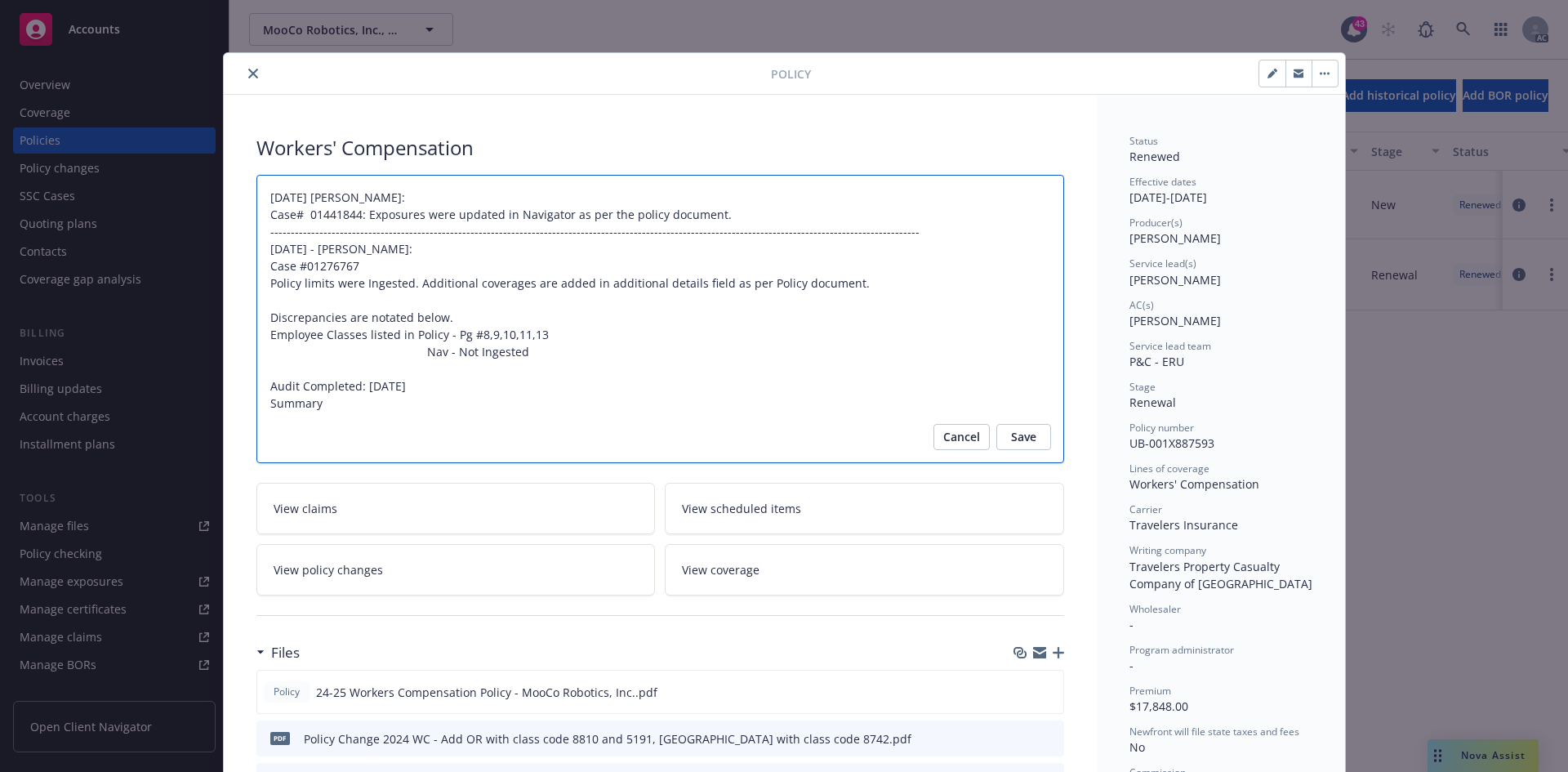
type textarea "01/28/2025 Galib Sheik: Case# 01441844: Exposures were updated in Navigator as …"
type textarea "x"
type textarea "01/28/2025 Galib Sheik: Case# 01441844: Exposures were updated in Navigator as …"
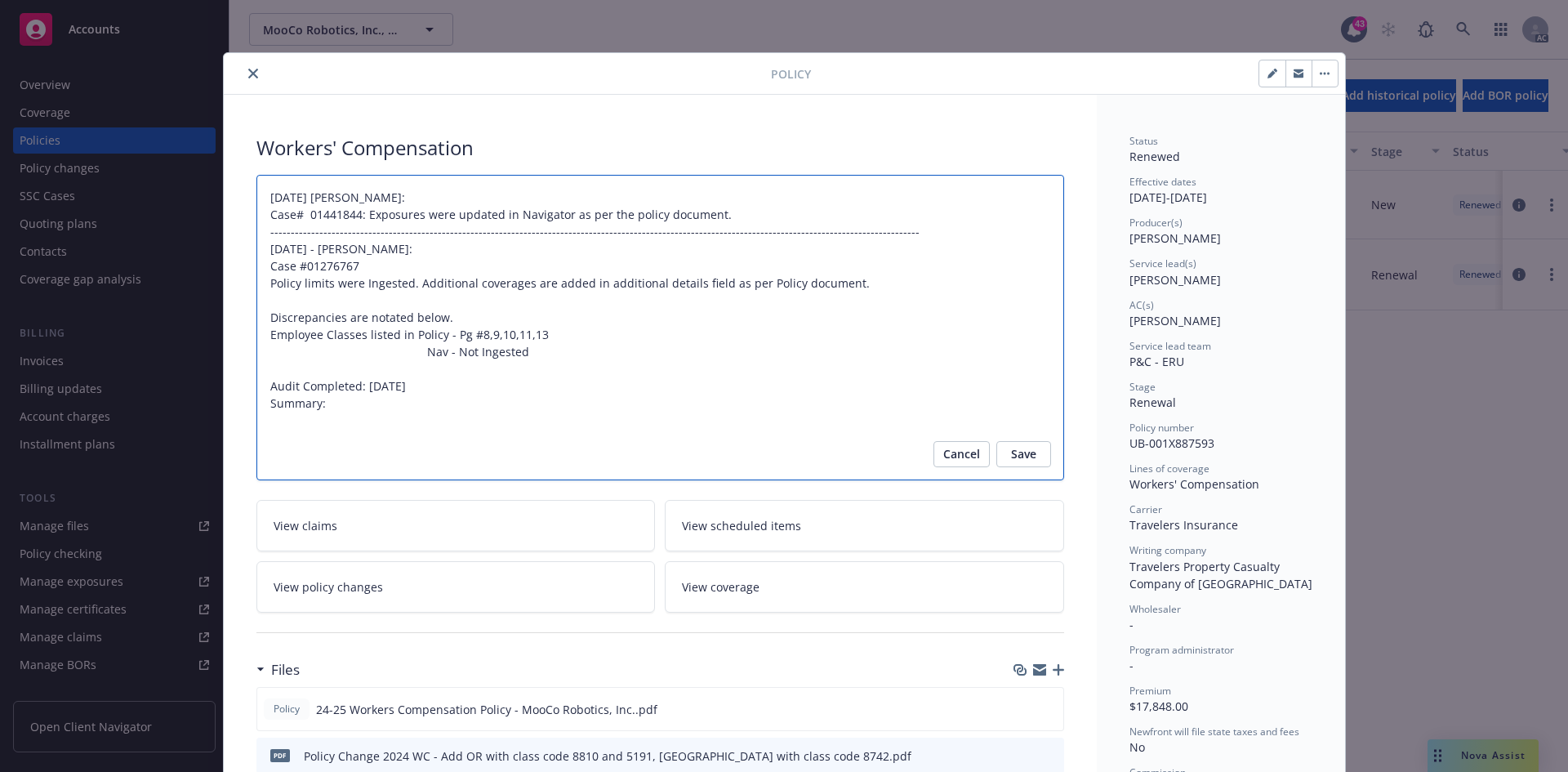
paste textarea "Original Premium including Taxes and Surcharges - $18,871 Audited Actual Premiu…"
type textarea "x"
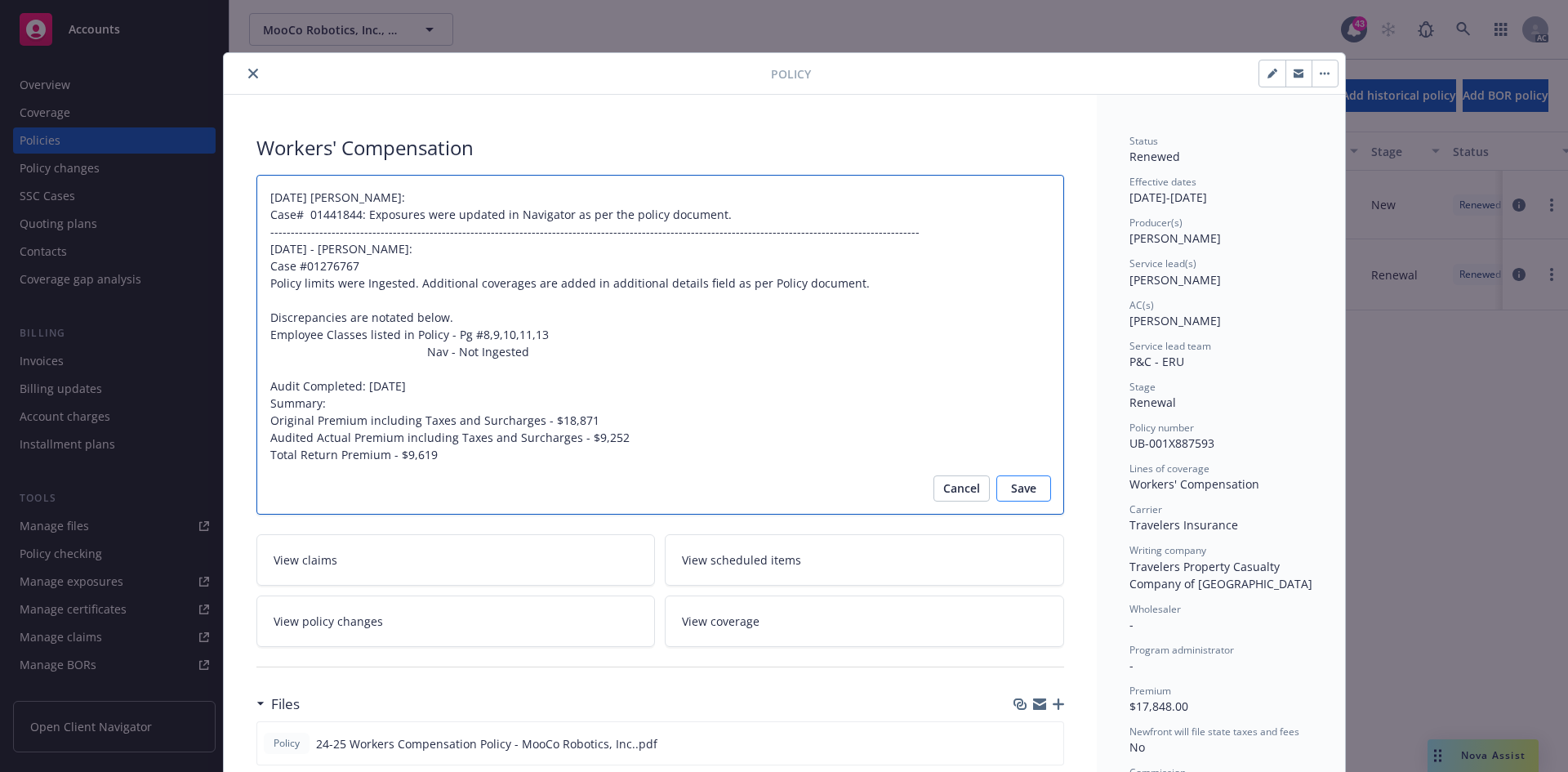
type textarea "01/28/2025 Galib Sheik: Case# 01441844: Exposures were updated in Navigator as …"
click at [1022, 490] on span "Save" at bounding box center [1023, 489] width 26 height 26
type textarea "x"
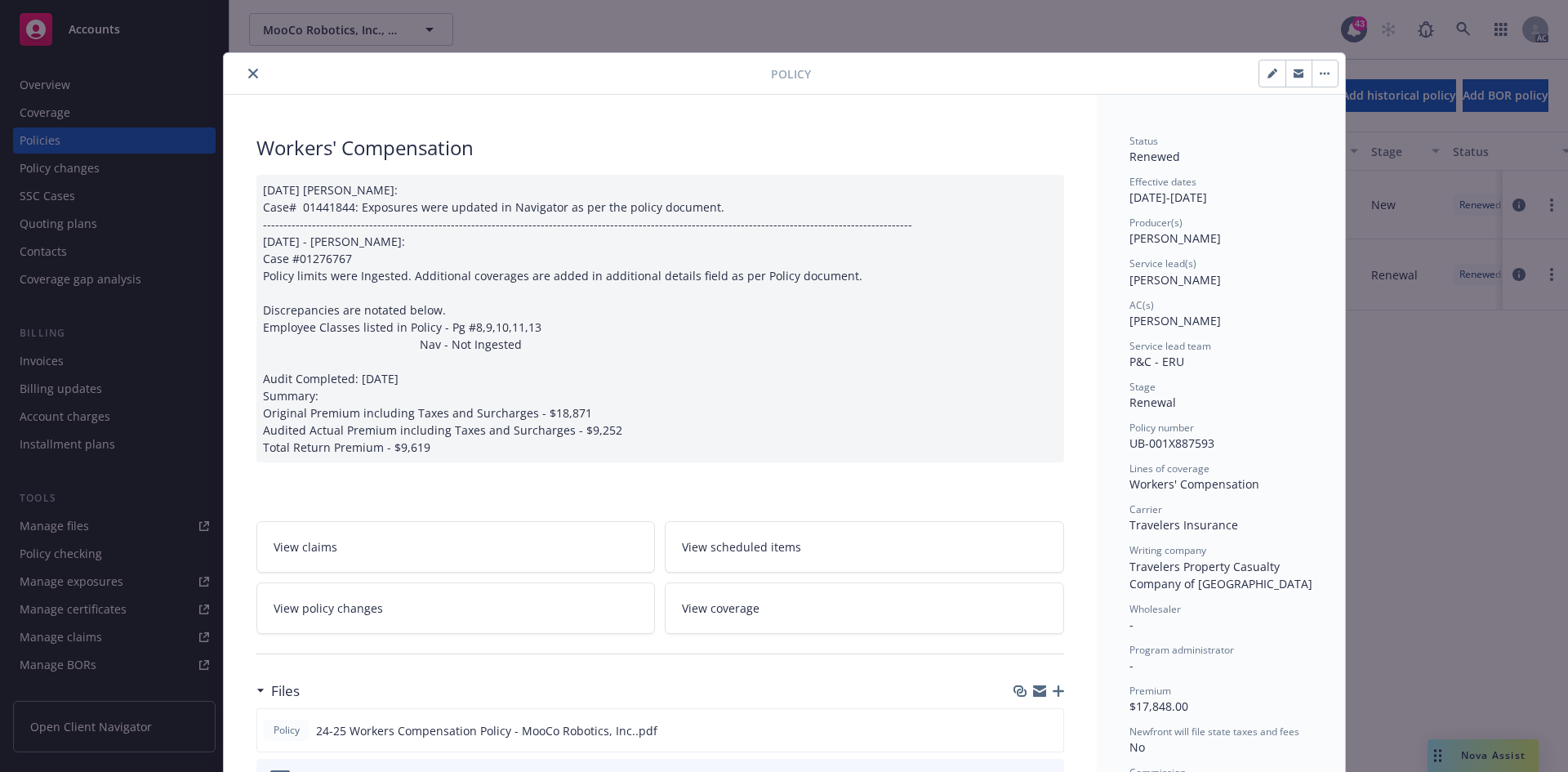
click at [248, 74] on icon "close" at bounding box center [253, 73] width 10 height 10
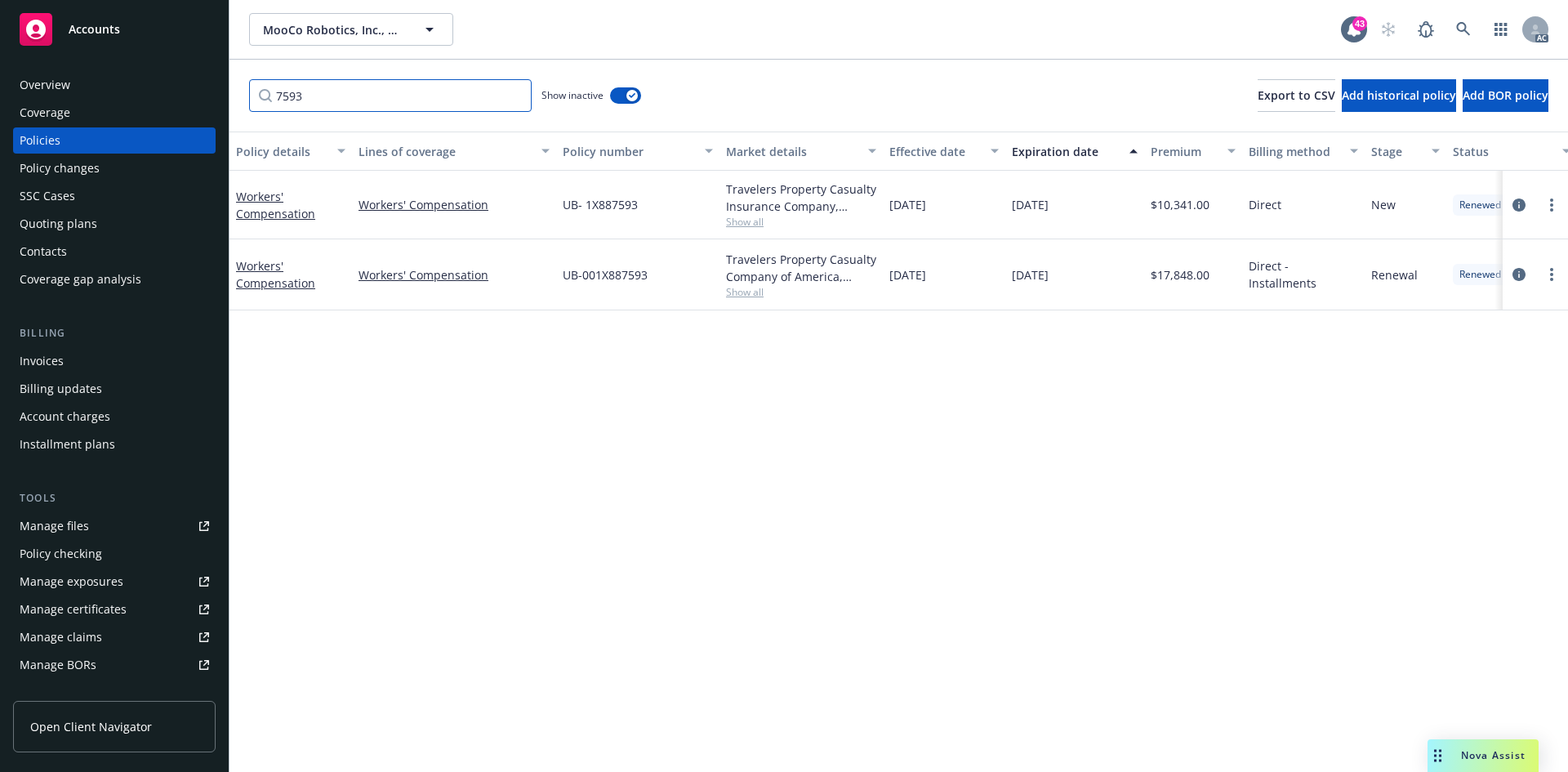
drag, startPoint x: 345, startPoint y: 97, endPoint x: 260, endPoint y: 95, distance: 85.0
click at [260, 95] on input "7593" at bounding box center [390, 95] width 282 height 33
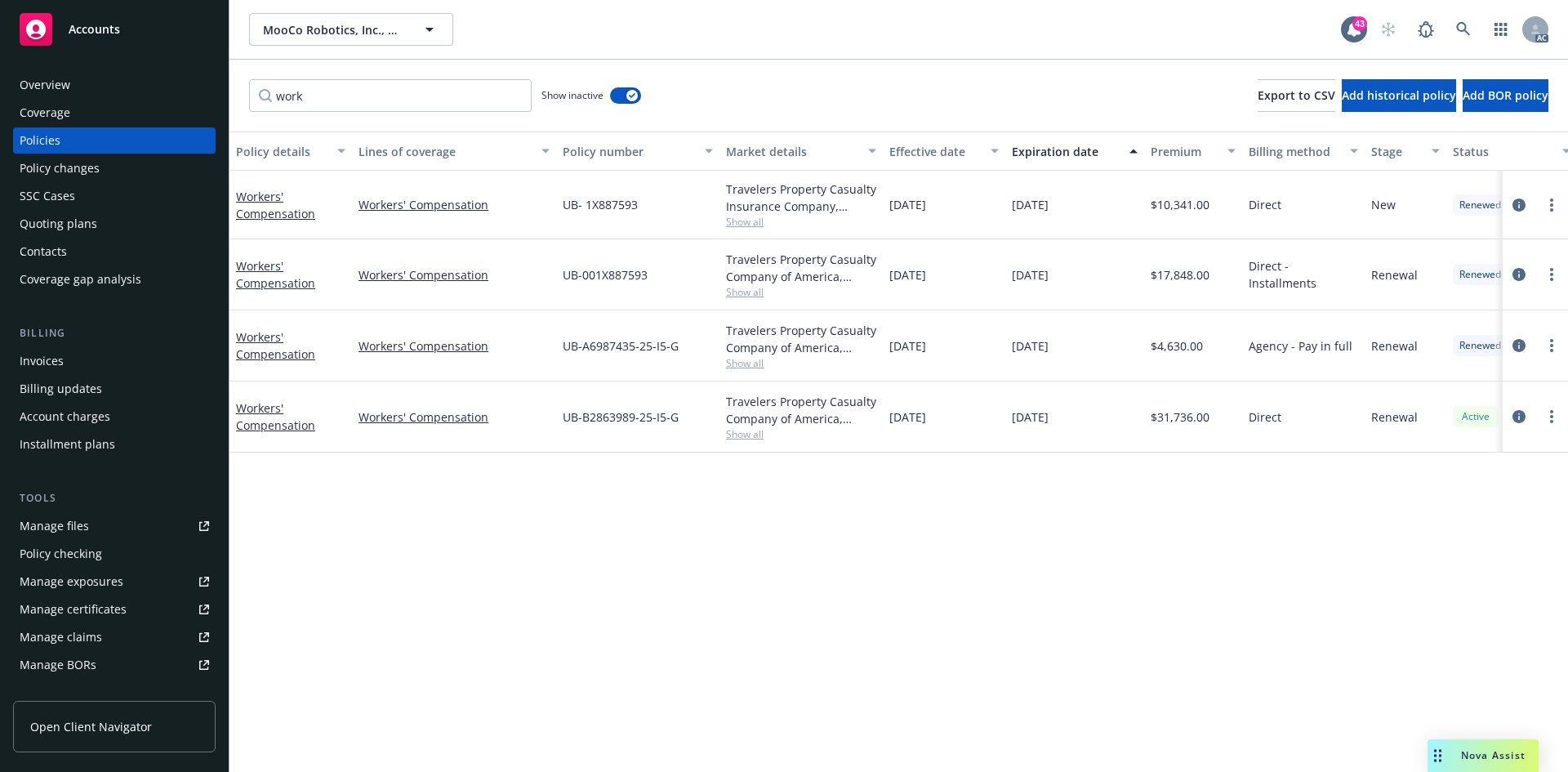
click at [751, 435] on span "Show all" at bounding box center [801, 434] width 150 height 14
drag, startPoint x: 558, startPoint y: 529, endPoint x: 685, endPoint y: 534, distance: 127.1
click at [685, 534] on div "Writing company Travelers Property Casualty Company of America Carrier Traveler…" at bounding box center [712, 548] width 326 height 200
copy span "Travelers Insurance"
drag, startPoint x: 367, startPoint y: 95, endPoint x: 260, endPoint y: 93, distance: 107.0
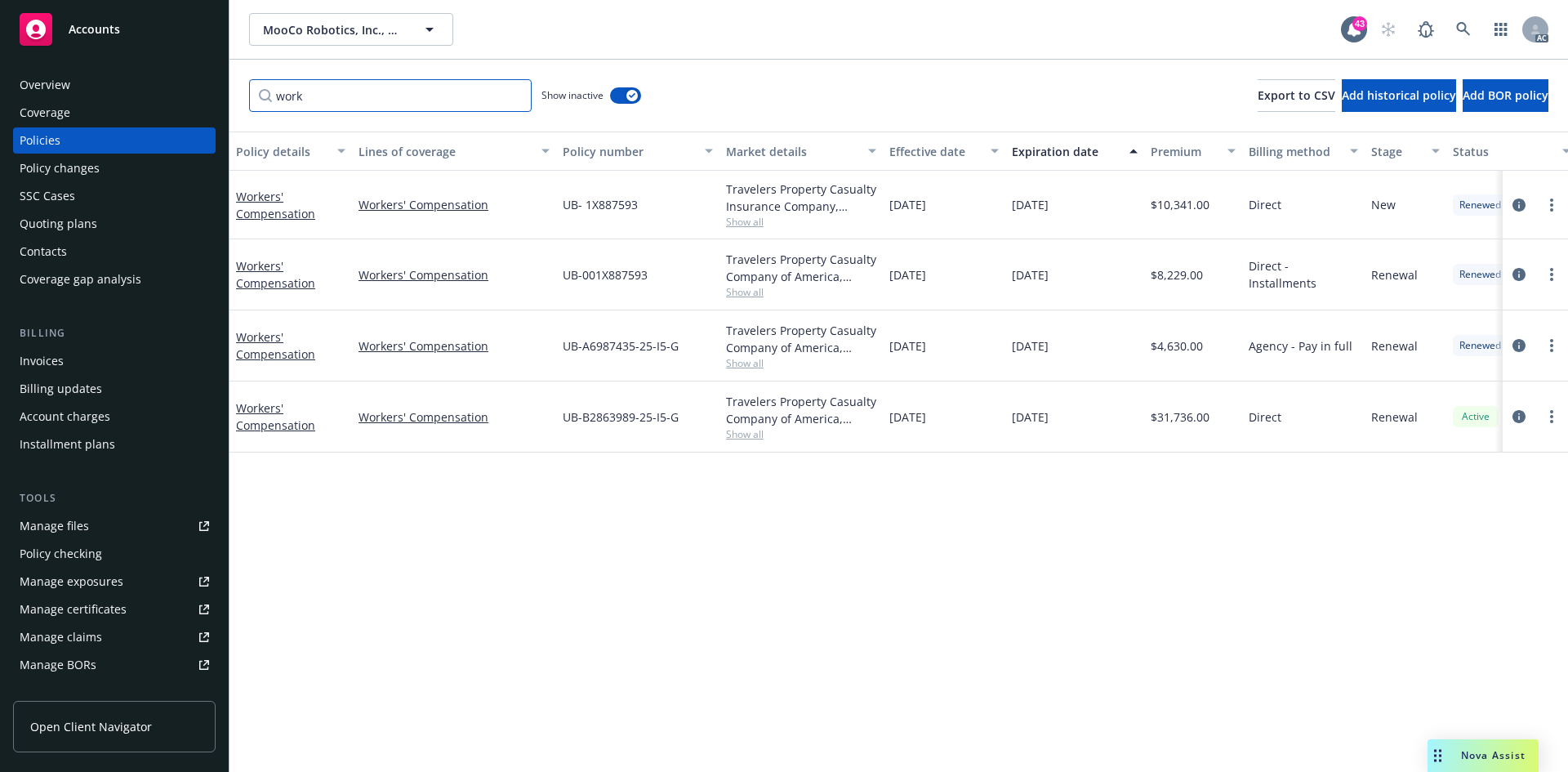
click at [260, 93] on input "work" at bounding box center [390, 95] width 282 height 33
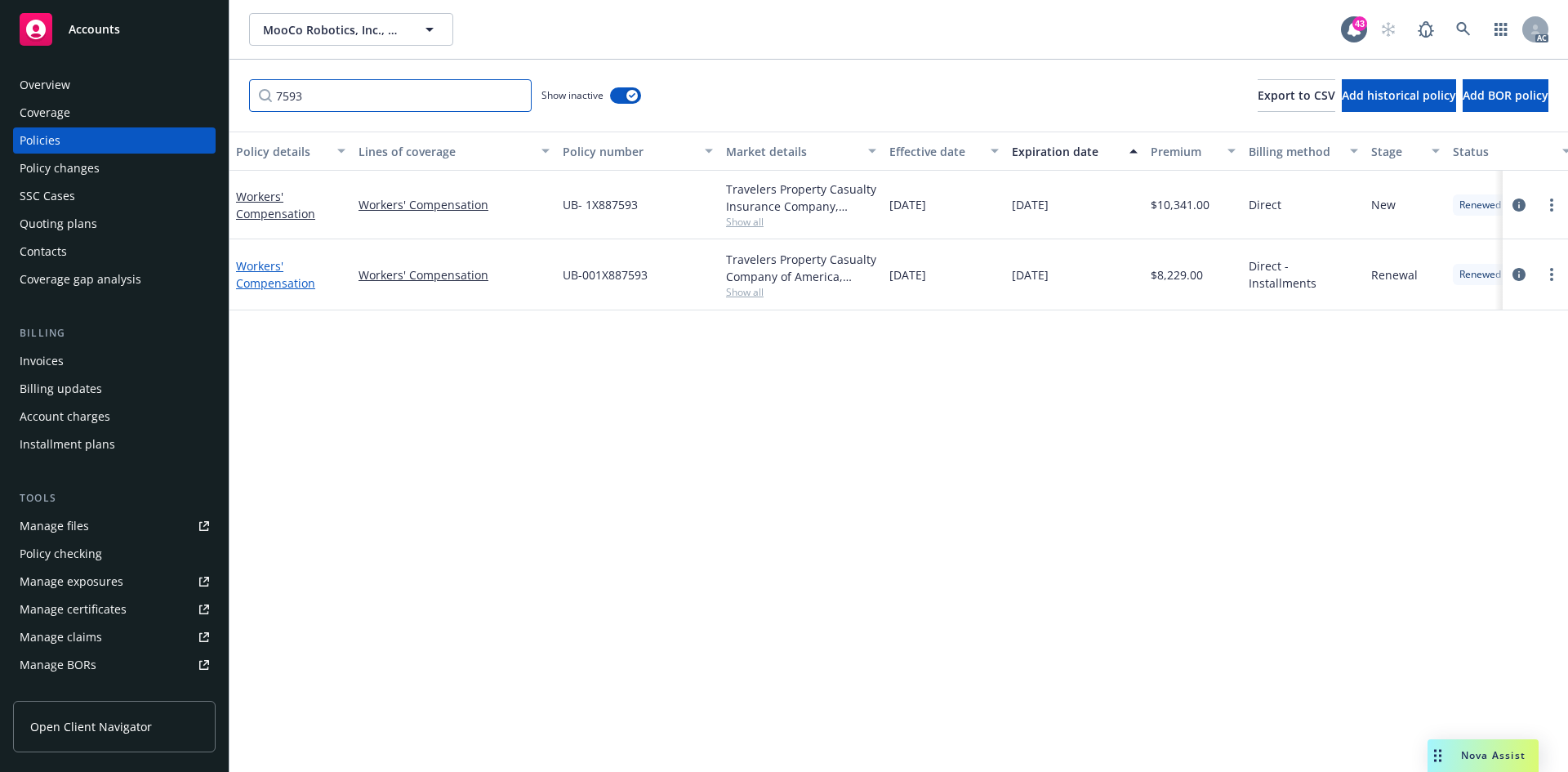
type input "7593"
click at [282, 277] on link "Workers' Compensation" at bounding box center [275, 274] width 79 height 33
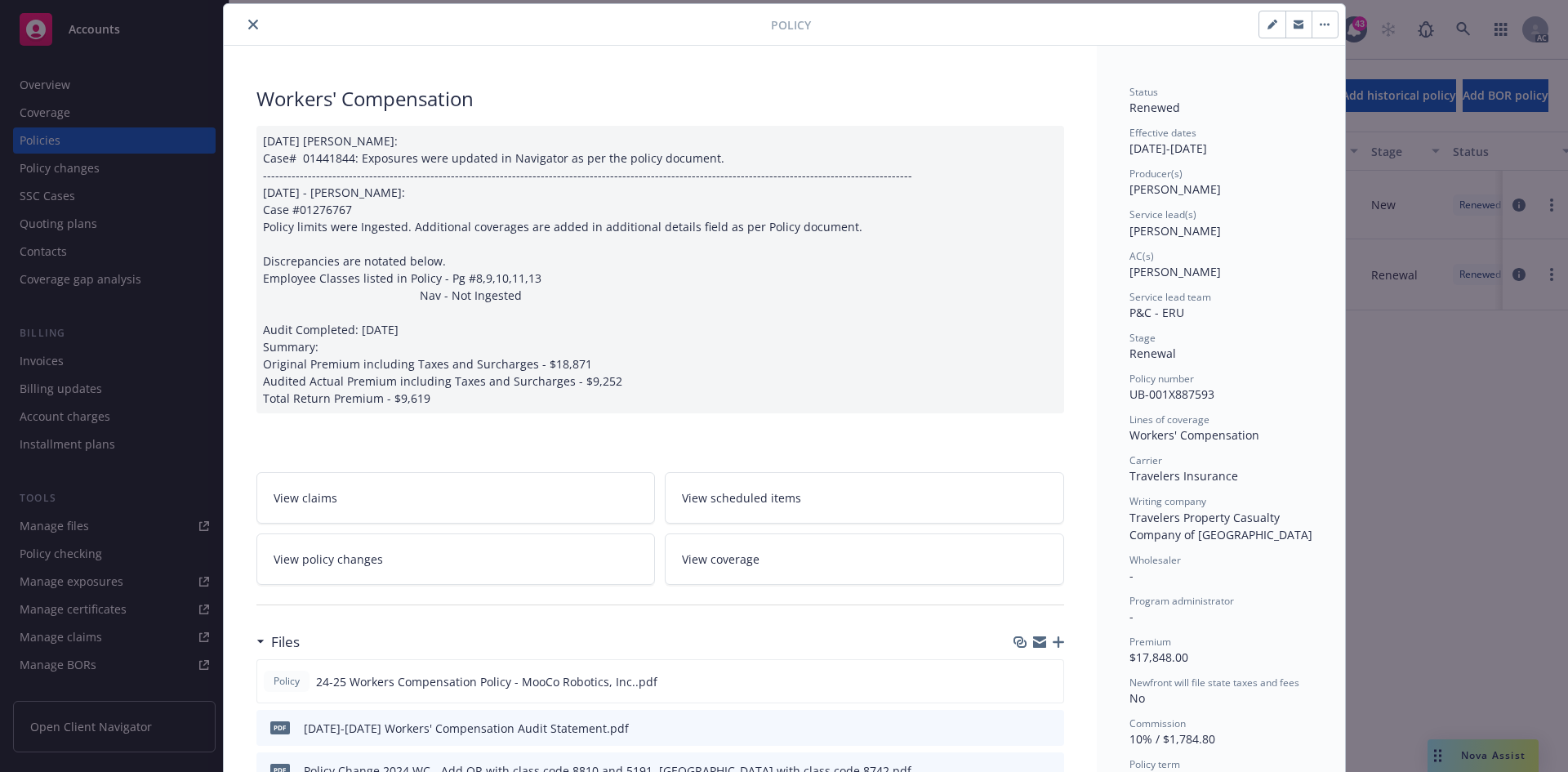
type input "$8,229.00"
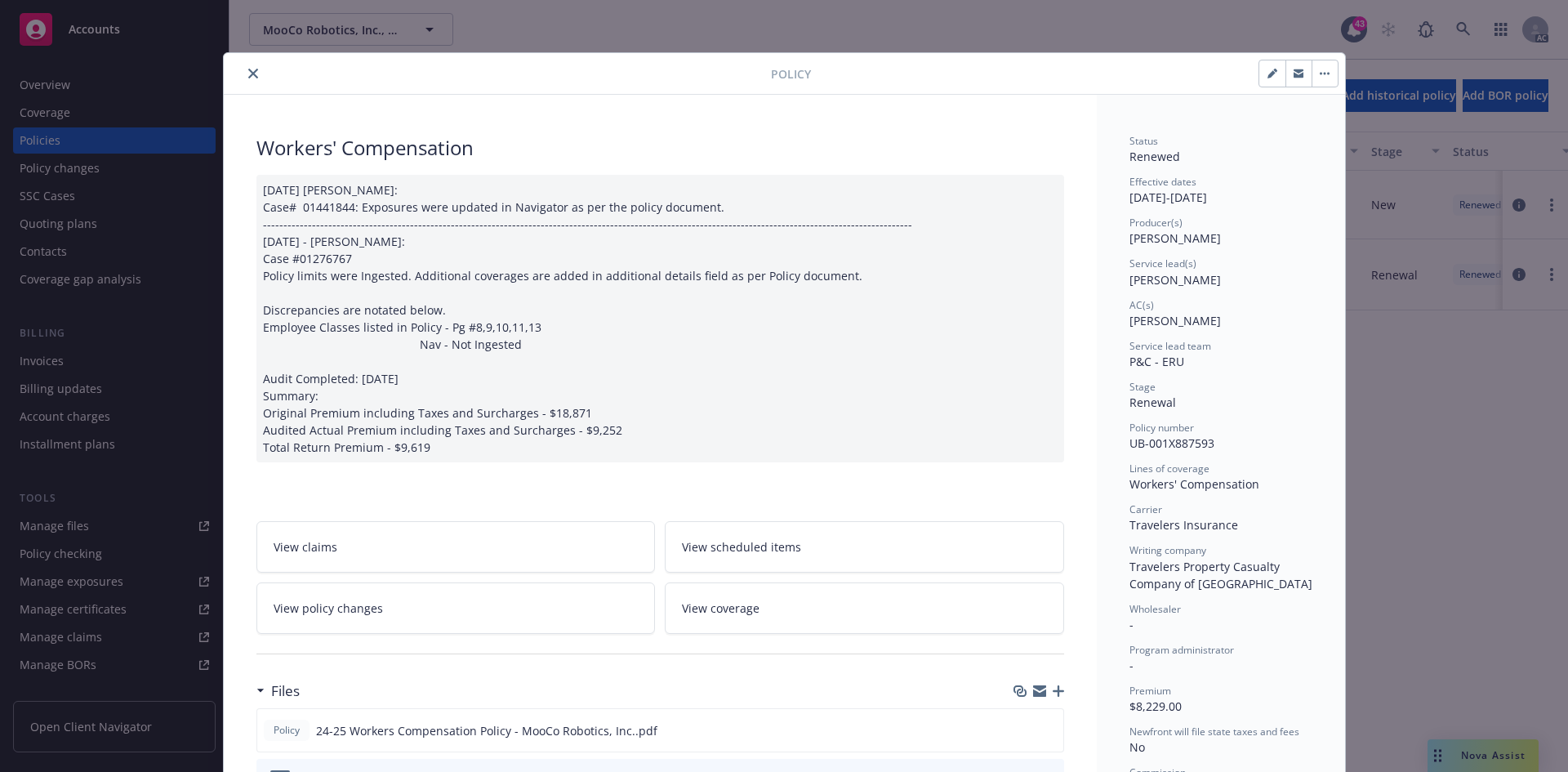
click at [244, 62] on div "Policy" at bounding box center [784, 73] width 1121 height 41
click at [248, 70] on icon "close" at bounding box center [253, 73] width 10 height 10
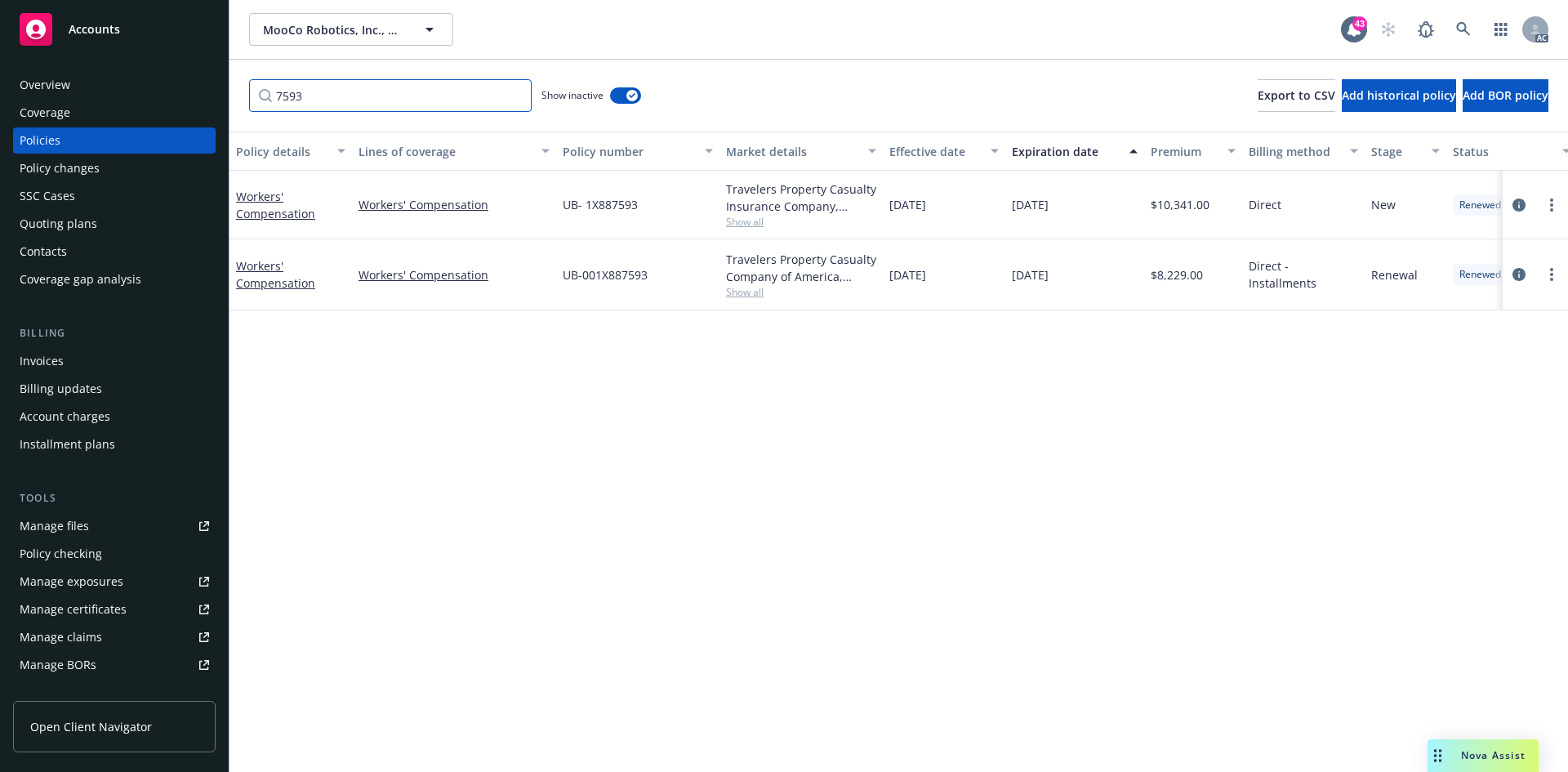
drag, startPoint x: 340, startPoint y: 99, endPoint x: 252, endPoint y: 98, distance: 88.0
click at [252, 98] on input "7593" at bounding box center [390, 95] width 282 height 33
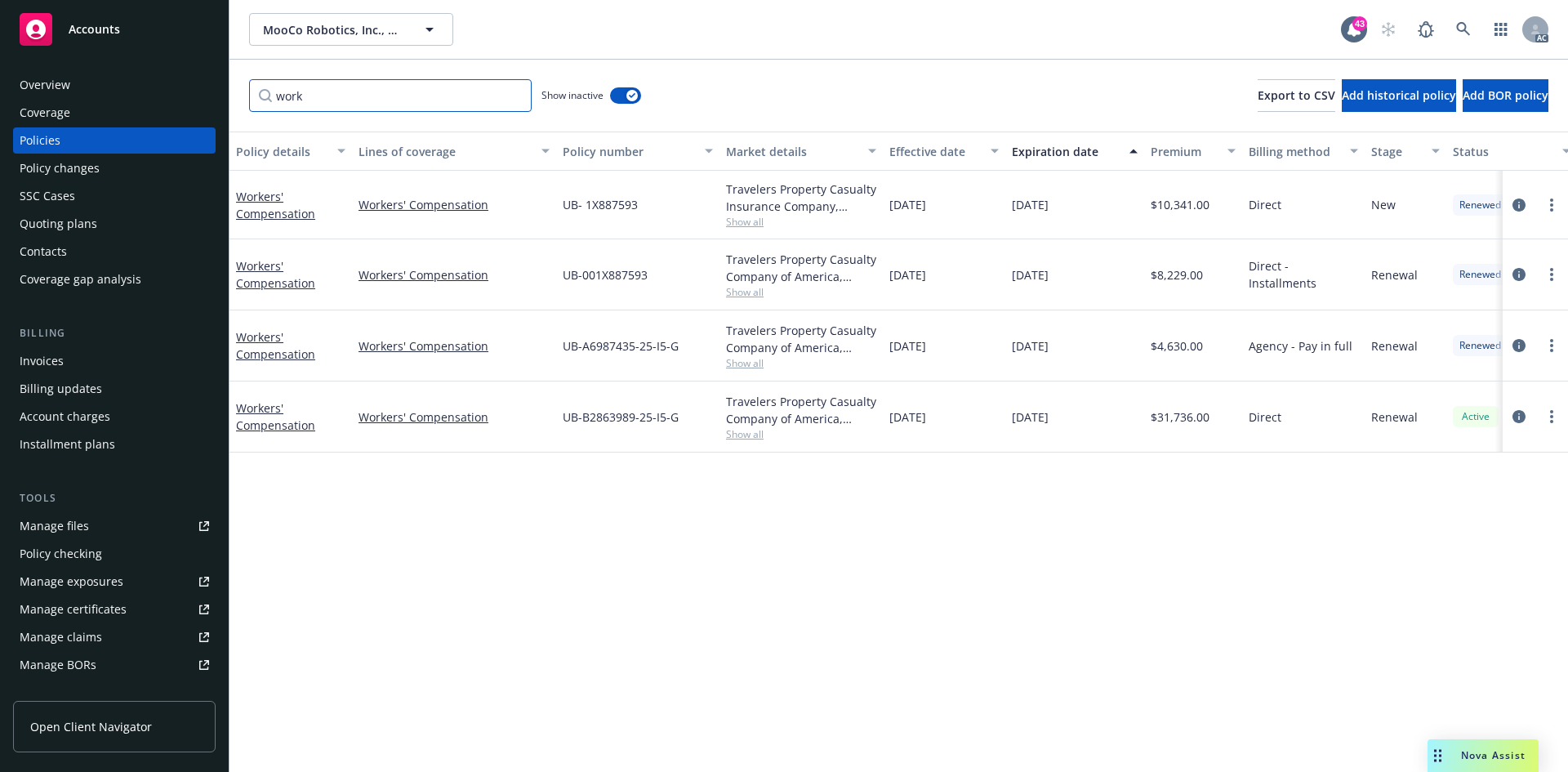
scroll to position [0, 238]
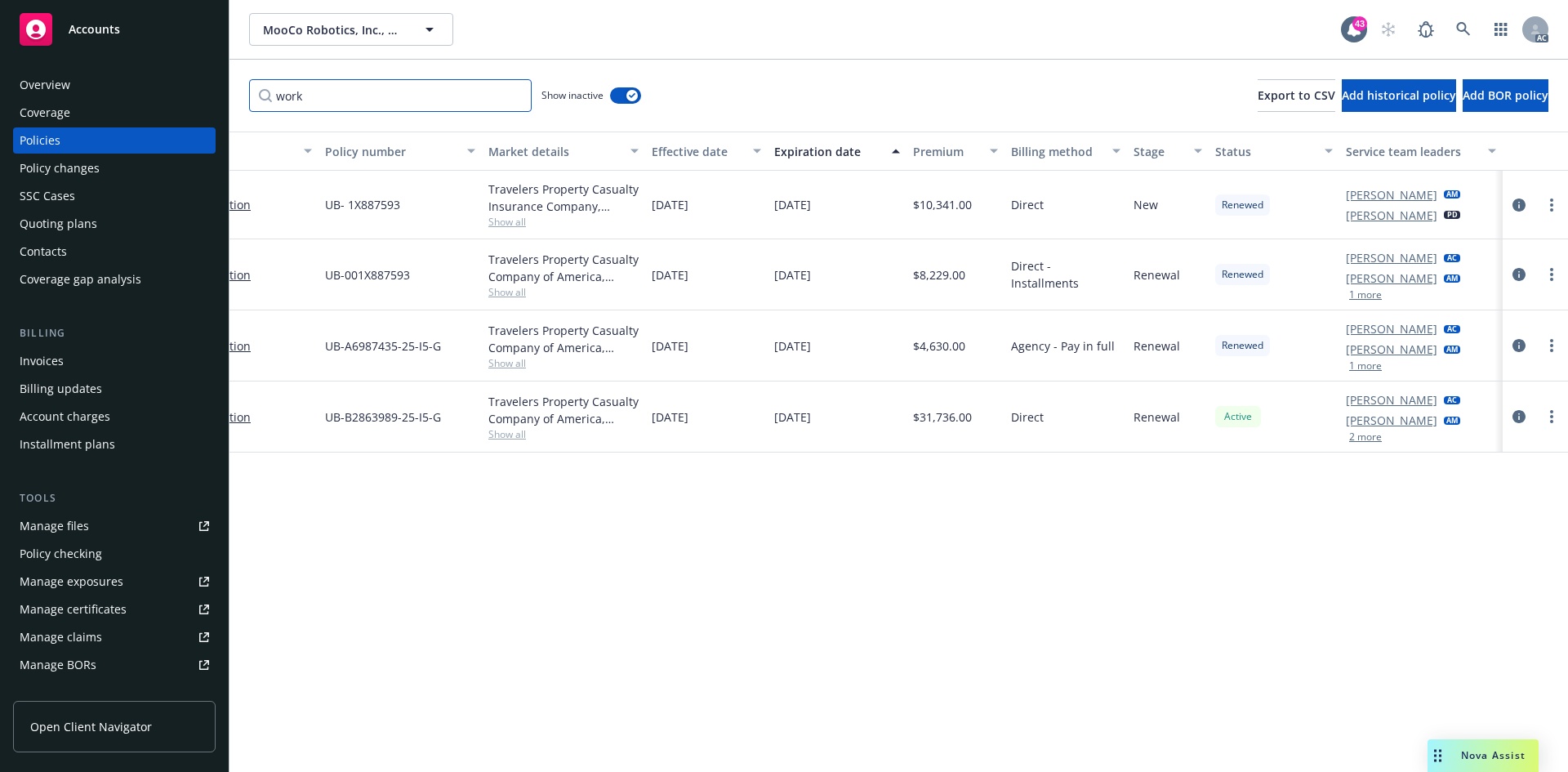
type input "work"
click at [1457, 28] on icon at bounding box center [1463, 29] width 14 height 14
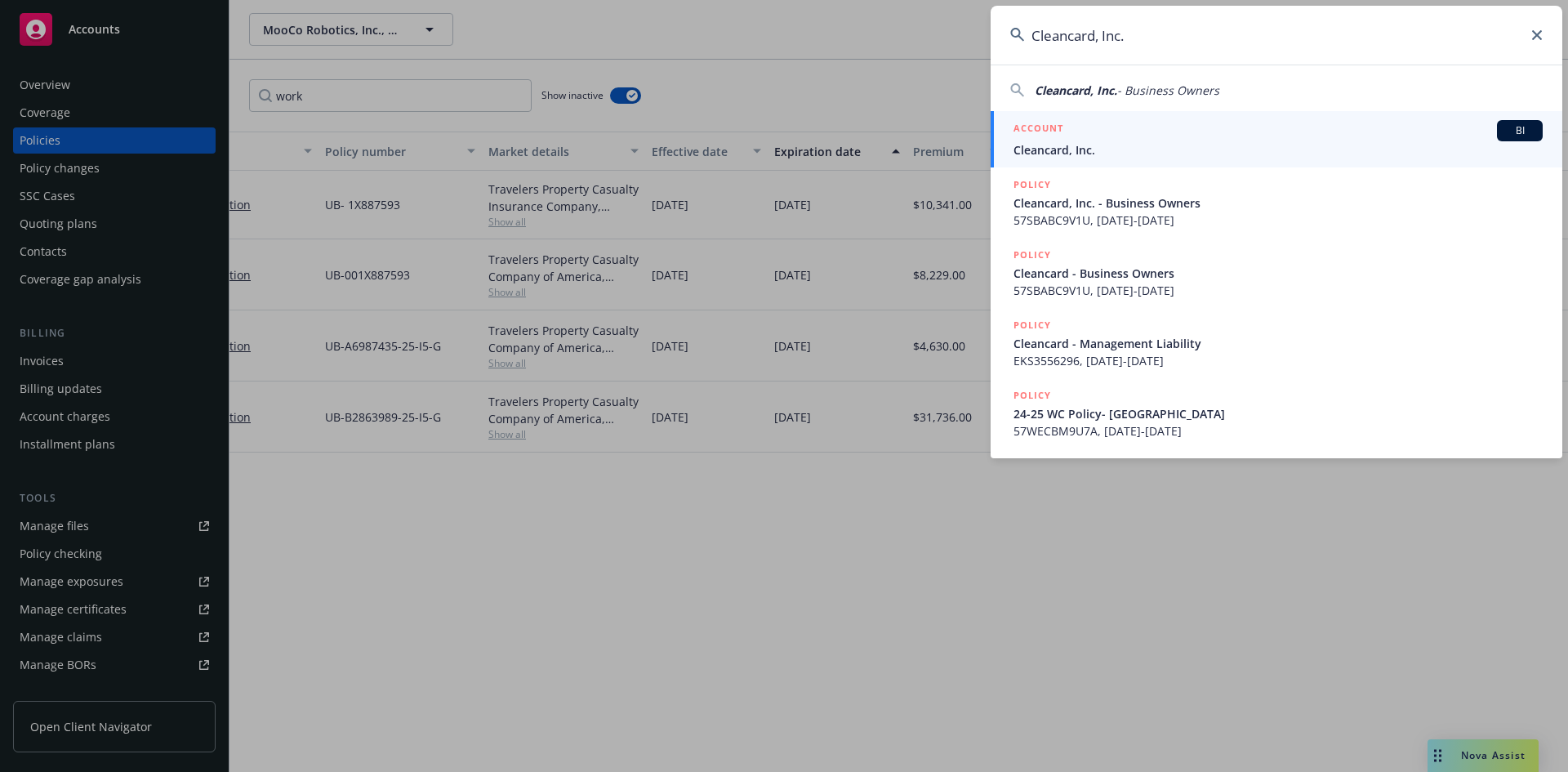
type input "Cleancard, Inc."
click at [1521, 137] on span "BI" at bounding box center [1520, 130] width 33 height 15
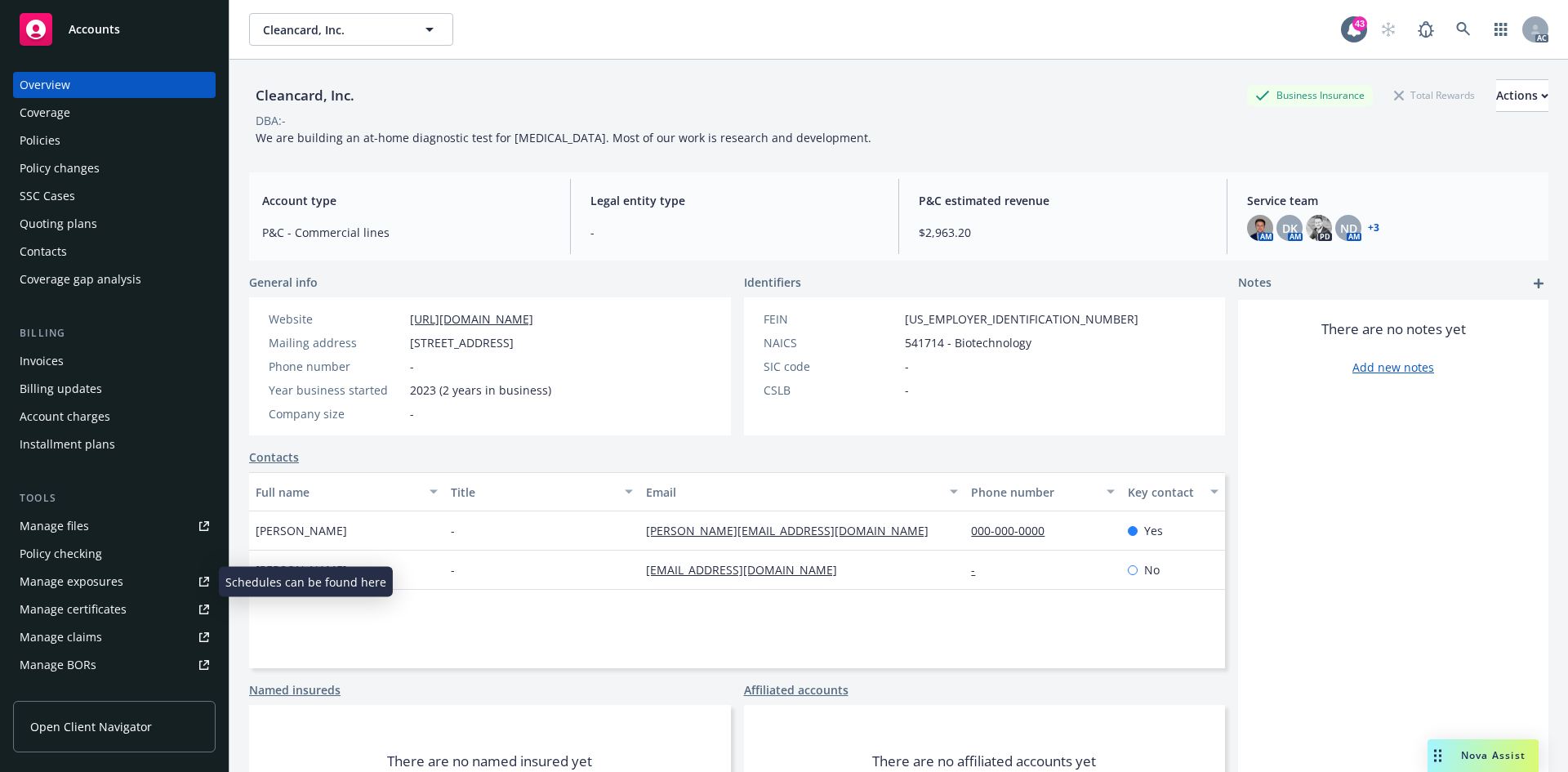
click at [97, 574] on div "Manage exposures" at bounding box center [71, 582] width 104 height 26
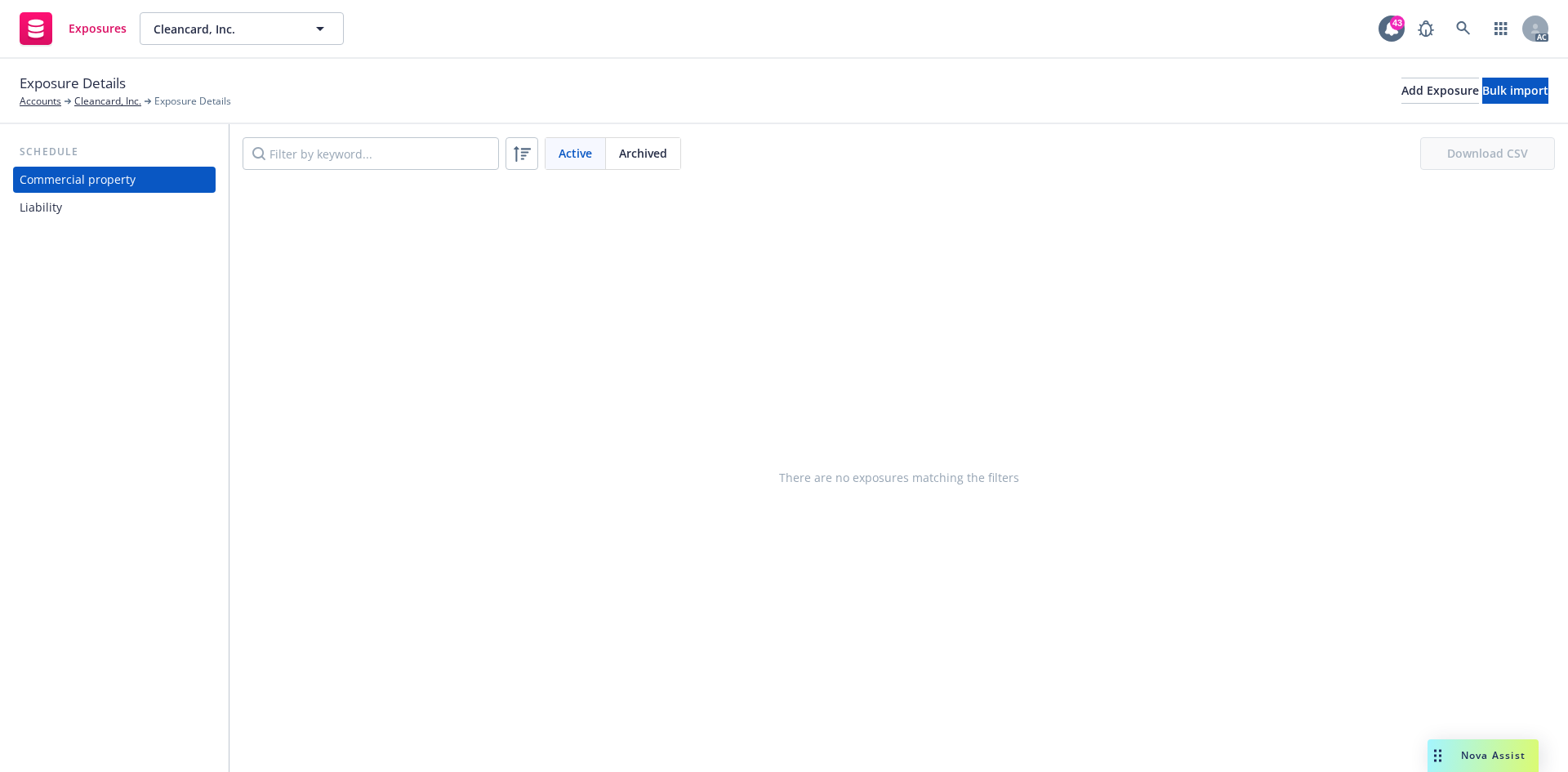
click at [125, 210] on div "Liability" at bounding box center [114, 208] width 189 height 26
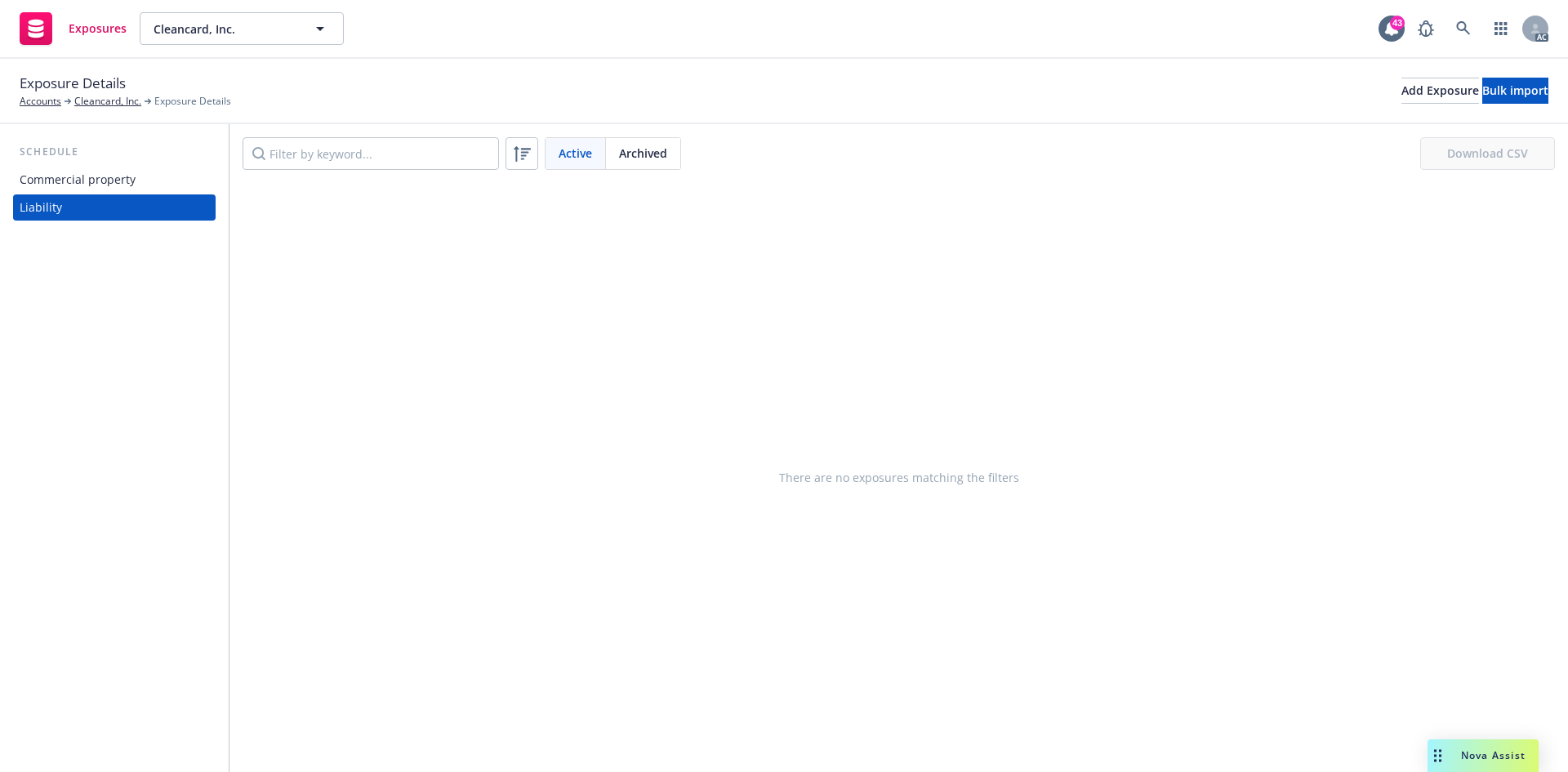
click at [142, 165] on div "Schedule Commercial property Liability" at bounding box center [114, 181] width 202 height 77
click at [143, 176] on div "Commercial property" at bounding box center [114, 180] width 189 height 26
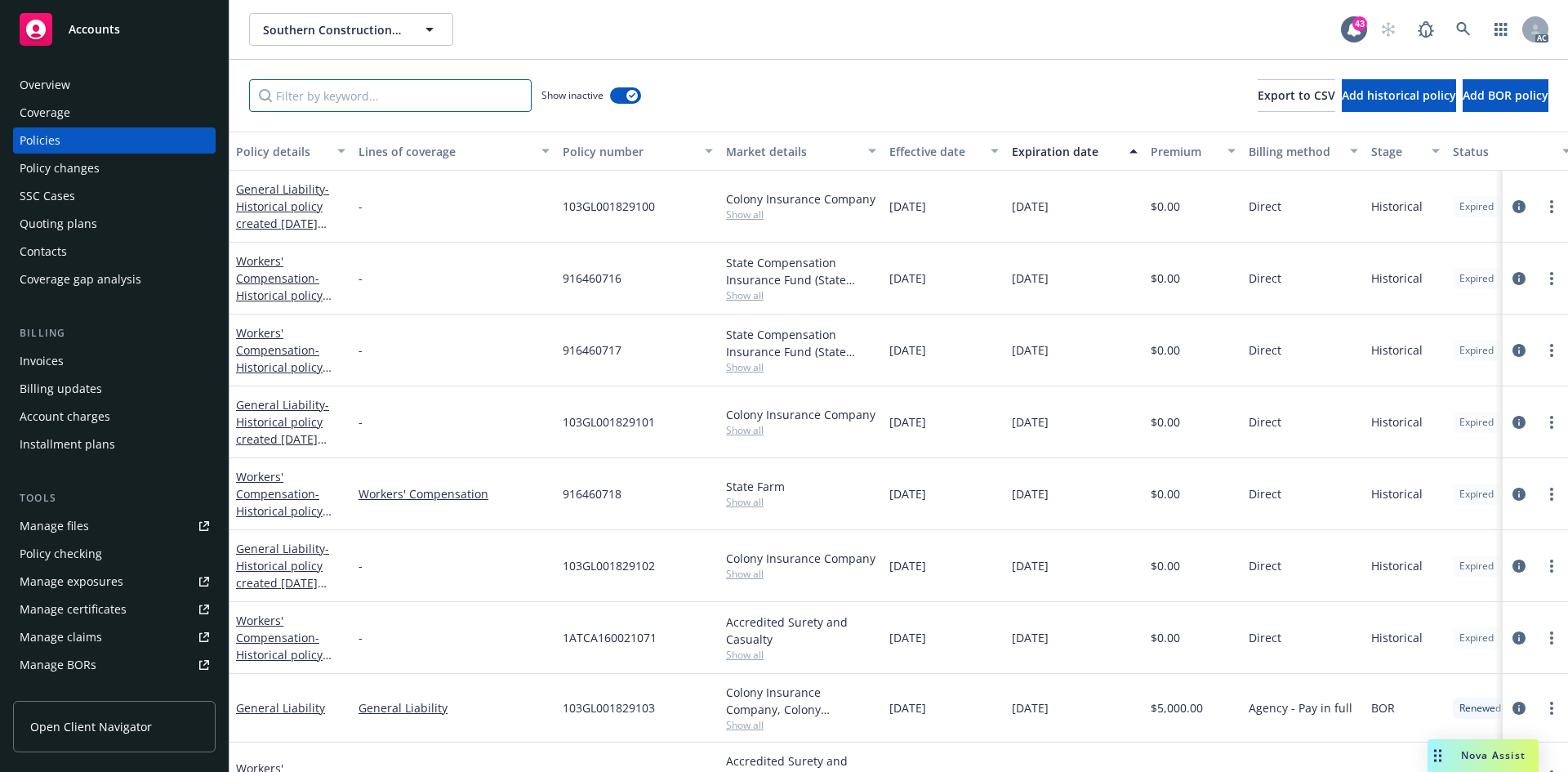
click at [377, 96] on input "Filter by keyword..." at bounding box center [390, 95] width 282 height 33
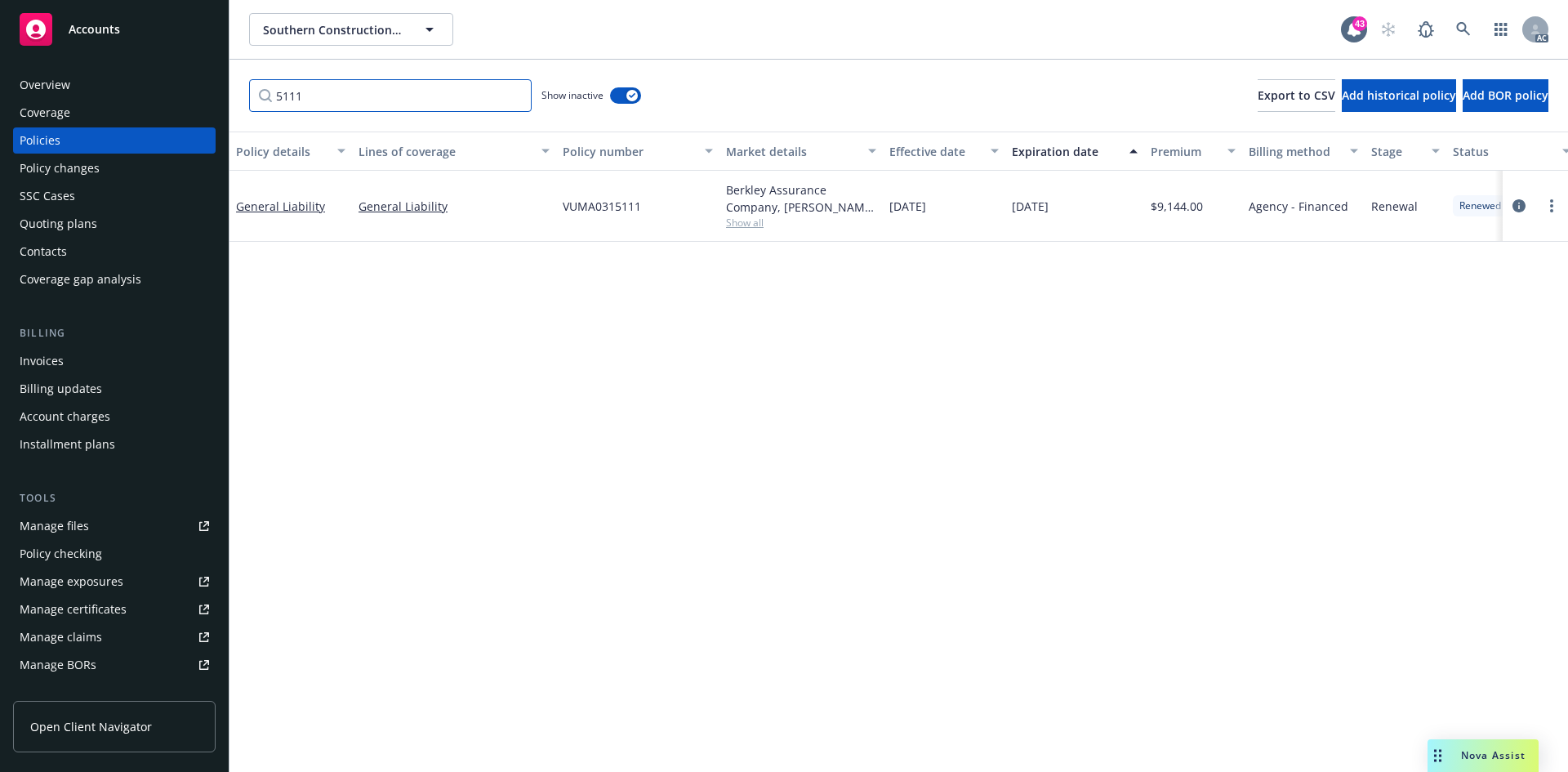
type input "5111"
drag, startPoint x: 236, startPoint y: 218, endPoint x: 319, endPoint y: 214, distance: 83.1
click at [319, 214] on div "General Liability" at bounding box center [290, 206] width 122 height 71
copy link "General Liability"
click at [732, 229] on span "Show all" at bounding box center [801, 223] width 150 height 14
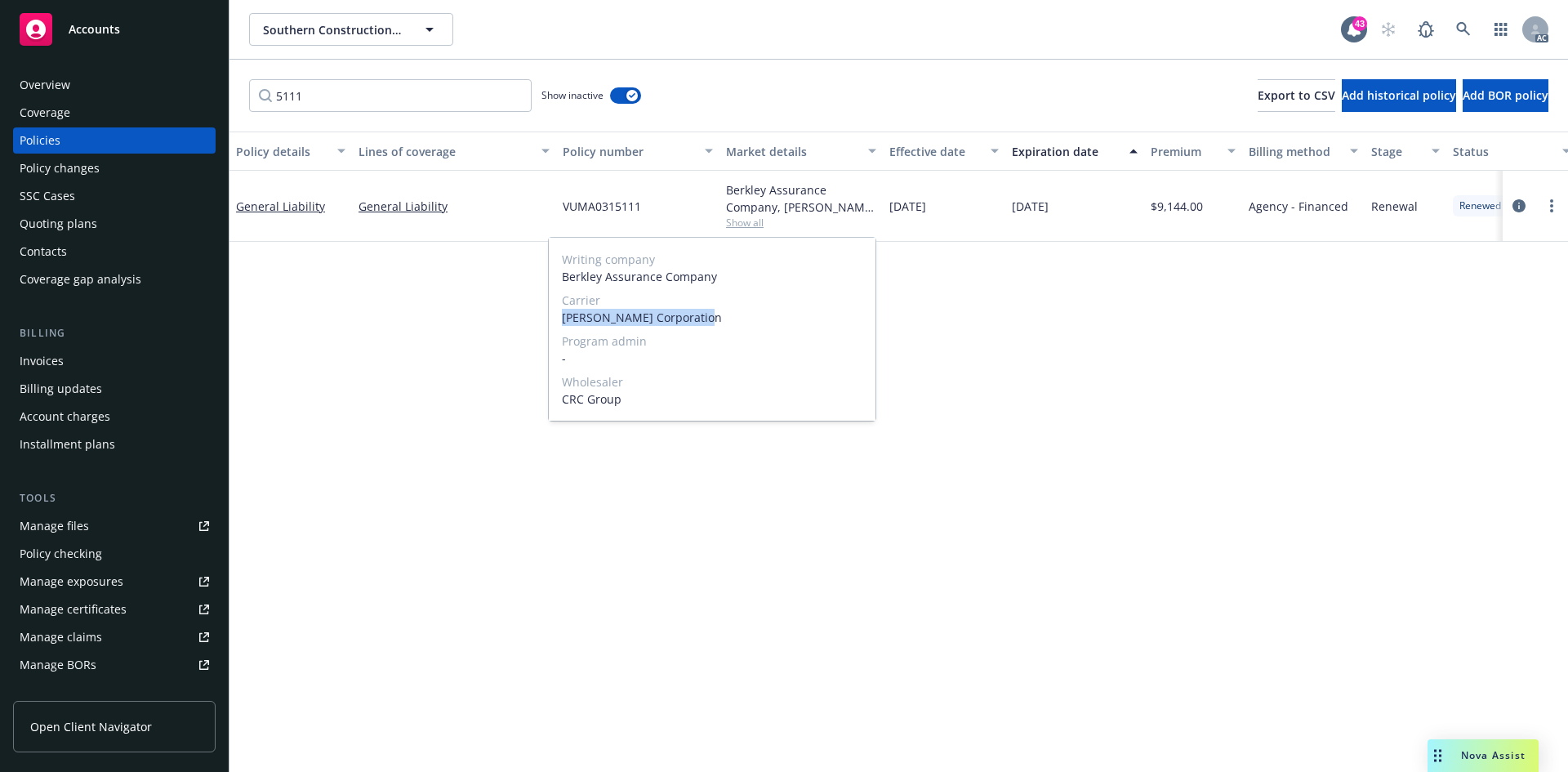
drag, startPoint x: 555, startPoint y: 318, endPoint x: 727, endPoint y: 322, distance: 172.0
click at [727, 322] on div "Writing company Berkley Assurance Company Carrier W.R. Berkley Corporation Prog…" at bounding box center [712, 329] width 326 height 183
copy span "[PERSON_NAME] Corporation"
click at [629, 348] on div "Policy details Lines of coverage Policy number Market details Effective date Ex…" at bounding box center [898, 452] width 1338 height 641
click at [301, 202] on link "General Liability" at bounding box center [280, 207] width 89 height 16
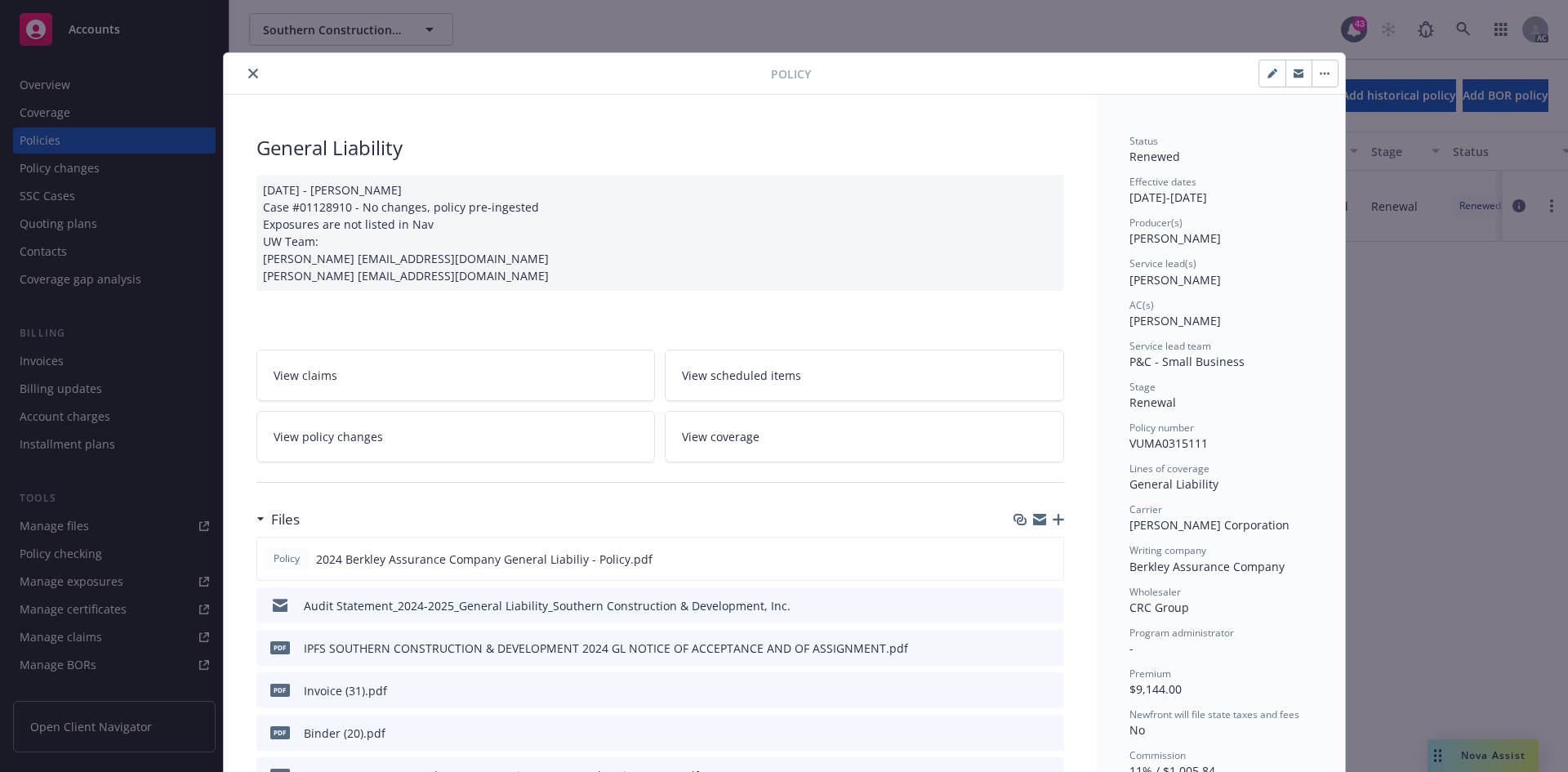
click at [502, 276] on div "06/11/2024 - Venkata Reddy Case #01128910 - No changes, policy pre-ingested Exp…" at bounding box center [660, 233] width 808 height 116
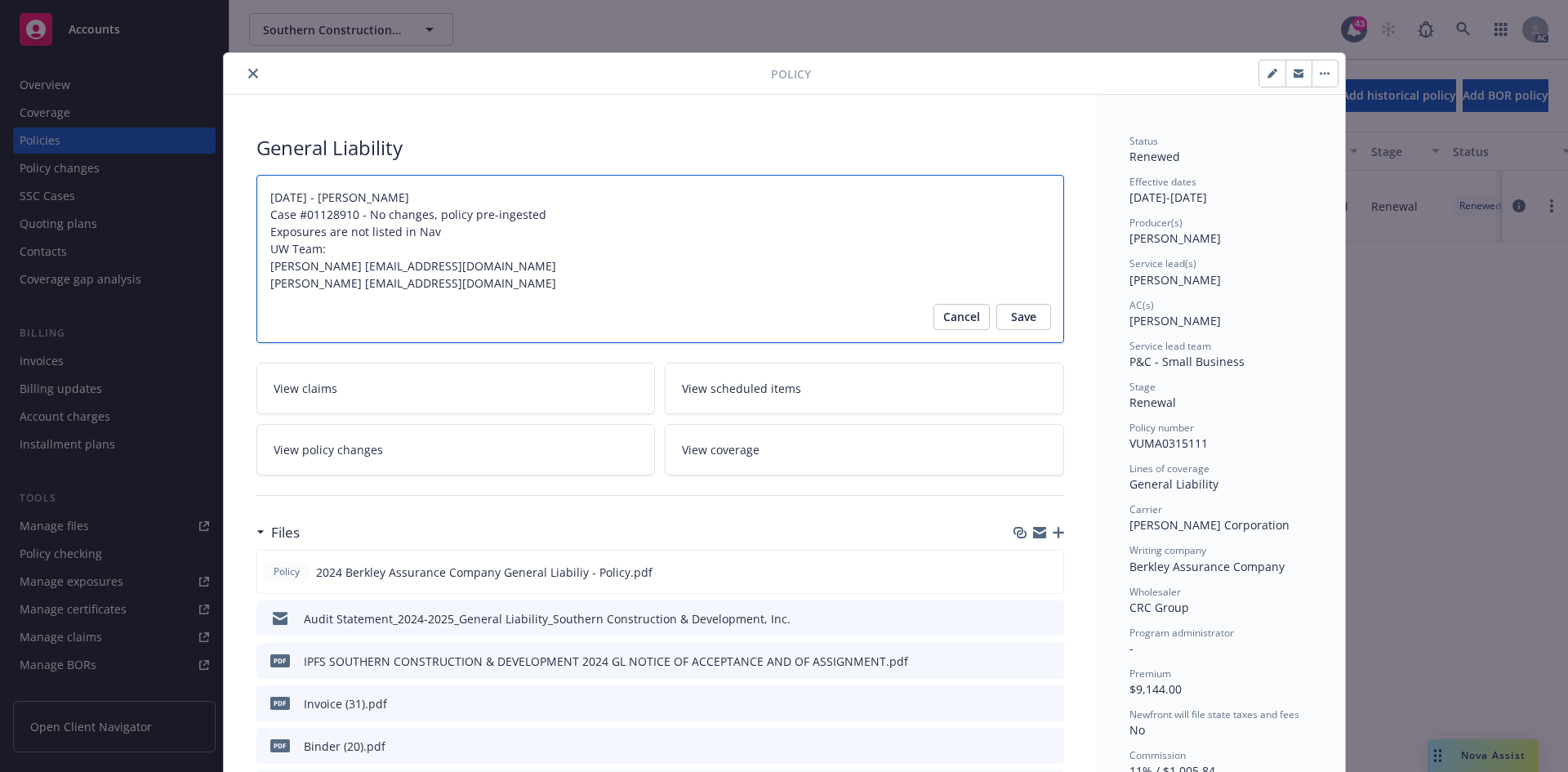
click at [511, 282] on textarea "06/11/2024 - Venkata Reddy Case #01128910 - No changes, policy pre-ingested Exp…" at bounding box center [660, 259] width 808 height 168
type textarea "x"
type textarea "06/11/2024 - Venkata Reddy Case #01128910 - No changes, policy pre-ingested Exp…"
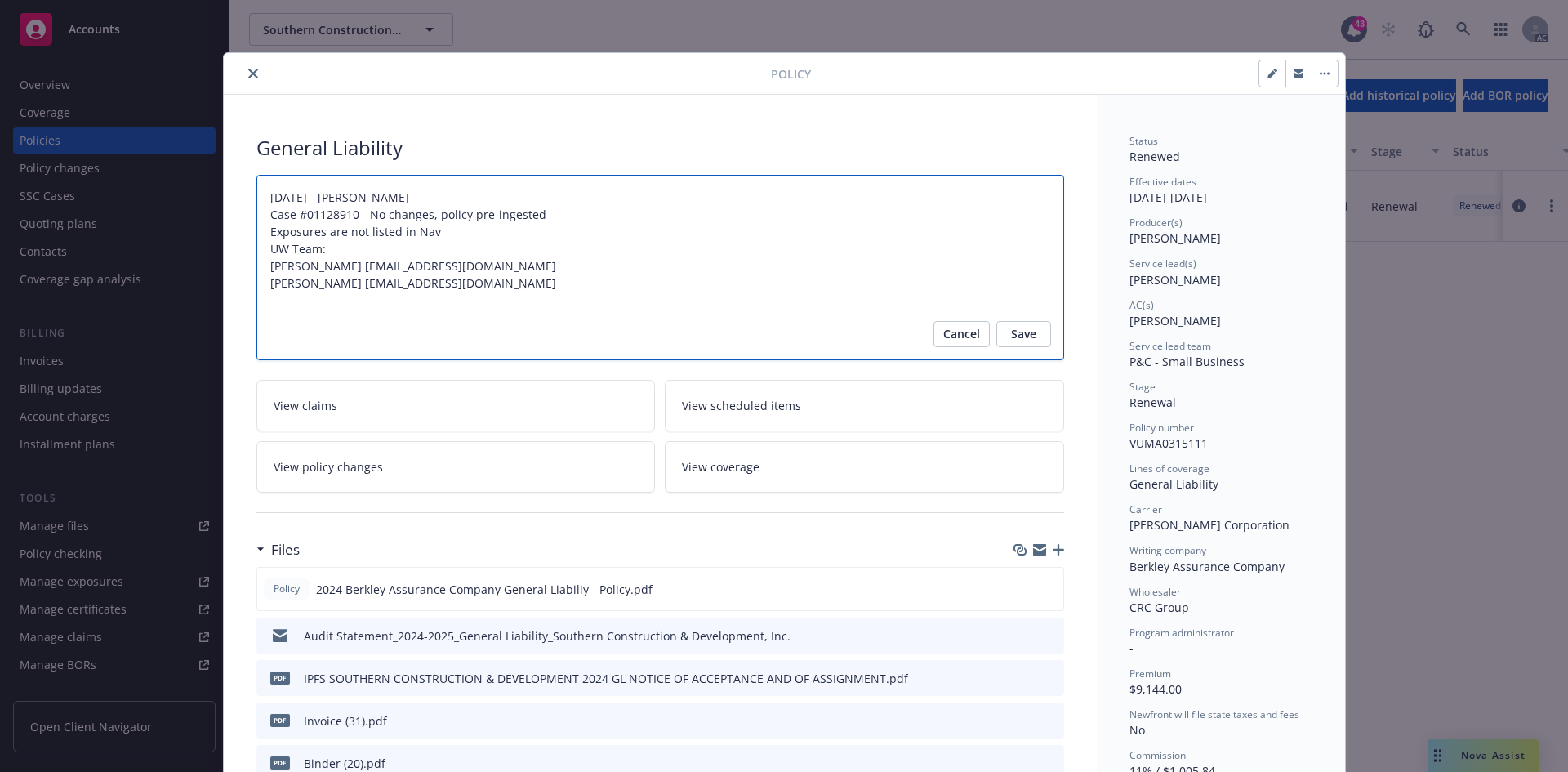
type textarea "x"
type textarea "06/11/2024 - Venkata Reddy Case #01128910 - No changes, policy pre-ingested Exp…"
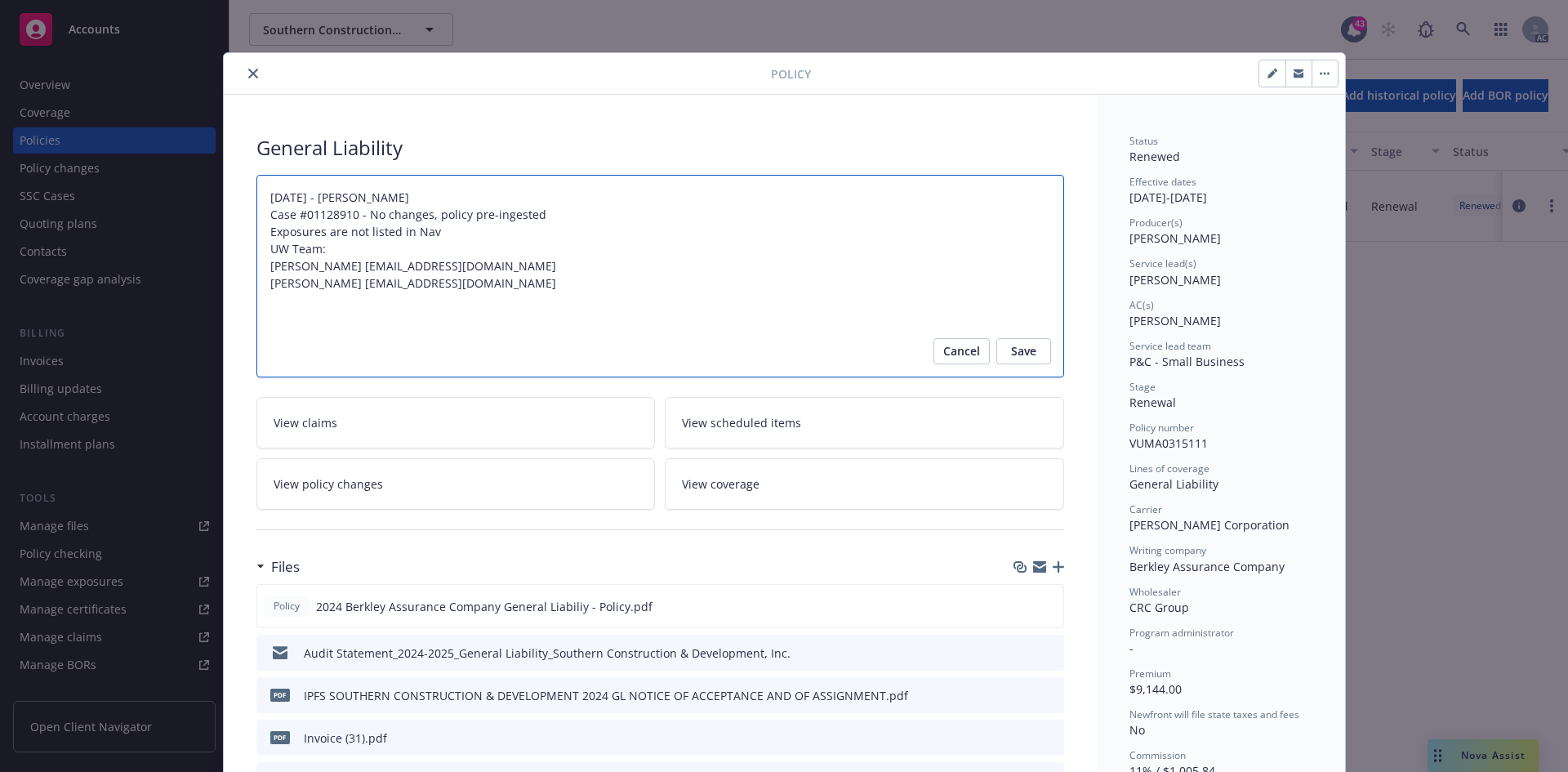
type textarea "x"
type textarea "06/11/2024 - Venkata Reddy Case #01128910 - No changes, policy pre-ingested Exp…"
type textarea "x"
type textarea "06/11/2024 - Venkata Reddy Case #01128910 - No changes, policy pre-ingested Exp…"
type textarea "x"
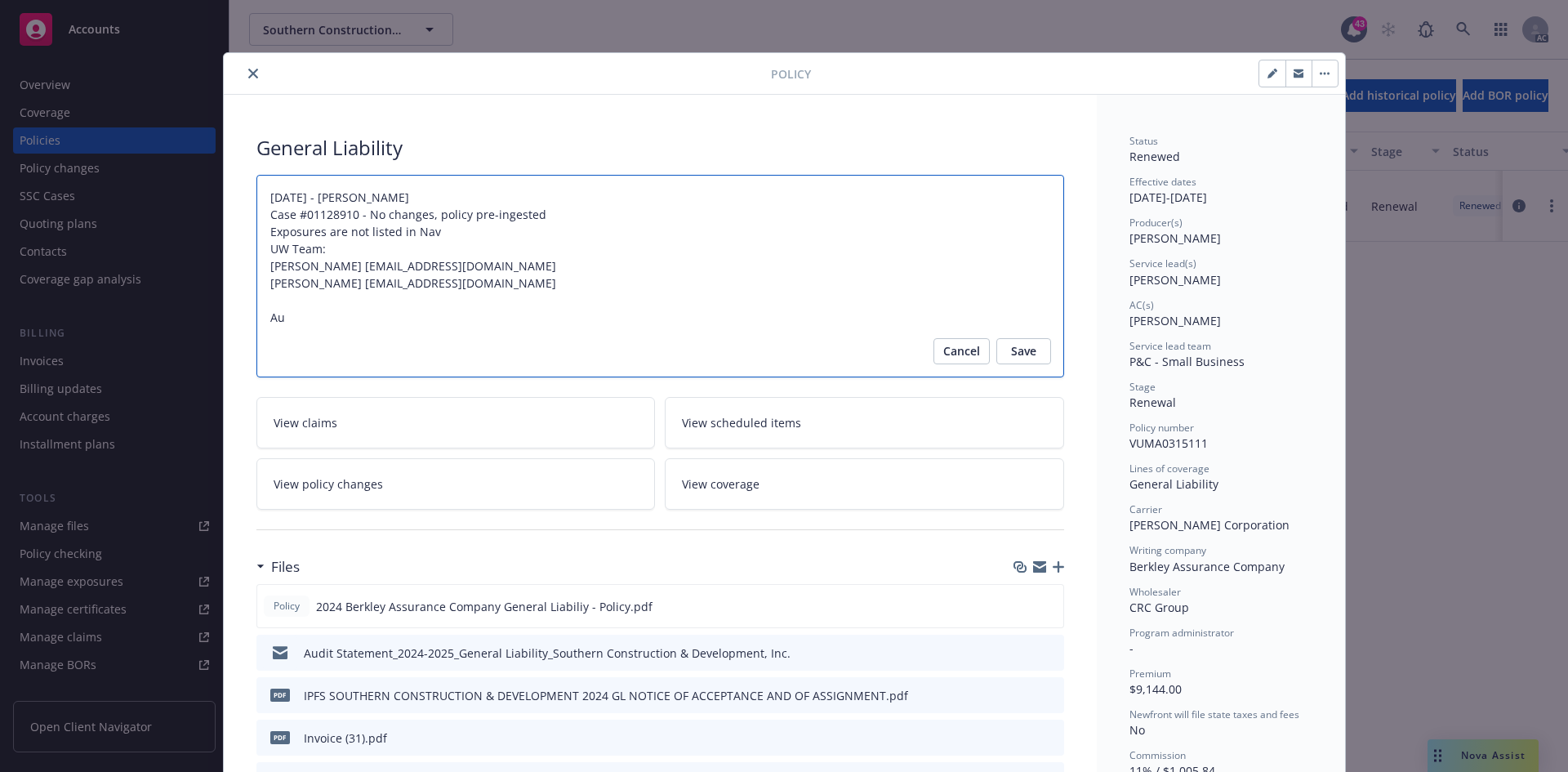
type textarea "06/11/2024 - Venkata Reddy Case #01128910 - No changes, policy pre-ingested Exp…"
type textarea "x"
type textarea "06/11/2024 - Venkata Reddy Case #01128910 - No changes, policy pre-ingested Exp…"
type textarea "x"
type textarea "06/11/2024 - Venkata Reddy Case #01128910 - No changes, policy pre-ingested Exp…"
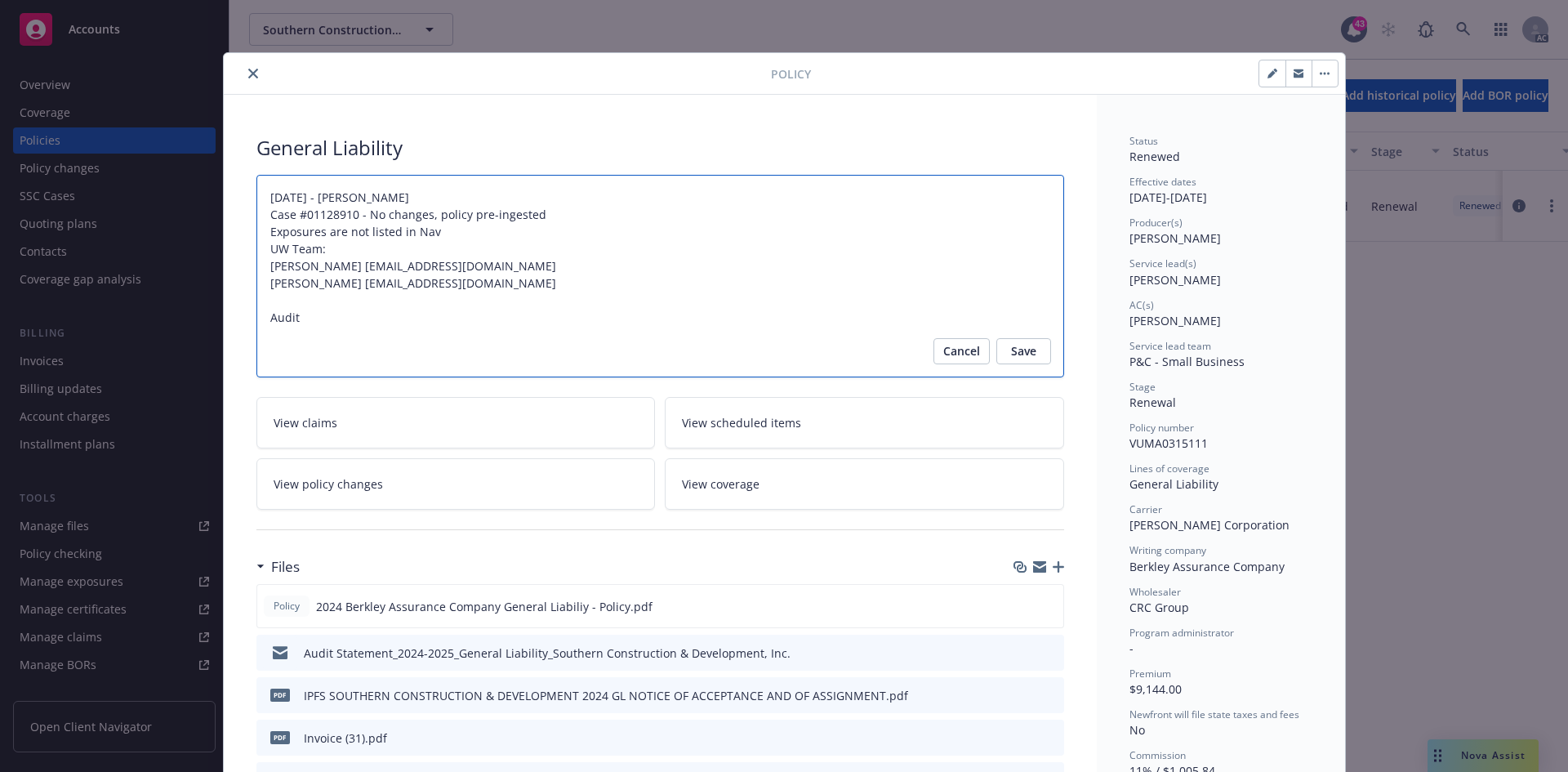
type textarea "x"
type textarea "06/11/2024 - Venkata Reddy Case #01128910 - No changes, policy pre-ingested Exp…"
type textarea "x"
type textarea "06/11/2024 - Venkata Reddy Case #01128910 - No changes, policy pre-ingested Exp…"
type textarea "x"
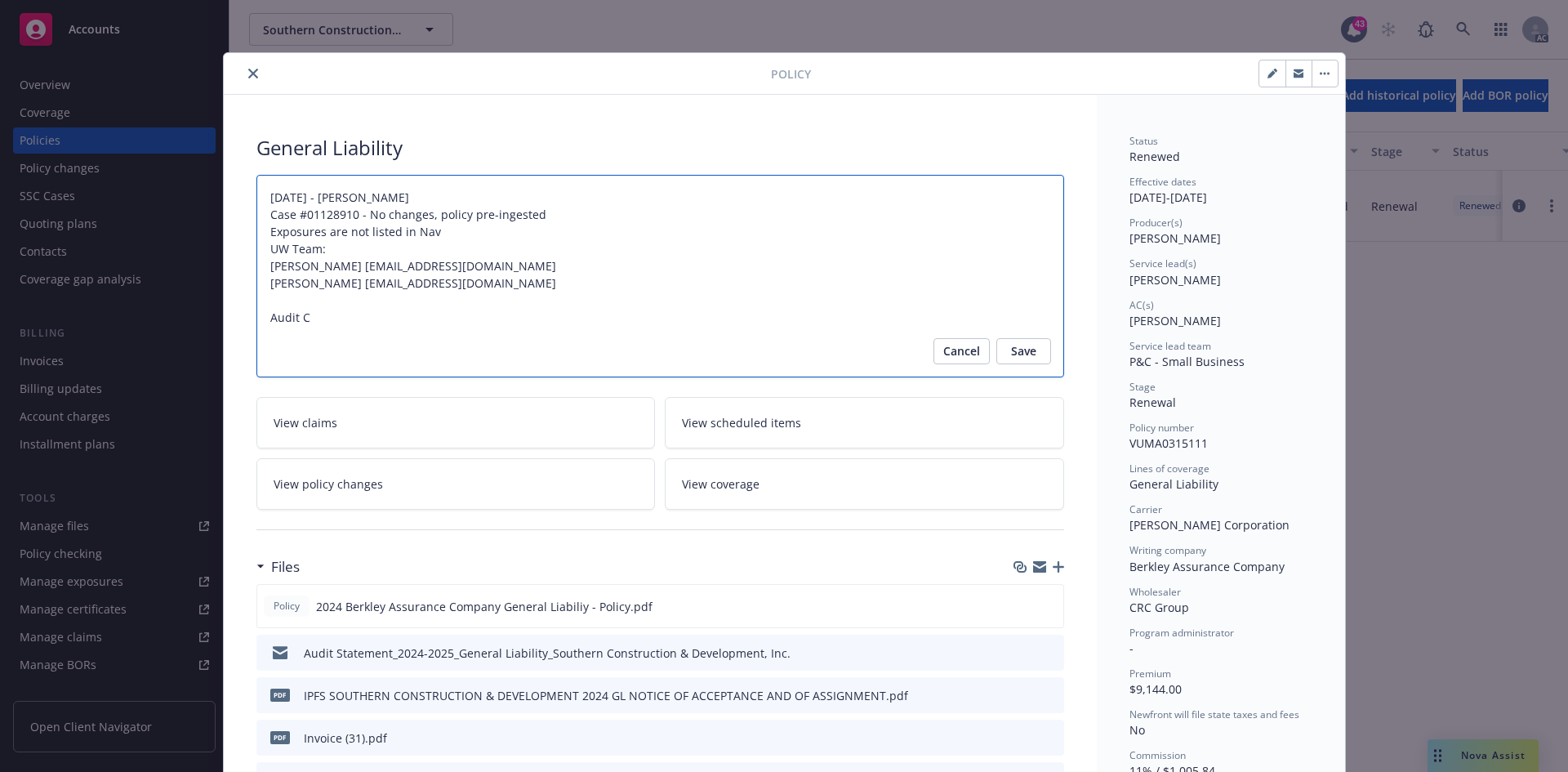
type textarea "06/11/2024 - Venkata Reddy Case #01128910 - No changes, policy pre-ingested Exp…"
type textarea "x"
type textarea "06/11/2024 - Venkata Reddy Case #01128910 - No changes, policy pre-ingested Exp…"
type textarea "x"
type textarea "06/11/2024 - Venkata Reddy Case #01128910 - No changes, policy pre-ingested Exp…"
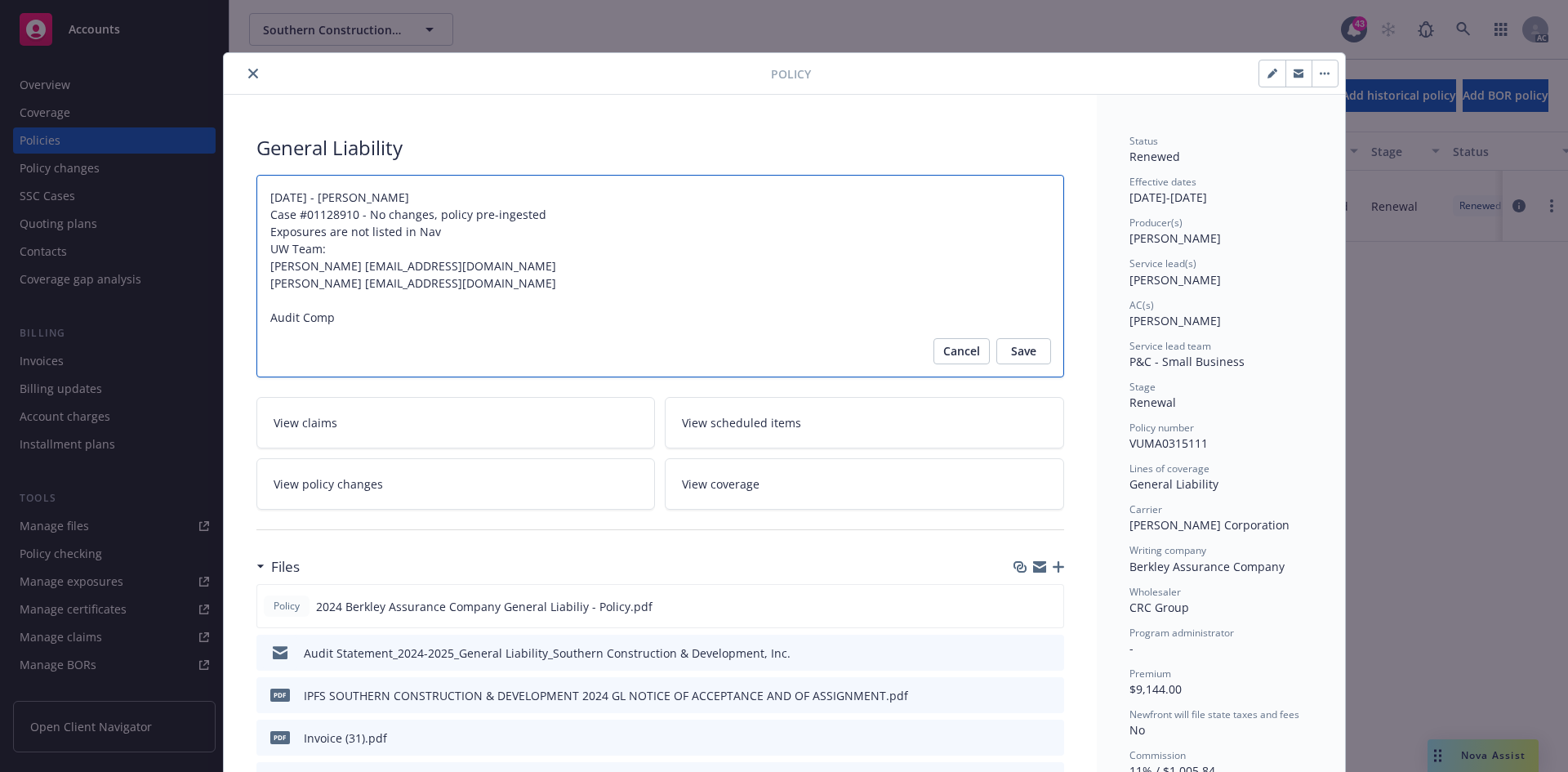
type textarea "x"
type textarea "06/11/2024 - Venkata Reddy Case #01128910 - No changes, policy pre-ingested Exp…"
type textarea "x"
type textarea "06/11/2024 - Venkata Reddy Case #01128910 - No changes, policy pre-ingested Exp…"
type textarea "x"
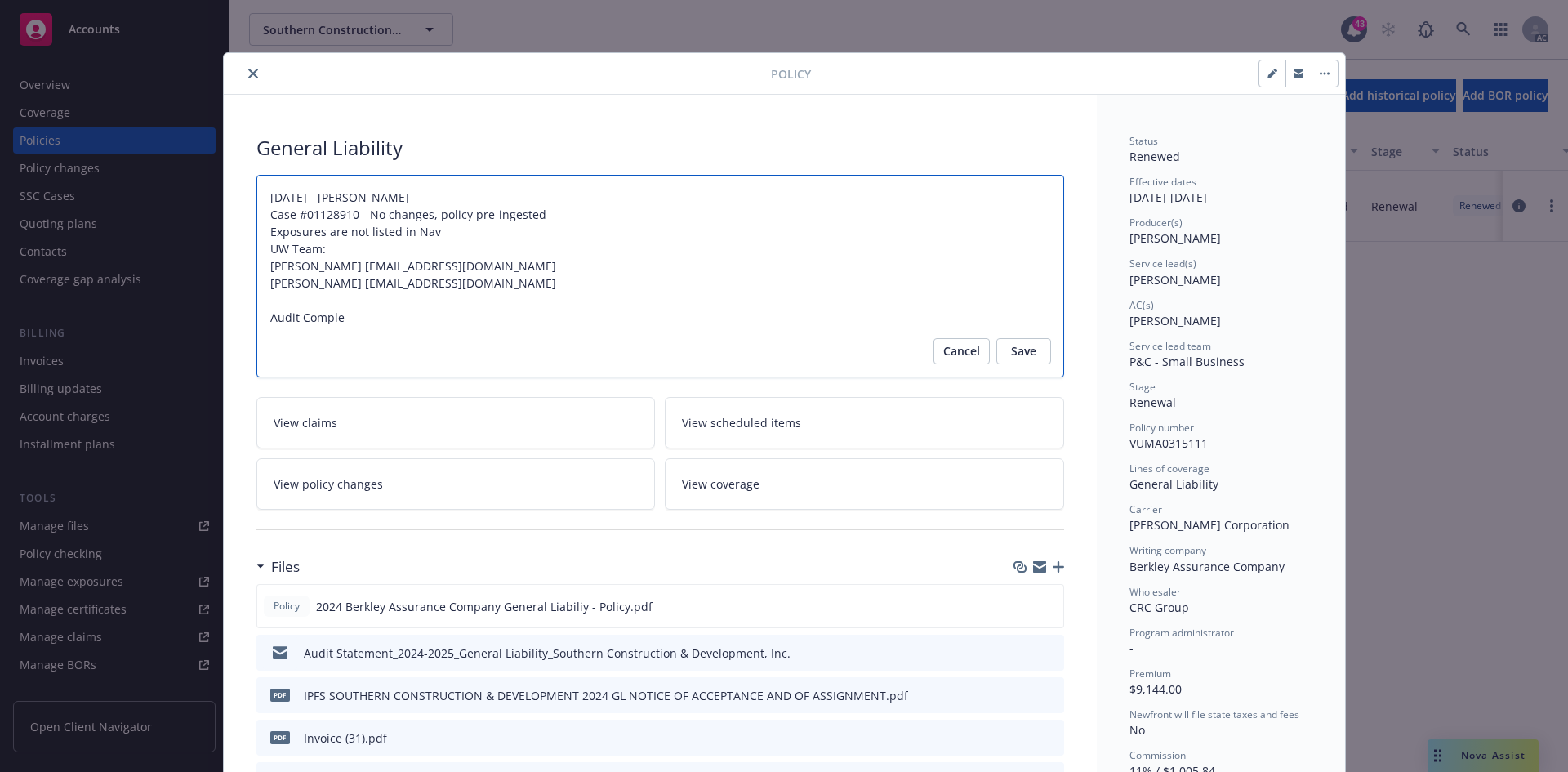
type textarea "06/11/2024 - Venkata Reddy Case #01128910 - No changes, policy pre-ingested Exp…"
type textarea "x"
type textarea "06/11/2024 - Venkata Reddy Case #01128910 - No changes, policy pre-ingested Exp…"
type textarea "x"
type textarea "06/11/2024 - Venkata Reddy Case #01128910 - No changes, policy pre-ingested Exp…"
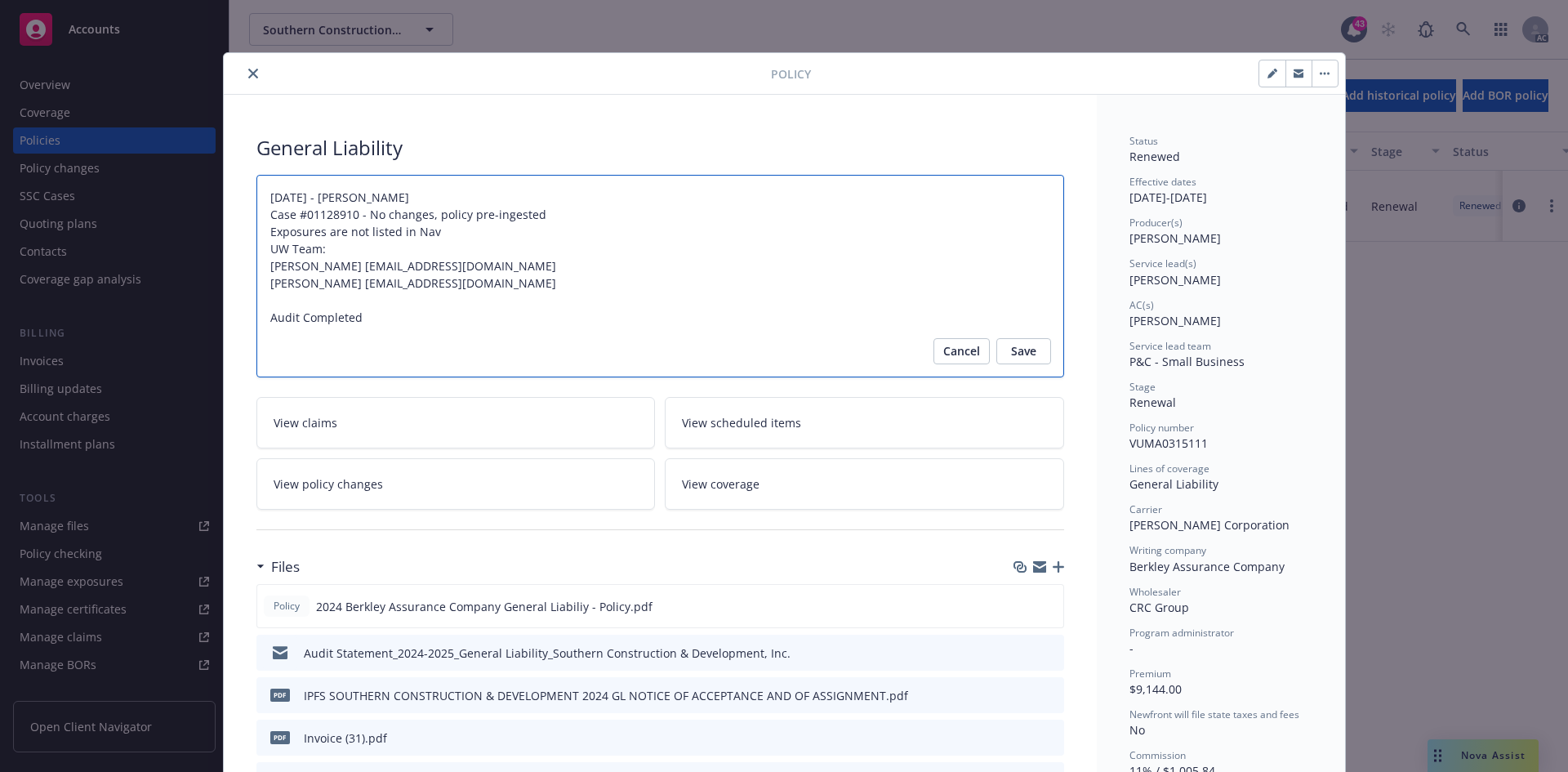
type textarea "x"
type textarea "06/11/2024 - Venkata Reddy Case #01128910 - No changes, policy pre-ingested Exp…"
type textarea "x"
type textarea "06/11/2024 - Venkata Reddy Case #01128910 - No changes, policy pre-ingested Exp…"
type textarea "x"
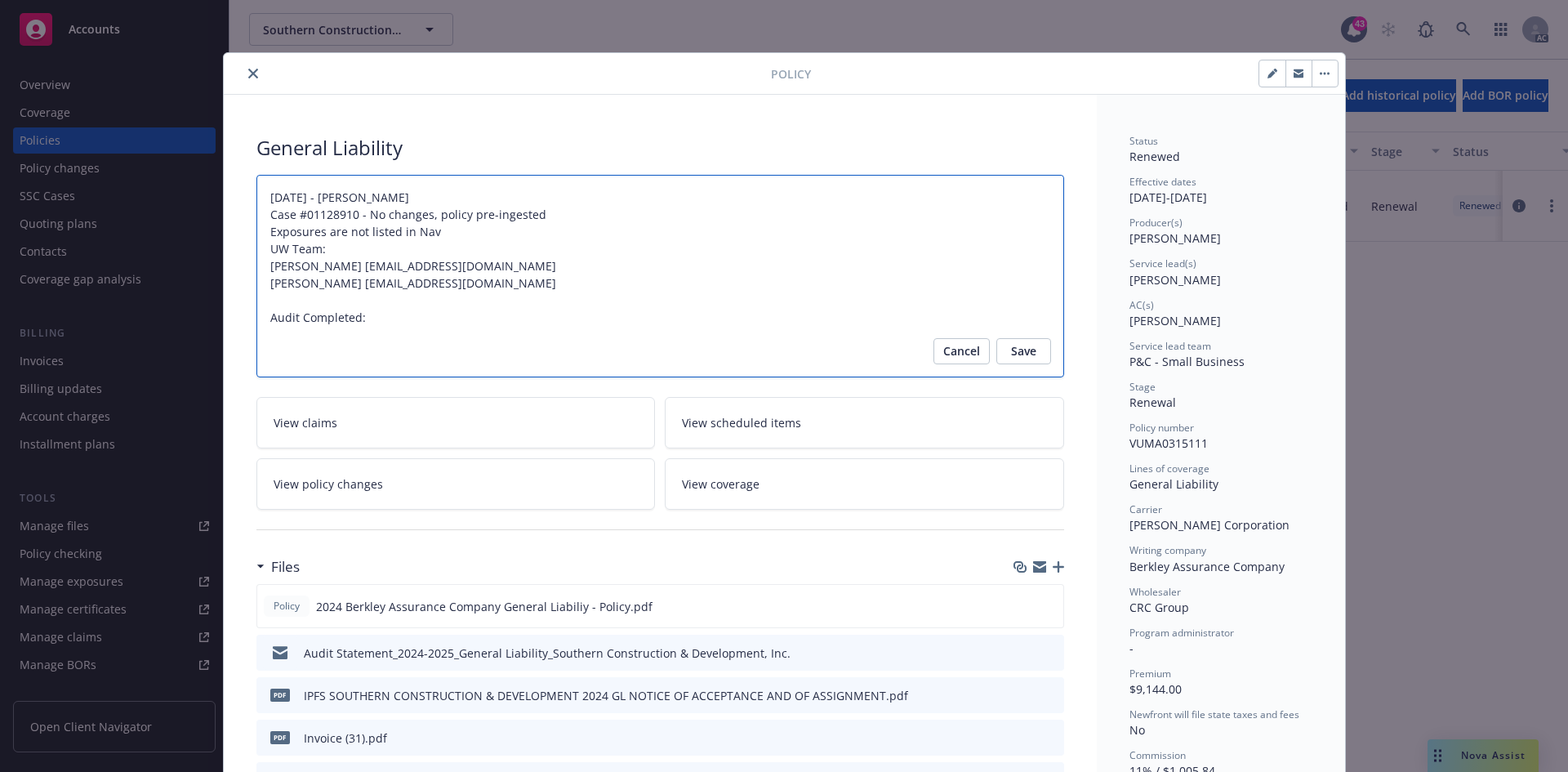
type textarea "06/11/2024 - Venkata Reddy Case #01128910 - No changes, policy pre-ingested Exp…"
type textarea "x"
type textarea "06/11/2024 - Venkata Reddy Case #01128910 - No changes, policy pre-ingested Exp…"
type textarea "x"
type textarea "06/11/2024 - Venkata Reddy Case #01128910 - No changes, policy pre-ingested Exp…"
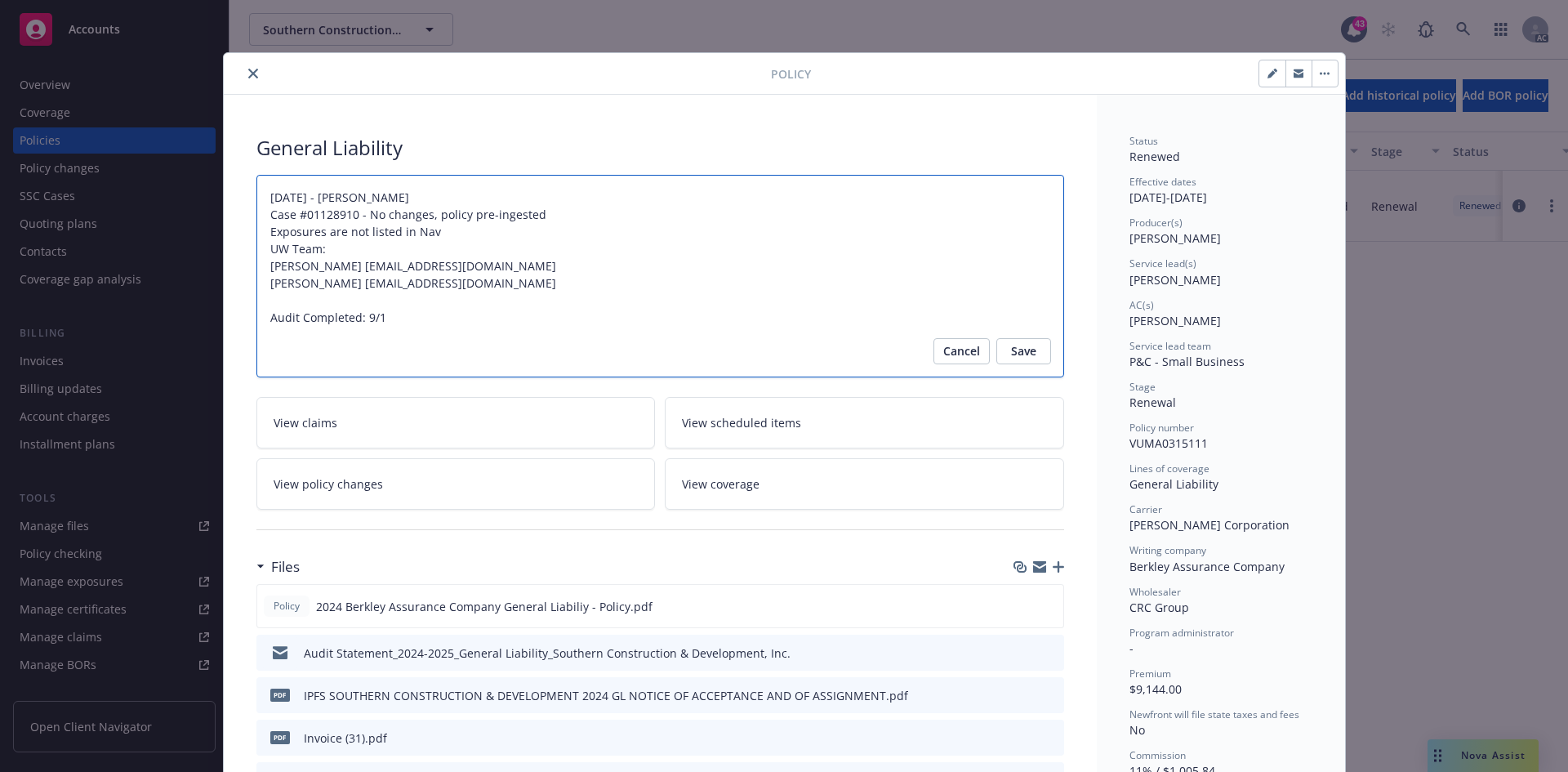
type textarea "x"
type textarea "06/11/2024 - Venkata Reddy Case #01128910 - No changes, policy pre-ingested Exp…"
type textarea "x"
type textarea "06/11/2024 - Venkata Reddy Case #01128910 - No changes, policy pre-ingested Exp…"
type textarea "x"
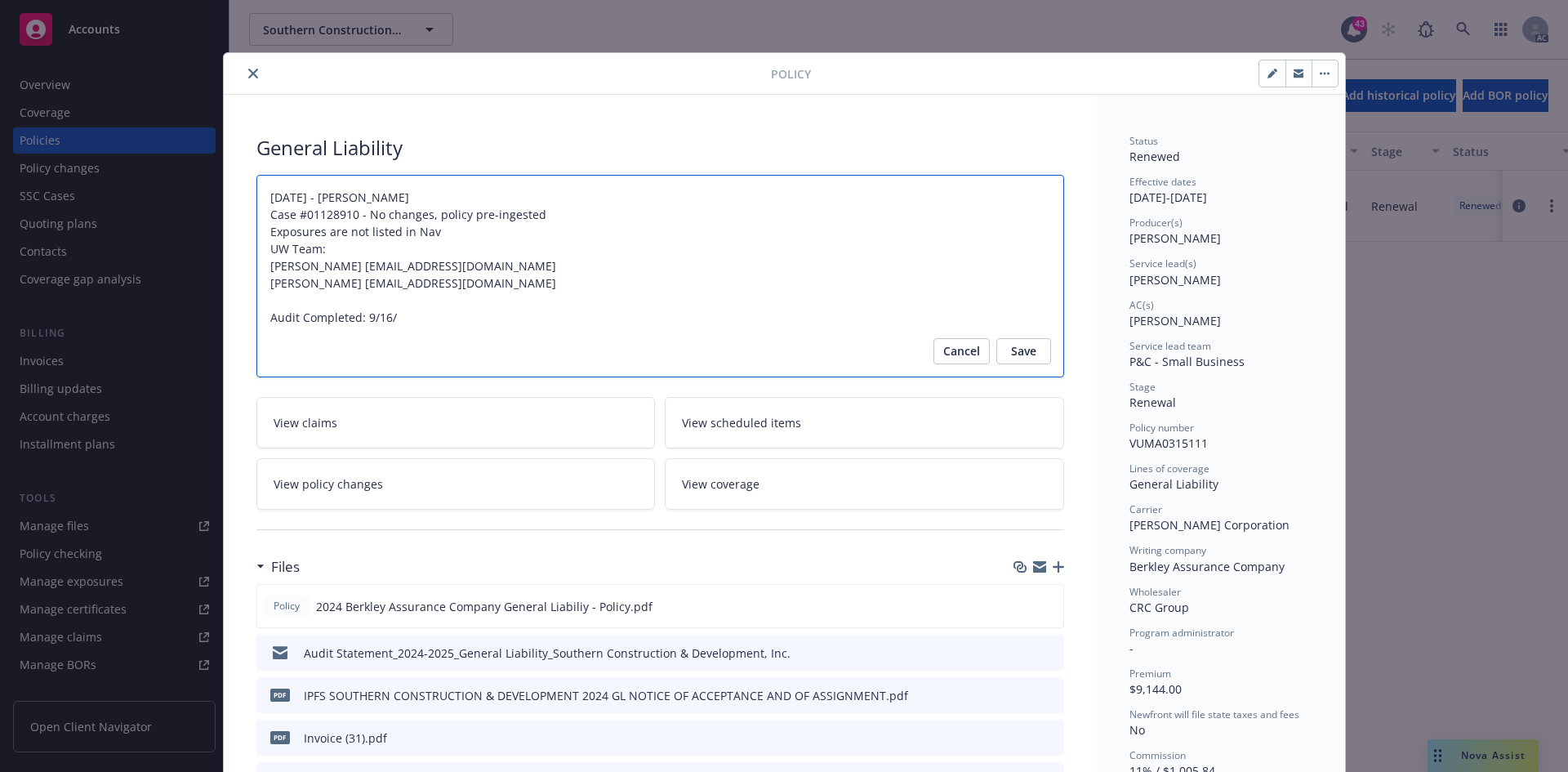
type textarea "06/11/2024 - Venkata Reddy Case #01128910 - No changes, policy pre-ingested Exp…"
type textarea "x"
type textarea "06/11/2024 - Venkata Reddy Case #01128910 - No changes, policy pre-ingested Exp…"
type textarea "x"
type textarea "06/11/2024 - Venkata Reddy Case #01128910 - No changes, policy pre-ingested Exp…"
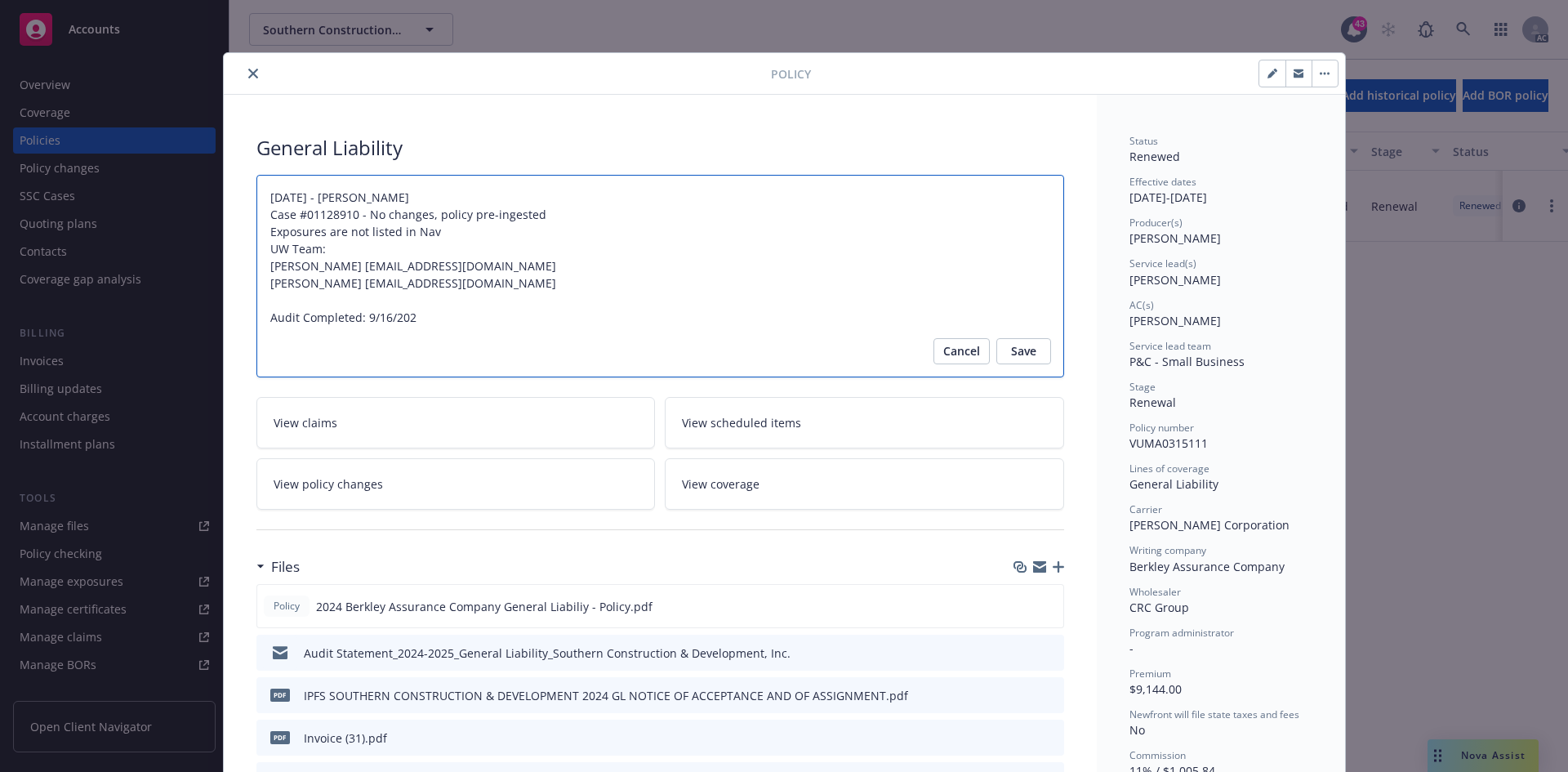
type textarea "x"
type textarea "06/11/2024 - Venkata Reddy Case #01128910 - No changes, policy pre-ingested Exp…"
type textarea "x"
type textarea "06/11/2024 - Venkata Reddy Case #01128910 - No changes, policy pre-ingested Exp…"
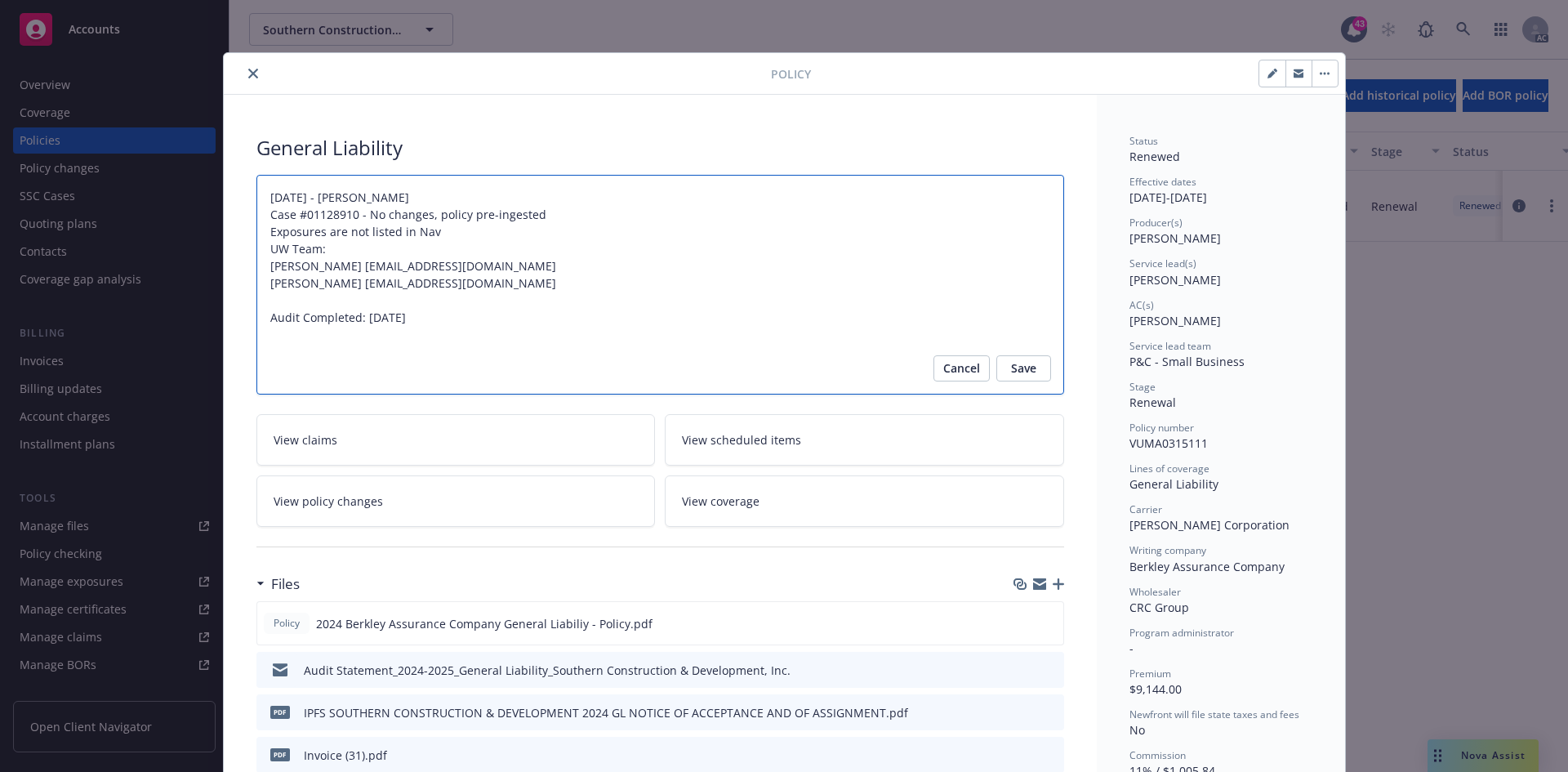
type textarea "x"
type textarea "06/11/2024 - Venkata Reddy Case #01128910 - No changes, policy pre-ingested Exp…"
type textarea "x"
type textarea "06/11/2024 - Venkata Reddy Case #01128910 - No changes, policy pre-ingested Exp…"
type textarea "x"
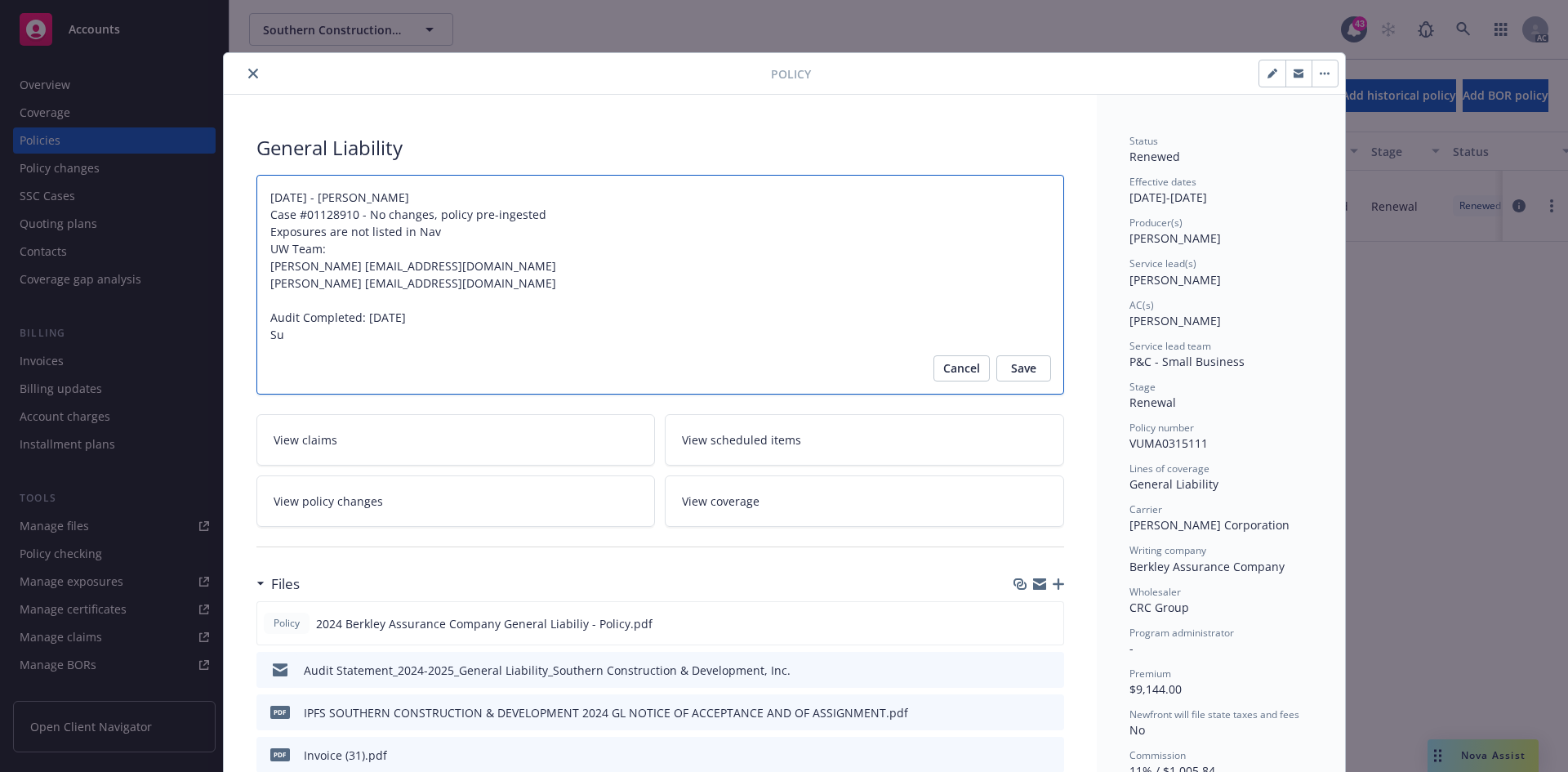
type textarea "06/11/2024 - Venkata Reddy Case #01128910 - No changes, policy pre-ingested Exp…"
type textarea "x"
type textarea "06/11/2024 - Venkata Reddy Case #01128910 - No changes, policy pre-ingested Exp…"
type textarea "x"
type textarea "06/11/2024 - Venkata Reddy Case #01128910 - No changes, policy pre-ingested Exp…"
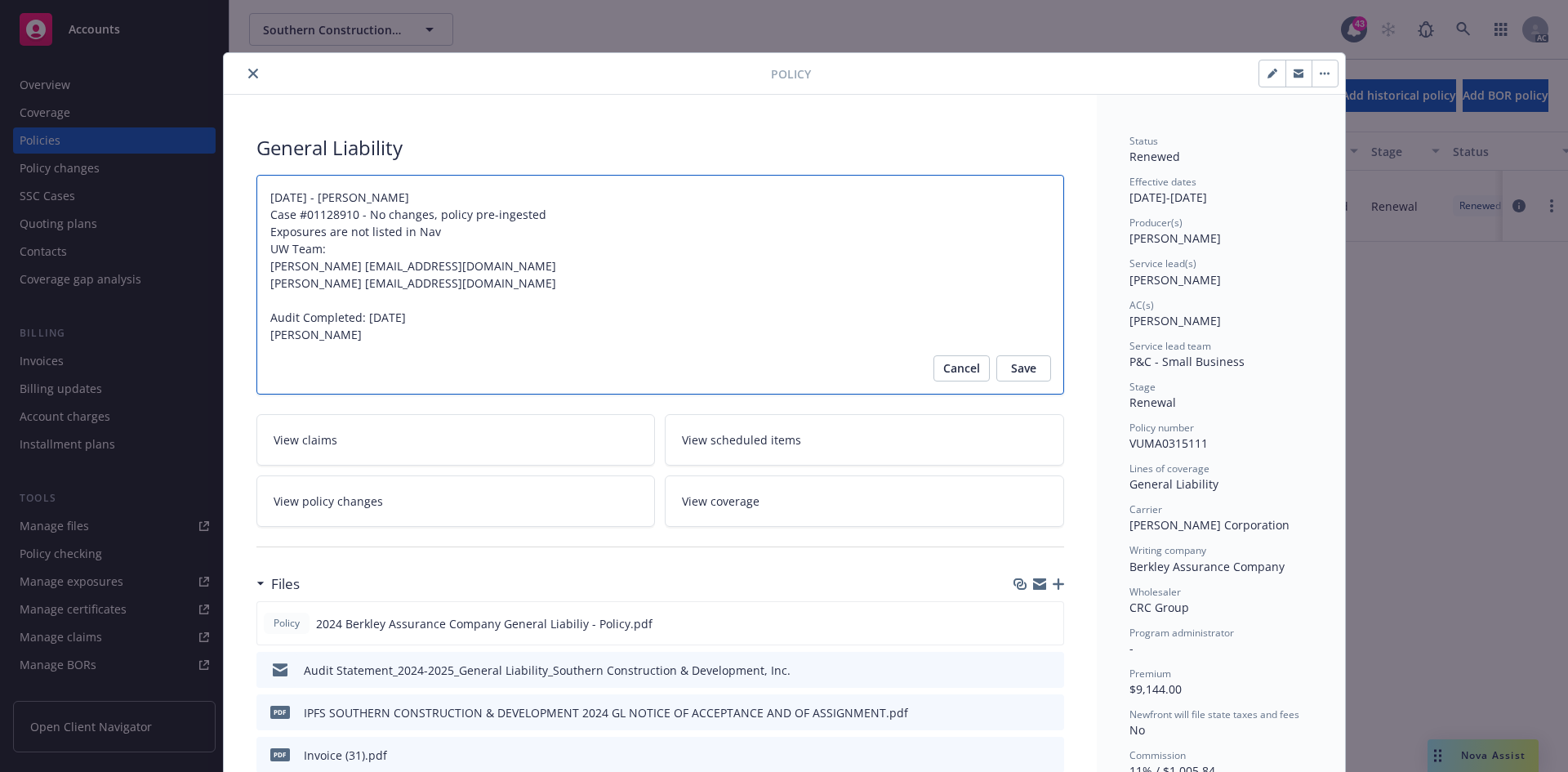
type textarea "x"
type textarea "06/11/2024 - Venkata Reddy Case #01128910 - No changes, policy pre-ingested Exp…"
type textarea "x"
type textarea "06/11/2024 - Venkata Reddy Case #01128910 - No changes, policy pre-ingested Exp…"
type textarea "x"
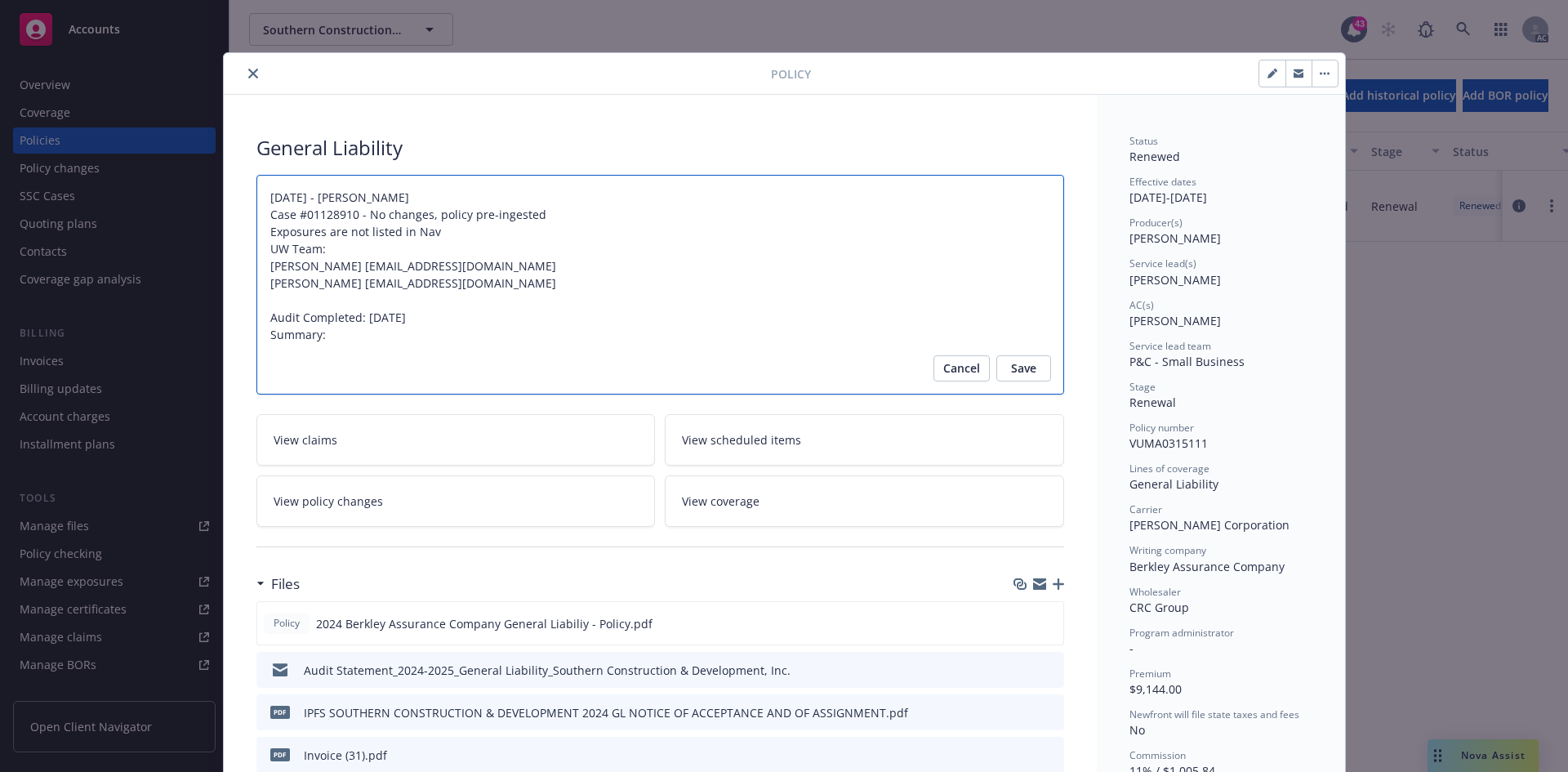
type textarea "06/11/2024 - Venkata Reddy Case #01128910 - No changes, policy pre-ingested Exp…"
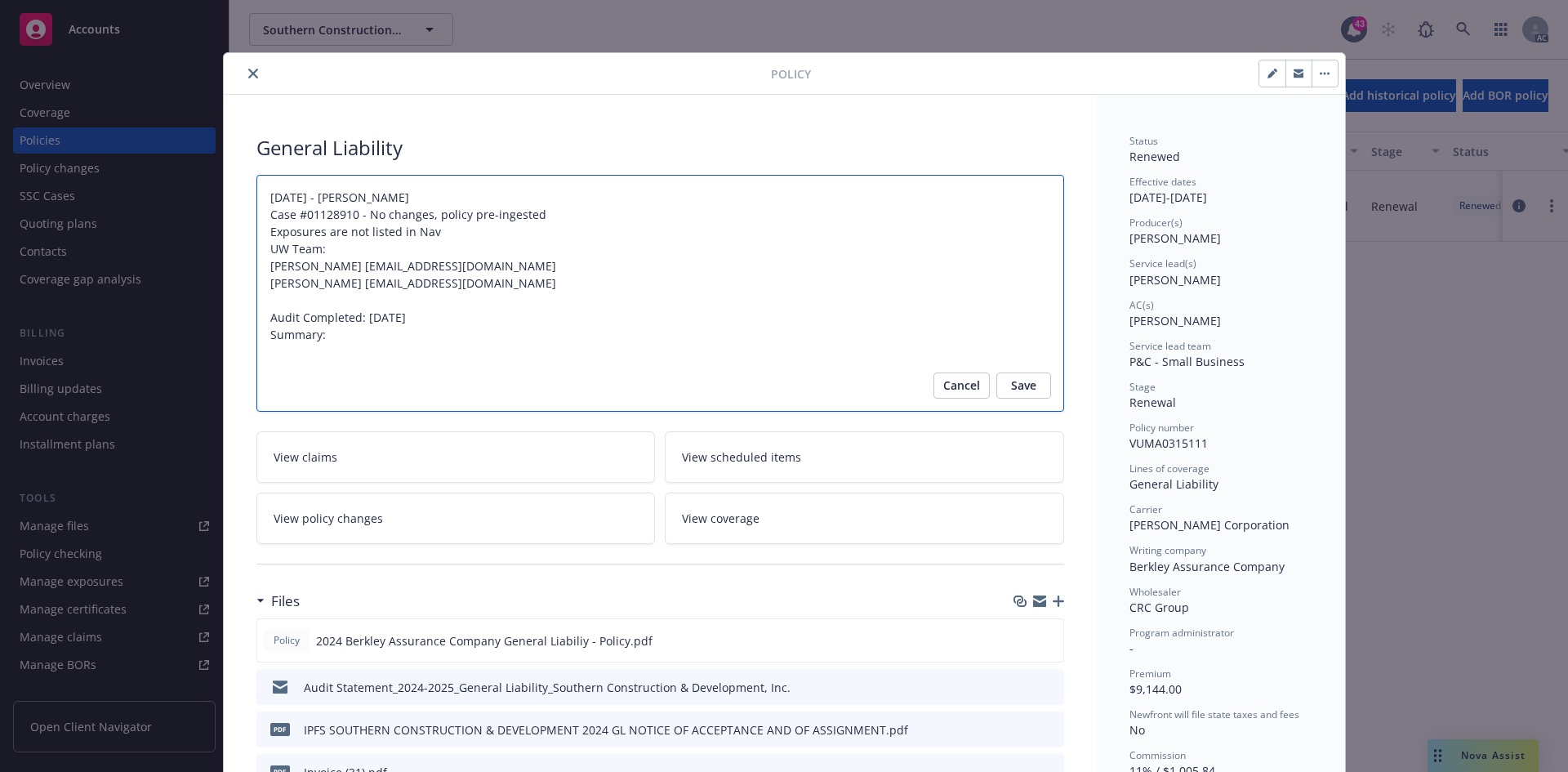
paste textarea "Original Premium including Taxes and Surcharges - $9,144 Audited Actual Premium…"
type textarea "x"
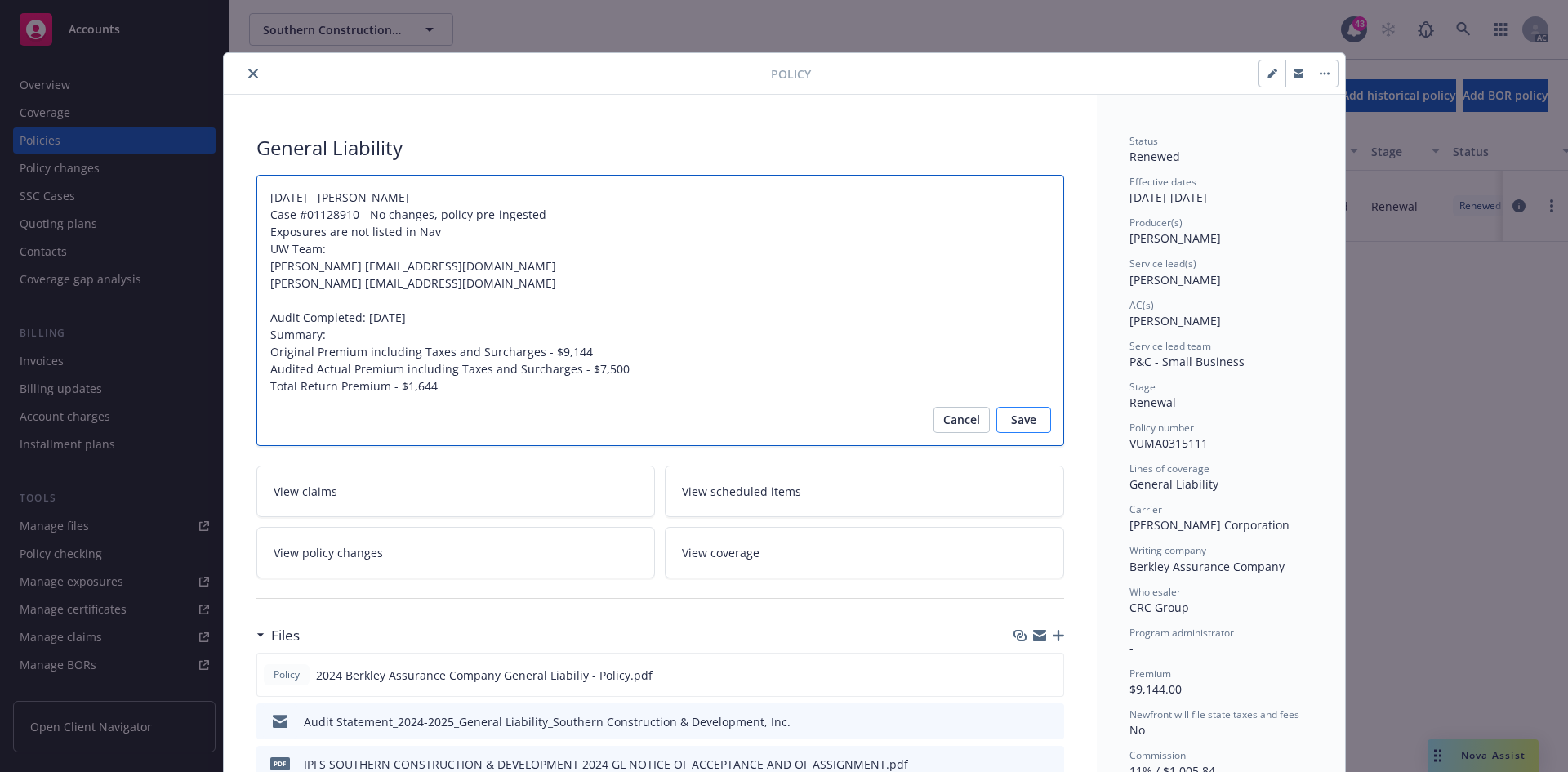
type textarea "06/11/2024 - Venkata Reddy Case #01128910 - No changes, policy pre-ingested Exp…"
click at [1029, 420] on span "Save" at bounding box center [1023, 420] width 26 height 26
type textarea "x"
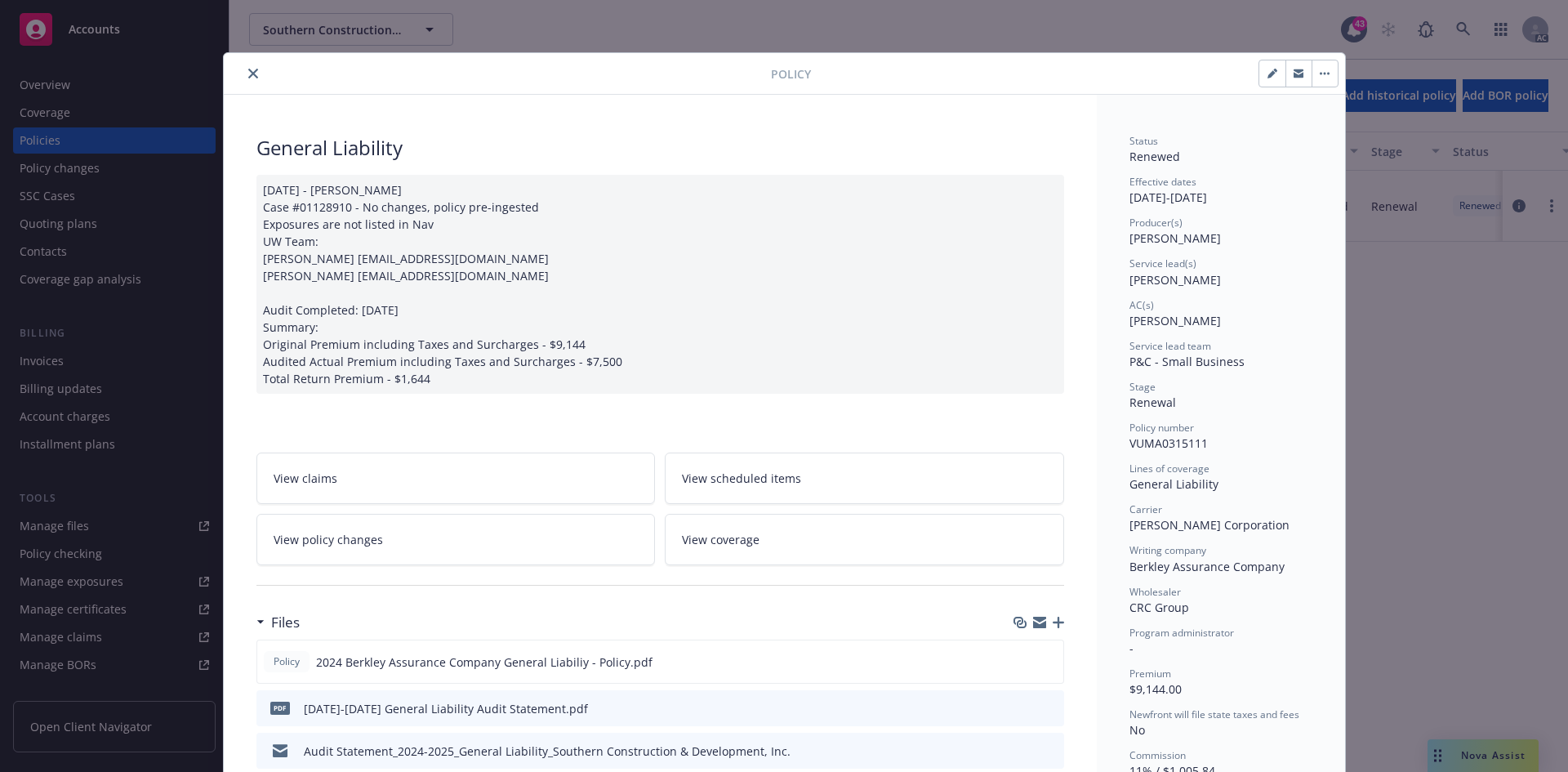
click at [251, 73] on icon "close" at bounding box center [253, 73] width 10 height 10
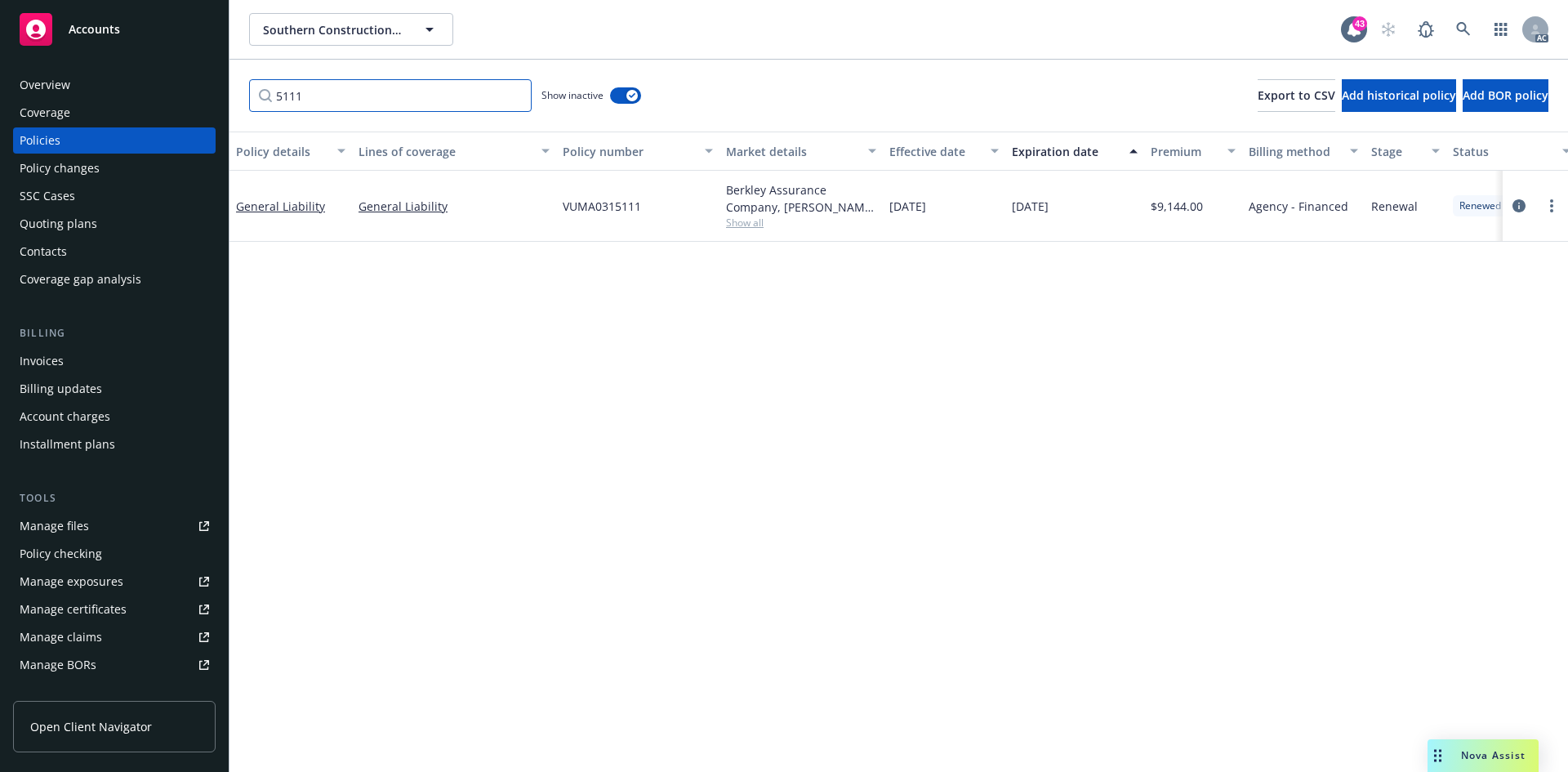
drag, startPoint x: 327, startPoint y: 98, endPoint x: 262, endPoint y: 94, distance: 65.1
click at [262, 94] on input "5111" at bounding box center [390, 95] width 282 height 33
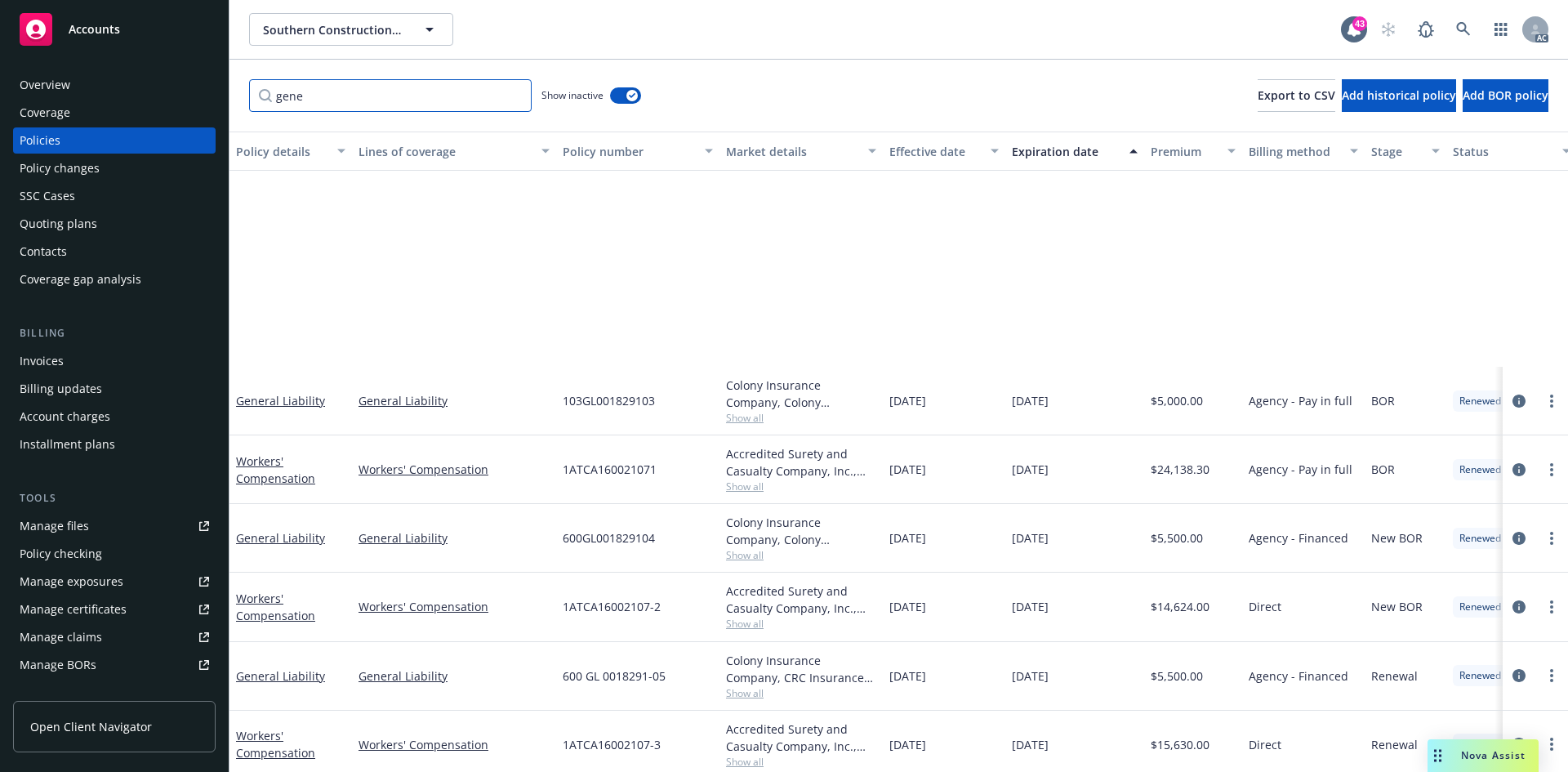
scroll to position [326, 0]
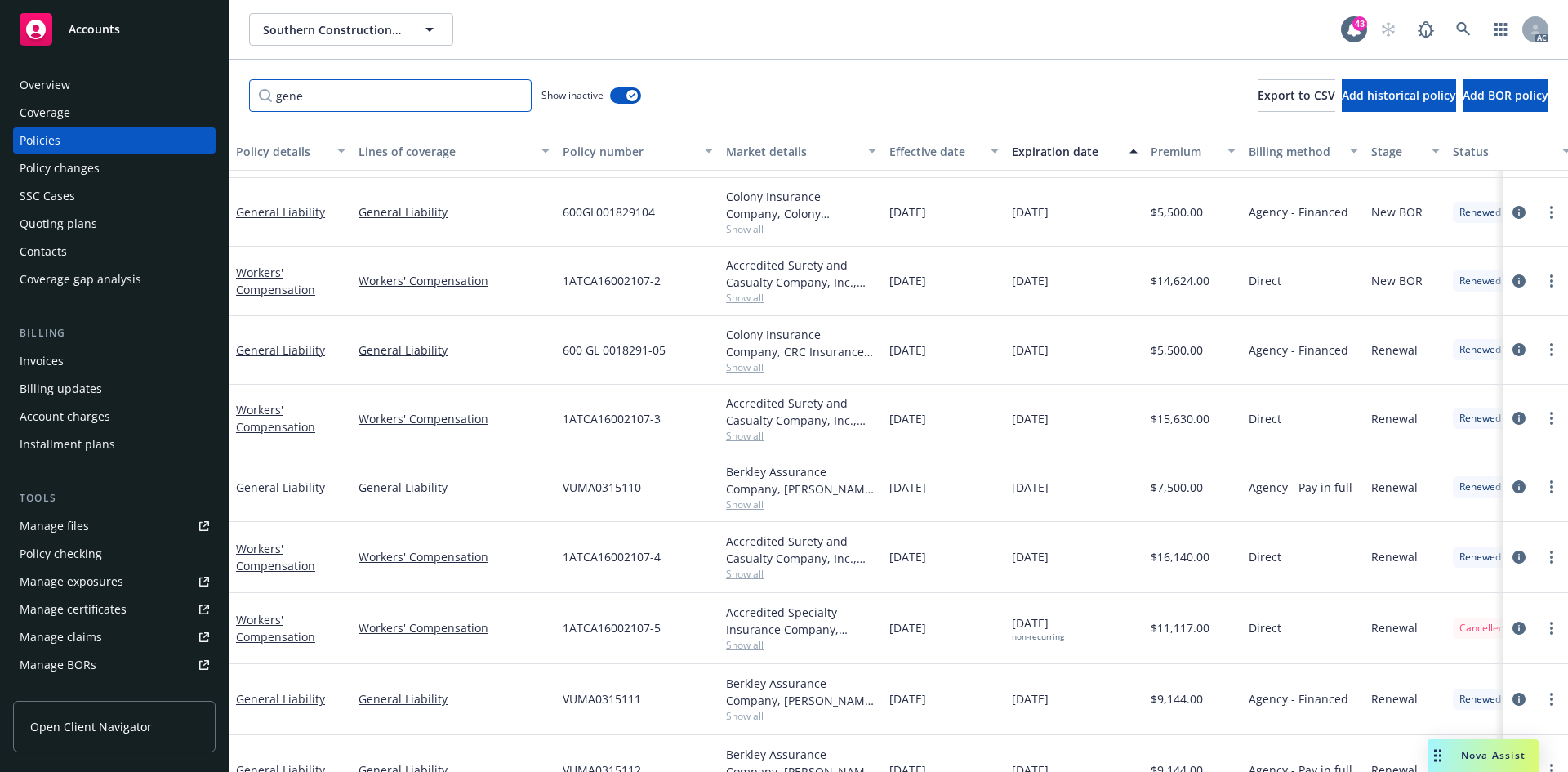
click at [377, 99] on input "gene" at bounding box center [390, 95] width 282 height 33
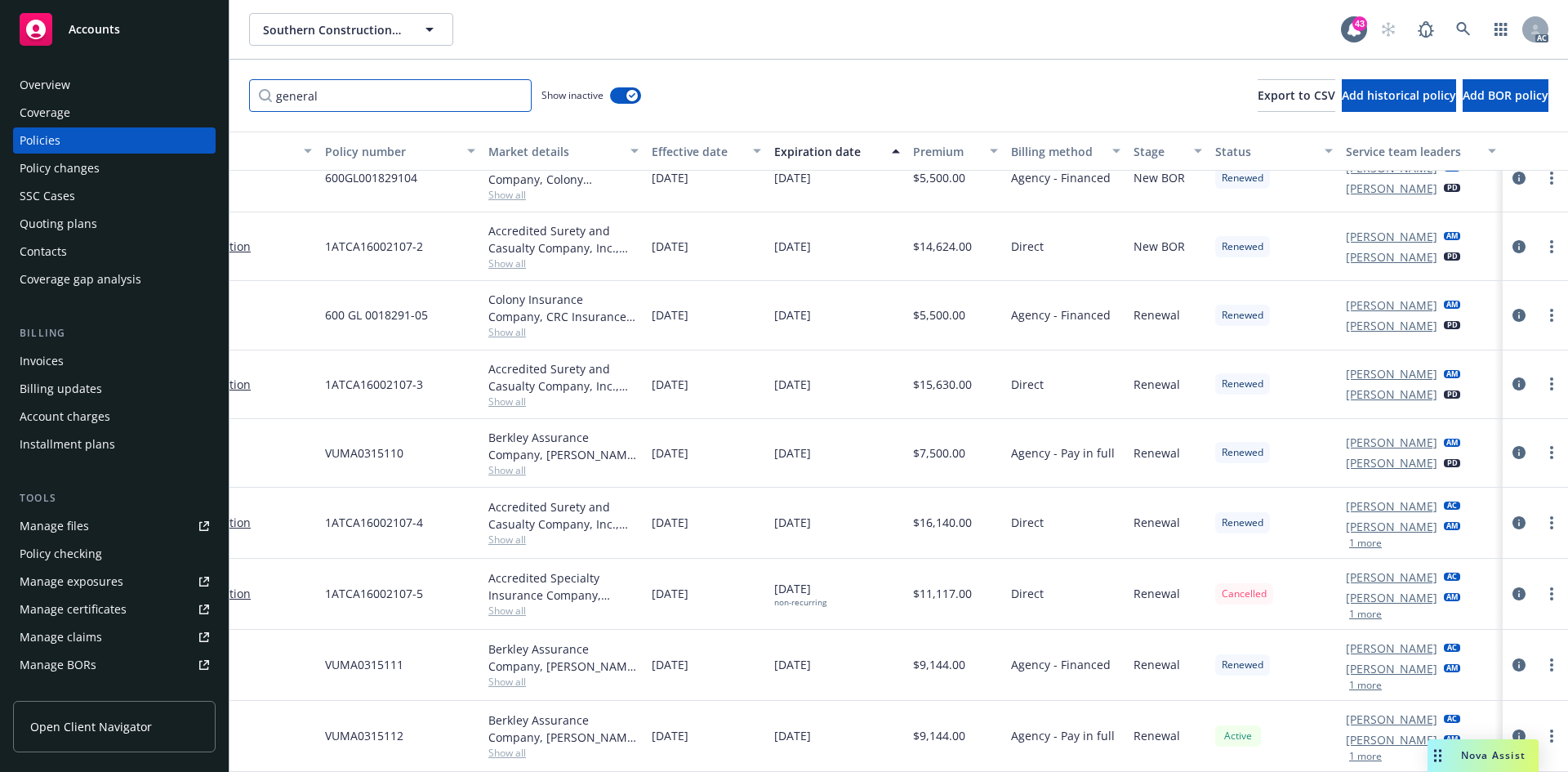
scroll to position [370, 0]
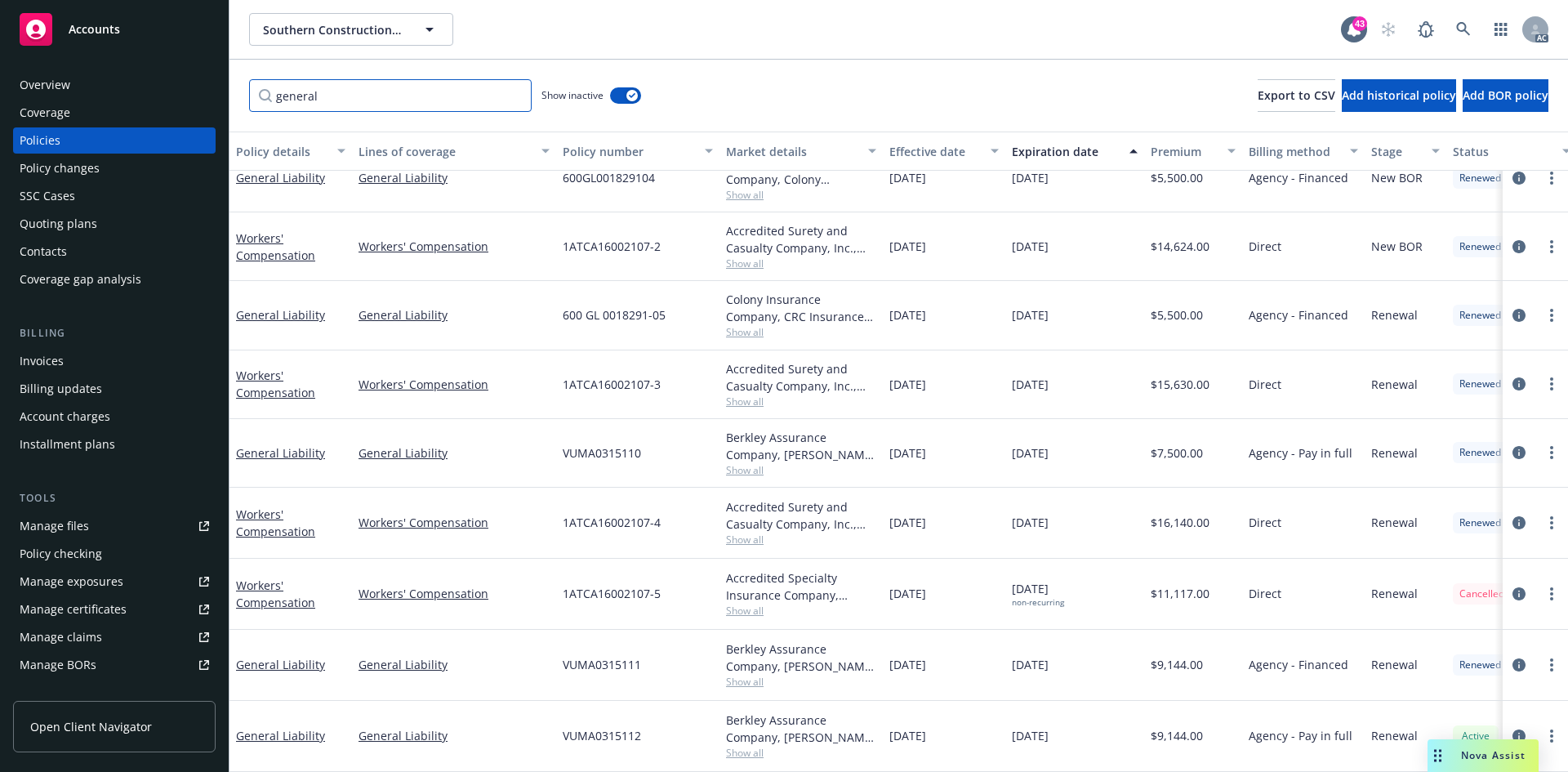
drag, startPoint x: 372, startPoint y: 98, endPoint x: 267, endPoint y: 97, distance: 105.0
click at [267, 97] on input "general" at bounding box center [390, 95] width 282 height 33
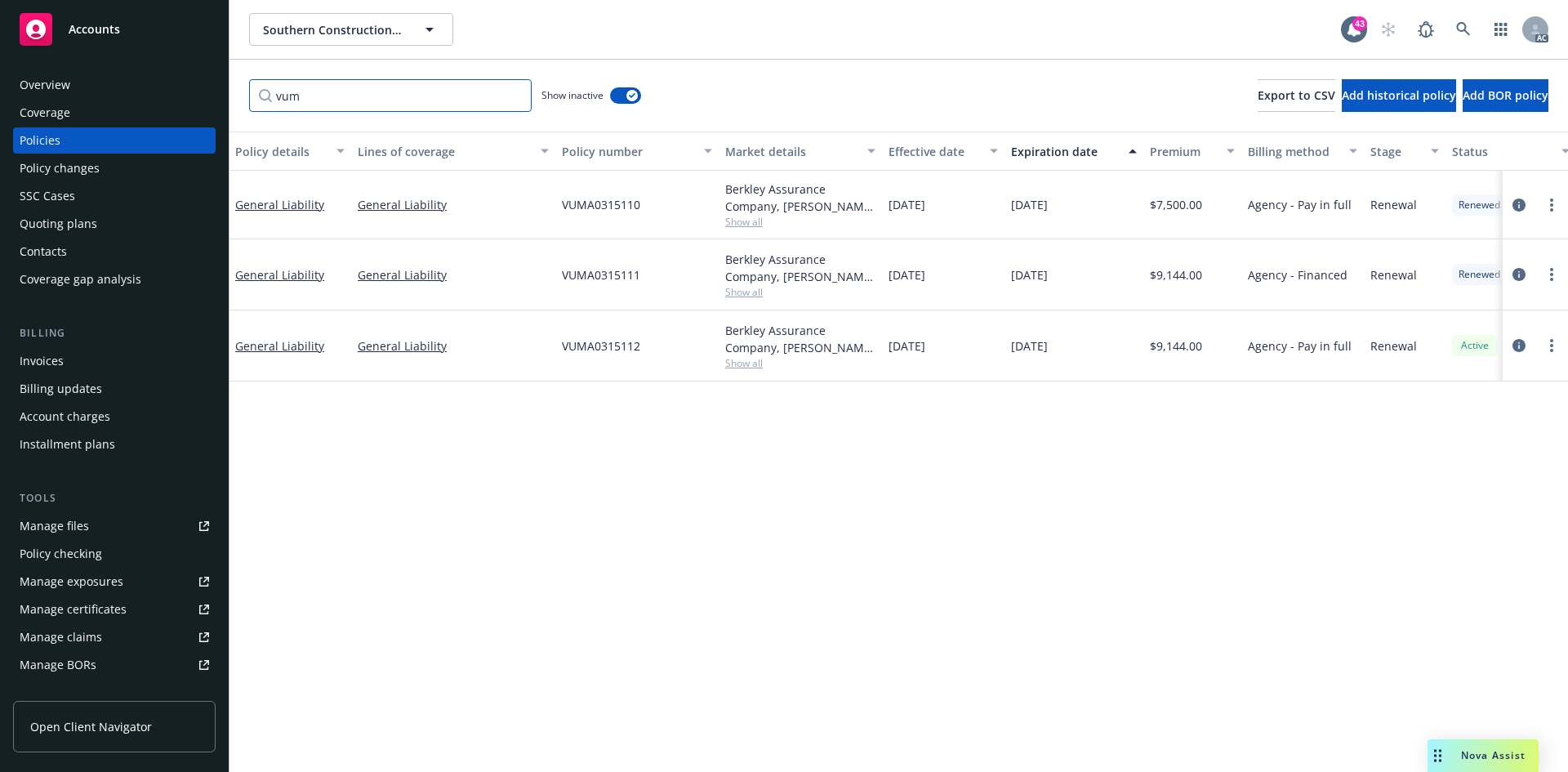
scroll to position [0, 0]
type input "vum"
drag, startPoint x: 238, startPoint y: 285, endPoint x: 347, endPoint y: 285, distance: 109.0
click at [347, 285] on div "General Liability" at bounding box center [290, 275] width 122 height 71
copy link "General Liability"
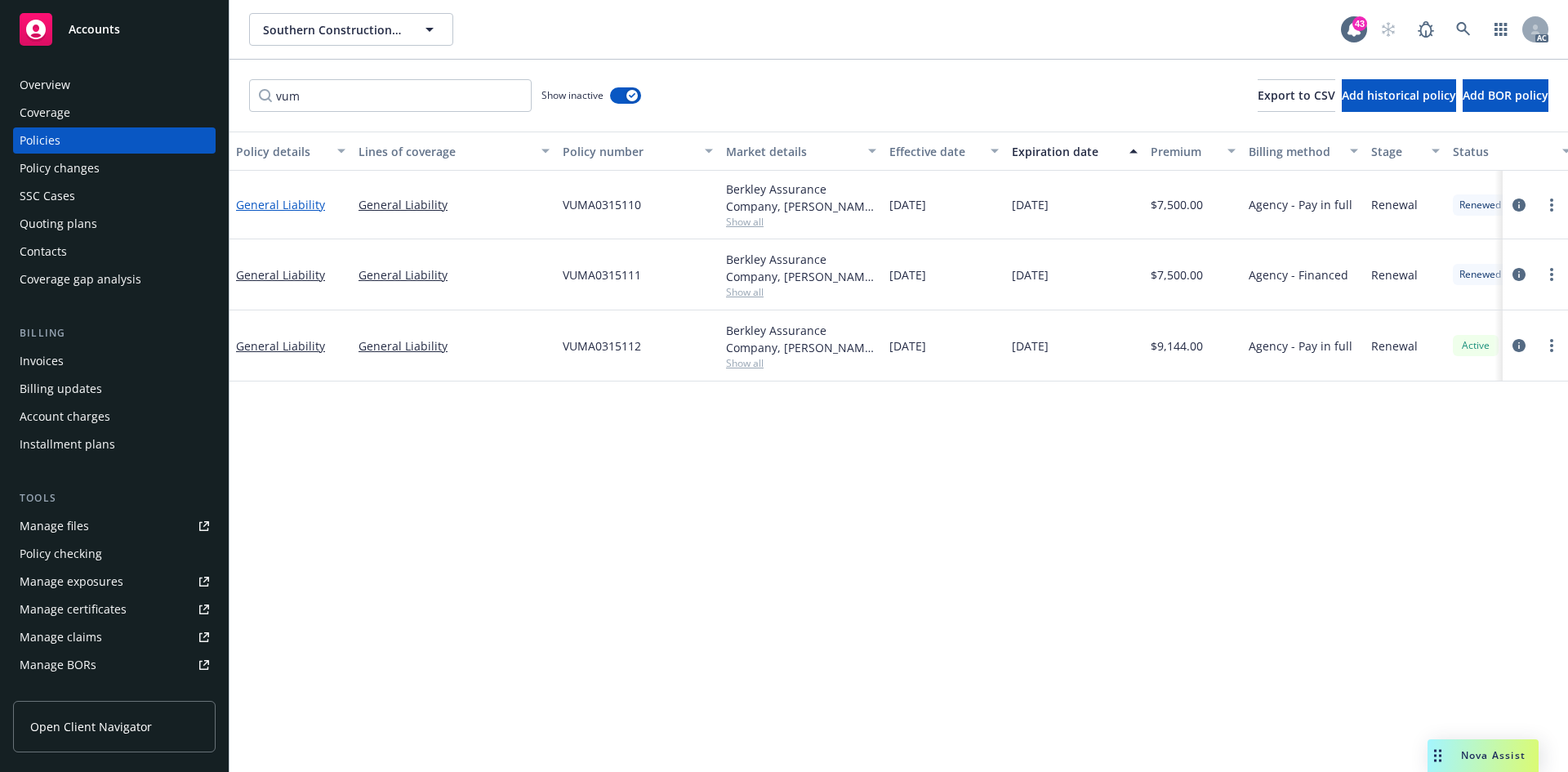
click at [282, 197] on link "General Liability" at bounding box center [280, 205] width 89 height 16
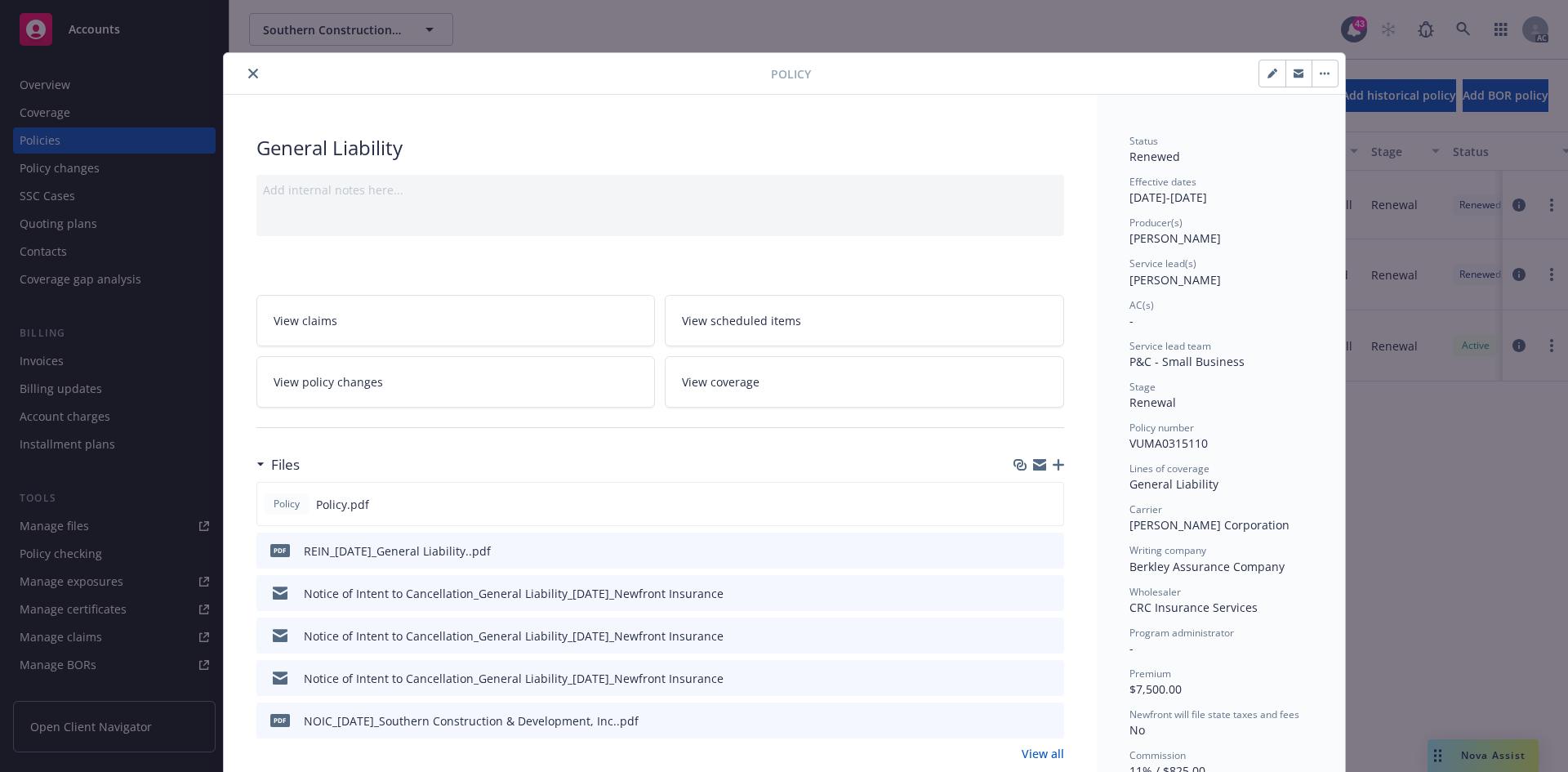
click at [248, 71] on icon "close" at bounding box center [253, 73] width 10 height 10
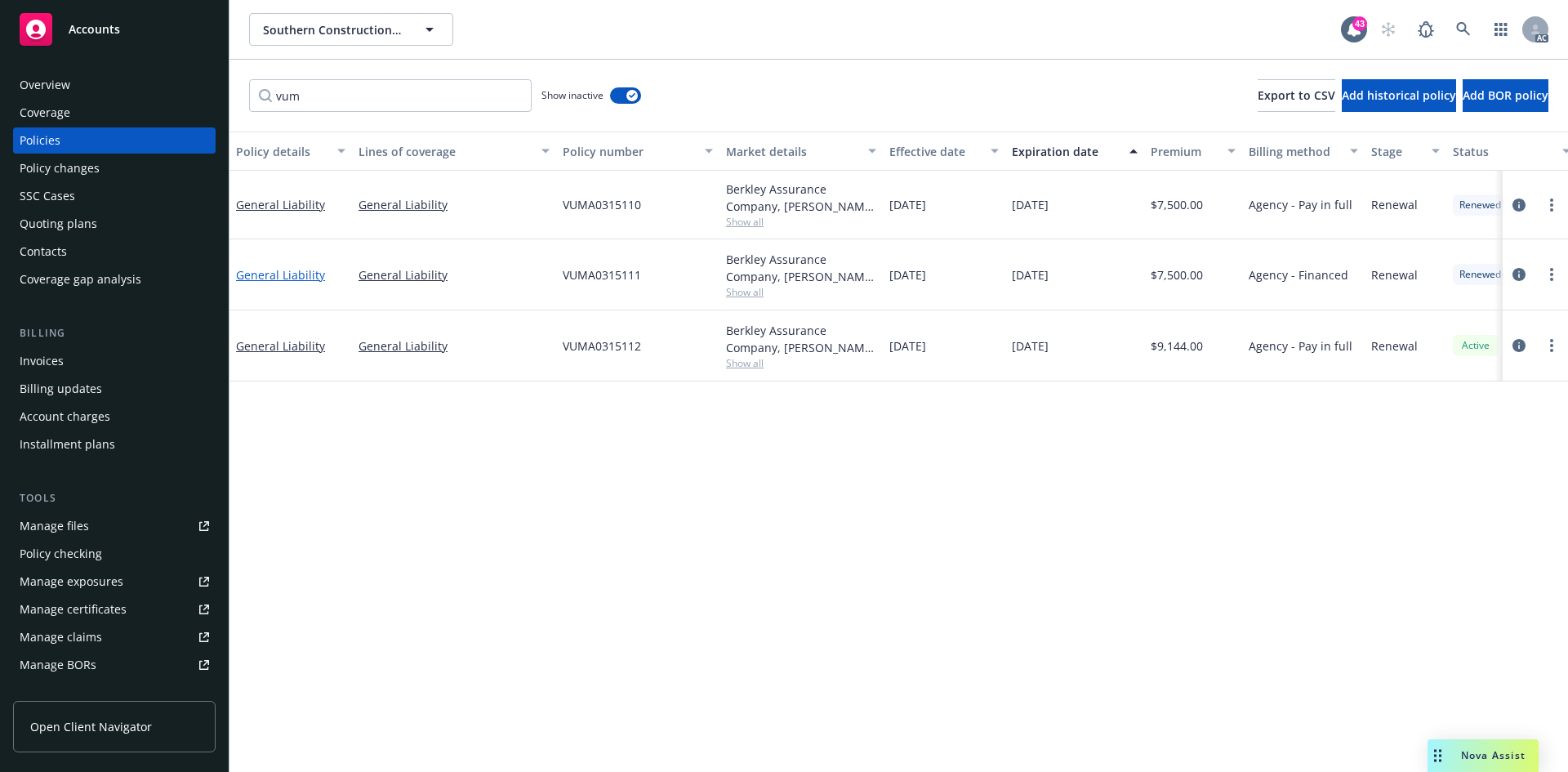
click at [279, 275] on link "General Liability" at bounding box center [280, 276] width 89 height 16
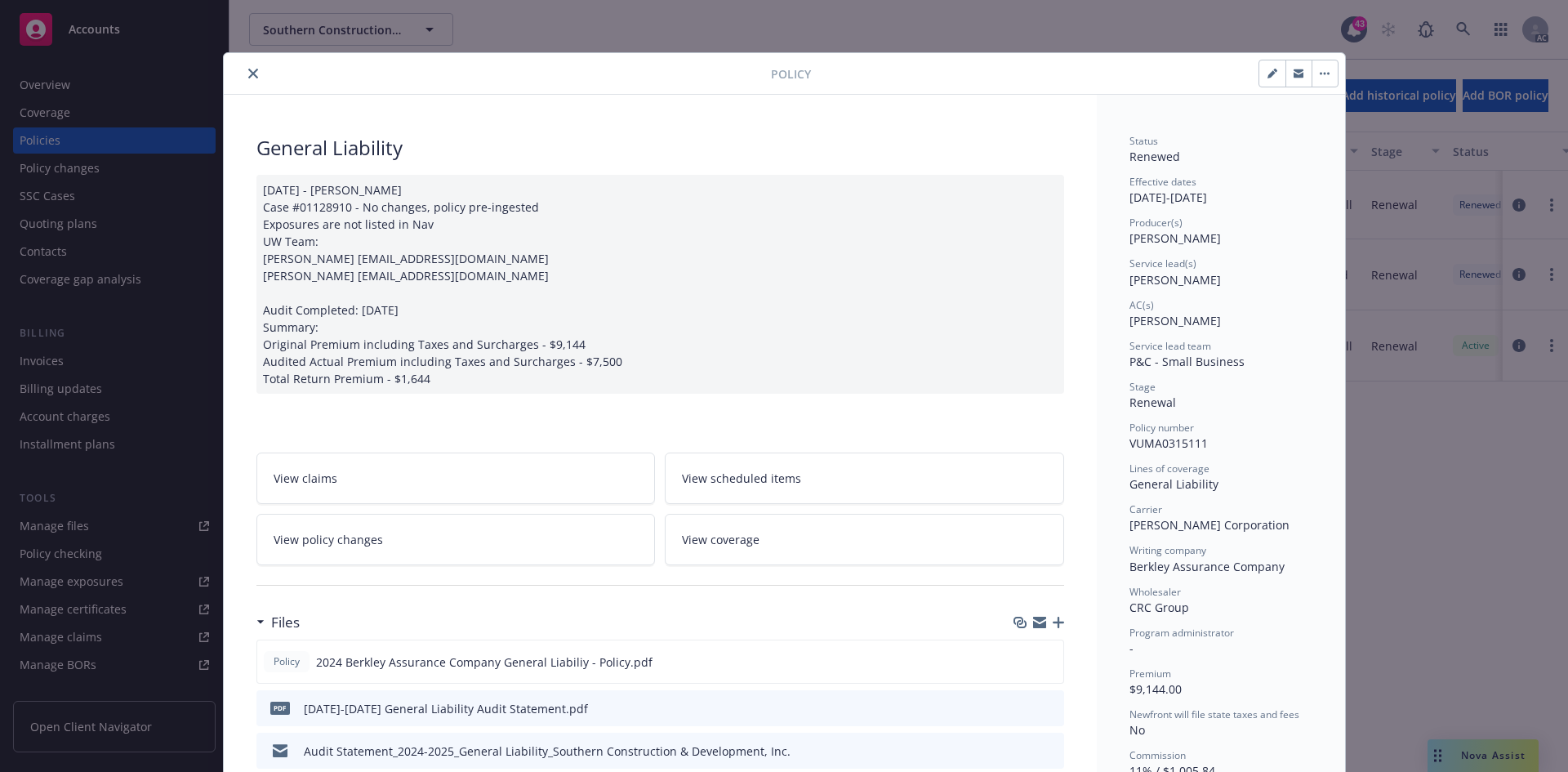
scroll to position [49, 0]
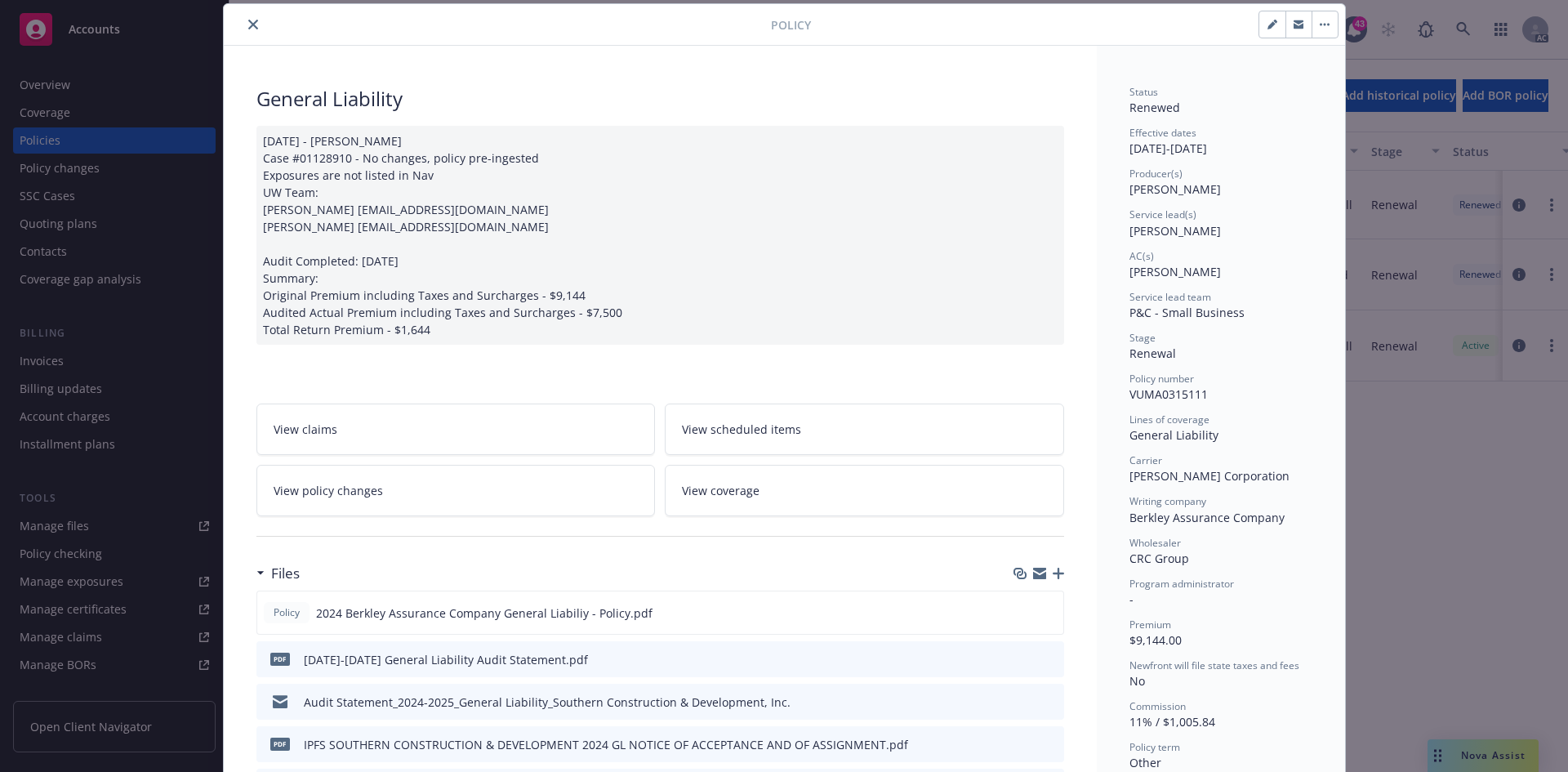
type input "$7,500.00"
click at [248, 26] on icon "close" at bounding box center [253, 24] width 10 height 10
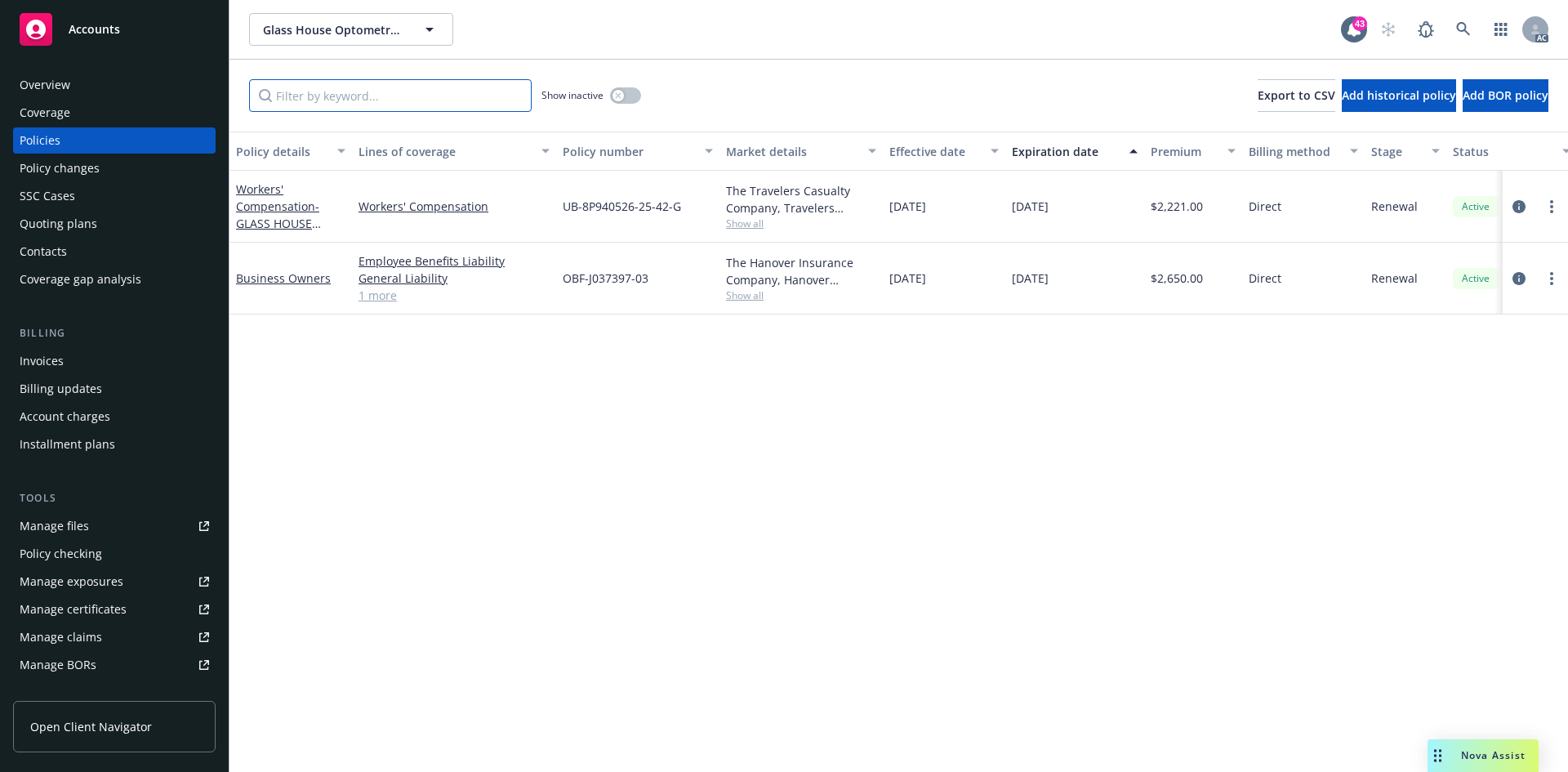
click at [443, 88] on input "Filter by keyword..." at bounding box center [390, 95] width 282 height 33
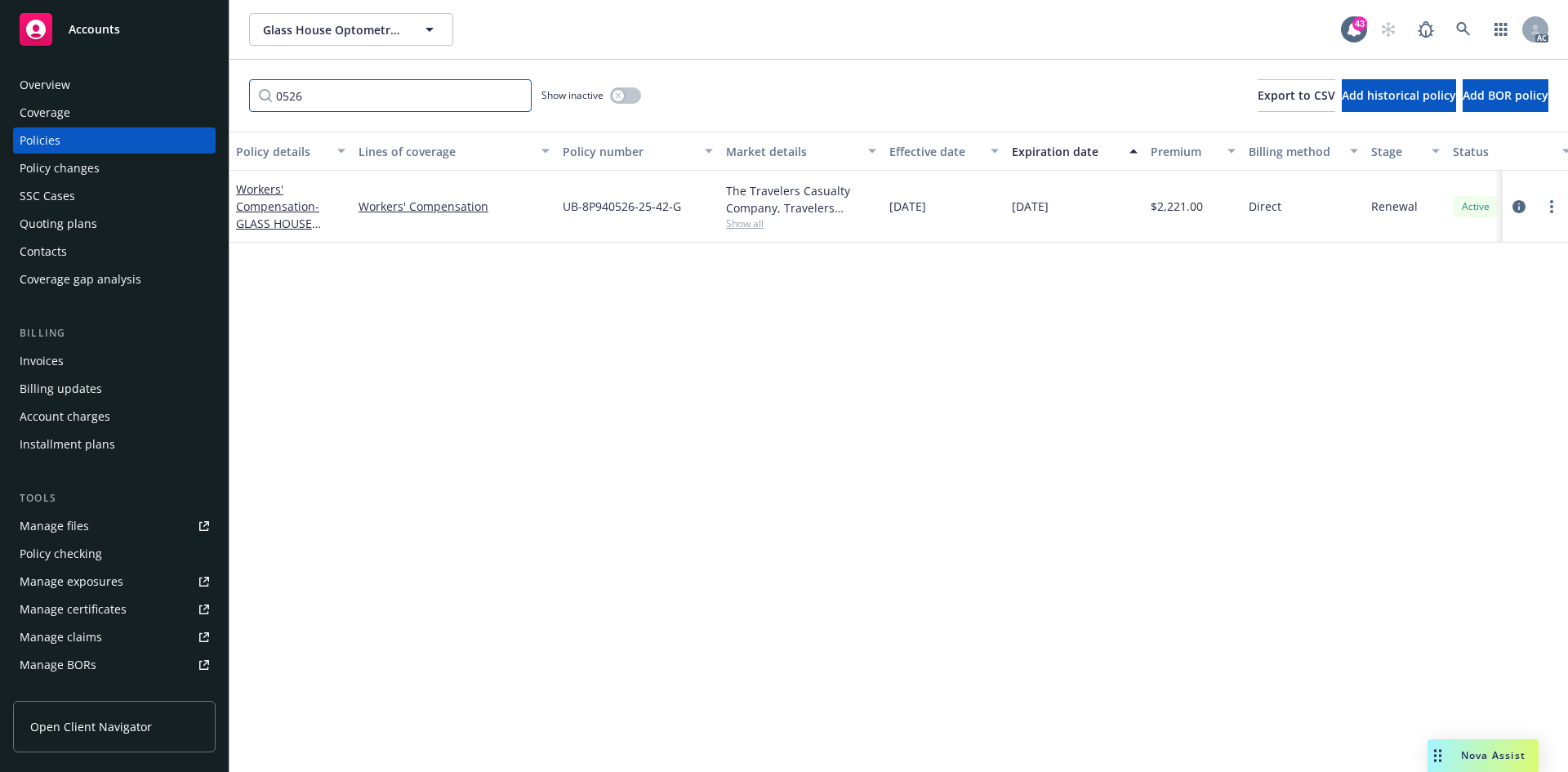
type input "0526"
click at [626, 100] on button "button" at bounding box center [625, 95] width 31 height 17
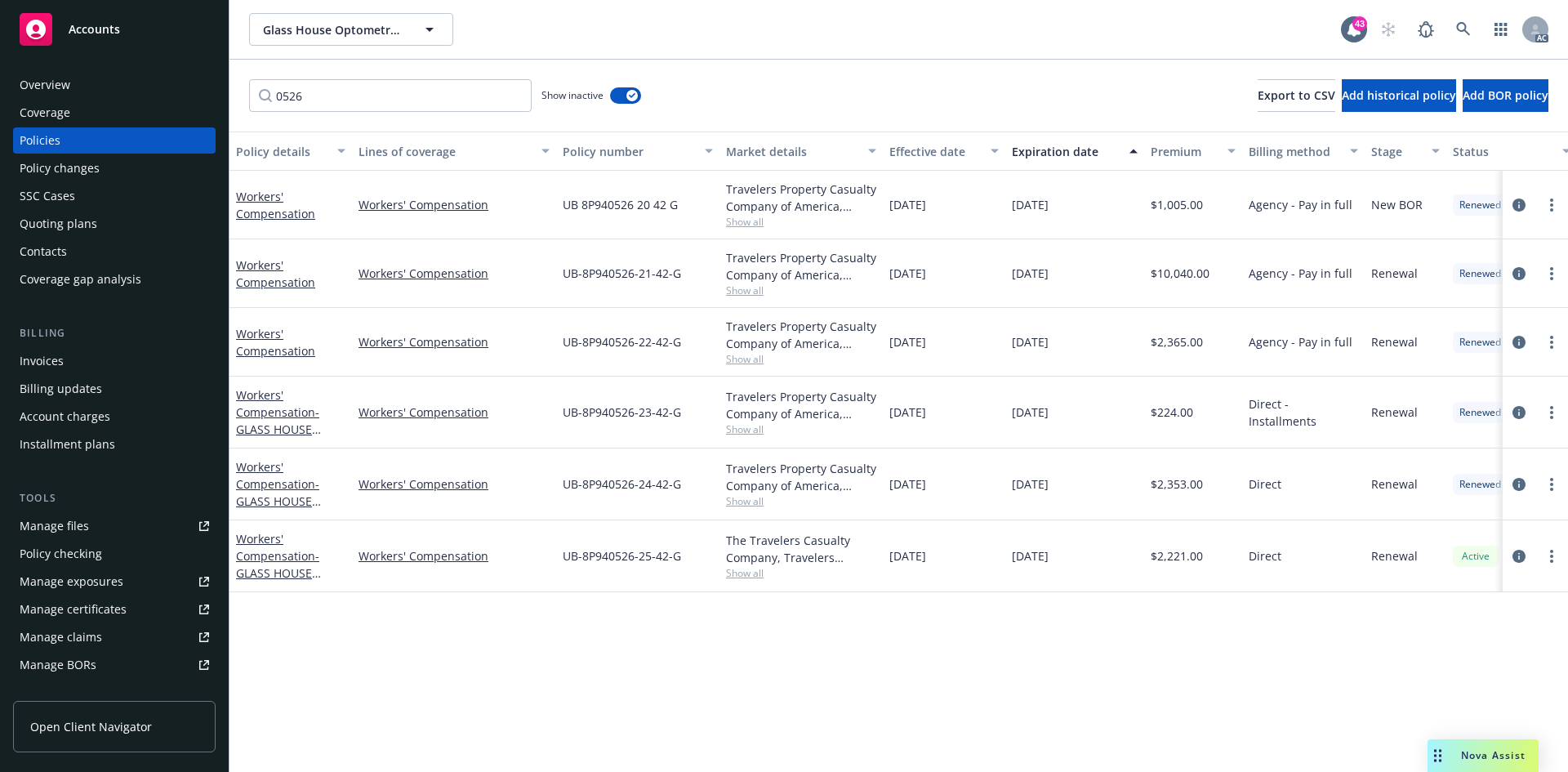
click at [735, 506] on span "Show all" at bounding box center [801, 502] width 150 height 14
click at [1086, 638] on div "Policy details Lines of coverage Policy number Market details Effective date Ex…" at bounding box center [898, 452] width 1338 height 641
drag, startPoint x: 235, startPoint y: 460, endPoint x: 311, endPoint y: 484, distance: 79.7
click at [311, 484] on div "Workers' Compensation - GLASS HOUSE OPTOMETRY INC" at bounding box center [290, 485] width 122 height 72
copy link "Workers' Compensation"
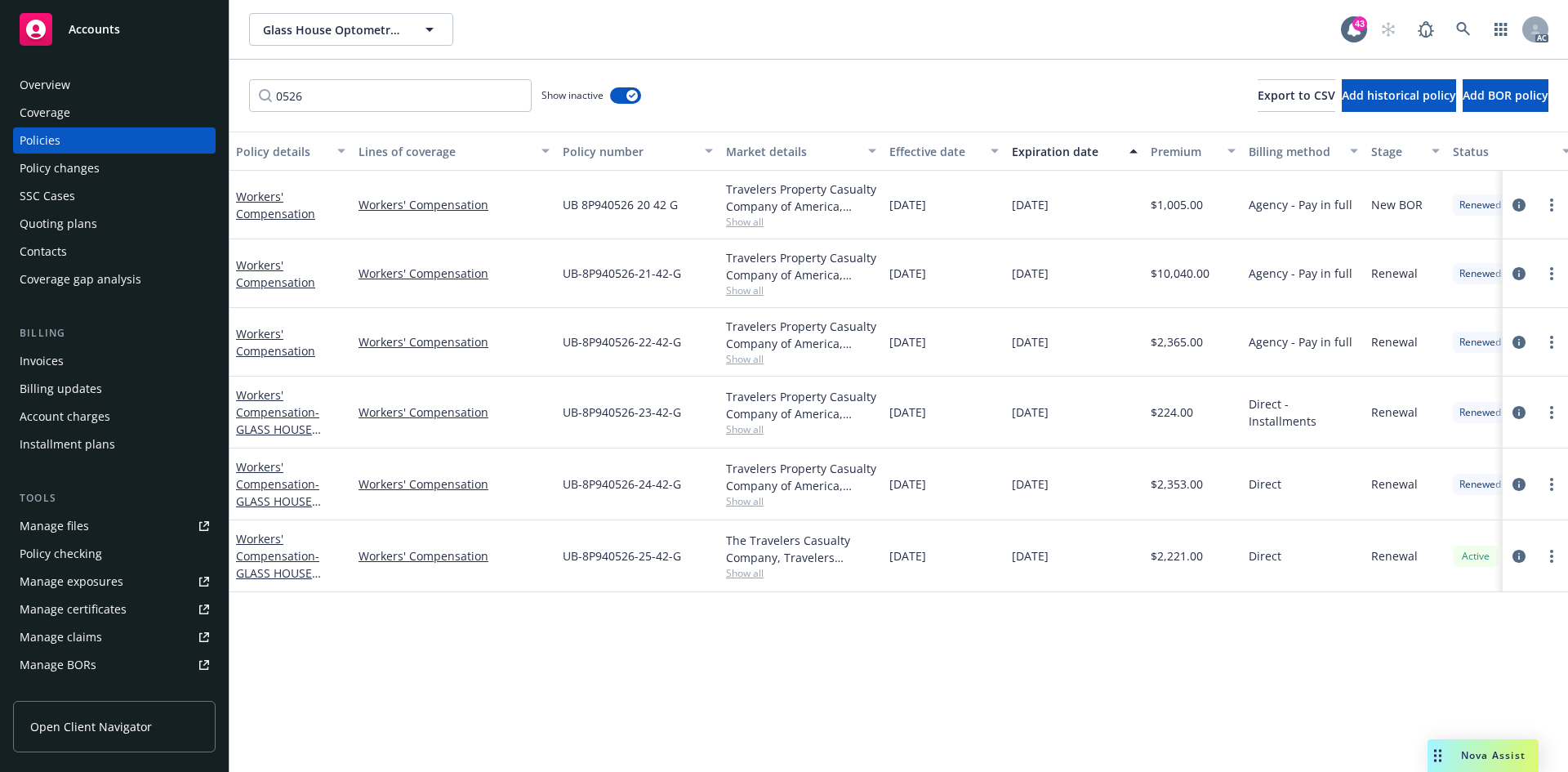
click at [748, 497] on span "Show all" at bounding box center [801, 502] width 150 height 14
drag, startPoint x: 559, startPoint y: 595, endPoint x: 695, endPoint y: 597, distance: 136.0
click at [695, 597] on div "Writing company Travelers Property Casualty Company of America Carrier Traveler…" at bounding box center [712, 615] width 326 height 200
copy span "Travelers Insurance"
click at [429, 665] on div "Policy details Lines of coverage Policy number Market details Effective date Ex…" at bounding box center [898, 452] width 1338 height 641
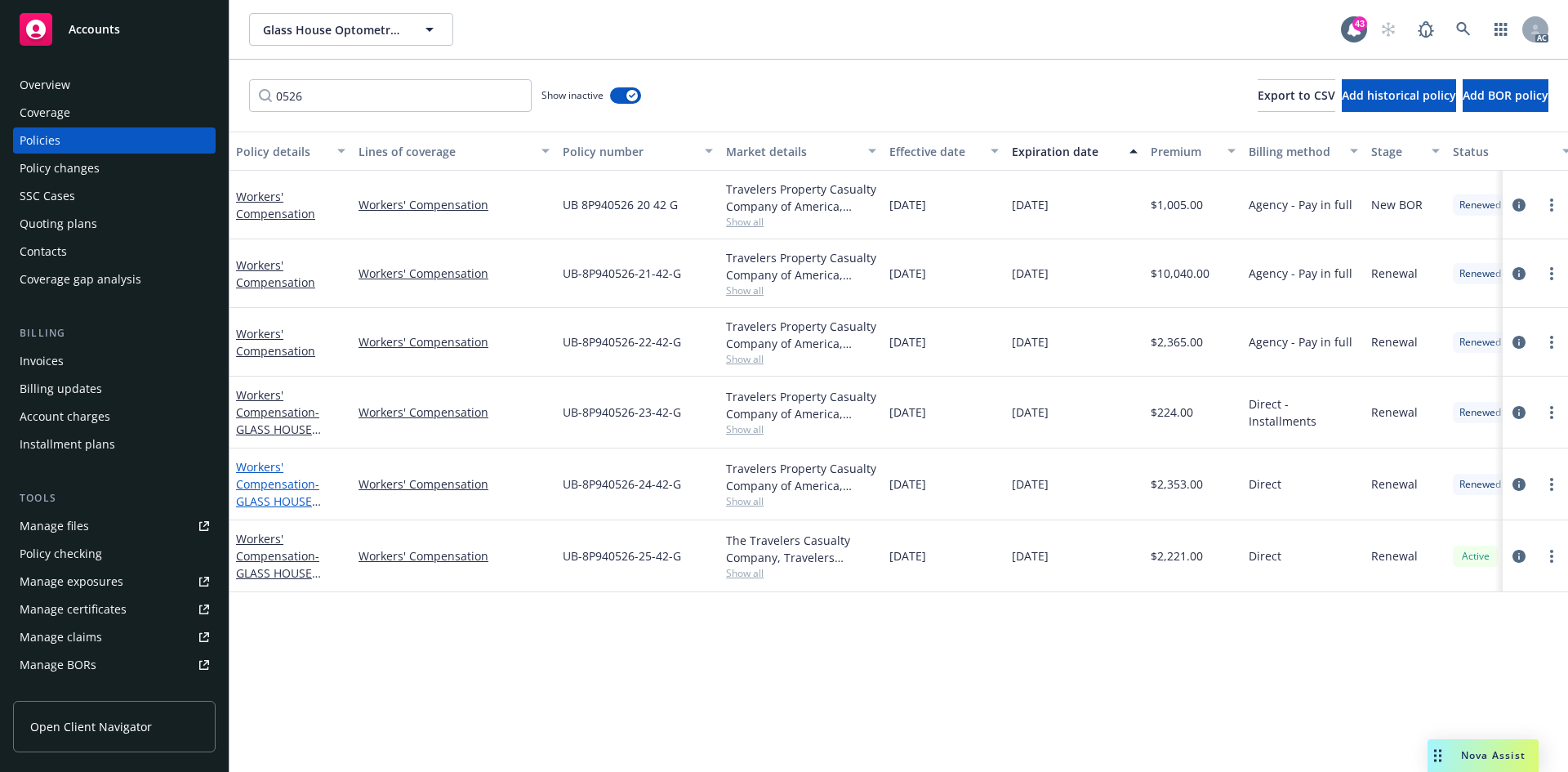
click at [290, 489] on link "Workers' Compensation - GLASS HOUSE OPTOMETRY INC" at bounding box center [282, 493] width 92 height 67
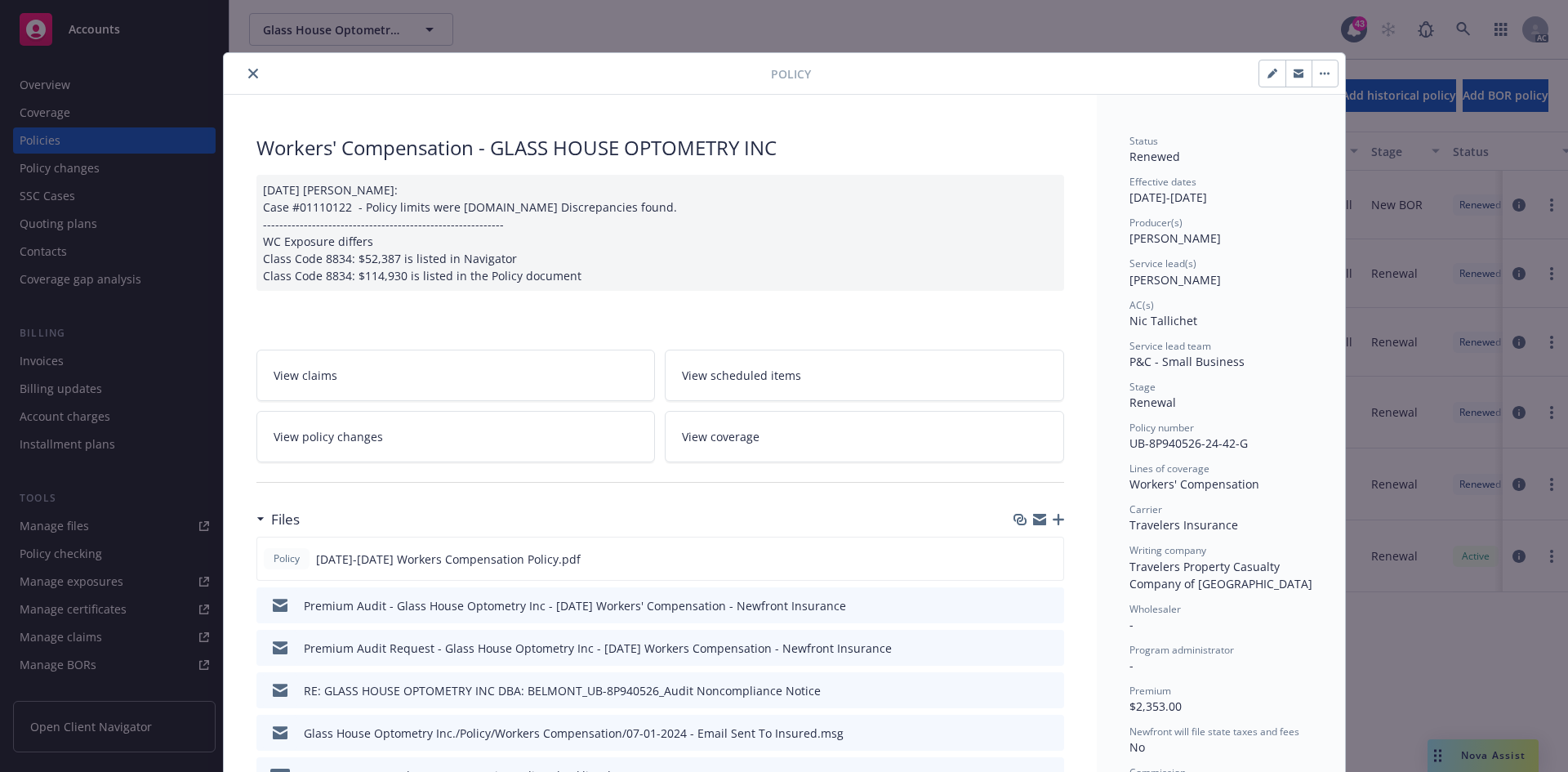
click at [609, 274] on div "[DATE] [PERSON_NAME]: Case #01110122 - Policy limits were [DOMAIN_NAME] Discrep…" at bounding box center [660, 233] width 808 height 116
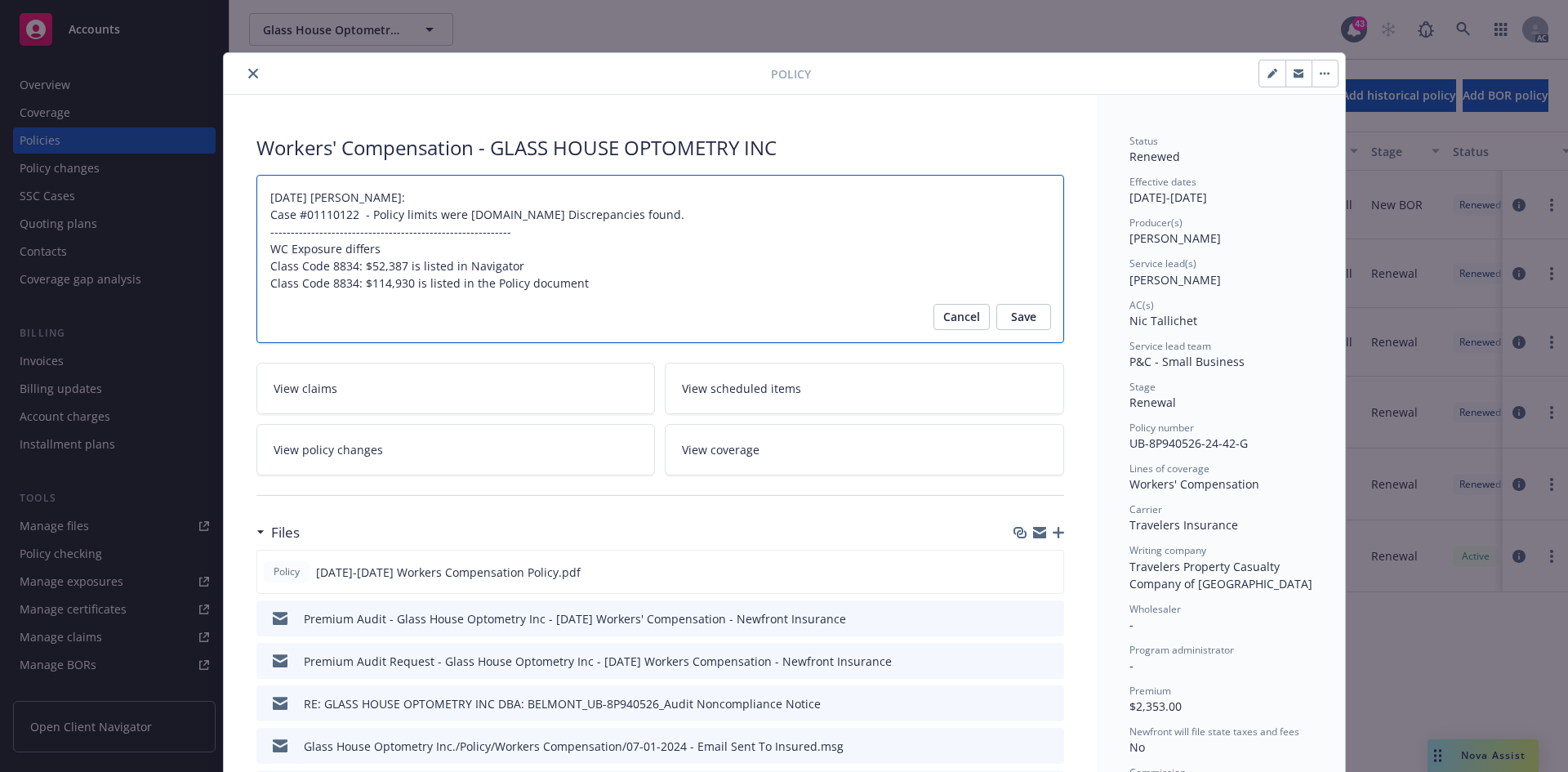
click at [613, 280] on textarea "[DATE] [PERSON_NAME]: Case #01110122 - Policy limits were [DOMAIN_NAME] Discrep…" at bounding box center [660, 259] width 808 height 168
type textarea "x"
type textarea "[DATE] [PERSON_NAME]: Case #01110122 - Policy limits were [DOMAIN_NAME] Discrep…"
type textarea "x"
type textarea "[DATE] [PERSON_NAME]: Case #01110122 - Policy limits were [DOMAIN_NAME] Discrep…"
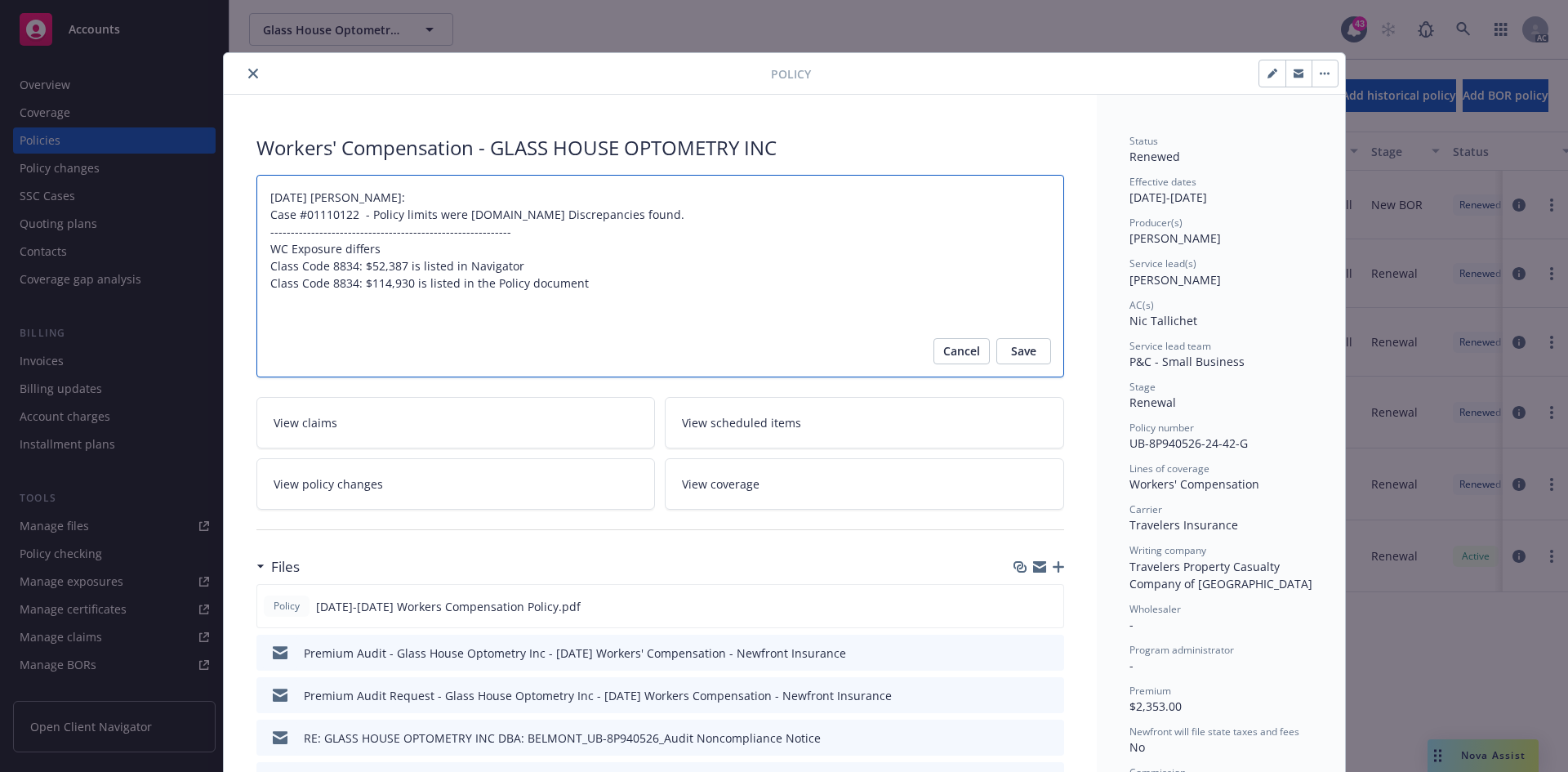
type textarea "x"
type textarea "[DATE] [PERSON_NAME]: Case #01110122 - Policy limits were [DOMAIN_NAME] Discrep…"
type textarea "x"
type textarea "[DATE] [PERSON_NAME]: Case #01110122 - Policy limits were [DOMAIN_NAME] Discrep…"
type textarea "x"
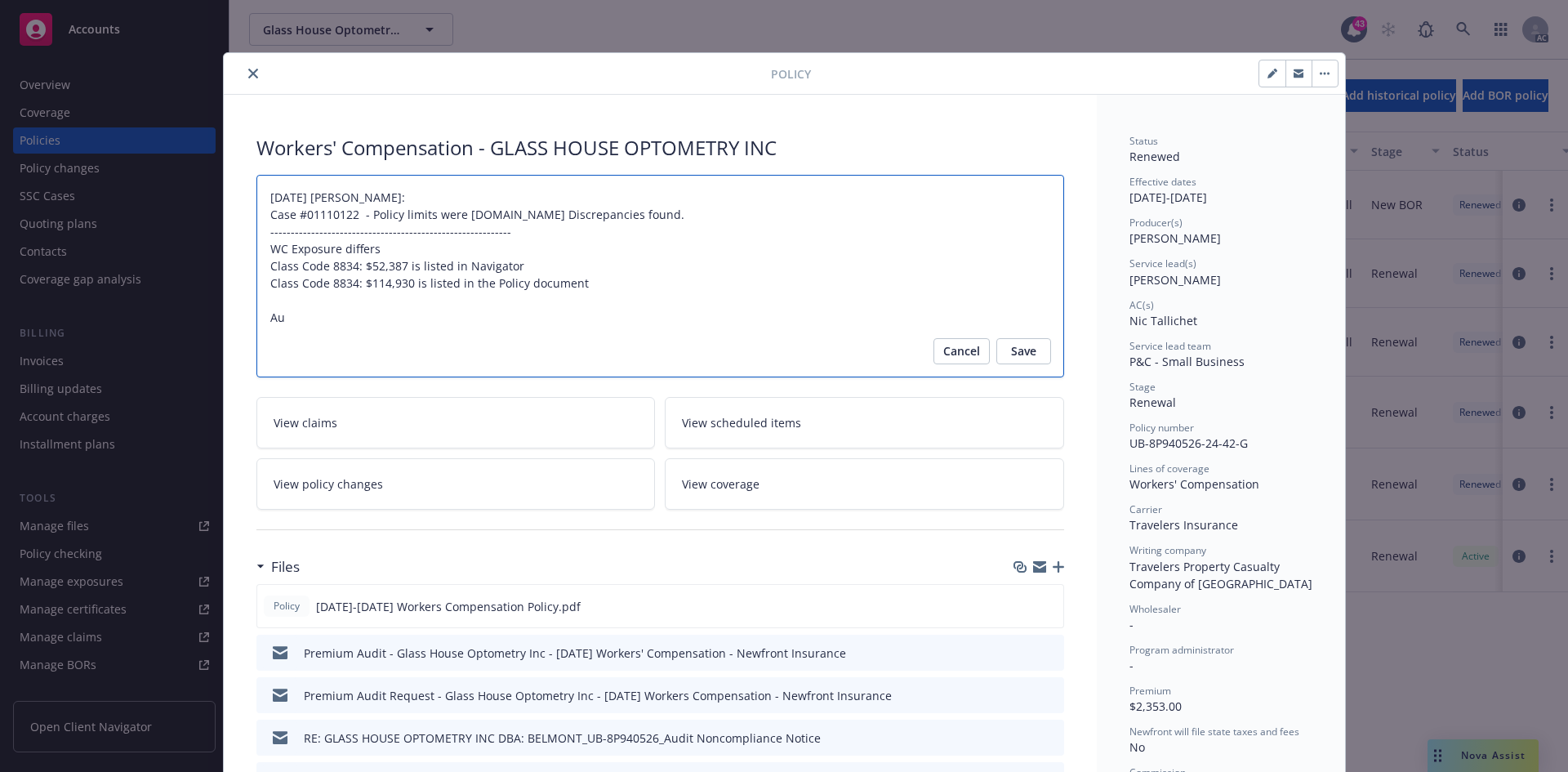
type textarea "[DATE] [PERSON_NAME]: Case #01110122 - Policy limits were [DOMAIN_NAME] Discrep…"
type textarea "x"
type textarea "[DATE] [PERSON_NAME]: Case #01110122 - Policy limits were [DOMAIN_NAME] Discrep…"
type textarea "x"
type textarea "[DATE] [PERSON_NAME]: Case #01110122 - Policy limits were [DOMAIN_NAME] Discrep…"
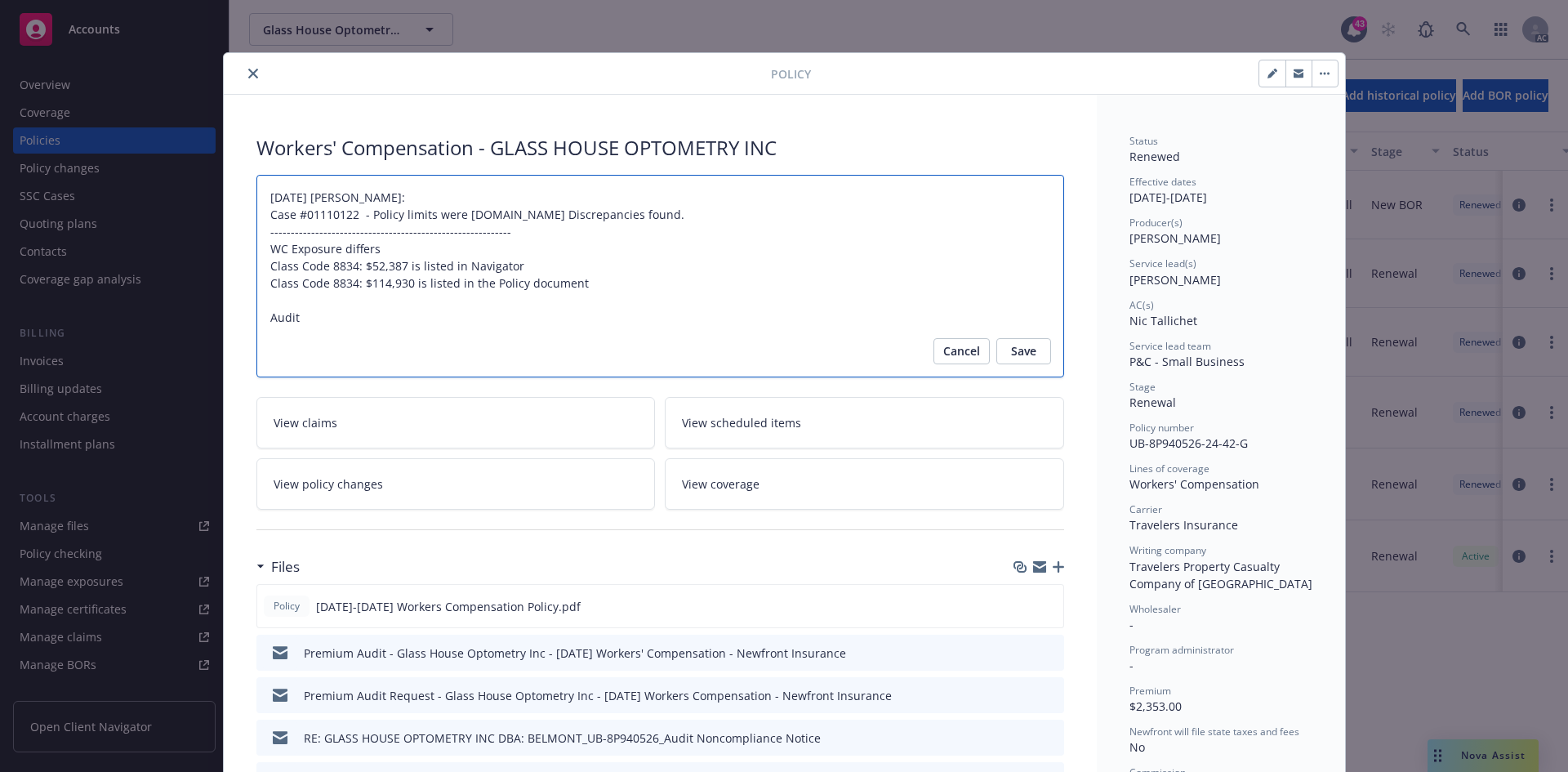
type textarea "x"
type textarea "[DATE] [PERSON_NAME]: Case #01110122 - Policy limits were [DOMAIN_NAME] Discrep…"
type textarea "x"
type textarea "[DATE] [PERSON_NAME]: Case #01110122 - Policy limits were [DOMAIN_NAME] Discrep…"
type textarea "x"
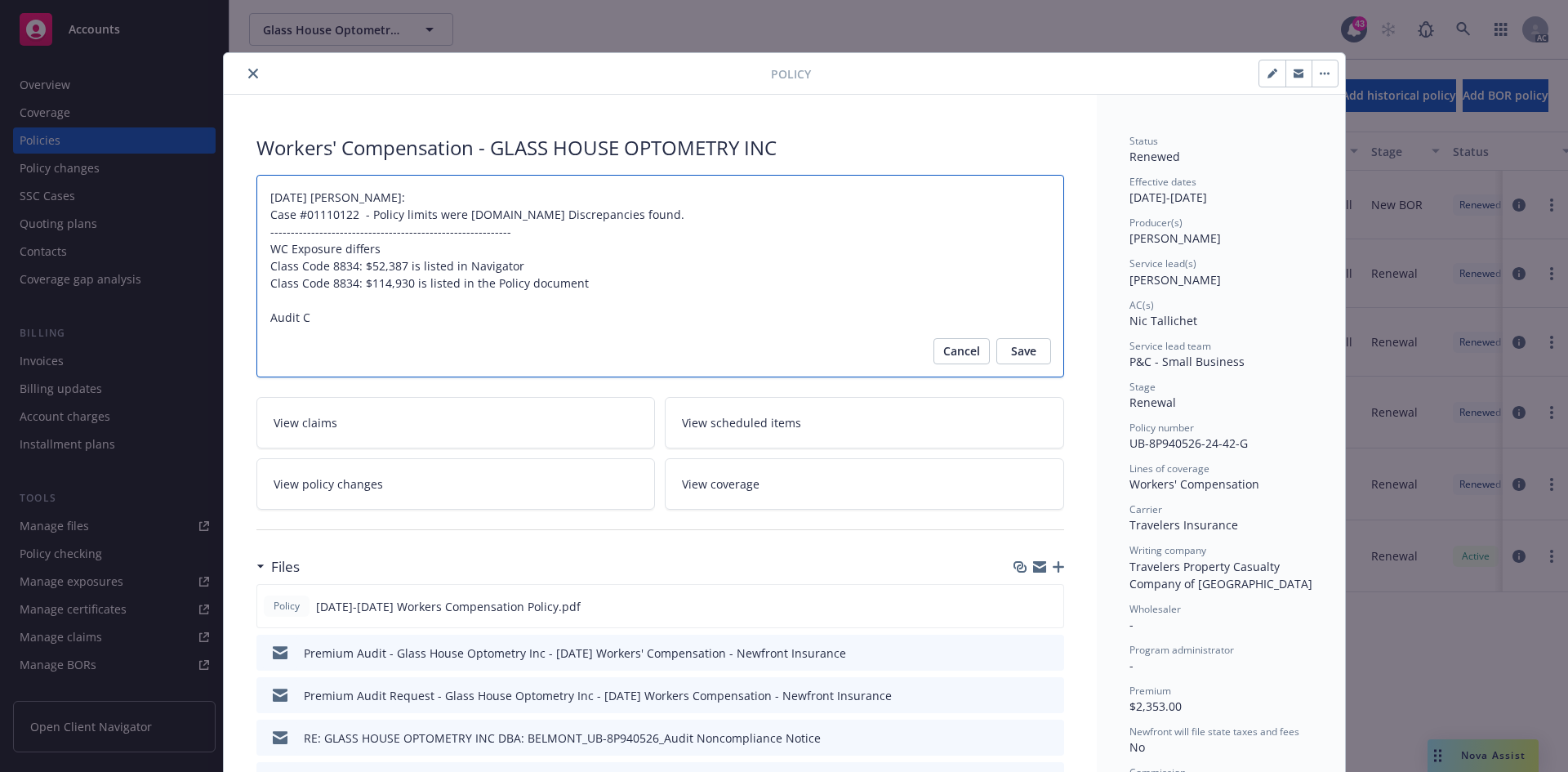
type textarea "[DATE] [PERSON_NAME]: Case #01110122 - Policy limits were [DOMAIN_NAME] Discrep…"
type textarea "x"
type textarea "[DATE] [PERSON_NAME]: Case #01110122 - Policy limits were [DOMAIN_NAME] Discrep…"
type textarea "x"
type textarea "[DATE] [PERSON_NAME]: Case #01110122 - Policy limits were [DOMAIN_NAME] Discrep…"
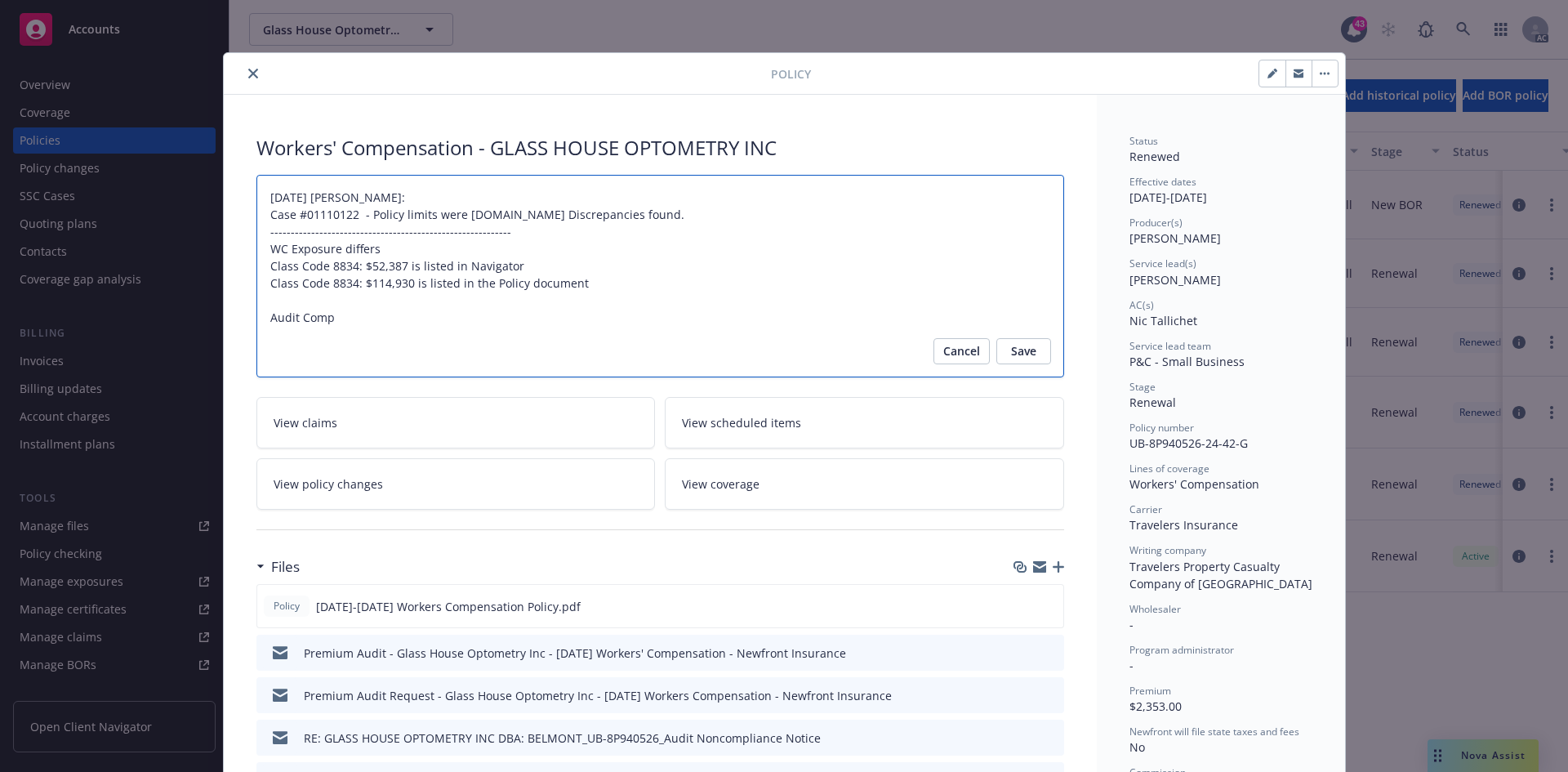
type textarea "x"
type textarea "[DATE] [PERSON_NAME]: Case #01110122 - Policy limits were [DOMAIN_NAME] Discrep…"
type textarea "x"
type textarea "[DATE] [PERSON_NAME]: Case #01110122 - Policy limits were [DOMAIN_NAME] Discrep…"
type textarea "x"
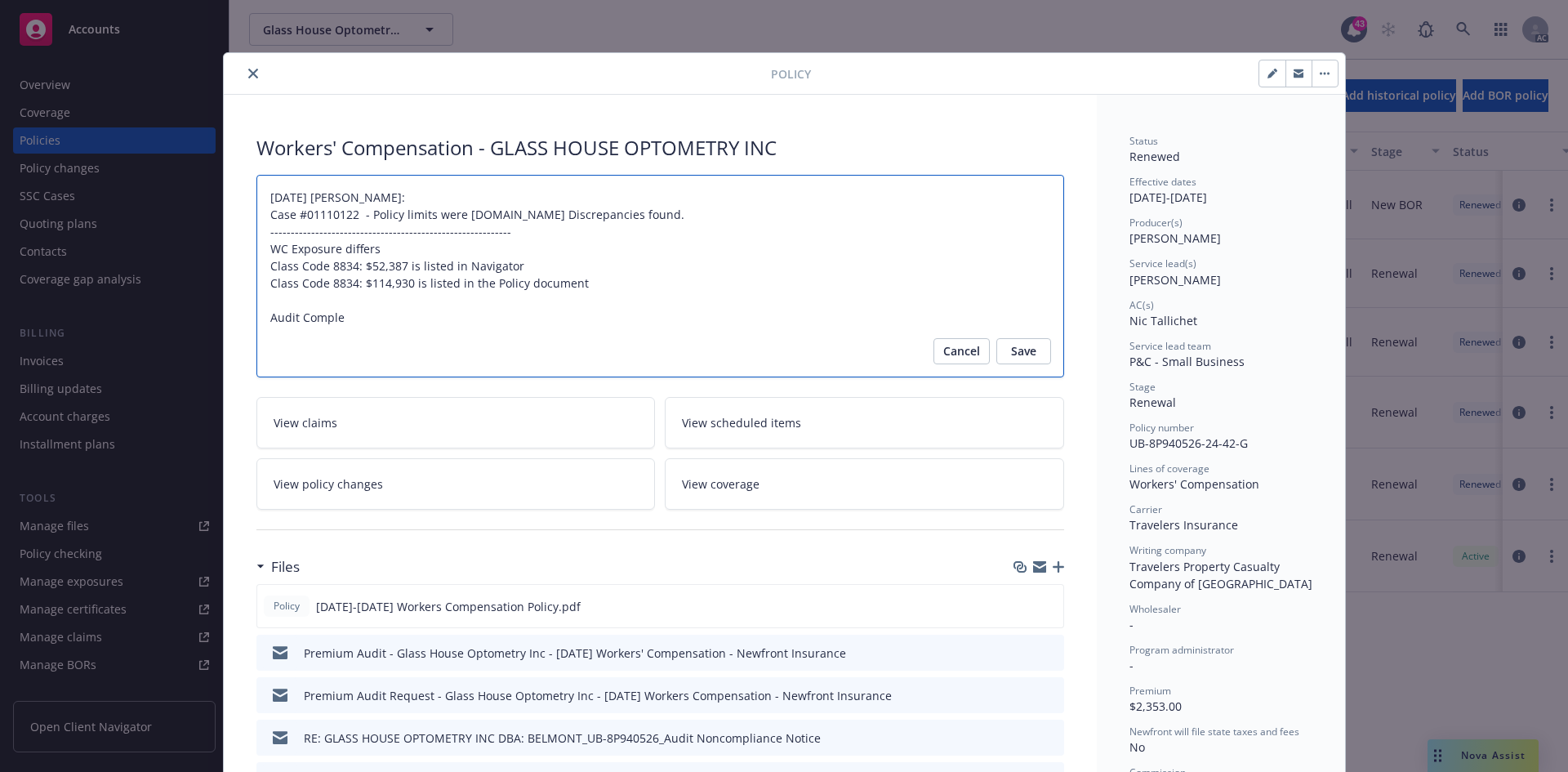
type textarea "[DATE] [PERSON_NAME]: Case #01110122 - Policy limits were [DOMAIN_NAME] Discrep…"
type textarea "x"
type textarea "[DATE] [PERSON_NAME]: Case #01110122 - Policy limits were [DOMAIN_NAME] Discrep…"
type textarea "x"
type textarea "[DATE] [PERSON_NAME]: Case #01110122 - Policy limits were [DOMAIN_NAME] Discrep…"
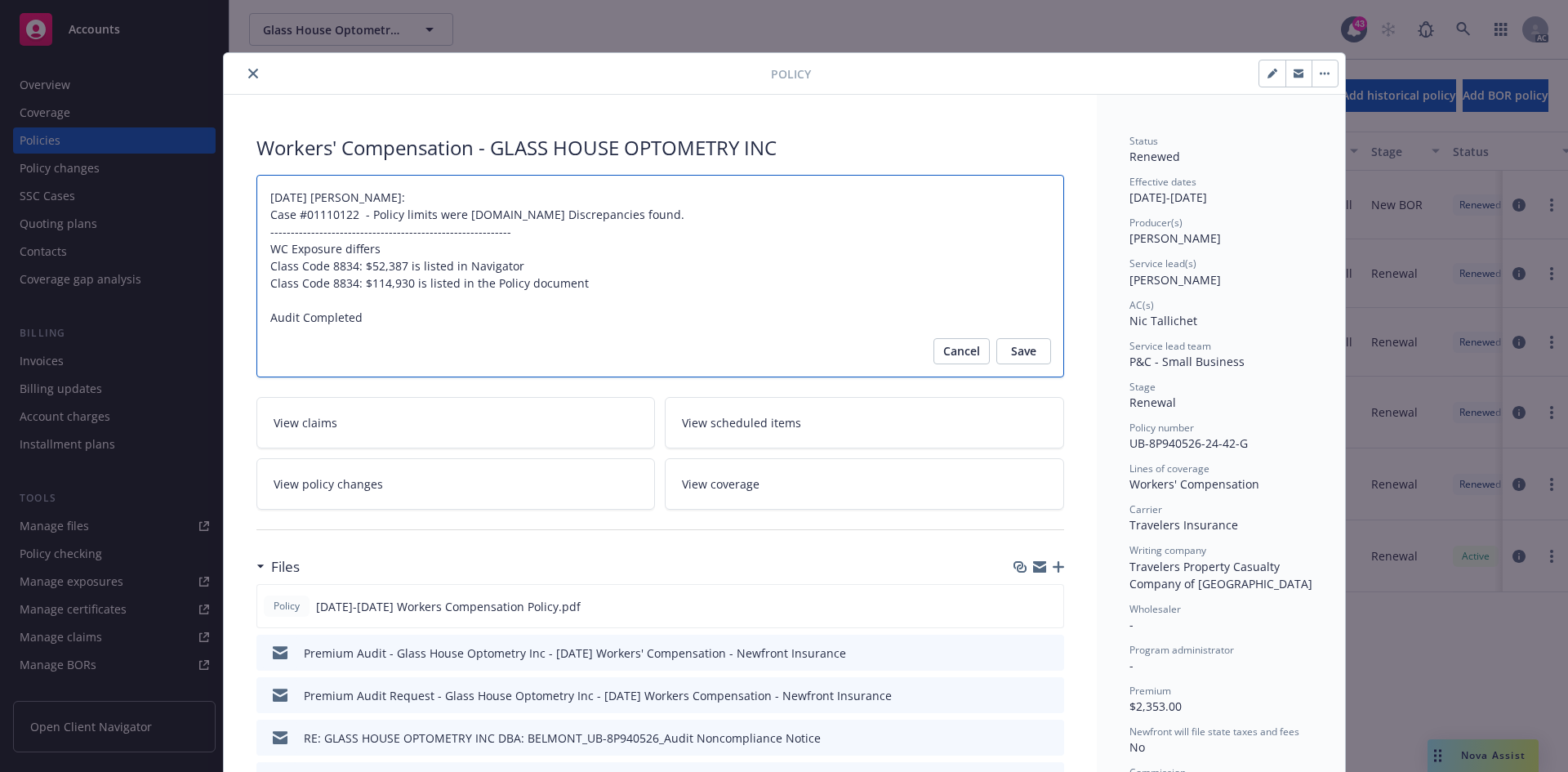
type textarea "x"
type textarea "[DATE] [PERSON_NAME]: Case #01110122 - Policy limits were [DOMAIN_NAME] Discrep…"
type textarea "x"
type textarea "[DATE] [PERSON_NAME]: Case #01110122 - Policy limits were [DOMAIN_NAME] Discrep…"
type textarea "x"
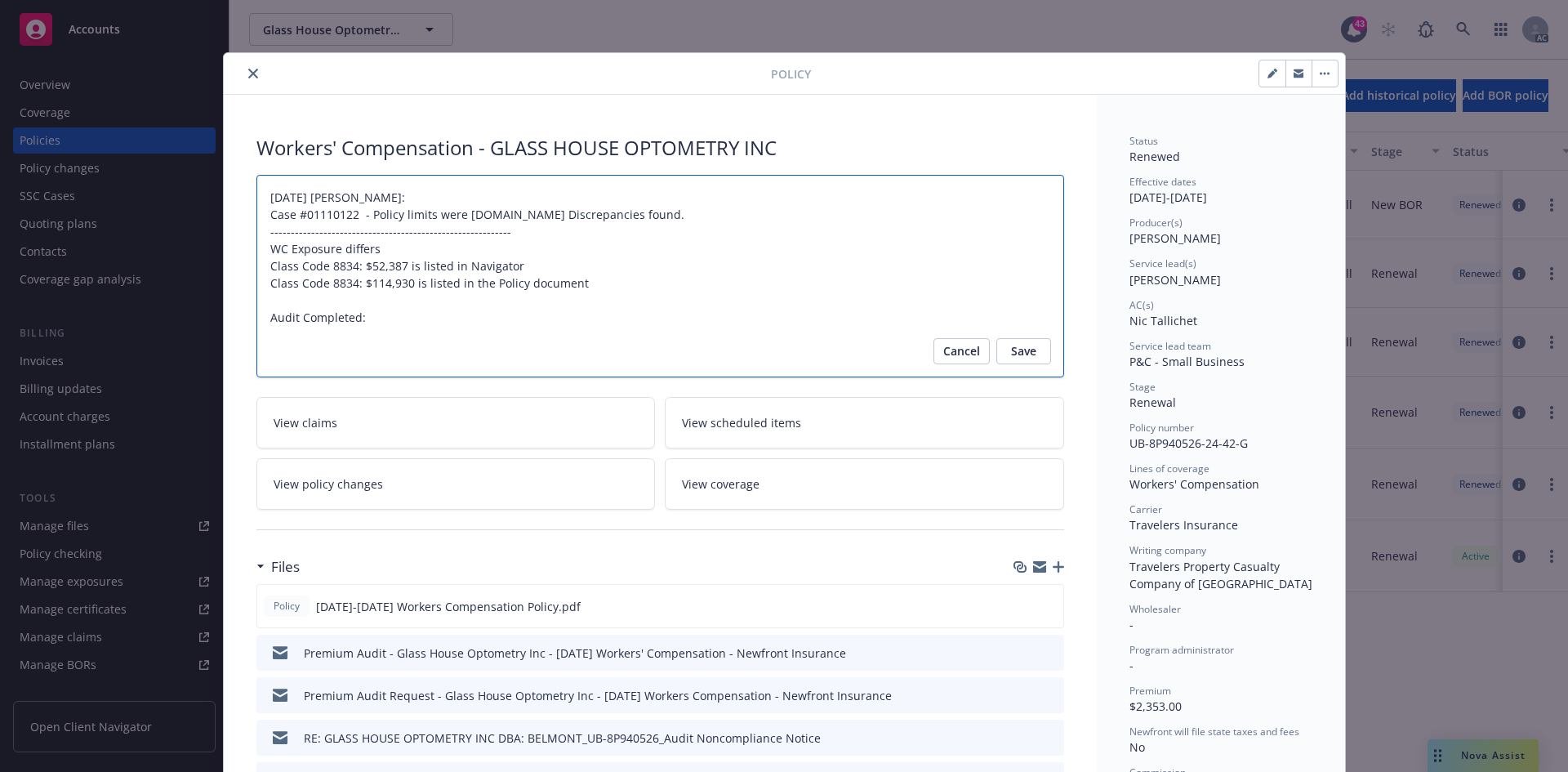
type textarea "[DATE] [PERSON_NAME]: Case #01110122 - Policy limits were [DOMAIN_NAME] Discrep…"
type textarea "x"
type textarea "[DATE] [PERSON_NAME]: Case #01110122 - Policy limits were [DOMAIN_NAME] Discrep…"
type textarea "x"
type textarea "[DATE] [PERSON_NAME]: Case #01110122 - Policy limits were [DOMAIN_NAME] Discrep…"
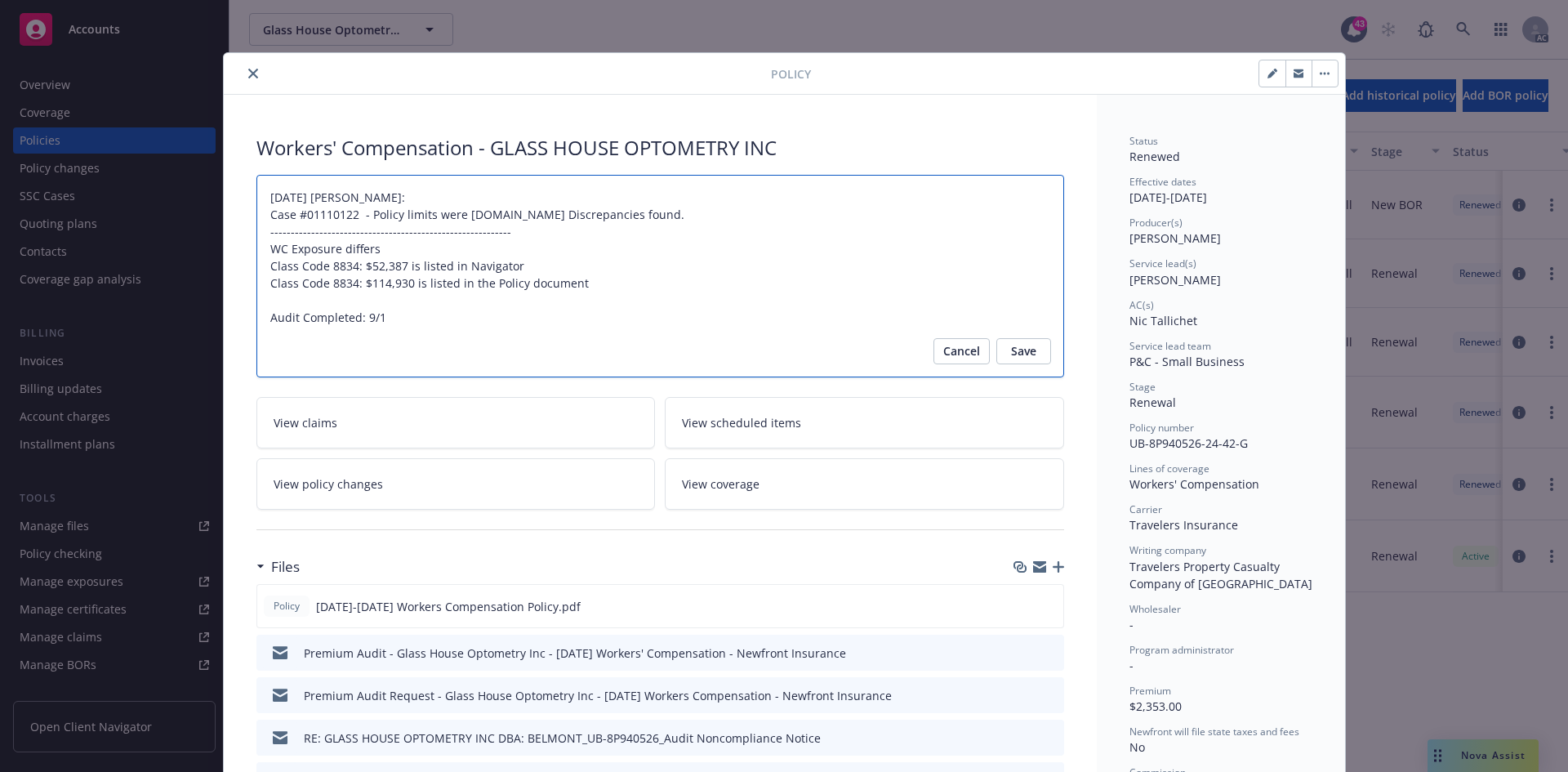
type textarea "x"
type textarea "[DATE] [PERSON_NAME]: Case #01110122 - Policy limits were [DOMAIN_NAME] Discrep…"
type textarea "x"
type textarea "[DATE] [PERSON_NAME]: Case #01110122 - Policy limits were [DOMAIN_NAME] Discrep…"
type textarea "x"
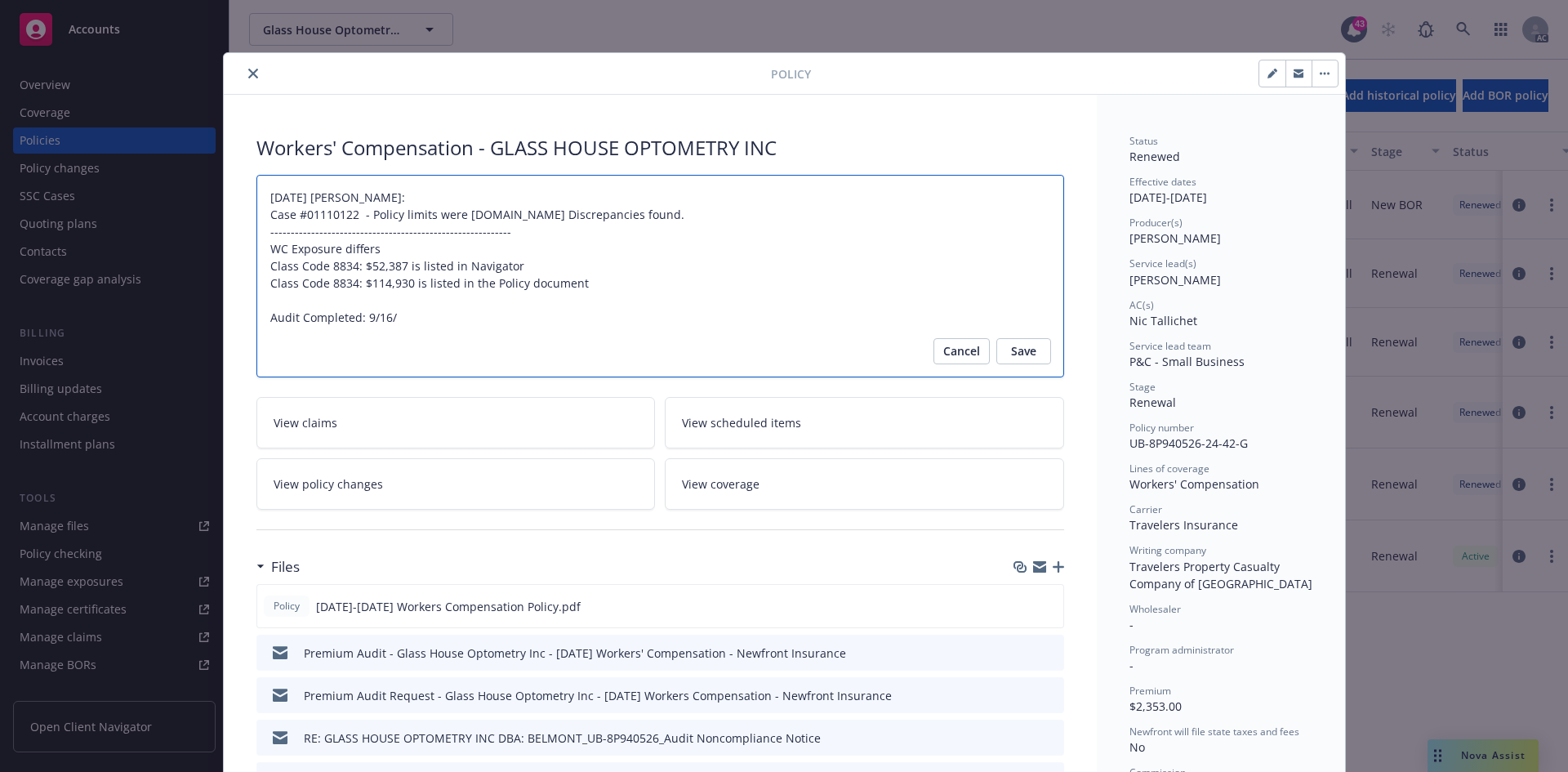
type textarea "[DATE] [PERSON_NAME]: Case #01110122 - Policy limits were [DOMAIN_NAME] Discrep…"
type textarea "x"
type textarea "[DATE] [PERSON_NAME]: Case #01110122 - Policy limits were [DOMAIN_NAME] Discrep…"
type textarea "x"
type textarea "[DATE] [PERSON_NAME]: Case #01110122 - Policy limits were [DOMAIN_NAME] Discrep…"
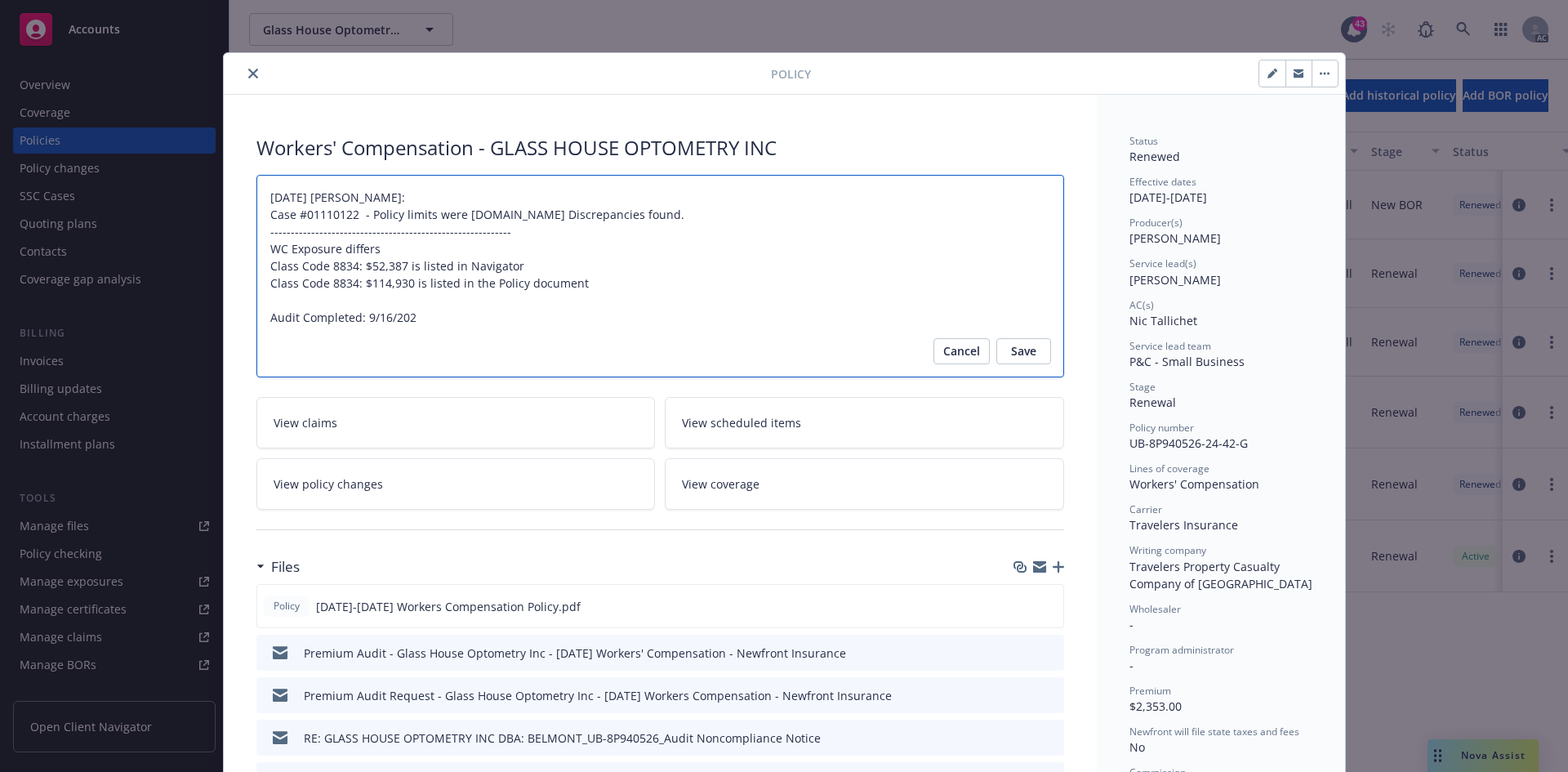
type textarea "x"
type textarea "[DATE] [PERSON_NAME]: Case #01110122 - Policy limits were [DOMAIN_NAME] Discrep…"
type textarea "x"
type textarea "[DATE] [PERSON_NAME]: Case #01110122 - Policy limits were [DOMAIN_NAME] Discrep…"
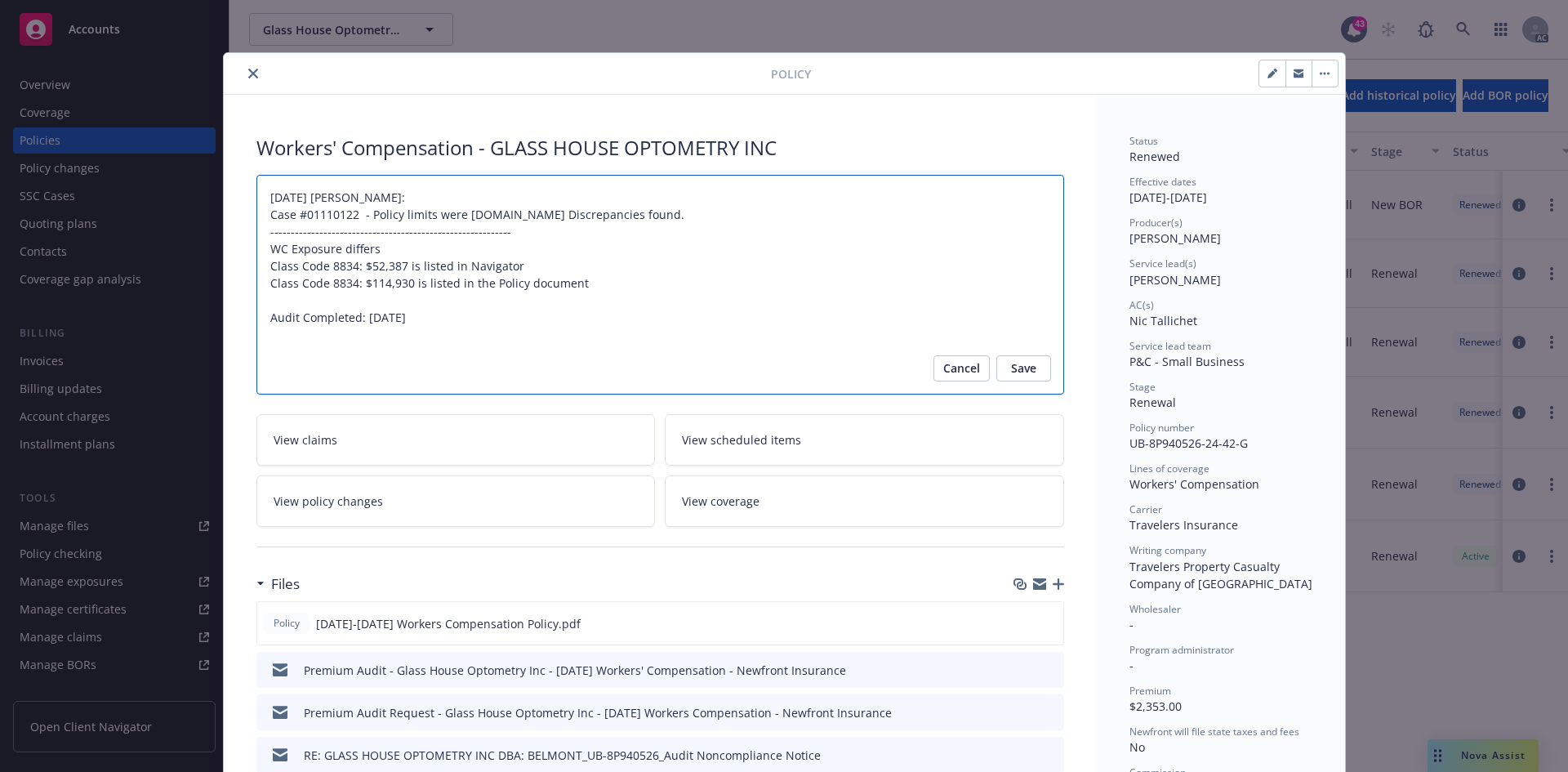
type textarea "x"
type textarea "[DATE] [PERSON_NAME]: Case #01110122 - Policy limits were [DOMAIN_NAME] Discrep…"
type textarea "x"
type textarea "[DATE] [PERSON_NAME]: Case #01110122 - Policy limits were [DOMAIN_NAME] Discrep…"
type textarea "x"
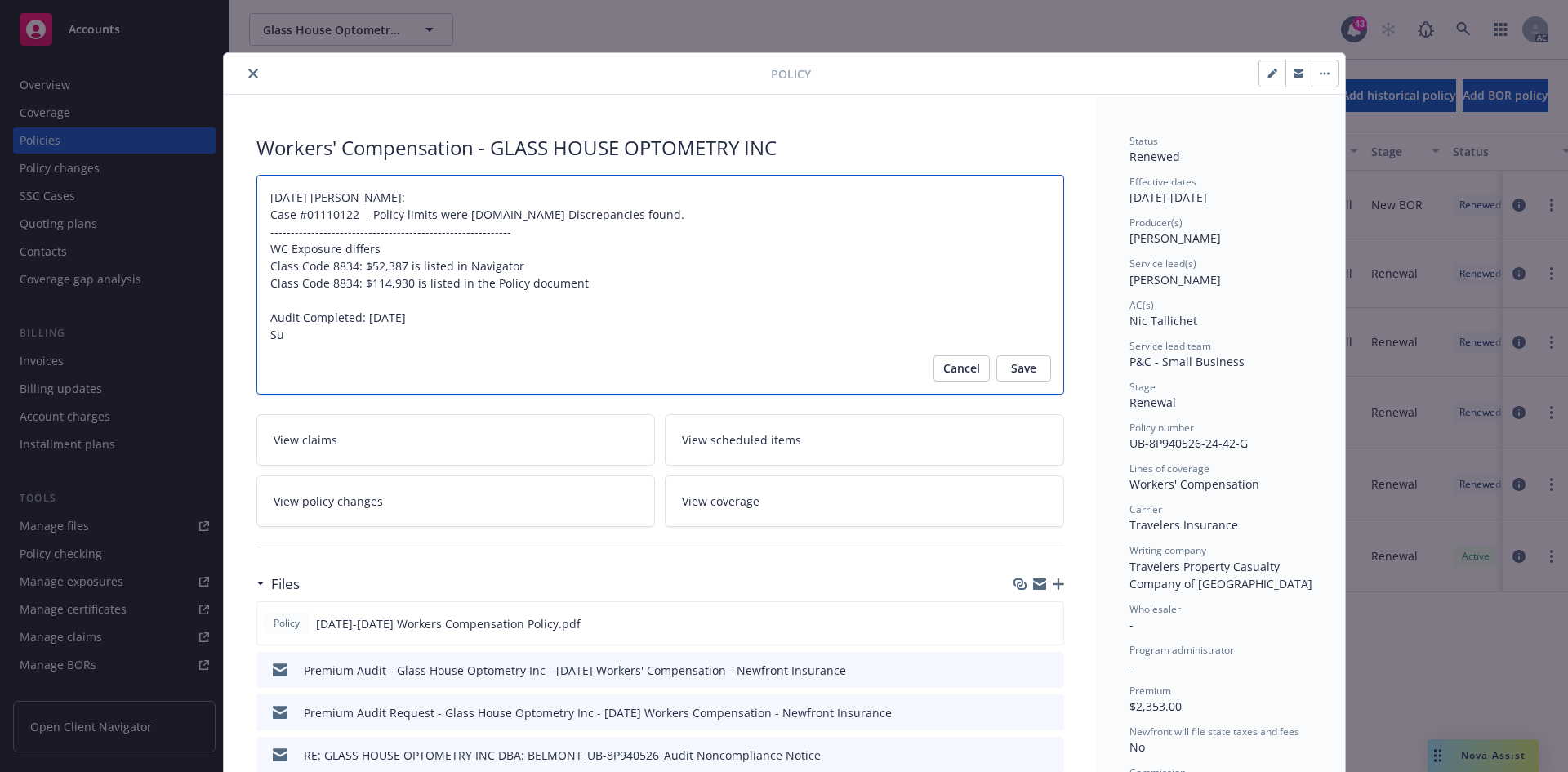
type textarea "[DATE] [PERSON_NAME]: Case #01110122 - Policy limits were [DOMAIN_NAME] Discrep…"
type textarea "x"
type textarea "[DATE] [PERSON_NAME]: Case #01110122 - Policy limits were [DOMAIN_NAME] Discrep…"
type textarea "x"
type textarea "[DATE] [PERSON_NAME]: Case #01110122 - Policy limits were [DOMAIN_NAME] Discrep…"
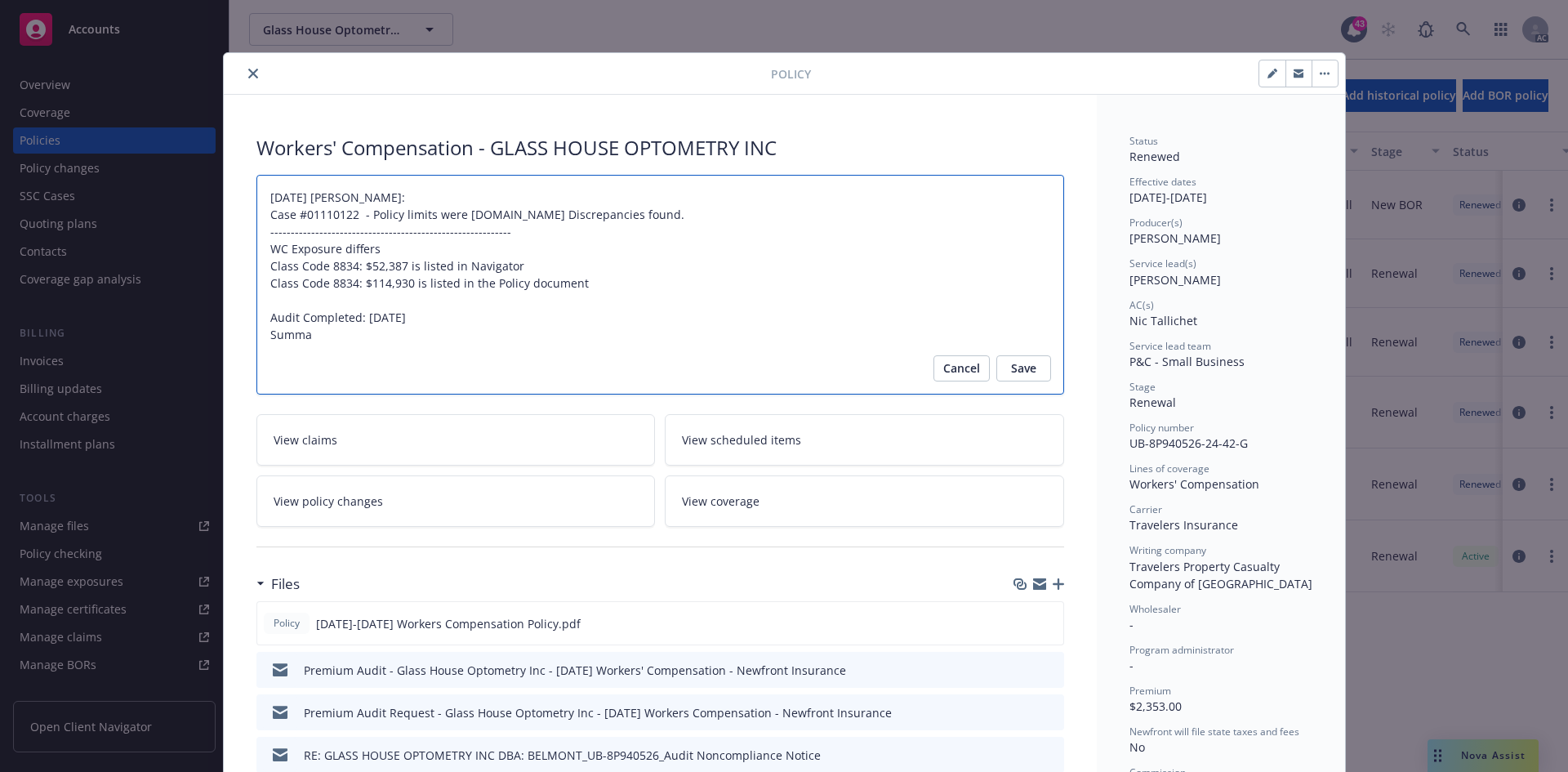
type textarea "x"
type textarea "[DATE] [PERSON_NAME]: Case #01110122 - Policy limits were [DOMAIN_NAME] Discrep…"
type textarea "x"
type textarea "[DATE] [PERSON_NAME]: Case #01110122 - Policy limits were [DOMAIN_NAME] Discrep…"
type textarea "x"
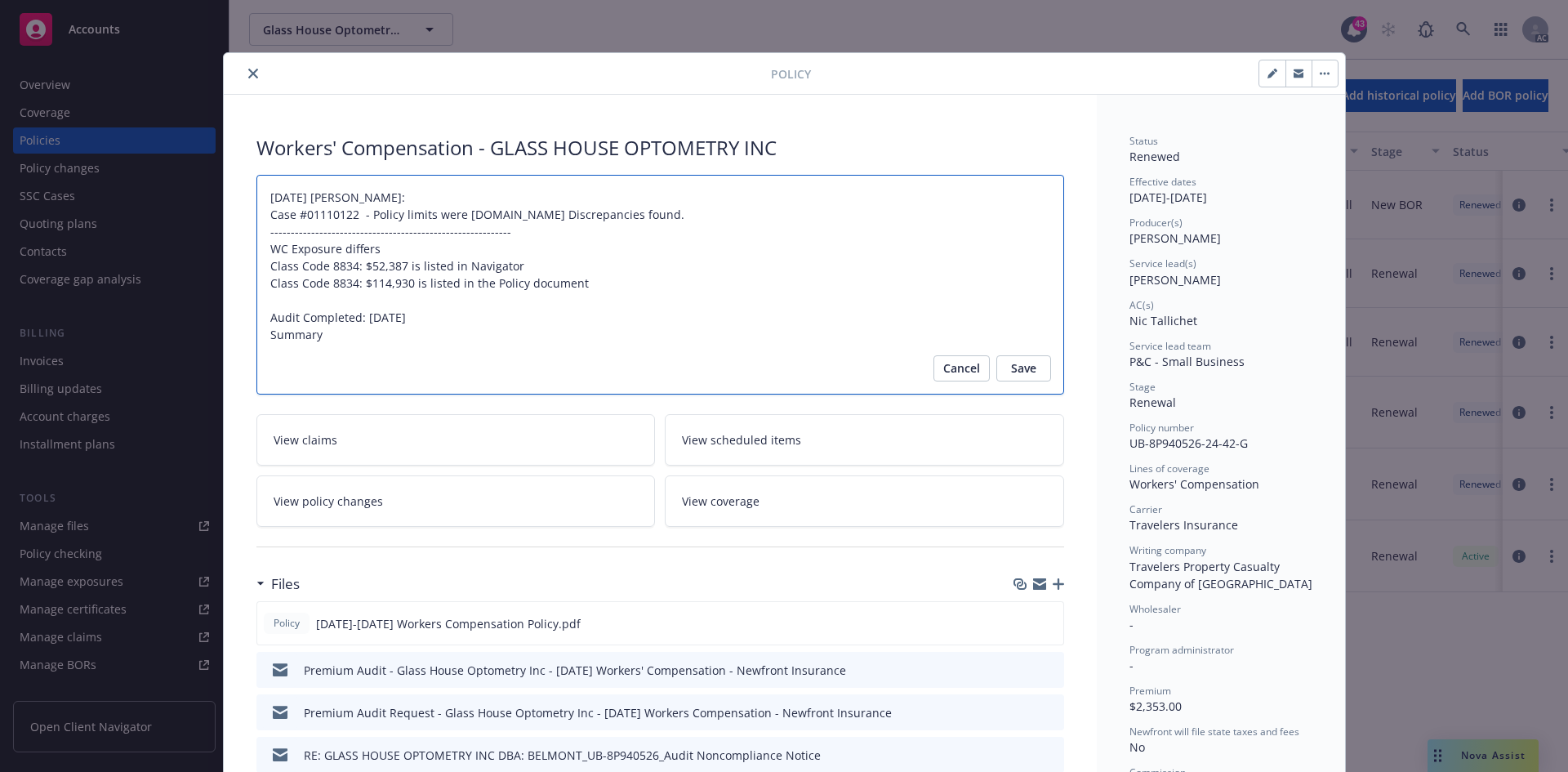
type textarea "[DATE] [PERSON_NAME]: Case #01110122 - Policy limits were [DOMAIN_NAME] Discrep…"
type textarea "x"
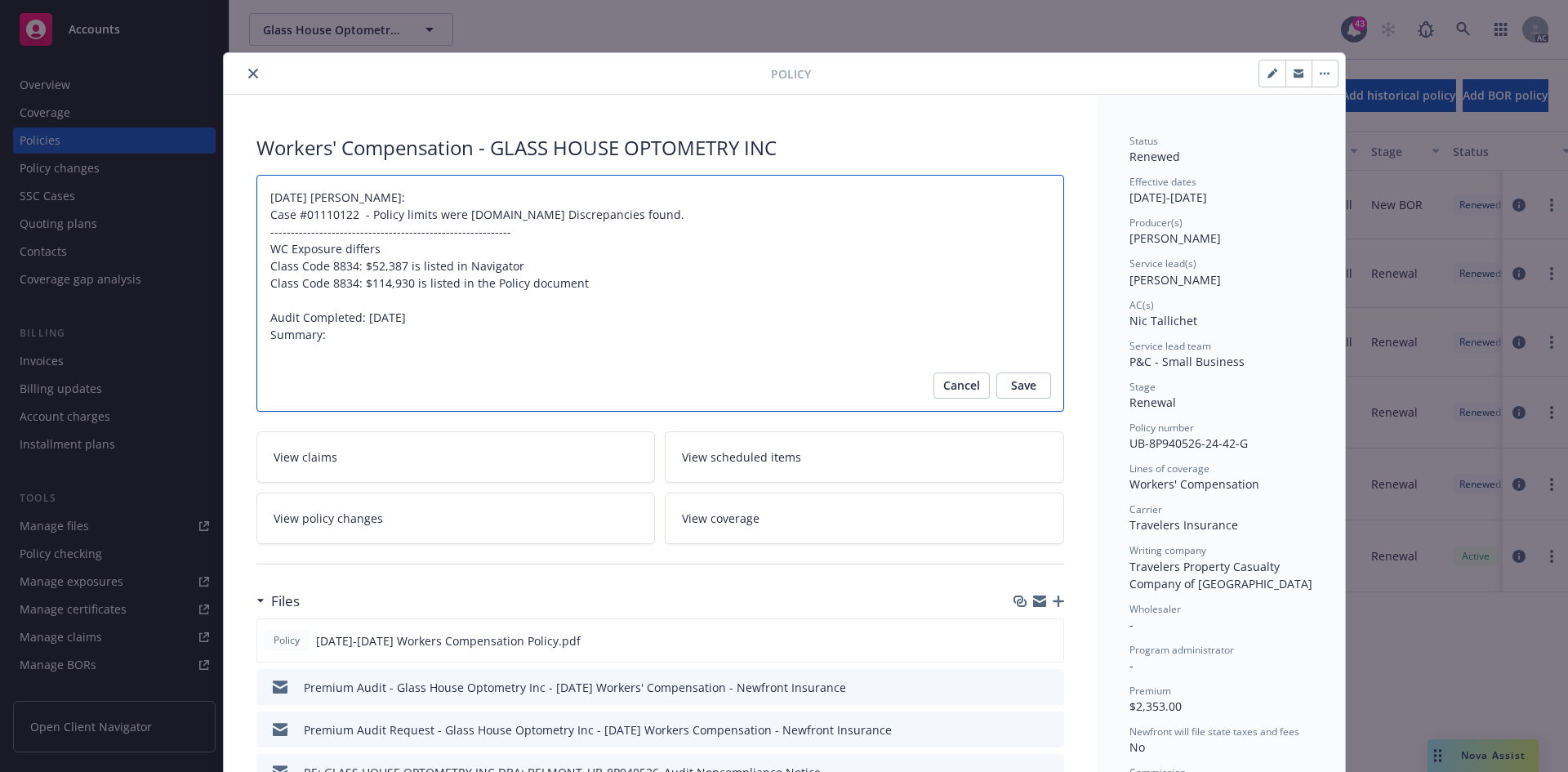
paste textarea "Original Premium including Taxes and Surcharges - $1,967 Audited Actual Premium…"
type textarea "[DATE] [PERSON_NAME]: Case #01110122 - Policy limits were [DOMAIN_NAME] Discrep…"
type textarea "x"
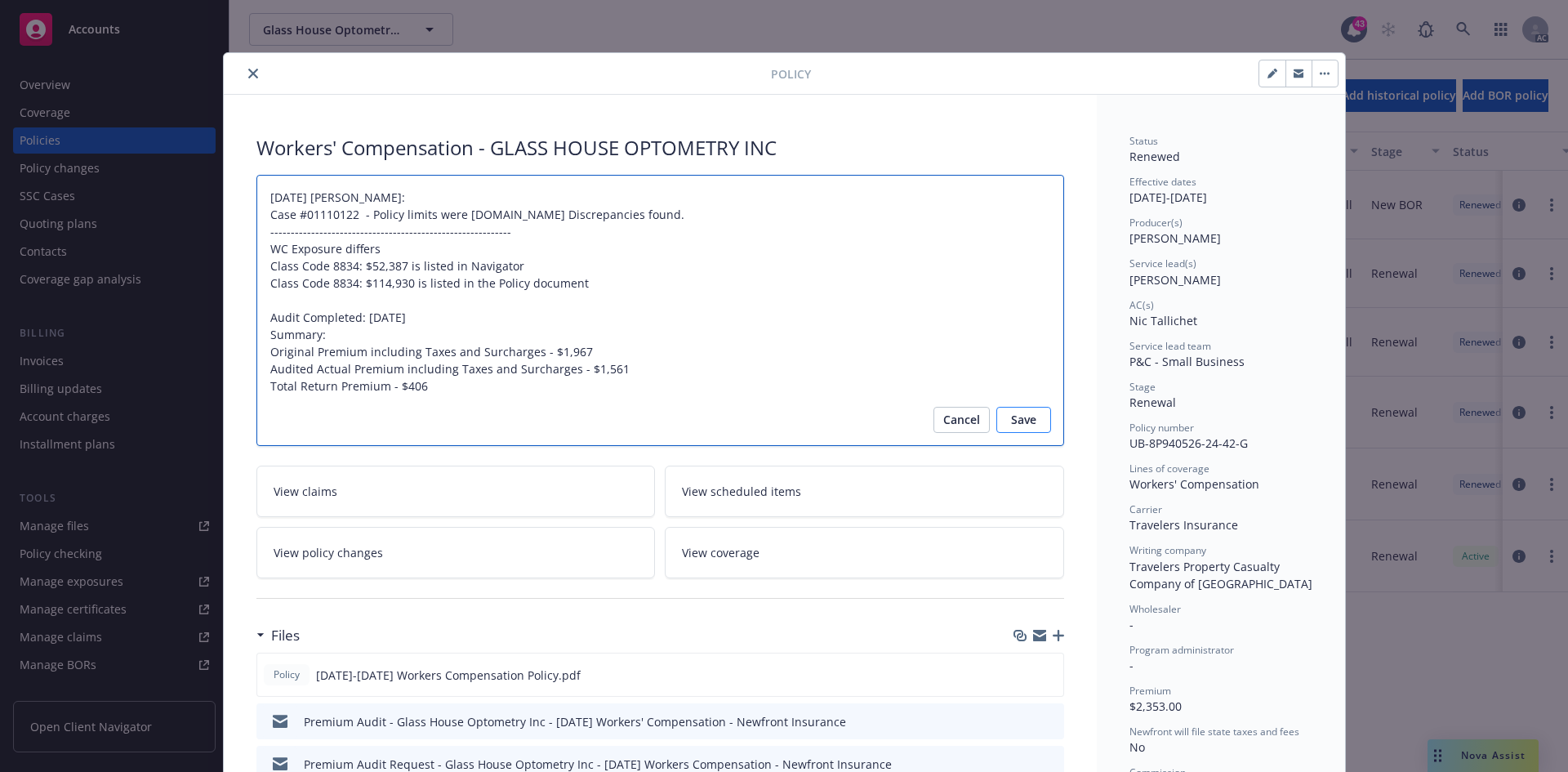
type textarea "[DATE] [PERSON_NAME]: Case #01110122 - Policy limits were [DOMAIN_NAME] Discrep…"
click at [1011, 420] on span "Save" at bounding box center [1023, 420] width 26 height 26
type textarea "x"
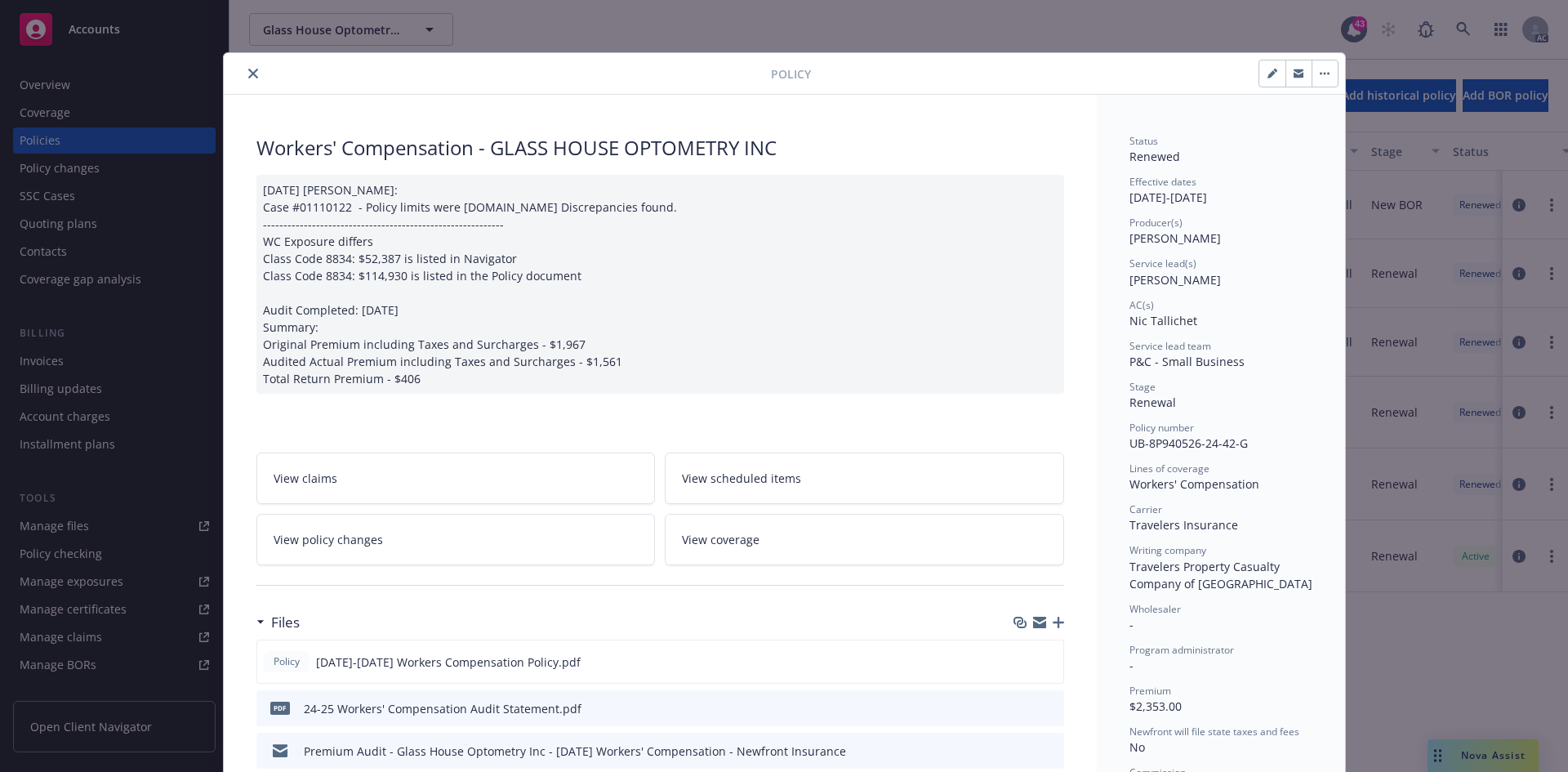
click at [249, 73] on icon "close" at bounding box center [253, 73] width 10 height 10
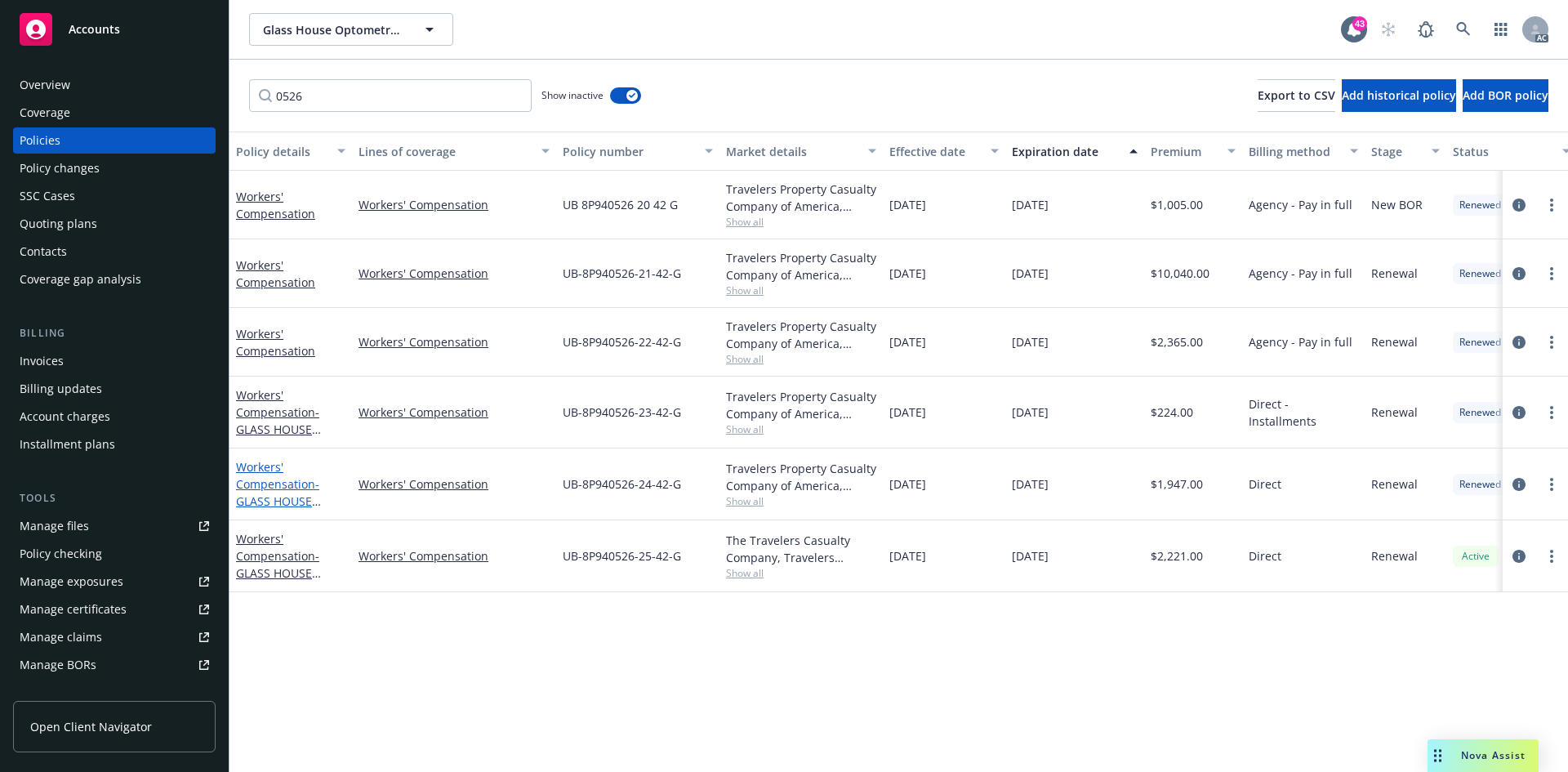
click at [290, 489] on link "Workers' Compensation - GLASS HOUSE OPTOMETRY INC" at bounding box center [282, 493] width 92 height 67
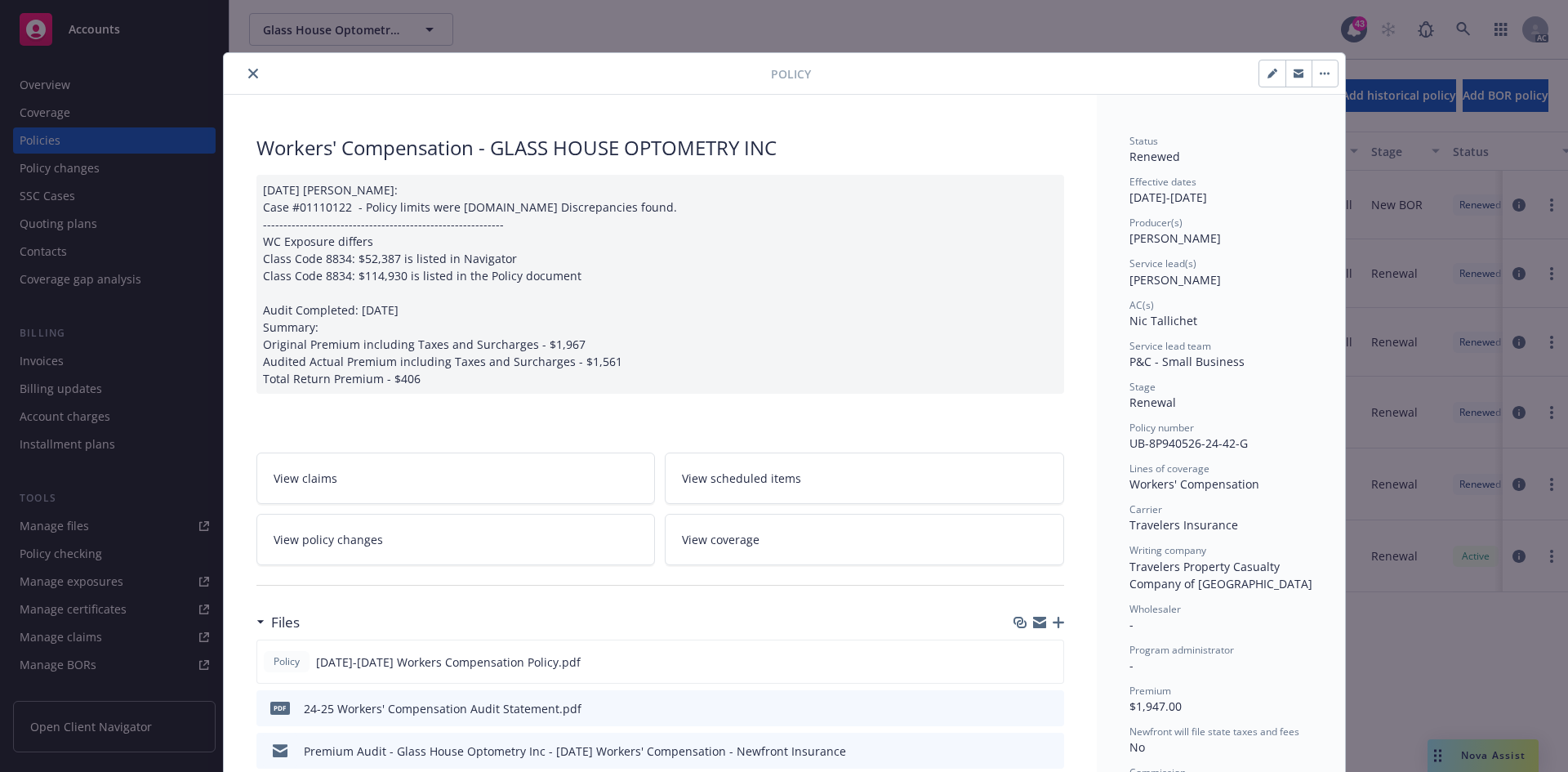
click at [550, 543] on link "View policy changes" at bounding box center [456, 540] width 399 height 51
